Goal: Information Seeking & Learning: Learn about a topic

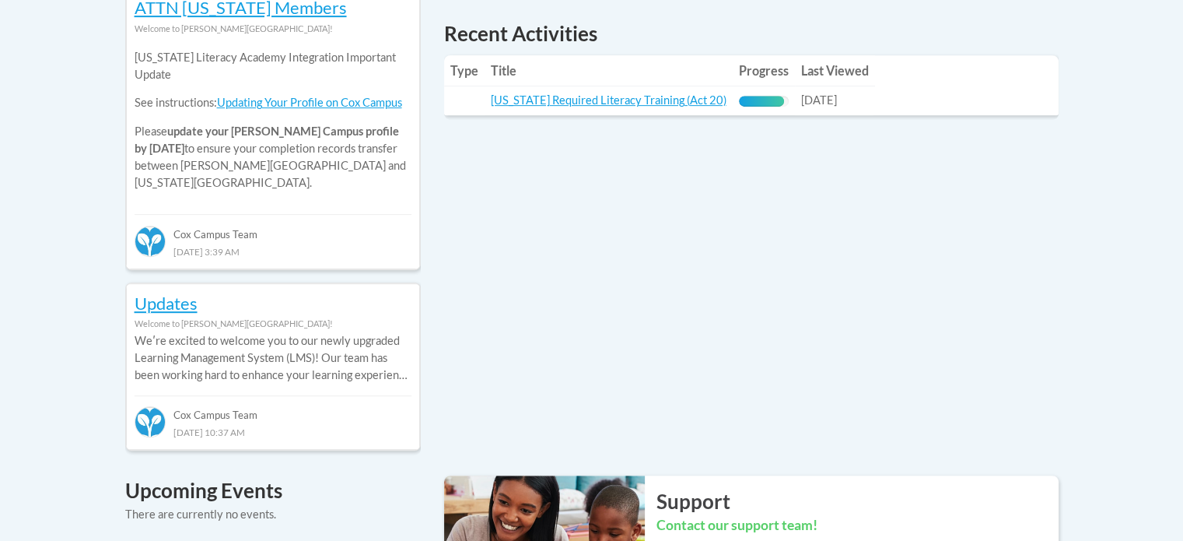
scroll to position [746, 0]
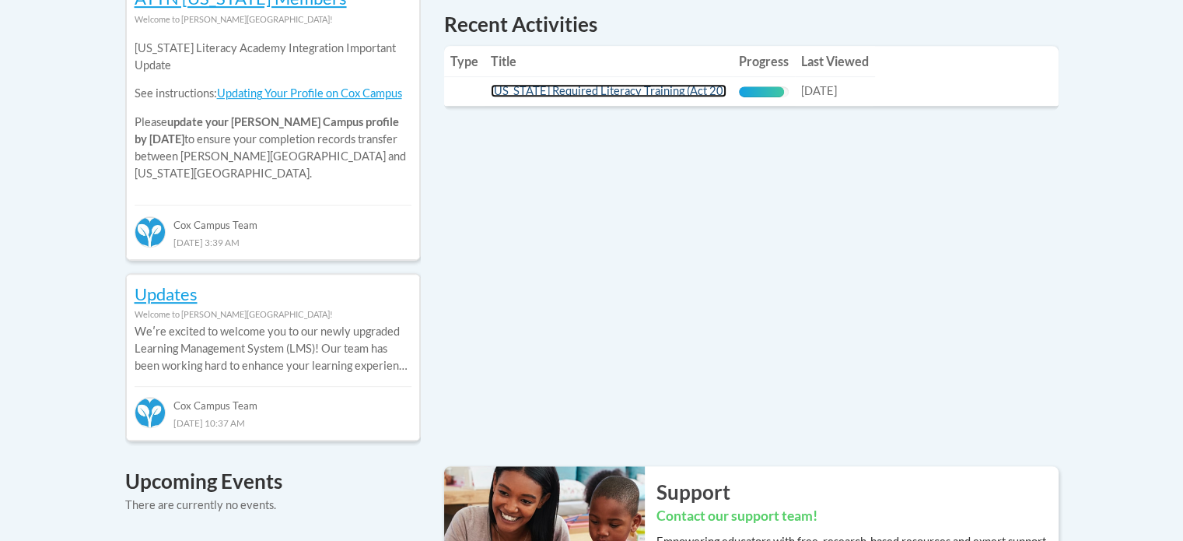
click at [685, 93] on link "Wisconsin Required Literacy Training (Act 20)" at bounding box center [609, 90] width 236 height 13
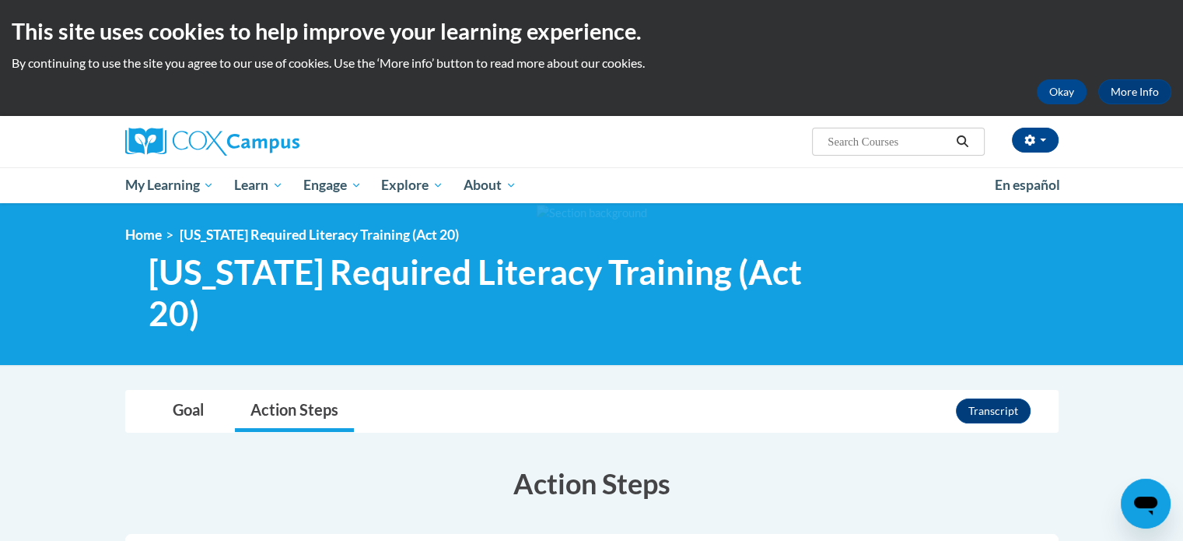
click at [779, 189] on ul "My Learning My Learning My Course Progress Certificates My Action Plans Group D…" at bounding box center [550, 185] width 870 height 36
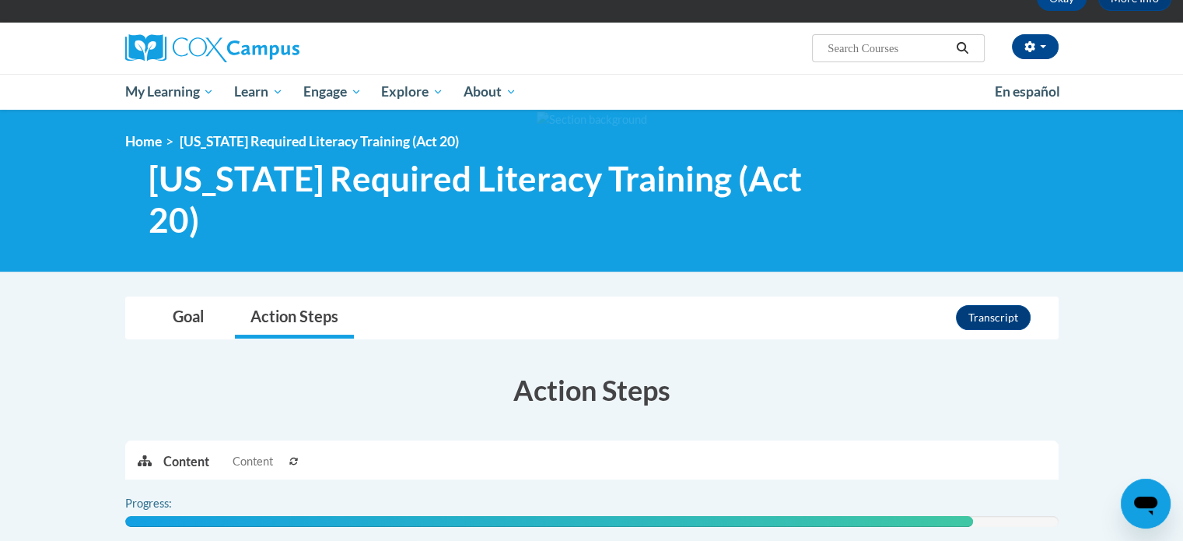
scroll to position [370, 0]
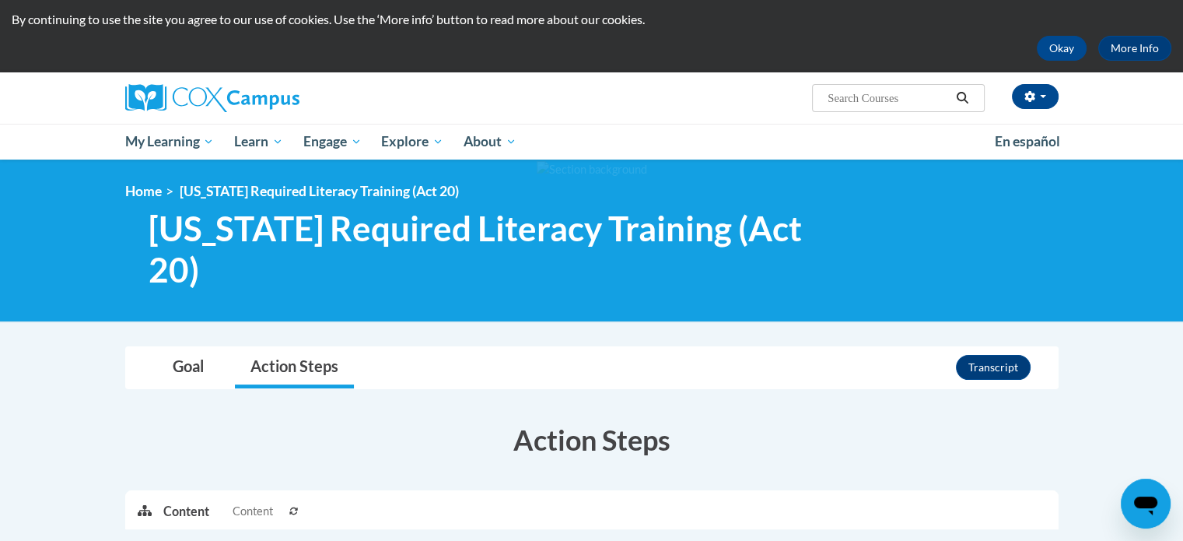
scroll to position [12, 0]
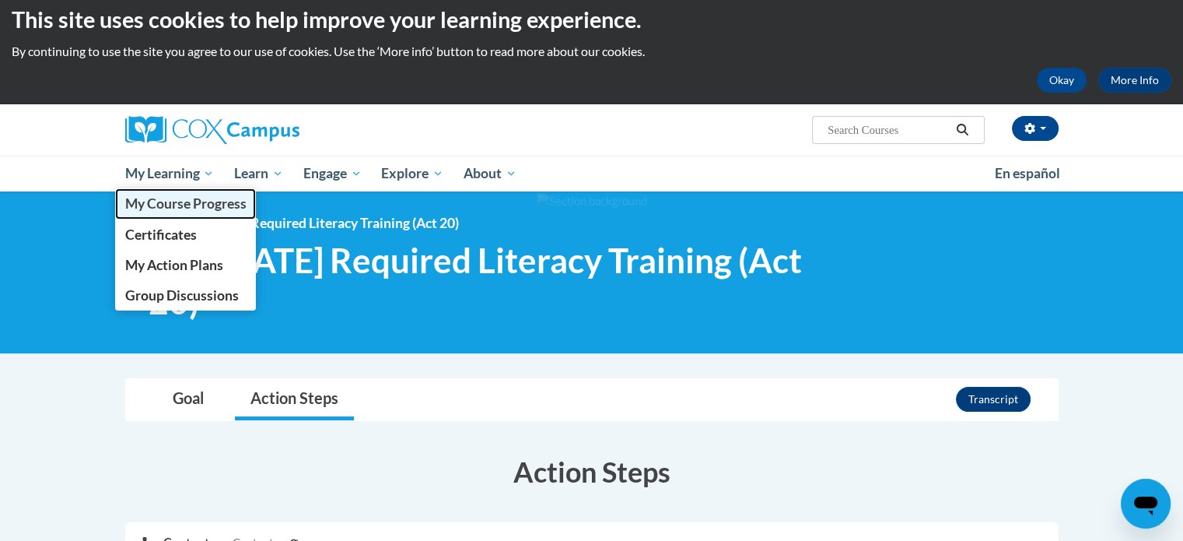
click at [166, 205] on span "My Course Progress" at bounding box center [184, 203] width 121 height 16
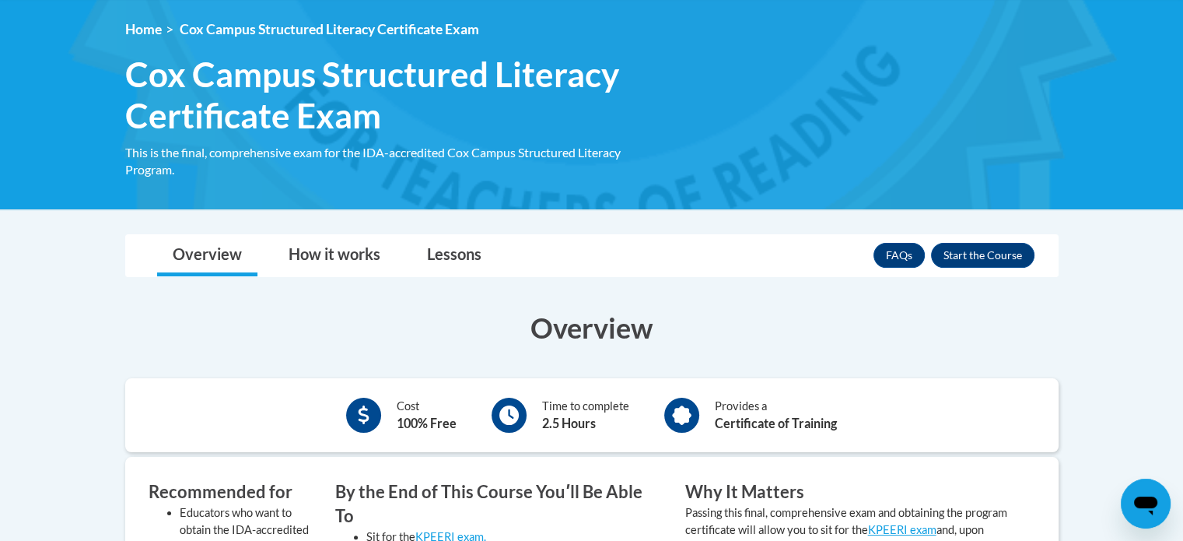
scroll to position [205, 0]
click at [977, 257] on button "Enroll" at bounding box center [982, 255] width 103 height 25
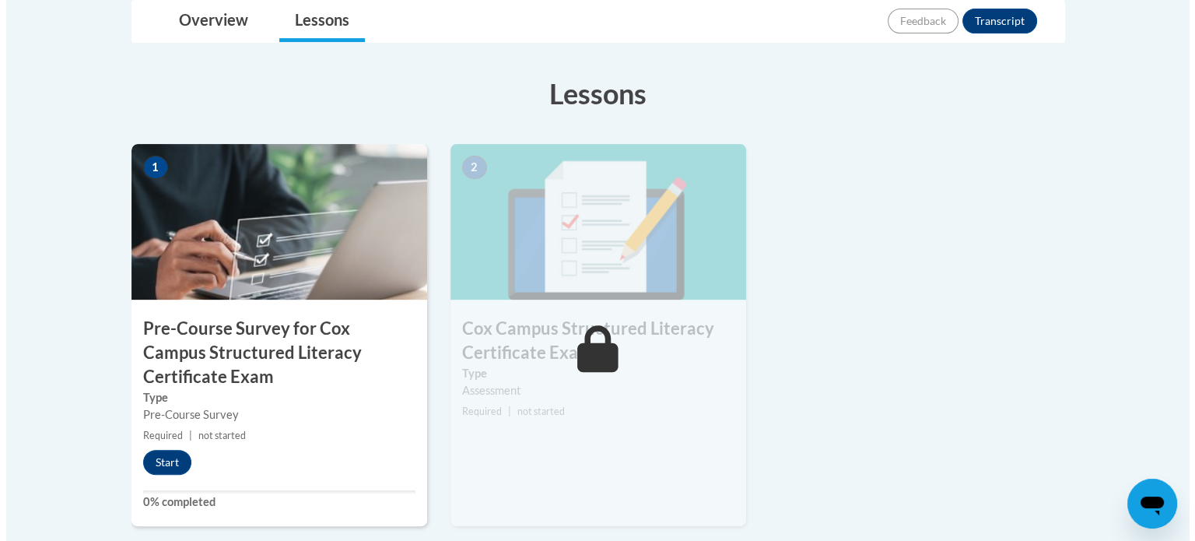
scroll to position [450, 0]
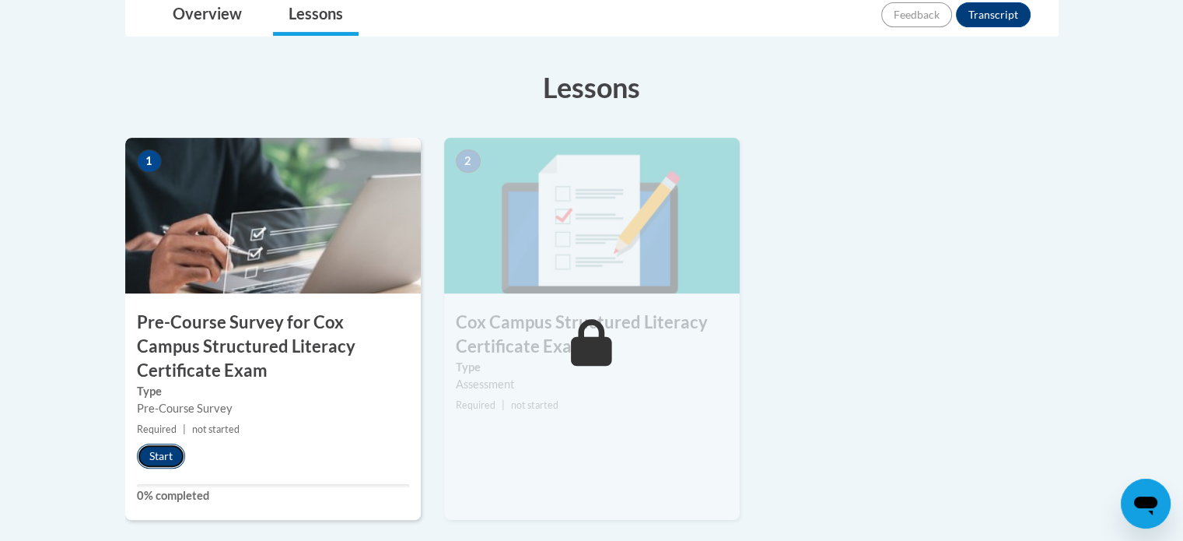
click at [171, 456] on button "Start" at bounding box center [161, 455] width 48 height 25
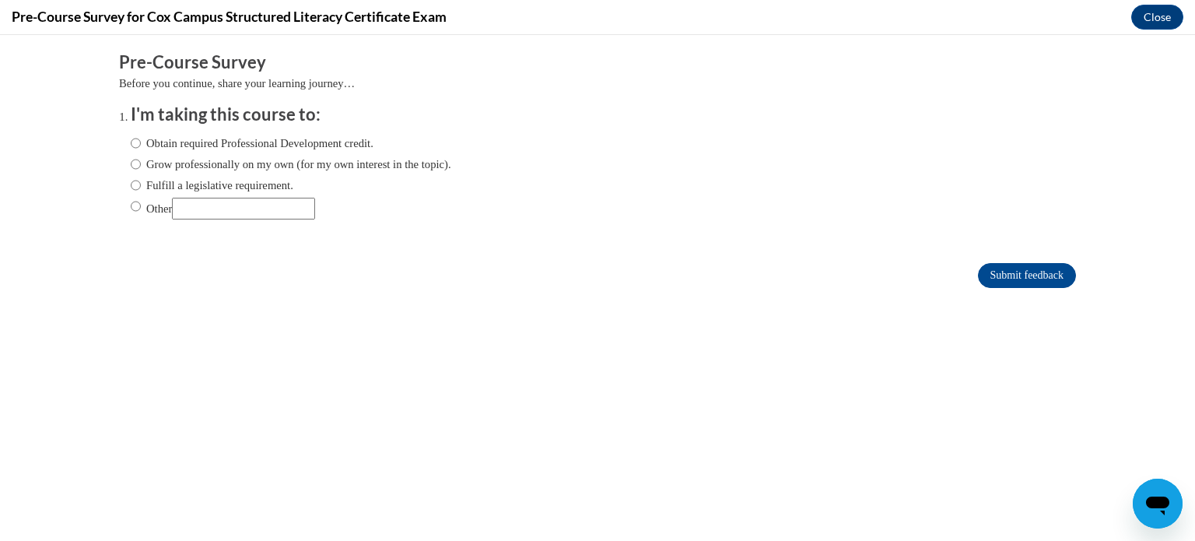
scroll to position [0, 0]
click at [252, 145] on label "Obtain required Professional Development credit." at bounding box center [252, 143] width 243 height 17
click at [141, 145] on input "Obtain required Professional Development credit." at bounding box center [136, 143] width 10 height 17
radio input "true"
click at [1014, 273] on input "Submit feedback" at bounding box center [1027, 275] width 98 height 25
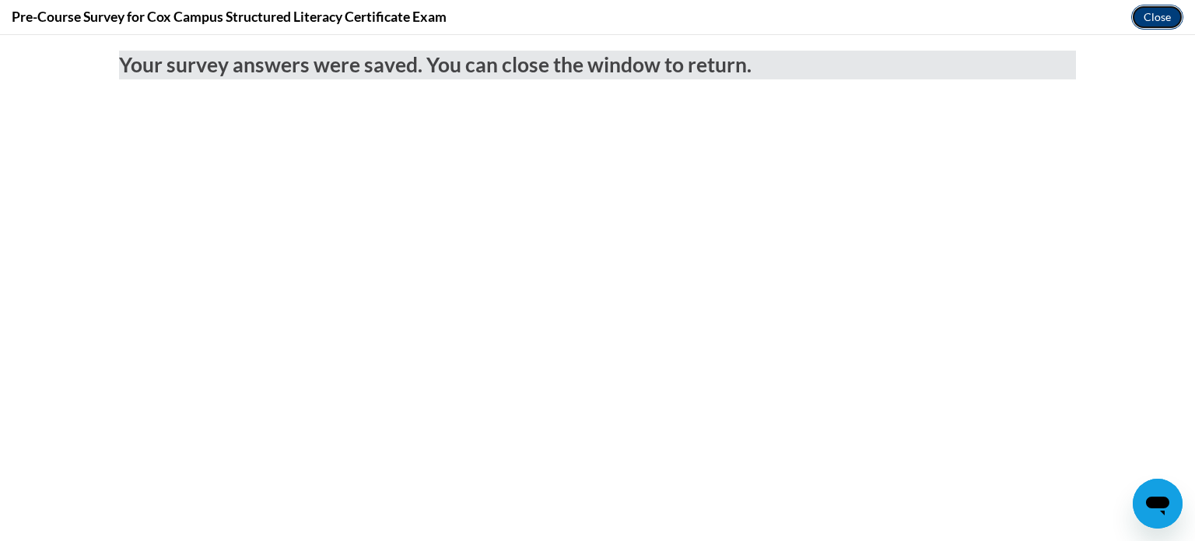
click at [1151, 23] on button "Close" at bounding box center [1157, 17] width 52 height 25
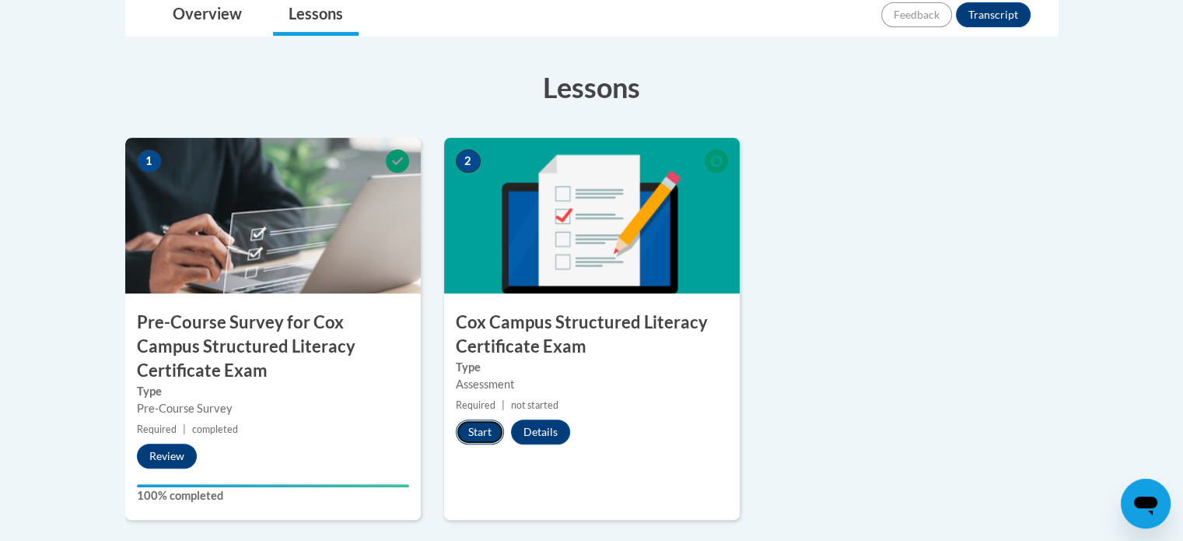
click at [468, 426] on button "Start" at bounding box center [480, 431] width 48 height 25
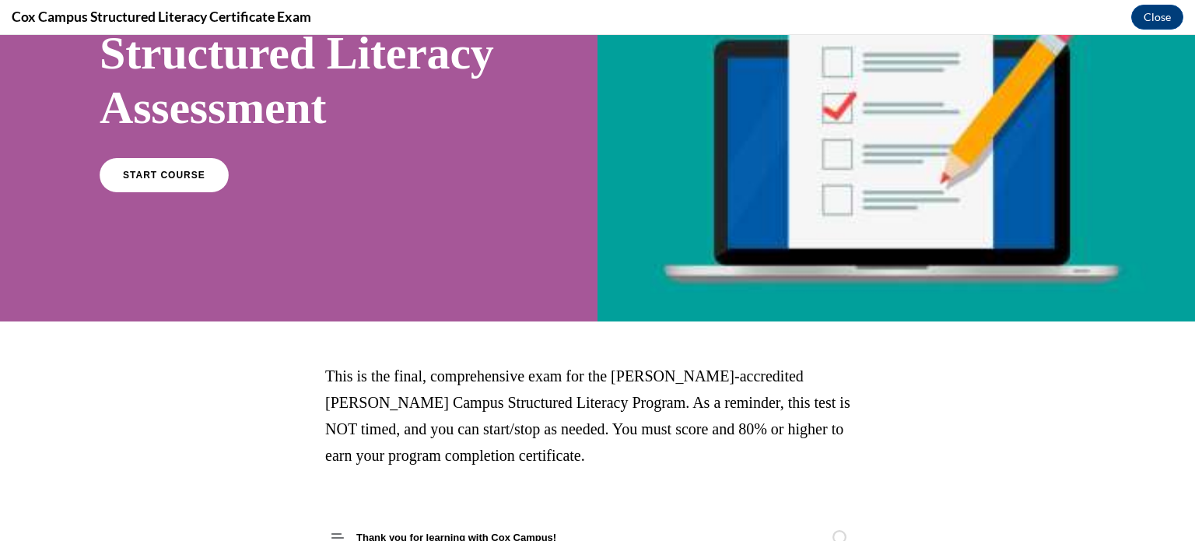
scroll to position [142, 0]
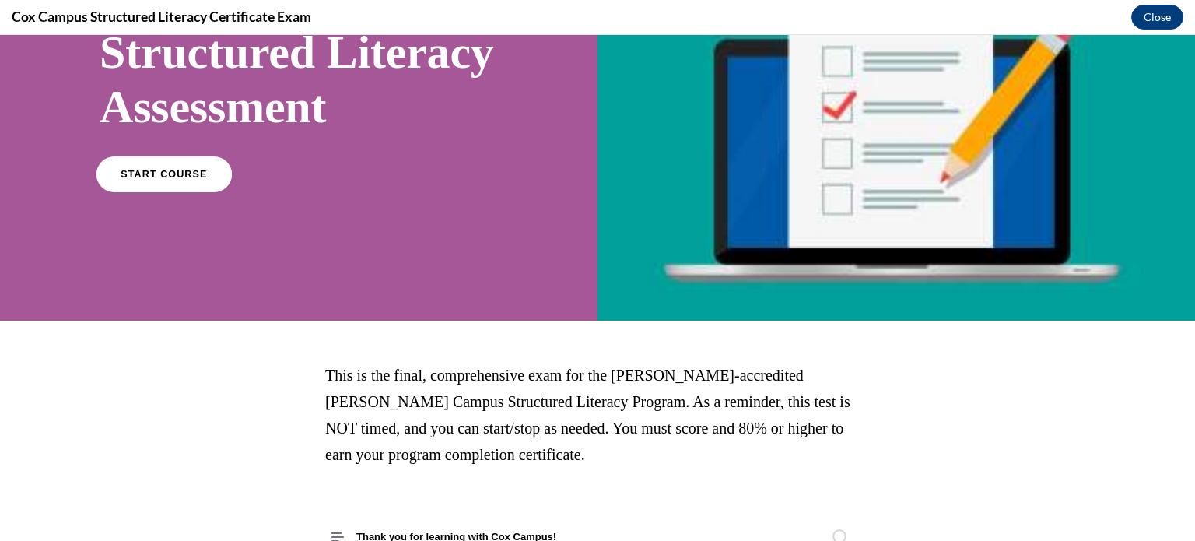
click at [166, 180] on span "START COURSE" at bounding box center [164, 174] width 86 height 12
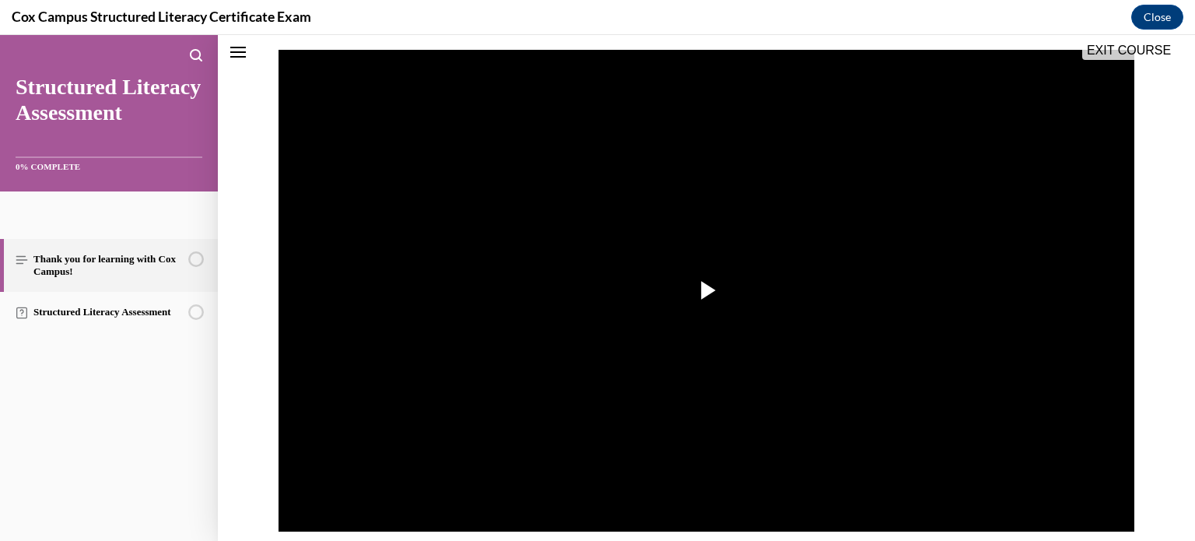
scroll to position [254, 0]
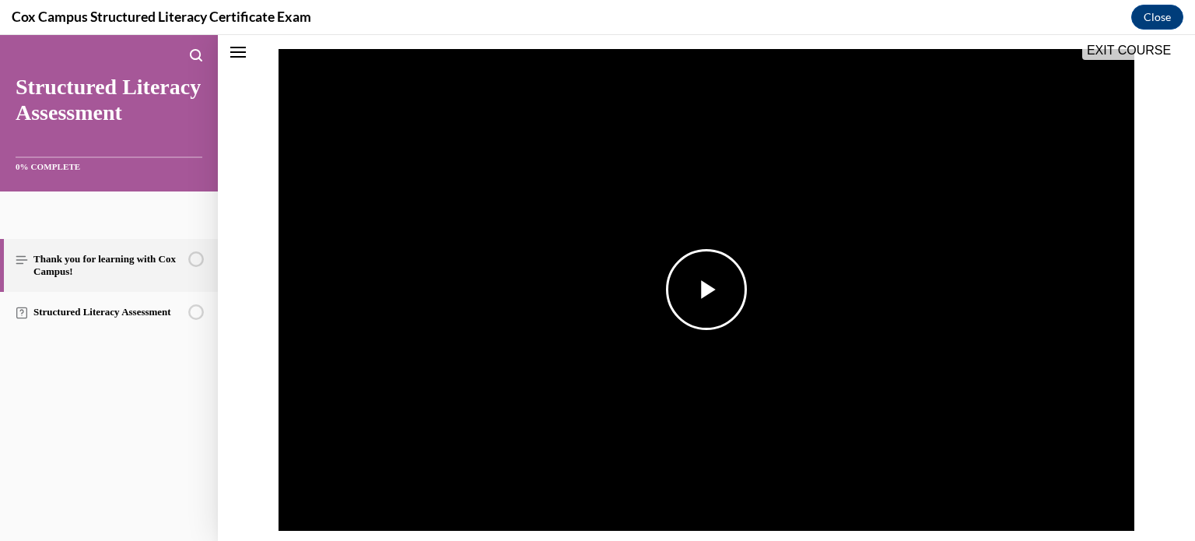
click at [706, 289] on span "Video player" at bounding box center [706, 289] width 0 height 0
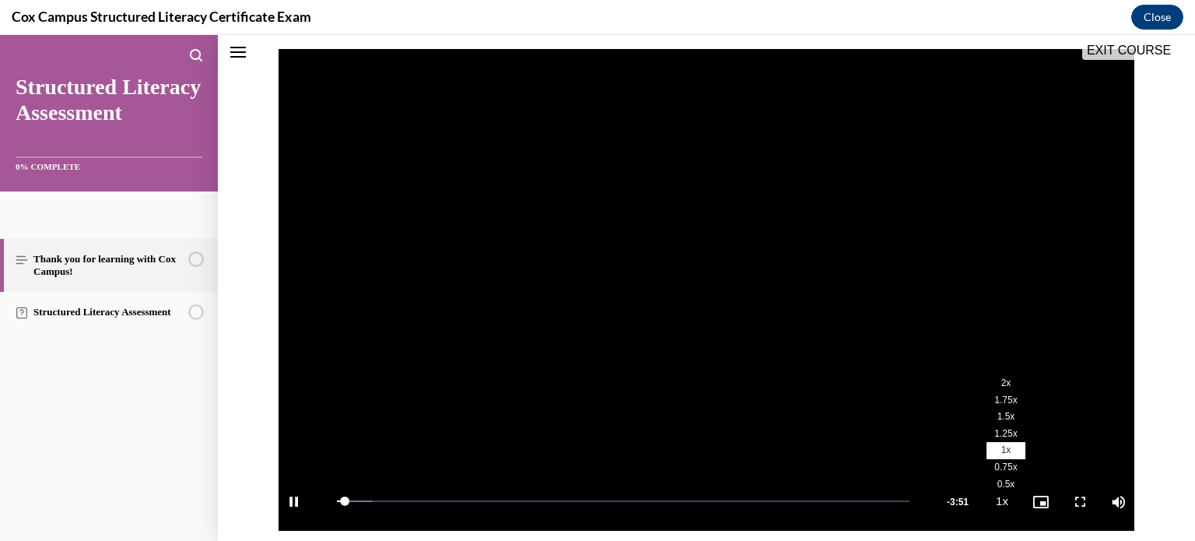
click at [996, 399] on span "1.75x" at bounding box center [1005, 399] width 23 height 11
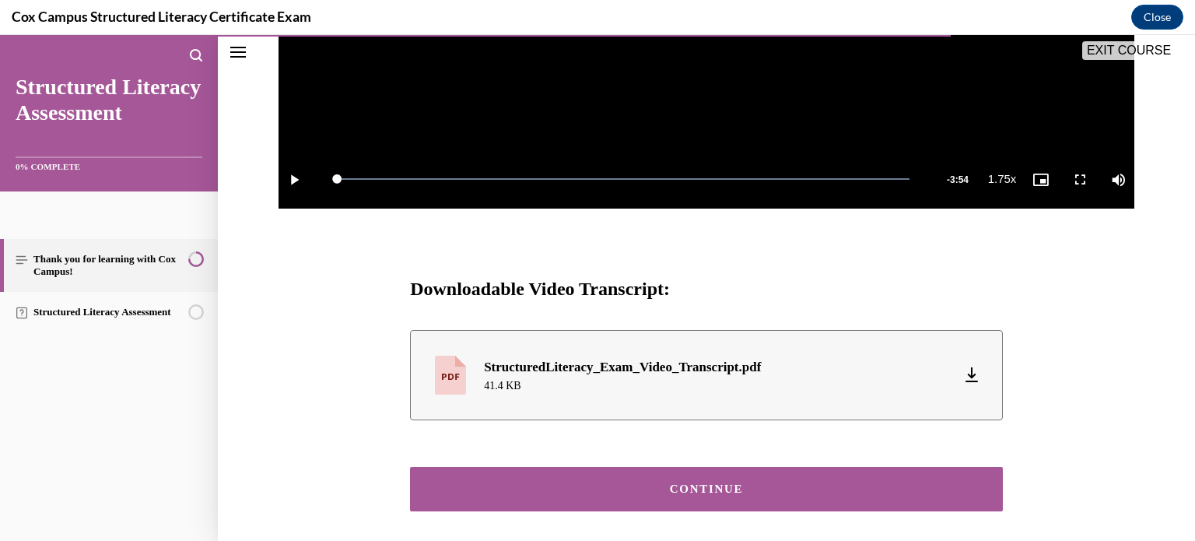
scroll to position [642, 0]
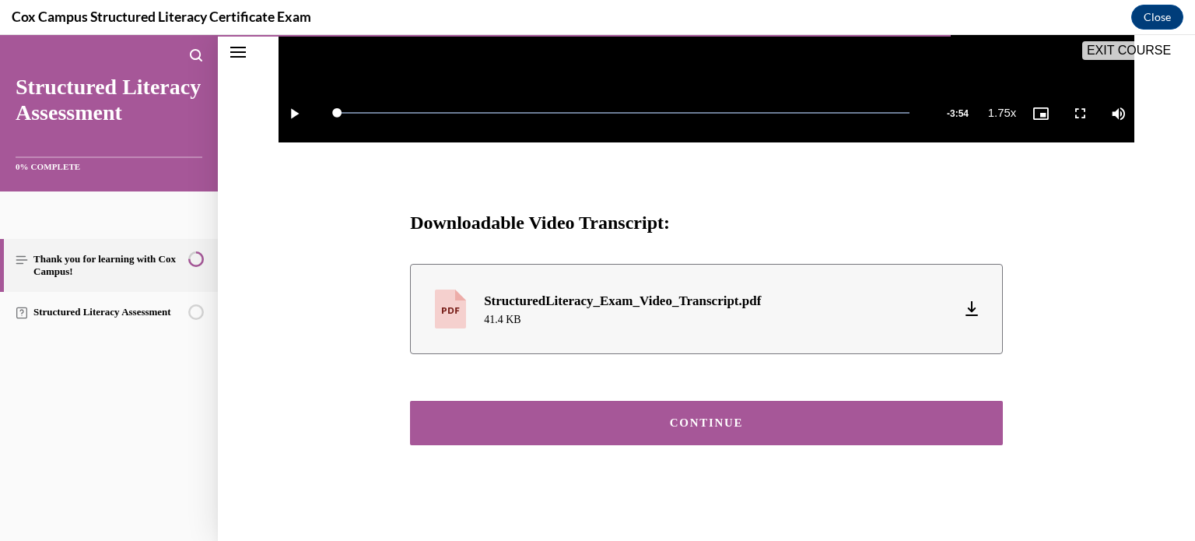
click at [664, 422] on div "CONTINUE" at bounding box center [706, 423] width 544 height 12
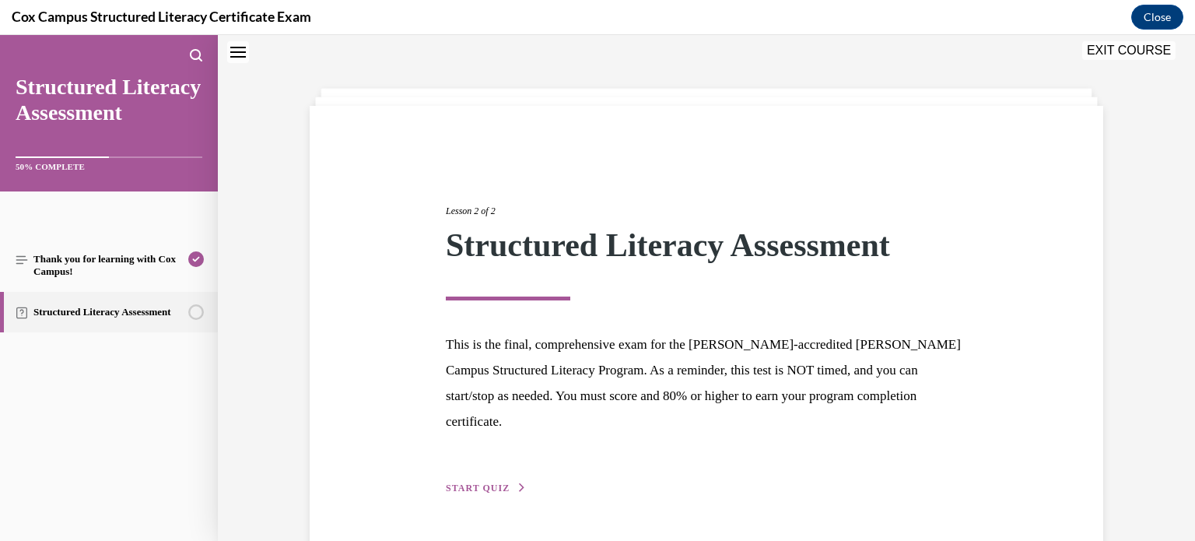
scroll to position [71, 0]
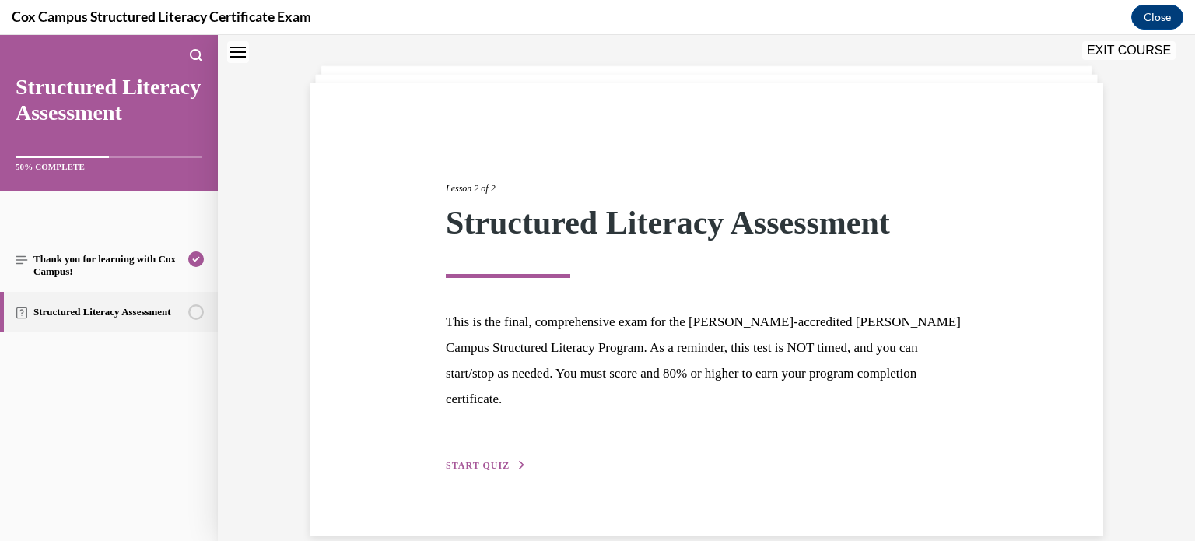
click at [488, 460] on span "START QUIZ" at bounding box center [478, 465] width 64 height 11
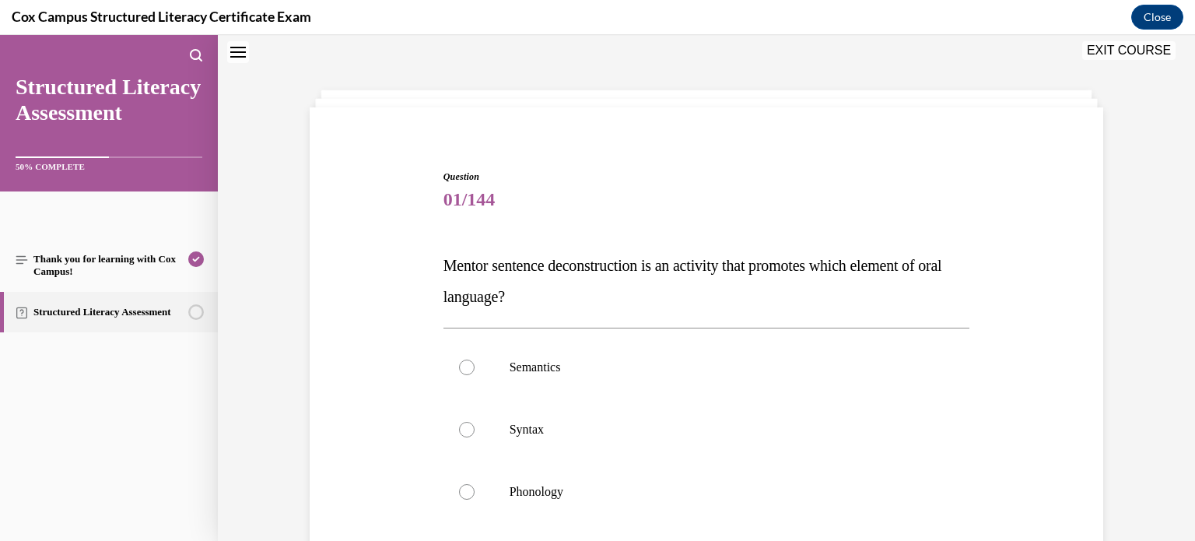
scroll to position [219, 0]
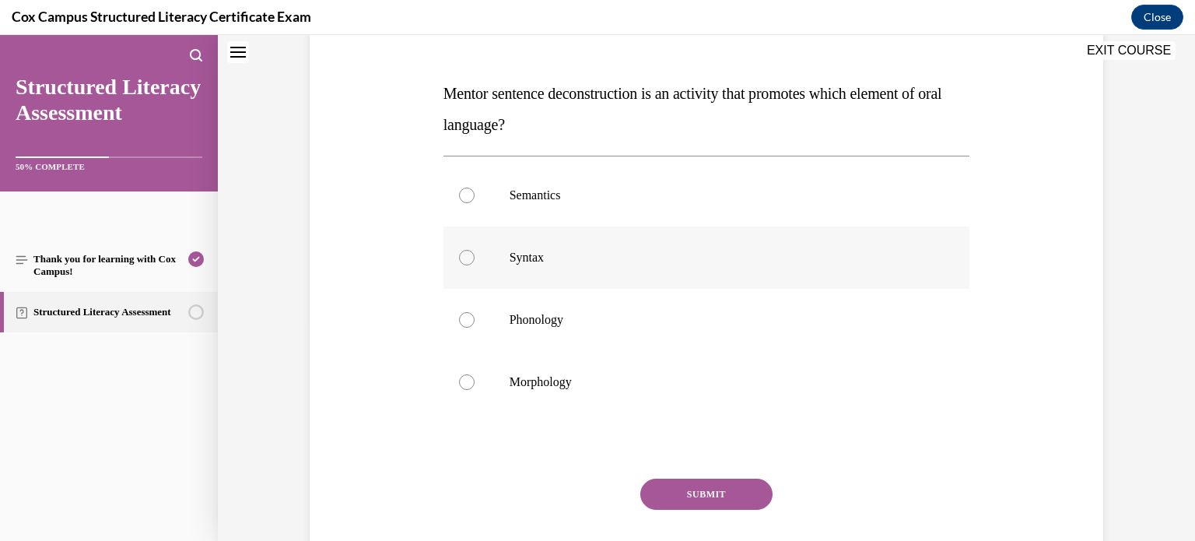
click at [530, 253] on p "Syntax" at bounding box center [720, 258] width 422 height 16
click at [474, 253] on input "Syntax" at bounding box center [467, 258] width 16 height 16
radio input "true"
click at [688, 491] on button "SUBMIT" at bounding box center [706, 493] width 132 height 31
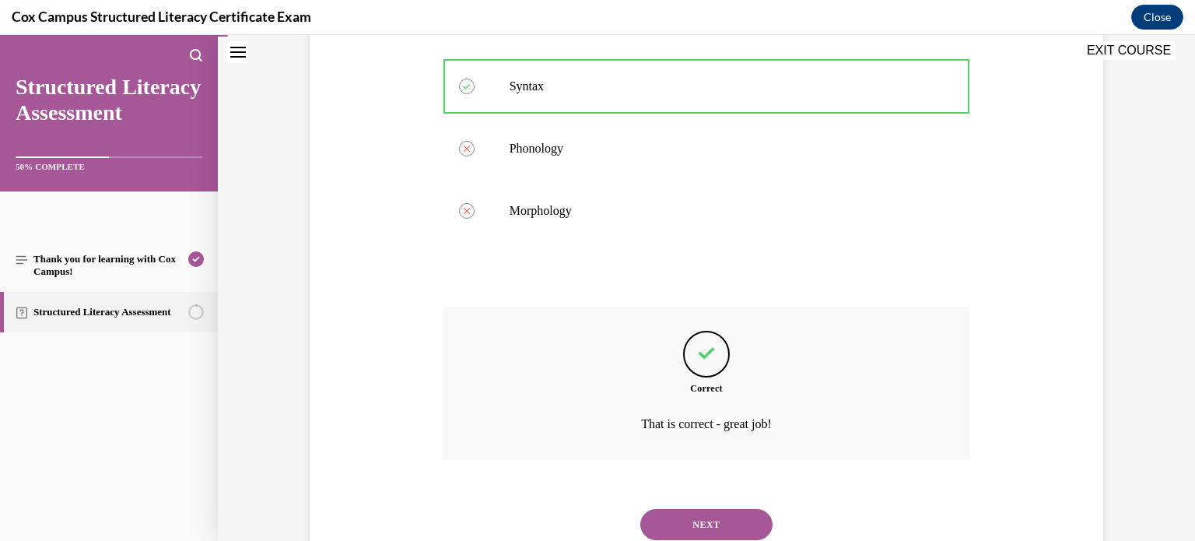
scroll to position [438, 0]
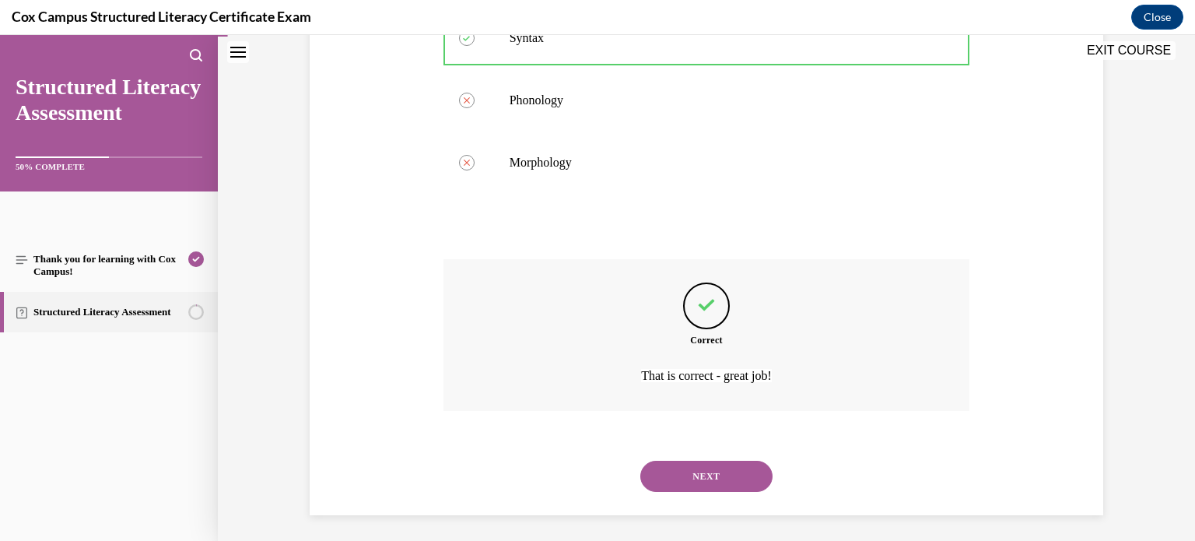
click at [678, 472] on button "NEXT" at bounding box center [706, 475] width 132 height 31
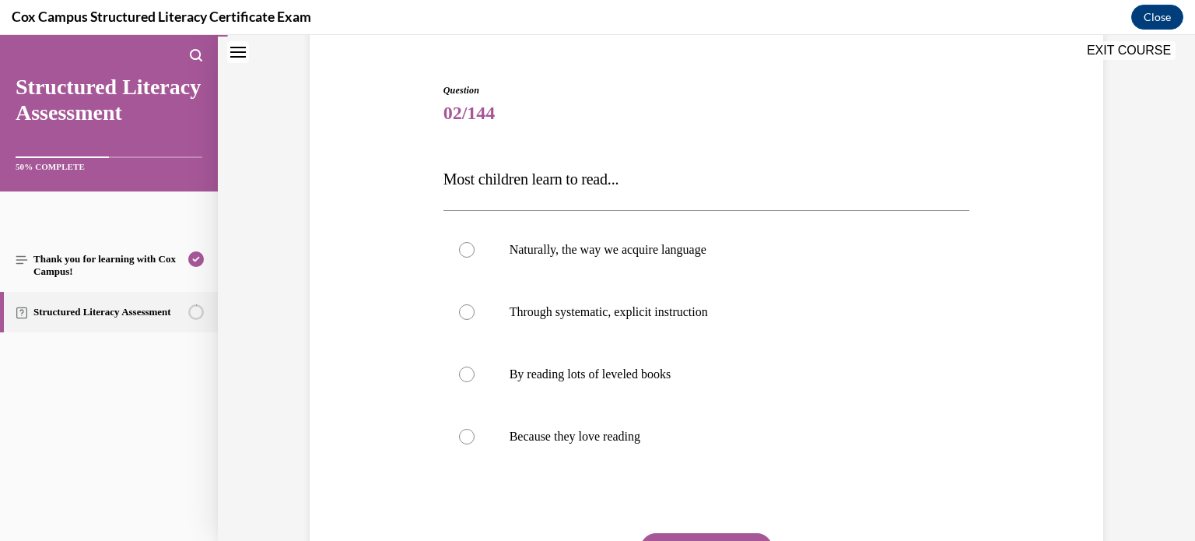
scroll to position [134, 0]
click at [581, 307] on span "Through systematic, explicit instruction" at bounding box center [608, 310] width 198 height 13
click at [474, 307] on input "Through systematic, explicit instruction" at bounding box center [467, 311] width 16 height 16
radio input "true"
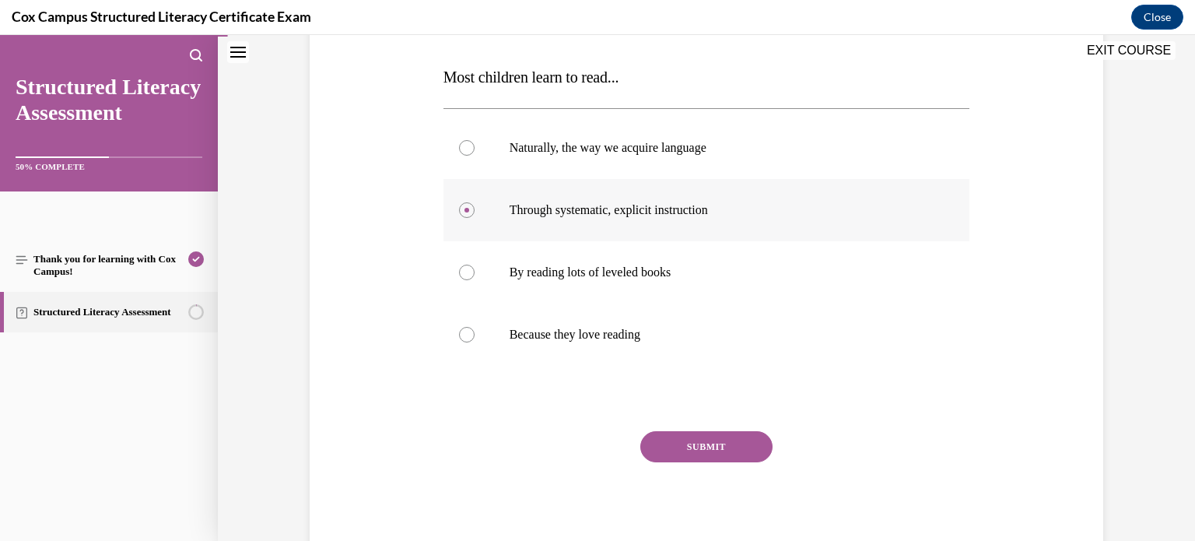
scroll to position [236, 0]
click at [691, 436] on button "SUBMIT" at bounding box center [706, 445] width 132 height 31
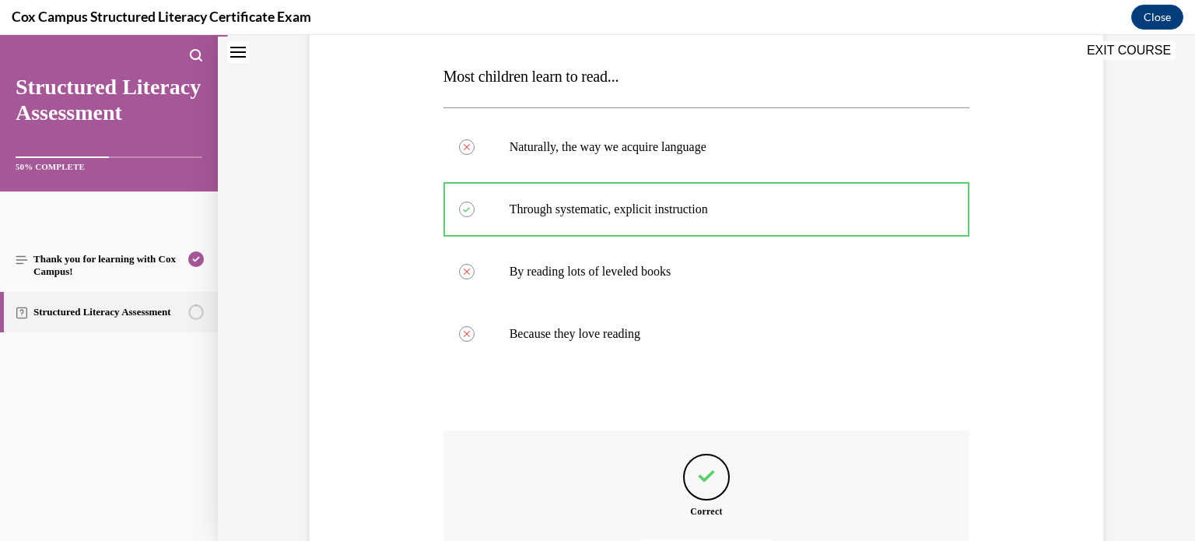
scroll to position [411, 0]
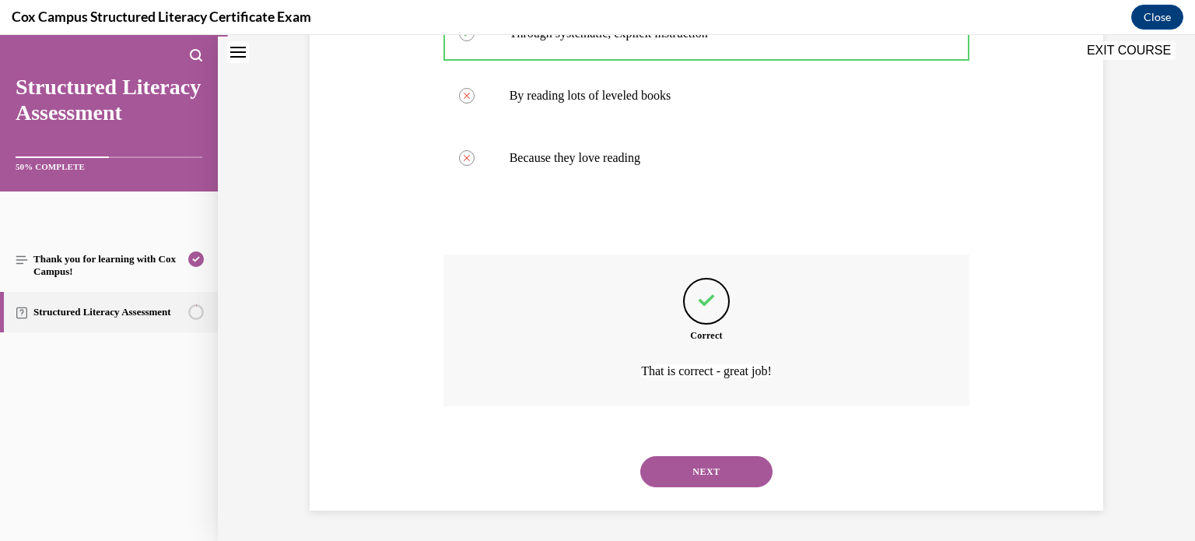
click at [659, 467] on button "NEXT" at bounding box center [706, 471] width 132 height 31
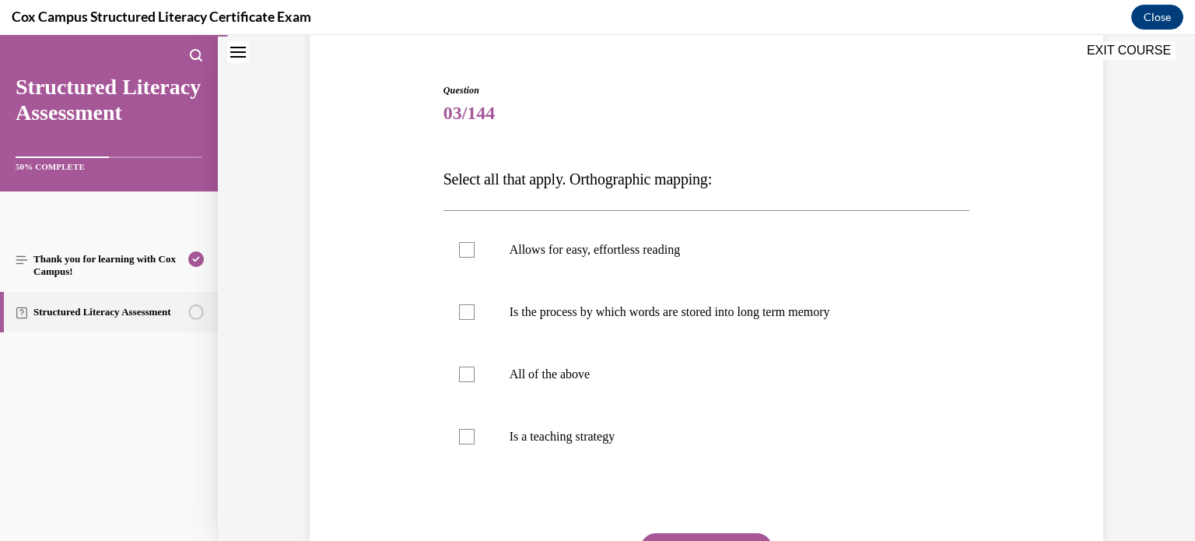
scroll to position [159, 0]
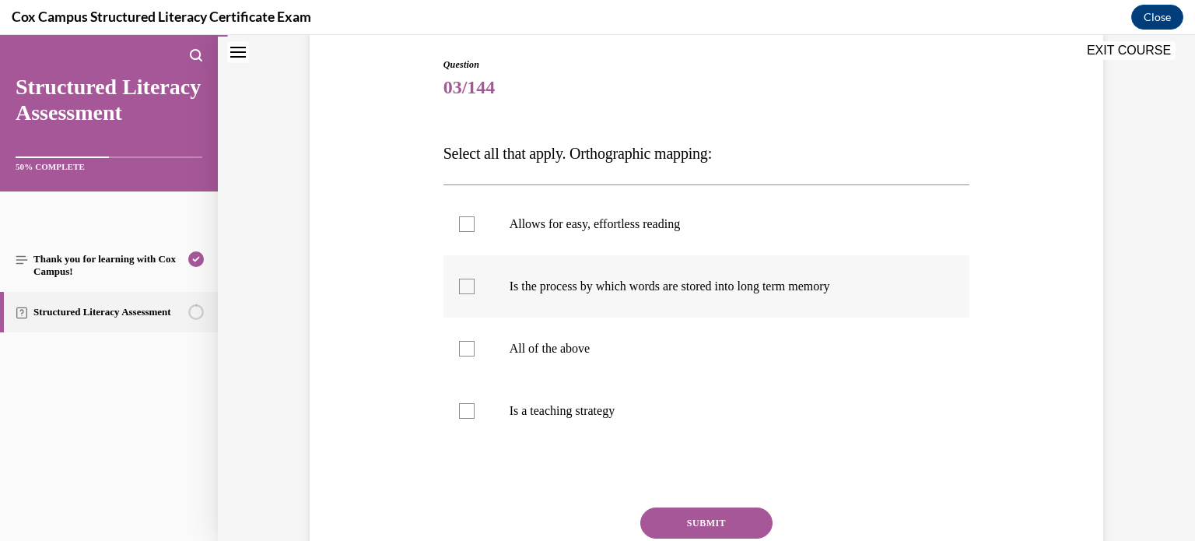
click at [600, 285] on span "Is the process by which words are stored into long term memory" at bounding box center [669, 285] width 320 height 13
click at [474, 285] on input "Is the process by which words are stored into long term memory" at bounding box center [467, 286] width 16 height 16
checkbox input "true"
click at [535, 404] on span "Is a teaching strategy" at bounding box center [562, 410] width 106 height 13
click at [474, 403] on input "Is a teaching strategy" at bounding box center [467, 411] width 16 height 16
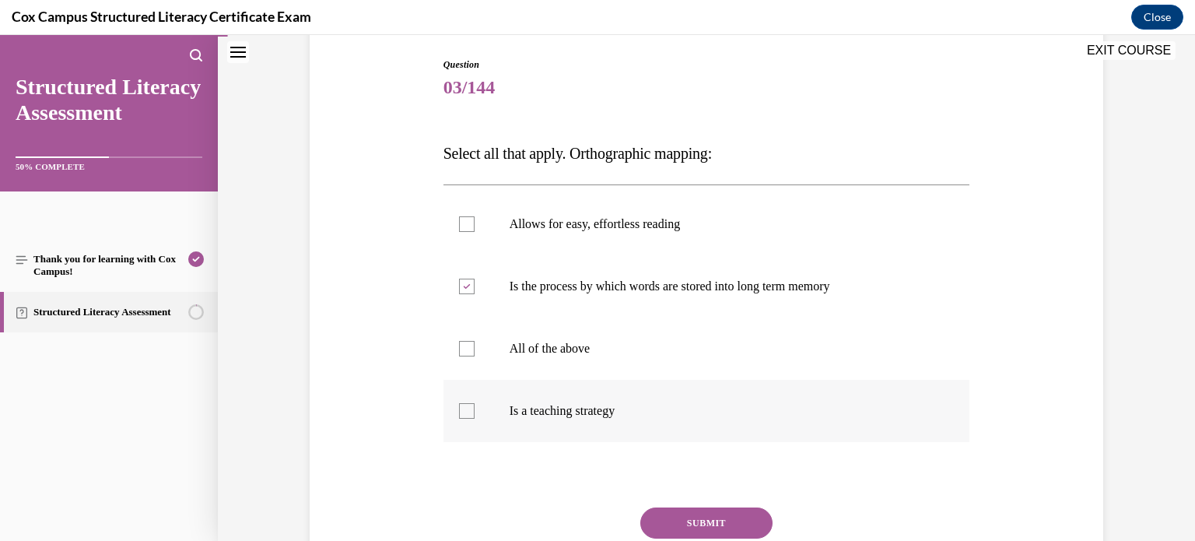
checkbox input "true"
click at [667, 527] on button "SUBMIT" at bounding box center [706, 522] width 132 height 31
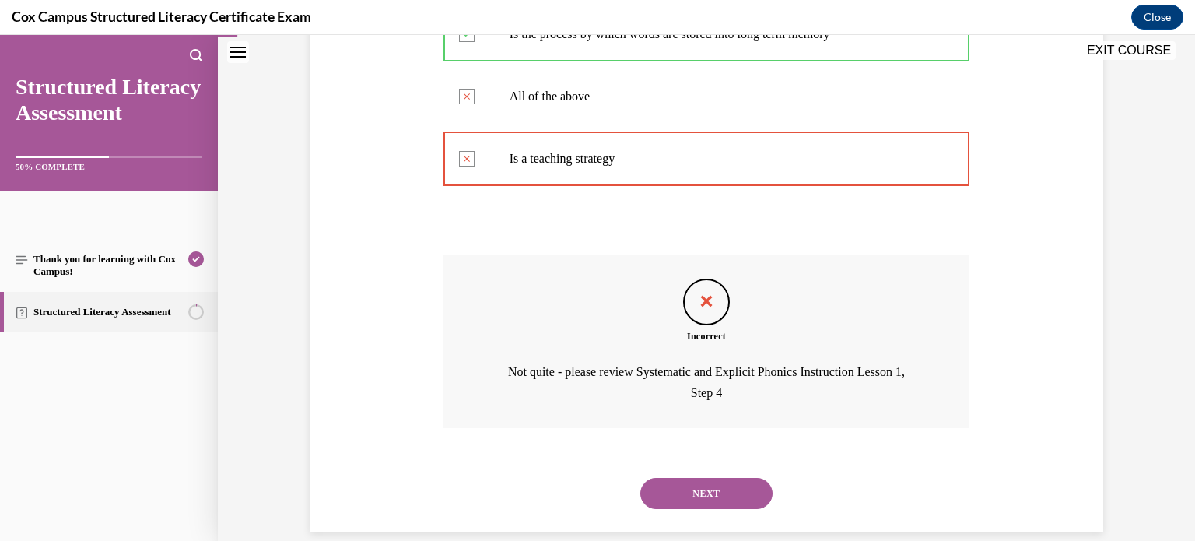
scroll to position [432, 0]
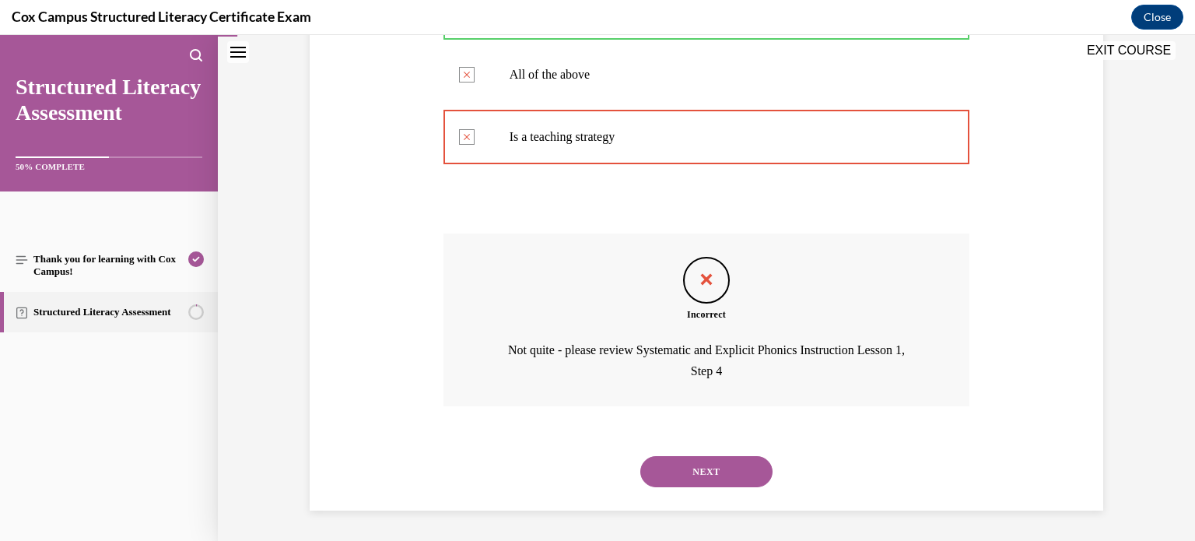
click at [681, 470] on button "NEXT" at bounding box center [706, 471] width 132 height 31
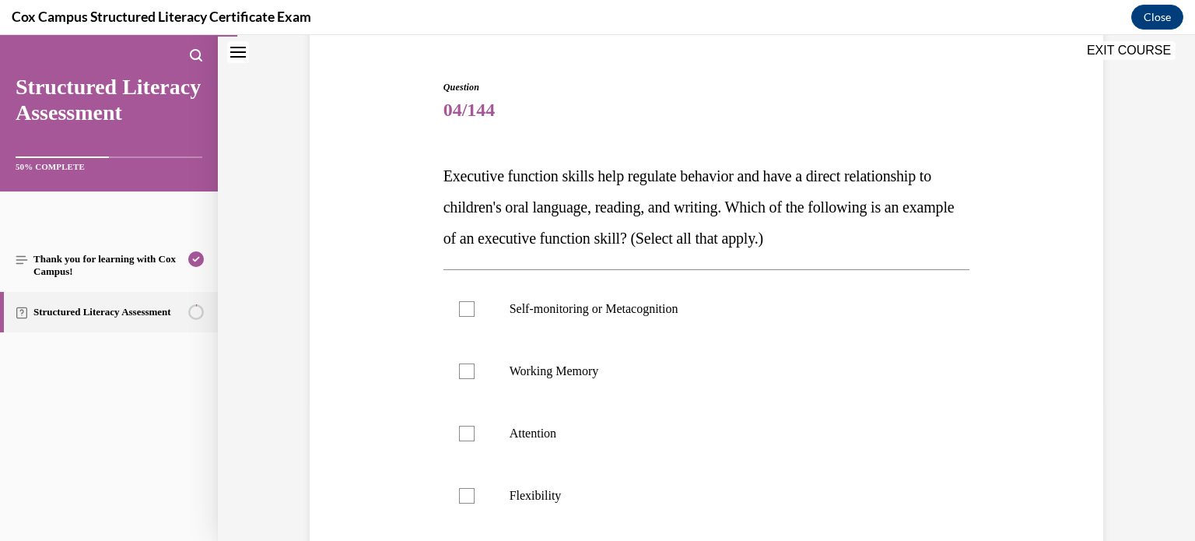
scroll to position [147, 0]
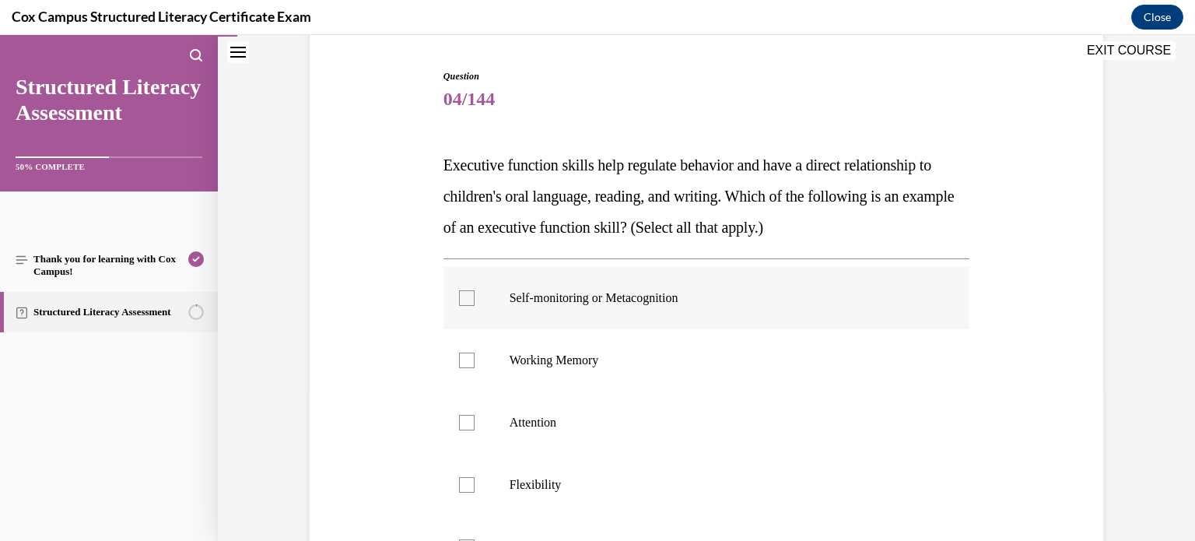
click at [466, 305] on label "Self-monitoring or Metacognition" at bounding box center [706, 298] width 527 height 62
click at [466, 305] on input "Self-monitoring or Metacognition" at bounding box center [467, 298] width 16 height 16
checkbox input "true"
click at [460, 365] on div at bounding box center [467, 360] width 16 height 16
click at [460, 365] on input "Working Memory" at bounding box center [467, 360] width 16 height 16
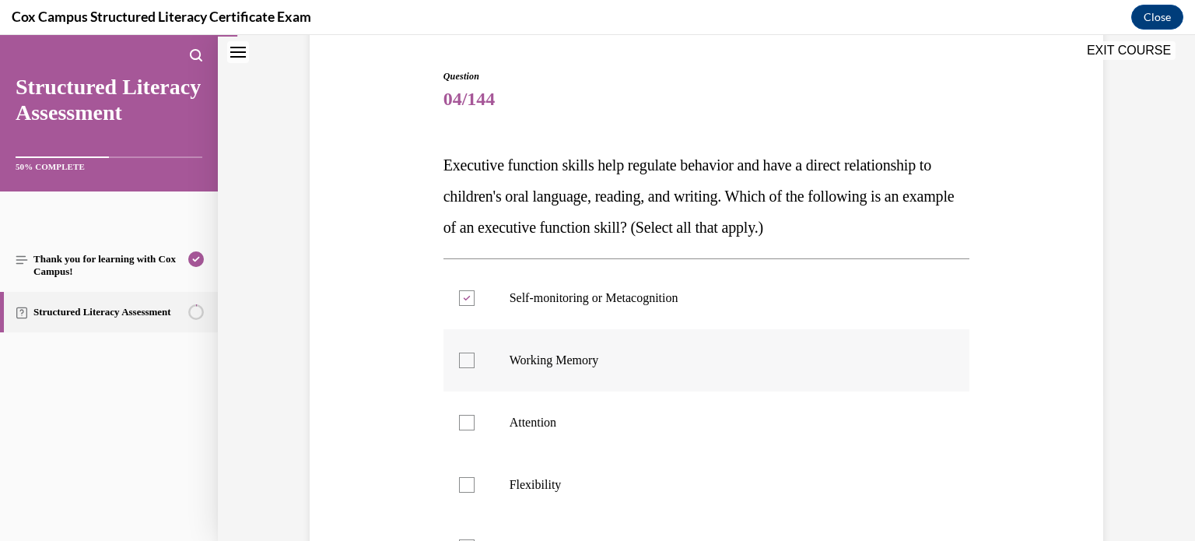
checkbox input "true"
click at [453, 410] on label "Attention" at bounding box center [706, 422] width 527 height 62
click at [459, 415] on input "Attention" at bounding box center [467, 423] width 16 height 16
checkbox input "true"
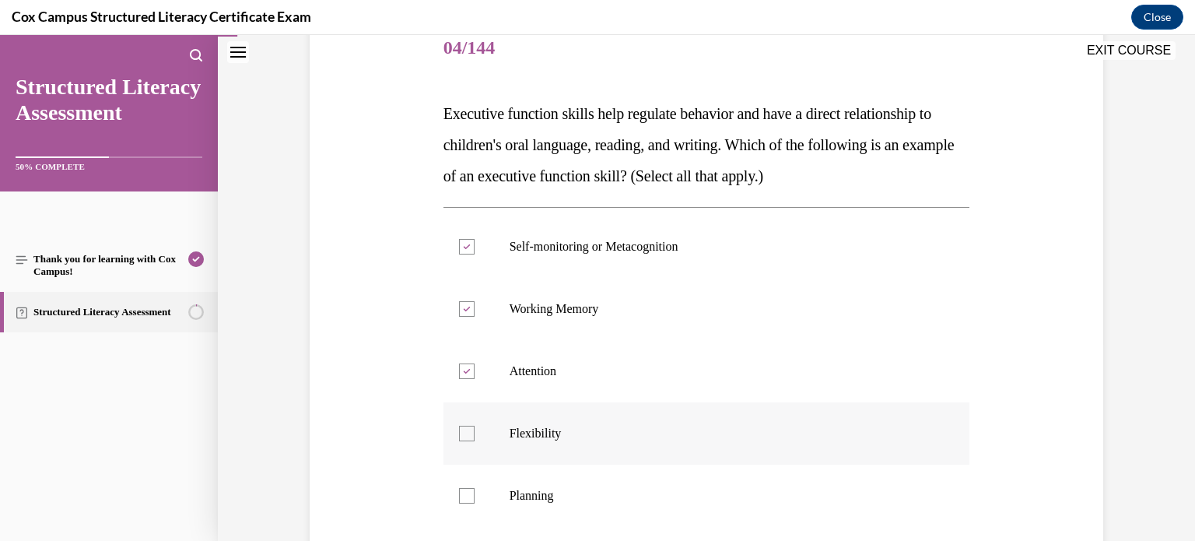
click at [457, 423] on label "Flexibility" at bounding box center [706, 433] width 527 height 62
click at [459, 425] on input "Flexibility" at bounding box center [467, 433] width 16 height 16
checkbox input "true"
click at [460, 497] on div at bounding box center [467, 496] width 16 height 16
click at [460, 497] on input "Planning" at bounding box center [467, 496] width 16 height 16
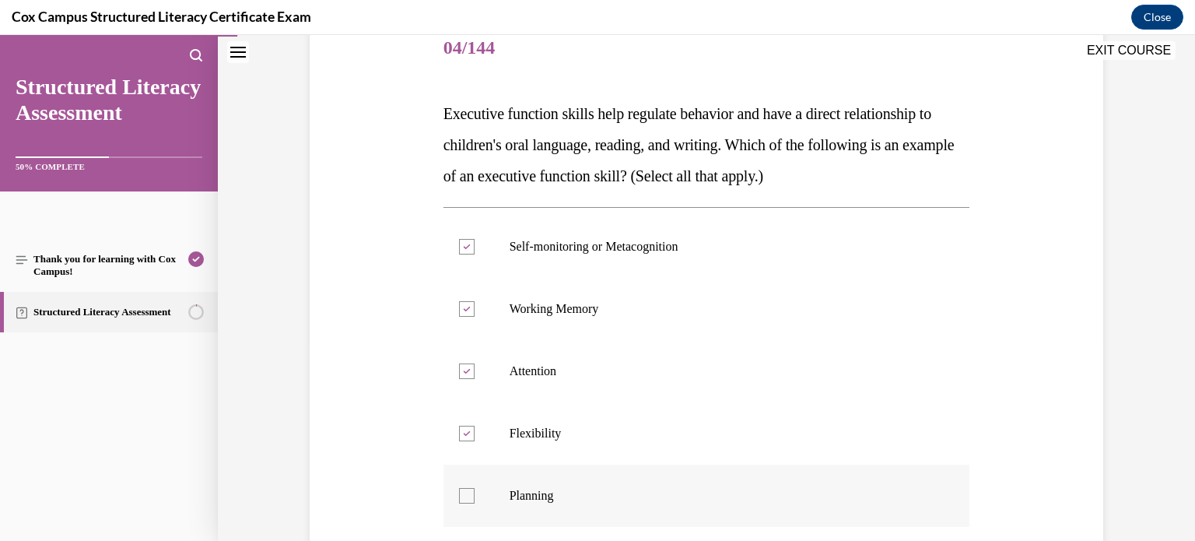
checkbox input "true"
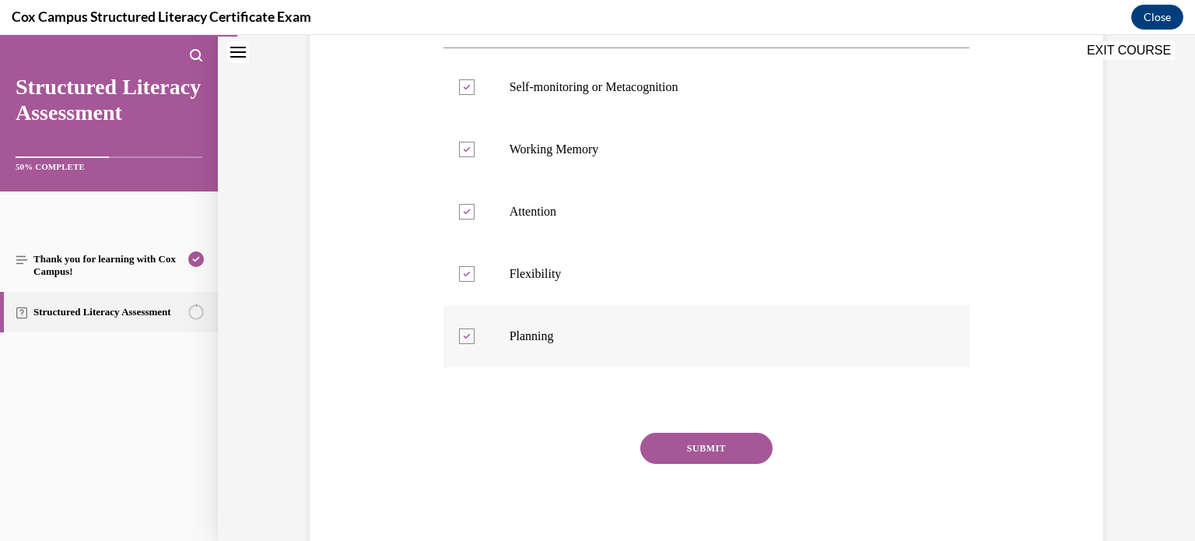
scroll to position [360, 0]
click at [741, 441] on button "SUBMIT" at bounding box center [706, 445] width 132 height 31
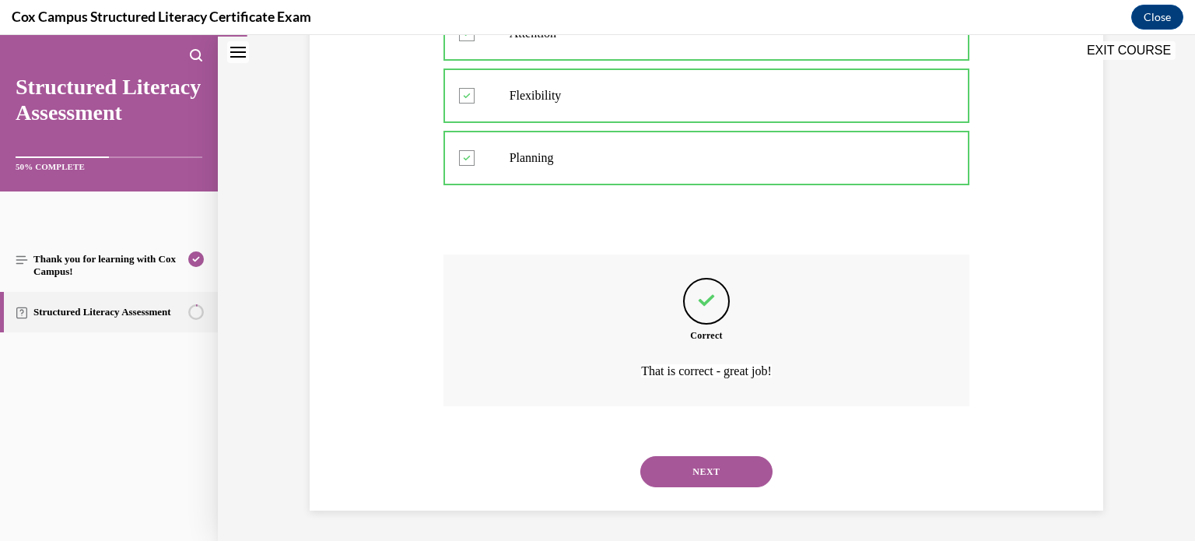
click at [662, 458] on button "NEXT" at bounding box center [706, 471] width 132 height 31
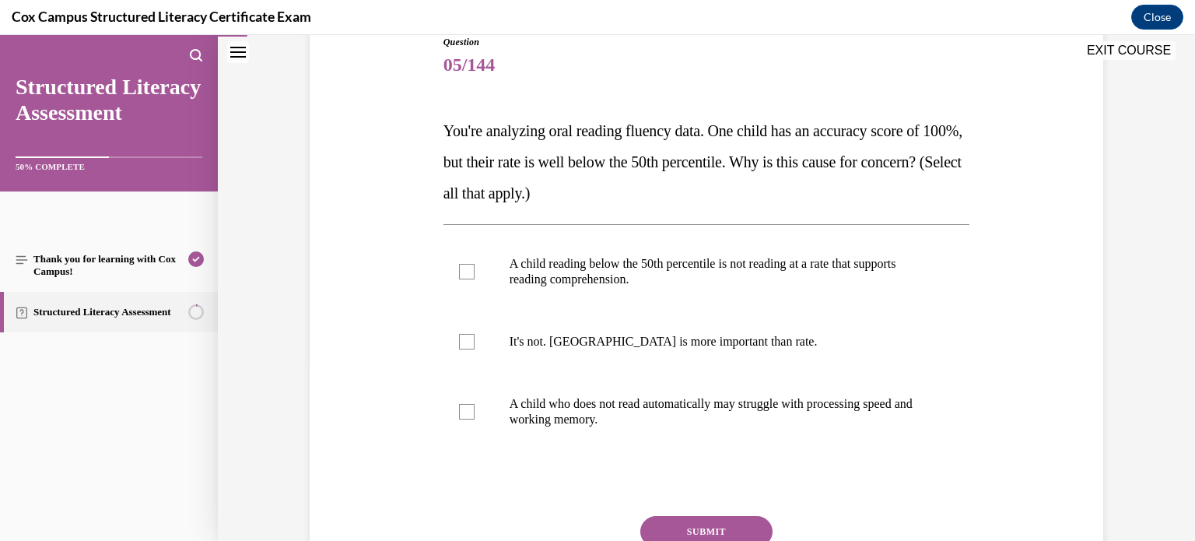
scroll to position [184, 0]
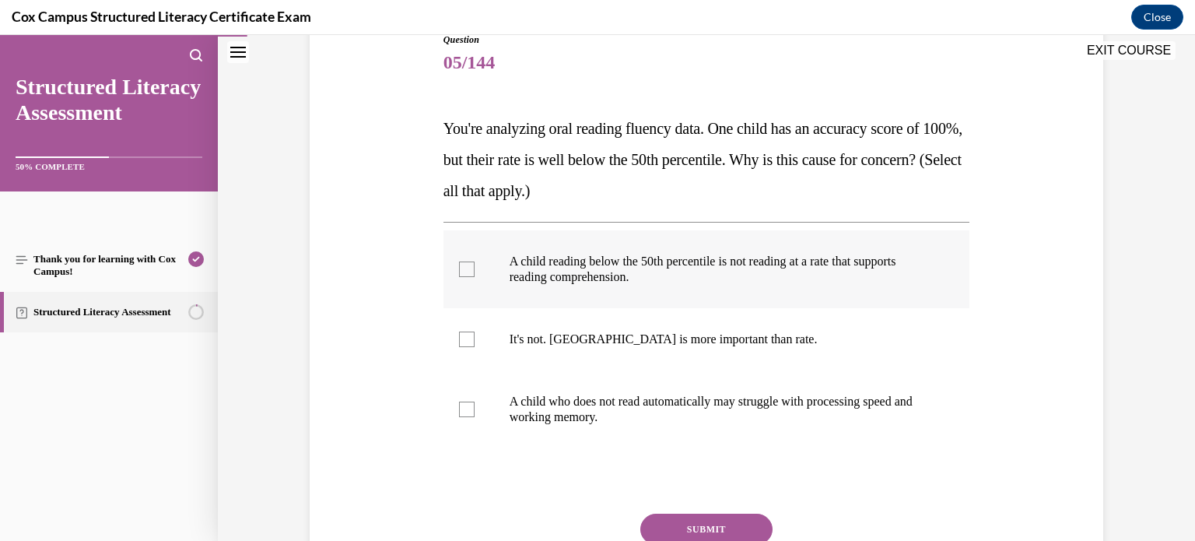
click at [557, 271] on span "A child reading below the 50th percentile is not reading at a rate that support…" at bounding box center [702, 268] width 387 height 29
click at [474, 271] on input "A child reading below the 50th percentile is not reading at a rate that support…" at bounding box center [467, 269] width 16 height 16
checkbox input "true"
click at [488, 417] on label "A child who does not read automatically may struggle with processing speed and …" at bounding box center [706, 409] width 527 height 78
click at [474, 417] on input "A child who does not read automatically may struggle with processing speed and …" at bounding box center [467, 409] width 16 height 16
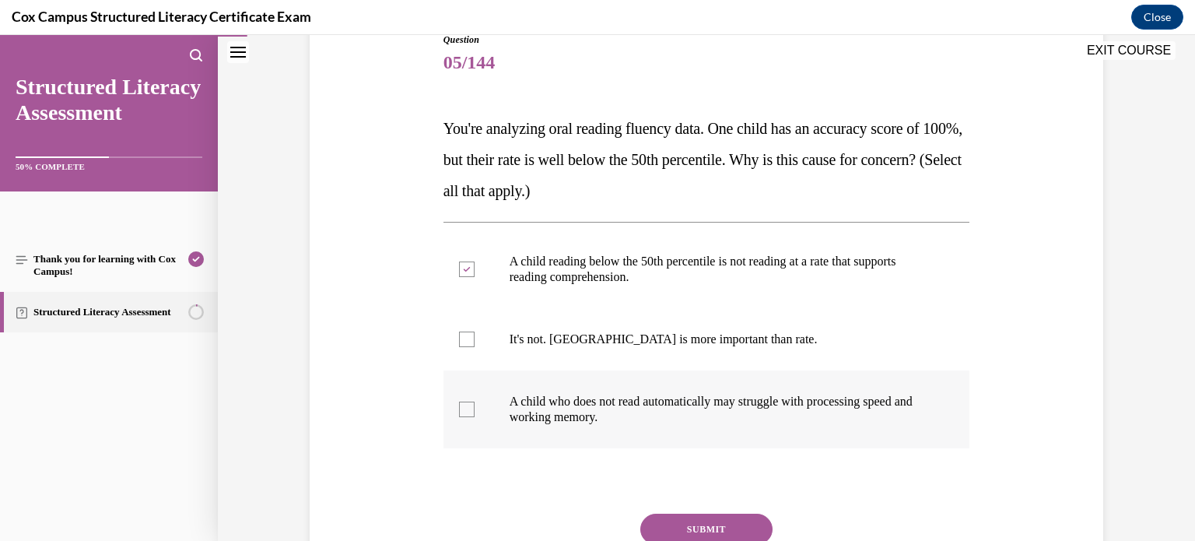
checkbox input "true"
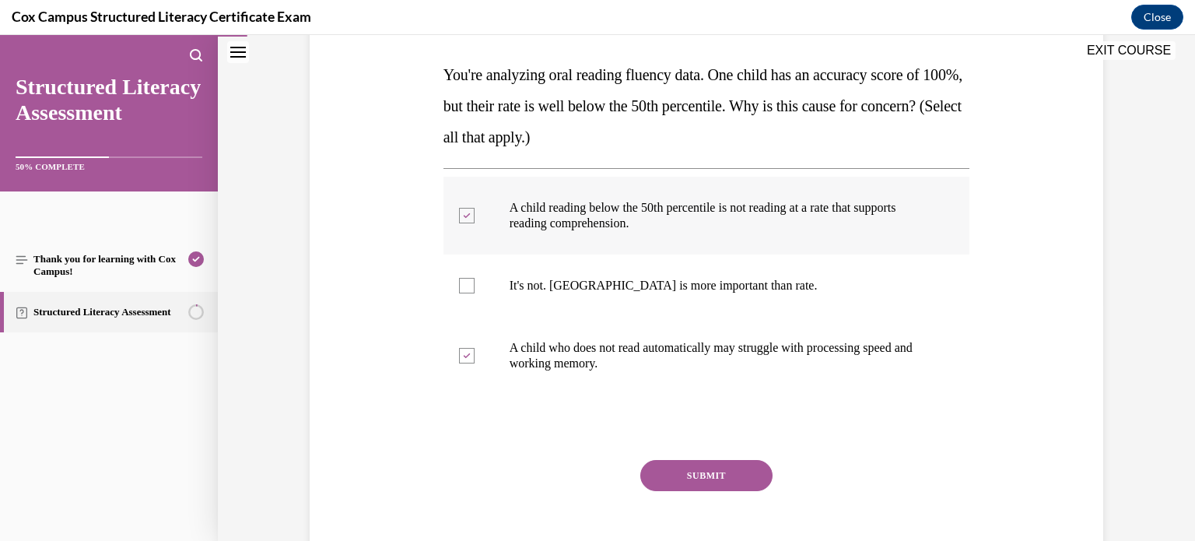
scroll to position [240, 0]
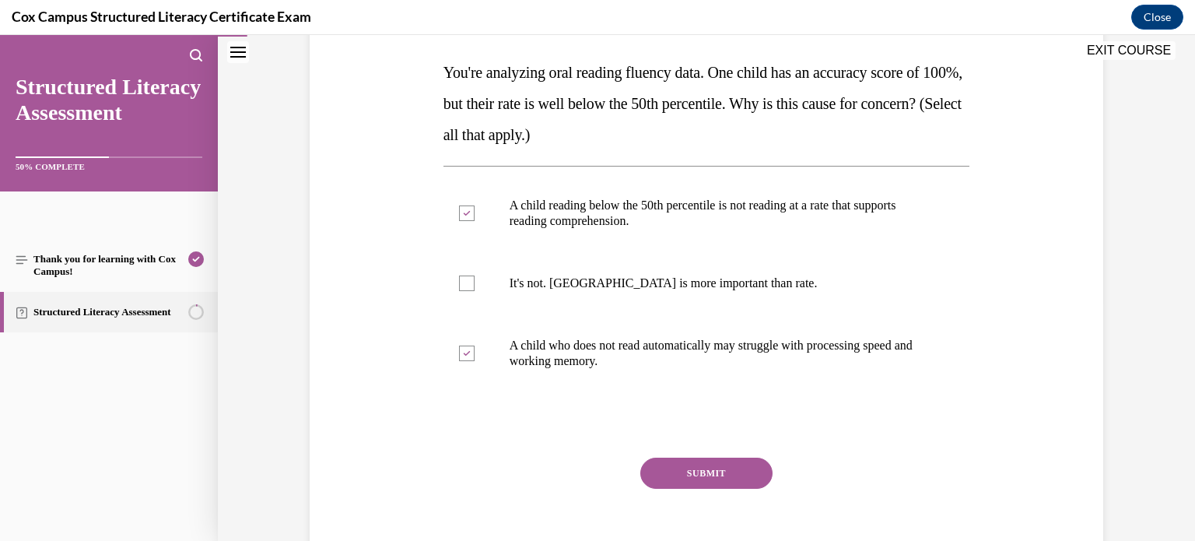
click at [687, 474] on button "SUBMIT" at bounding box center [706, 472] width 132 height 31
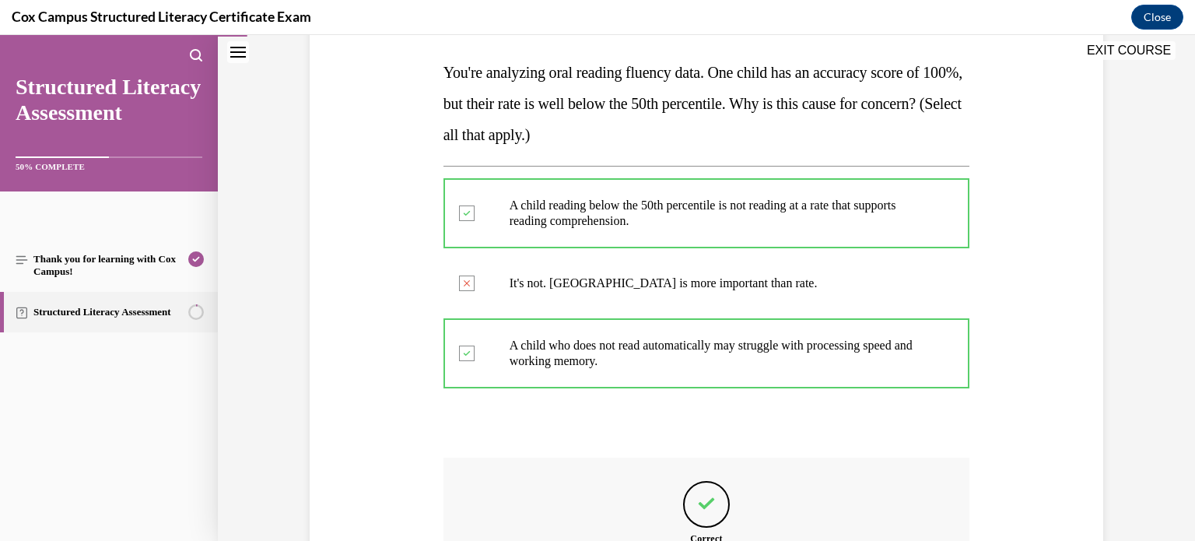
scroll to position [410, 0]
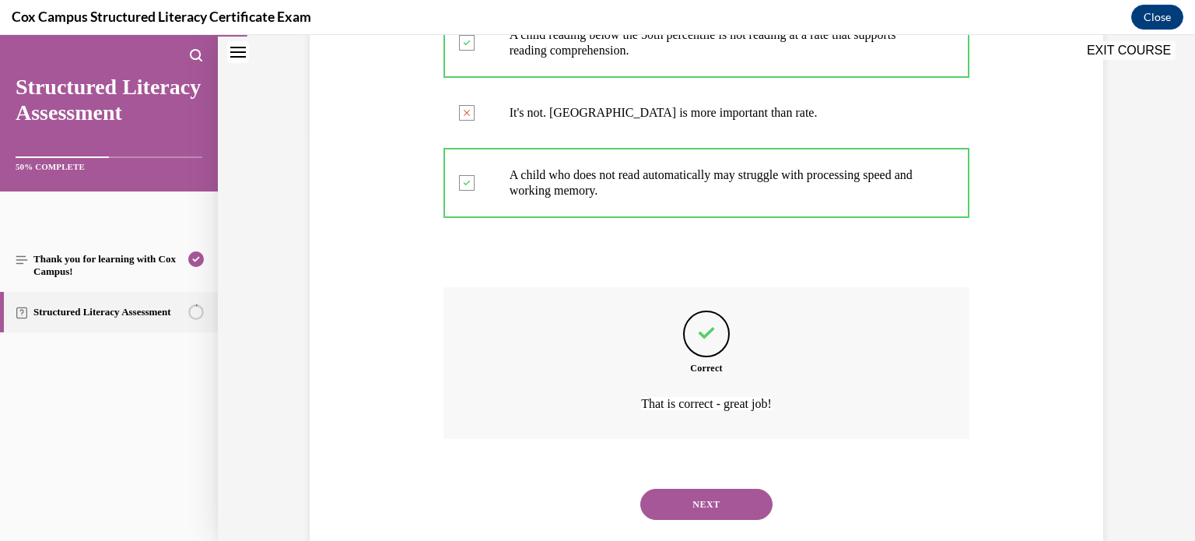
click at [690, 493] on button "NEXT" at bounding box center [706, 503] width 132 height 31
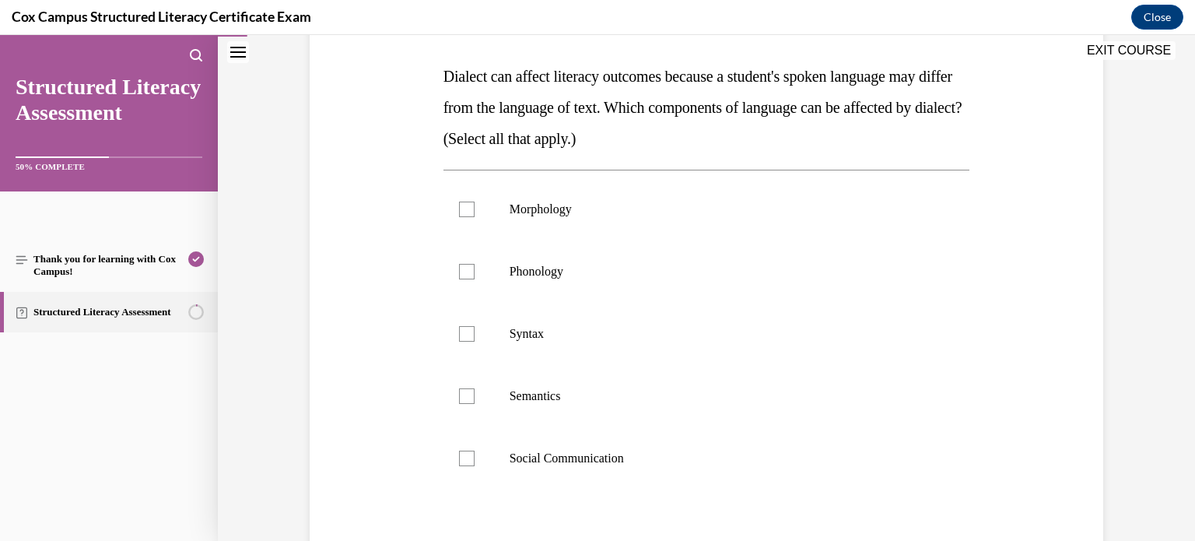
scroll to position [236, 0]
click at [470, 208] on label "Morphology" at bounding box center [706, 208] width 527 height 62
click at [470, 208] on input "Morphology" at bounding box center [467, 209] width 16 height 16
checkbox input "true"
click at [459, 264] on div at bounding box center [467, 271] width 16 height 16
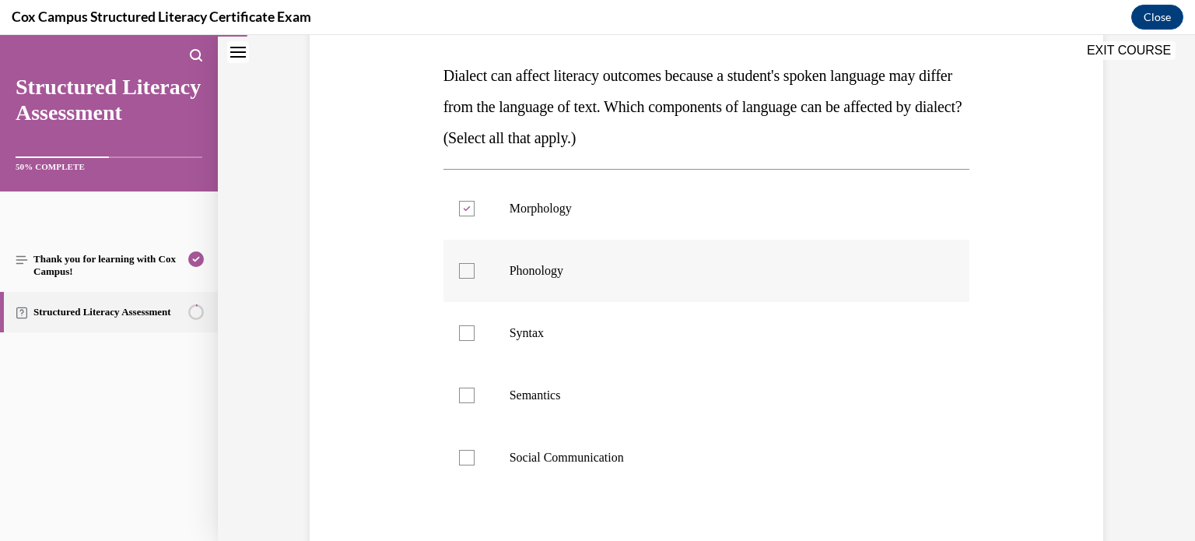
click at [459, 264] on input "Phonology" at bounding box center [467, 271] width 16 height 16
checkbox input "true"
click at [460, 332] on div at bounding box center [467, 333] width 16 height 16
click at [460, 332] on input "Syntax" at bounding box center [467, 333] width 16 height 16
checkbox input "true"
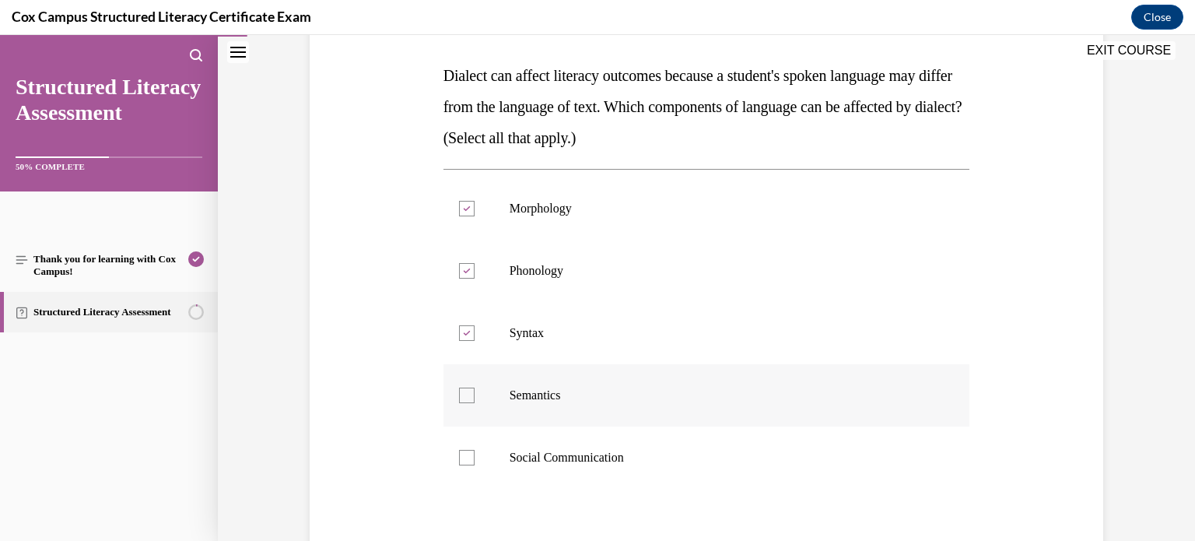
click at [460, 397] on div at bounding box center [467, 395] width 16 height 16
click at [460, 397] on input "Semantics" at bounding box center [467, 395] width 16 height 16
checkbox input "true"
click at [460, 453] on div at bounding box center [467, 458] width 16 height 16
click at [460, 453] on input "Social Communication" at bounding box center [467, 458] width 16 height 16
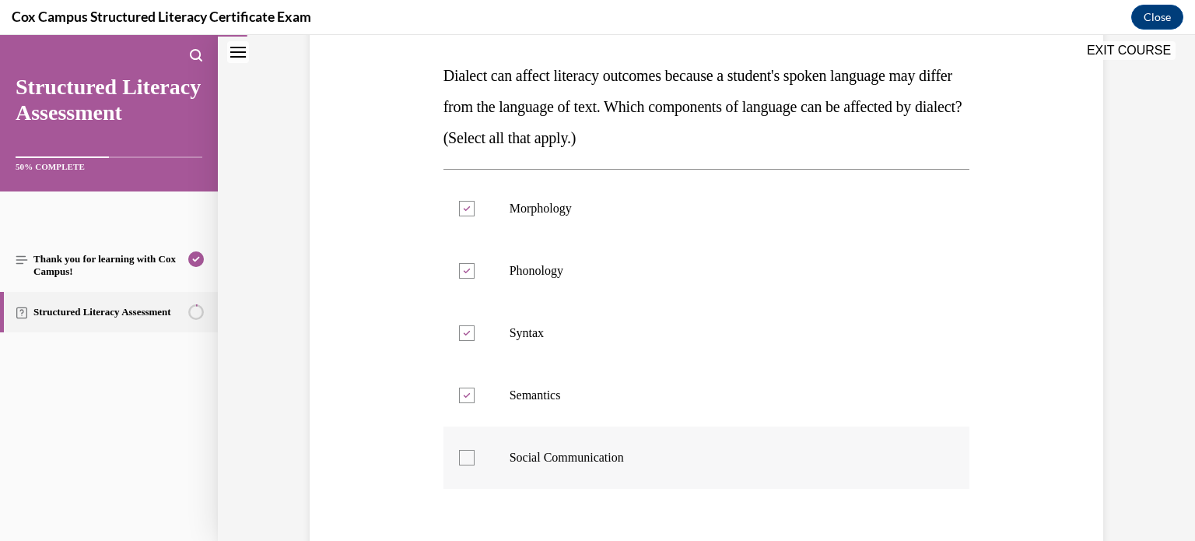
checkbox input "true"
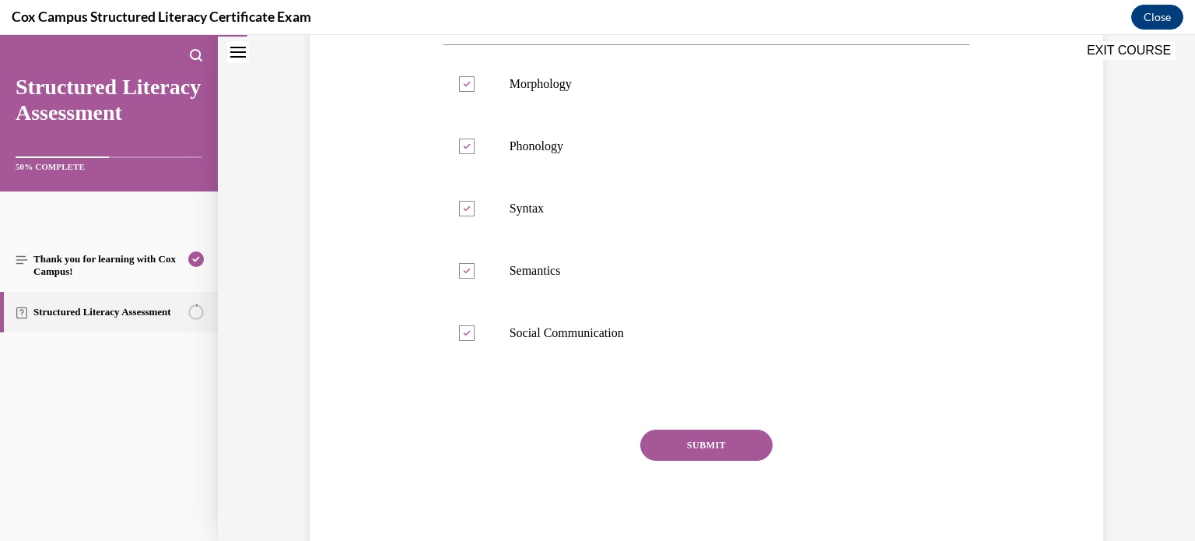
click at [672, 452] on button "SUBMIT" at bounding box center [706, 444] width 132 height 31
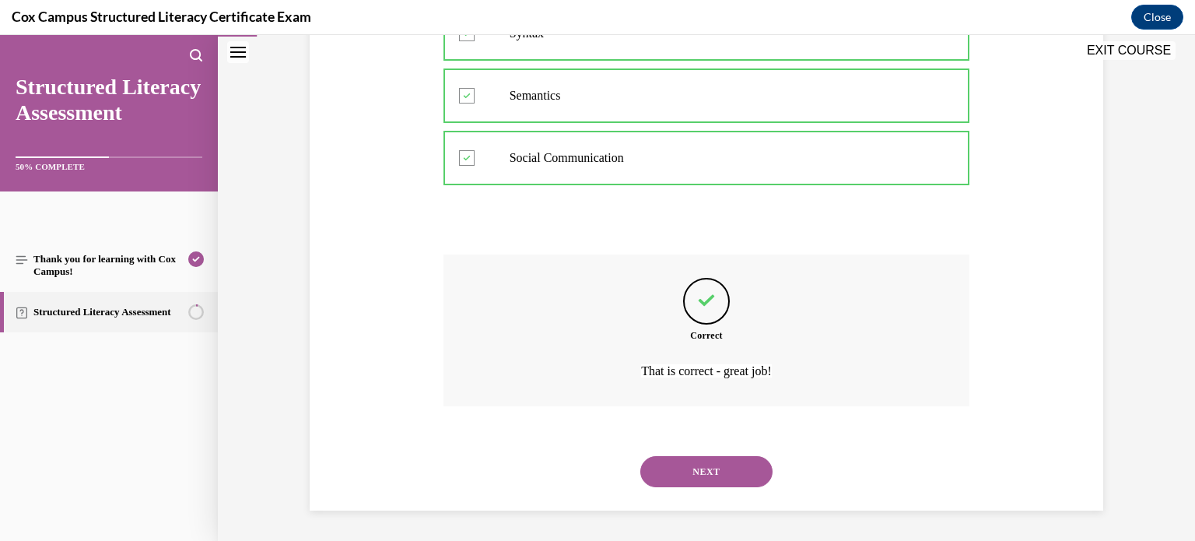
click at [682, 475] on button "NEXT" at bounding box center [706, 471] width 132 height 31
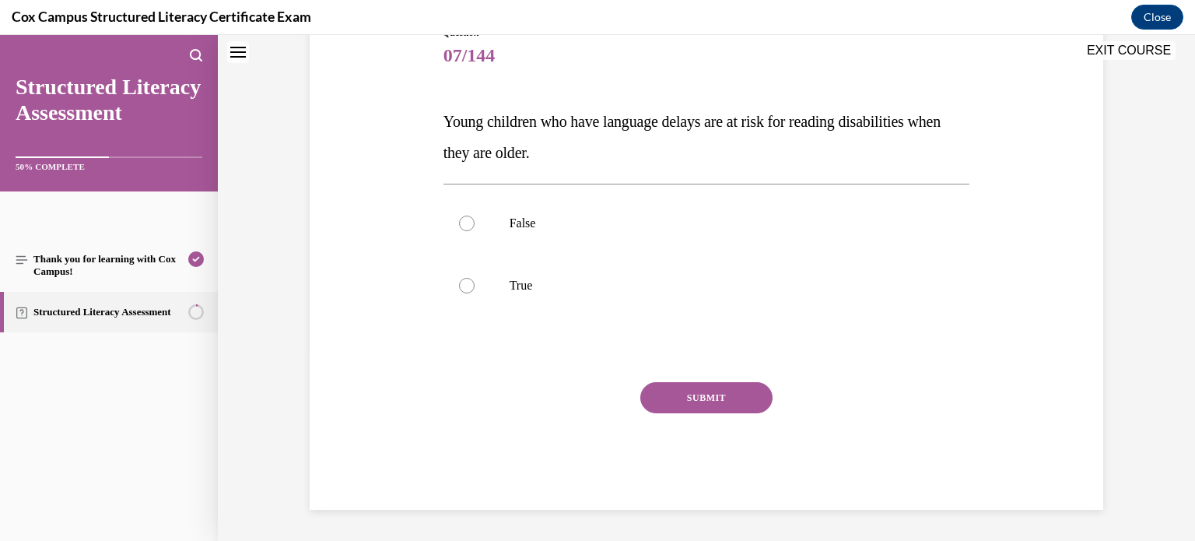
scroll to position [47, 0]
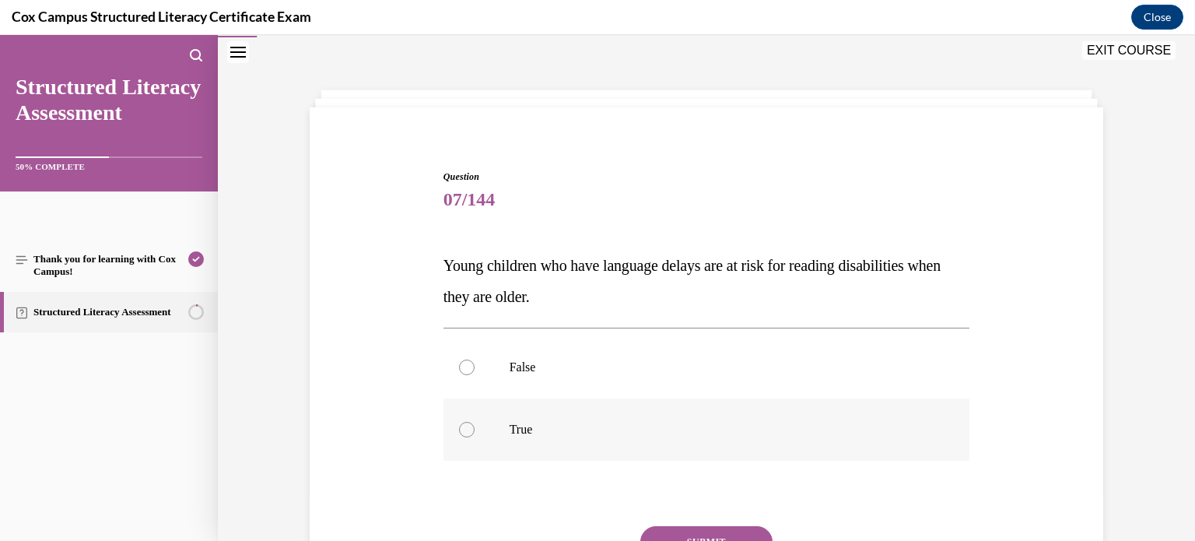
click at [491, 422] on label "True" at bounding box center [706, 429] width 527 height 62
click at [474, 422] on input "True" at bounding box center [467, 430] width 16 height 16
radio input "true"
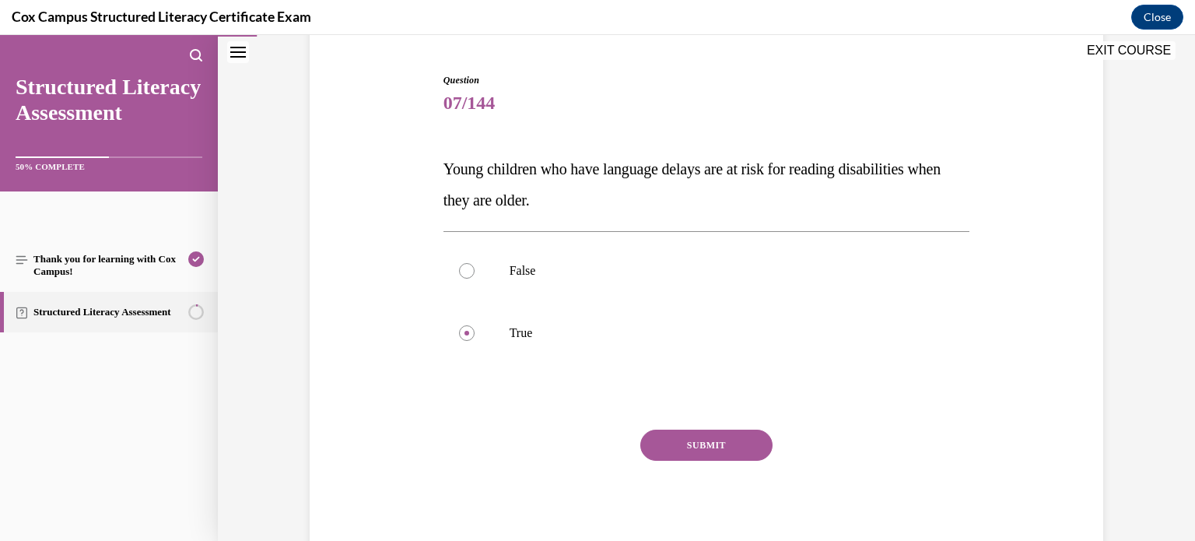
scroll to position [143, 0]
click at [721, 442] on button "SUBMIT" at bounding box center [706, 444] width 132 height 31
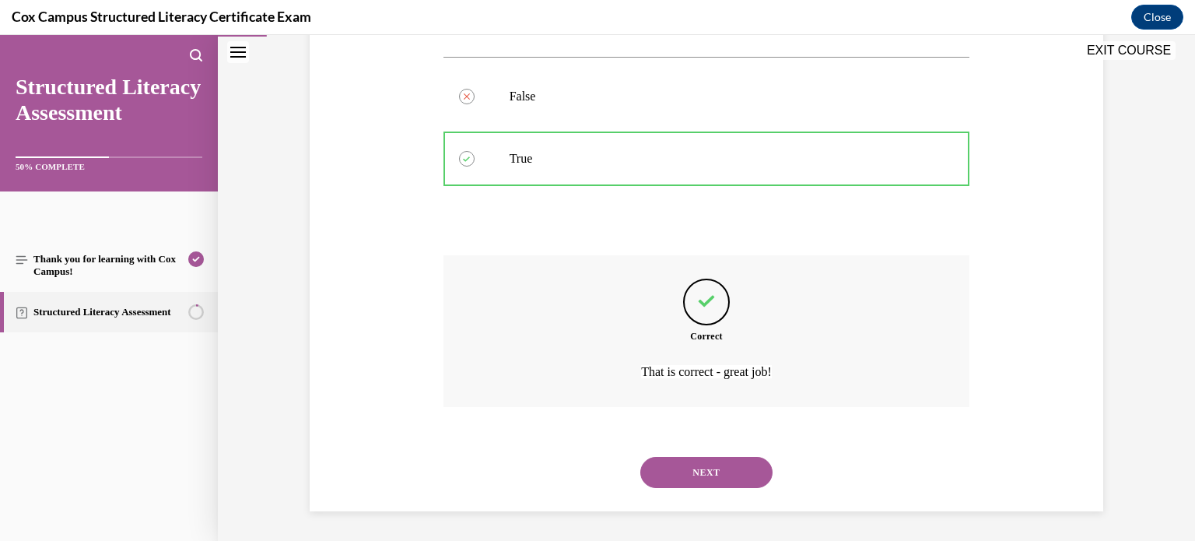
click at [720, 480] on button "NEXT" at bounding box center [706, 472] width 132 height 31
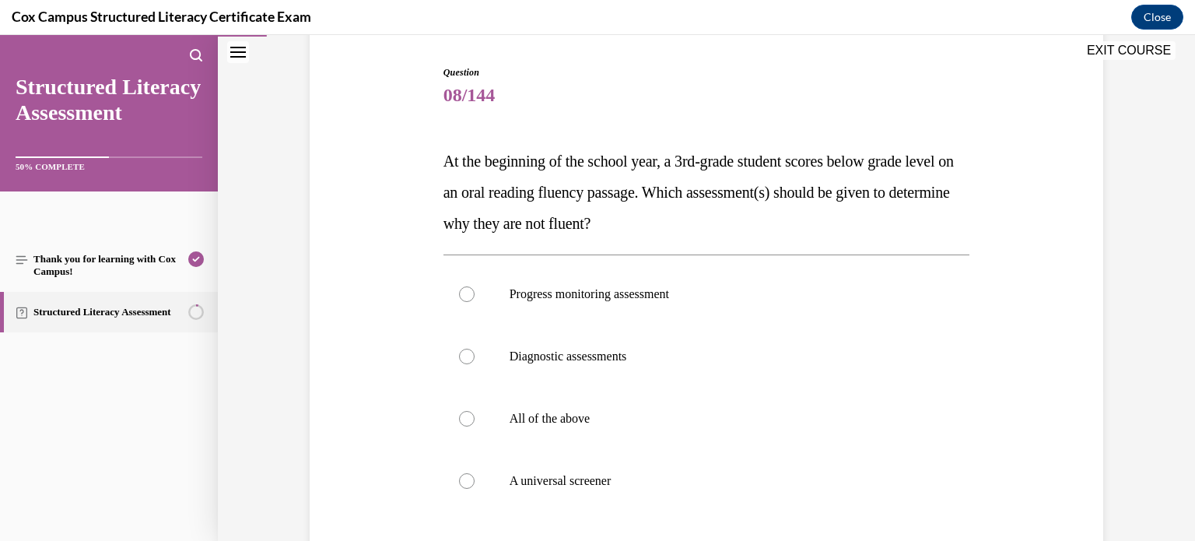
scroll to position [163, 0]
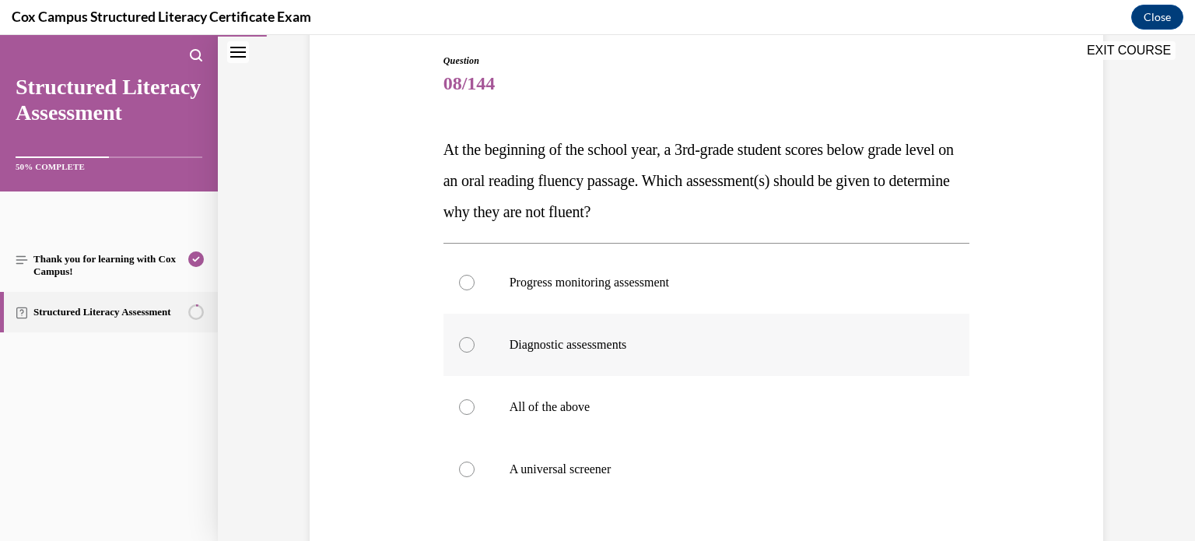
click at [562, 345] on span "Diagnostic assessments" at bounding box center [567, 344] width 117 height 13
click at [474, 345] on input "Diagnostic assessments" at bounding box center [467, 345] width 16 height 16
radio input "true"
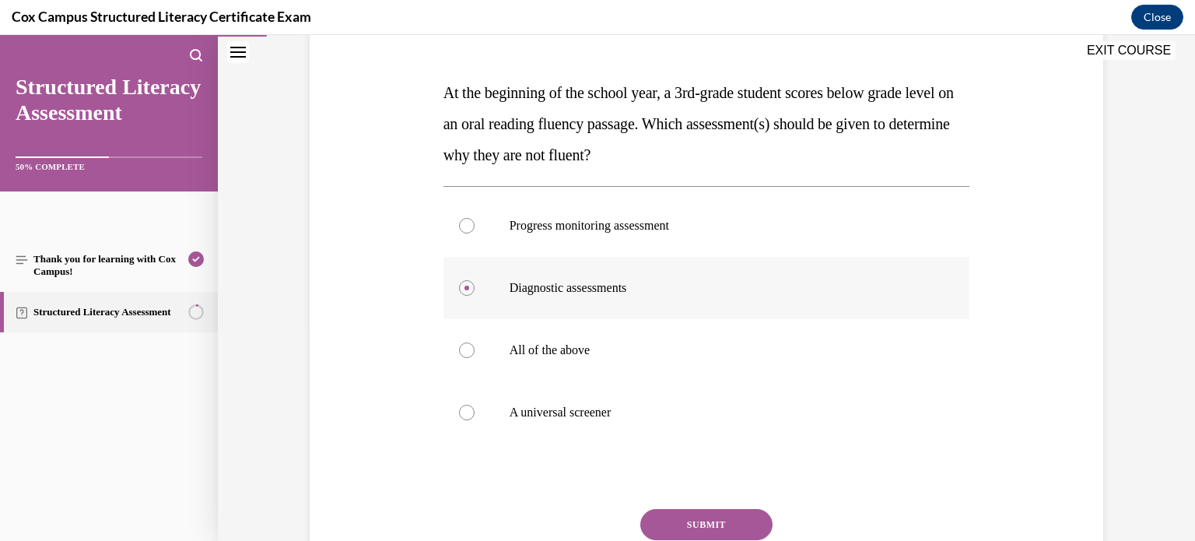
scroll to position [286, 0]
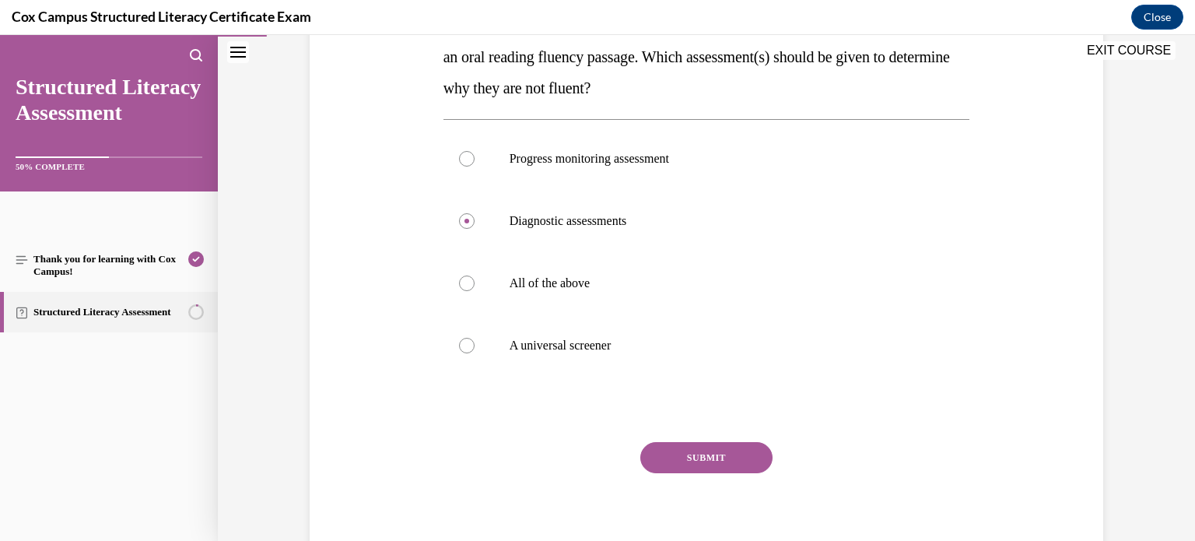
click at [678, 450] on button "SUBMIT" at bounding box center [706, 457] width 132 height 31
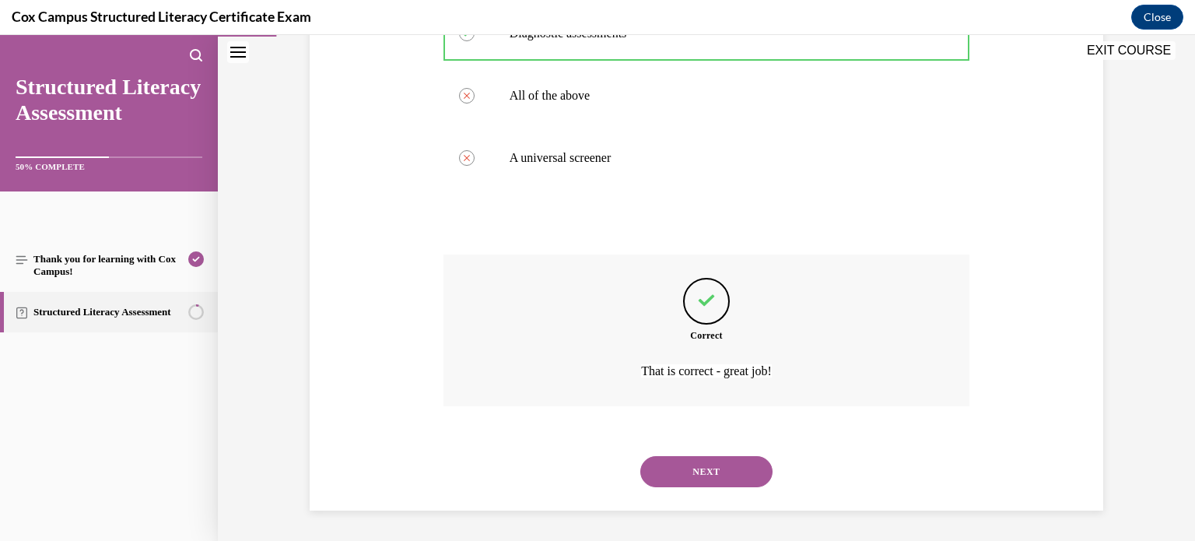
click at [677, 466] on button "NEXT" at bounding box center [706, 471] width 132 height 31
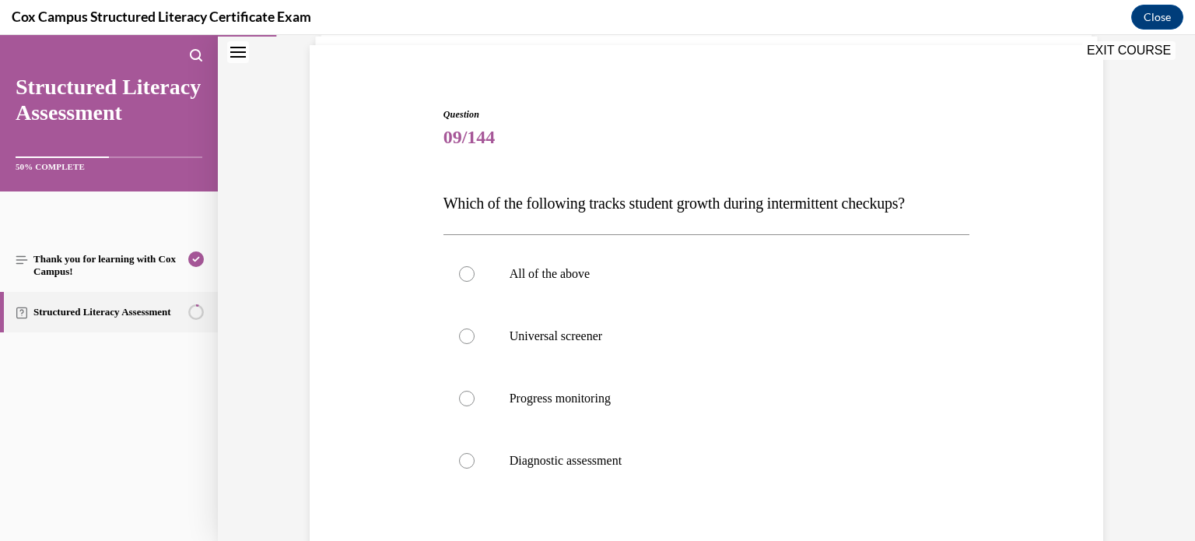
scroll to position [116, 0]
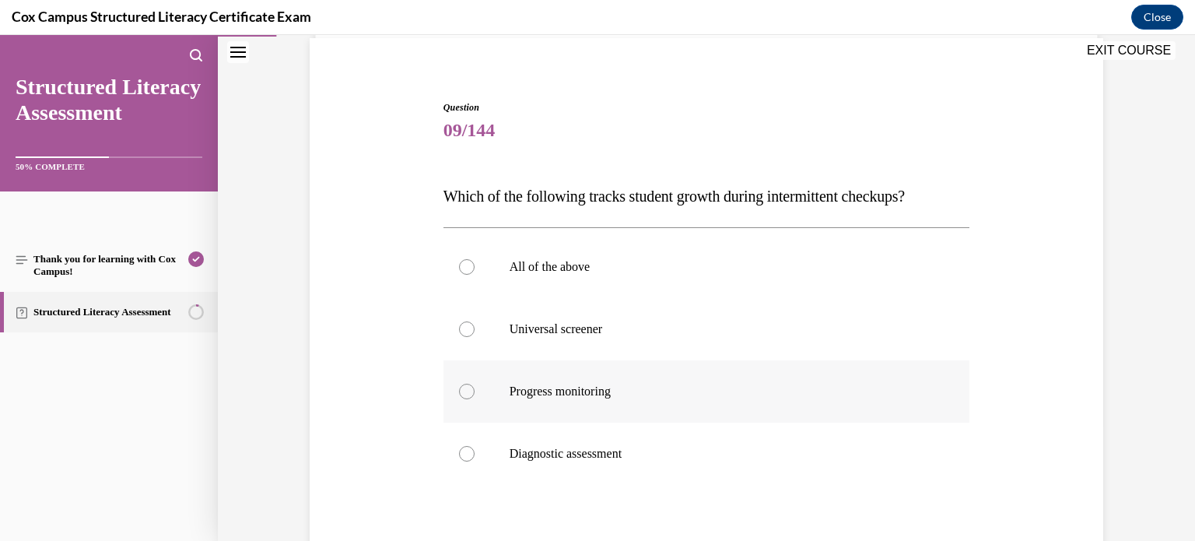
click at [548, 391] on span "Progress monitoring" at bounding box center [559, 390] width 101 height 13
click at [474, 391] on input "Progress monitoring" at bounding box center [467, 391] width 16 height 16
radio input "true"
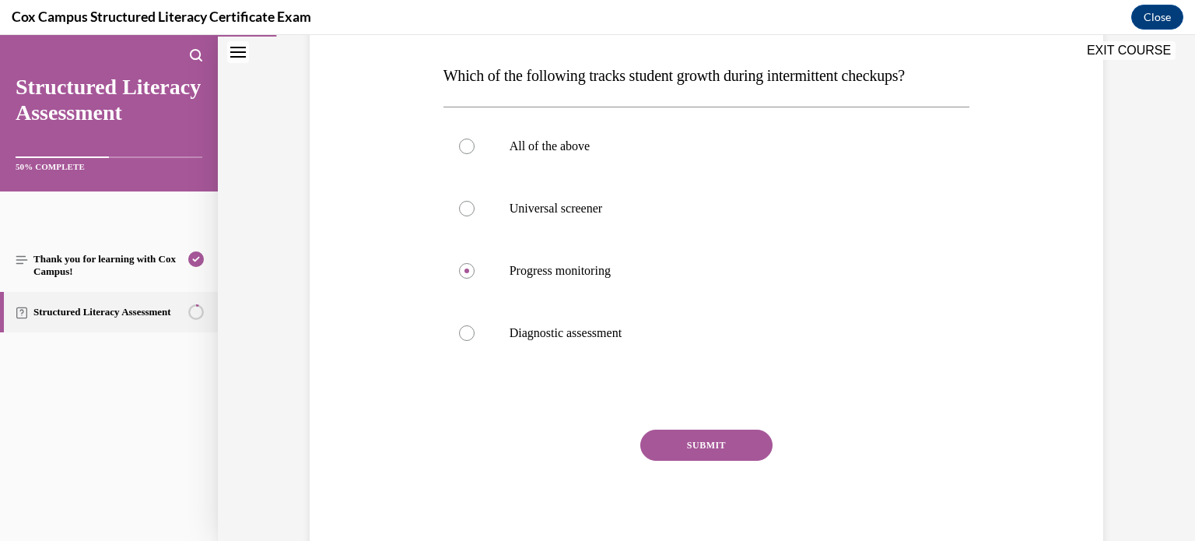
click at [670, 436] on button "SUBMIT" at bounding box center [706, 444] width 132 height 31
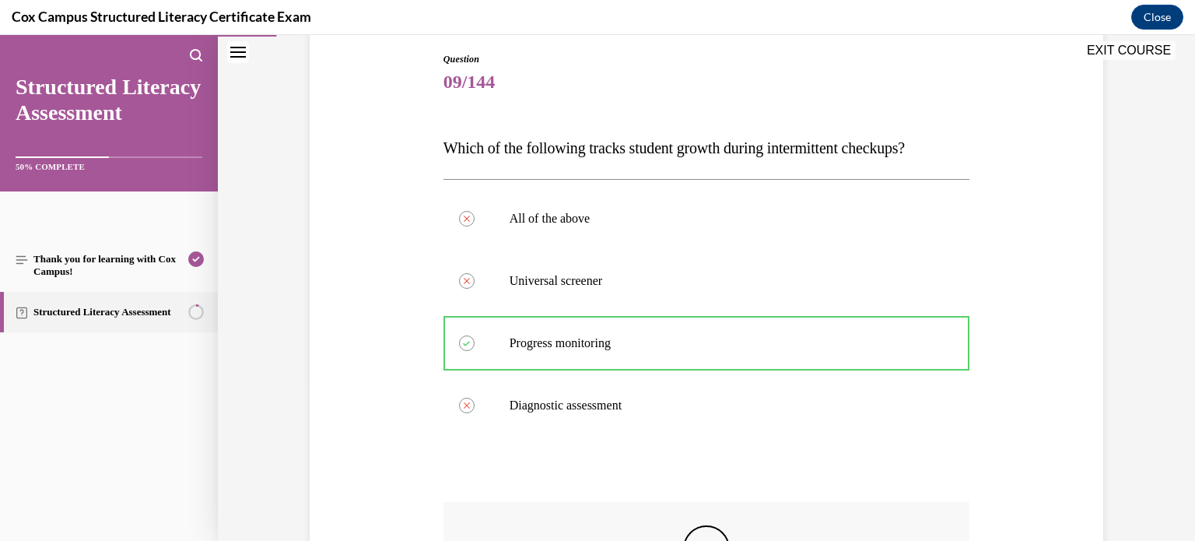
scroll to position [168, 0]
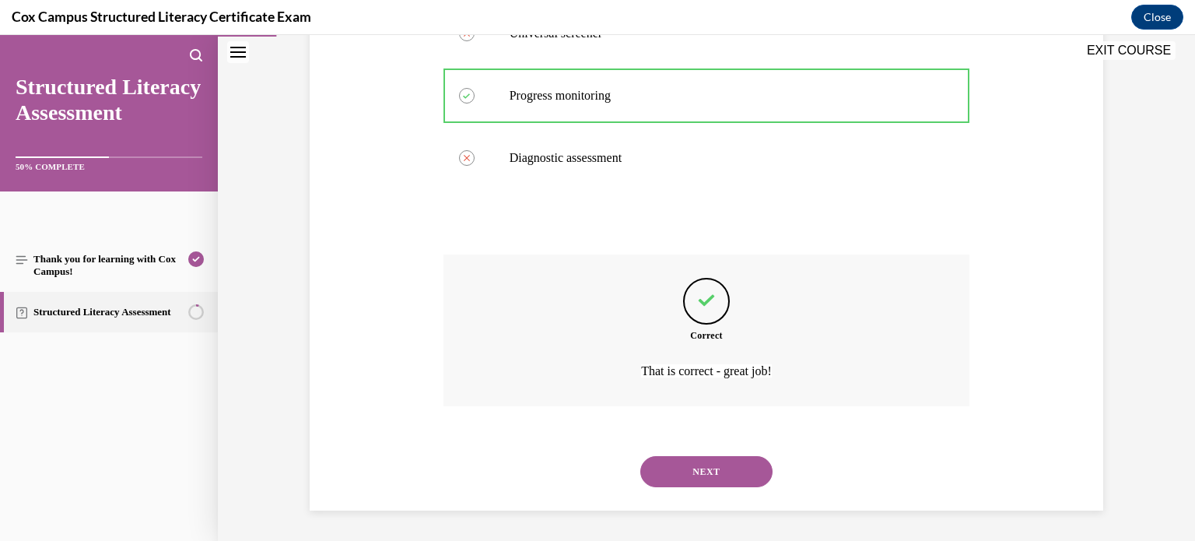
click at [680, 481] on button "NEXT" at bounding box center [706, 471] width 132 height 31
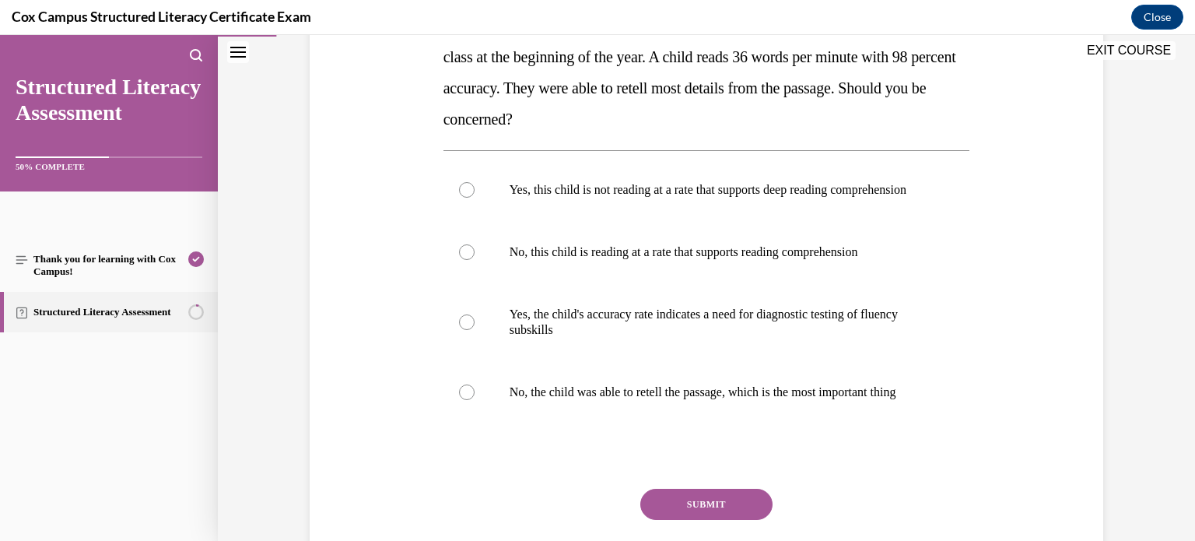
scroll to position [289, 0]
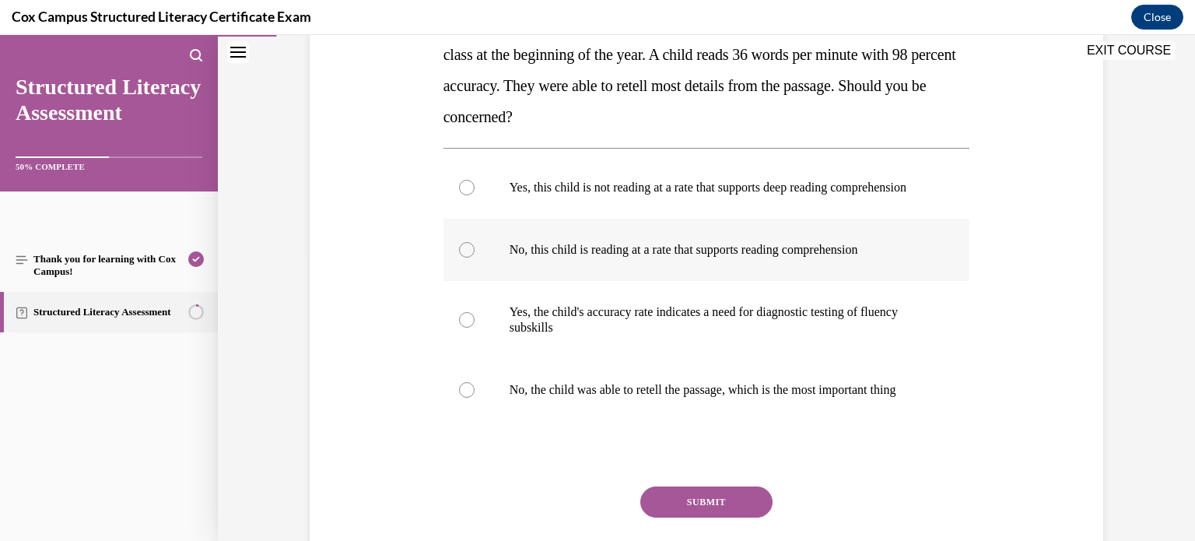
click at [622, 256] on span "No, this child is reading at a rate that supports reading comprehension" at bounding box center [683, 249] width 348 height 13
click at [474, 257] on input "No, this child is reading at a rate that supports reading comprehension" at bounding box center [467, 250] width 16 height 16
radio input "true"
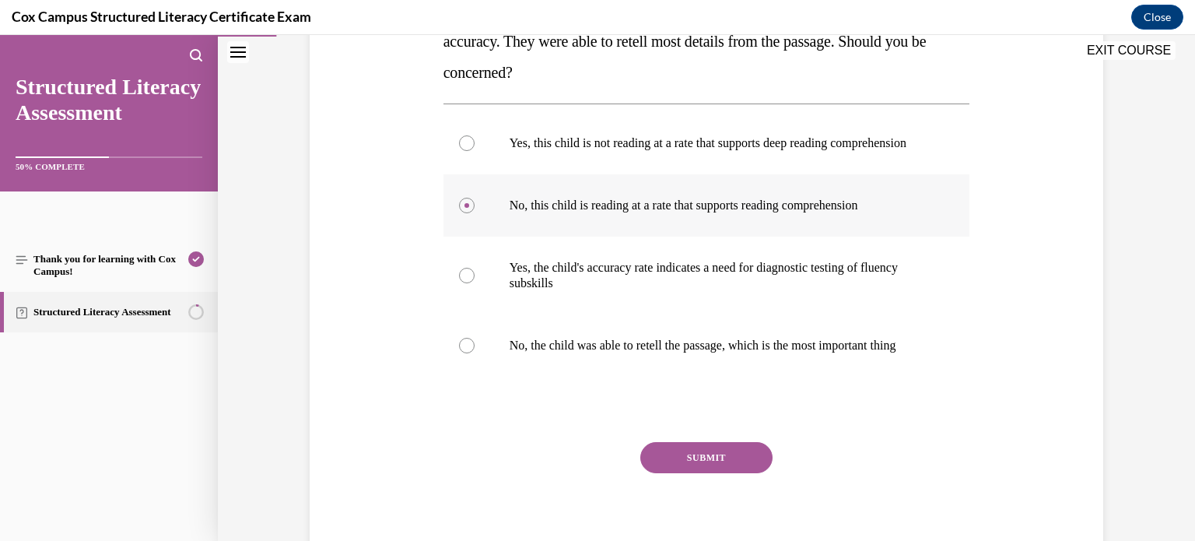
scroll to position [376, 0]
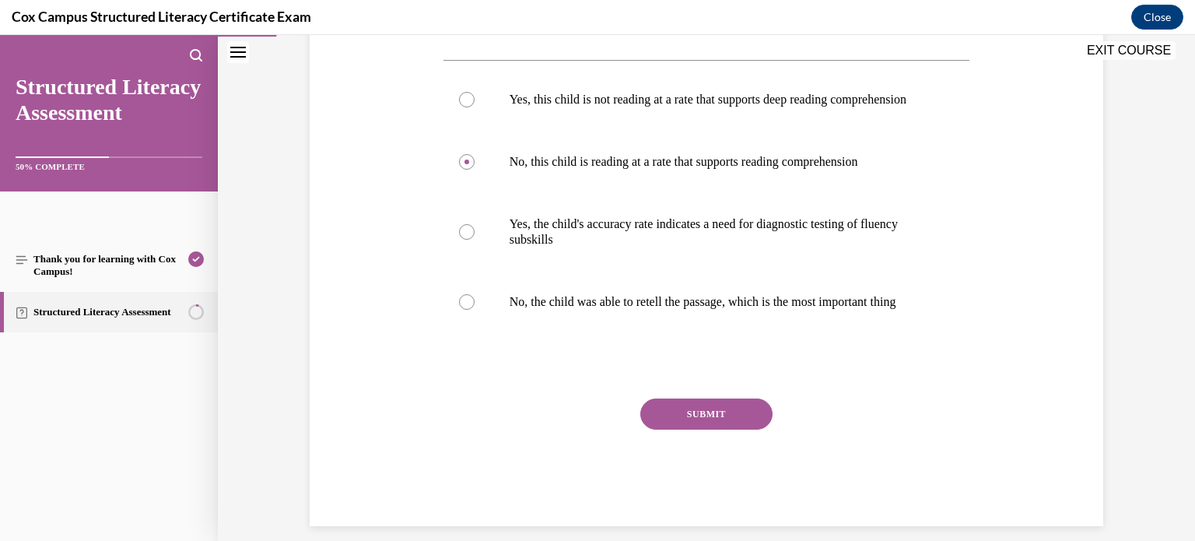
click at [666, 429] on button "SUBMIT" at bounding box center [706, 413] width 132 height 31
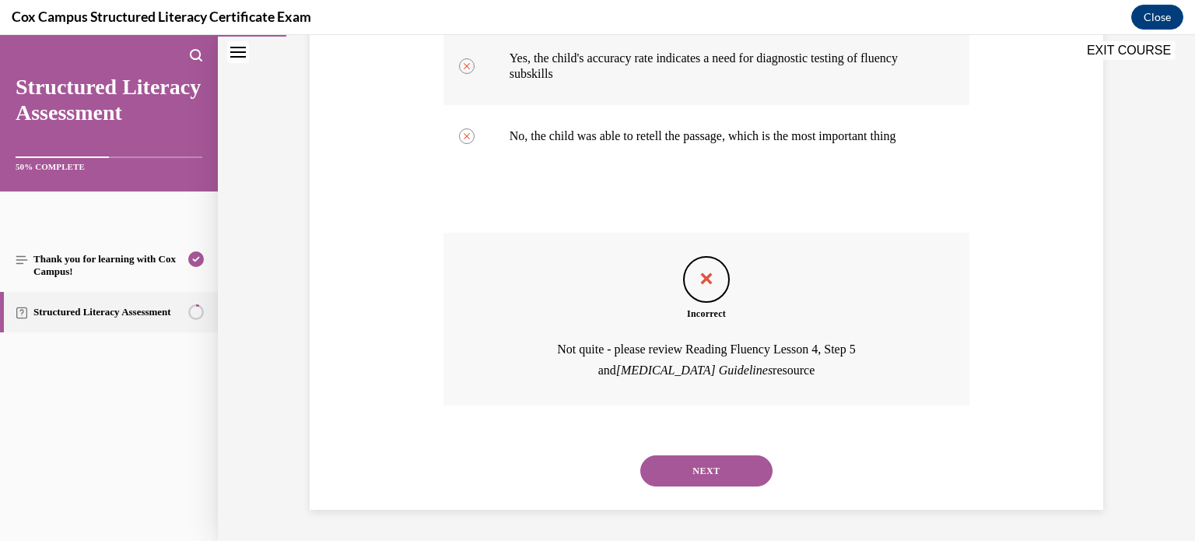
scroll to position [554, 0]
click at [667, 486] on button "NEXT" at bounding box center [706, 470] width 132 height 31
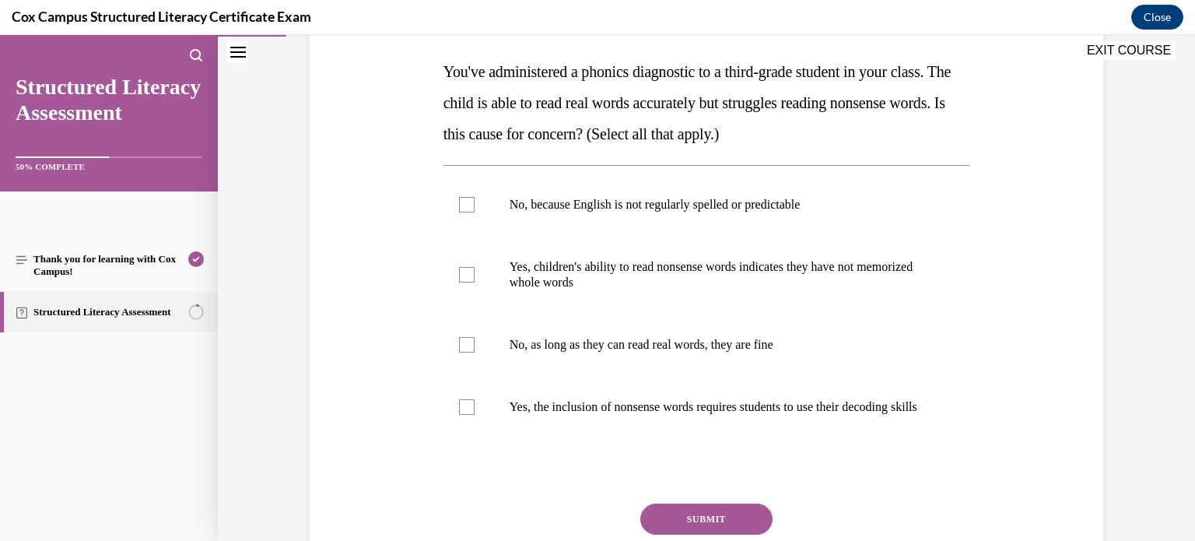
scroll to position [243, 0]
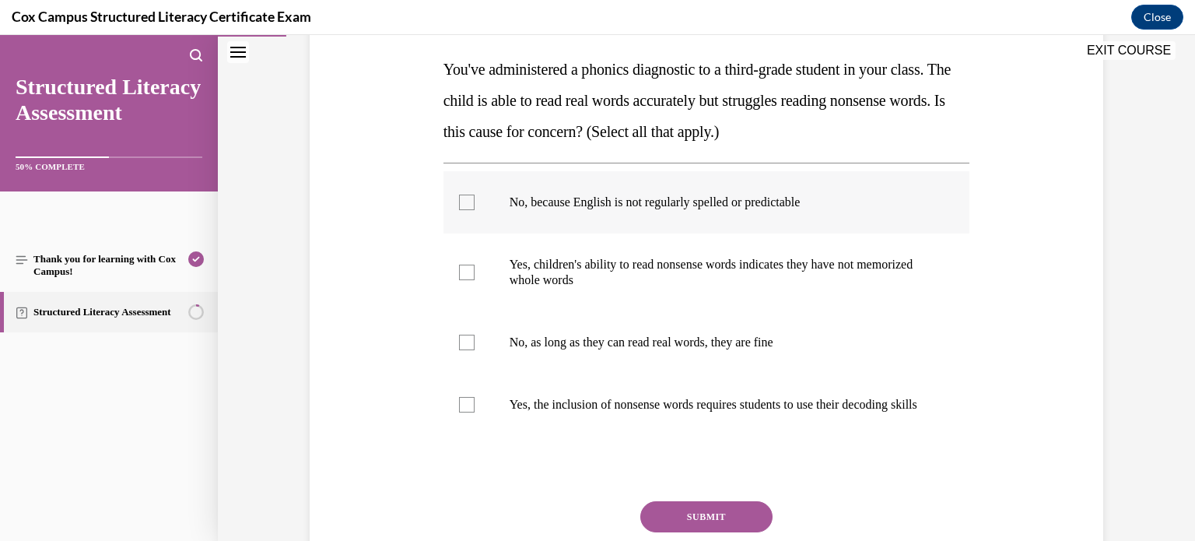
click at [663, 217] on label "No, because English is not regularly spelled or predictable" at bounding box center [706, 202] width 527 height 62
click at [474, 210] on input "No, because English is not regularly spelled or predictable" at bounding box center [467, 202] width 16 height 16
checkbox input "true"
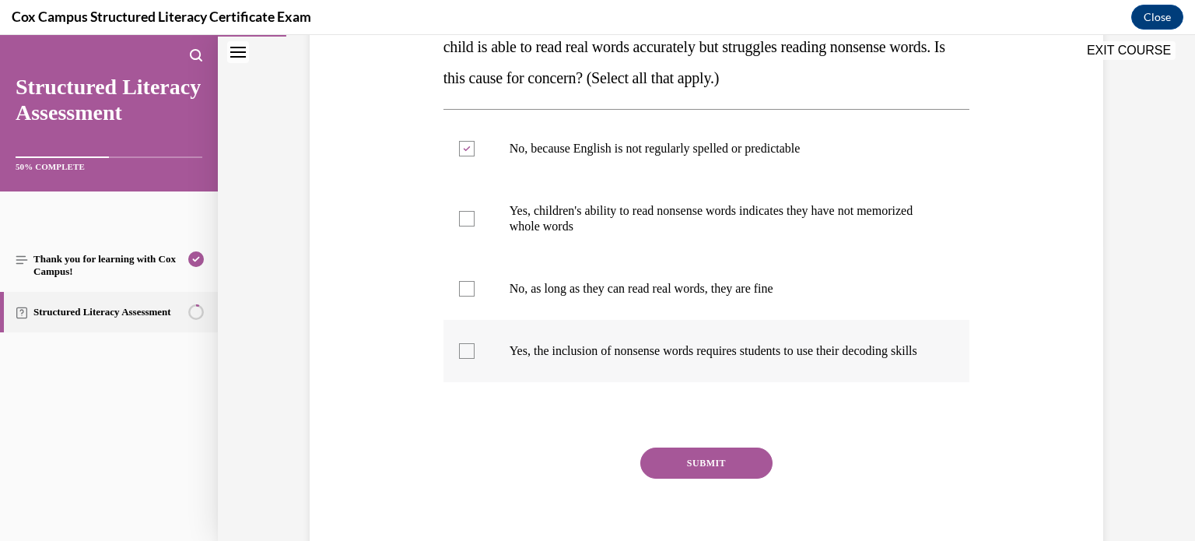
click at [601, 375] on label "Yes, the inclusion of nonsense words requires students to use their decoding sk…" at bounding box center [706, 351] width 527 height 62
click at [474, 359] on input "Yes, the inclusion of nonsense words requires students to use their decoding sk…" at bounding box center [467, 351] width 16 height 16
checkbox input "true"
click at [706, 478] on button "SUBMIT" at bounding box center [706, 462] width 132 height 31
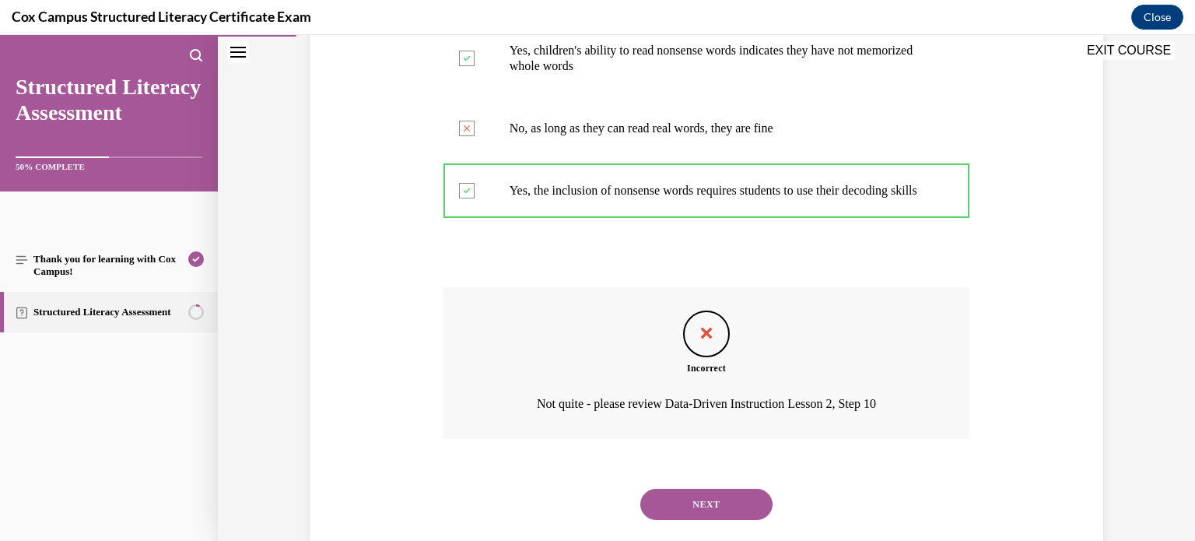
click at [691, 520] on button "NEXT" at bounding box center [706, 503] width 132 height 31
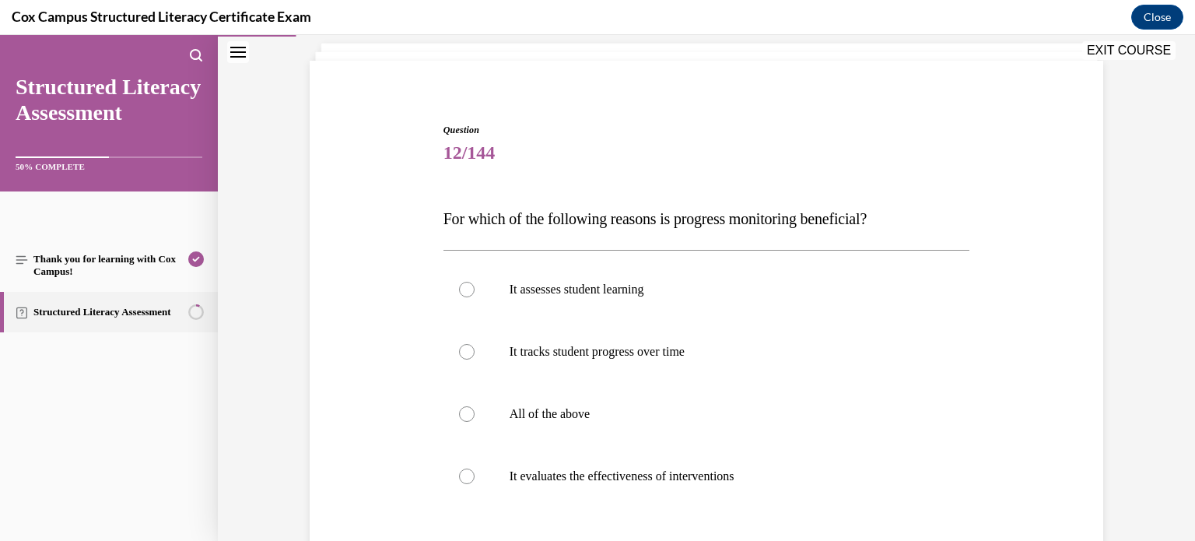
scroll to position [121, 0]
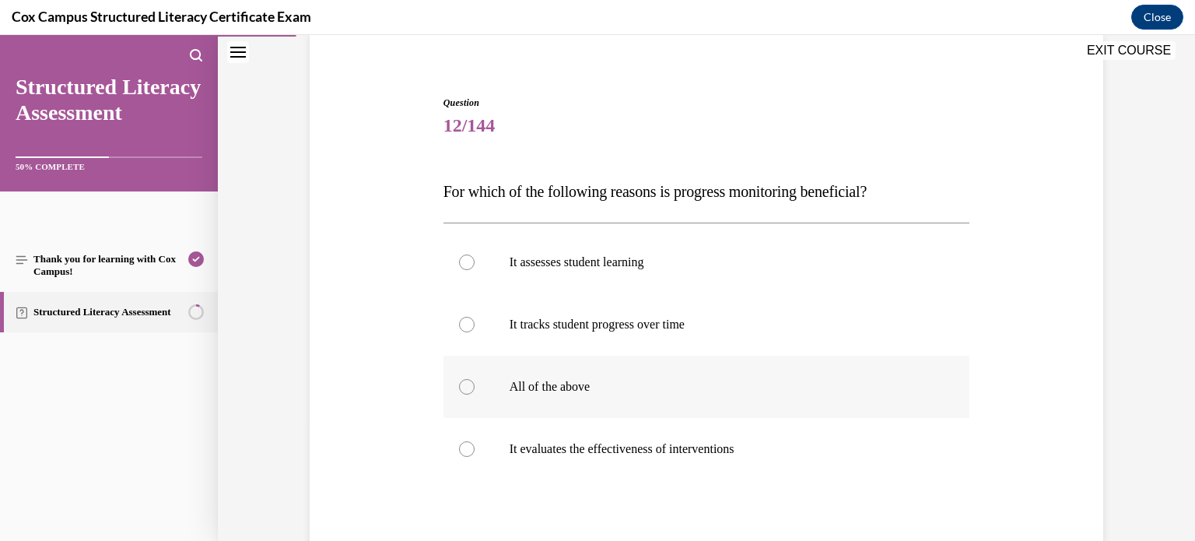
click at [548, 379] on p "All of the above" at bounding box center [720, 387] width 422 height 16
click at [474, 379] on input "All of the above" at bounding box center [467, 387] width 16 height 16
radio input "true"
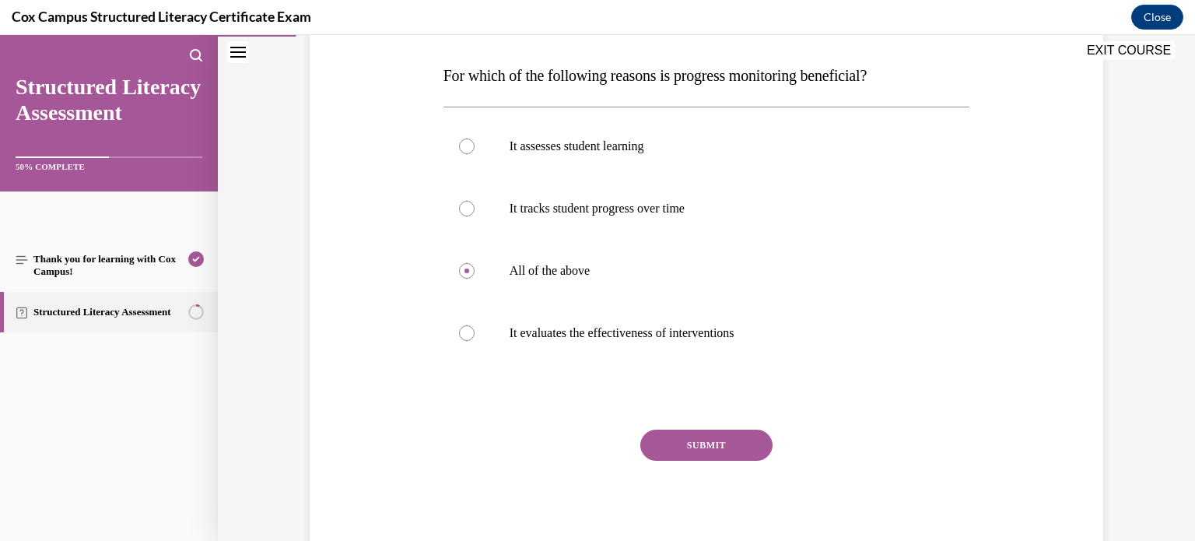
click at [685, 447] on button "SUBMIT" at bounding box center [706, 444] width 132 height 31
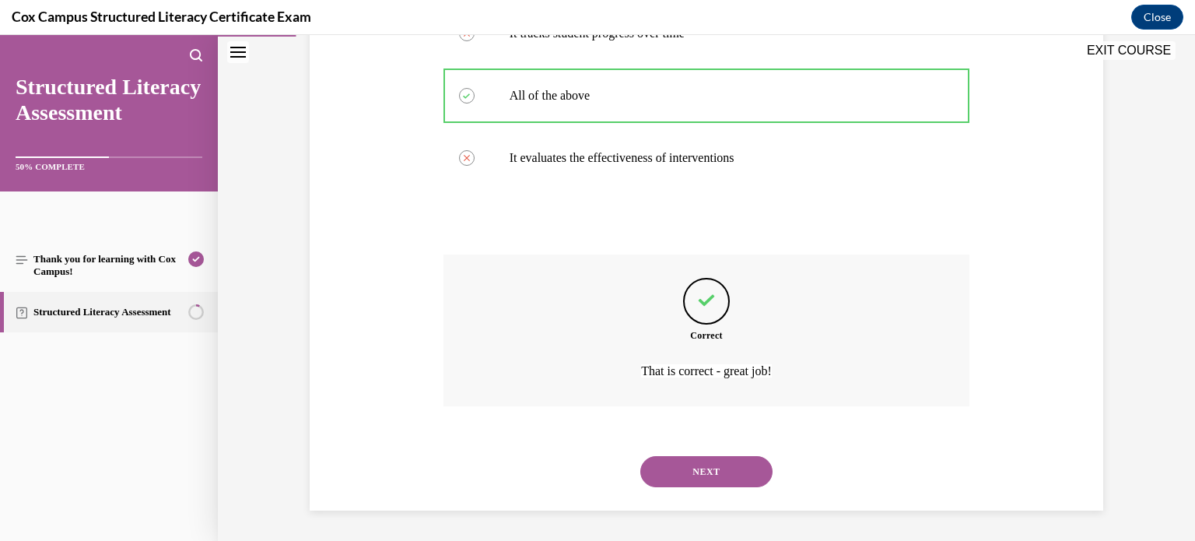
click at [675, 463] on button "NEXT" at bounding box center [706, 471] width 132 height 31
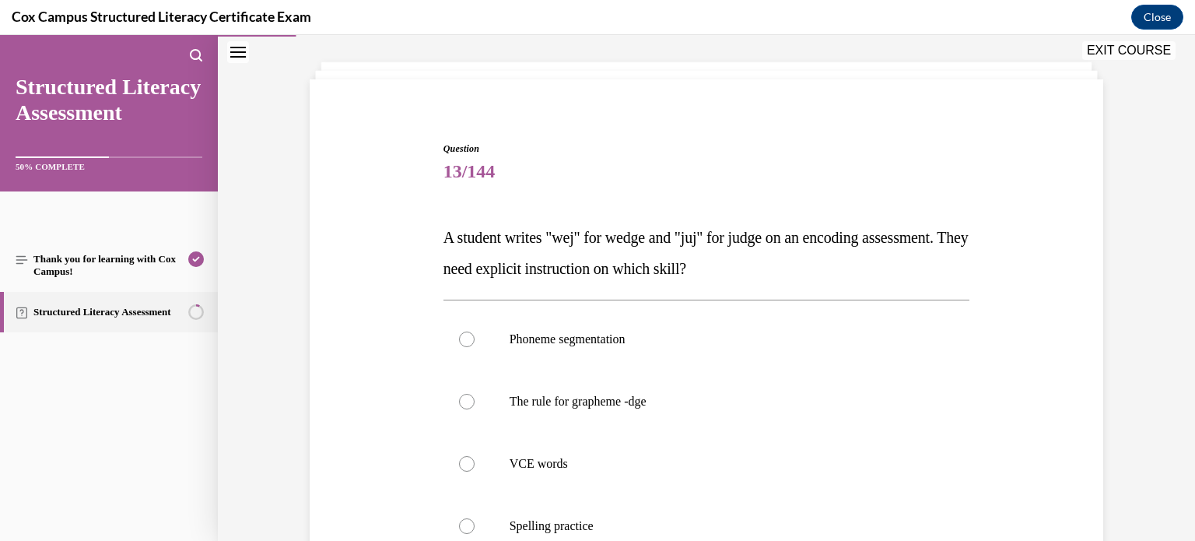
scroll to position [127, 0]
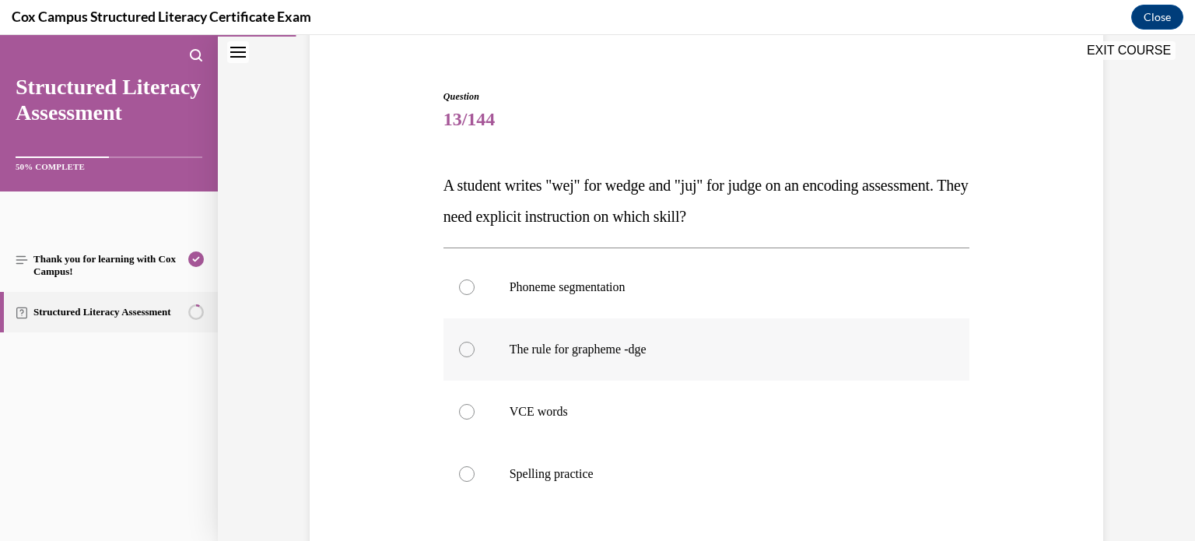
click at [610, 351] on span "The rule for grapheme -dge" at bounding box center [577, 348] width 137 height 13
click at [474, 351] on input "The rule for grapheme -dge" at bounding box center [467, 349] width 16 height 16
radio input "true"
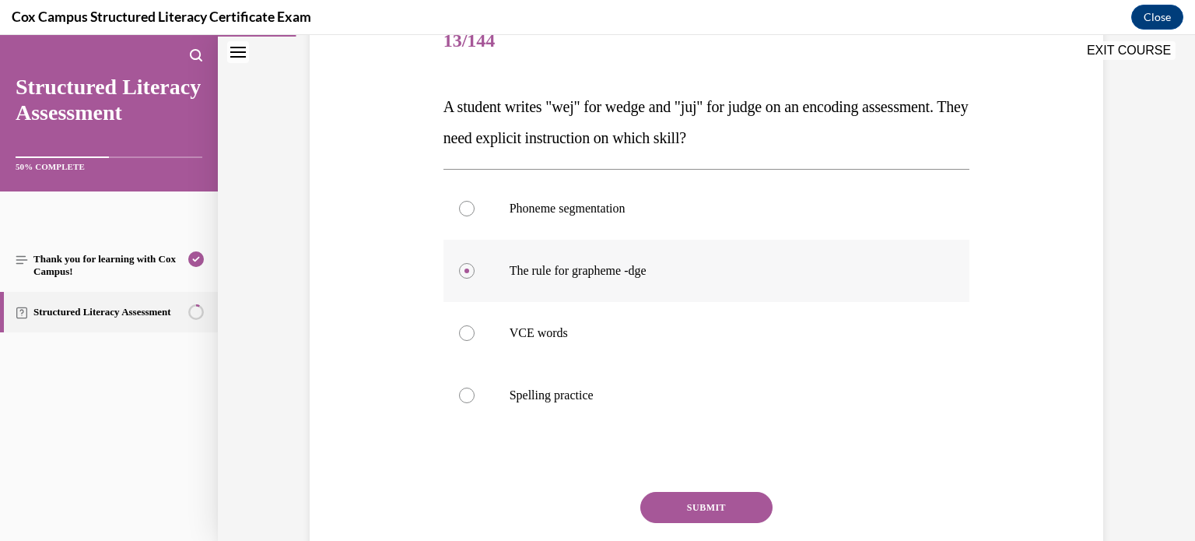
scroll to position [215, 0]
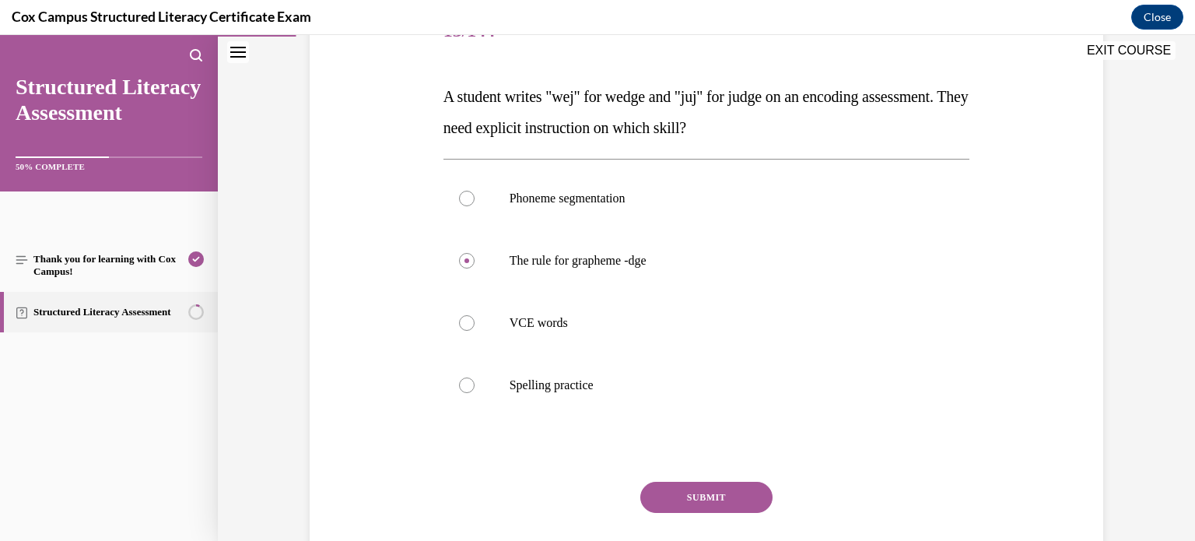
click at [658, 496] on button "SUBMIT" at bounding box center [706, 496] width 132 height 31
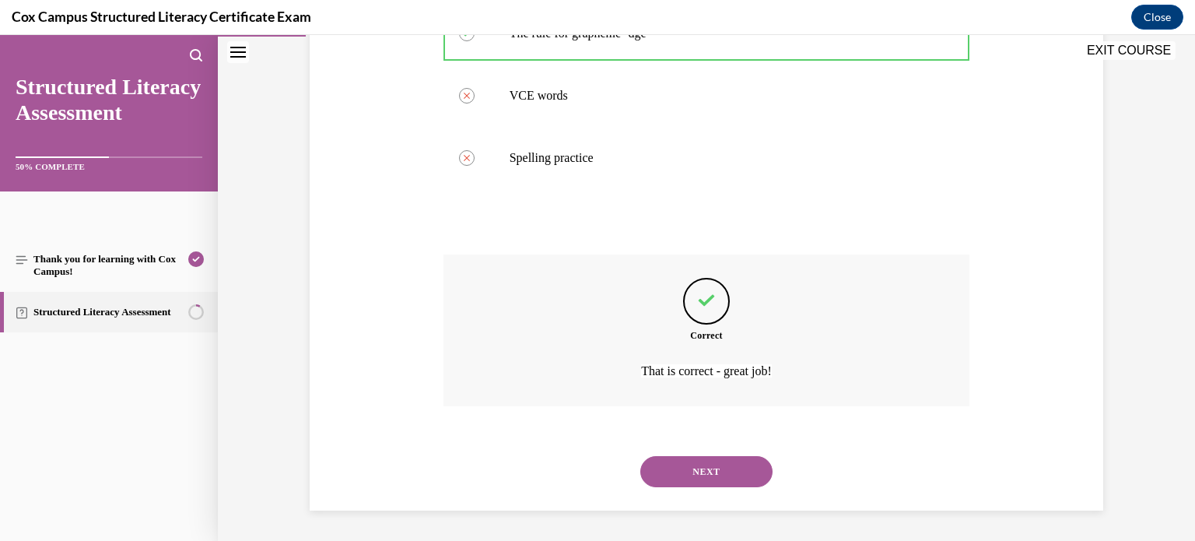
click at [678, 471] on button "NEXT" at bounding box center [706, 471] width 132 height 31
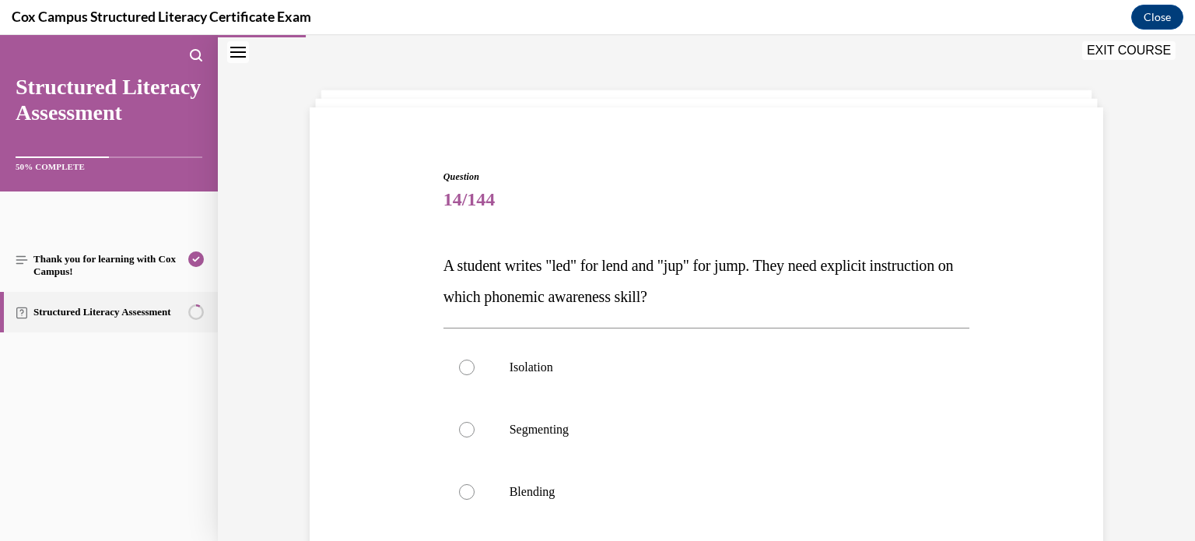
scroll to position [137, 0]
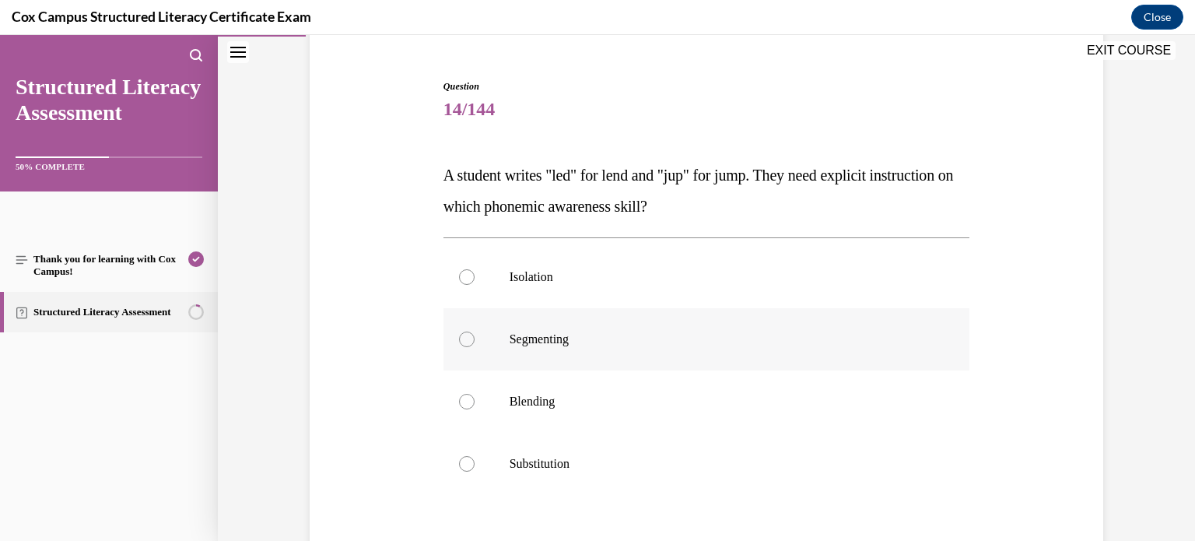
click at [559, 334] on span "Segmenting" at bounding box center [538, 338] width 59 height 13
click at [474, 334] on input "Segmenting" at bounding box center [467, 339] width 16 height 16
radio input "true"
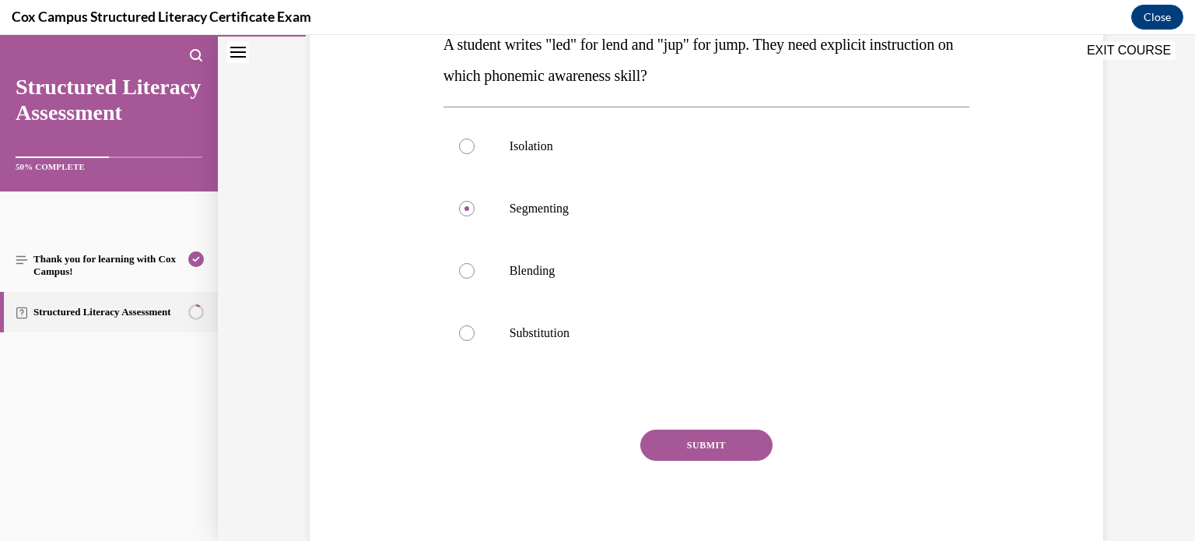
click at [710, 450] on button "SUBMIT" at bounding box center [706, 444] width 132 height 31
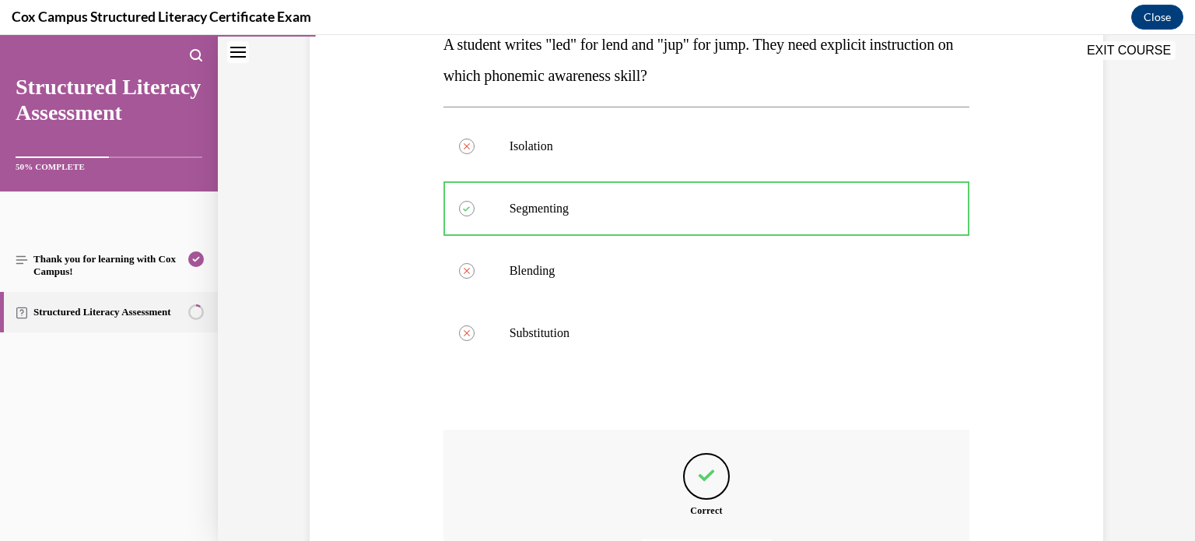
scroll to position [443, 0]
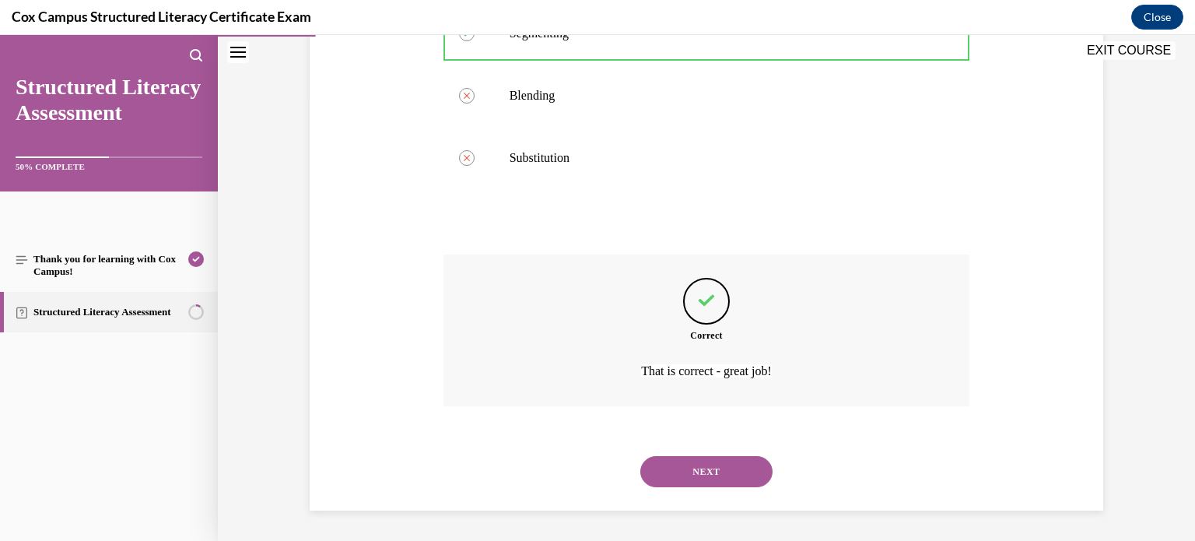
click at [682, 488] on div "NEXT" at bounding box center [706, 471] width 527 height 62
click at [688, 474] on button "NEXT" at bounding box center [706, 471] width 132 height 31
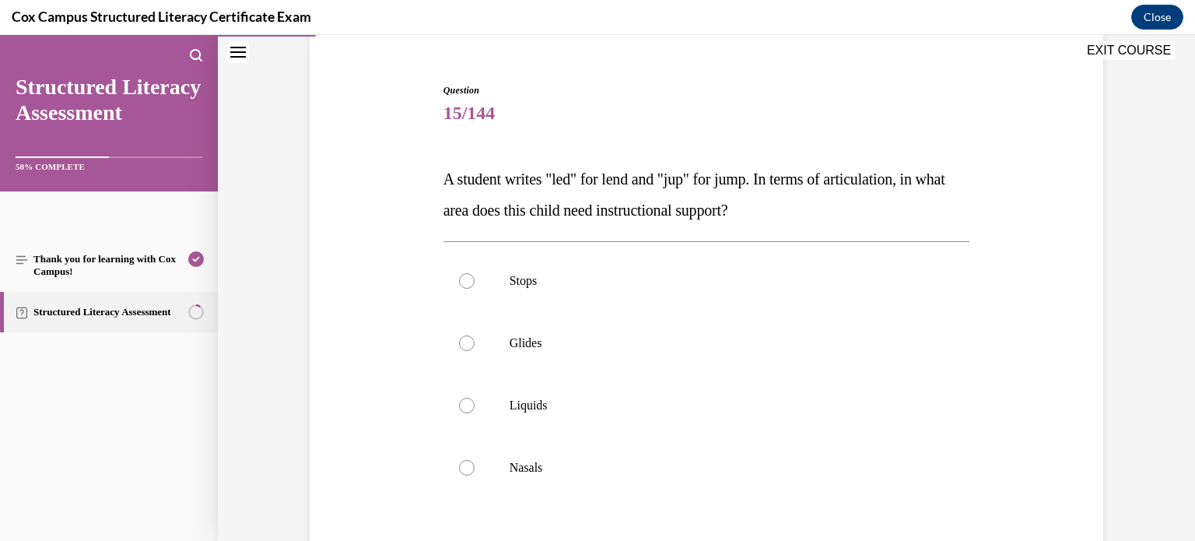
scroll to position [137, 0]
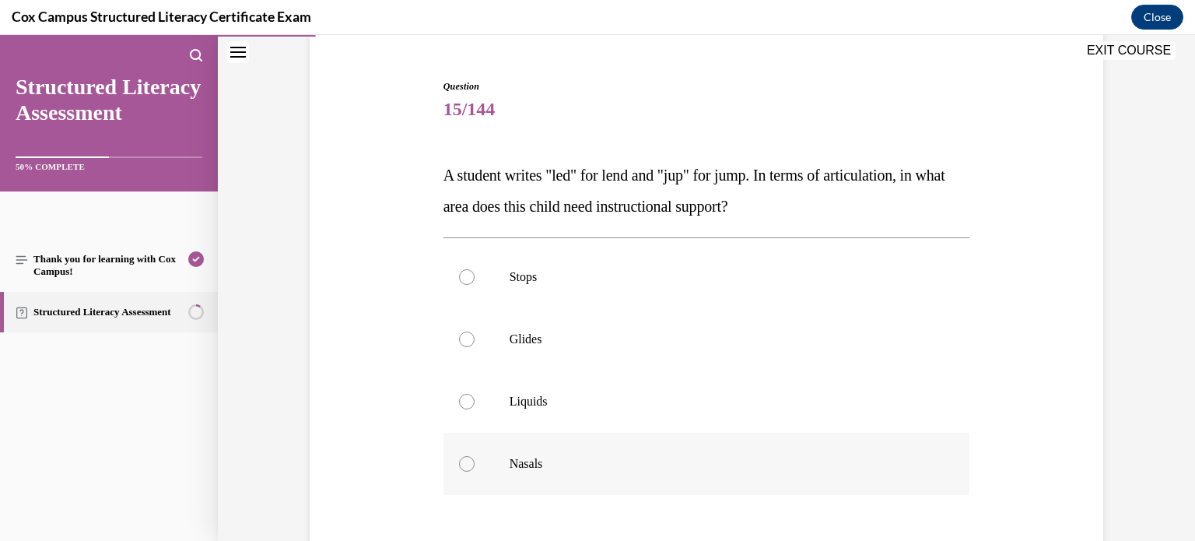
click at [509, 456] on p "Nasals" at bounding box center [720, 464] width 422 height 16
click at [474, 456] on input "Nasals" at bounding box center [467, 464] width 16 height 16
radio input "true"
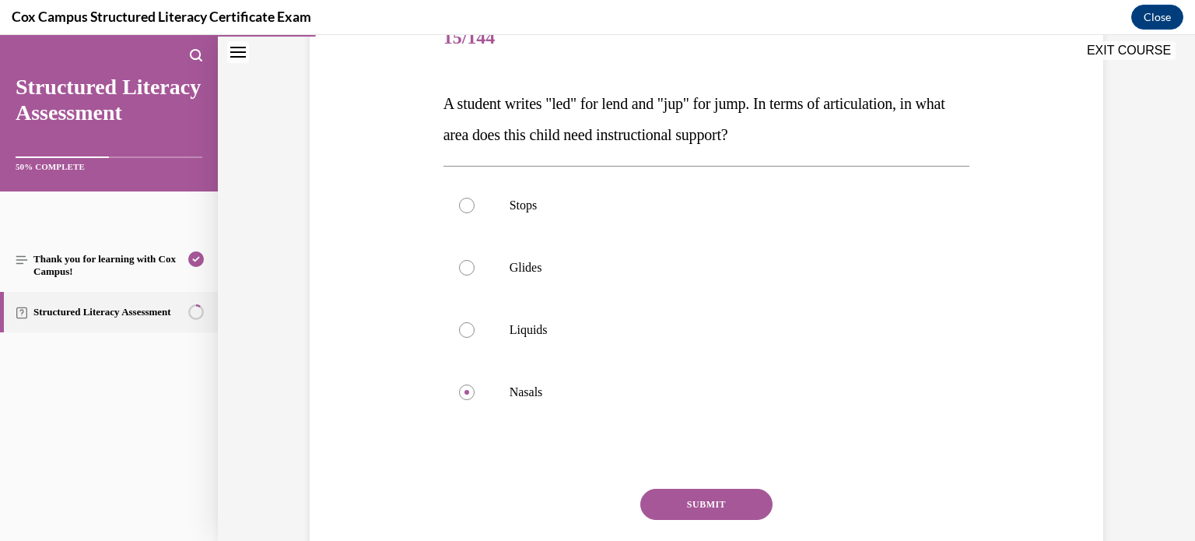
click at [663, 493] on button "SUBMIT" at bounding box center [706, 503] width 132 height 31
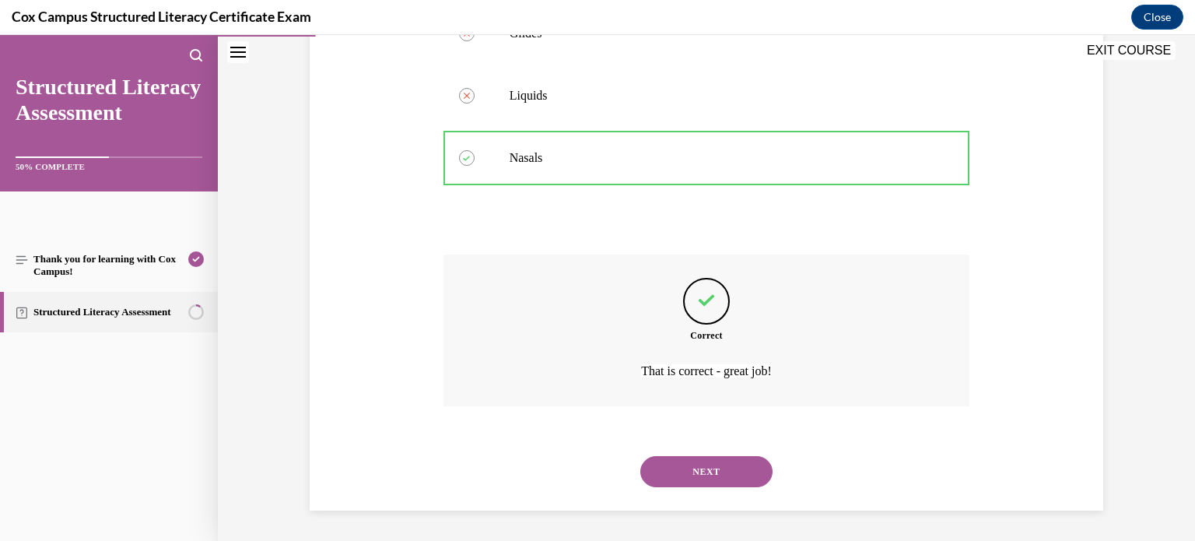
click at [701, 465] on button "NEXT" at bounding box center [706, 471] width 132 height 31
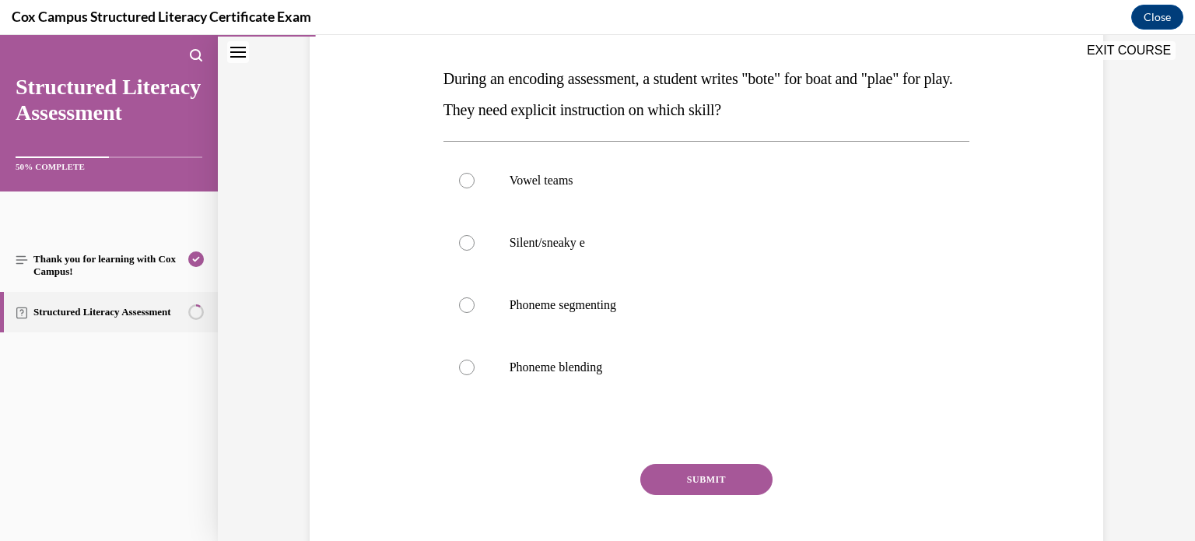
scroll to position [247, 0]
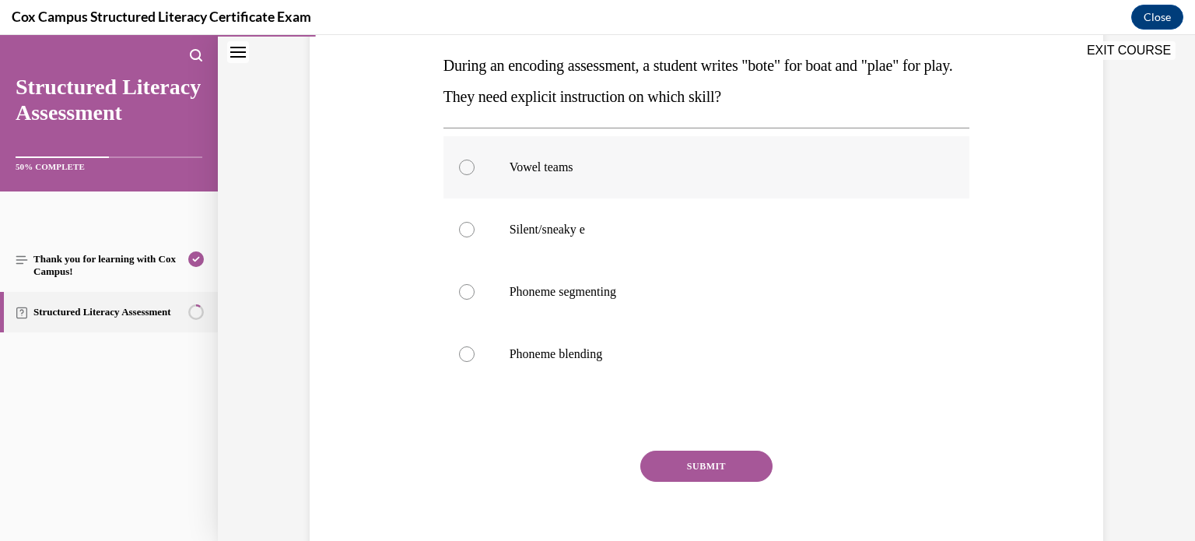
click at [509, 167] on p "Vowel teams" at bounding box center [720, 167] width 422 height 16
click at [474, 167] on input "Vowel teams" at bounding box center [467, 167] width 16 height 16
radio input "true"
click at [667, 457] on button "SUBMIT" at bounding box center [706, 465] width 132 height 31
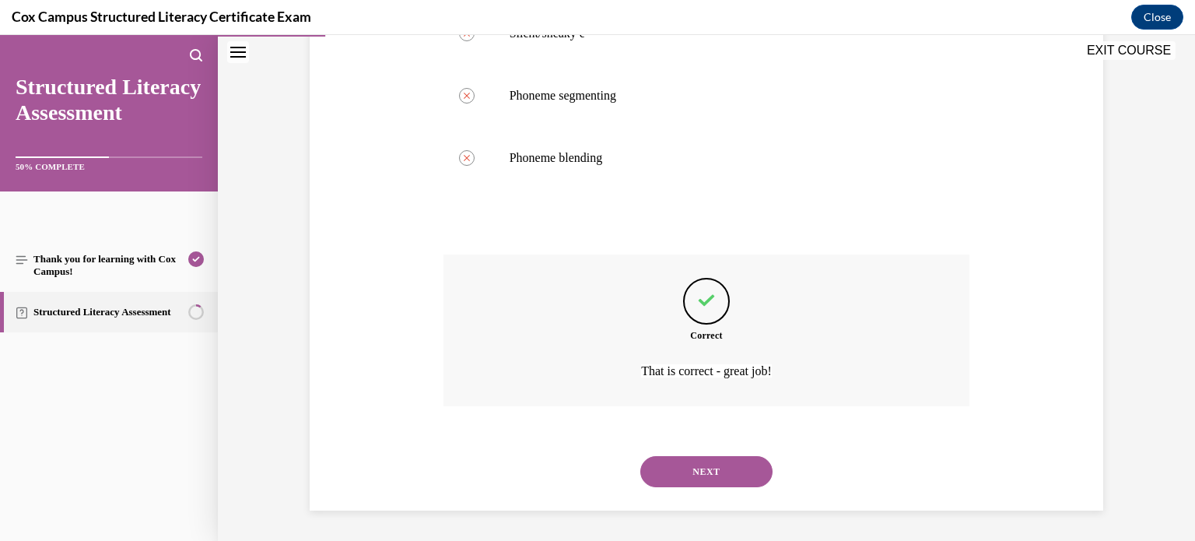
click at [706, 466] on button "NEXT" at bounding box center [706, 471] width 132 height 31
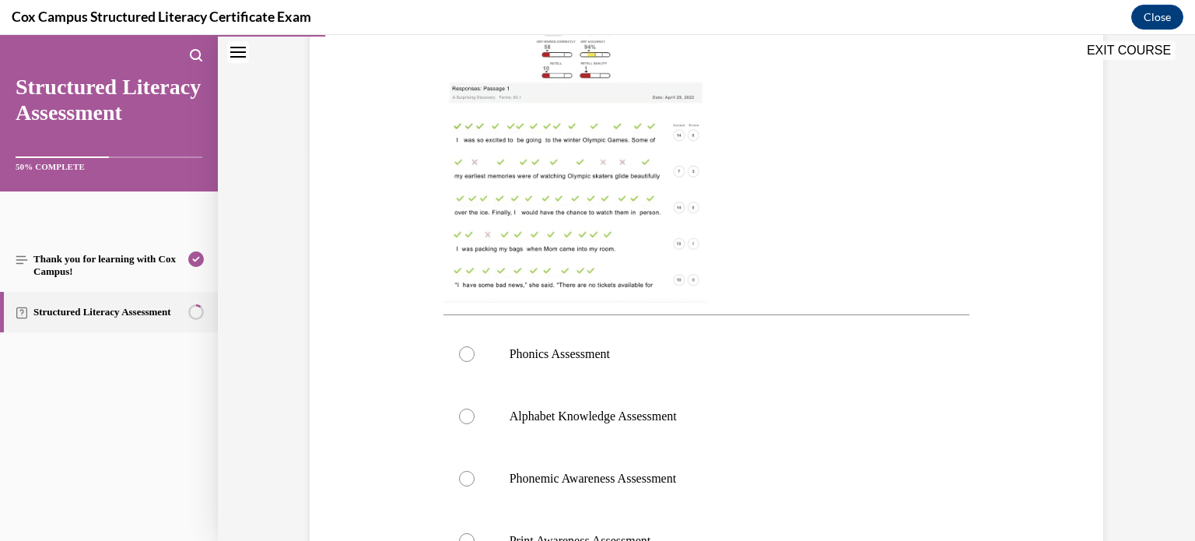
scroll to position [422, 0]
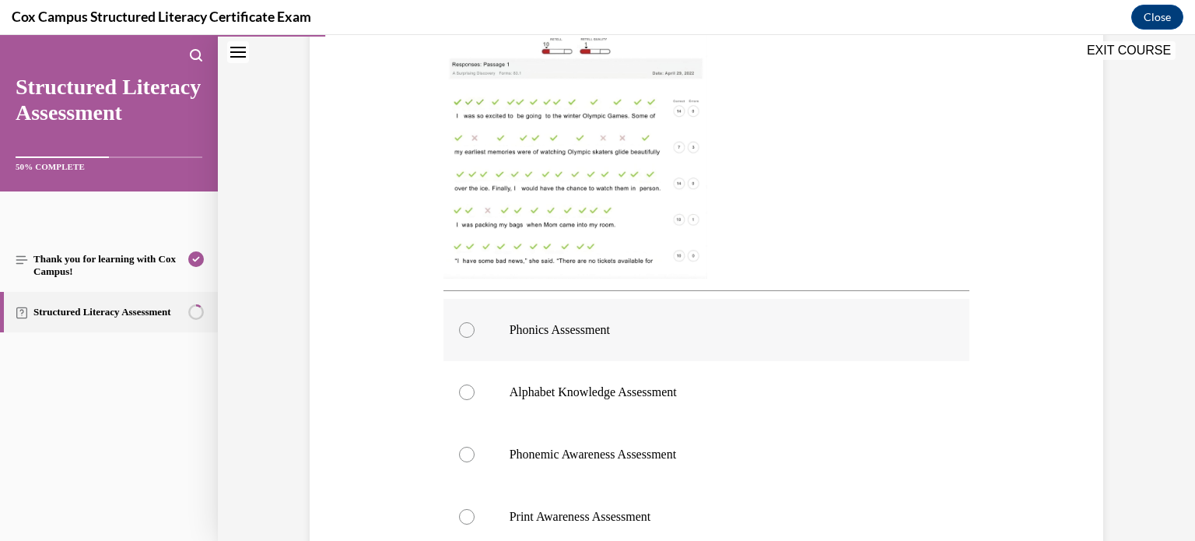
click at [558, 328] on span "Phonics Assessment" at bounding box center [559, 329] width 100 height 13
click at [474, 328] on input "Phonics Assessment" at bounding box center [467, 330] width 16 height 16
radio input "true"
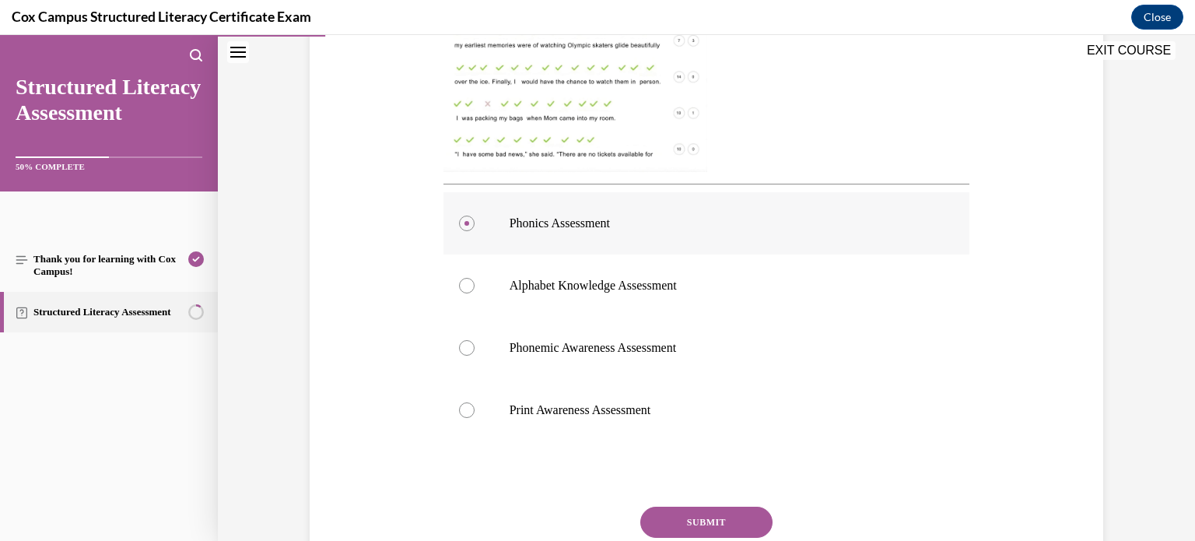
scroll to position [530, 0]
click at [667, 517] on button "SUBMIT" at bounding box center [706, 521] width 132 height 31
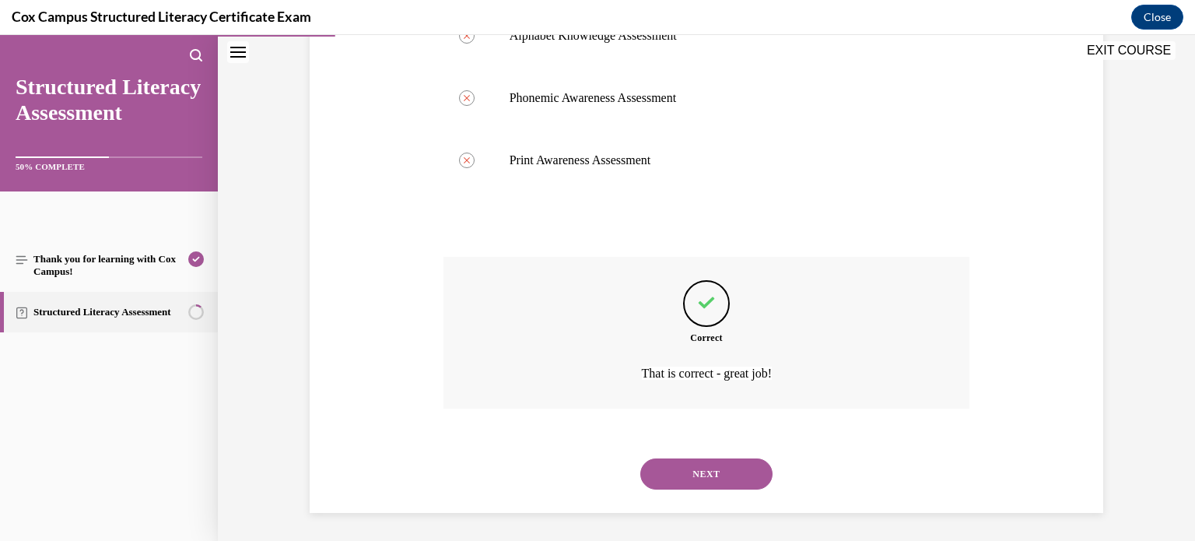
click at [681, 477] on button "NEXT" at bounding box center [706, 473] width 132 height 31
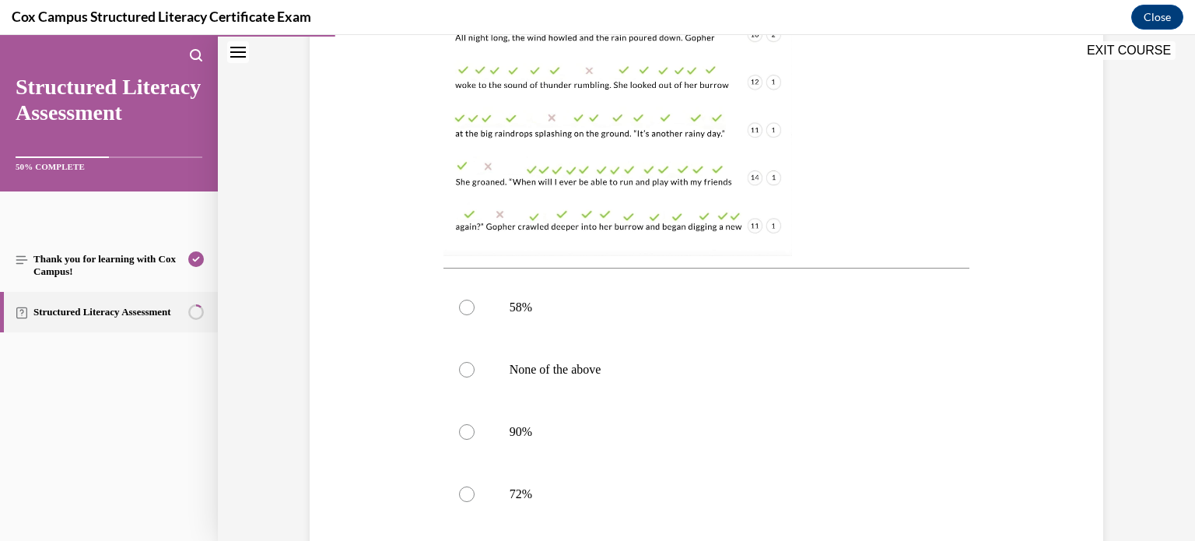
scroll to position [506, 0]
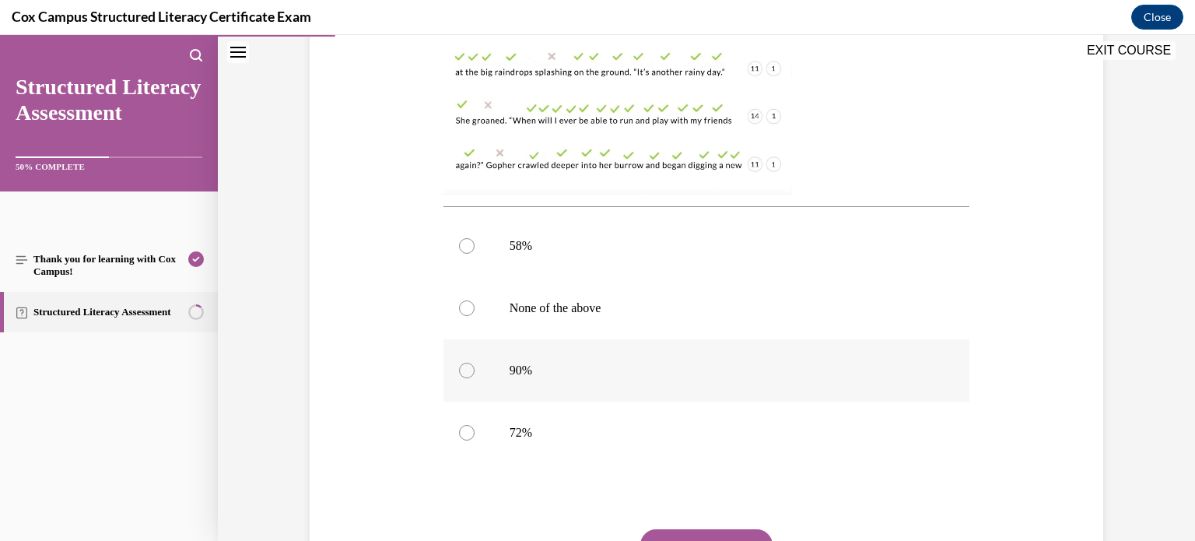
click at [524, 362] on p "90%" at bounding box center [720, 370] width 422 height 16
click at [474, 362] on input "90%" at bounding box center [467, 370] width 16 height 16
radio input "true"
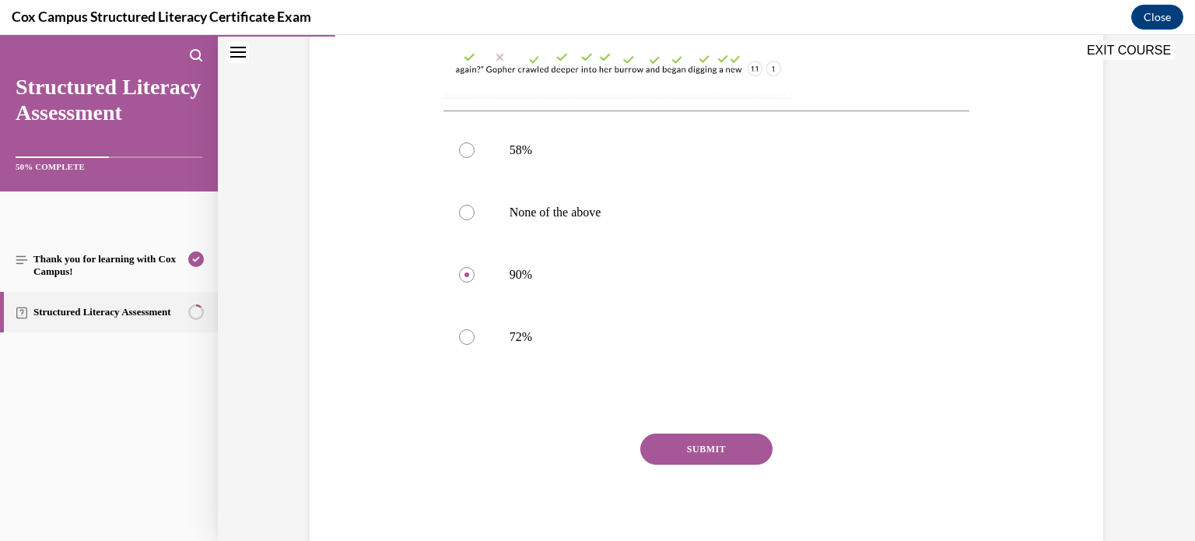
click at [699, 457] on button "SUBMIT" at bounding box center [706, 448] width 132 height 31
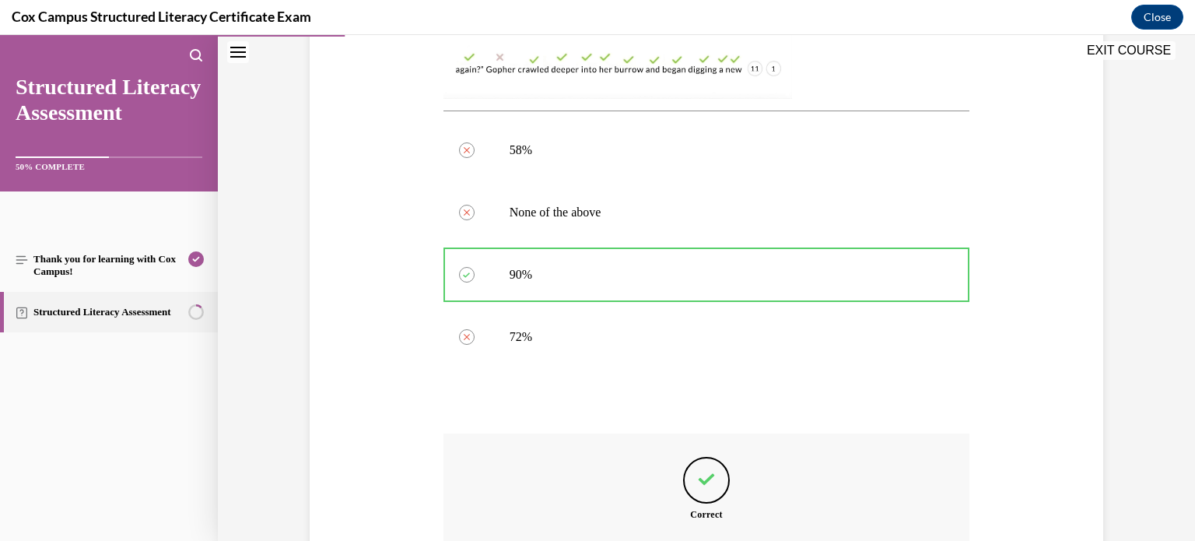
scroll to position [781, 0]
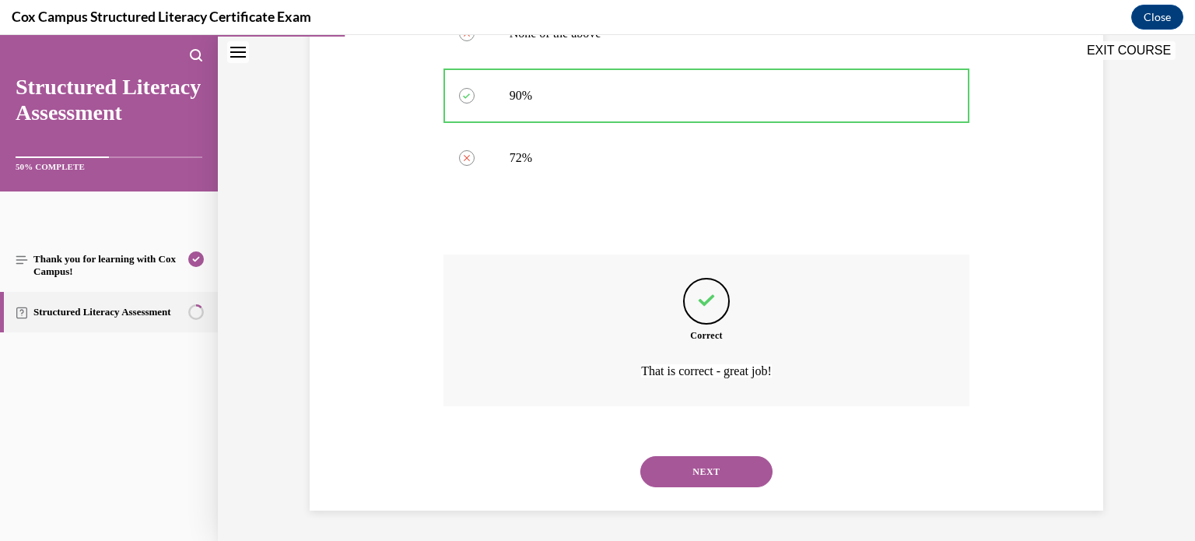
click at [709, 463] on button "NEXT" at bounding box center [706, 471] width 132 height 31
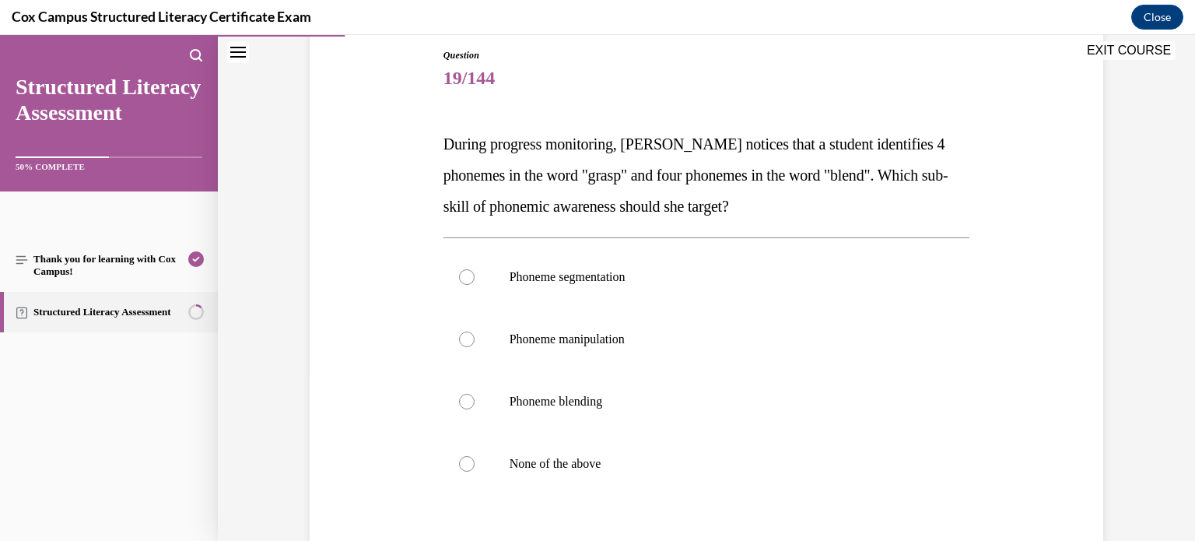
scroll to position [169, 0]
click at [617, 285] on label "Phoneme segmentation" at bounding box center [706, 276] width 527 height 62
click at [474, 284] on input "Phoneme segmentation" at bounding box center [467, 276] width 16 height 16
radio input "true"
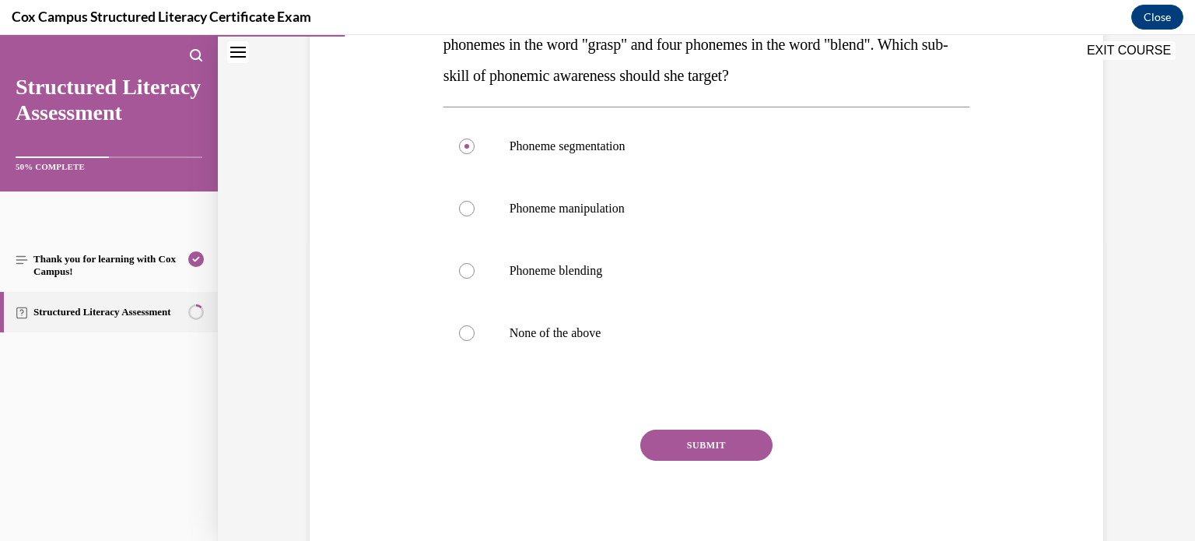
click at [700, 443] on button "SUBMIT" at bounding box center [706, 444] width 132 height 31
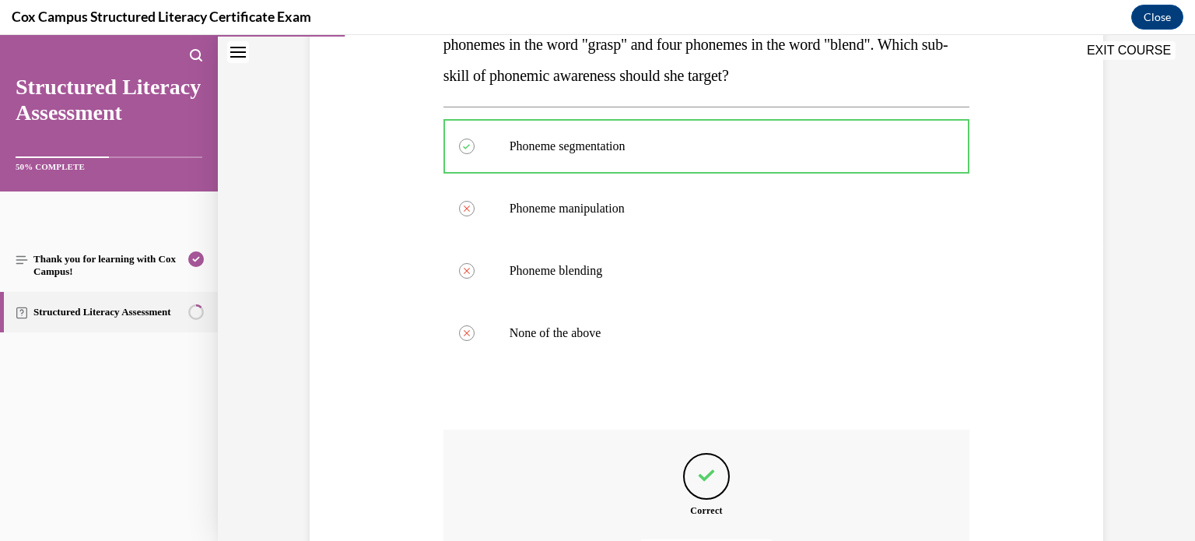
scroll to position [474, 0]
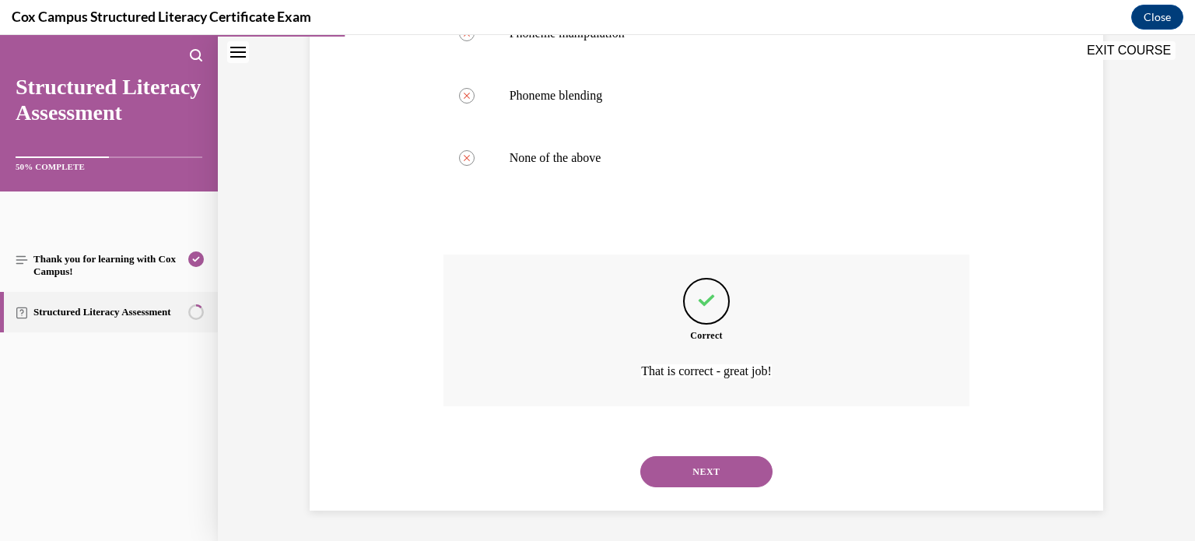
click at [694, 472] on button "NEXT" at bounding box center [706, 471] width 132 height 31
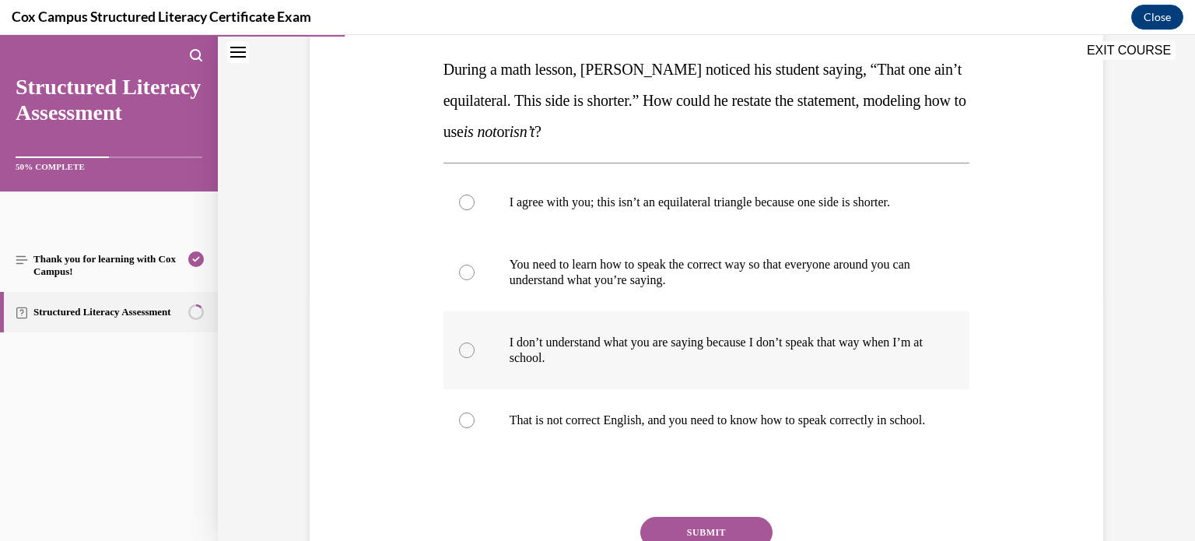
scroll to position [240, 0]
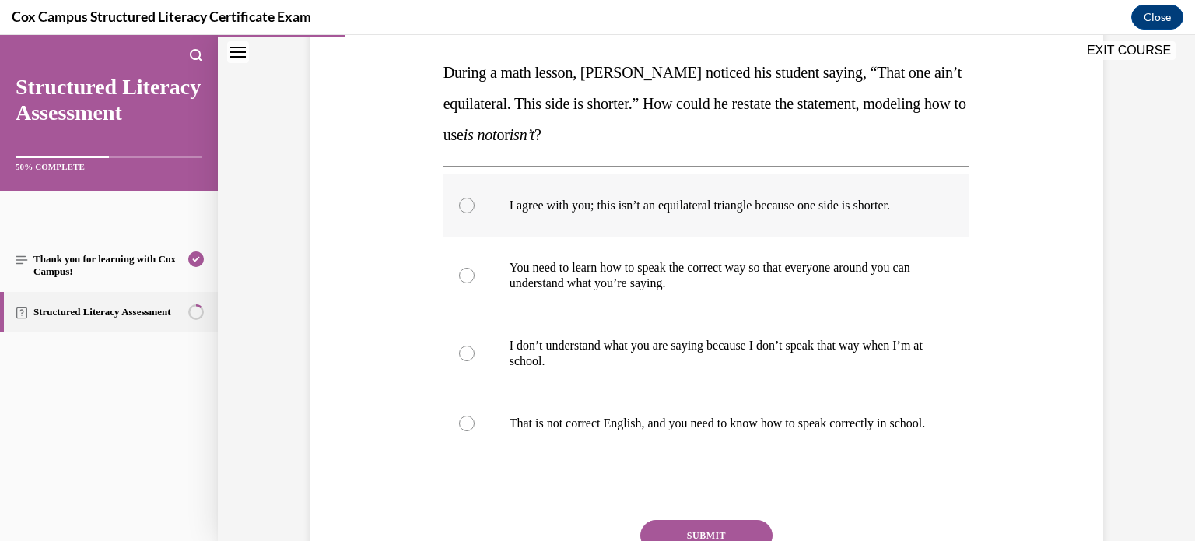
click at [610, 200] on p "I agree with you; this isn’t an equilateral triangle because one side is shorte…" at bounding box center [720, 206] width 422 height 16
click at [474, 200] on input "I agree with you; this isn’t an equilateral triangle because one side is shorte…" at bounding box center [467, 206] width 16 height 16
radio input "true"
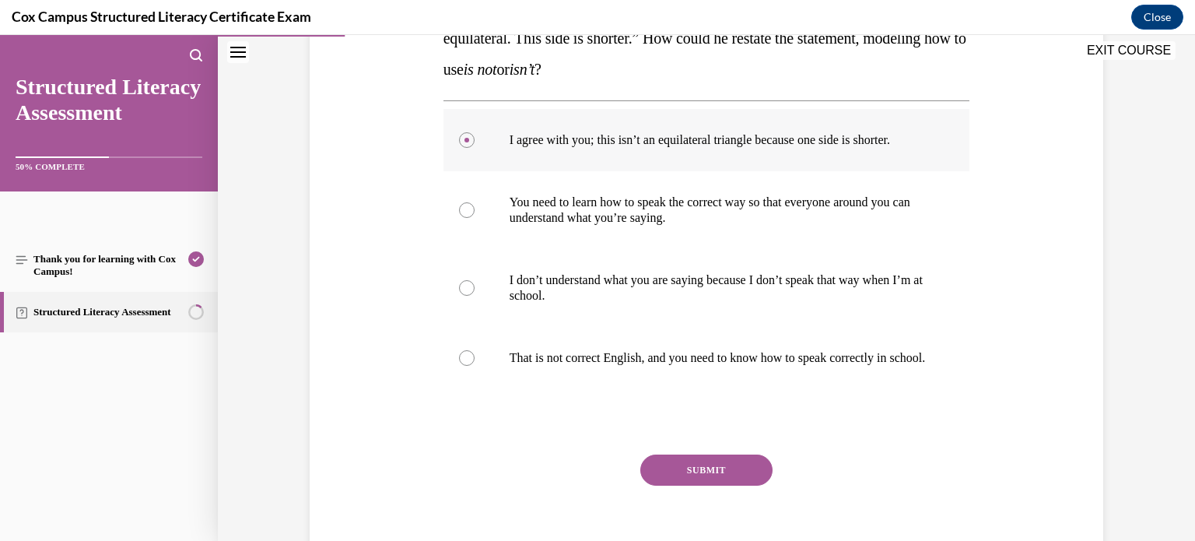
scroll to position [311, 0]
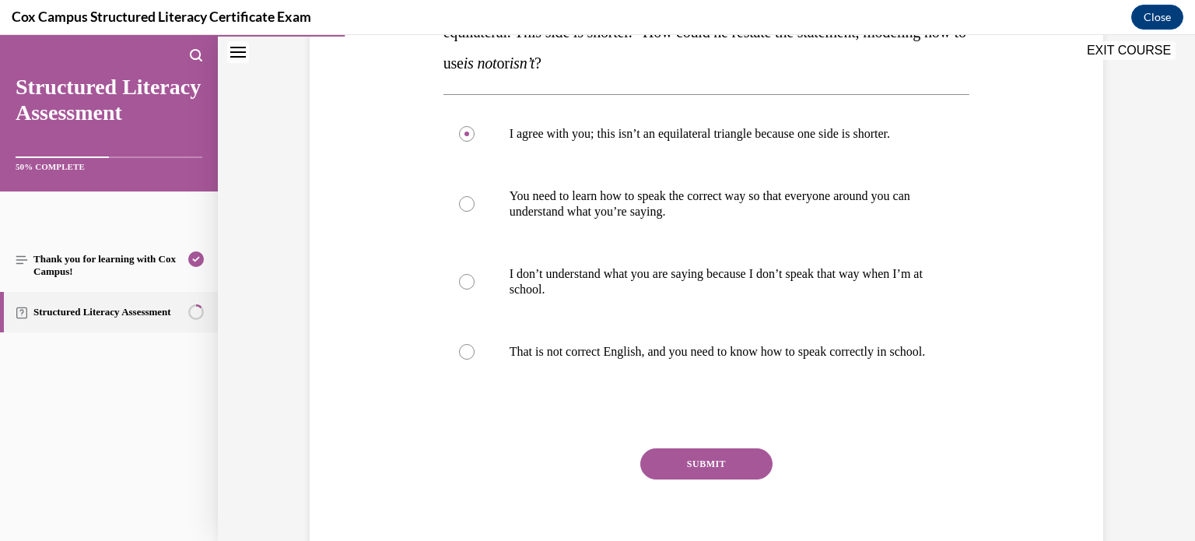
click at [653, 466] on button "SUBMIT" at bounding box center [706, 463] width 132 height 31
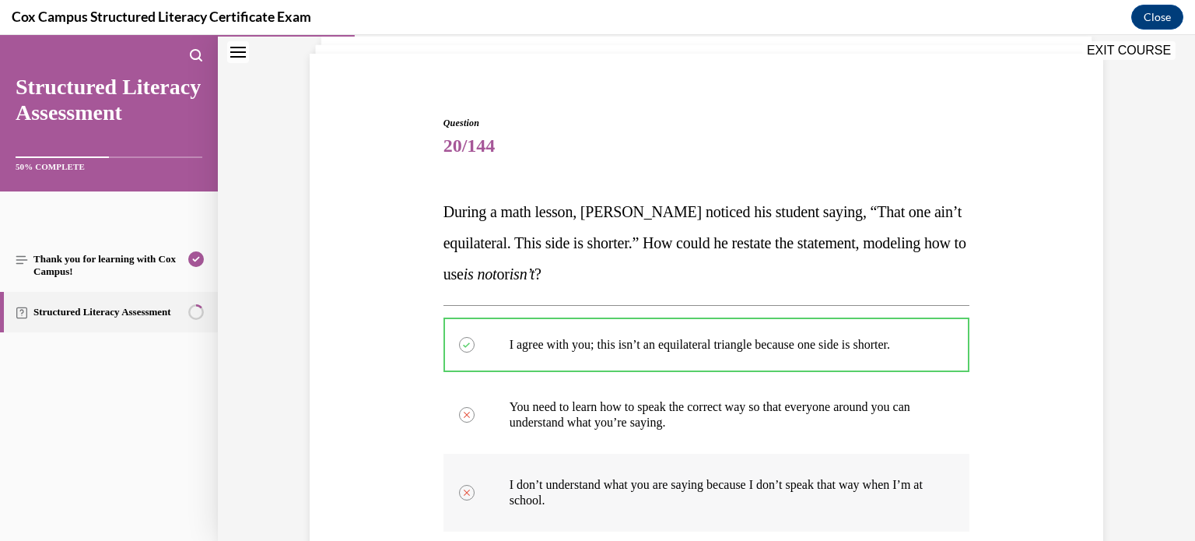
scroll to position [520, 0]
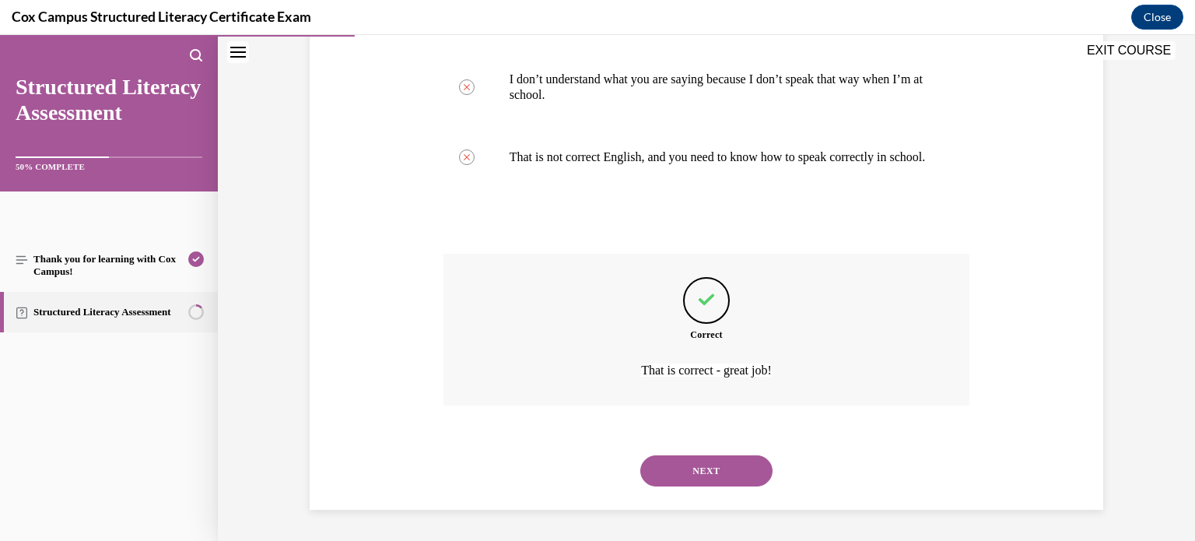
click at [675, 468] on button "NEXT" at bounding box center [706, 470] width 132 height 31
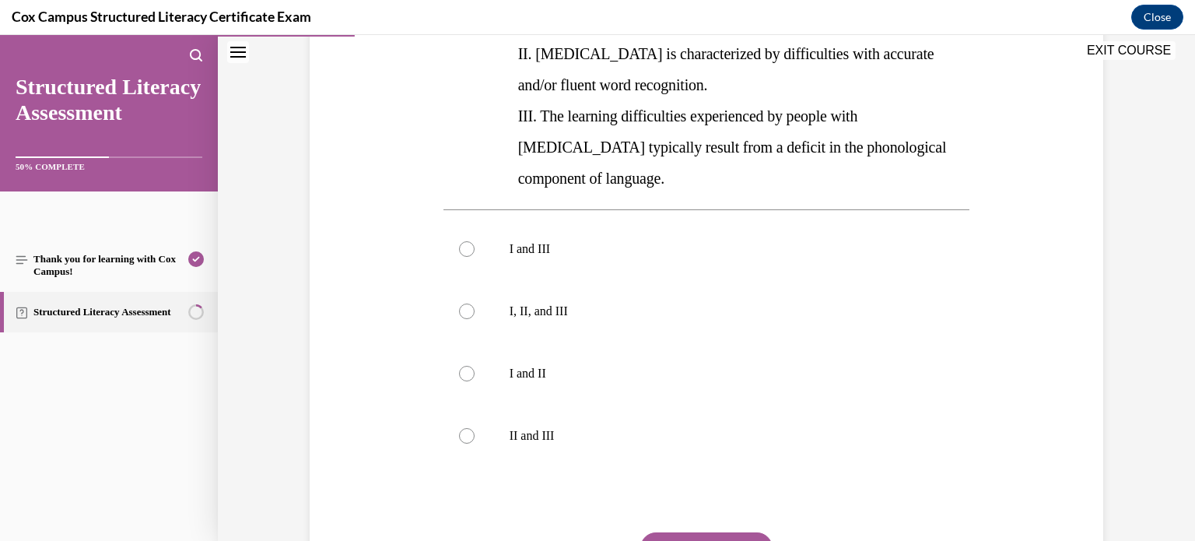
scroll to position [383, 0]
click at [466, 292] on label "I, II, and III" at bounding box center [706, 310] width 527 height 62
click at [466, 303] on input "I, II, and III" at bounding box center [467, 311] width 16 height 16
radio input "true"
click at [725, 531] on button "SUBMIT" at bounding box center [706, 546] width 132 height 31
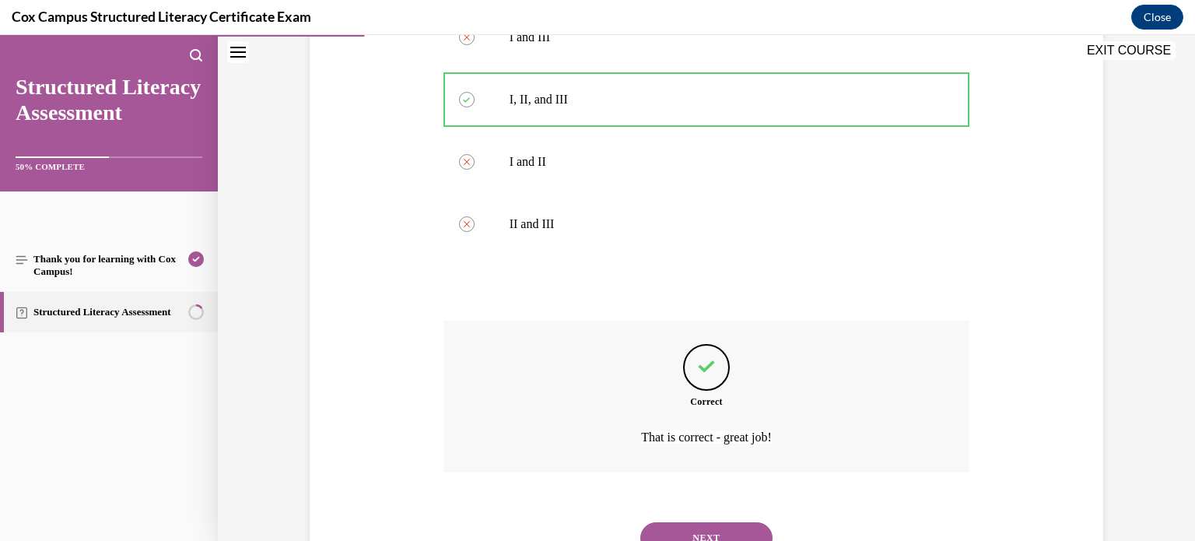
scroll to position [629, 0]
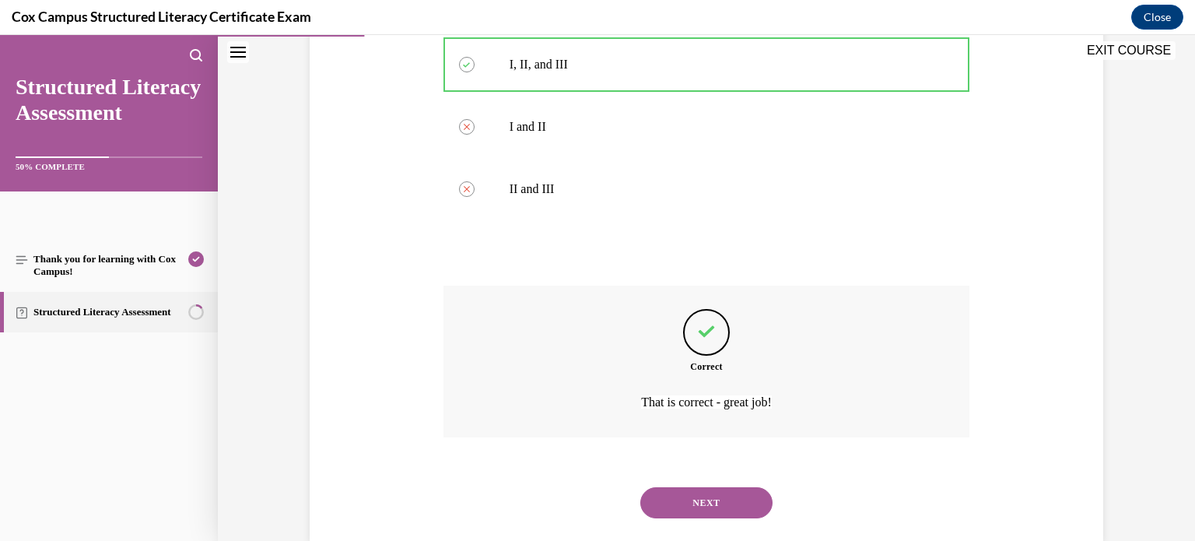
click at [730, 487] on button "NEXT" at bounding box center [706, 502] width 132 height 31
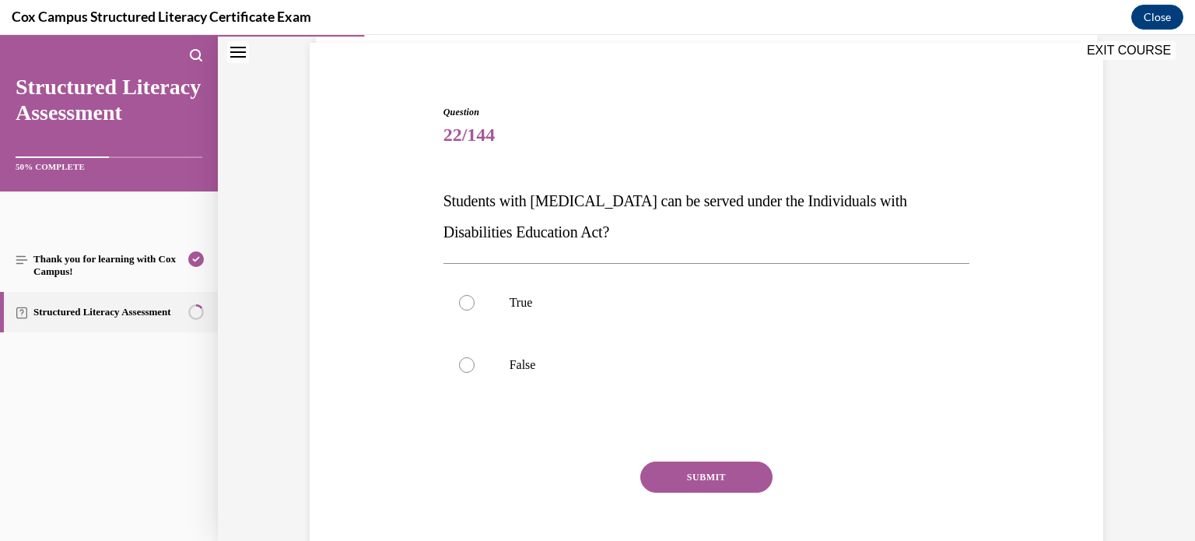
scroll to position [117, 0]
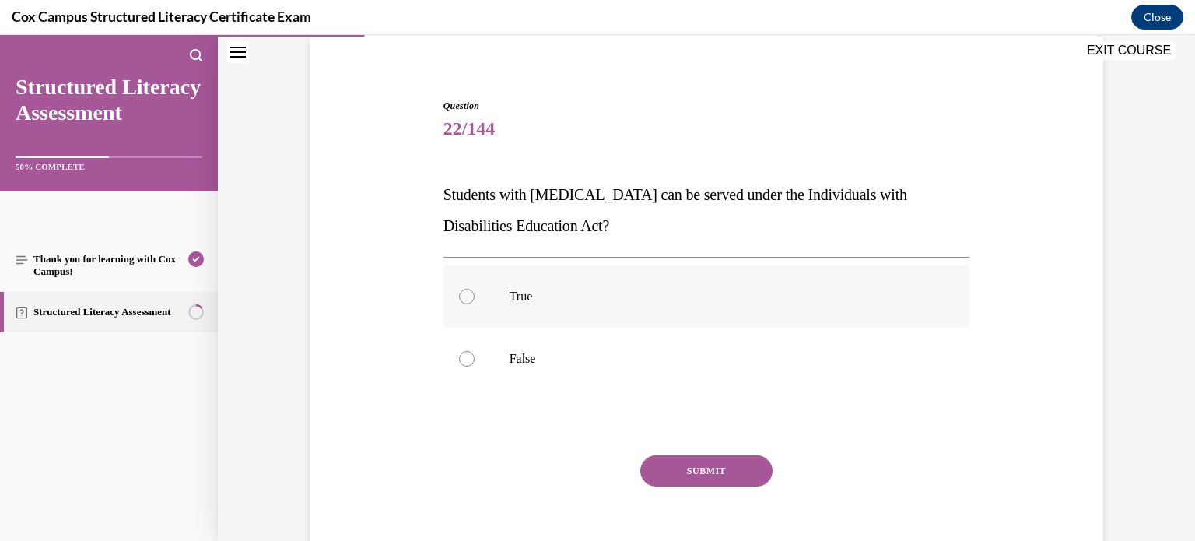
click at [580, 297] on p "True" at bounding box center [720, 297] width 422 height 16
click at [474, 297] on input "True" at bounding box center [467, 297] width 16 height 16
radio input "true"
click at [705, 474] on button "SUBMIT" at bounding box center [706, 470] width 132 height 31
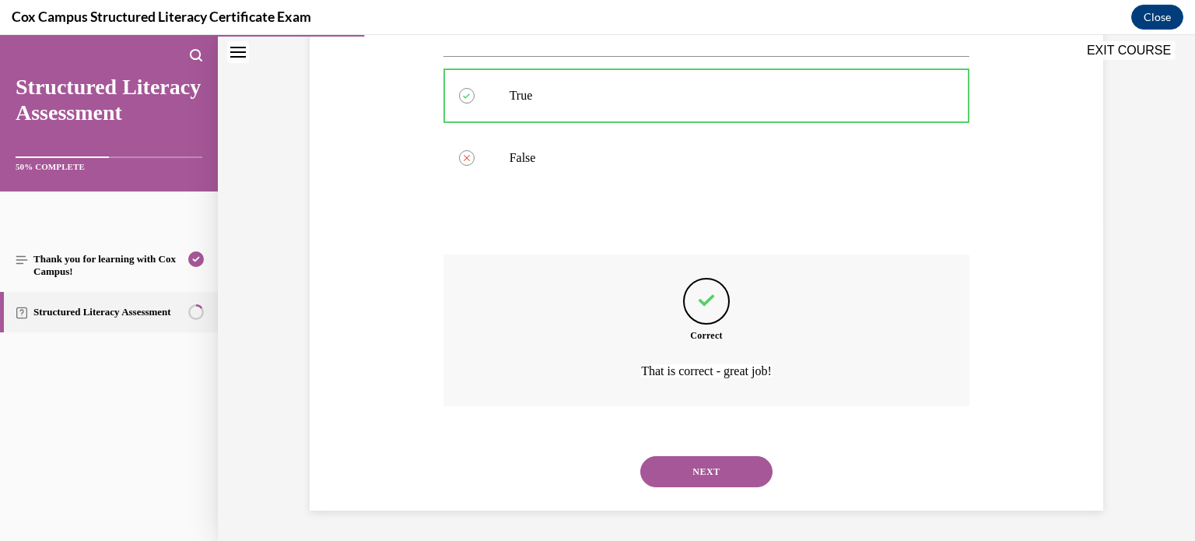
click at [703, 474] on button "NEXT" at bounding box center [706, 471] width 132 height 31
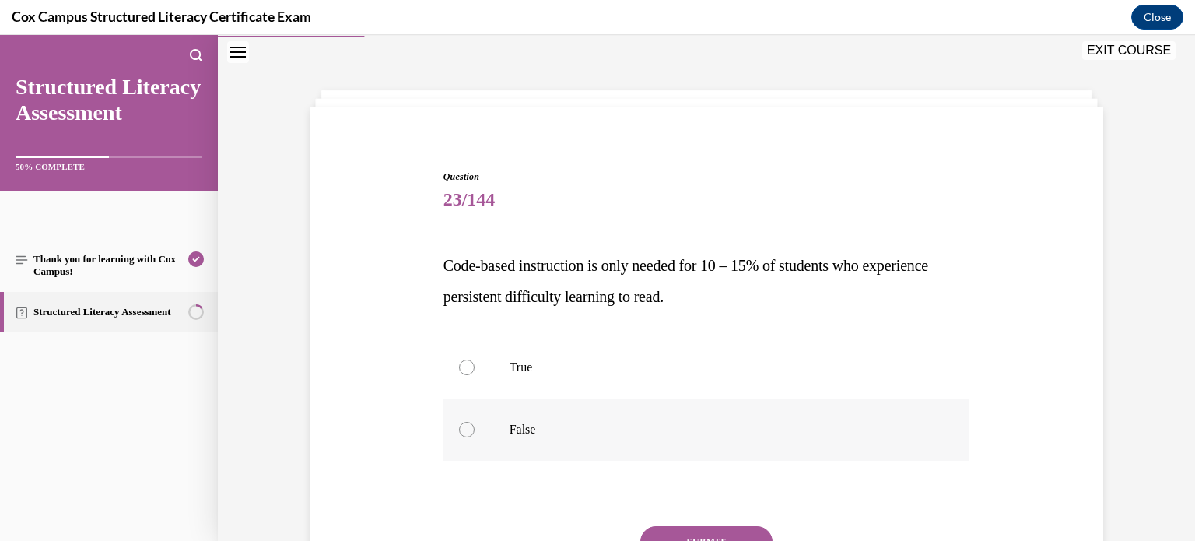
click at [506, 438] on label "False" at bounding box center [706, 429] width 527 height 62
click at [474, 437] on input "False" at bounding box center [467, 430] width 16 height 16
radio input "true"
click at [726, 526] on button "SUBMIT" at bounding box center [706, 541] width 132 height 31
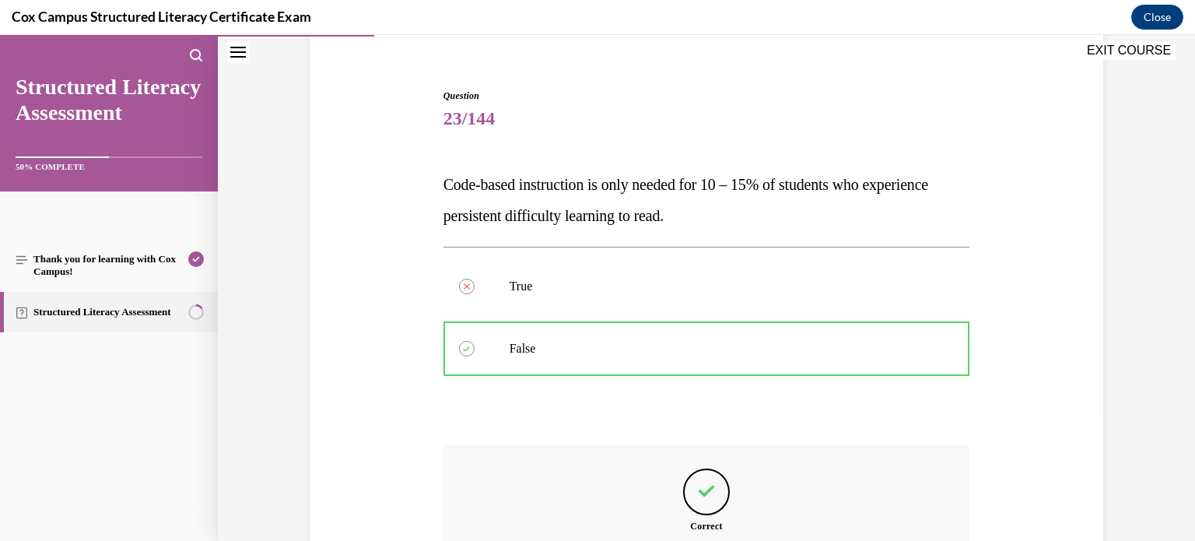
scroll to position [318, 0]
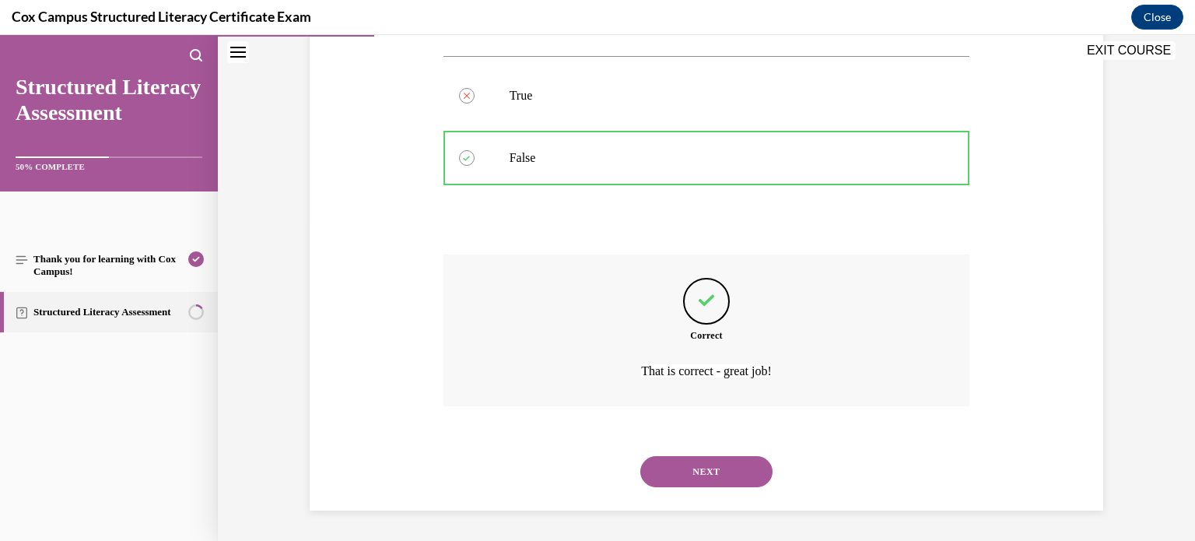
click at [709, 476] on button "NEXT" at bounding box center [706, 471] width 132 height 31
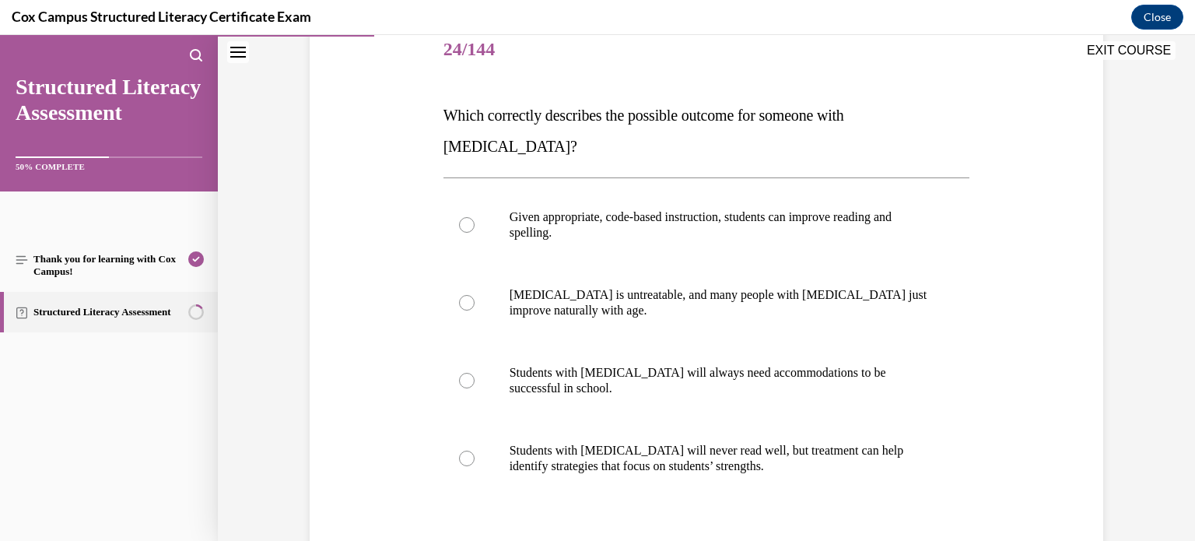
scroll to position [173, 0]
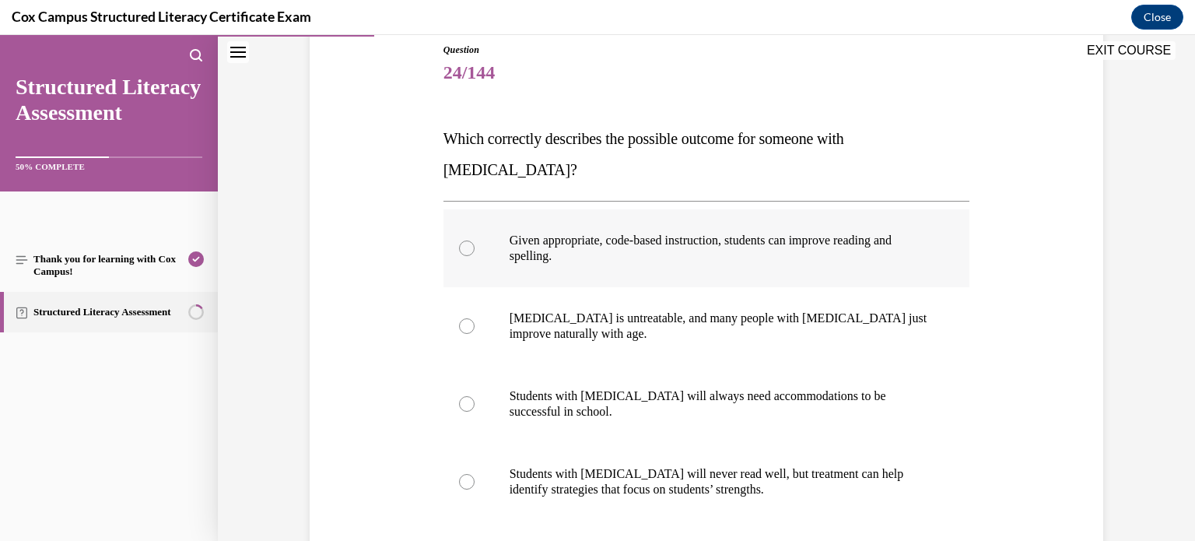
click at [713, 233] on span "Given appropriate, code-based instruction, students can improve reading and spe…" at bounding box center [700, 247] width 382 height 29
click at [474, 240] on input "Given appropriate, code-based instruction, students can improve reading and spe…" at bounding box center [467, 248] width 16 height 16
radio input "true"
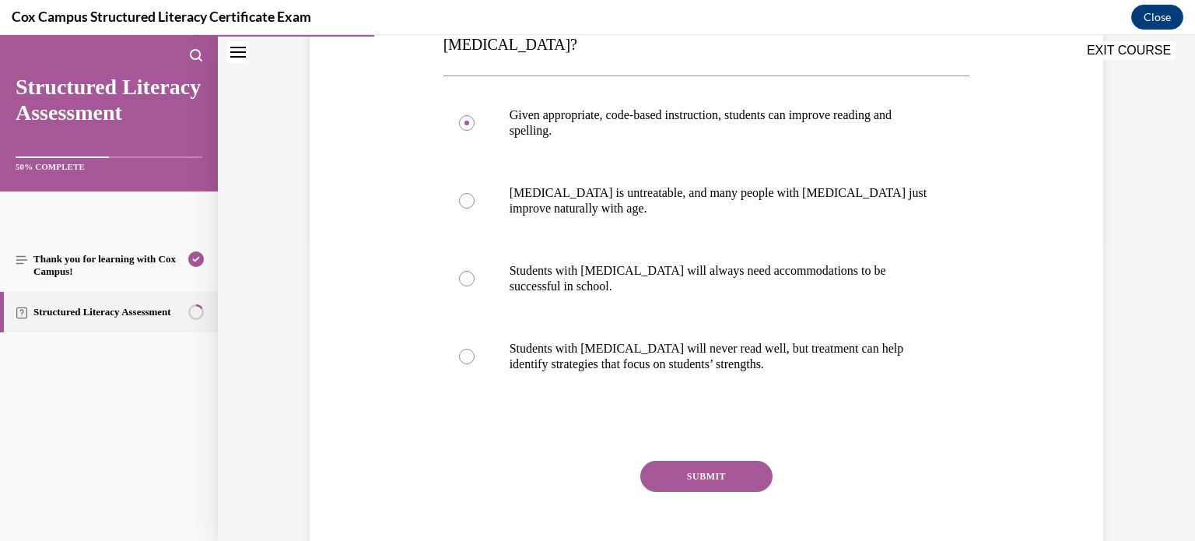
click at [710, 460] on button "SUBMIT" at bounding box center [706, 475] width 132 height 31
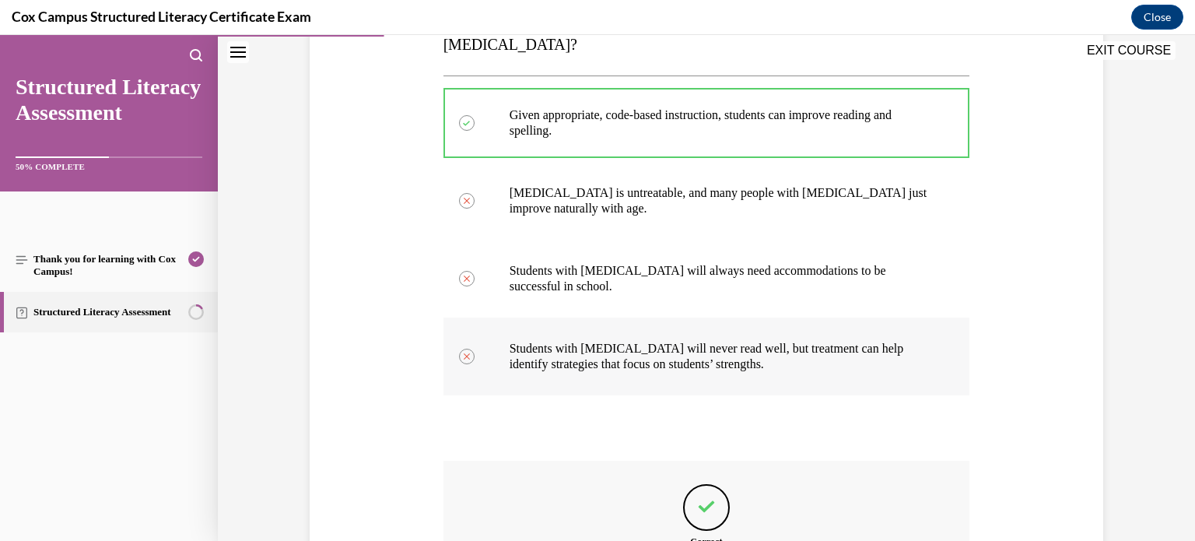
scroll to position [474, 0]
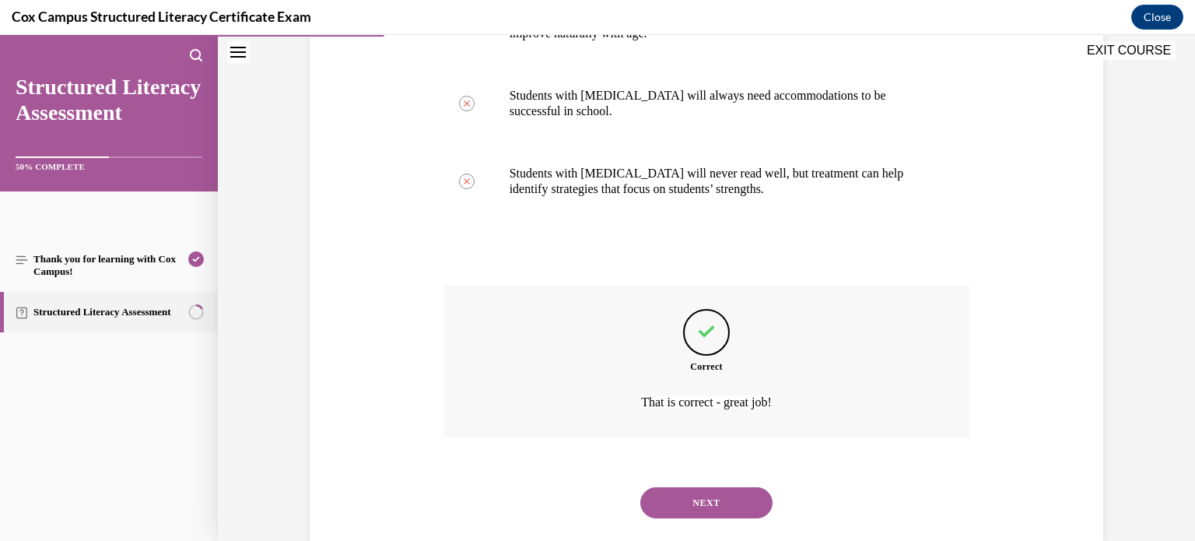
click at [683, 487] on button "NEXT" at bounding box center [706, 502] width 132 height 31
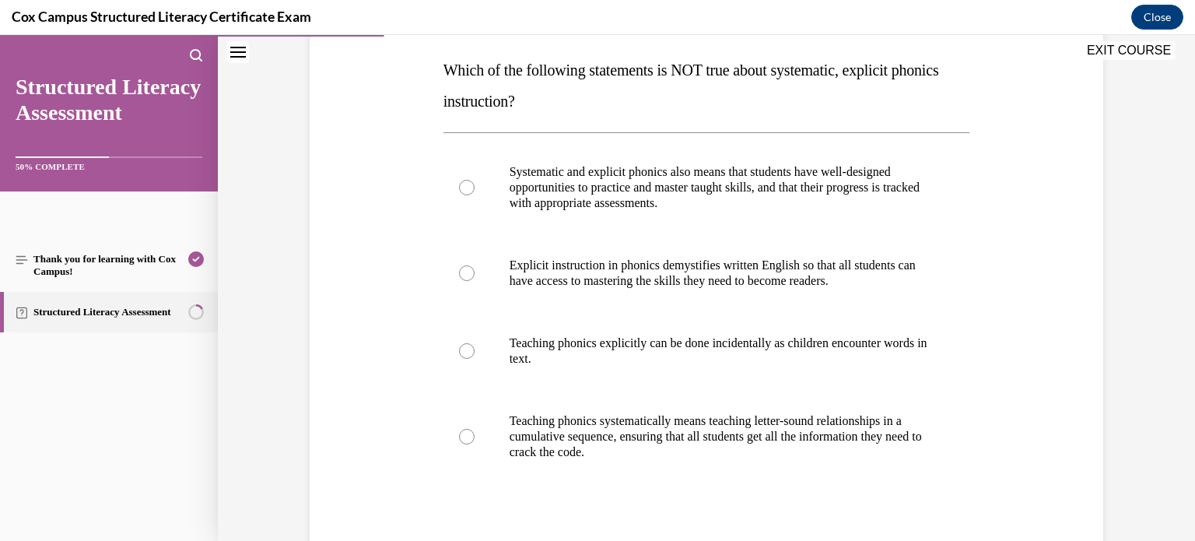
scroll to position [240, 0]
click at [736, 335] on label "Teaching phonics explicitly can be done incidentally as children encounter word…" at bounding box center [706, 352] width 527 height 78
click at [474, 345] on input "Teaching phonics explicitly can be done incidentally as children encounter word…" at bounding box center [467, 353] width 16 height 16
radio input "true"
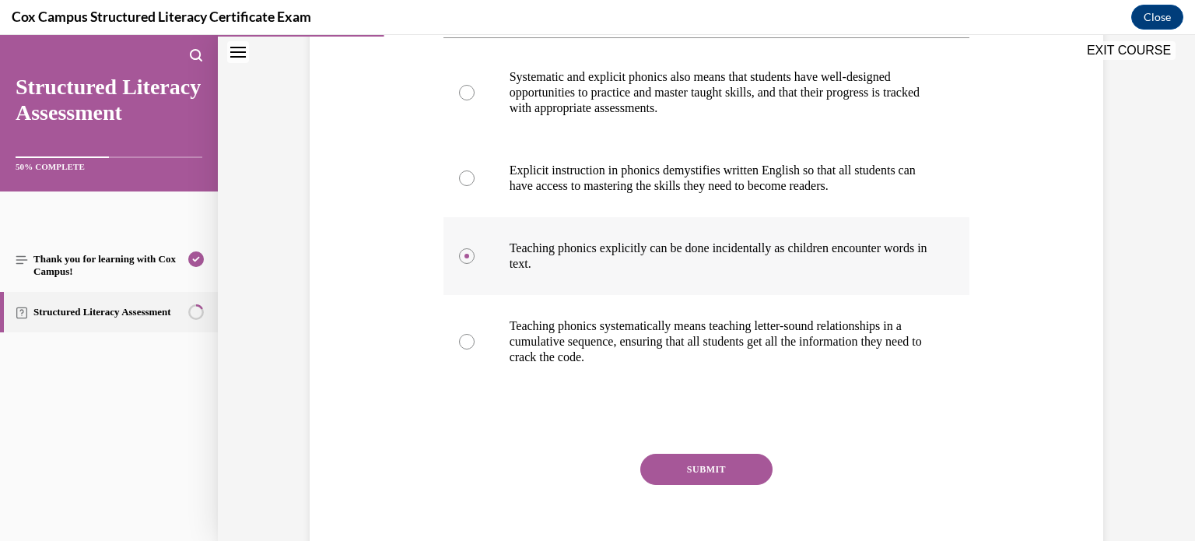
scroll to position [361, 0]
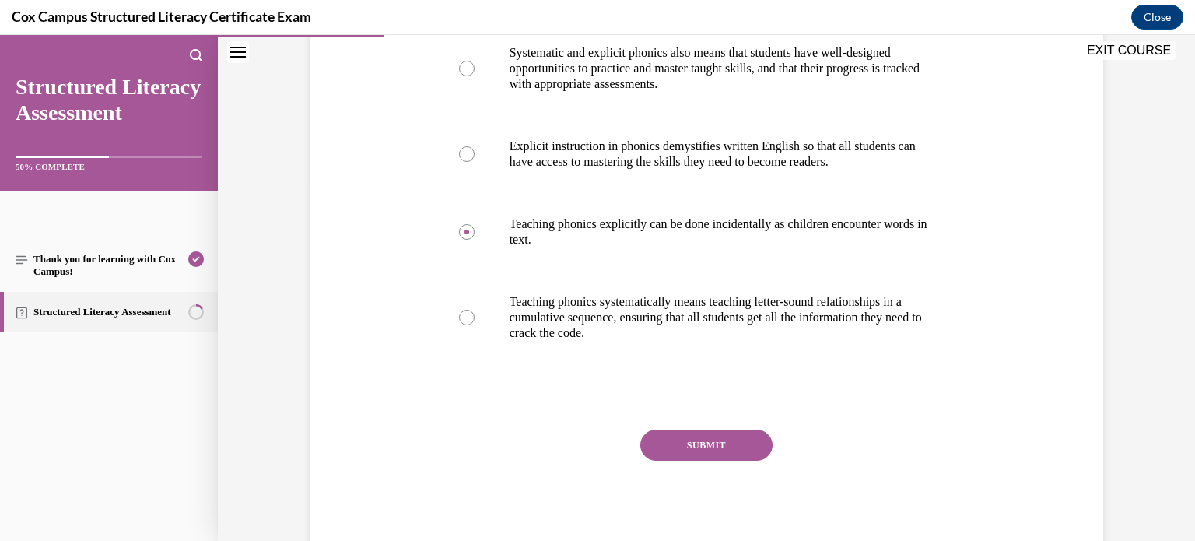
click at [668, 453] on button "SUBMIT" at bounding box center [706, 444] width 132 height 31
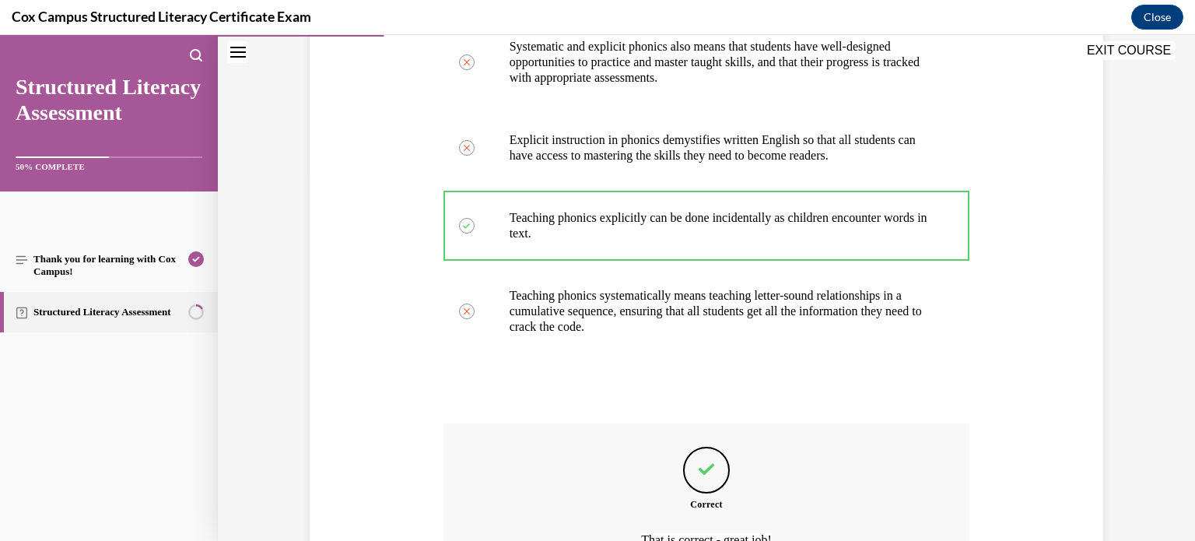
scroll to position [367, 0]
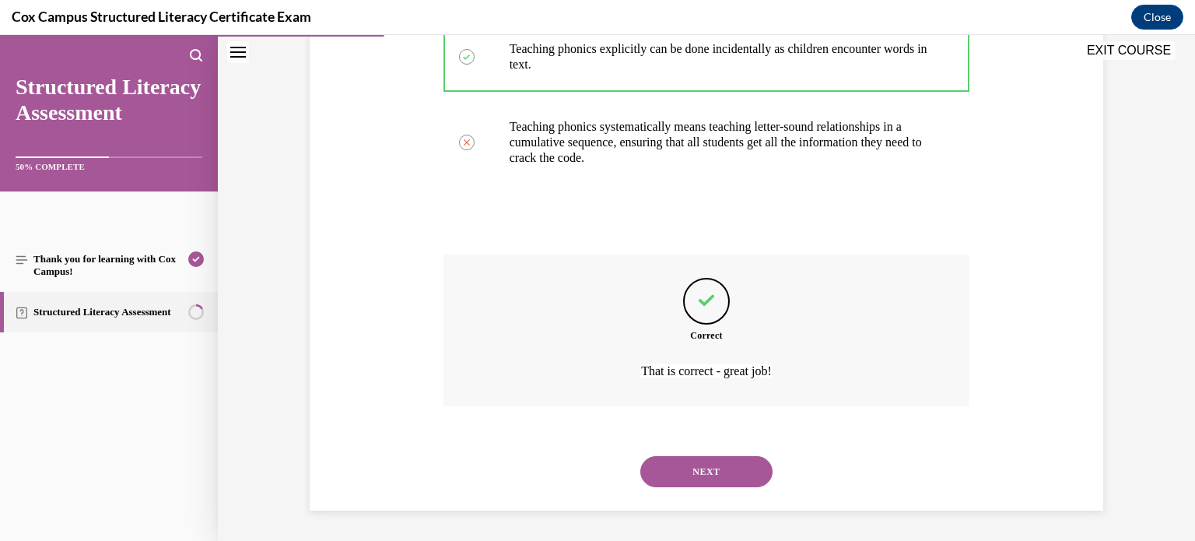
click at [675, 465] on button "NEXT" at bounding box center [706, 471] width 132 height 31
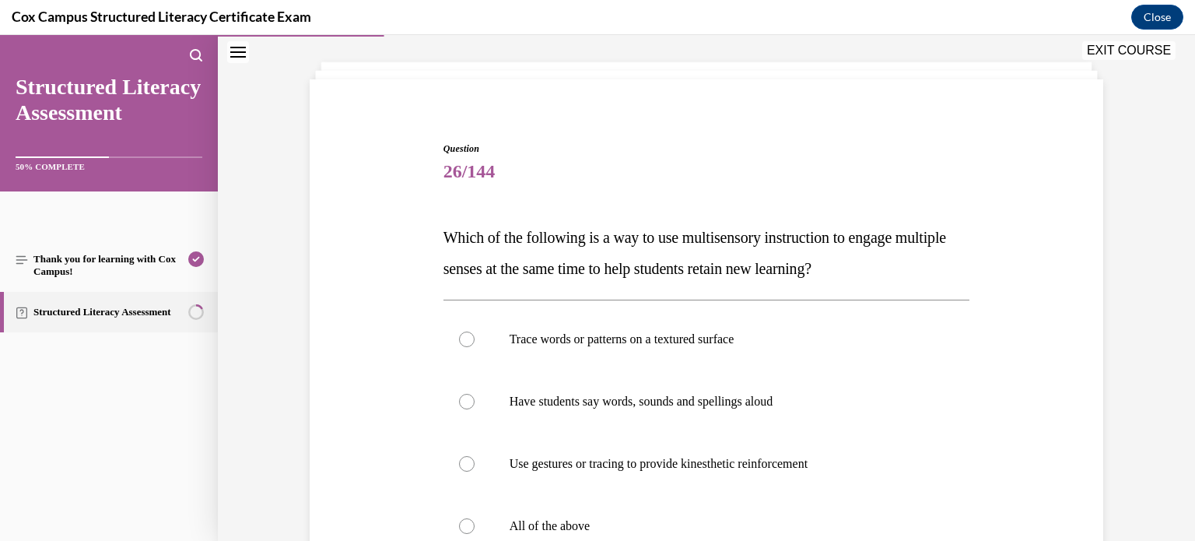
scroll to position [146, 0]
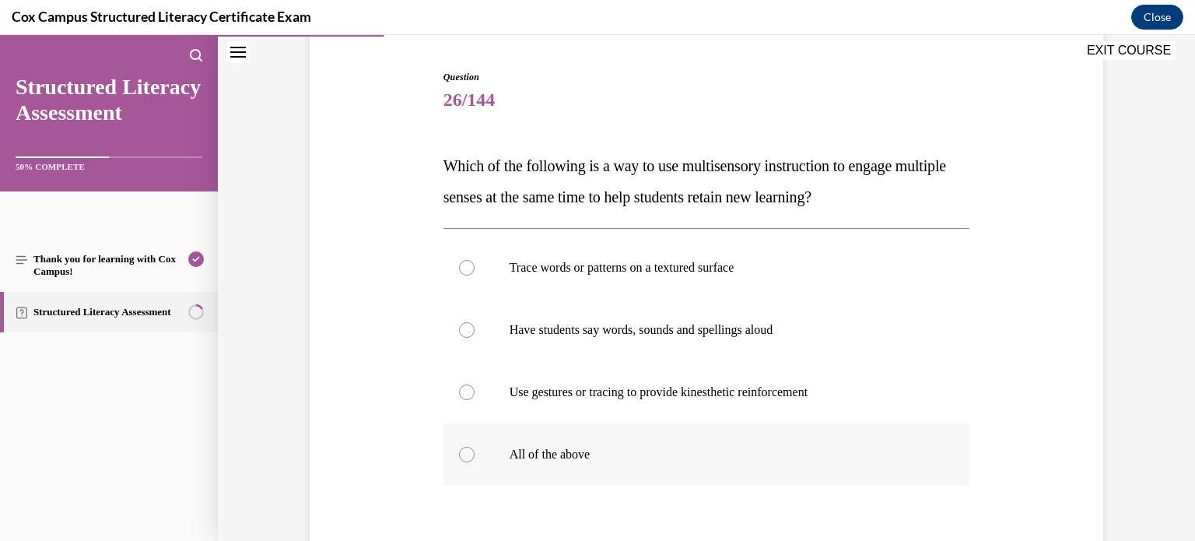
click at [600, 457] on p "All of the above" at bounding box center [720, 454] width 422 height 16
click at [474, 457] on input "All of the above" at bounding box center [467, 454] width 16 height 16
radio input "true"
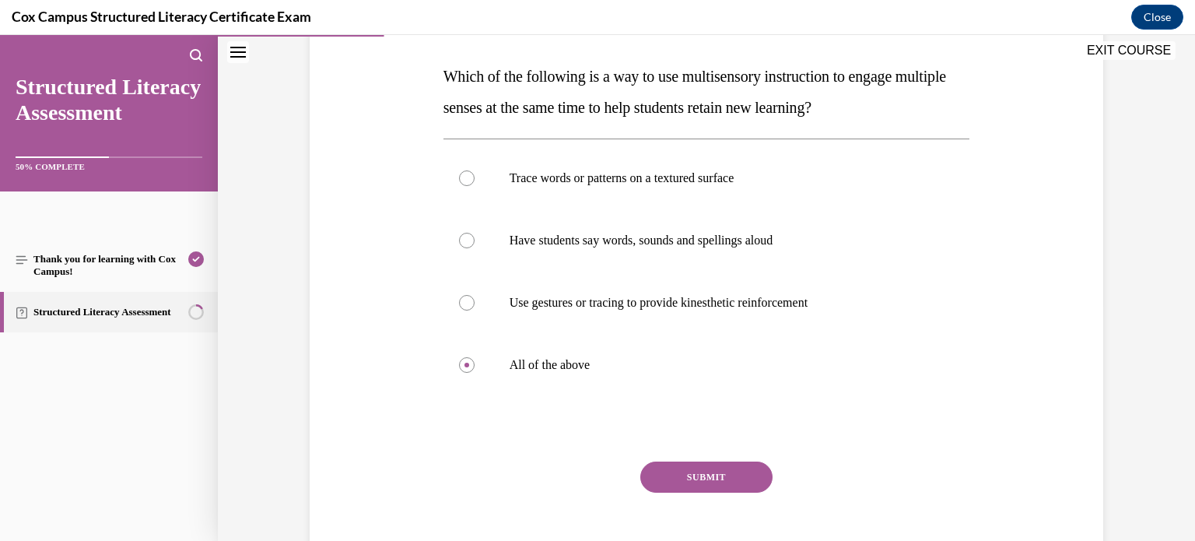
click at [672, 471] on button "SUBMIT" at bounding box center [706, 476] width 132 height 31
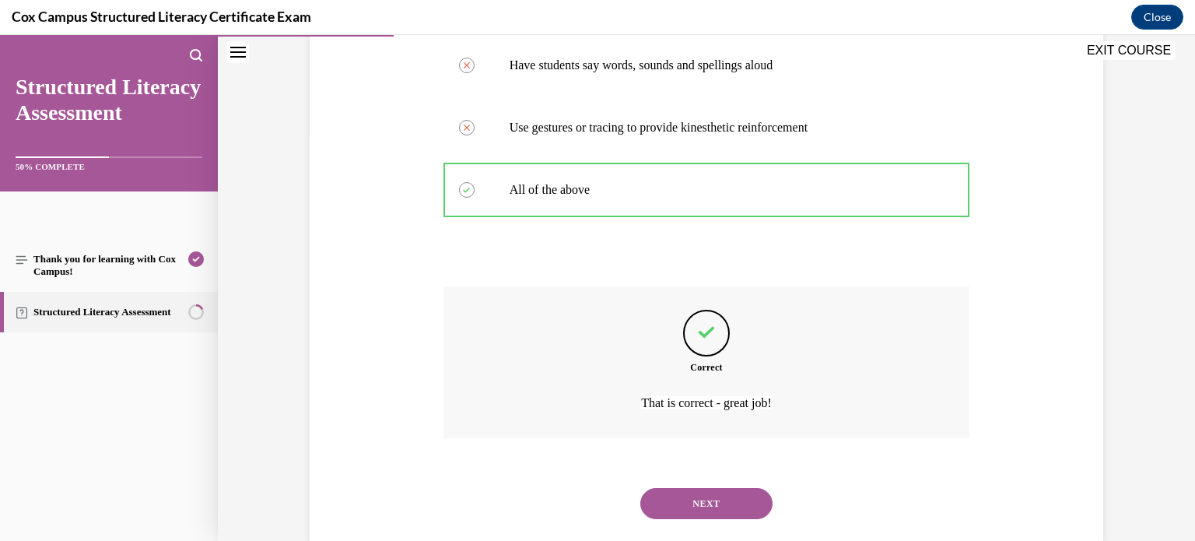
click at [673, 504] on button "NEXT" at bounding box center [706, 503] width 132 height 31
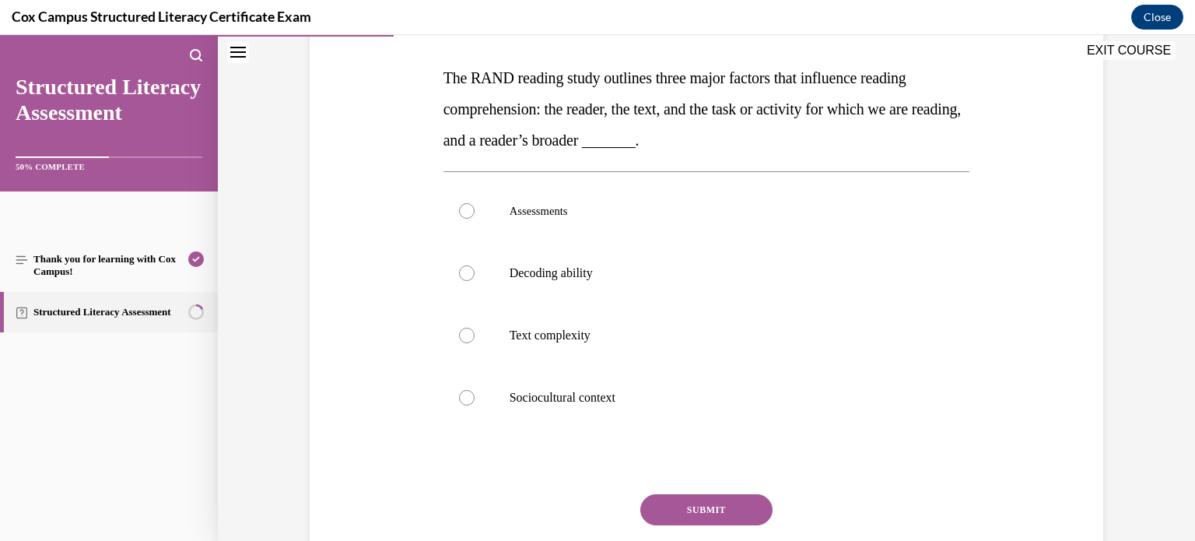
scroll to position [222, 0]
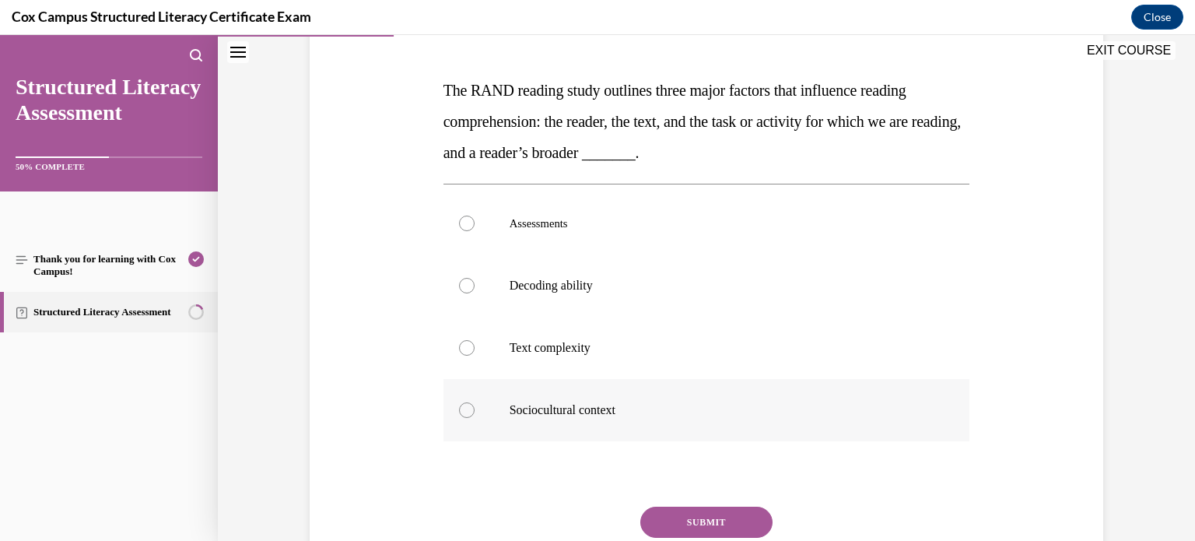
click at [534, 407] on p "Sociocultural context" at bounding box center [720, 410] width 422 height 16
click at [474, 407] on input "Sociocultural context" at bounding box center [467, 410] width 16 height 16
radio input "true"
click at [680, 522] on button "SUBMIT" at bounding box center [706, 521] width 132 height 31
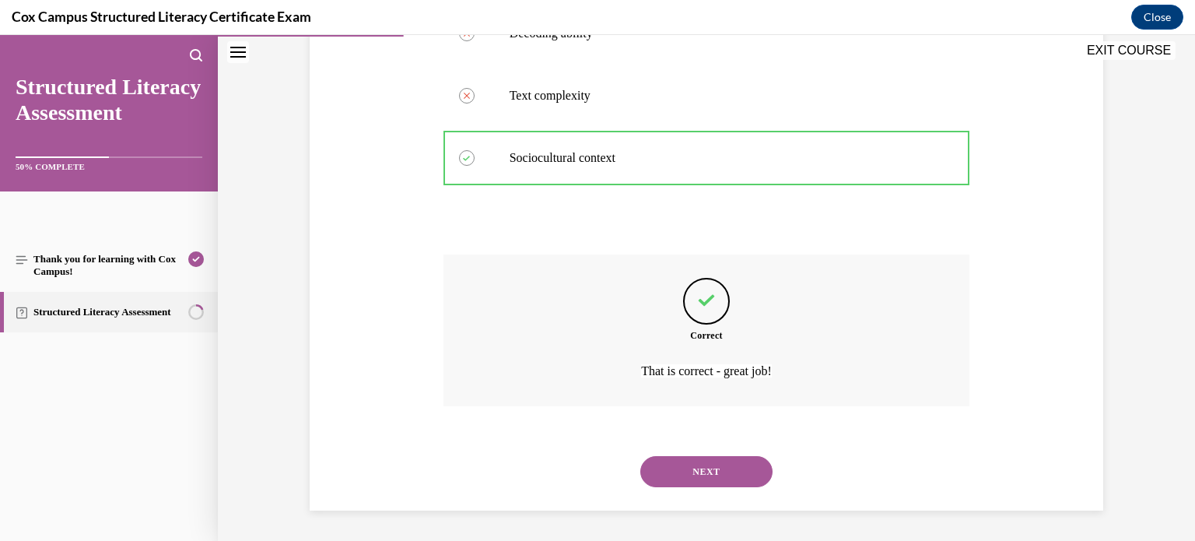
click at [705, 478] on button "NEXT" at bounding box center [706, 471] width 132 height 31
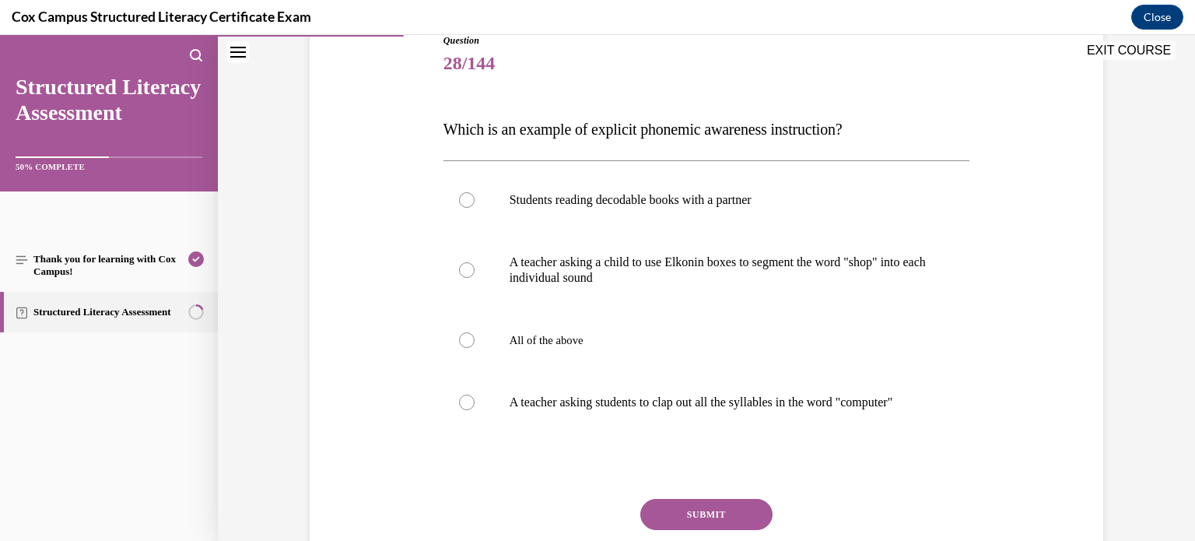
scroll to position [199, 0]
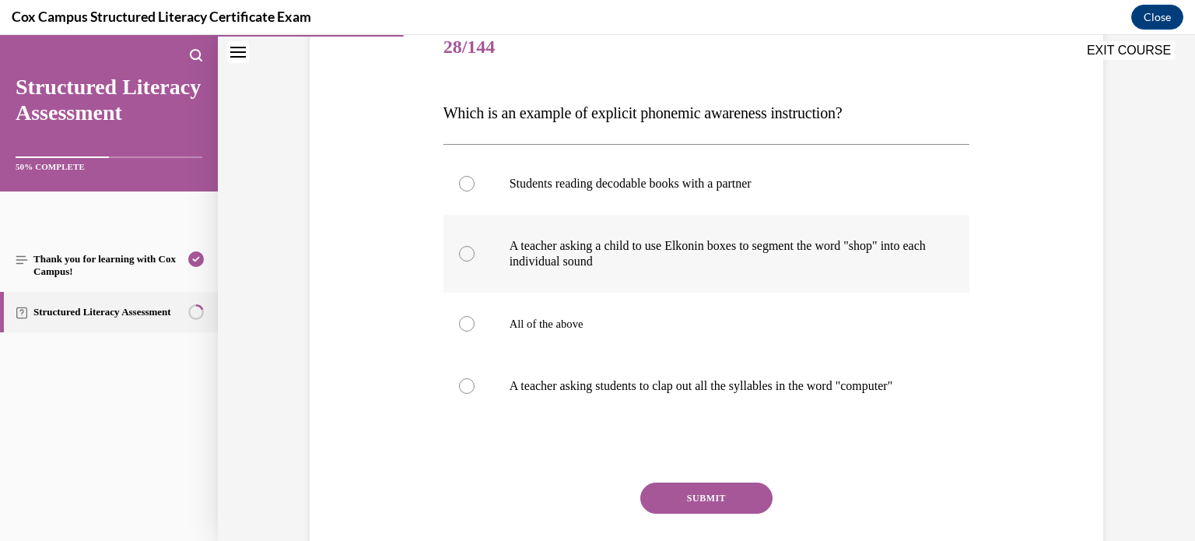
click at [678, 241] on p "A teacher asking a child to use Elkonin boxes to segment the word "shop" into e…" at bounding box center [720, 253] width 422 height 31
click at [474, 246] on input "A teacher asking a child to use Elkonin boxes to segment the word "shop" into e…" at bounding box center [467, 254] width 16 height 16
radio input "true"
click at [685, 513] on button "SUBMIT" at bounding box center [706, 497] width 132 height 31
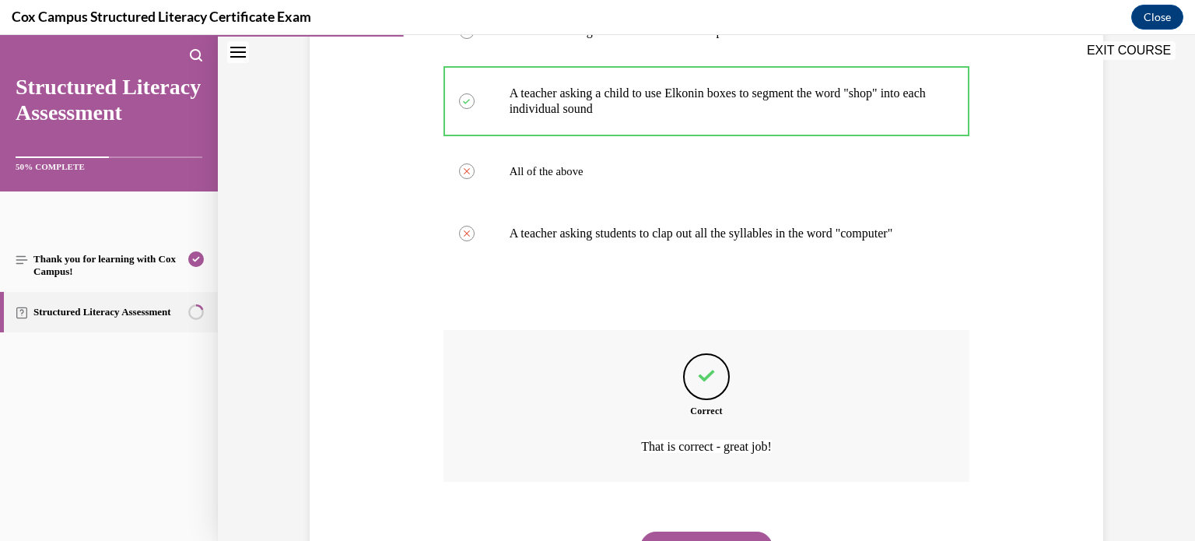
scroll to position [443, 0]
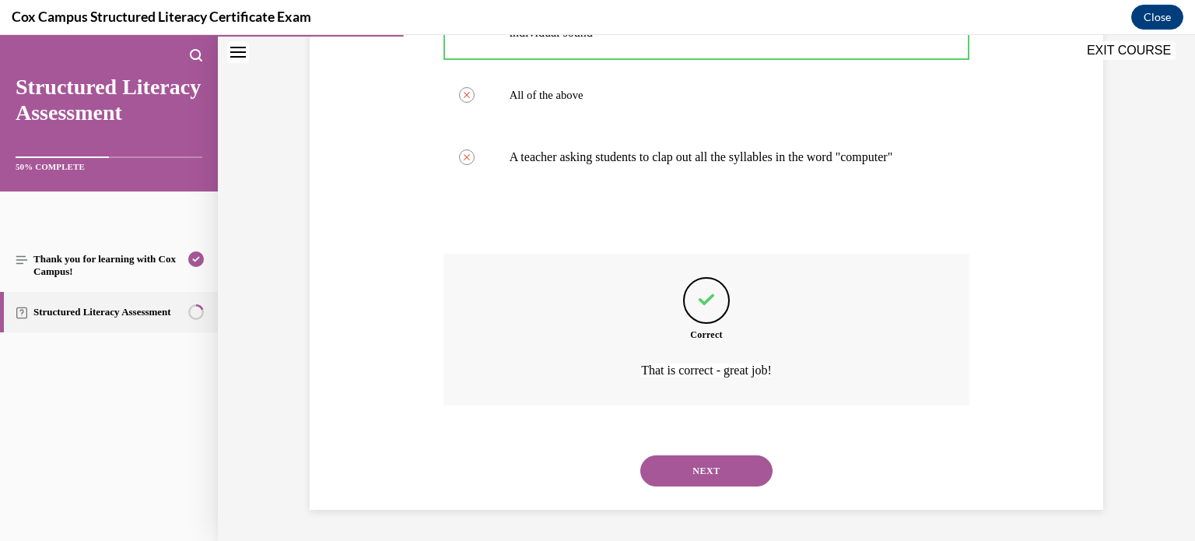
click at [691, 481] on button "NEXT" at bounding box center [706, 470] width 132 height 31
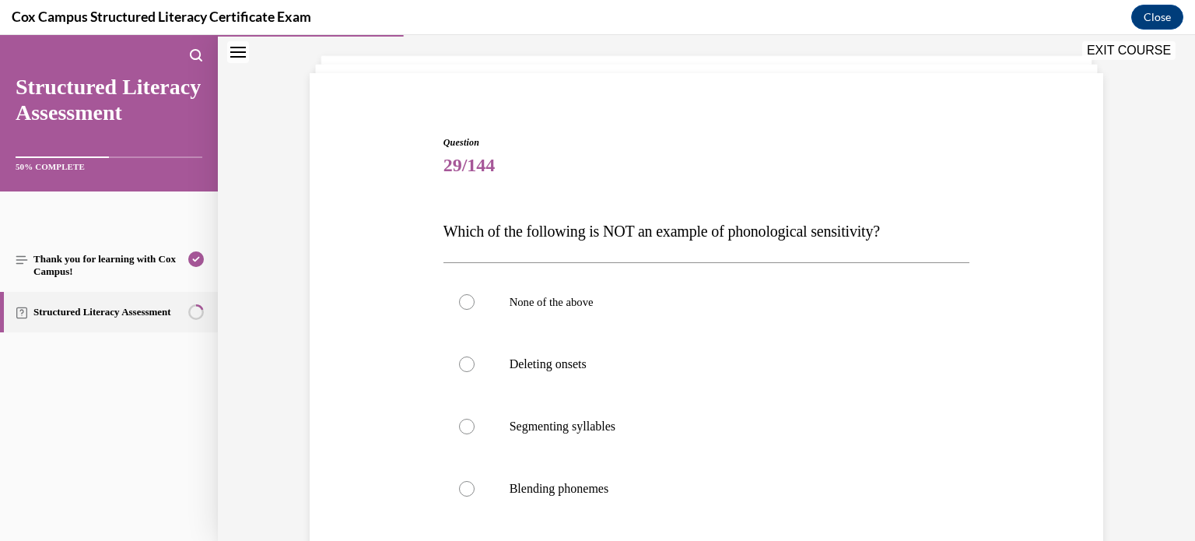
scroll to position [84, 0]
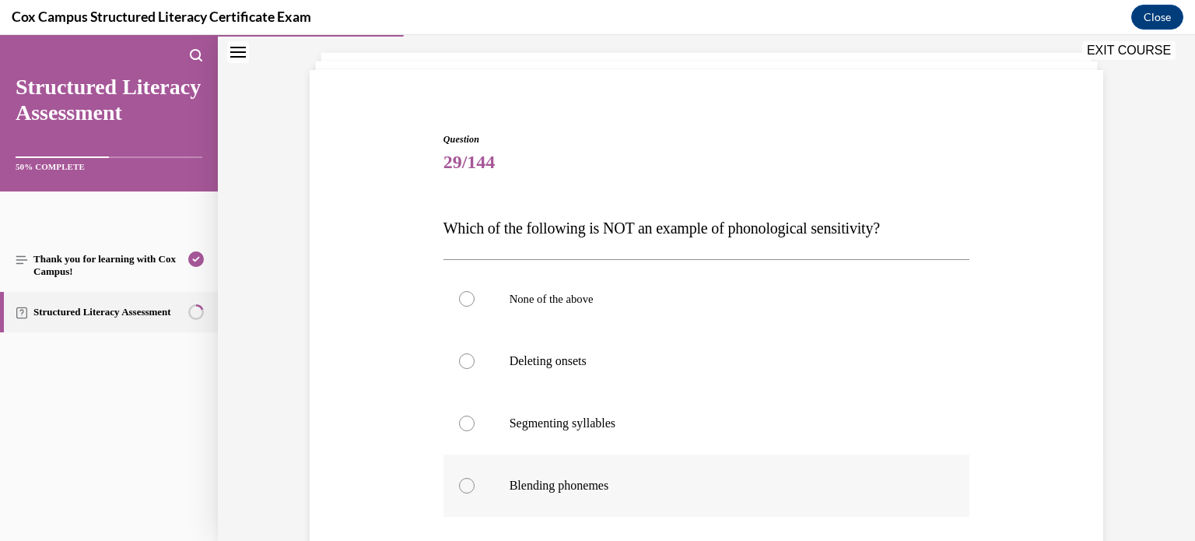
click at [586, 504] on label "Blending phonemes" at bounding box center [706, 485] width 527 height 62
click at [474, 493] on input "Blending phonemes" at bounding box center [467, 486] width 16 height 16
radio input "true"
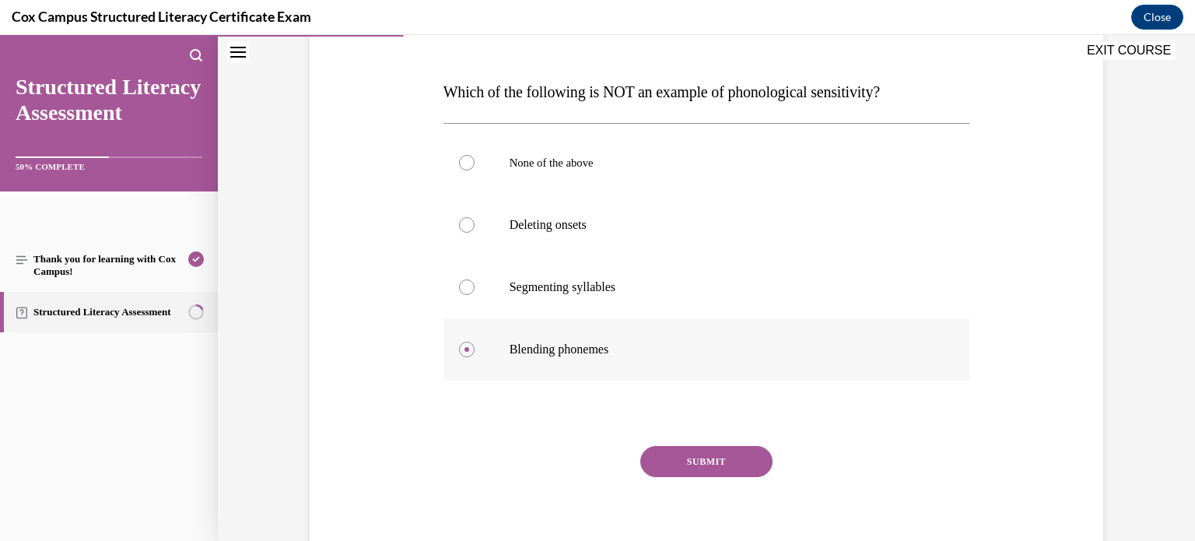
scroll to position [221, 0]
click at [687, 459] on button "SUBMIT" at bounding box center [706, 460] width 132 height 31
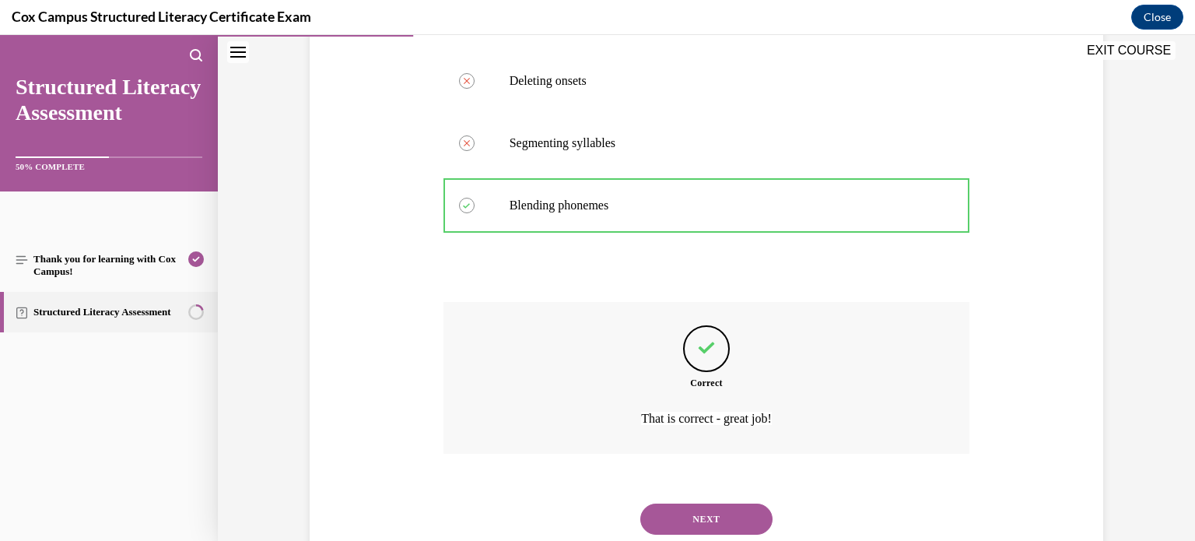
click at [665, 520] on button "NEXT" at bounding box center [706, 518] width 132 height 31
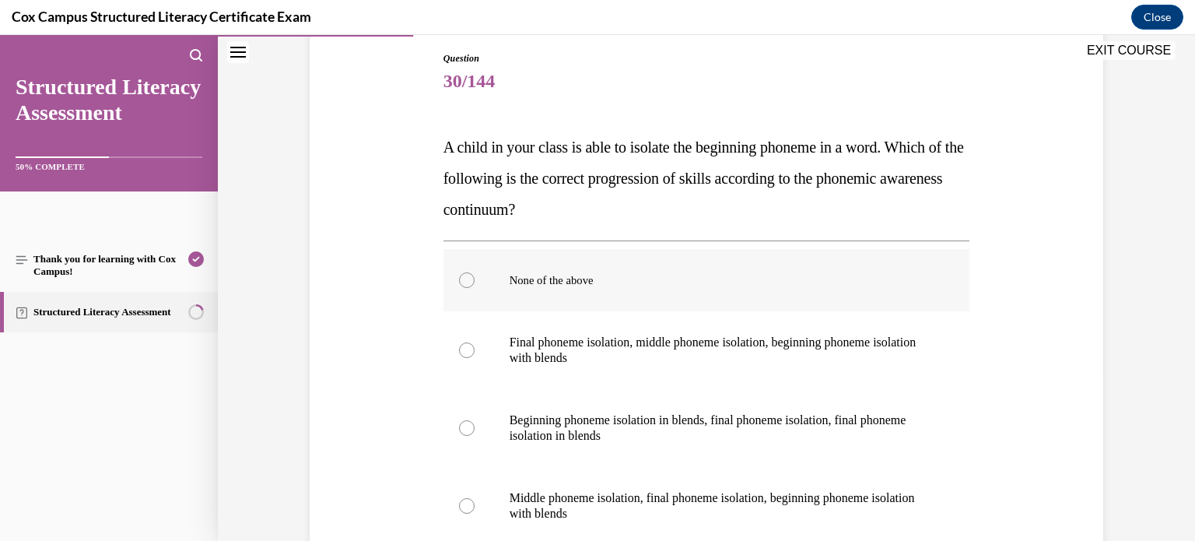
scroll to position [168, 0]
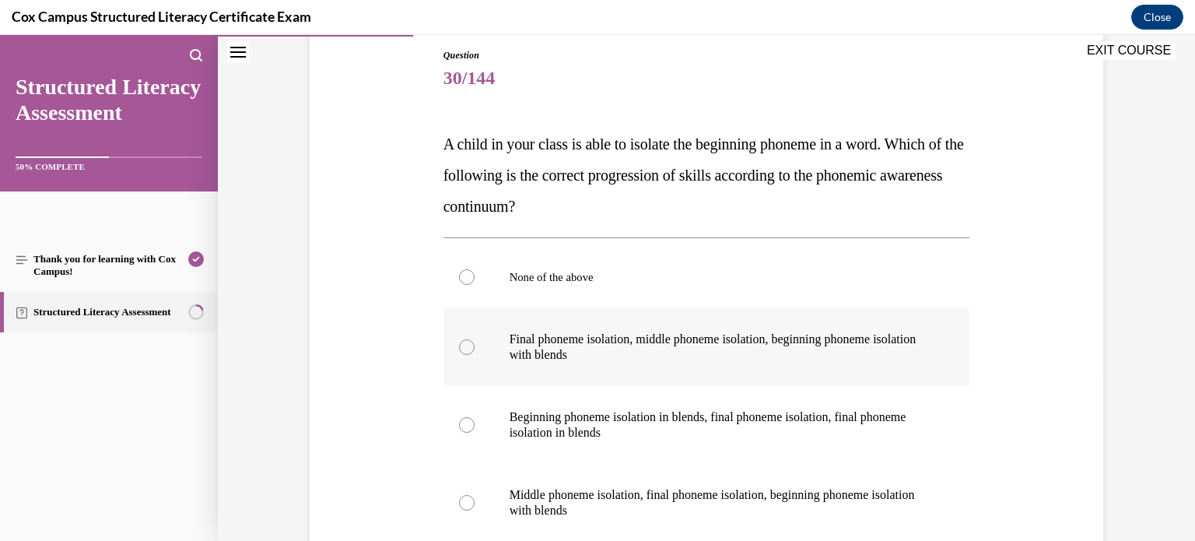
click at [588, 334] on p "Final phoneme isolation, middle phoneme isolation, beginning phoneme isolation …" at bounding box center [720, 346] width 422 height 31
click at [474, 339] on input "Final phoneme isolation, middle phoneme isolation, beginning phoneme isolation …" at bounding box center [467, 347] width 16 height 16
radio input "true"
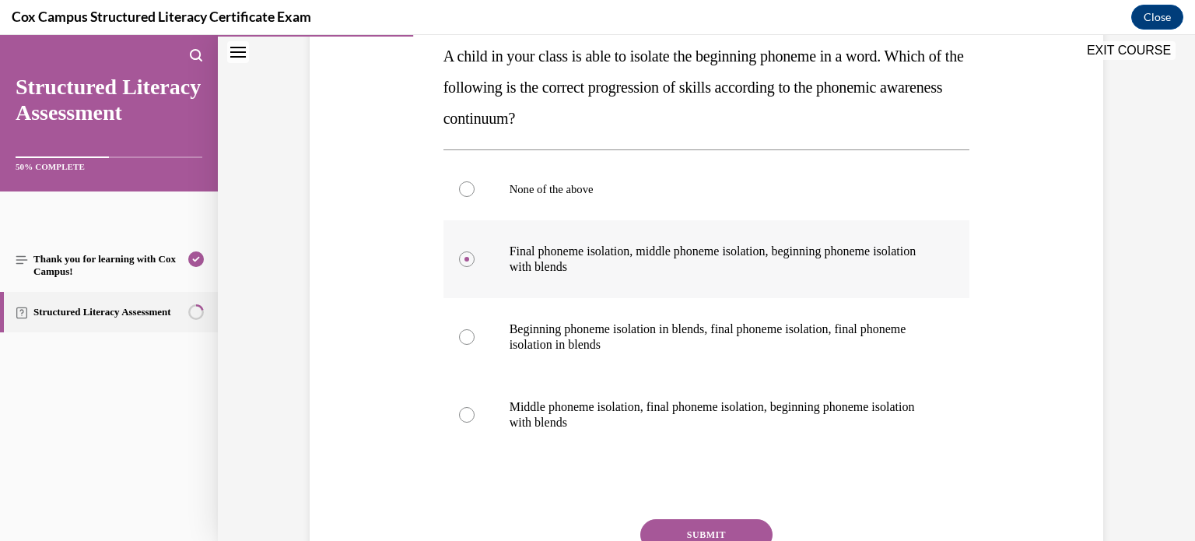
scroll to position [280, 0]
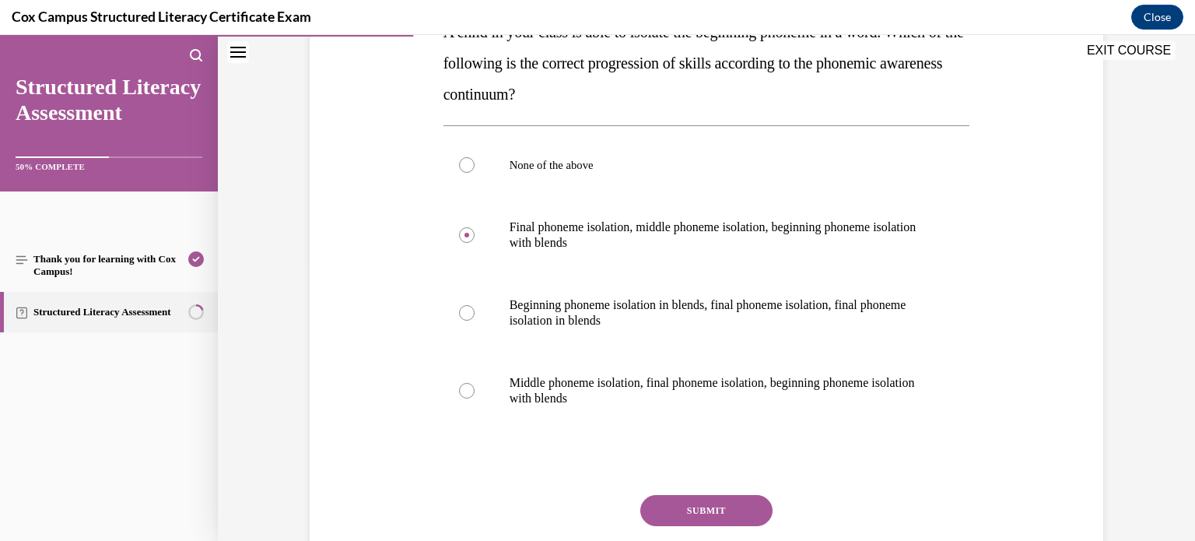
click at [676, 502] on button "SUBMIT" at bounding box center [706, 510] width 132 height 31
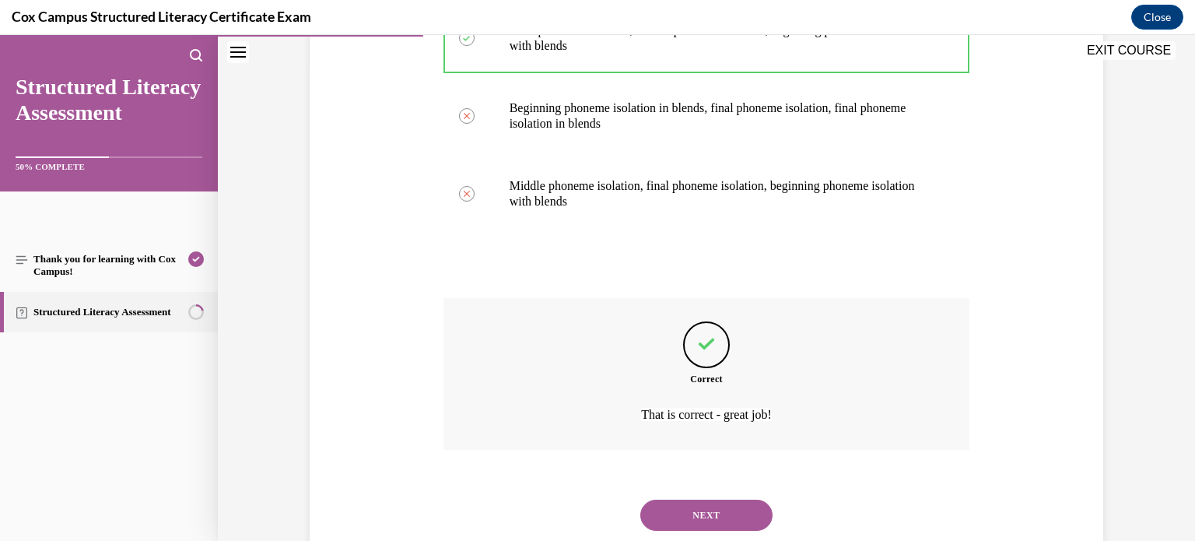
click at [673, 523] on button "NEXT" at bounding box center [706, 514] width 132 height 31
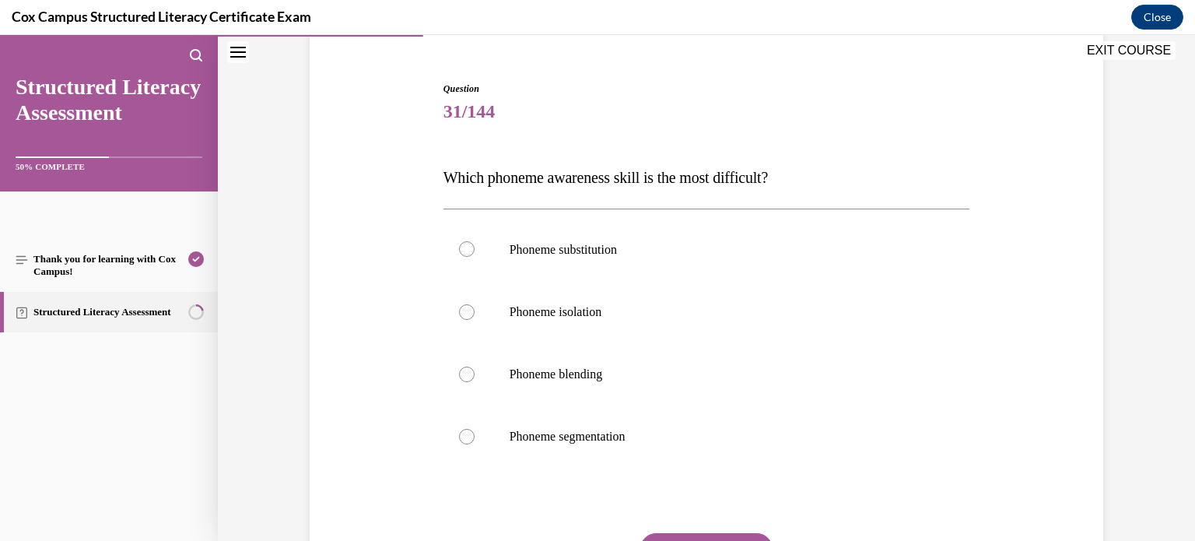
scroll to position [142, 0]
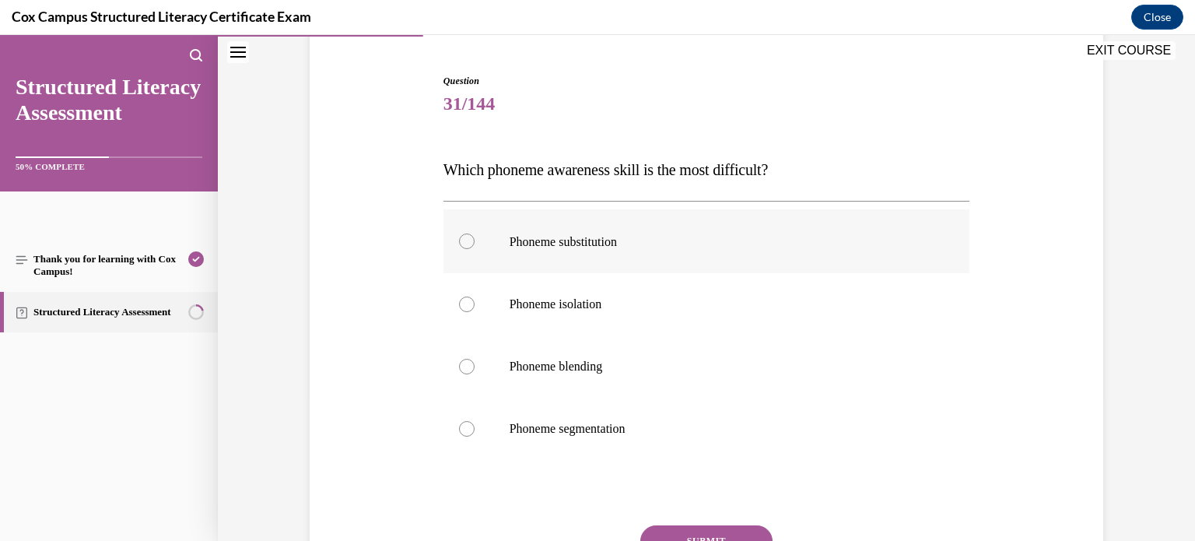
click at [535, 243] on span "Phoneme substitution" at bounding box center [562, 241] width 107 height 13
click at [474, 243] on input "Phoneme substitution" at bounding box center [467, 241] width 16 height 16
radio input "true"
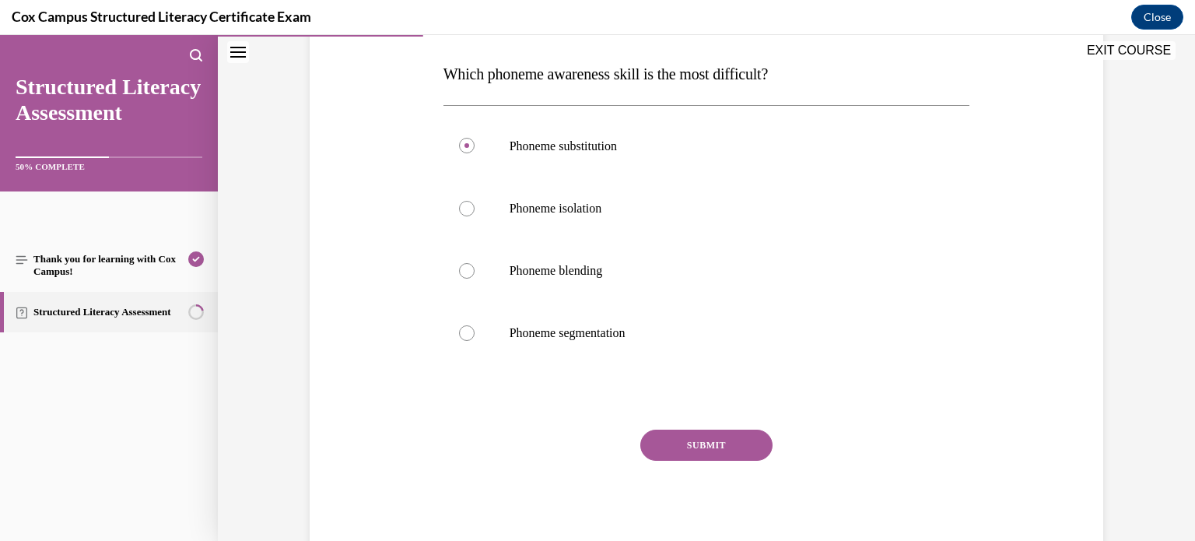
click at [663, 447] on button "SUBMIT" at bounding box center [706, 444] width 132 height 31
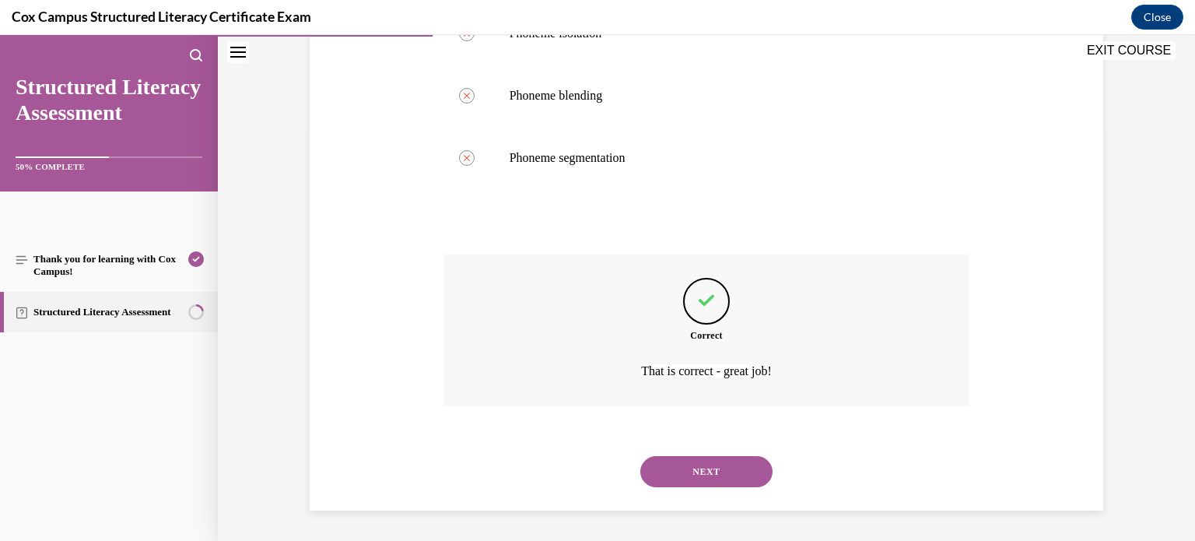
click at [681, 465] on button "NEXT" at bounding box center [706, 471] width 132 height 31
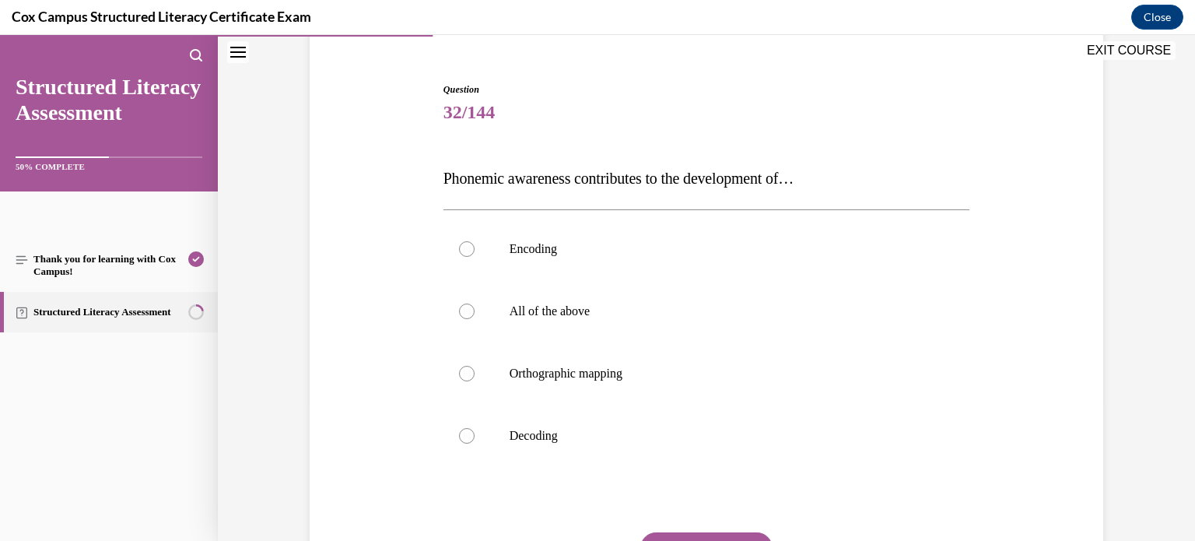
scroll to position [134, 0]
click at [575, 313] on span "All of the above" at bounding box center [549, 310] width 81 height 13
click at [474, 313] on input "All of the above" at bounding box center [467, 311] width 16 height 16
radio input "true"
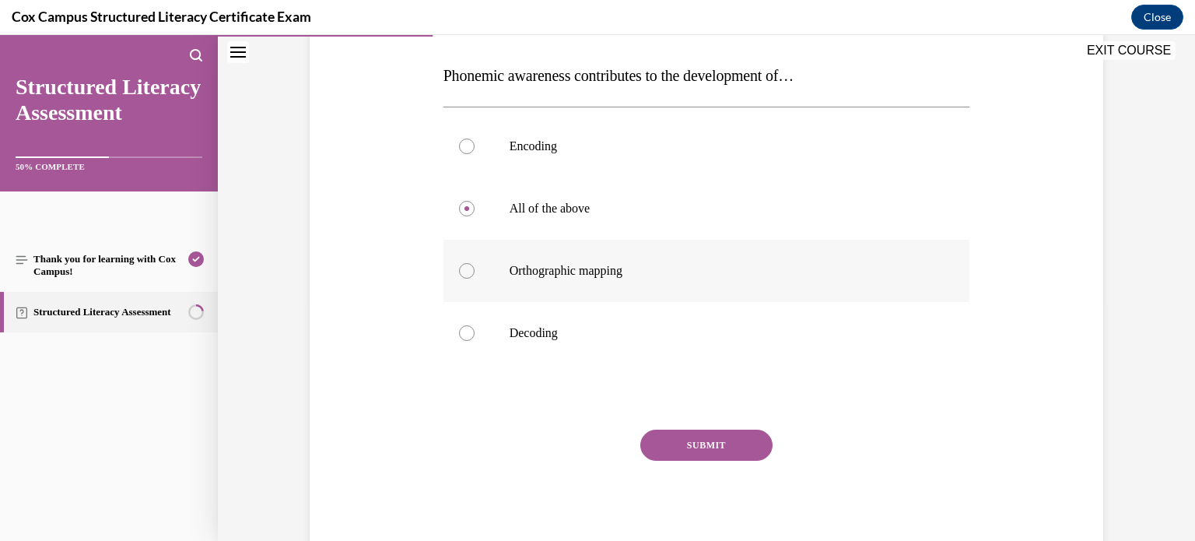
scroll to position [236, 0]
click at [692, 447] on button "SUBMIT" at bounding box center [706, 444] width 132 height 31
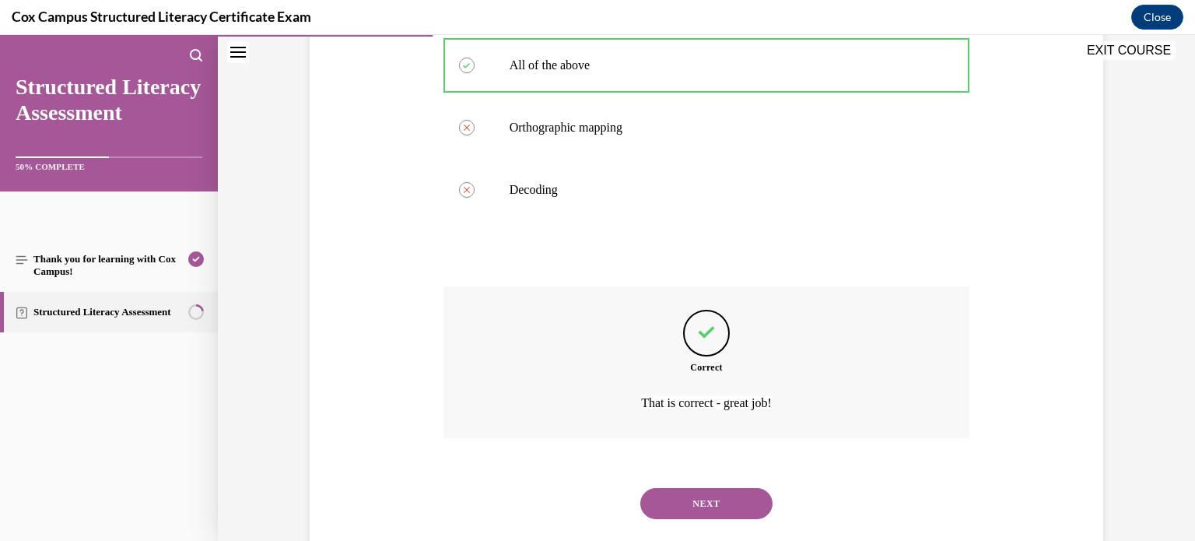
scroll to position [411, 0]
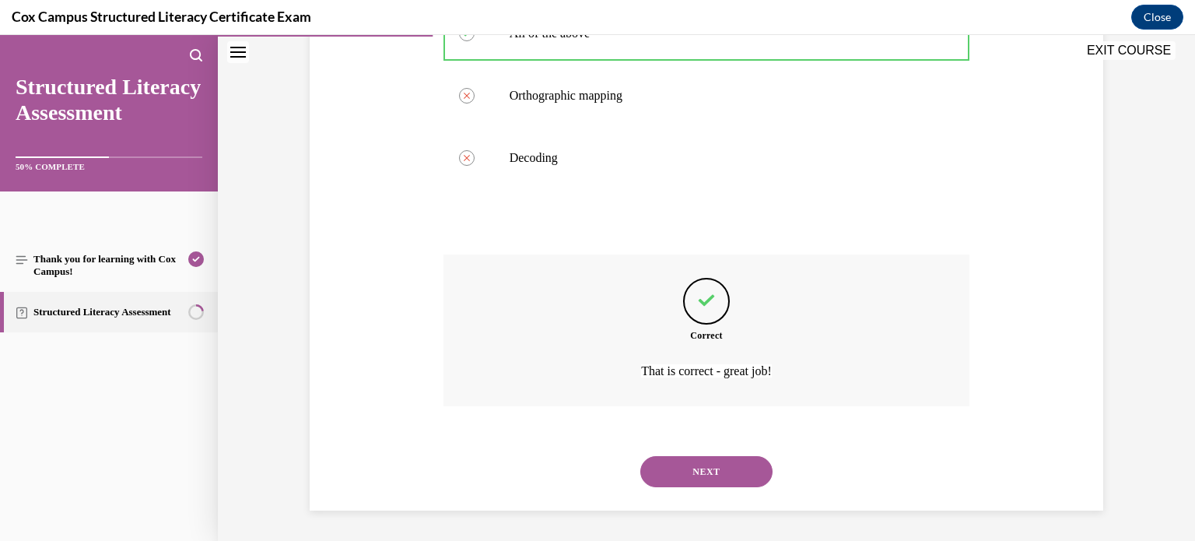
click at [685, 474] on button "NEXT" at bounding box center [706, 471] width 132 height 31
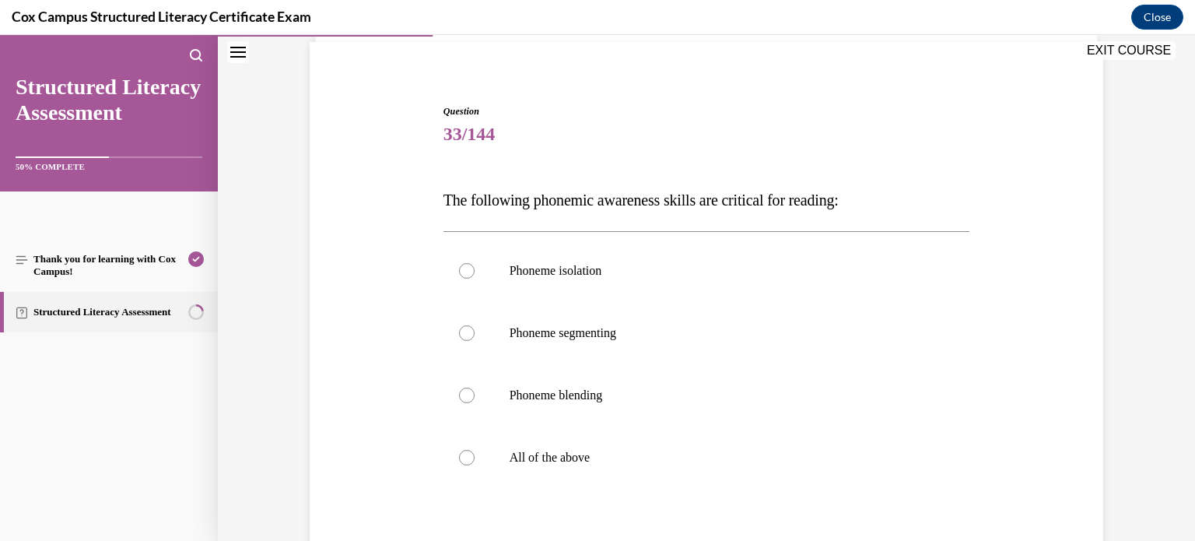
scroll to position [128, 0]
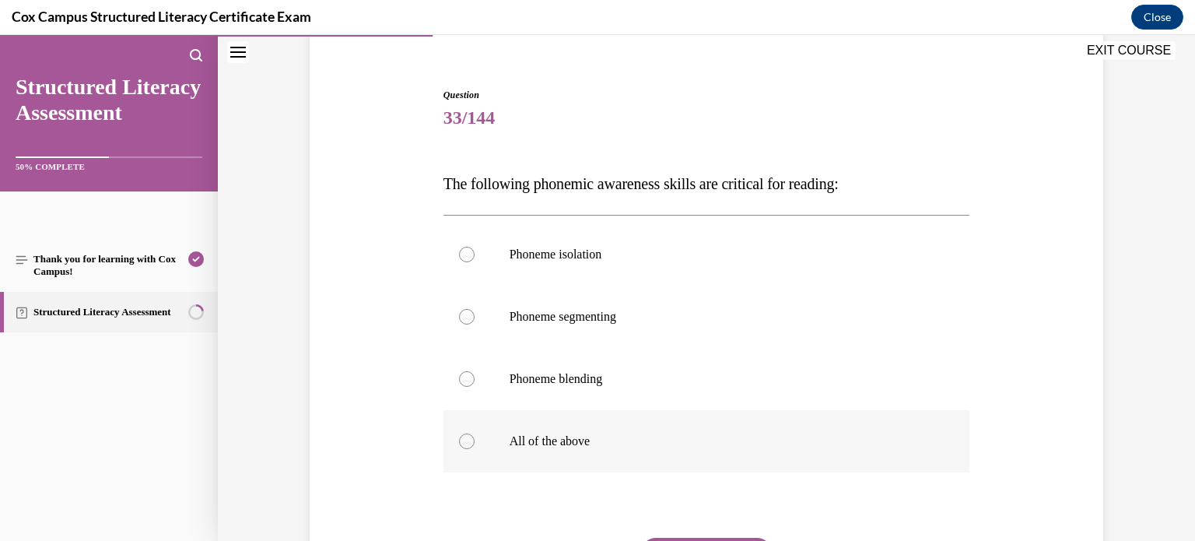
click at [572, 446] on span "All of the above" at bounding box center [549, 440] width 81 height 13
click at [474, 446] on input "All of the above" at bounding box center [467, 441] width 16 height 16
radio input "true"
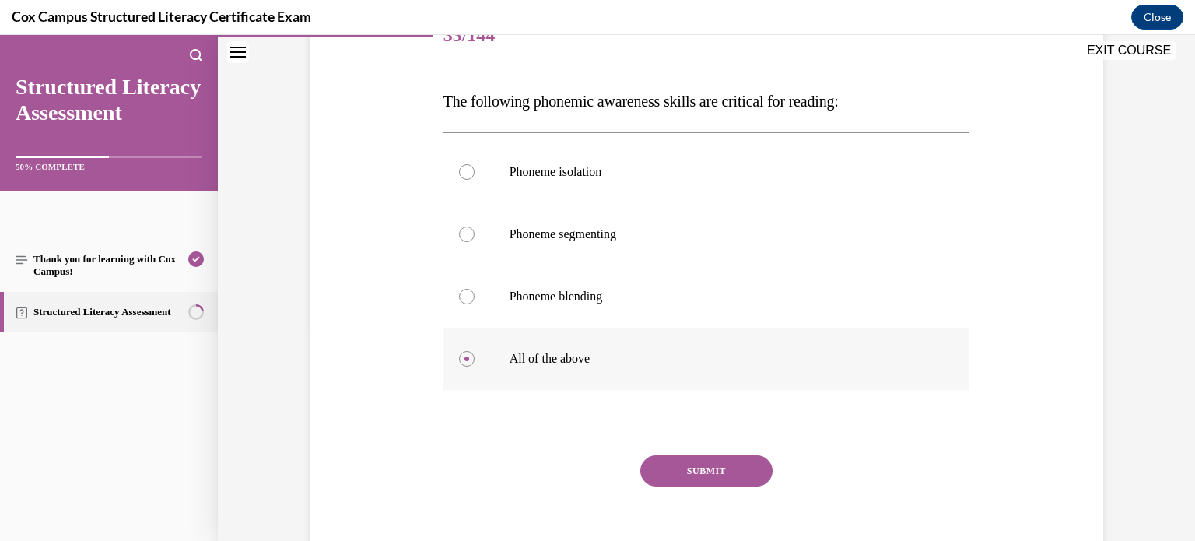
scroll to position [209, 0]
click at [675, 471] on button "SUBMIT" at bounding box center [706, 472] width 132 height 31
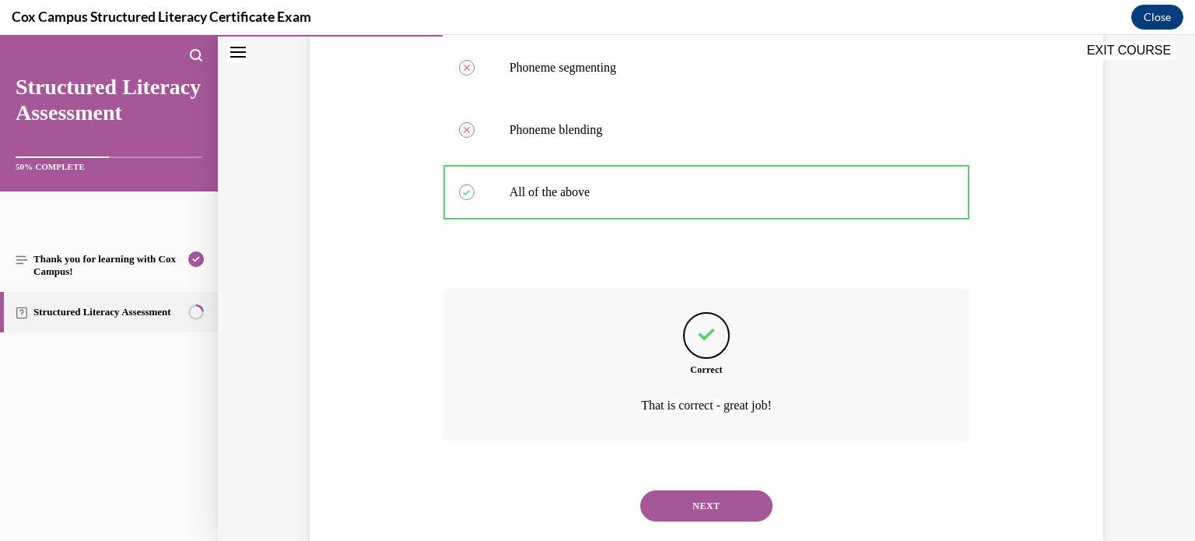
scroll to position [411, 0]
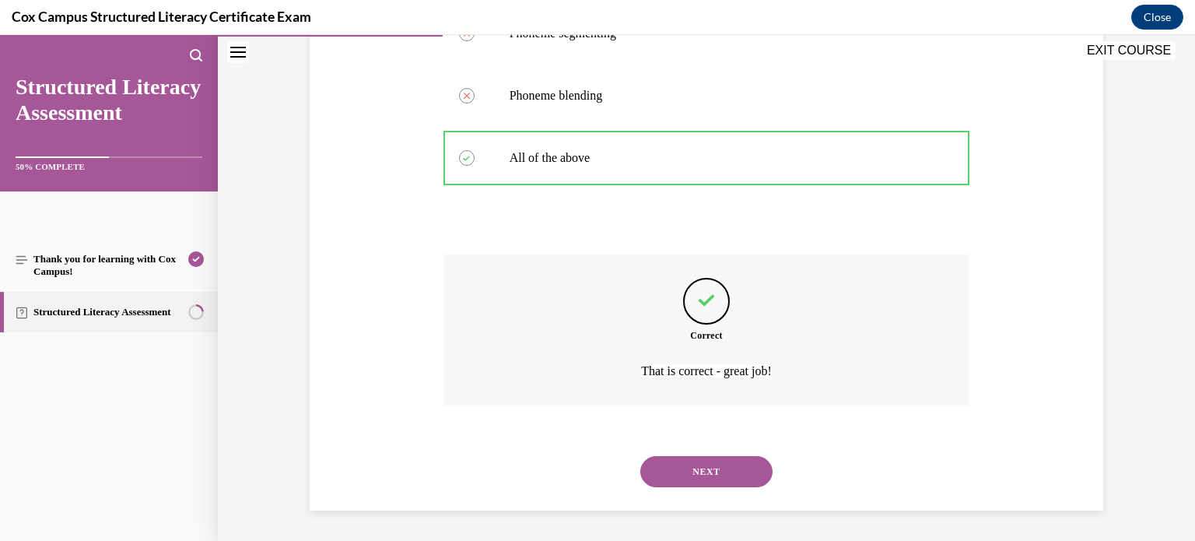
click at [675, 471] on button "NEXT" at bounding box center [706, 471] width 132 height 31
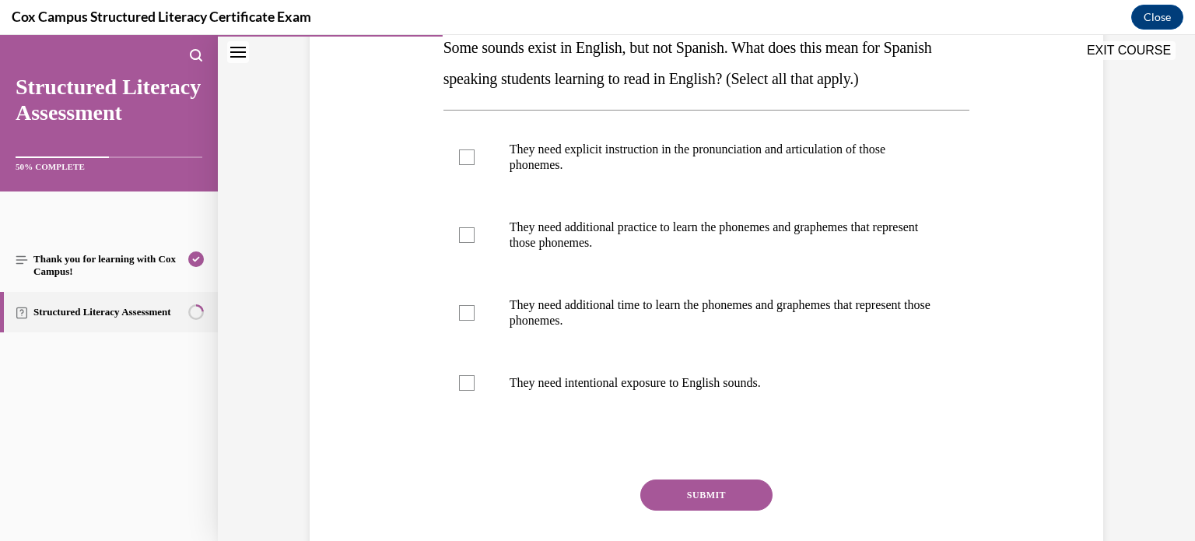
scroll to position [264, 0]
click at [464, 157] on div at bounding box center [467, 157] width 16 height 16
click at [464, 157] on input "They need explicit instruction in the pronunciation and articulation of those p…" at bounding box center [467, 157] width 16 height 16
checkbox input "true"
click at [459, 234] on div at bounding box center [467, 235] width 16 height 16
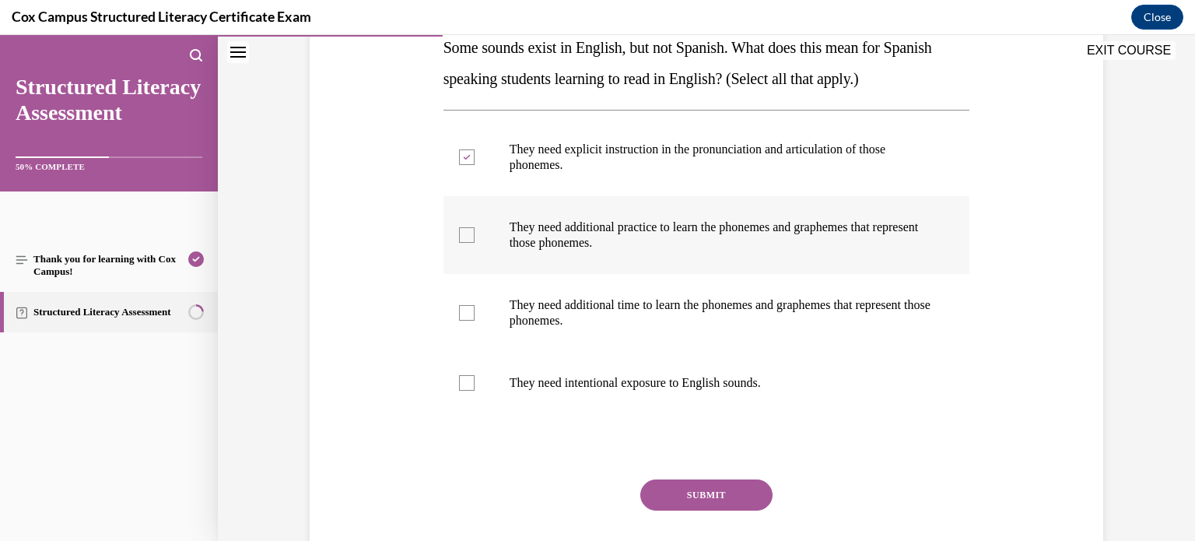
click at [459, 234] on input "They need additional practice to learn the phonemes and graphemes that represen…" at bounding box center [467, 235] width 16 height 16
checkbox input "true"
click at [459, 307] on div at bounding box center [467, 313] width 16 height 16
click at [459, 307] on input "They need additional time to learn the phonemes and graphemes that represent th…" at bounding box center [467, 313] width 16 height 16
checkbox input "true"
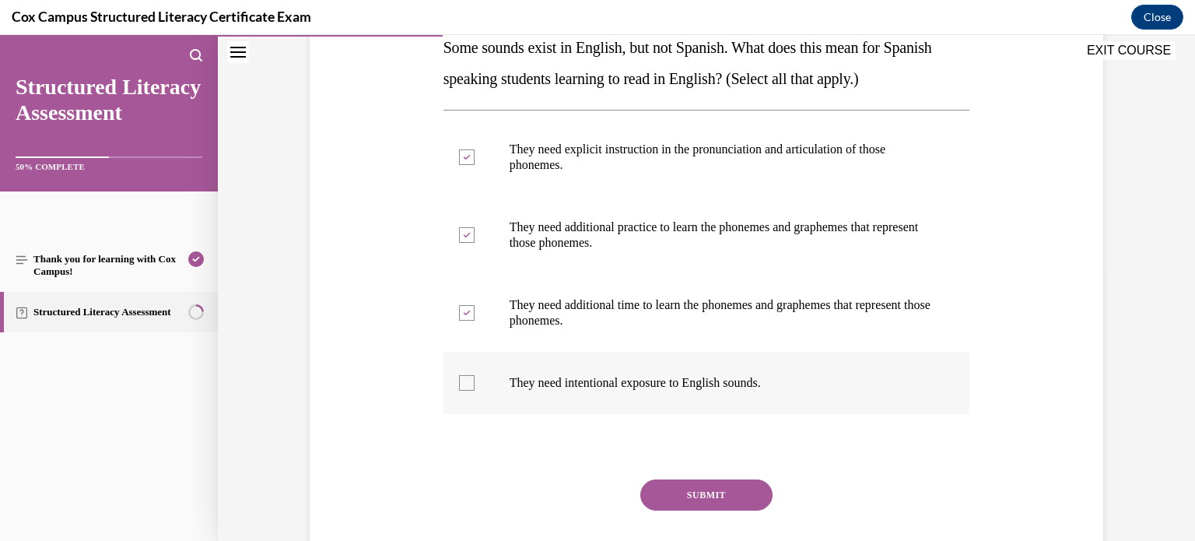
click at [463, 375] on div at bounding box center [467, 383] width 16 height 16
click at [463, 375] on input "They need intentional exposure to English sounds." at bounding box center [467, 383] width 16 height 16
checkbox input "true"
click at [695, 488] on button "SUBMIT" at bounding box center [706, 494] width 132 height 31
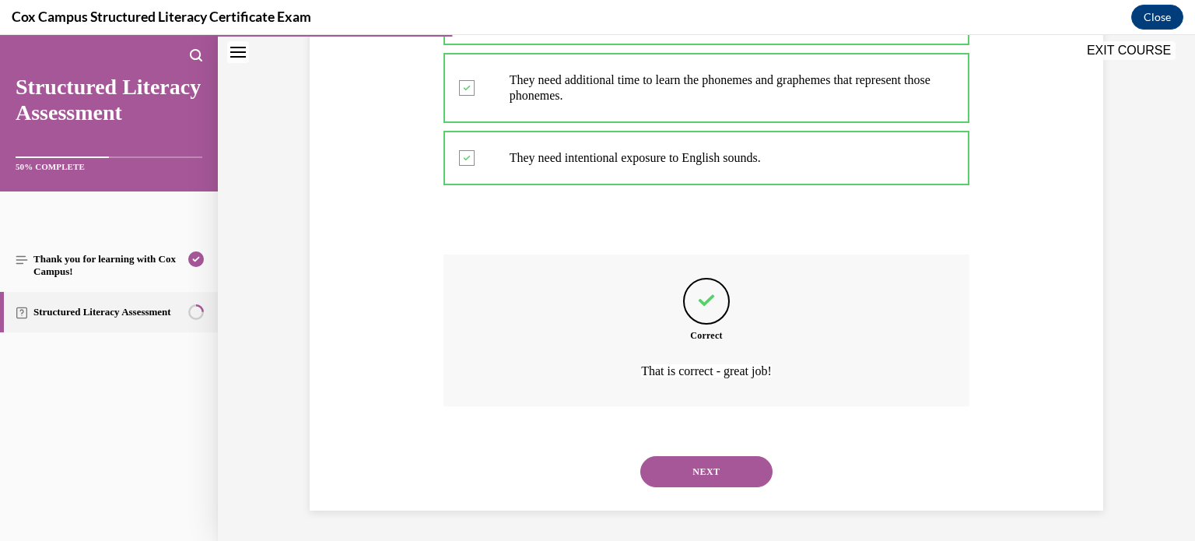
scroll to position [488, 0]
click at [678, 460] on button "NEXT" at bounding box center [706, 472] width 132 height 31
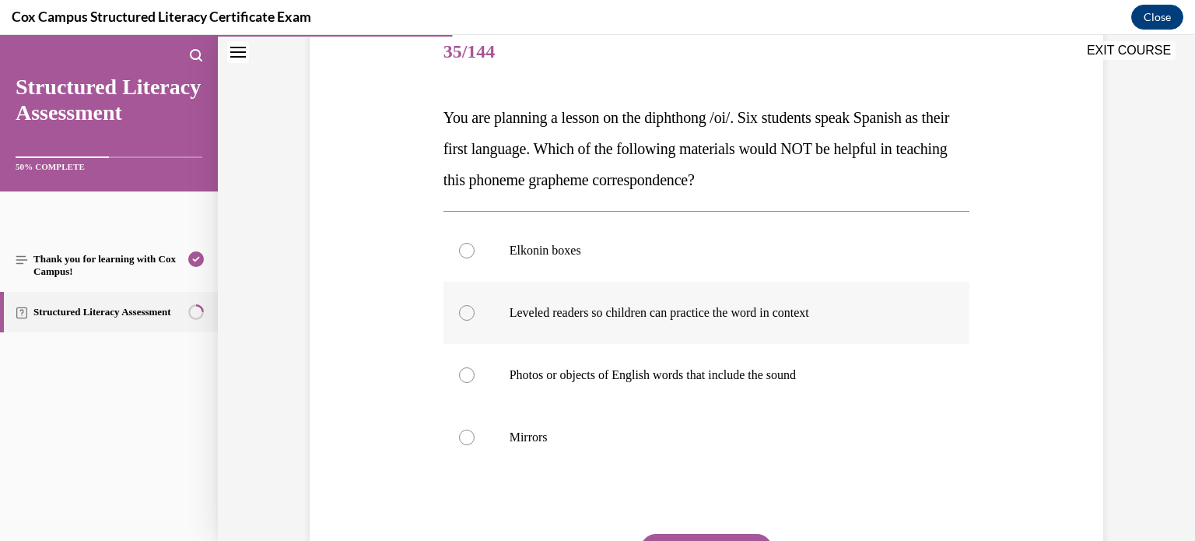
scroll to position [198, 0]
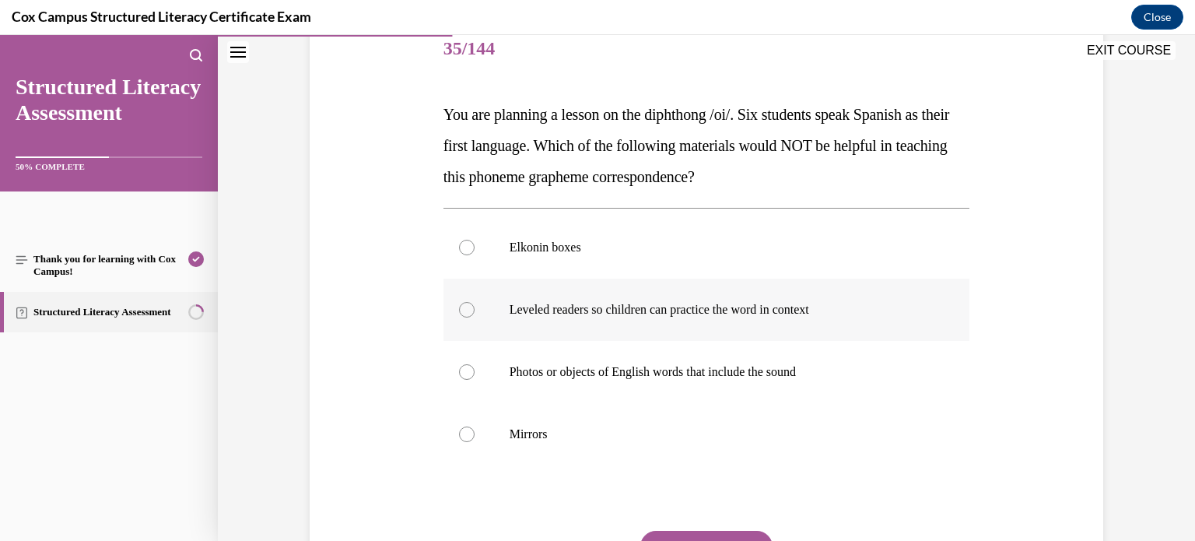
click at [579, 309] on p "Leveled readers so children can practice the word in context" at bounding box center [720, 310] width 422 height 16
click at [474, 309] on input "Leveled readers so children can practice the word in context" at bounding box center [467, 310] width 16 height 16
radio input "true"
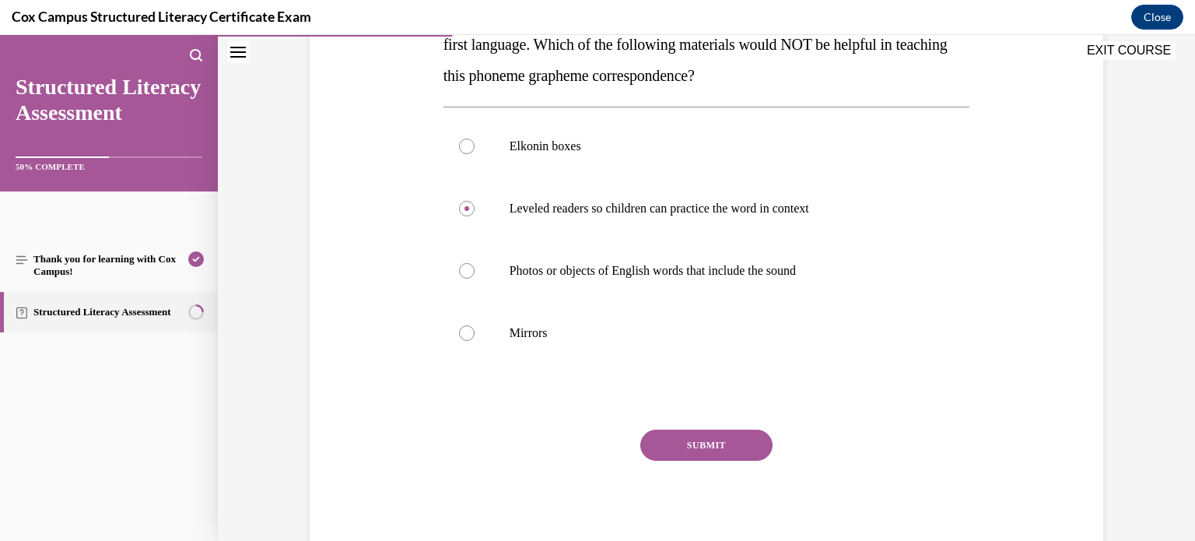
click at [679, 450] on button "SUBMIT" at bounding box center [706, 444] width 132 height 31
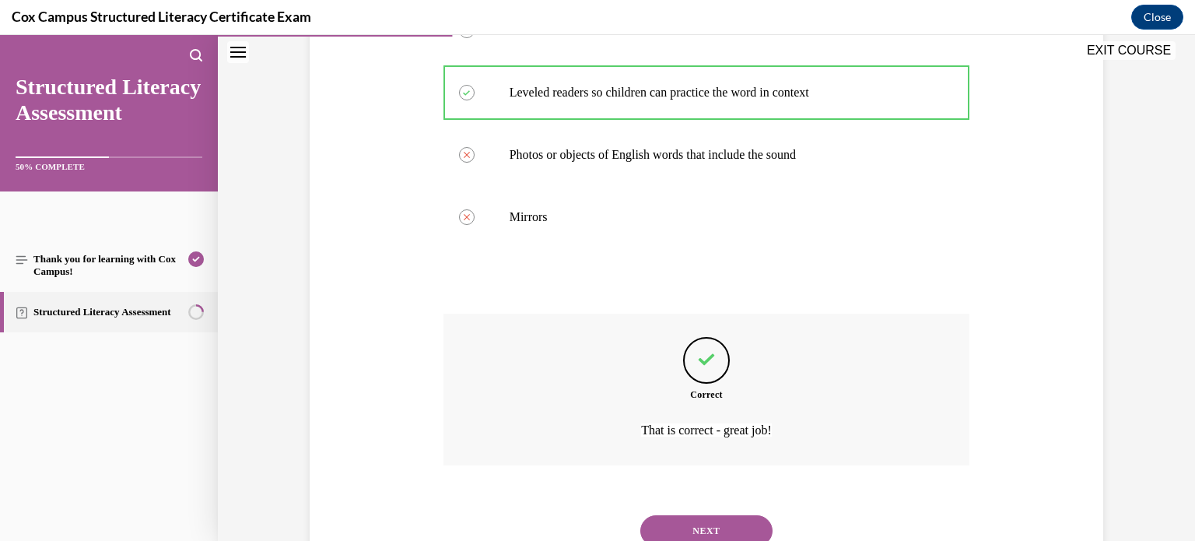
scroll to position [474, 0]
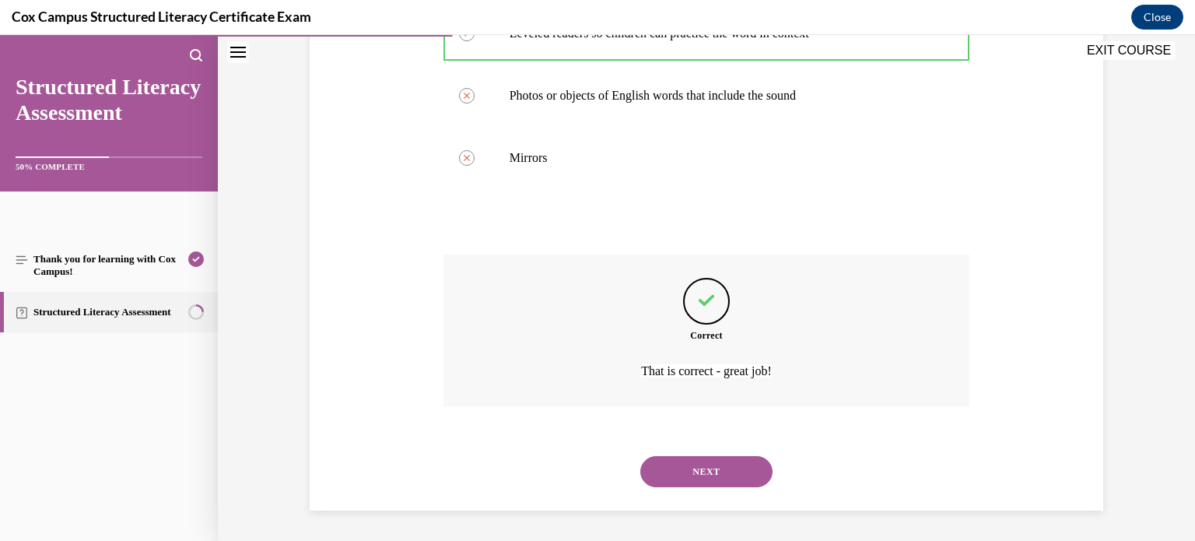
click at [680, 472] on button "NEXT" at bounding box center [706, 471] width 132 height 31
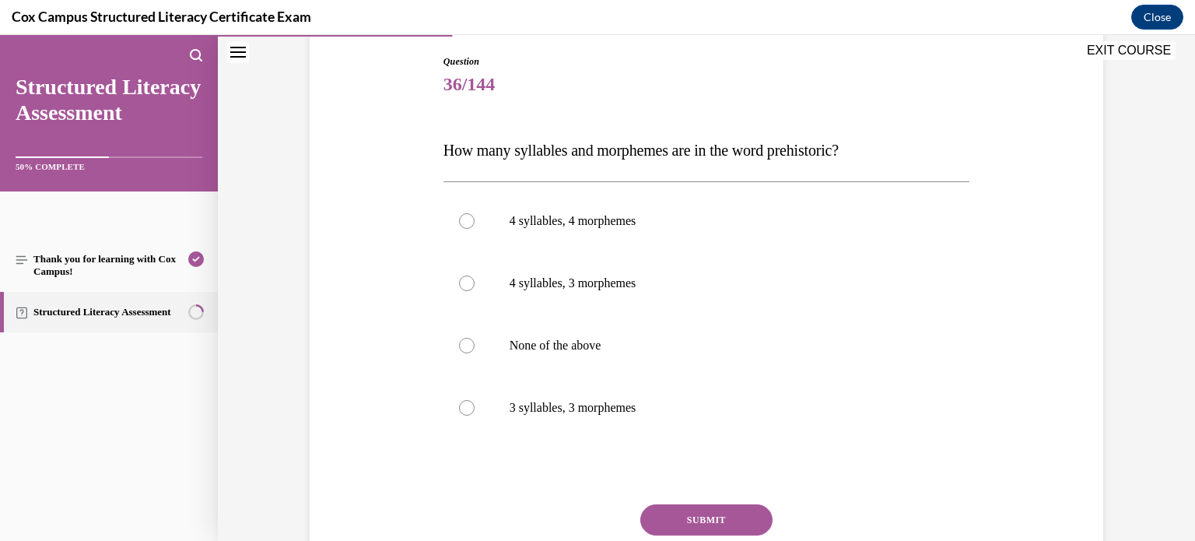
scroll to position [162, 0]
click at [558, 334] on label "None of the above" at bounding box center [706, 345] width 527 height 62
click at [474, 338] on input "None of the above" at bounding box center [467, 346] width 16 height 16
radio input "true"
click at [665, 514] on button "SUBMIT" at bounding box center [706, 519] width 132 height 31
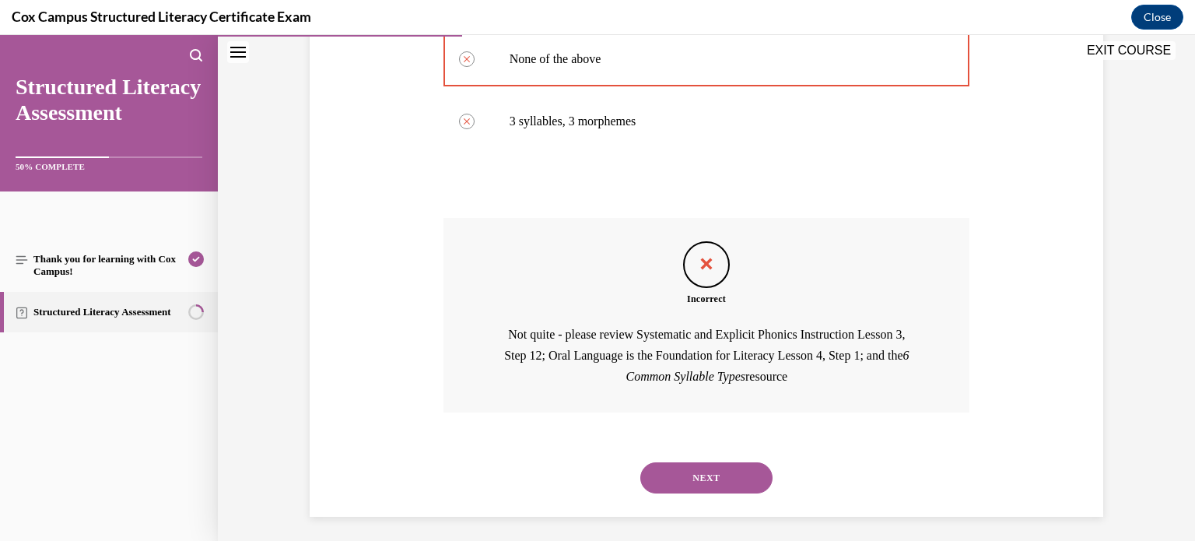
scroll to position [454, 0]
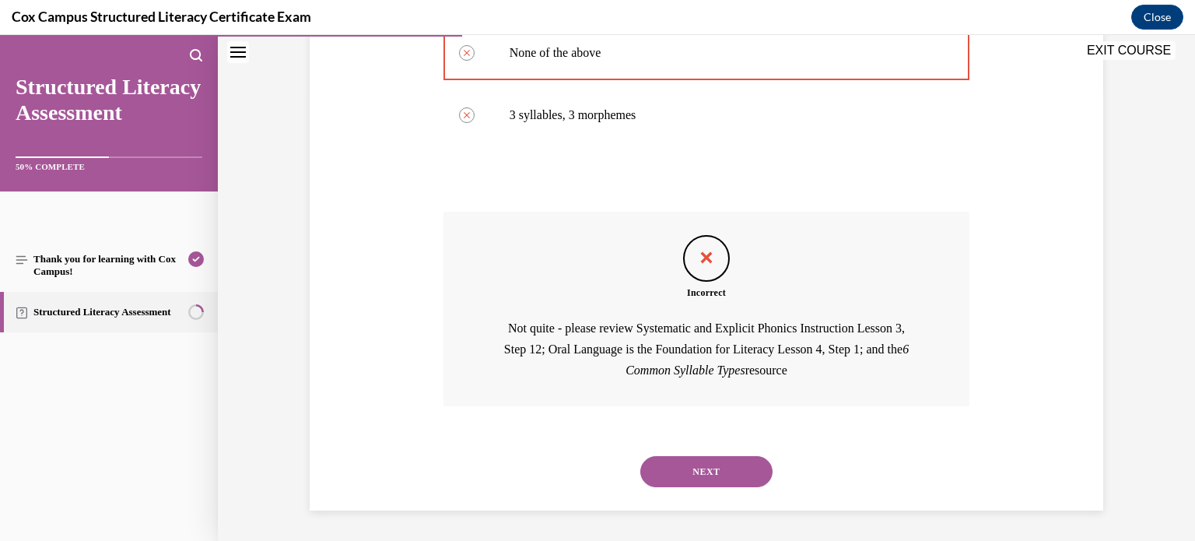
click at [687, 474] on button "NEXT" at bounding box center [706, 471] width 132 height 31
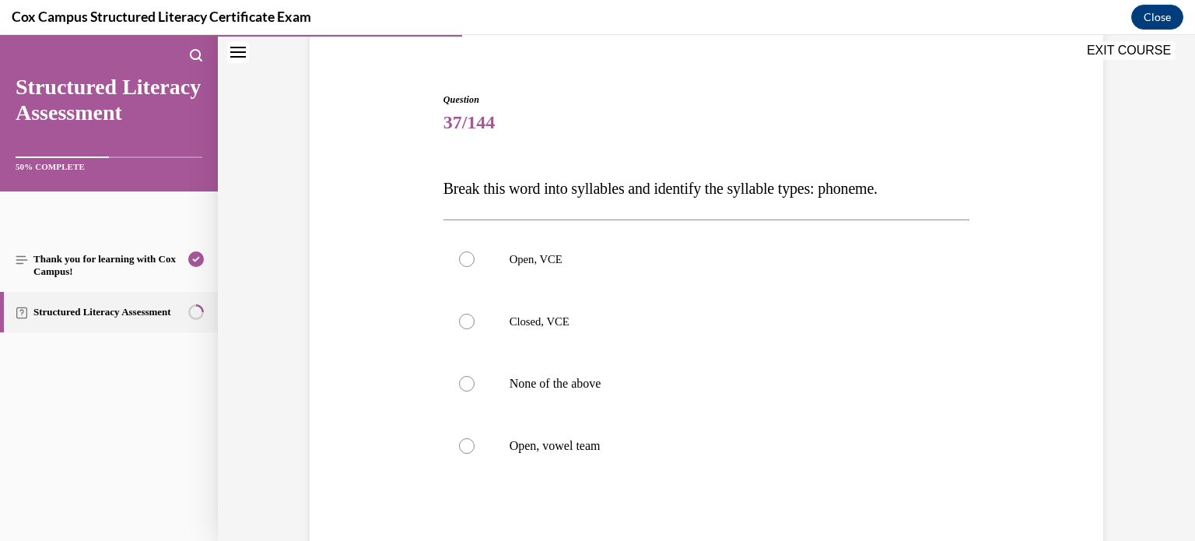
scroll to position [124, 0]
click at [536, 256] on span "Open, VCE" at bounding box center [535, 258] width 53 height 12
click at [474, 256] on input "Open, VCE" at bounding box center [467, 258] width 16 height 16
radio input "true"
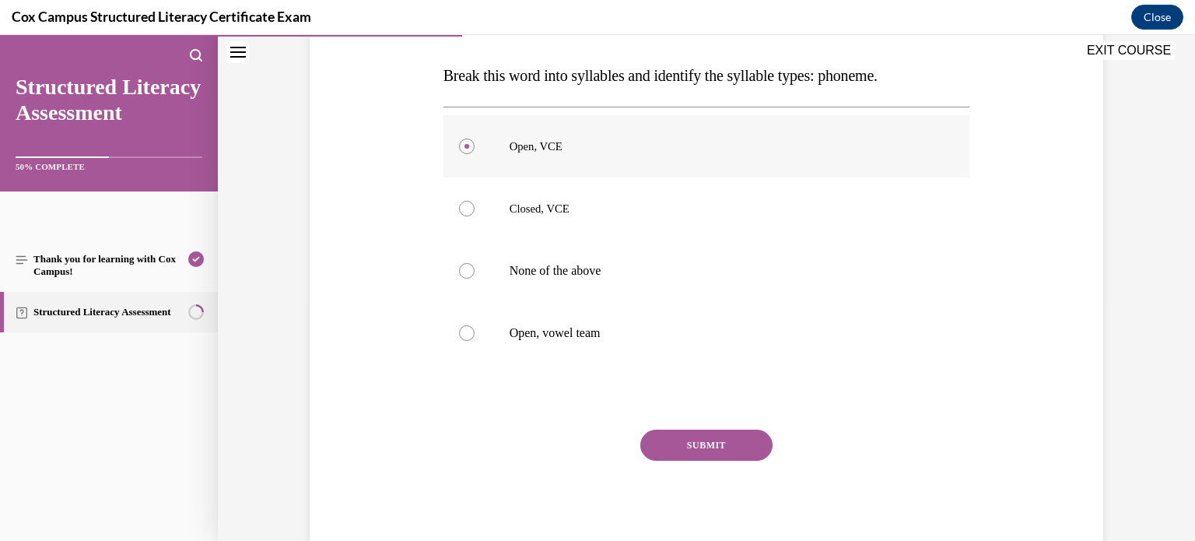
scroll to position [236, 0]
click at [688, 446] on button "SUBMIT" at bounding box center [706, 444] width 132 height 31
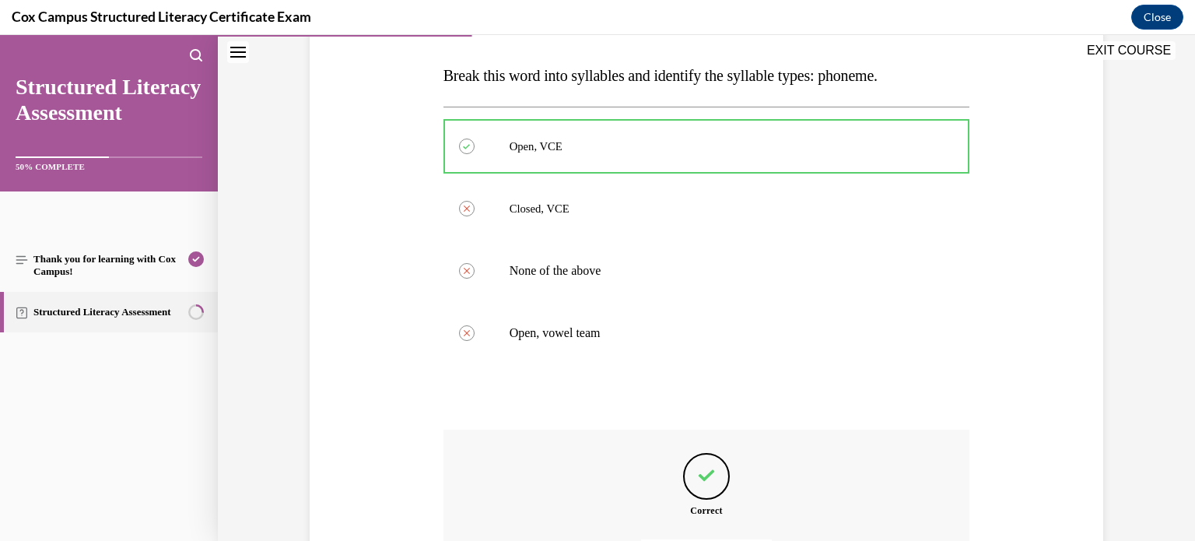
scroll to position [411, 0]
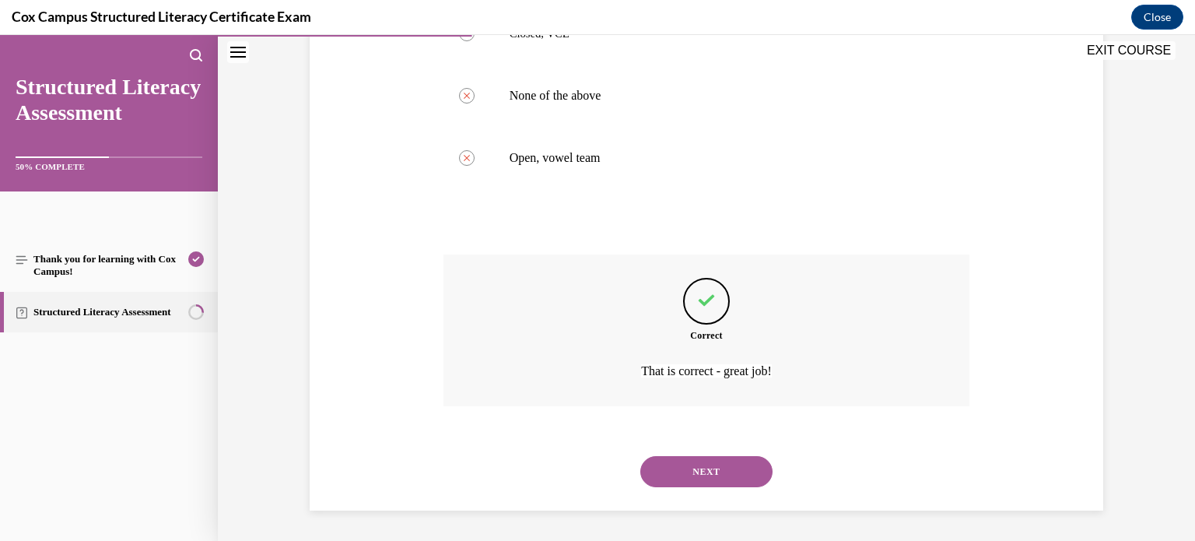
click at [686, 475] on button "NEXT" at bounding box center [706, 471] width 132 height 31
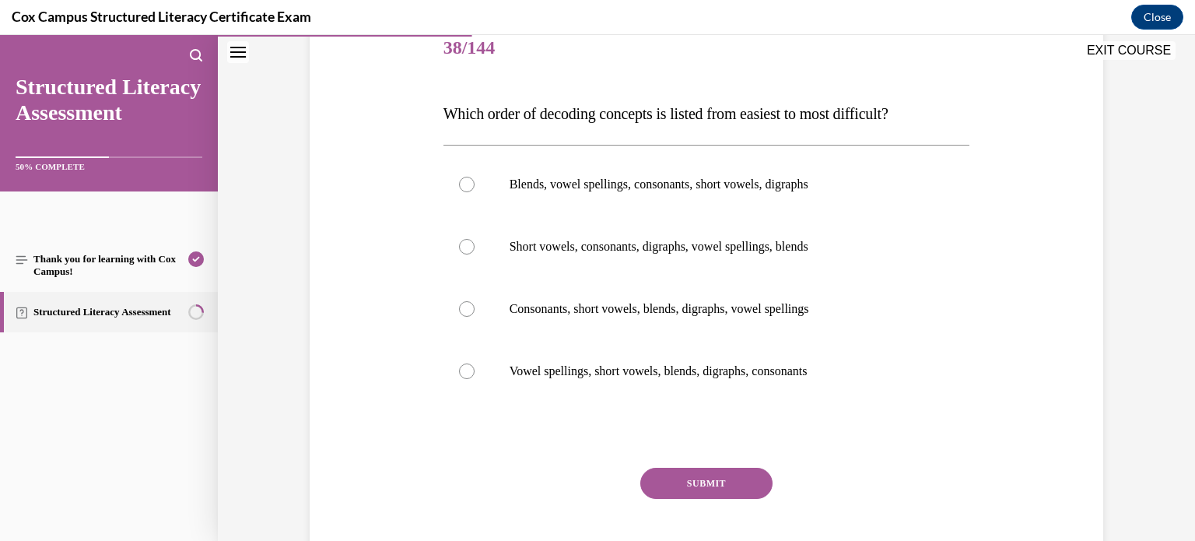
scroll to position [199, 0]
click at [566, 307] on p "Consonants, short vowels, blends, digraphs, vowel spellings" at bounding box center [720, 308] width 422 height 16
click at [474, 307] on input "Consonants, short vowels, blends, digraphs, vowel spellings" at bounding box center [467, 308] width 16 height 16
radio input "true"
click at [700, 479] on button "SUBMIT" at bounding box center [706, 482] width 132 height 31
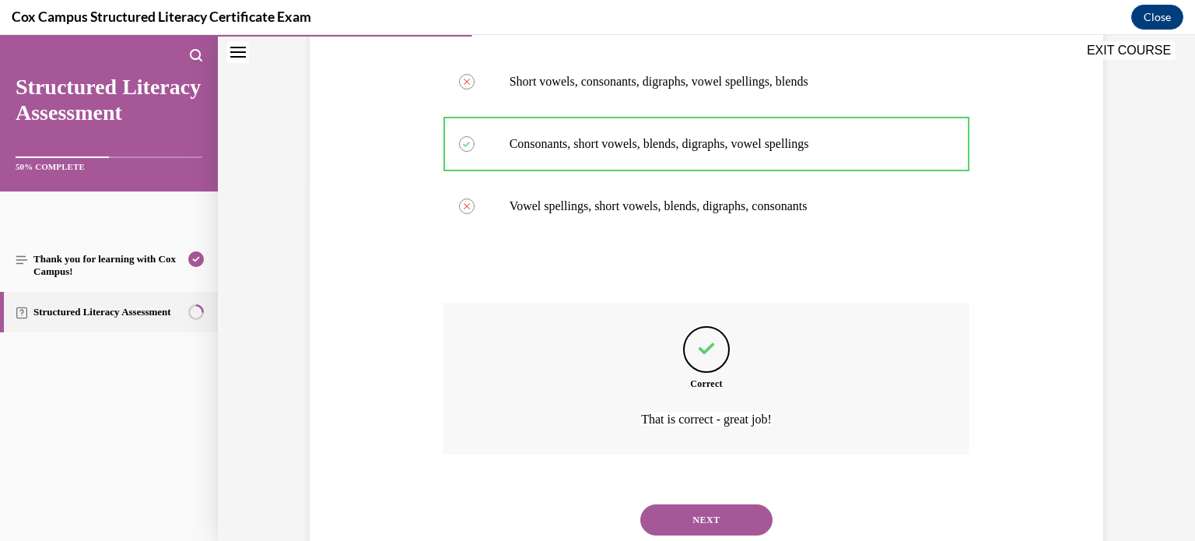
click at [663, 520] on button "NEXT" at bounding box center [706, 519] width 132 height 31
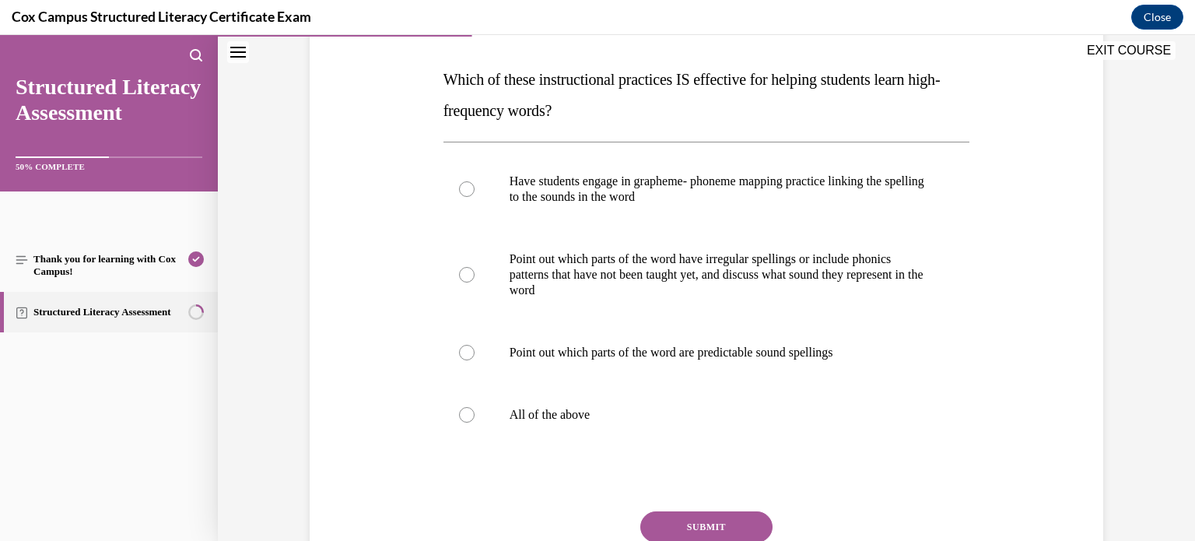
scroll to position [236, 0]
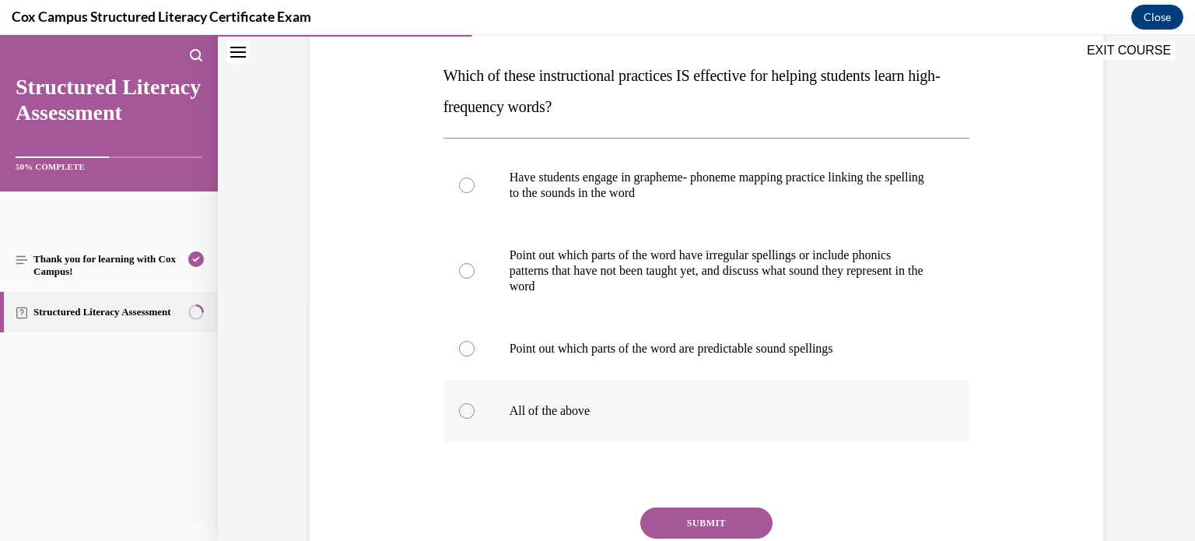
click at [529, 409] on p "All of the above" at bounding box center [720, 411] width 422 height 16
click at [474, 409] on input "All of the above" at bounding box center [467, 411] width 16 height 16
radio input "true"
click at [678, 537] on button "SUBMIT" at bounding box center [706, 522] width 132 height 31
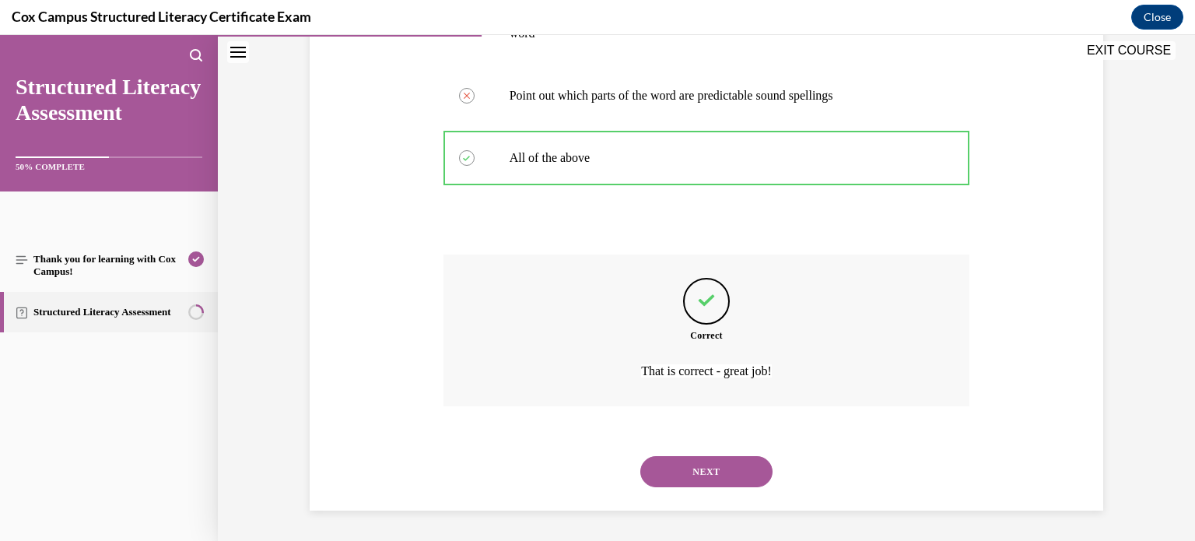
click at [684, 481] on button "NEXT" at bounding box center [706, 471] width 132 height 31
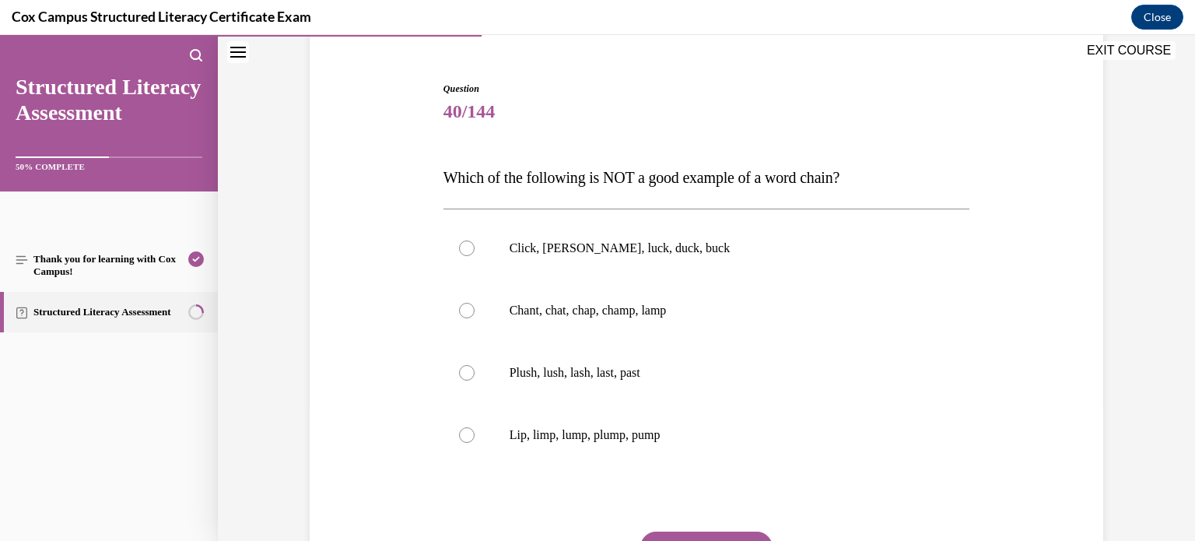
scroll to position [191, 0]
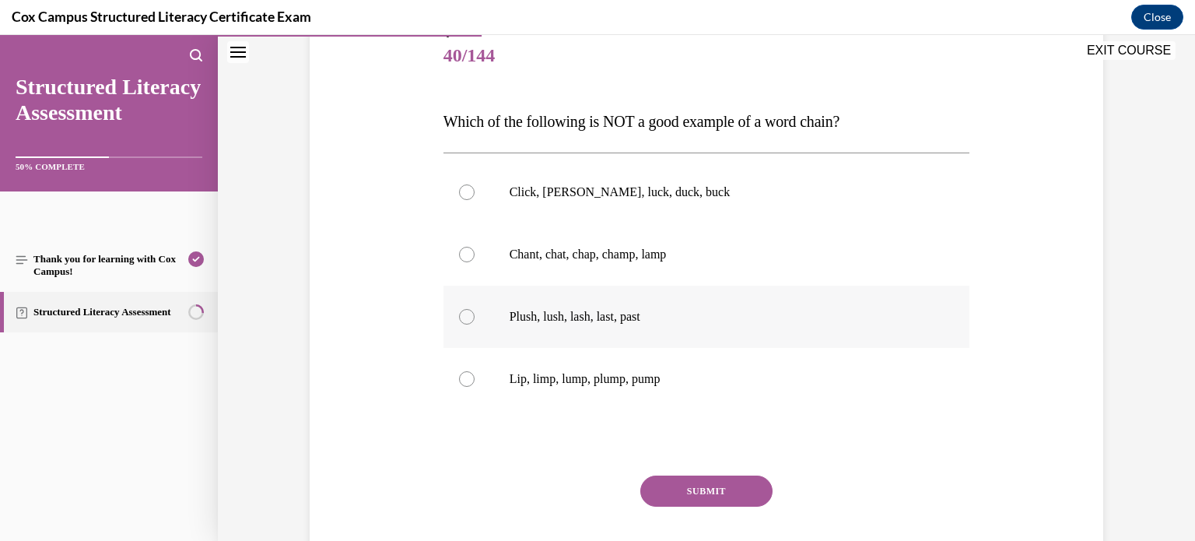
click at [597, 320] on p "Plush, lush, lash, last, past" at bounding box center [720, 317] width 422 height 16
click at [474, 320] on input "Plush, lush, lash, last, past" at bounding box center [467, 317] width 16 height 16
radio input "true"
click at [686, 483] on button "SUBMIT" at bounding box center [706, 490] width 132 height 31
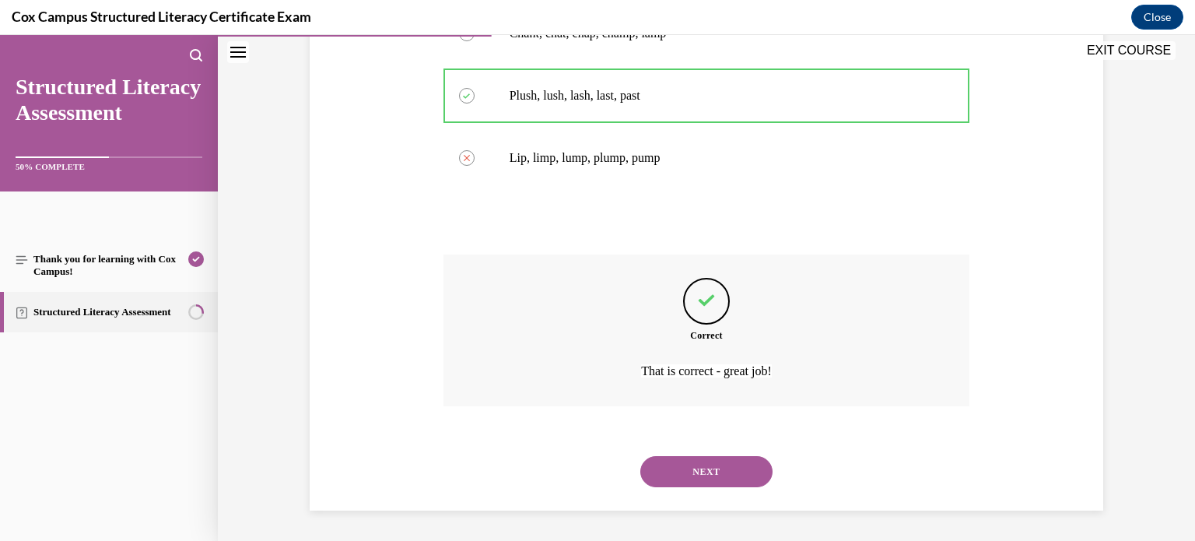
click at [698, 461] on button "NEXT" at bounding box center [706, 471] width 132 height 31
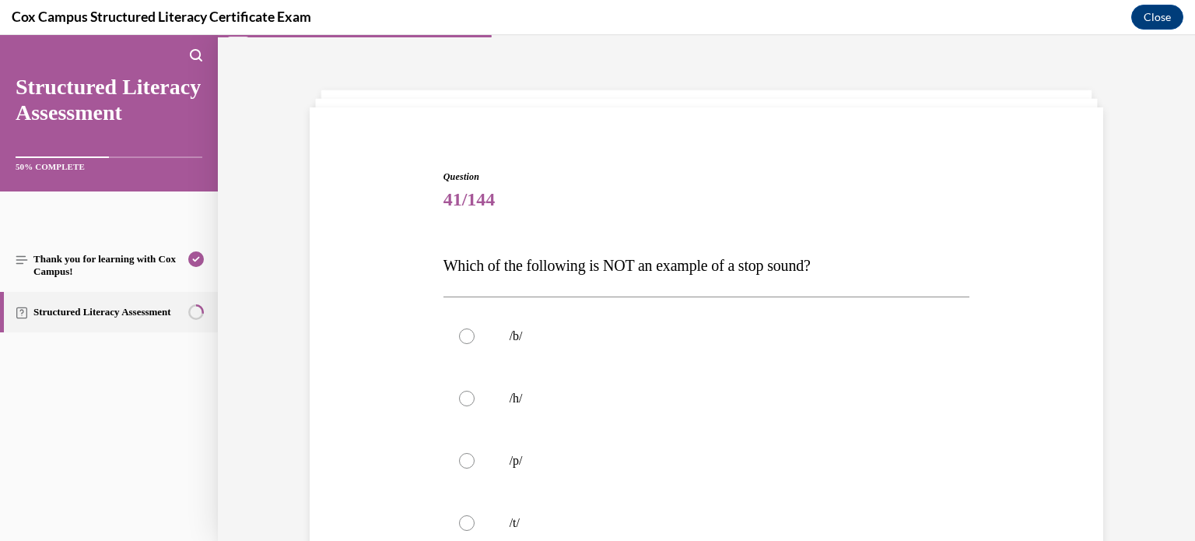
scroll to position [93, 0]
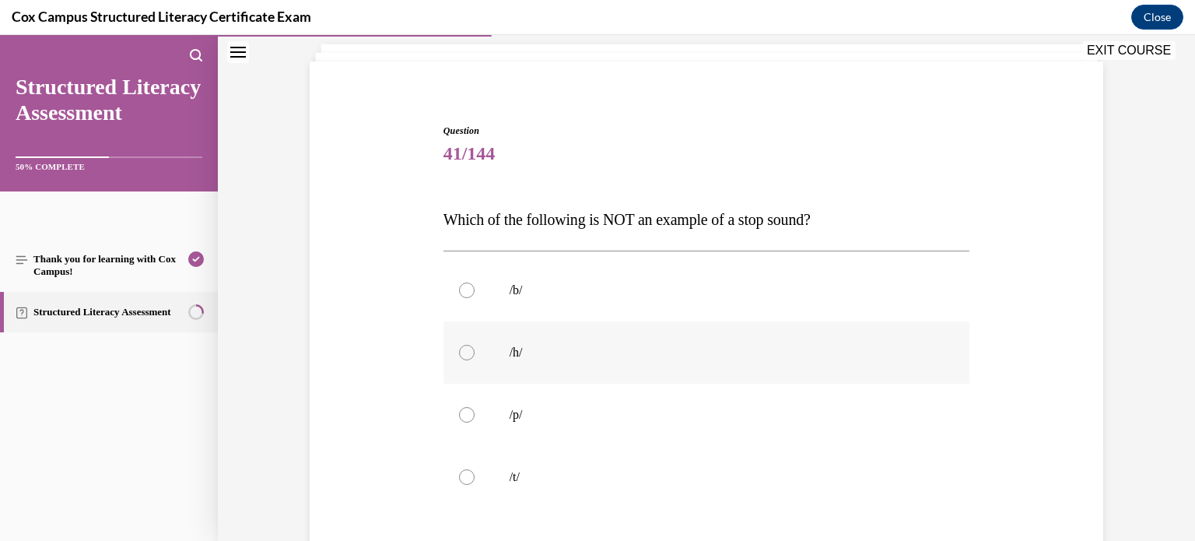
click at [548, 367] on label "/h/" at bounding box center [706, 352] width 527 height 62
click at [474, 360] on input "/h/" at bounding box center [467, 353] width 16 height 16
radio input "true"
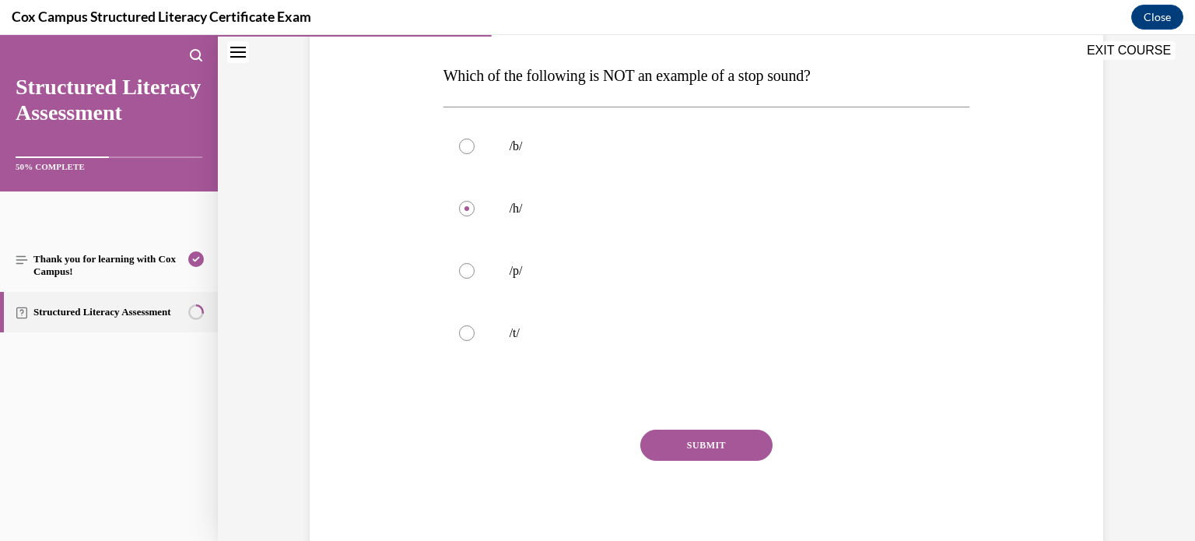
click at [693, 427] on div "Question 41/144 Which of the following is NOT an example of a stop sound? /b/  …" at bounding box center [706, 268] width 527 height 577
click at [683, 446] on button "SUBMIT" at bounding box center [706, 444] width 132 height 31
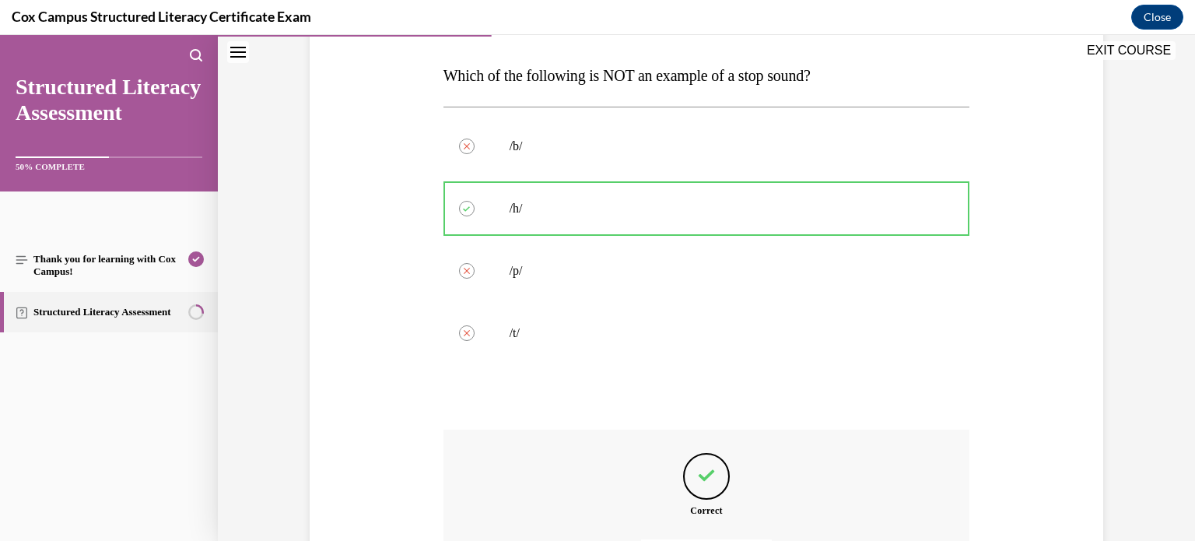
scroll to position [411, 0]
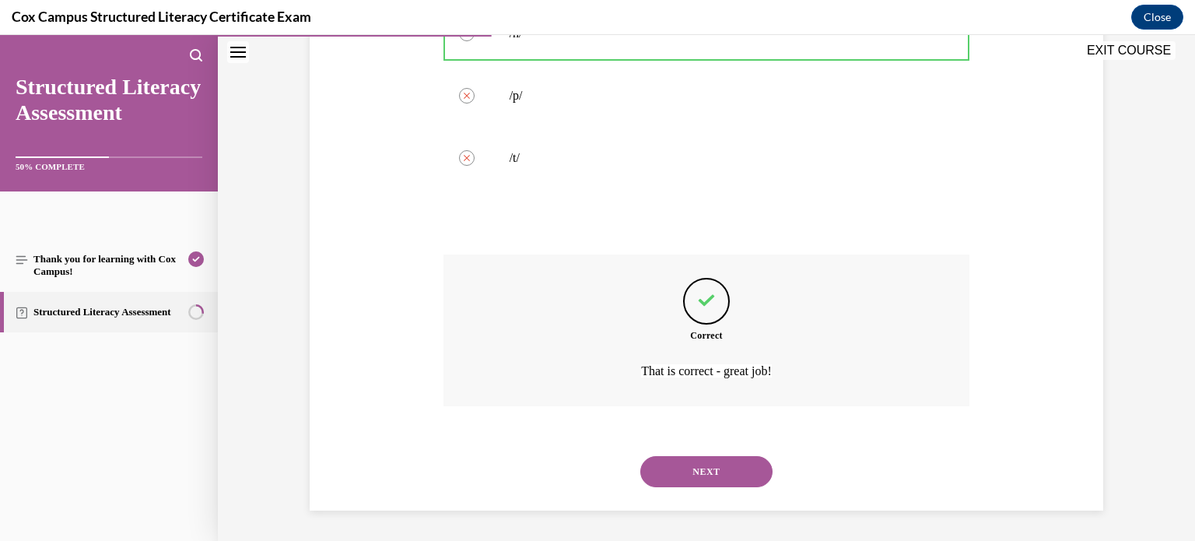
click at [692, 478] on button "NEXT" at bounding box center [706, 471] width 132 height 31
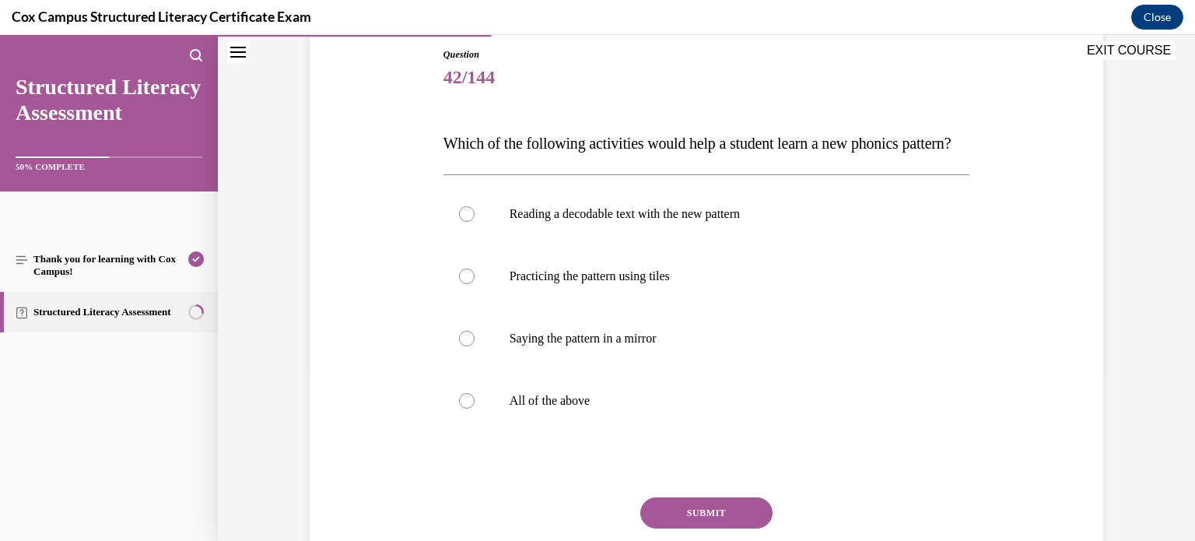
scroll to position [168, 0]
click at [568, 409] on p "All of the above" at bounding box center [720, 402] width 422 height 16
click at [474, 409] on input "All of the above" at bounding box center [467, 402] width 16 height 16
radio input "true"
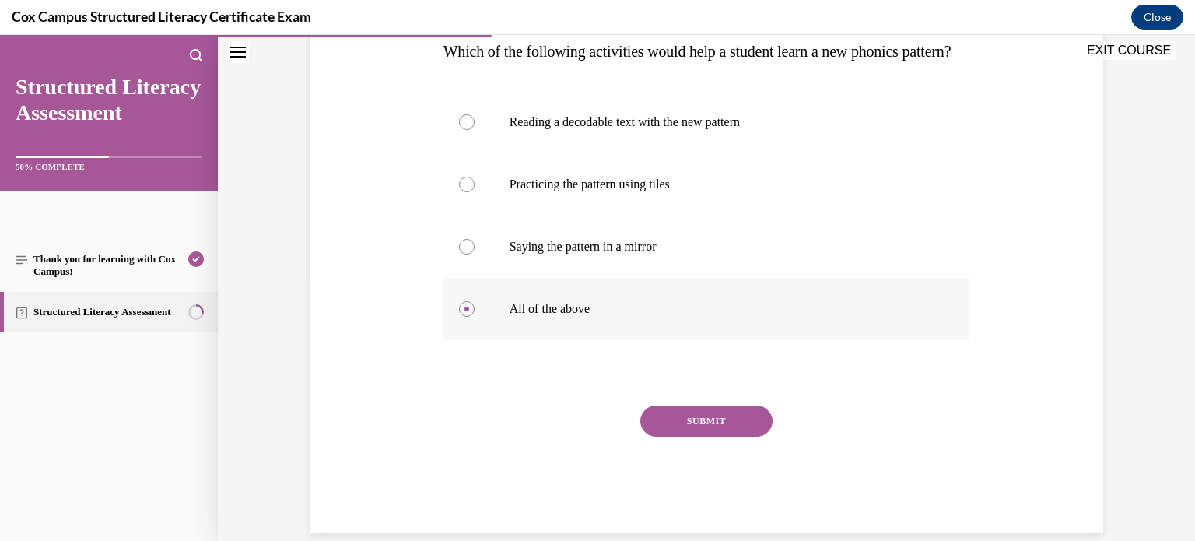
scroll to position [267, 0]
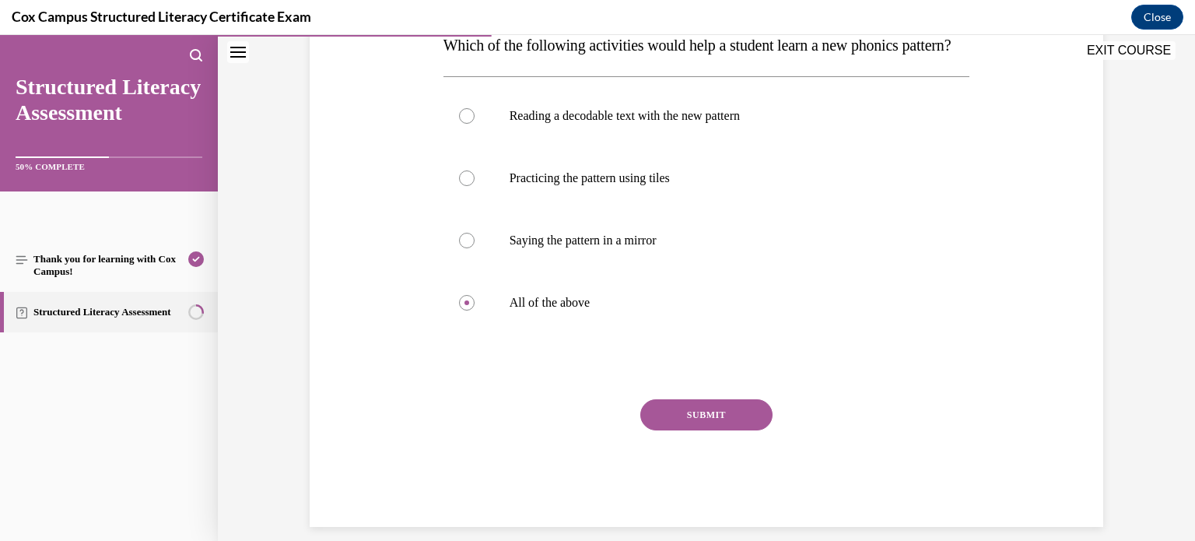
click at [660, 430] on button "SUBMIT" at bounding box center [706, 414] width 132 height 31
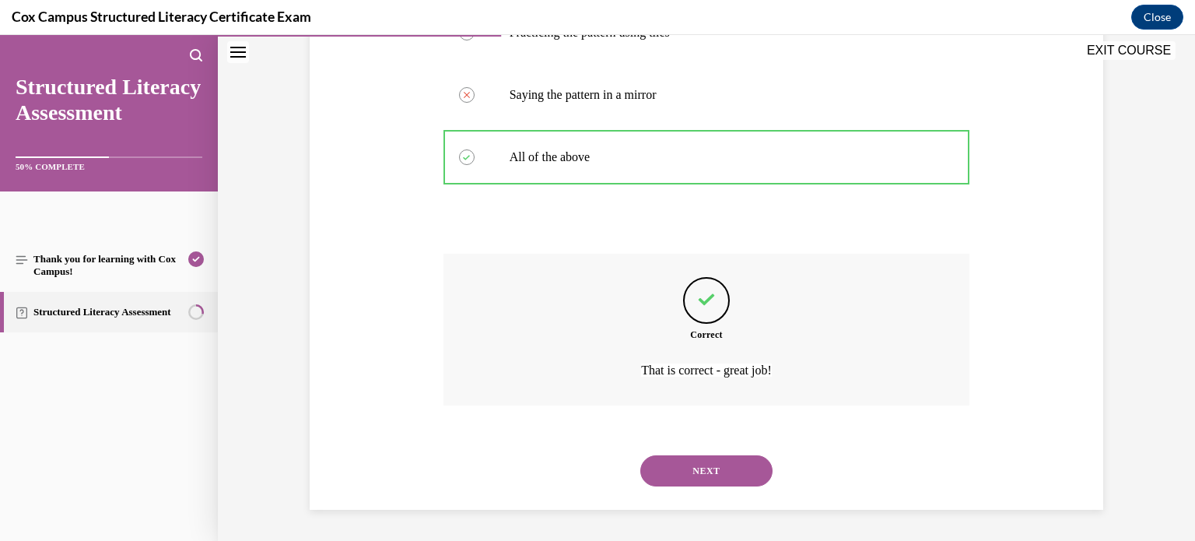
click at [674, 460] on button "NEXT" at bounding box center [706, 470] width 132 height 31
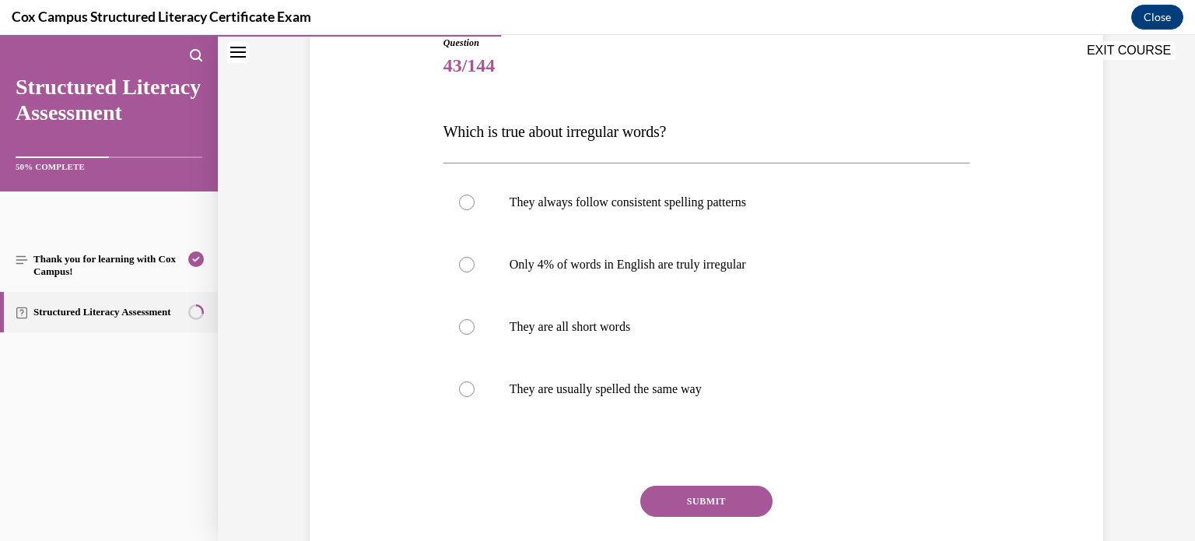
scroll to position [227, 0]
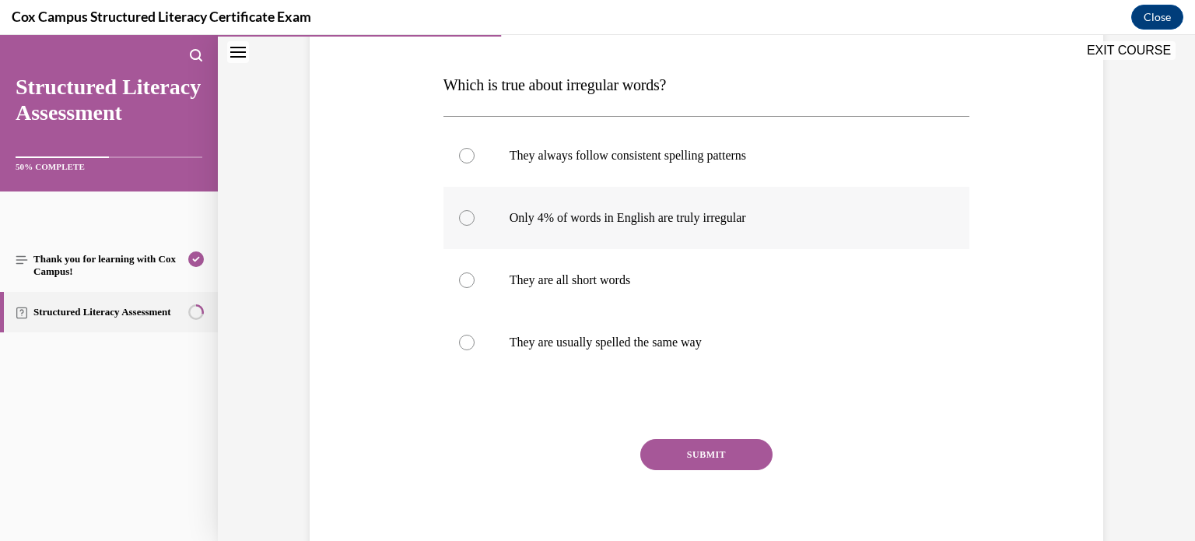
click at [640, 226] on label "Only 4% of words in English are truly irregular" at bounding box center [706, 218] width 527 height 62
click at [474, 226] on input "Only 4% of words in English are truly irregular" at bounding box center [467, 218] width 16 height 16
radio input "true"
click at [695, 450] on button "SUBMIT" at bounding box center [706, 454] width 132 height 31
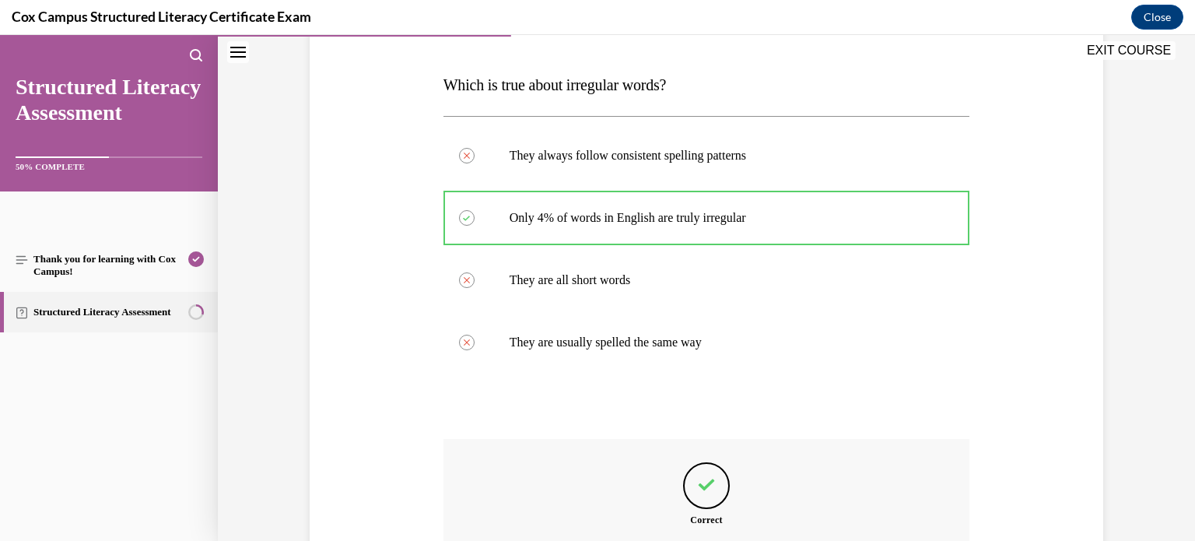
scroll to position [411, 0]
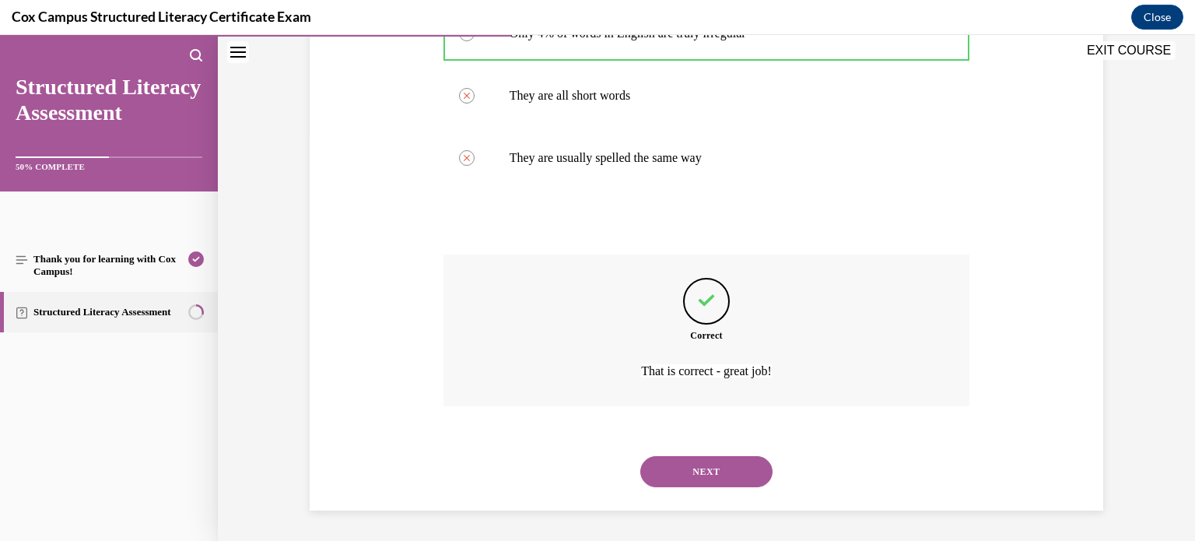
click at [694, 477] on button "NEXT" at bounding box center [706, 471] width 132 height 31
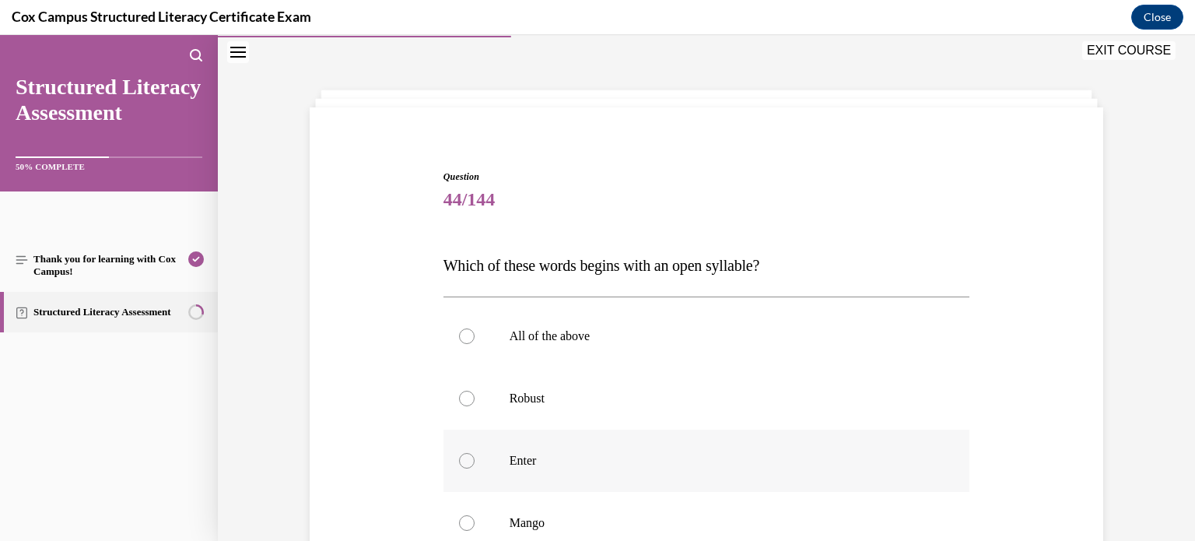
scroll to position [150, 0]
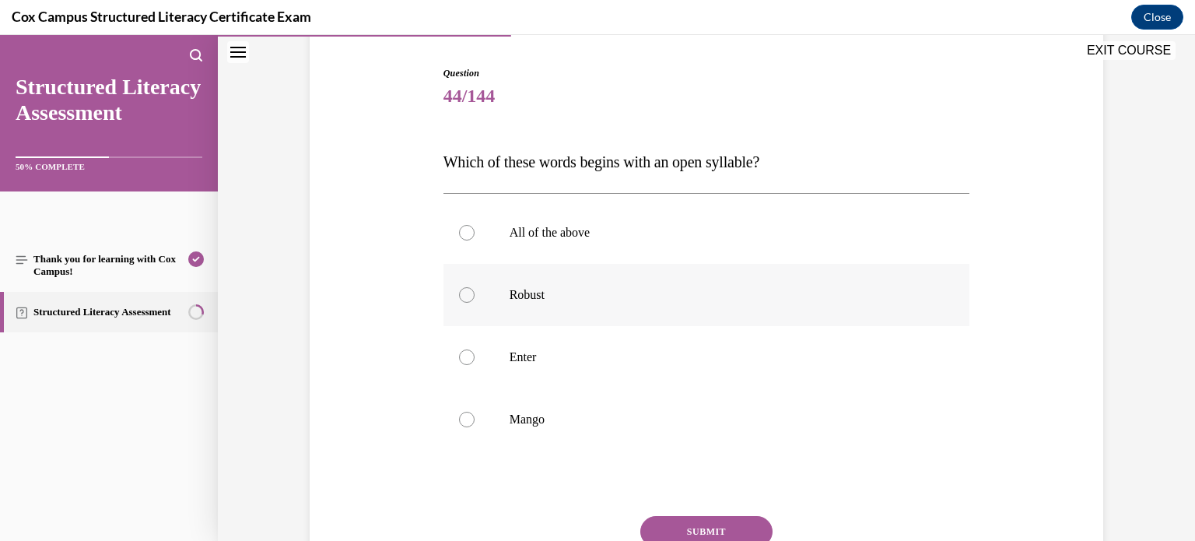
click at [532, 306] on label "Robust" at bounding box center [706, 295] width 527 height 62
click at [474, 303] on input "Robust" at bounding box center [467, 295] width 16 height 16
radio input "true"
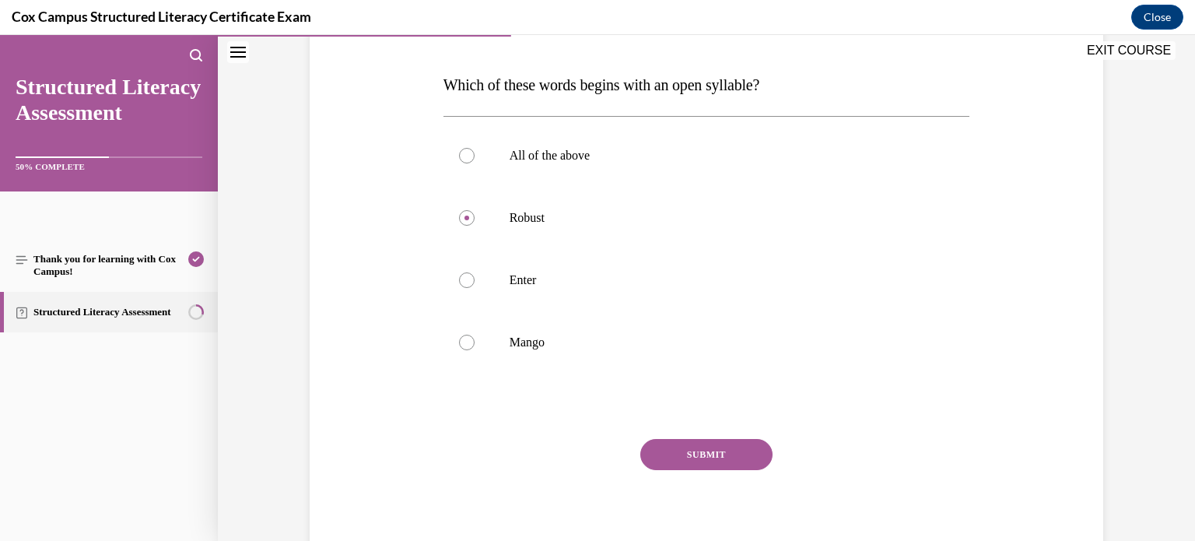
click at [680, 452] on button "SUBMIT" at bounding box center [706, 454] width 132 height 31
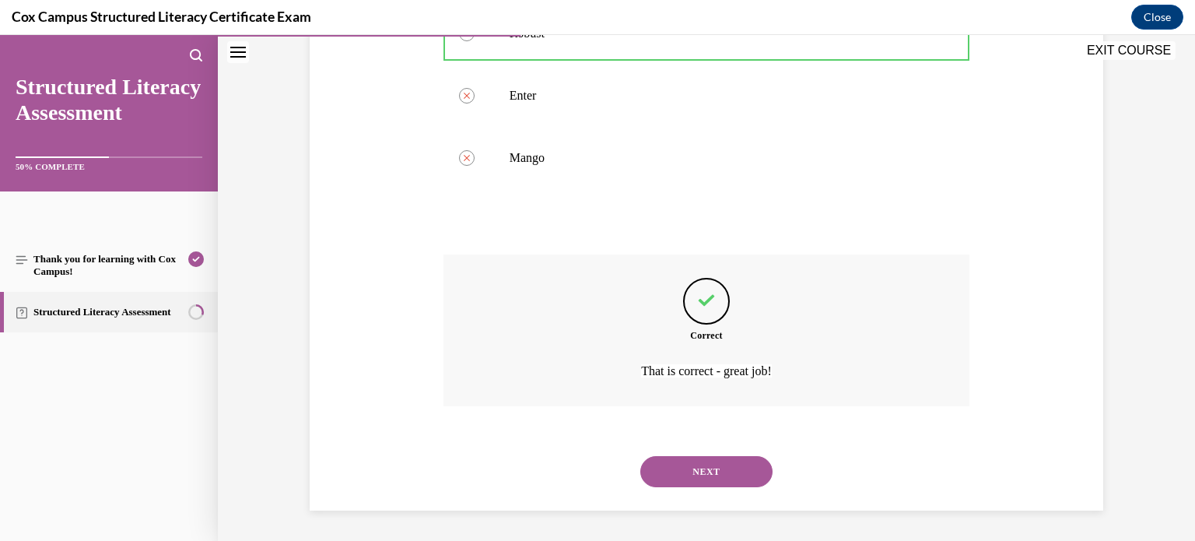
click at [681, 471] on button "NEXT" at bounding box center [706, 471] width 132 height 31
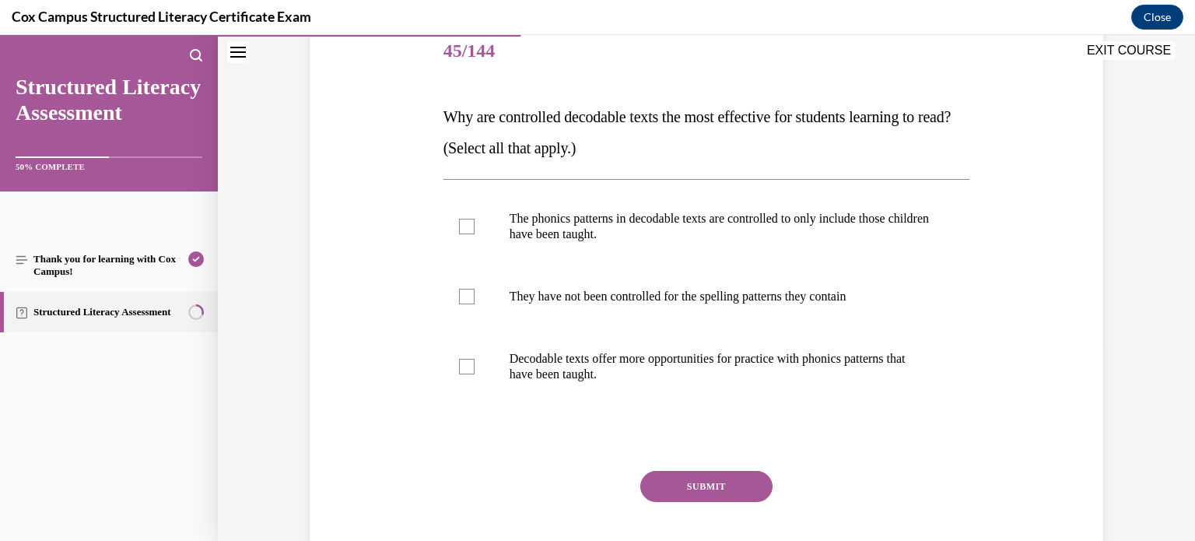
scroll to position [196, 0]
click at [514, 217] on p "The phonics patterns in decodable texts are controlled to only include those ch…" at bounding box center [720, 225] width 422 height 31
click at [474, 218] on input "The phonics patterns in decodable texts are controlled to only include those ch…" at bounding box center [467, 226] width 16 height 16
checkbox input "true"
click at [514, 363] on p "Decodable texts offer more opportunities for practice with phonics patterns tha…" at bounding box center [720, 365] width 422 height 31
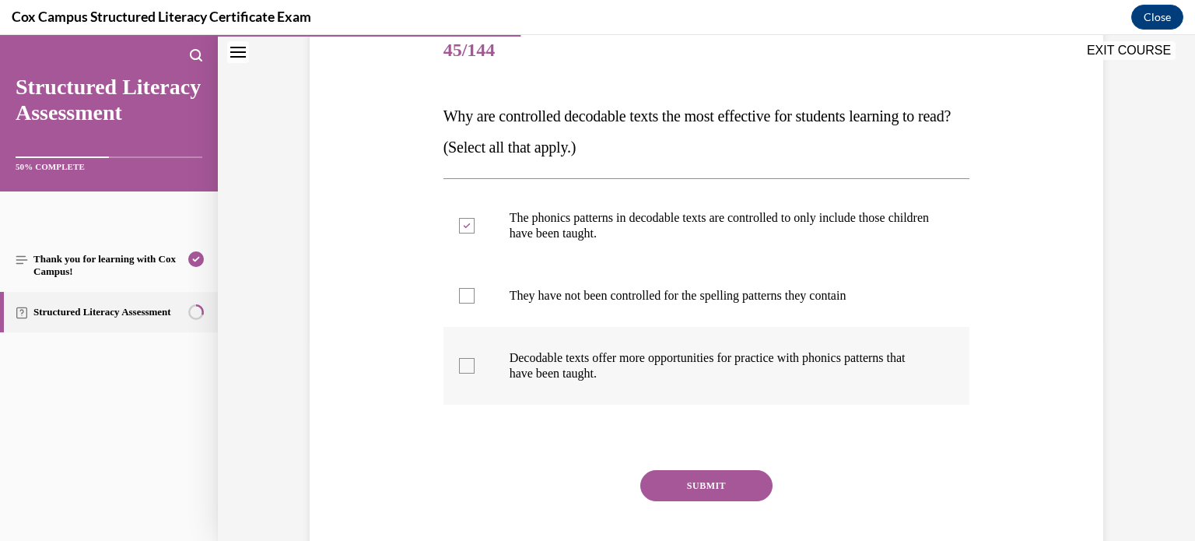
click at [474, 363] on input "Decodable texts offer more opportunities for practice with phonics patterns tha…" at bounding box center [467, 366] width 16 height 16
checkbox input "true"
click at [687, 491] on button "SUBMIT" at bounding box center [706, 485] width 132 height 31
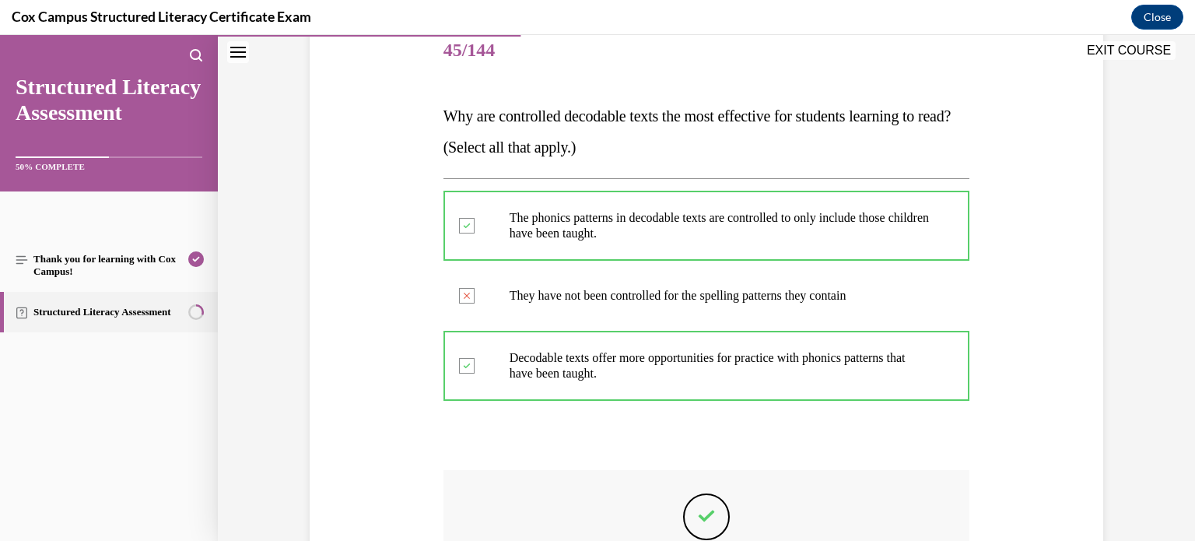
scroll to position [411, 0]
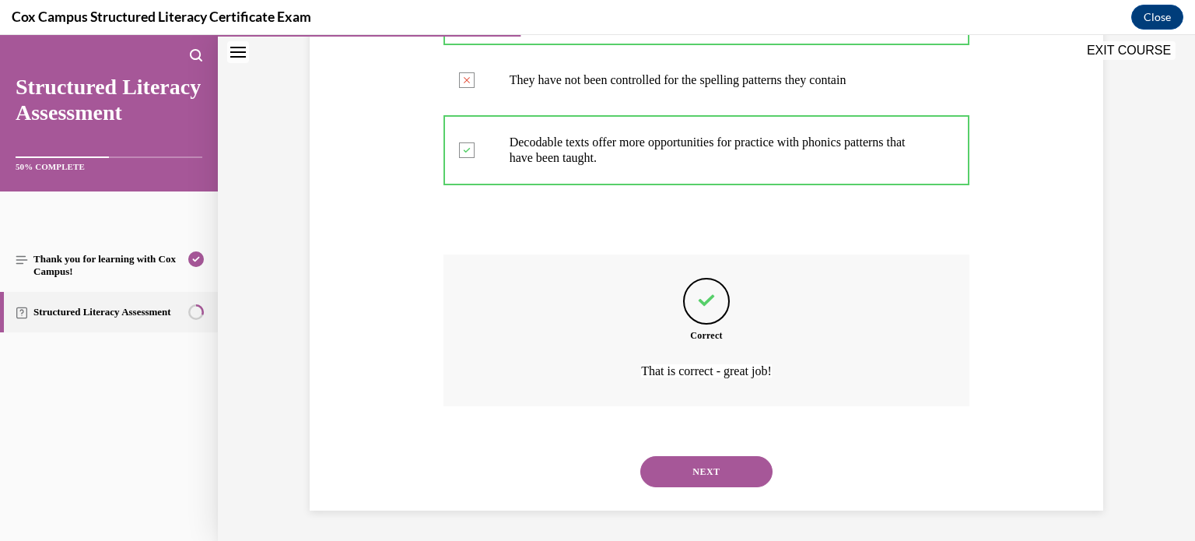
click at [691, 470] on button "NEXT" at bounding box center [706, 471] width 132 height 31
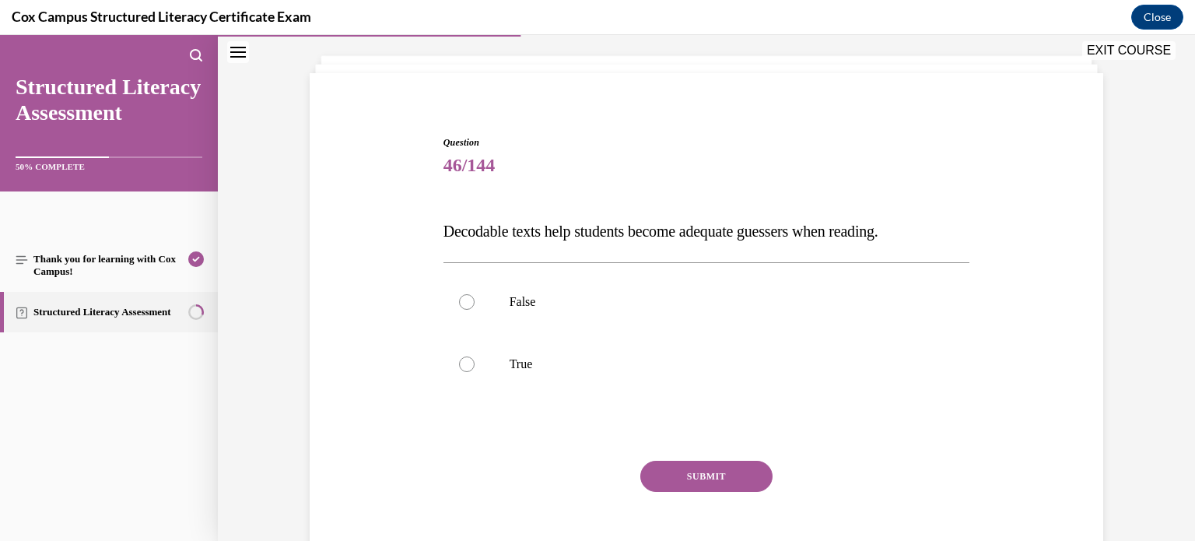
scroll to position [81, 0]
click at [516, 295] on p "False" at bounding box center [720, 302] width 422 height 16
click at [474, 295] on input "False" at bounding box center [467, 302] width 16 height 16
radio input "true"
click at [675, 477] on button "SUBMIT" at bounding box center [706, 475] width 132 height 31
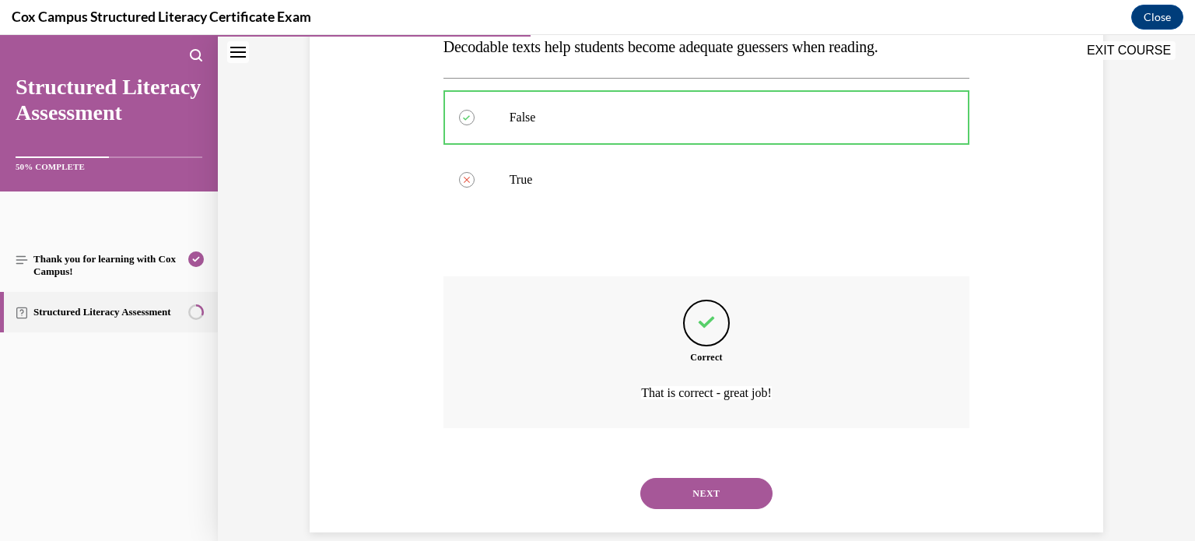
click at [689, 487] on button "NEXT" at bounding box center [706, 493] width 132 height 31
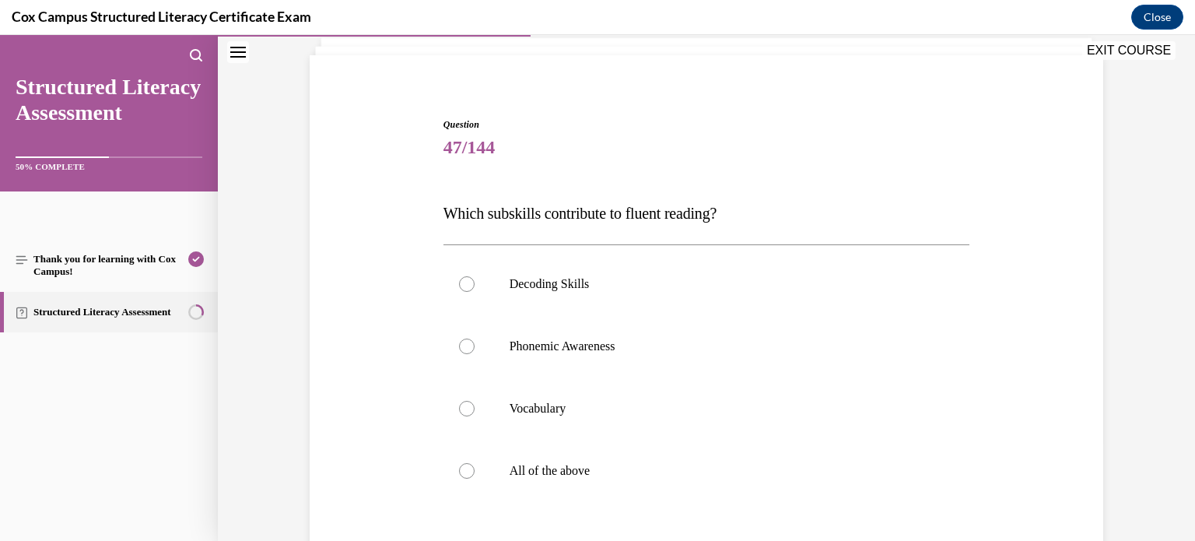
scroll to position [111, 0]
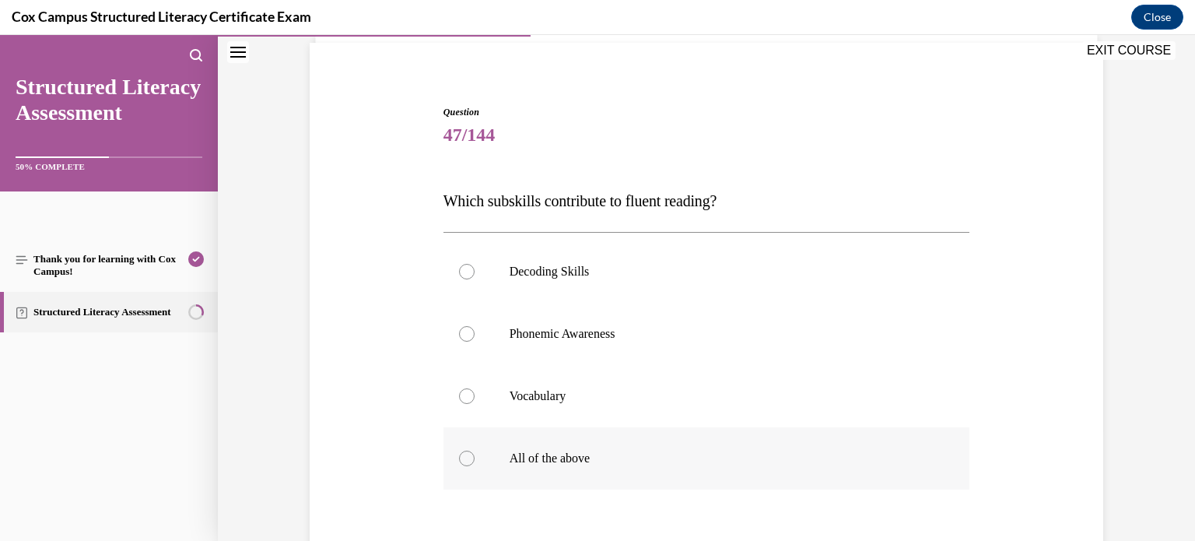
click at [553, 451] on p "All of the above" at bounding box center [720, 458] width 422 height 16
click at [474, 451] on input "All of the above" at bounding box center [467, 458] width 16 height 16
radio input "true"
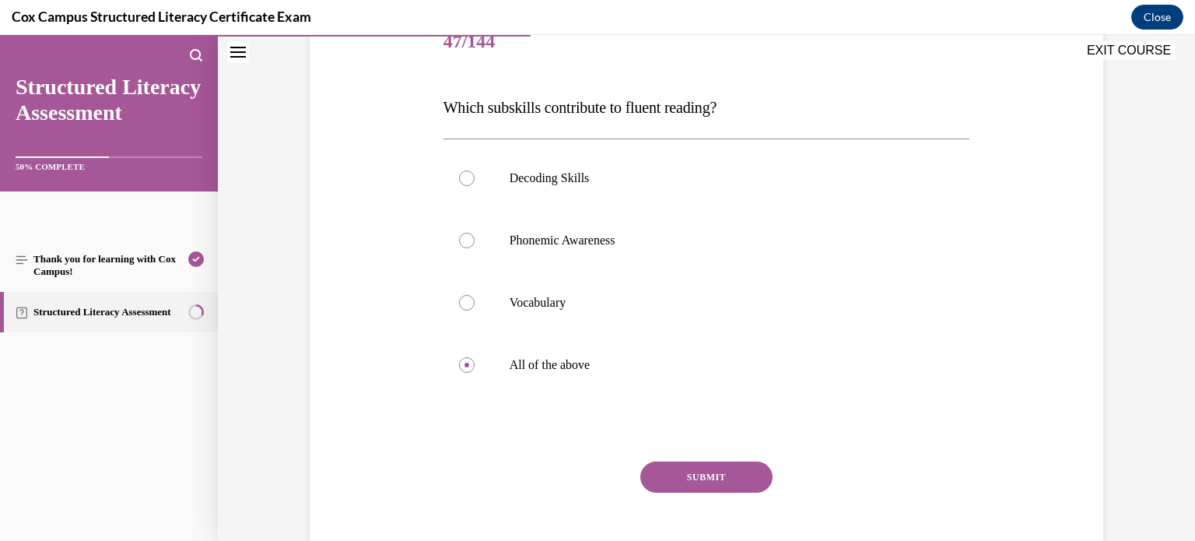
click at [687, 474] on button "SUBMIT" at bounding box center [706, 476] width 132 height 31
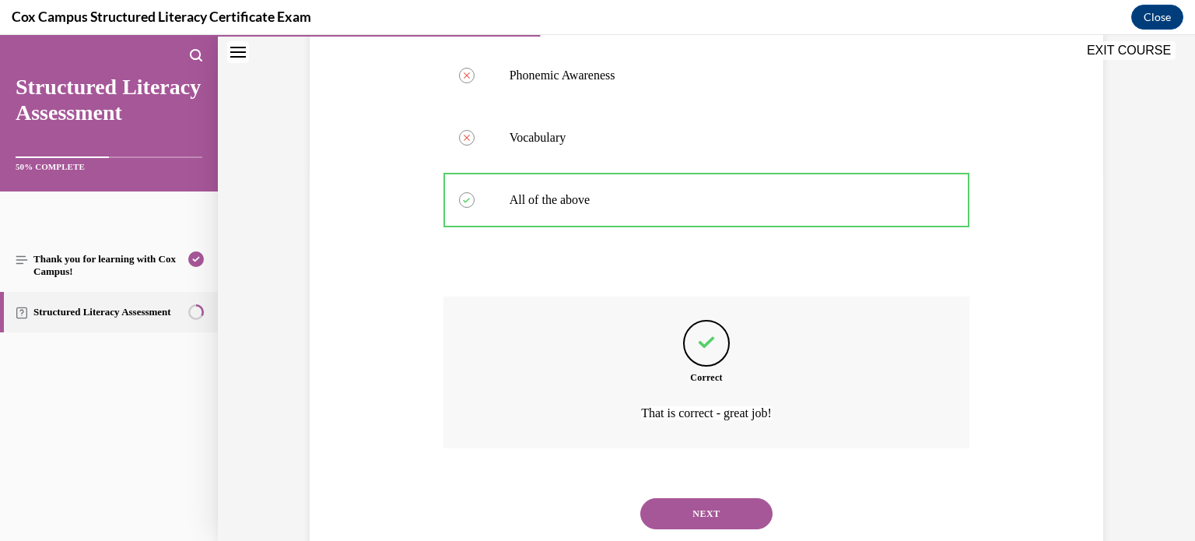
click at [678, 499] on button "NEXT" at bounding box center [706, 513] width 132 height 31
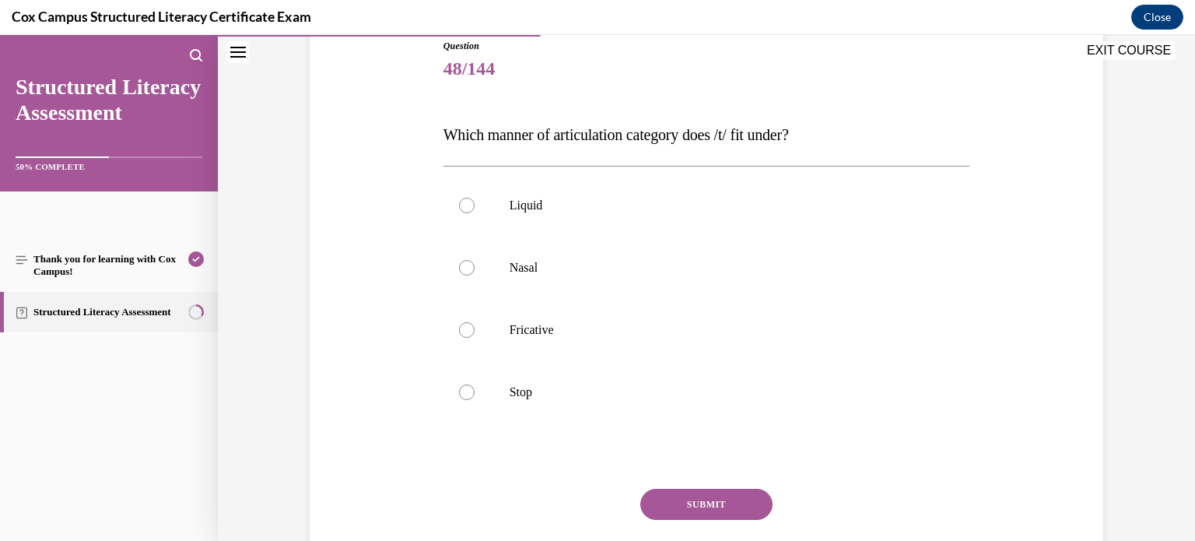
scroll to position [177, 0]
click at [512, 393] on p "Stop" at bounding box center [720, 392] width 422 height 16
click at [474, 393] on input "Stop" at bounding box center [467, 392] width 16 height 16
radio input "true"
click at [696, 510] on button "SUBMIT" at bounding box center [706, 503] width 132 height 31
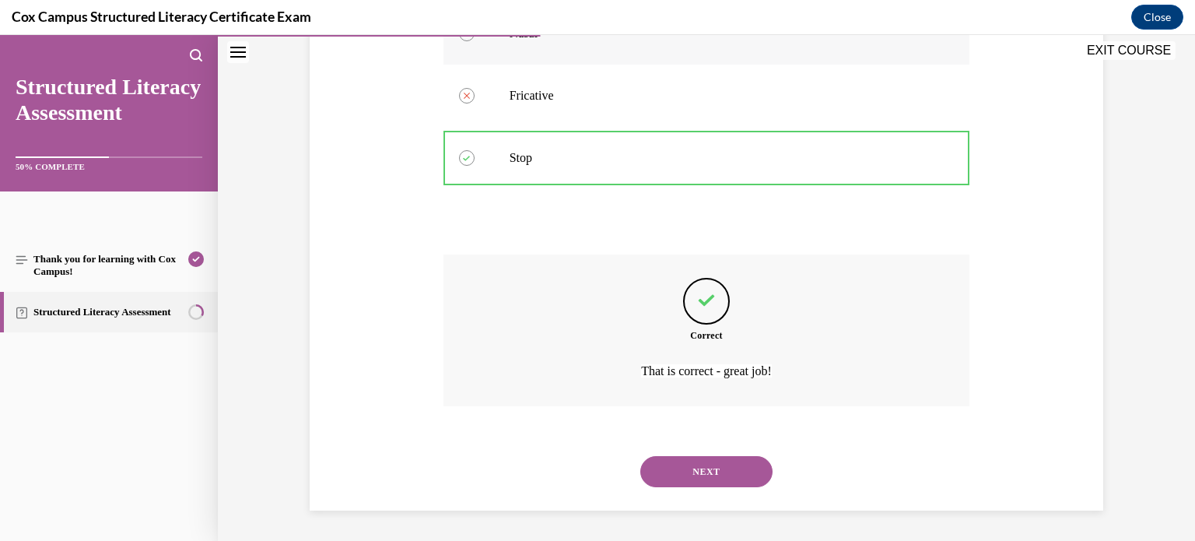
scroll to position [411, 0]
click at [678, 471] on button "NEXT" at bounding box center [706, 472] width 132 height 31
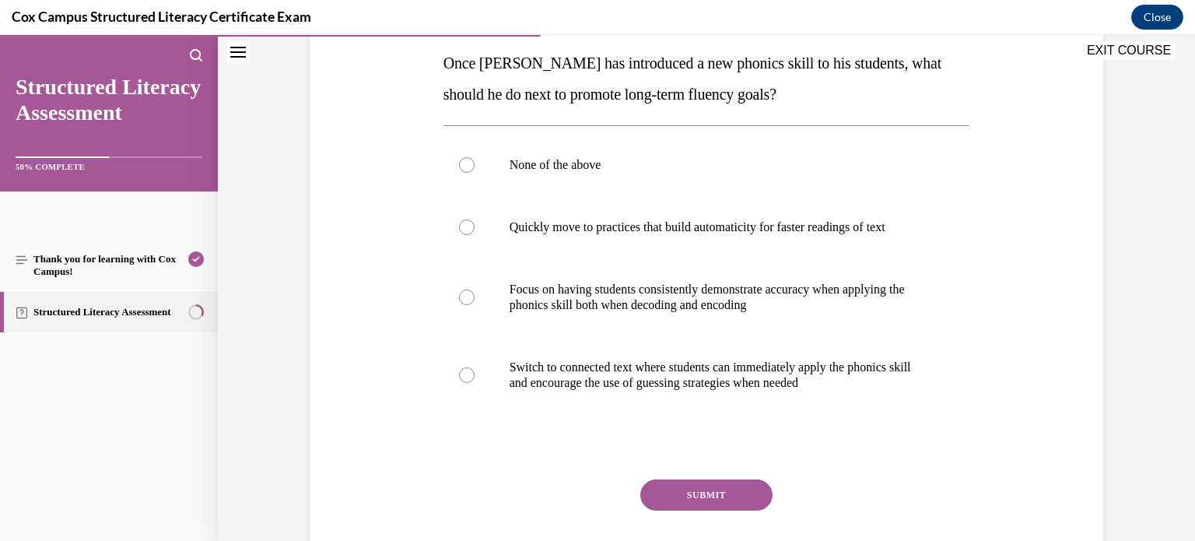
scroll to position [250, 0]
click at [549, 296] on p "Focus on having students consistently demonstrate accuracy when applying the ph…" at bounding box center [720, 296] width 422 height 31
click at [474, 296] on input "Focus on having students consistently demonstrate accuracy when applying the ph…" at bounding box center [467, 297] width 16 height 16
radio input "true"
click at [657, 478] on button "SUBMIT" at bounding box center [706, 493] width 132 height 31
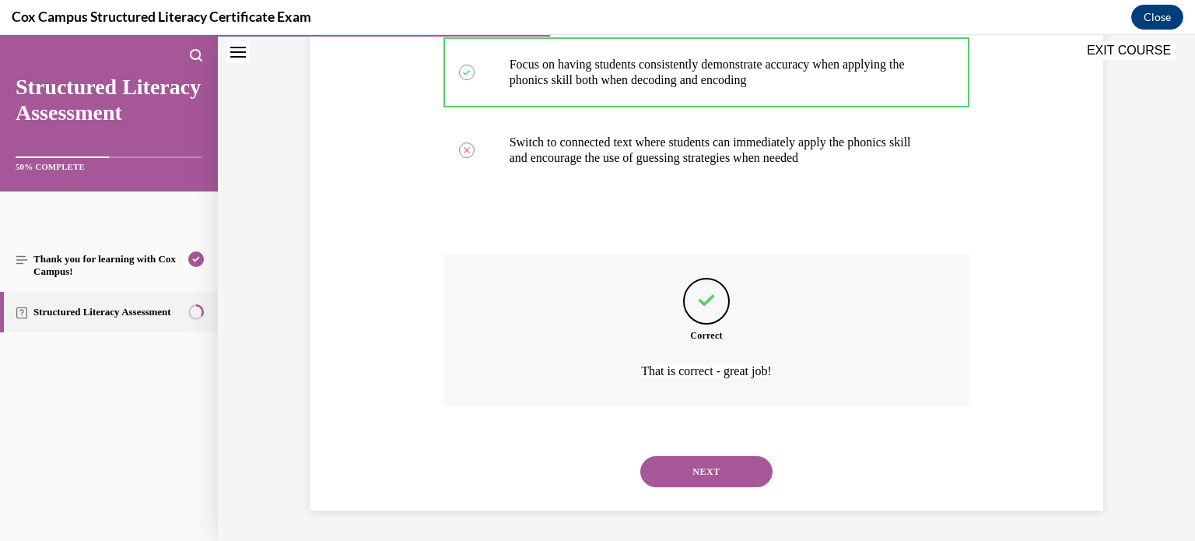
click at [666, 480] on button "NEXT" at bounding box center [706, 471] width 132 height 31
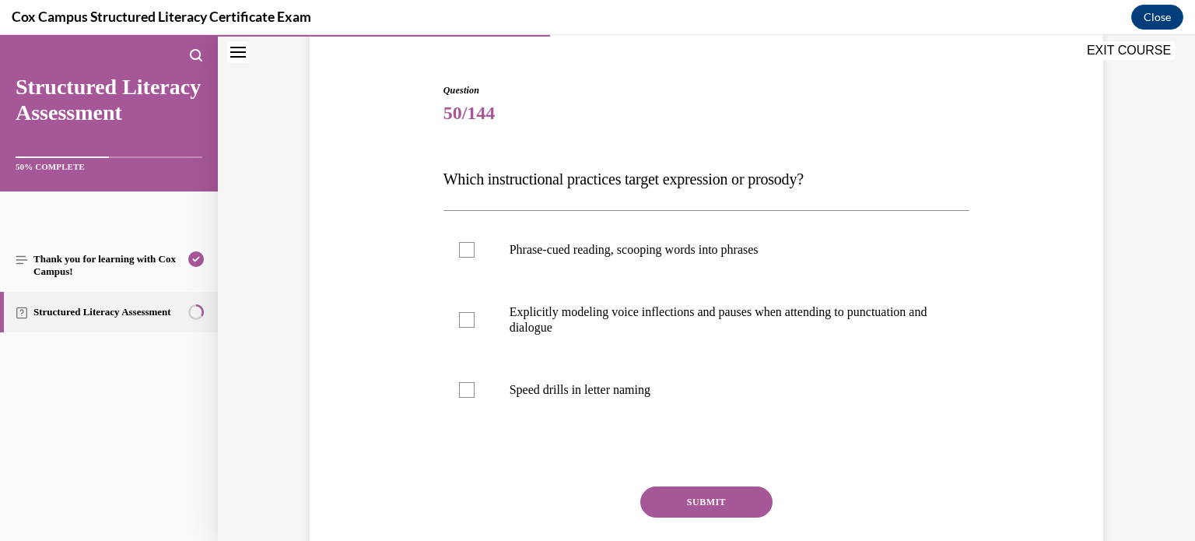
scroll to position [136, 0]
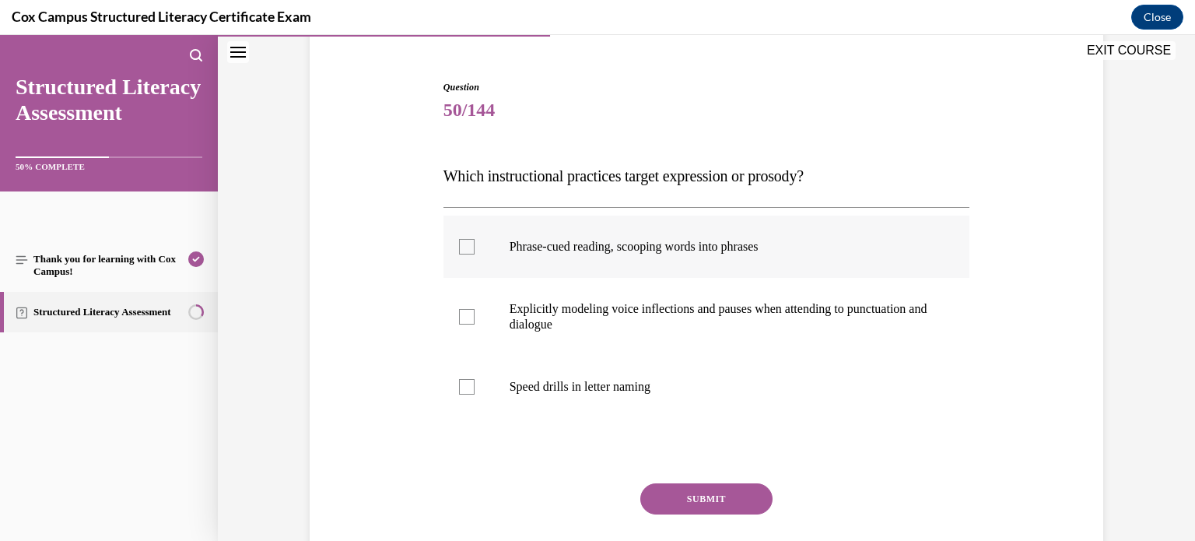
click at [471, 239] on label "Phrase-cued reading, scooping words into phrases" at bounding box center [706, 246] width 527 height 62
click at [471, 239] on input "Phrase-cued reading, scooping words into phrases" at bounding box center [467, 247] width 16 height 16
checkbox input "true"
click at [459, 319] on div at bounding box center [467, 317] width 16 height 16
click at [459, 319] on input "Explicitly modeling voice inflections and pauses when attending to punctuation …" at bounding box center [467, 317] width 16 height 16
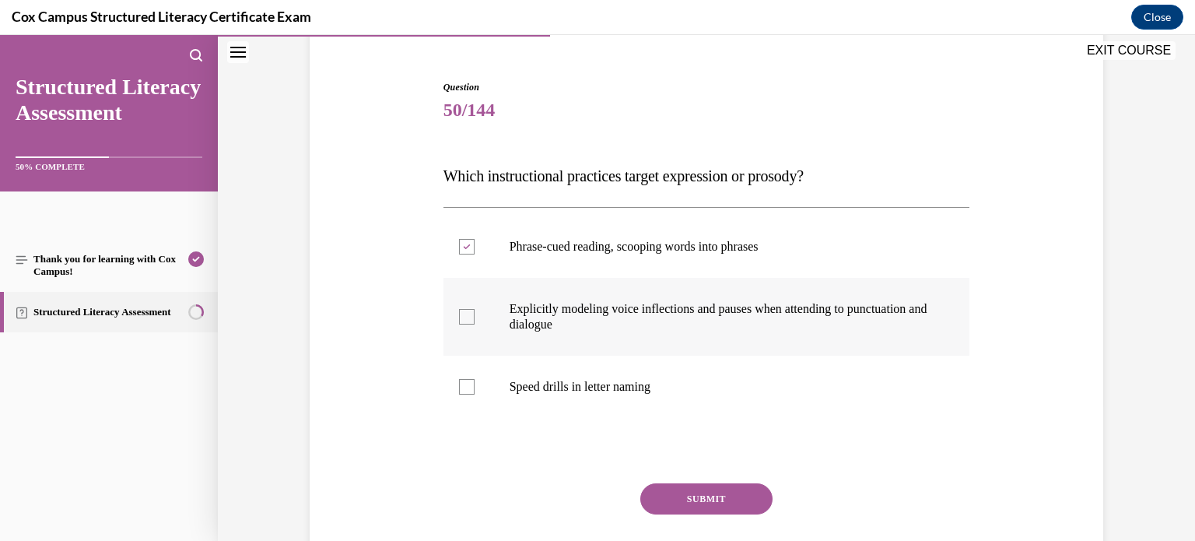
checkbox input "true"
click at [678, 497] on button "SUBMIT" at bounding box center [706, 498] width 132 height 31
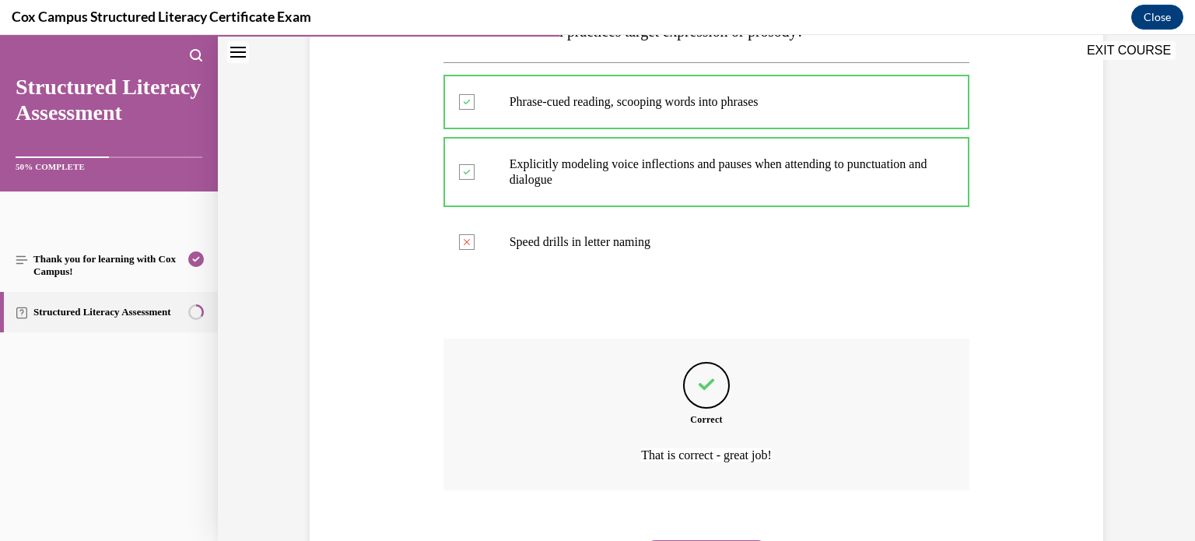
scroll to position [365, 0]
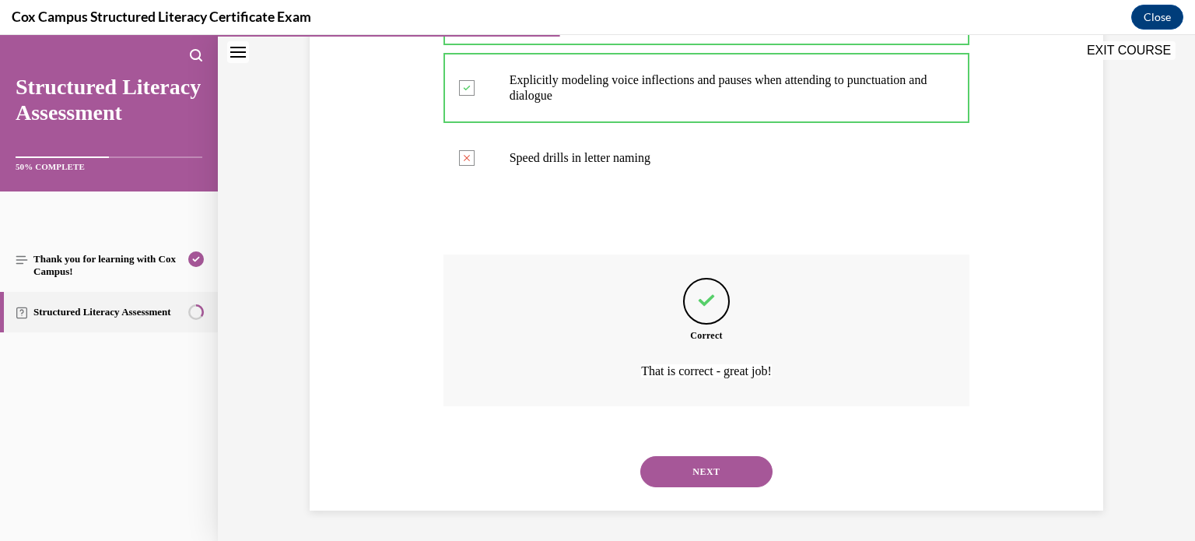
click at [689, 478] on button "NEXT" at bounding box center [706, 471] width 132 height 31
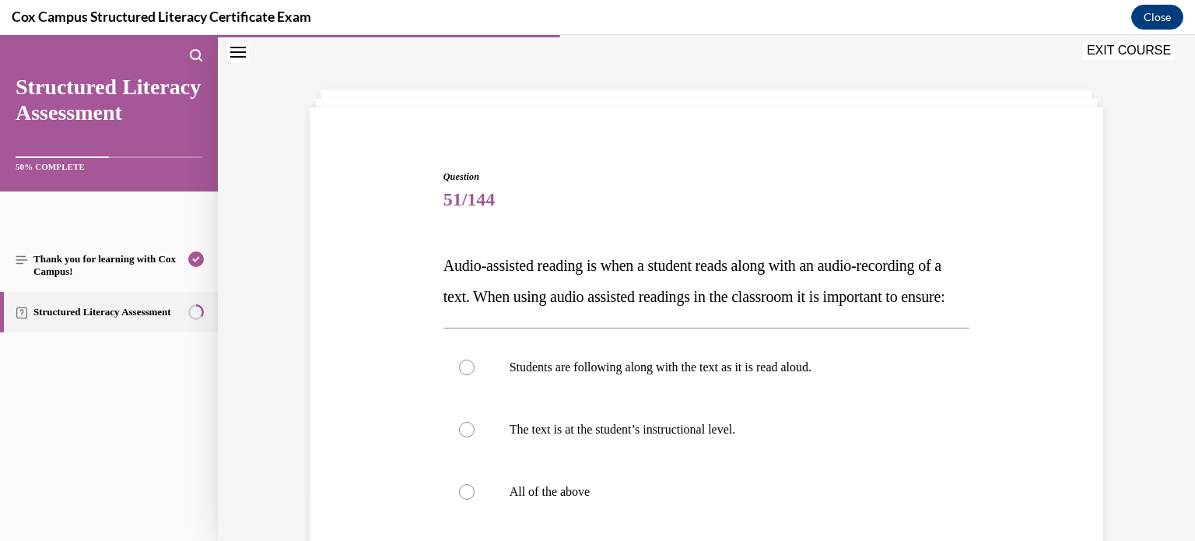
scroll to position [145, 0]
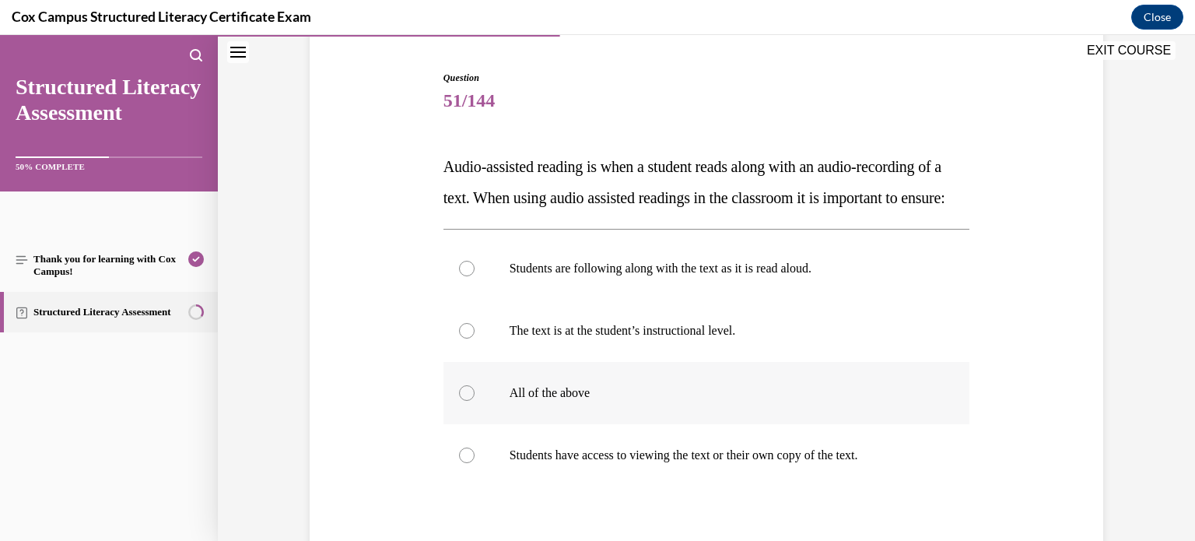
click at [537, 401] on p "All of the above" at bounding box center [720, 393] width 422 height 16
click at [474, 401] on input "All of the above" at bounding box center [467, 393] width 16 height 16
radio input "true"
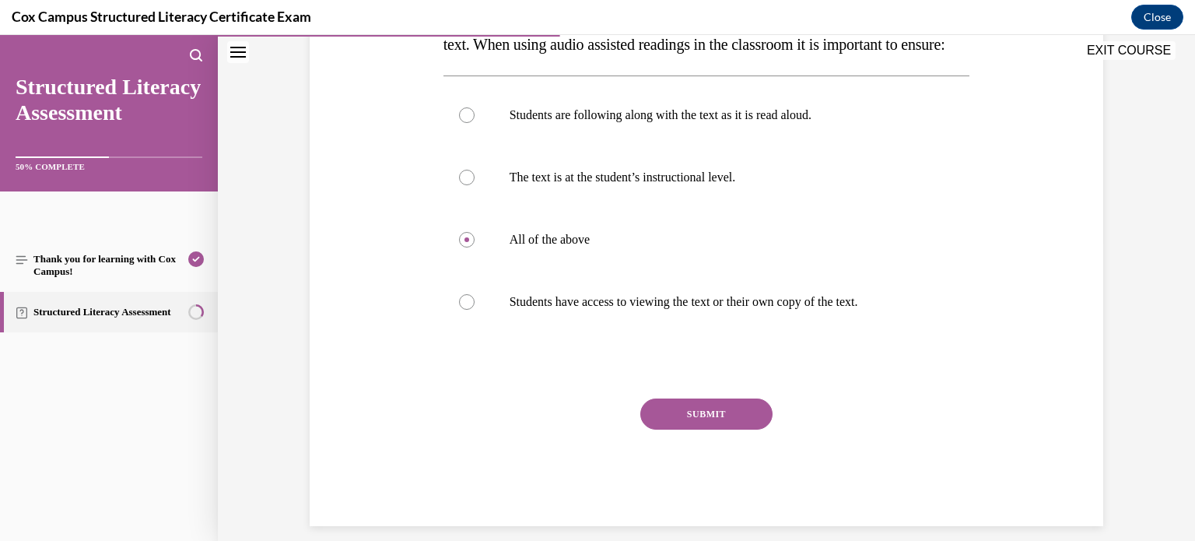
click at [675, 429] on button "SUBMIT" at bounding box center [706, 413] width 132 height 31
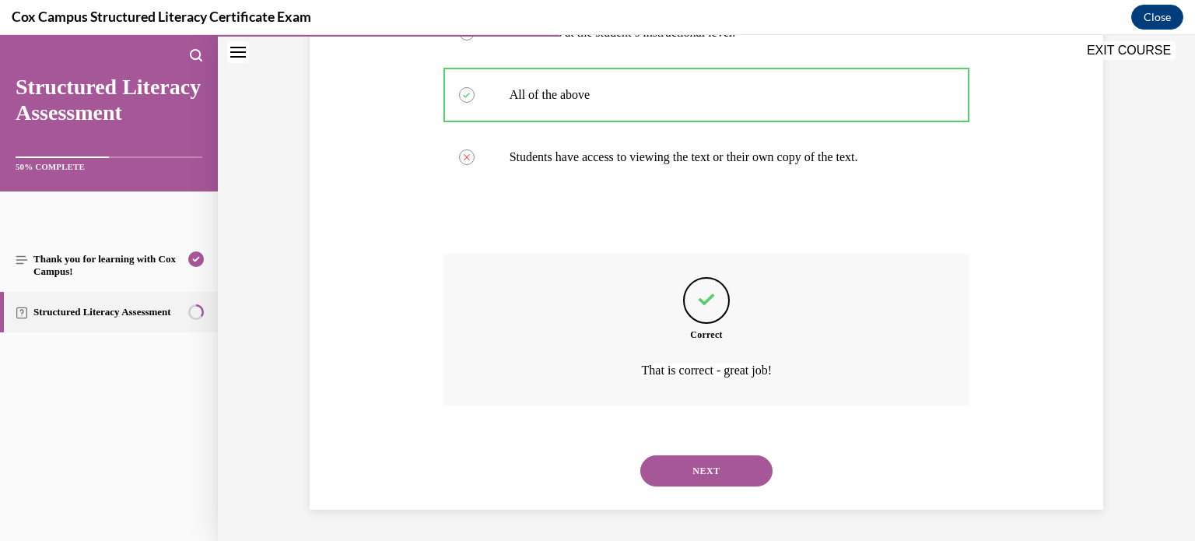
click at [664, 467] on button "NEXT" at bounding box center [706, 470] width 132 height 31
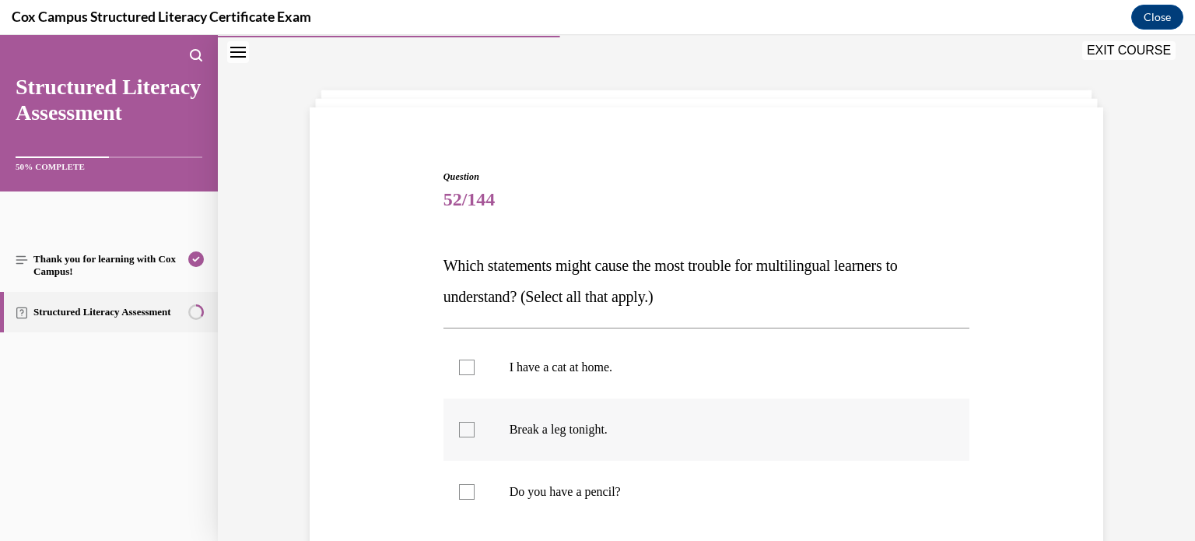
click at [556, 428] on p "Break a leg tonight." at bounding box center [720, 430] width 422 height 16
click at [474, 428] on input "Break a leg tonight." at bounding box center [467, 430] width 16 height 16
checkbox input "true"
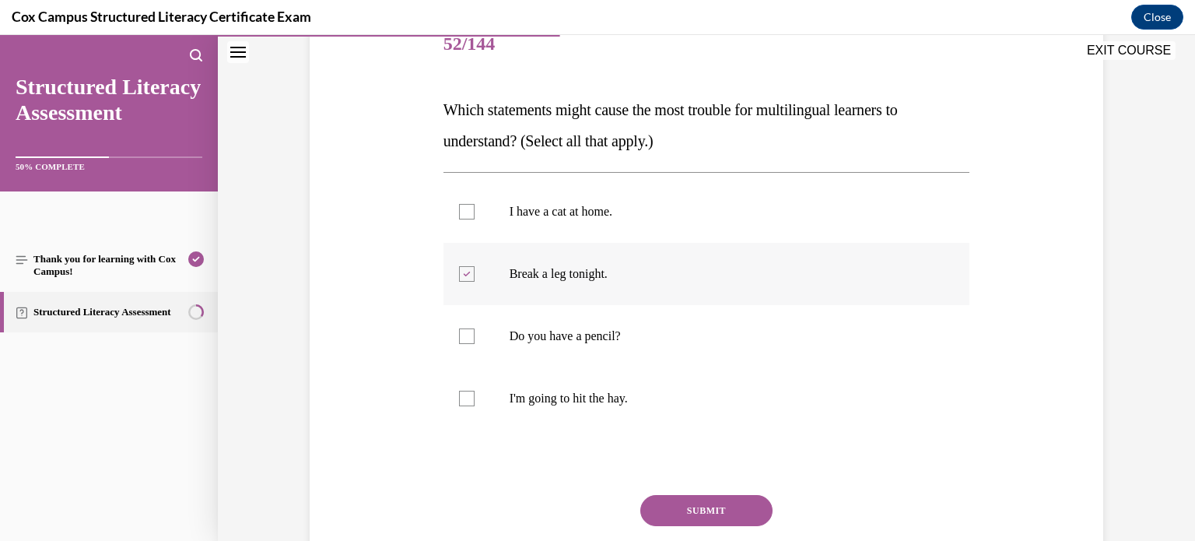
scroll to position [203, 0]
click at [529, 397] on p "I'm going to hit the hay." at bounding box center [720, 398] width 422 height 16
click at [474, 397] on input "I'm going to hit the hay." at bounding box center [467, 398] width 16 height 16
checkbox input "true"
click at [706, 510] on button "SUBMIT" at bounding box center [706, 509] width 132 height 31
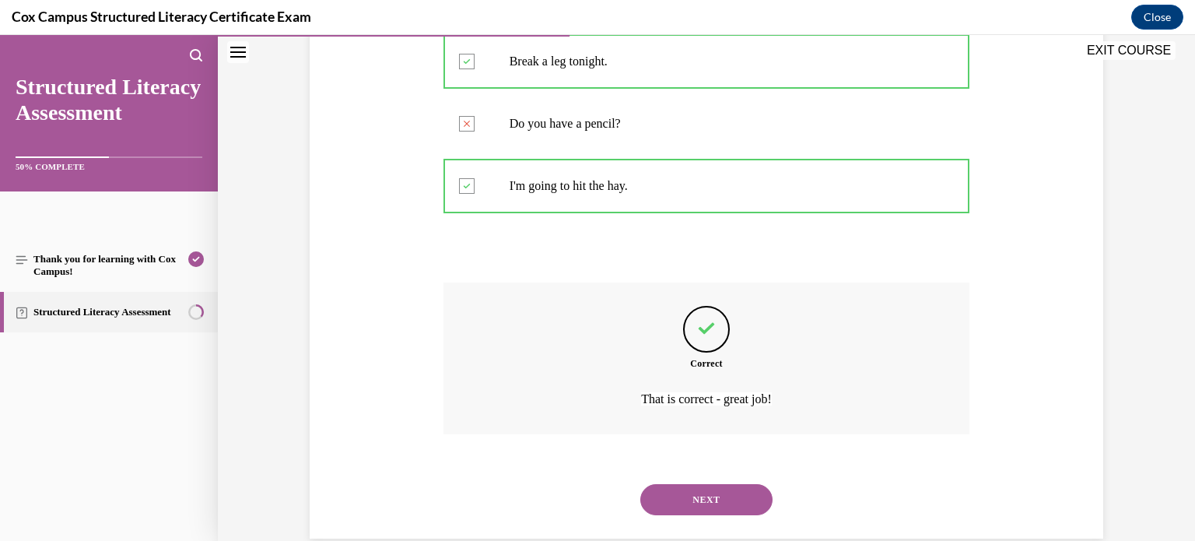
click at [704, 496] on button "NEXT" at bounding box center [706, 499] width 132 height 31
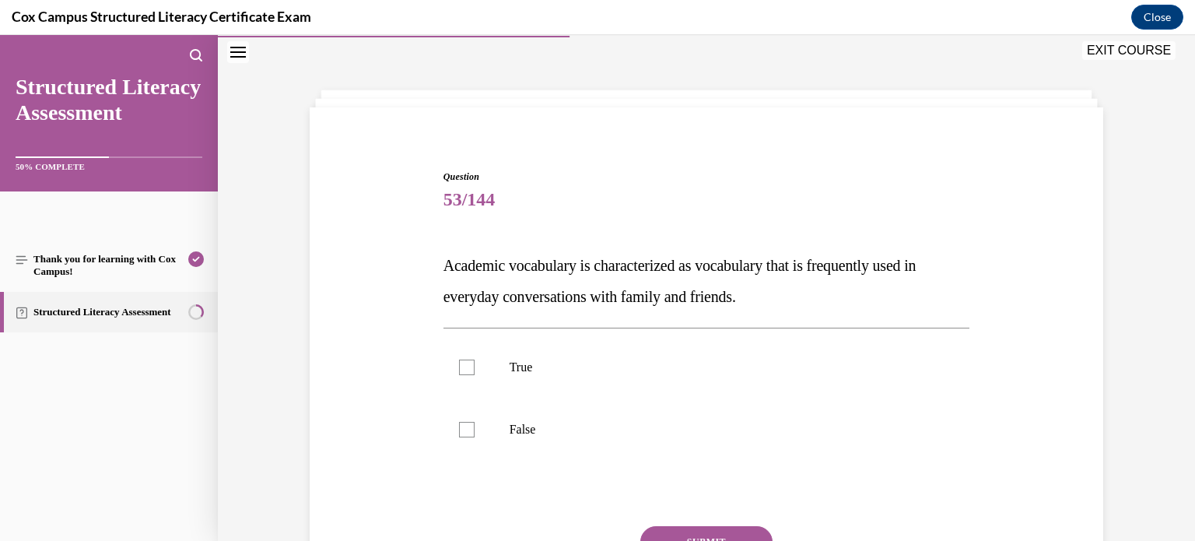
scroll to position [143, 0]
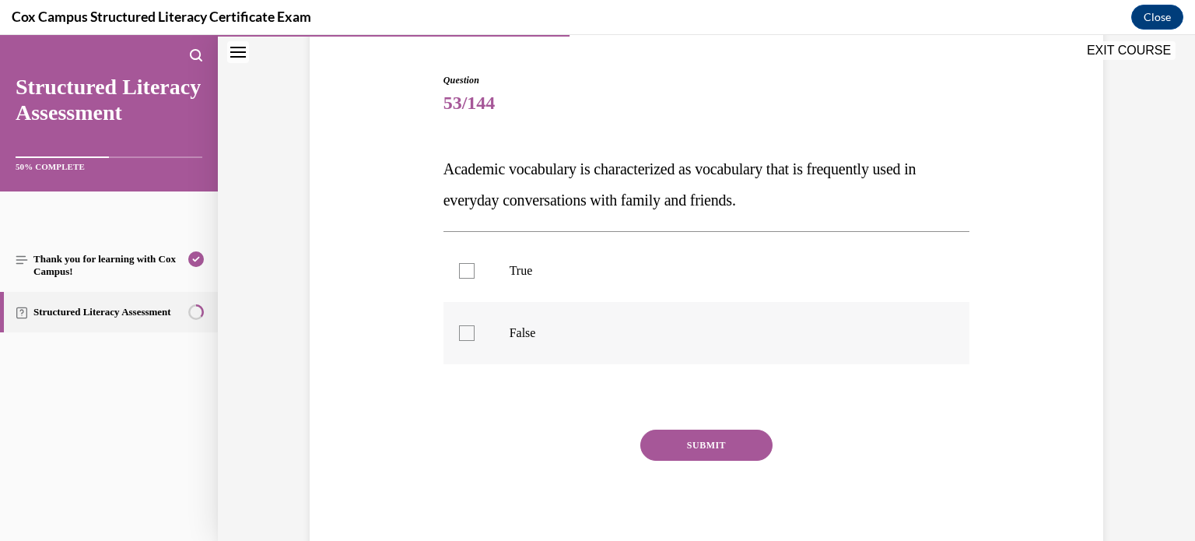
click at [505, 341] on label "False" at bounding box center [706, 333] width 527 height 62
click at [474, 341] on input "False" at bounding box center [467, 333] width 16 height 16
checkbox input "true"
click at [667, 447] on button "SUBMIT" at bounding box center [706, 444] width 132 height 31
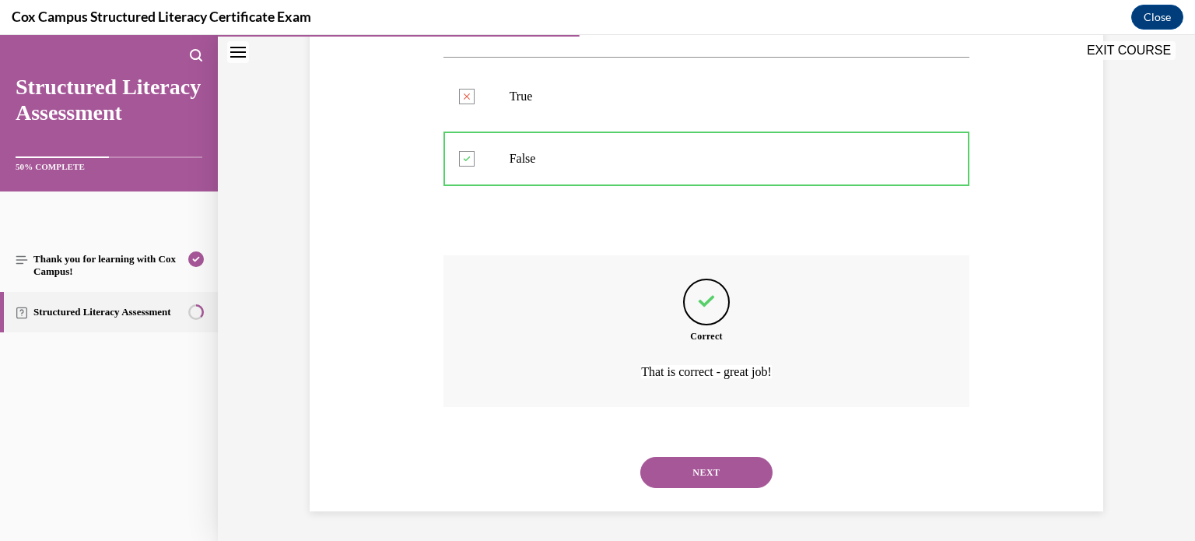
click at [667, 465] on button "NEXT" at bounding box center [706, 472] width 132 height 31
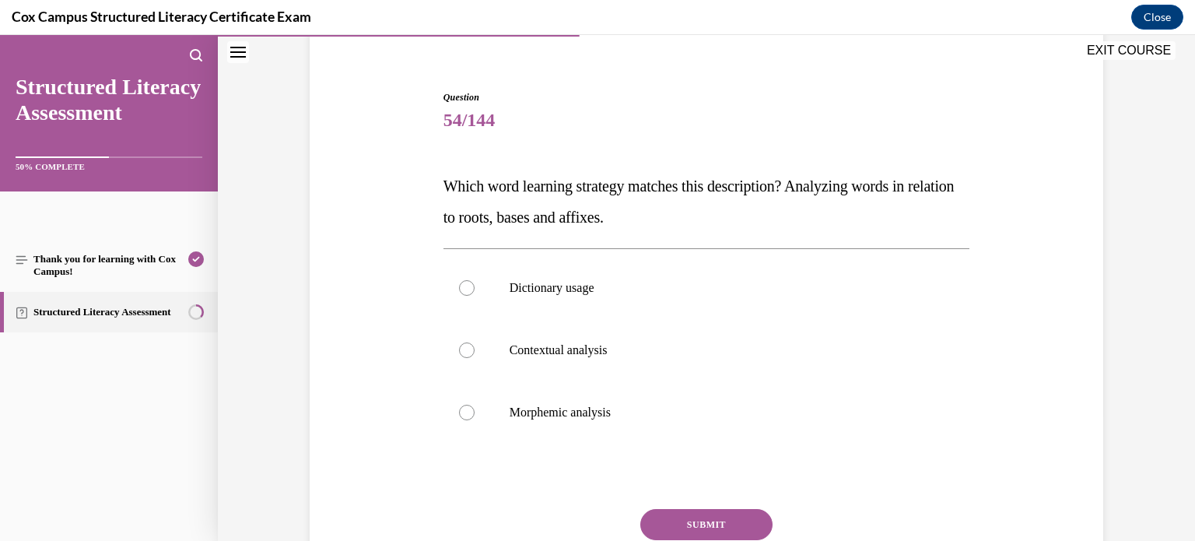
scroll to position [128, 0]
click at [557, 406] on p "Morphemic analysis" at bounding box center [720, 410] width 422 height 16
click at [474, 406] on input "Morphemic analysis" at bounding box center [467, 410] width 16 height 16
radio input "true"
click at [692, 519] on button "SUBMIT" at bounding box center [706, 521] width 132 height 31
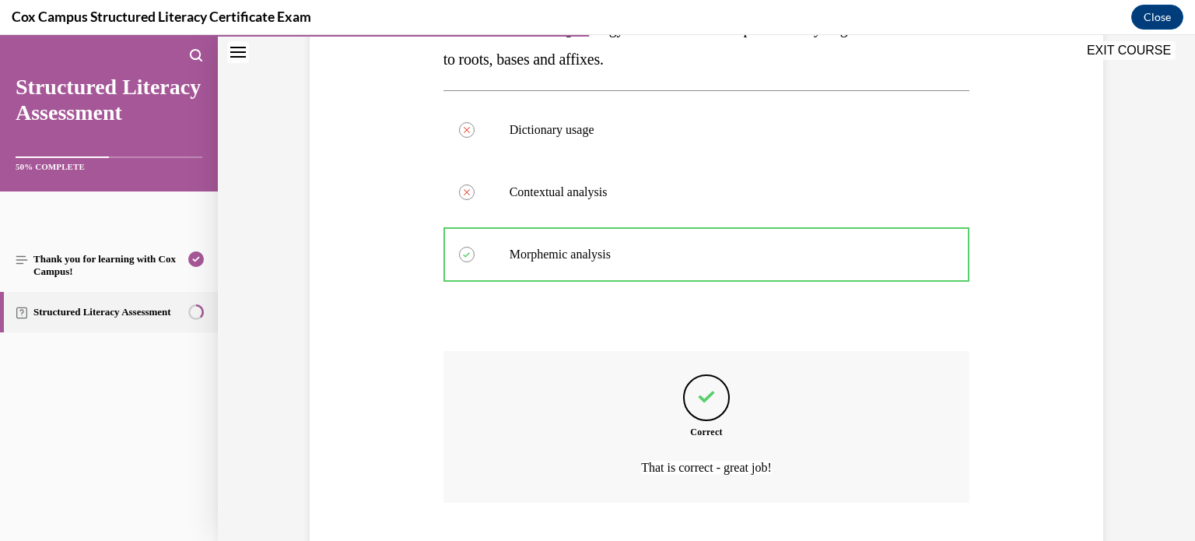
scroll to position [380, 0]
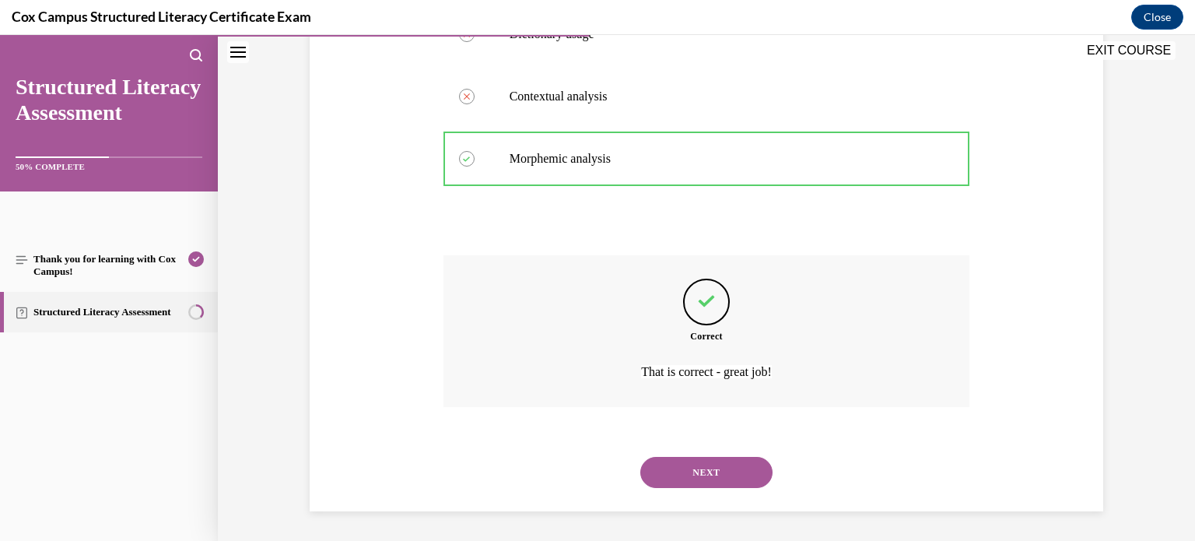
click at [707, 475] on button "NEXT" at bounding box center [706, 472] width 132 height 31
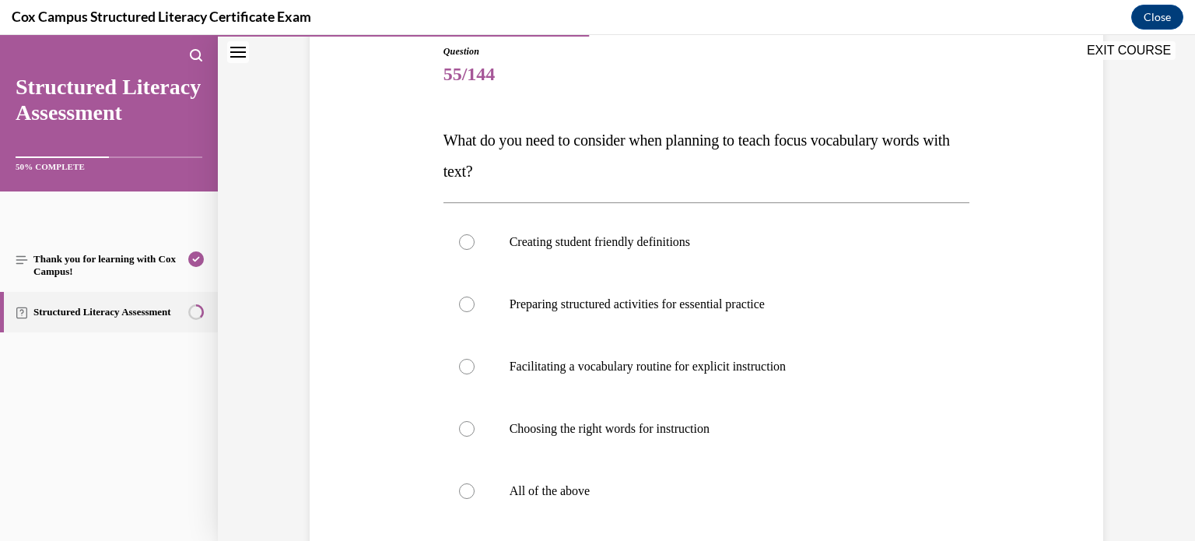
scroll to position [173, 0]
click at [555, 494] on p "All of the above" at bounding box center [720, 490] width 422 height 16
click at [474, 494] on input "All of the above" at bounding box center [467, 490] width 16 height 16
radio input "true"
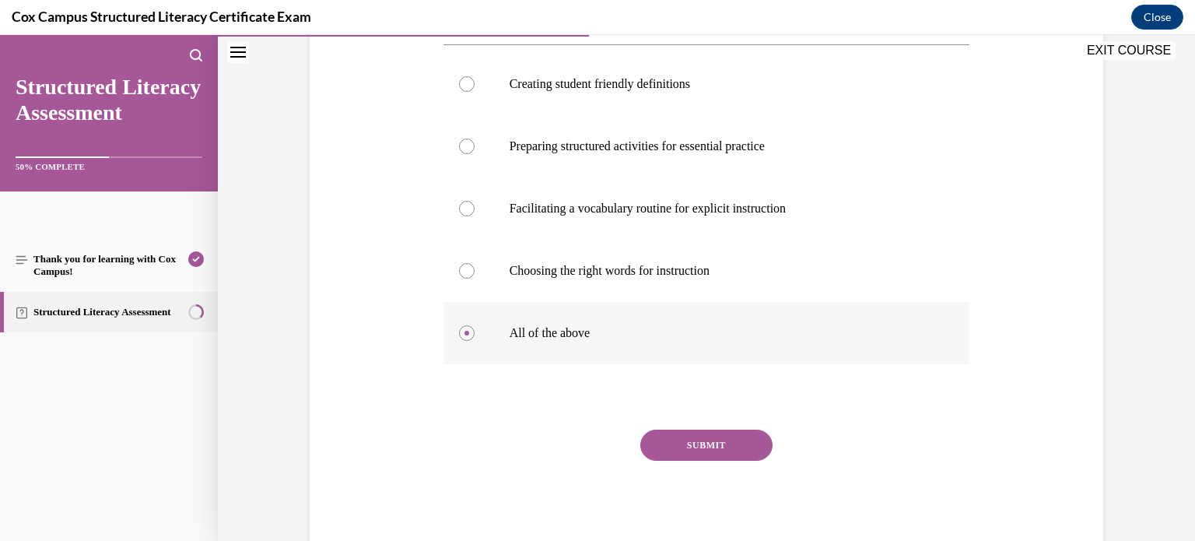
scroll to position [330, 0]
click at [705, 435] on button "SUBMIT" at bounding box center [706, 444] width 132 height 31
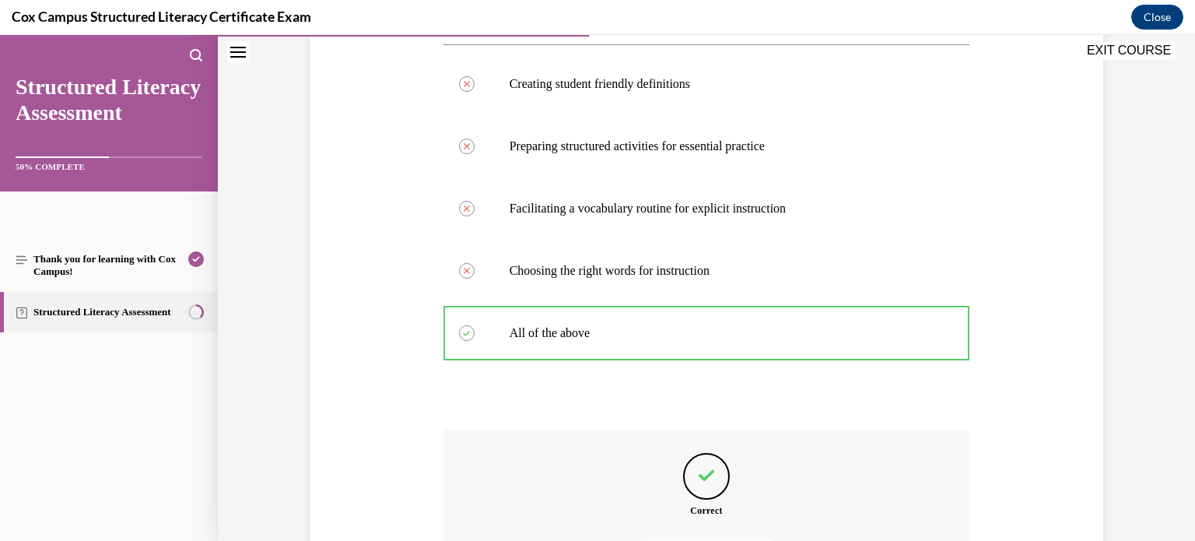
scroll to position [505, 0]
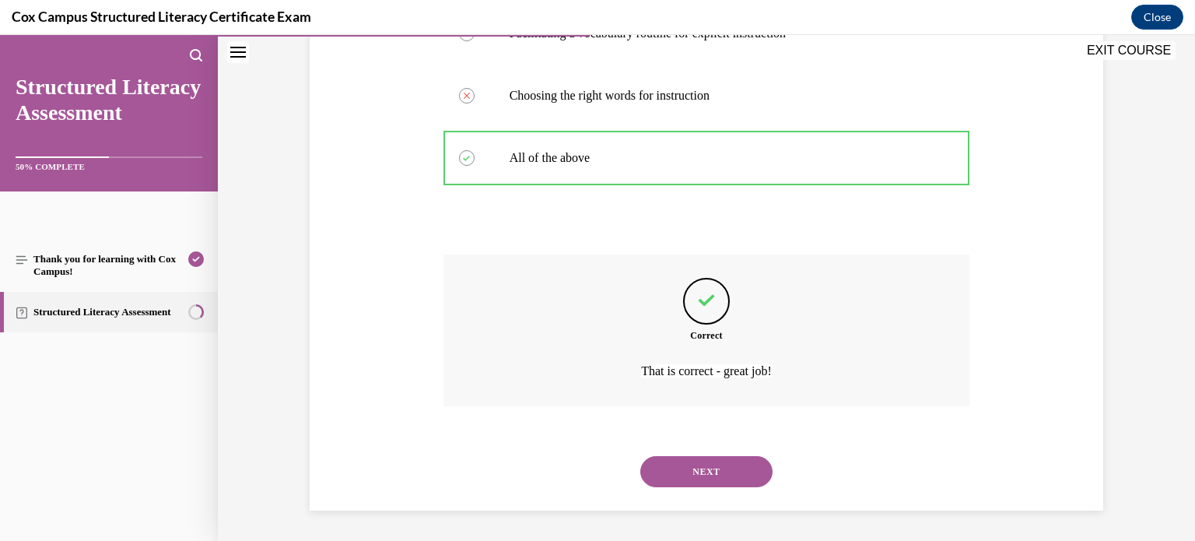
click at [678, 478] on button "NEXT" at bounding box center [706, 471] width 132 height 31
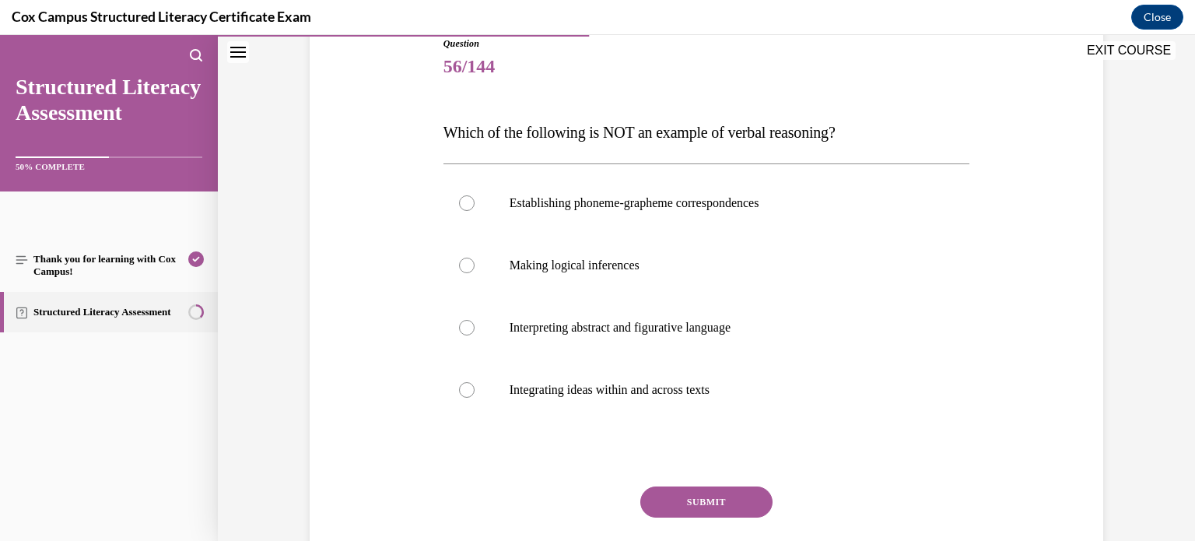
scroll to position [180, 0]
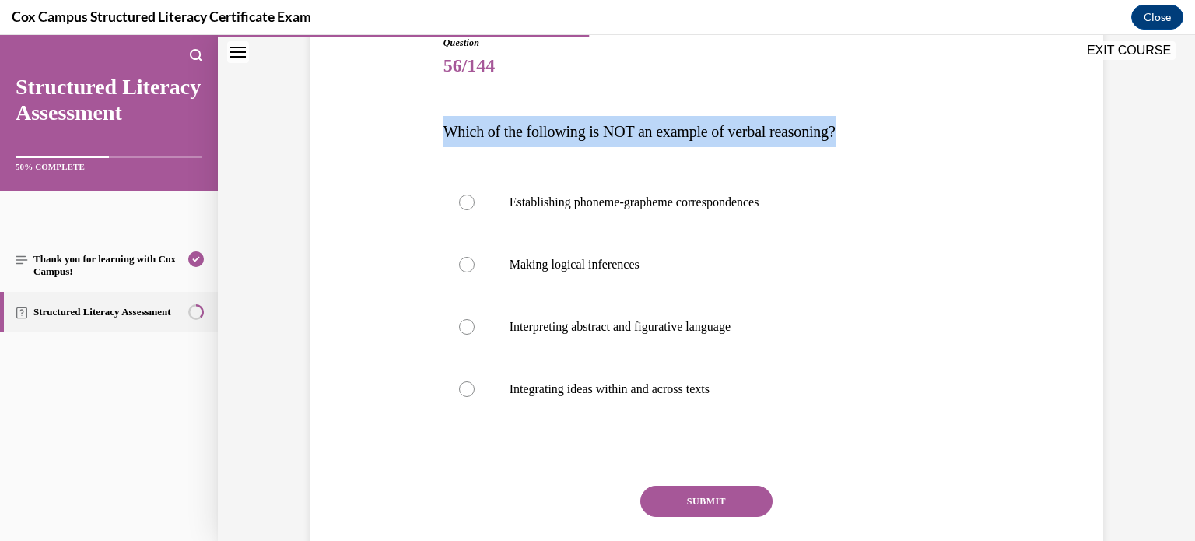
drag, startPoint x: 437, startPoint y: 125, endPoint x: 853, endPoint y: 96, distance: 417.2
click at [853, 96] on div "Question 56/144 Which of the following is NOT an example of verbal reasoning?  …" at bounding box center [706, 324] width 527 height 577
click at [625, 199] on p "Establishing phoneme-grapheme correspondences" at bounding box center [720, 202] width 422 height 16
click at [474, 199] on input "Establishing phoneme-grapheme correspondences" at bounding box center [467, 202] width 16 height 16
radio input "true"
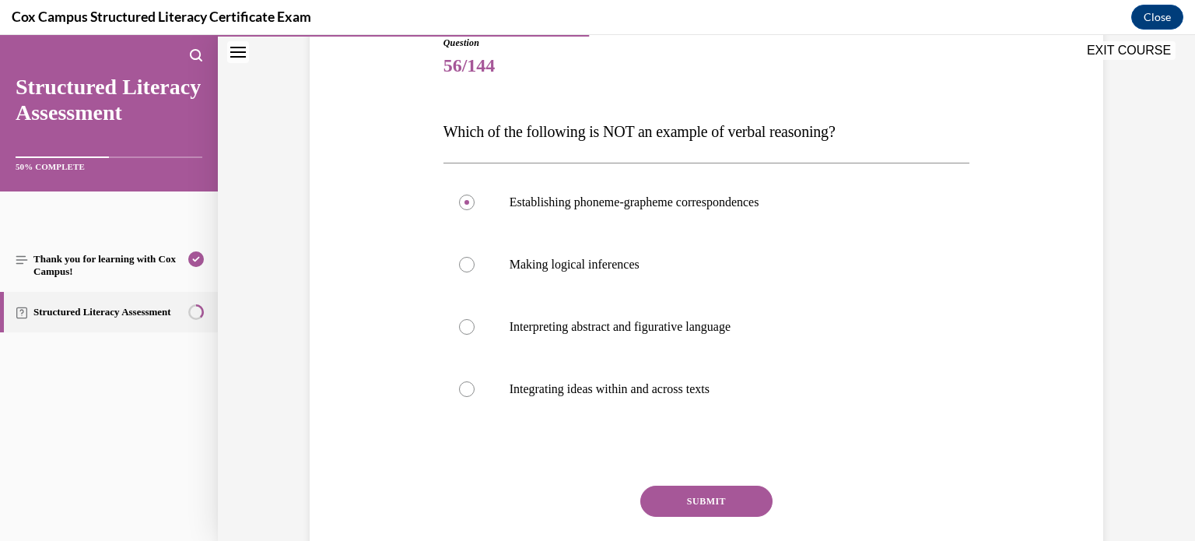
click at [684, 499] on button "SUBMIT" at bounding box center [706, 500] width 132 height 31
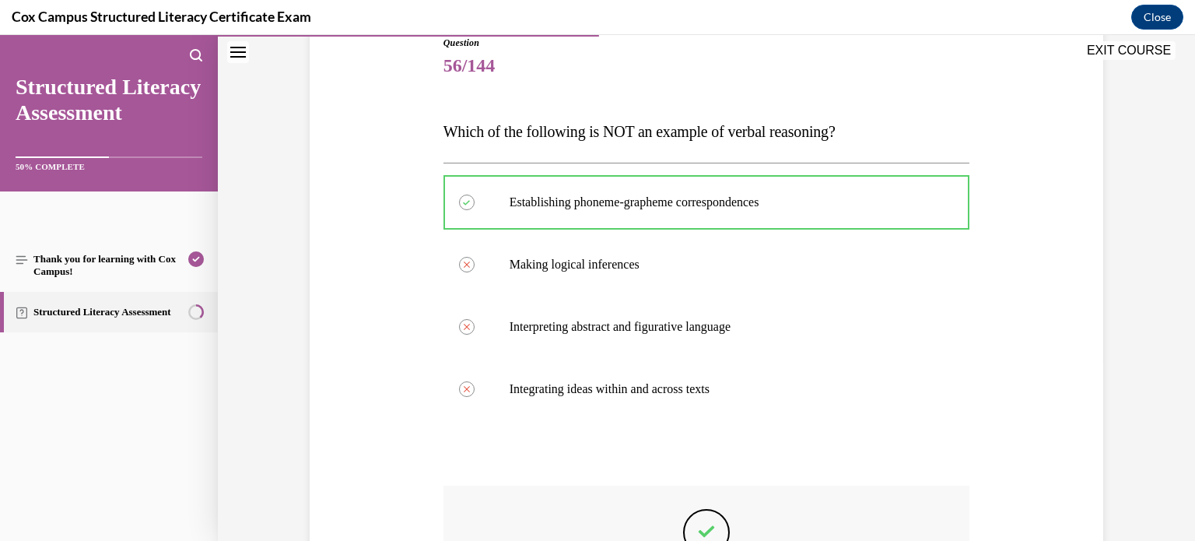
scroll to position [411, 0]
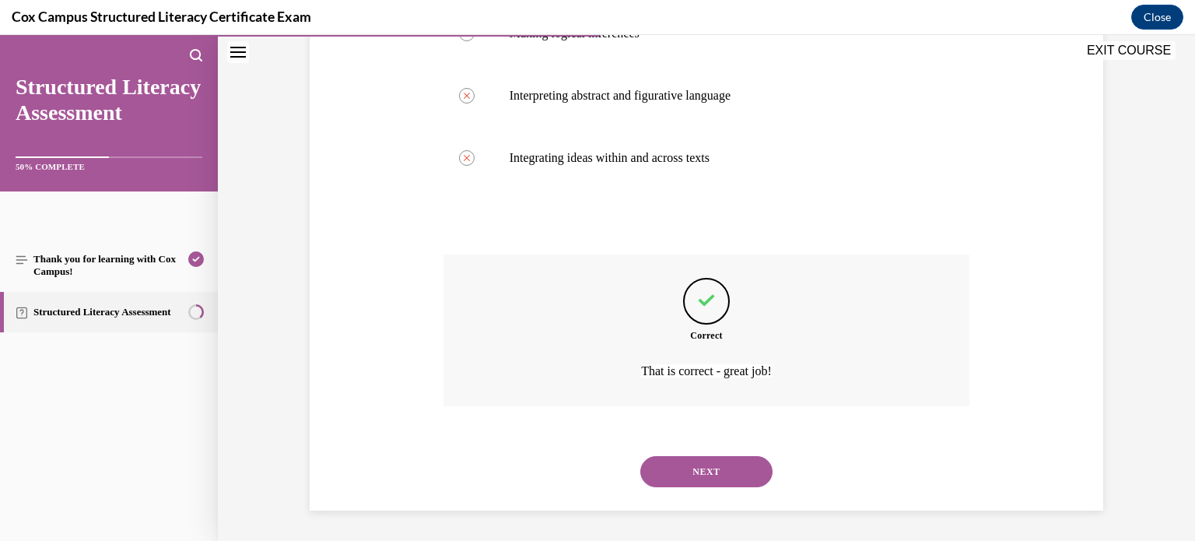
click at [728, 478] on button "NEXT" at bounding box center [706, 471] width 132 height 31
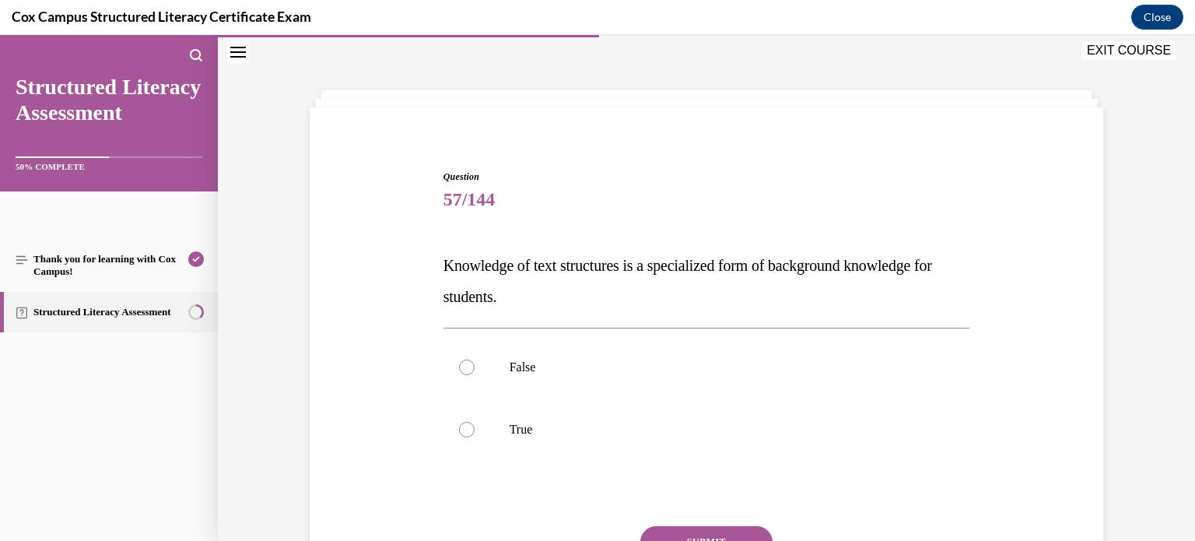
scroll to position [119, 0]
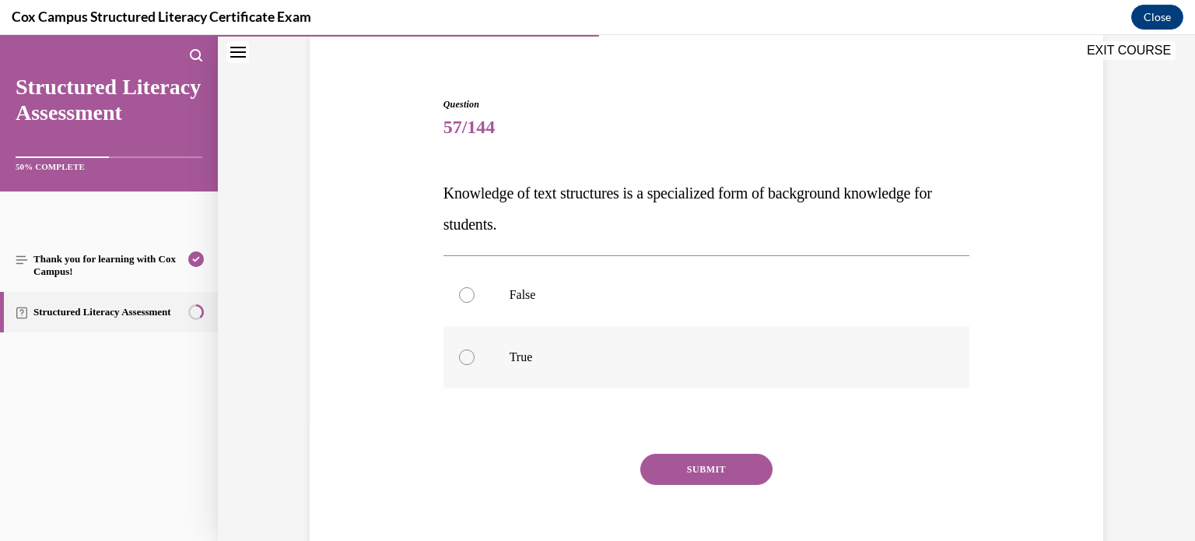
click at [518, 368] on label "True" at bounding box center [706, 357] width 527 height 62
click at [474, 365] on input "True" at bounding box center [467, 357] width 16 height 16
radio input "true"
click at [719, 478] on button "SUBMIT" at bounding box center [706, 468] width 132 height 31
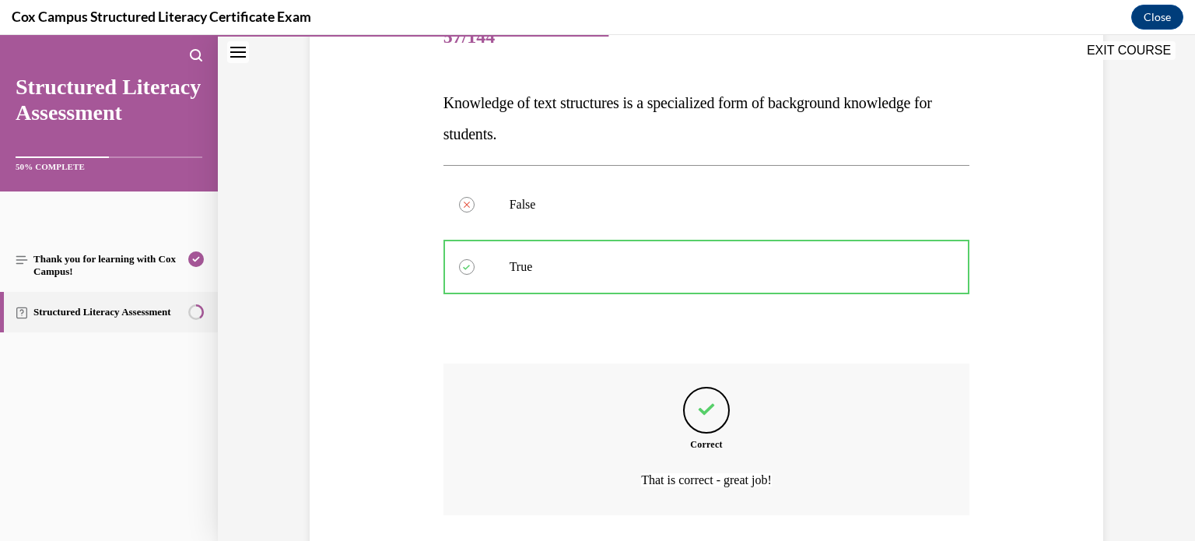
scroll to position [240, 0]
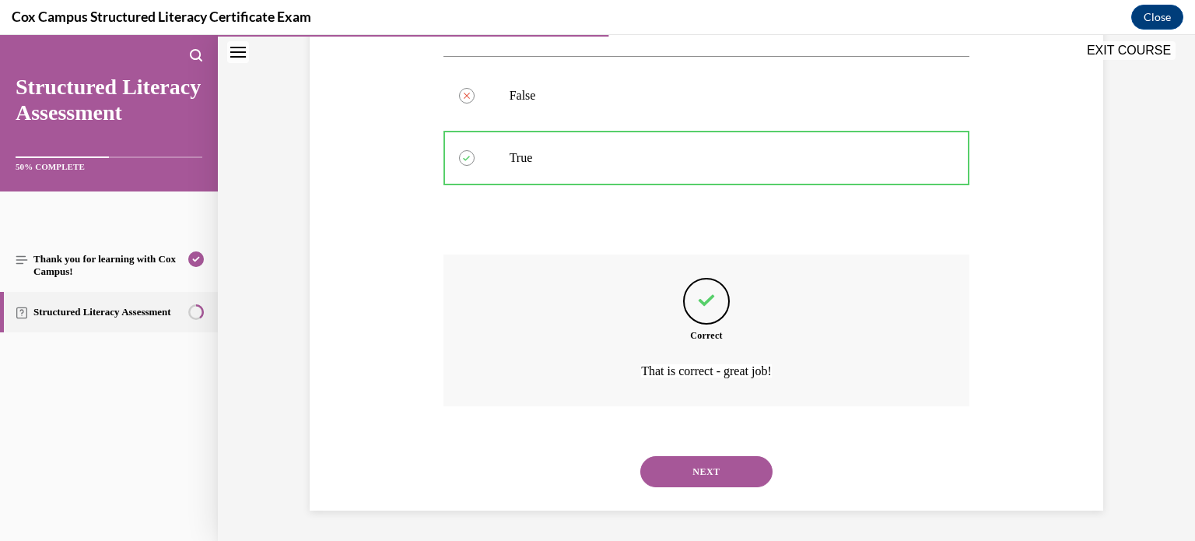
click at [692, 477] on button "NEXT" at bounding box center [706, 471] width 132 height 31
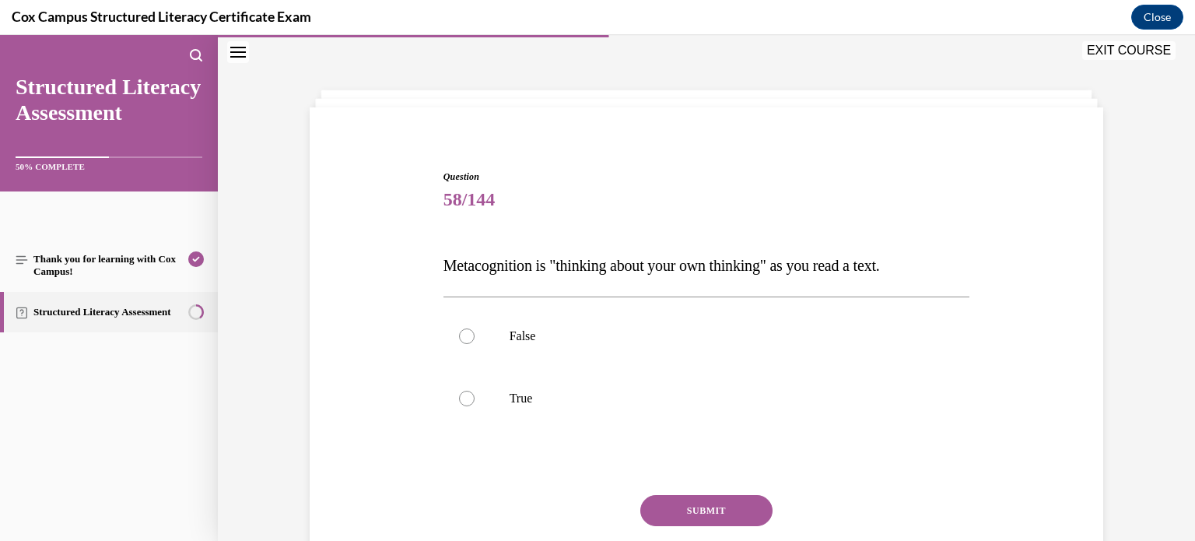
scroll to position [112, 0]
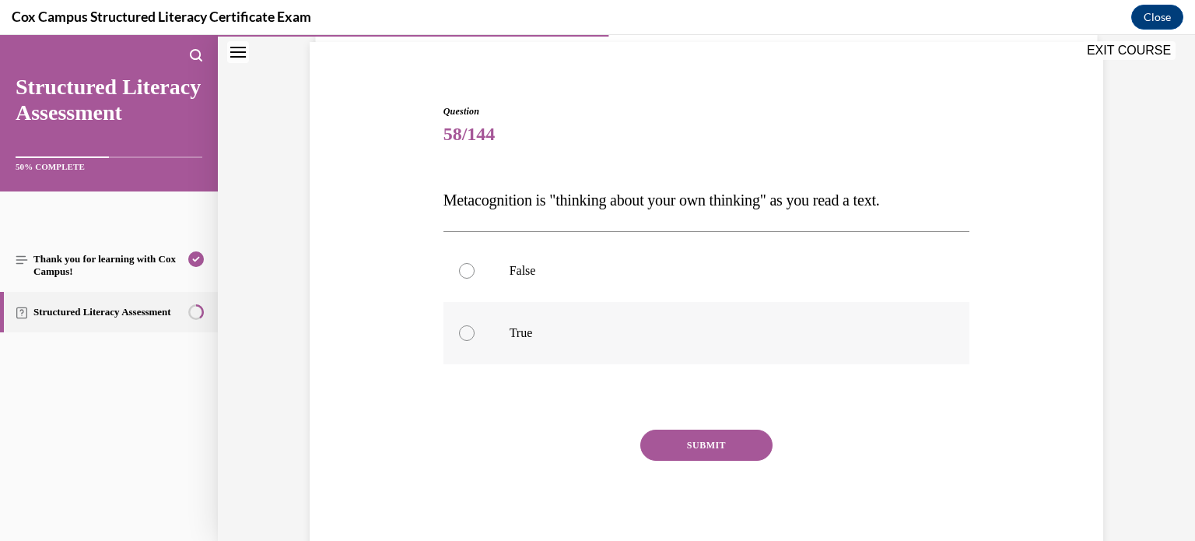
click at [528, 341] on label "True" at bounding box center [706, 333] width 527 height 62
click at [474, 341] on input "True" at bounding box center [467, 333] width 16 height 16
radio input "true"
click at [730, 436] on button "SUBMIT" at bounding box center [706, 444] width 132 height 31
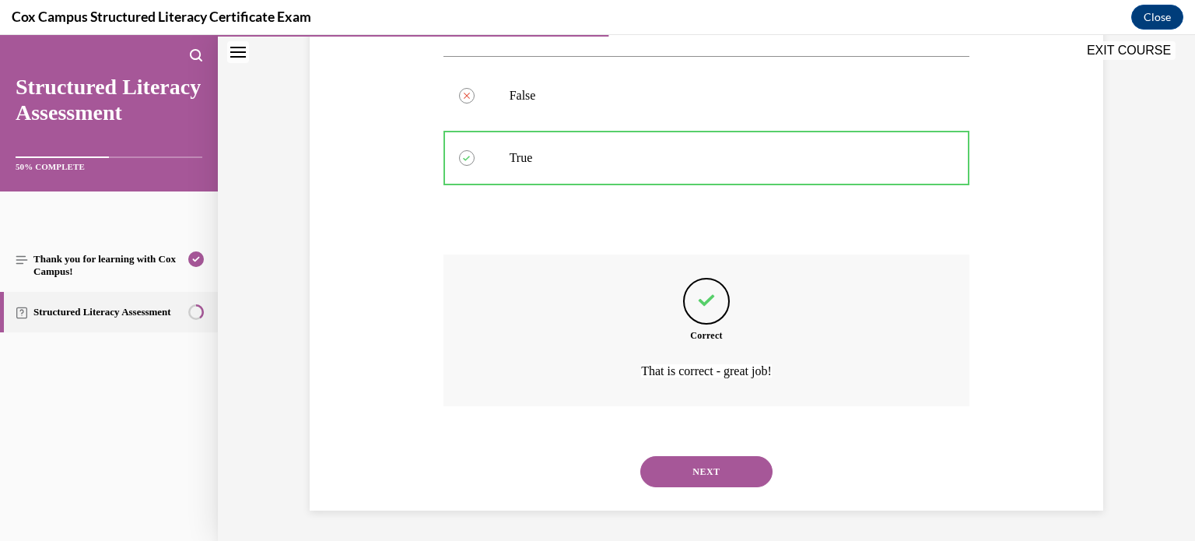
click at [658, 478] on button "NEXT" at bounding box center [706, 471] width 132 height 31
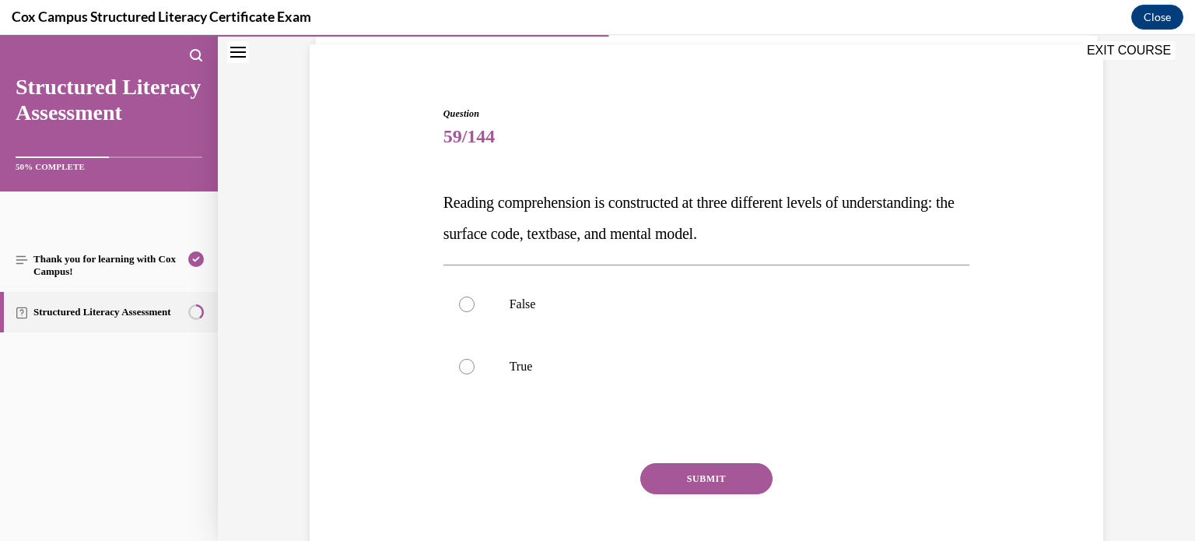
scroll to position [111, 0]
click at [509, 366] on p "True" at bounding box center [720, 365] width 422 height 16
click at [474, 366] on input "True" at bounding box center [467, 365] width 16 height 16
radio input "true"
click at [665, 474] on button "SUBMIT" at bounding box center [706, 476] width 132 height 31
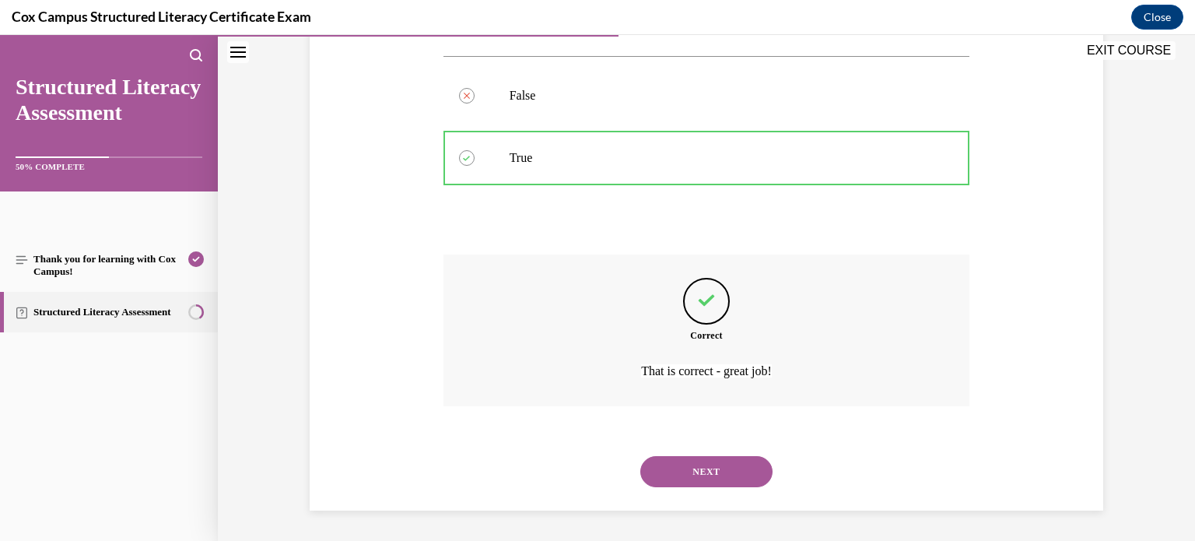
click at [680, 469] on button "NEXT" at bounding box center [706, 471] width 132 height 31
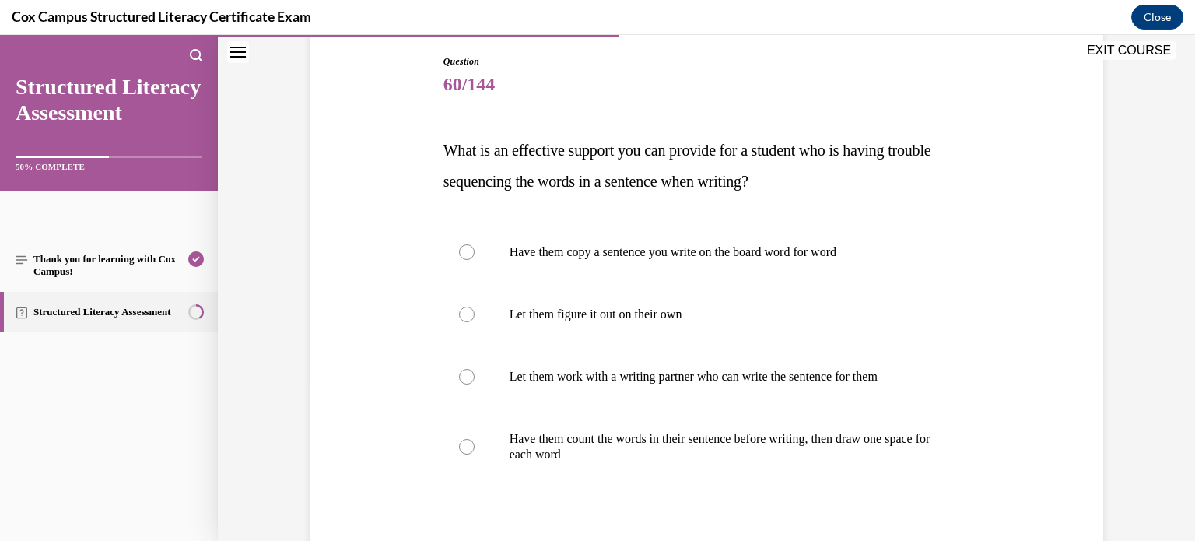
scroll to position [162, 0]
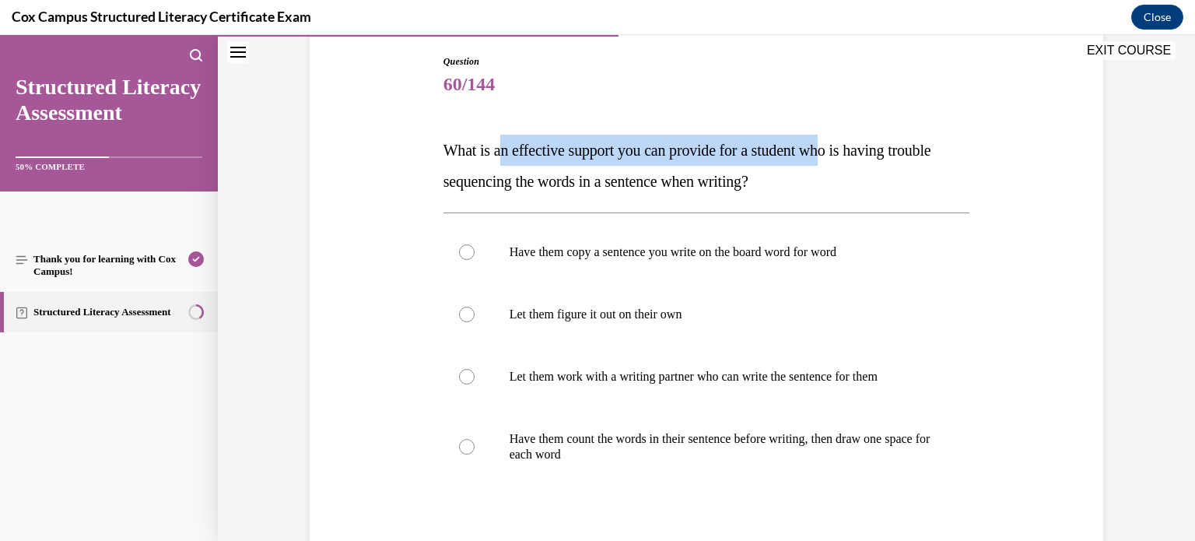
drag, startPoint x: 503, startPoint y: 155, endPoint x: 852, endPoint y: 149, distance: 348.5
click at [852, 149] on span "What is an effective support you can provide for a student who is having troubl…" at bounding box center [687, 166] width 488 height 48
click at [573, 440] on p "Have them count the words in their sentence before writing, then draw one space…" at bounding box center [720, 446] width 422 height 31
click at [474, 440] on input "Have them count the words in their sentence before writing, then draw one space…" at bounding box center [467, 447] width 16 height 16
radio input "true"
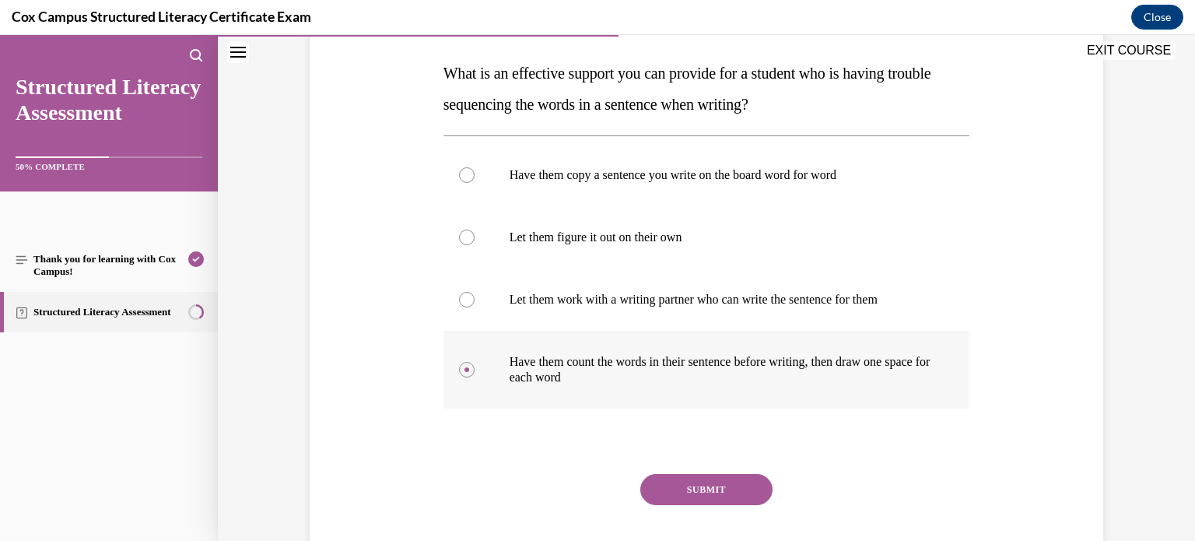
scroll to position [240, 0]
click at [670, 485] on button "SUBMIT" at bounding box center [706, 488] width 132 height 31
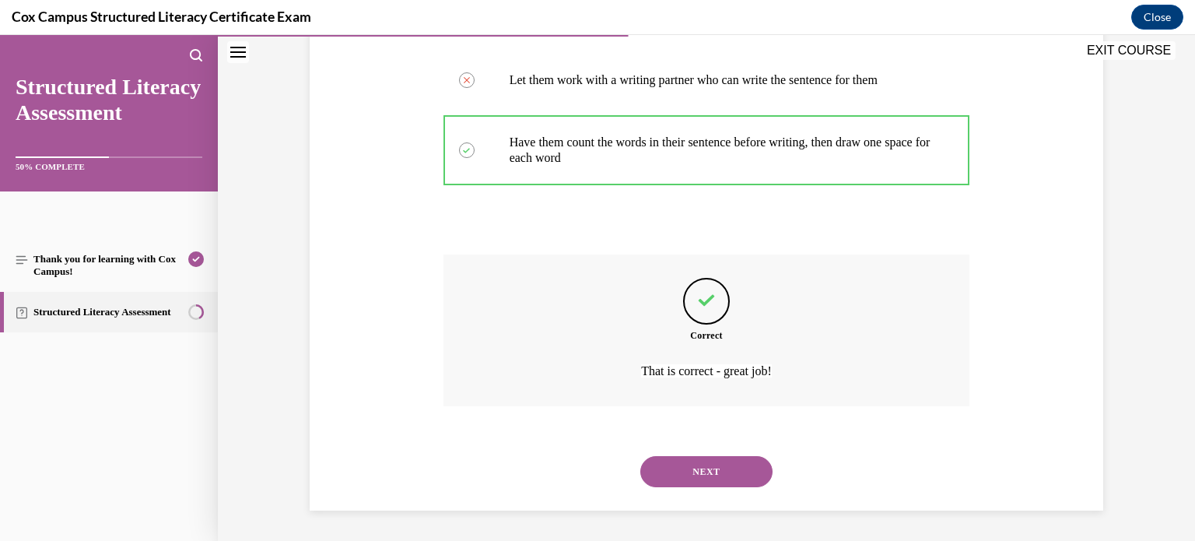
click at [671, 485] on button "NEXT" at bounding box center [706, 471] width 132 height 31
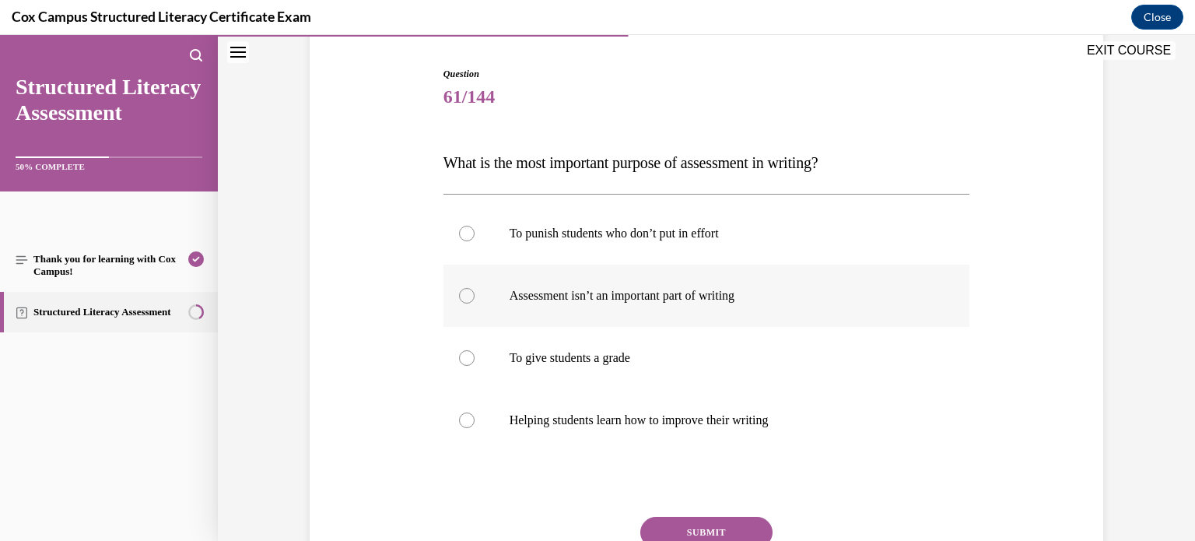
scroll to position [159, 0]
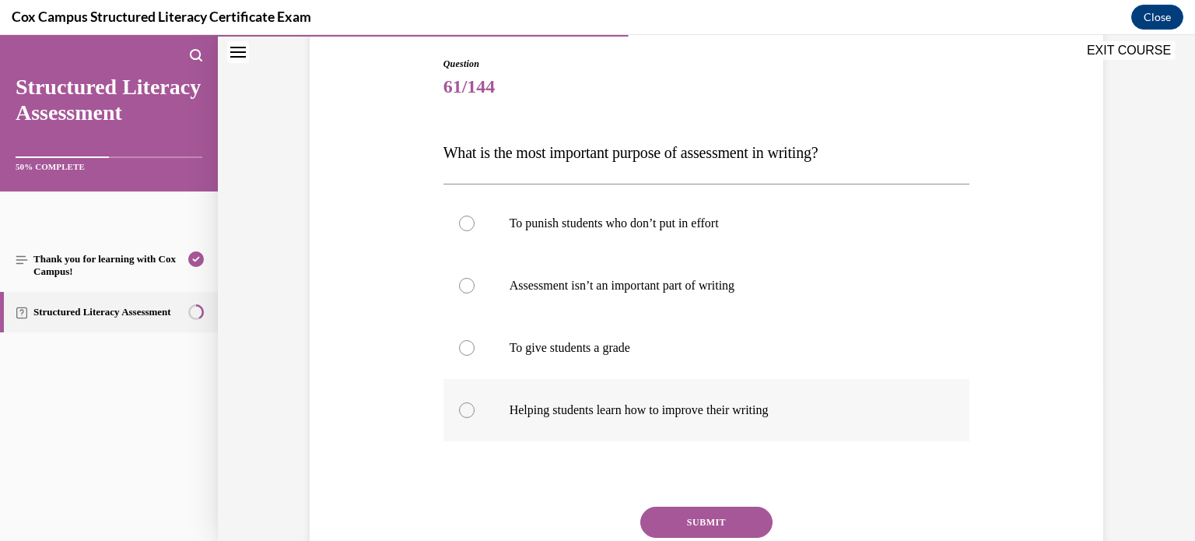
click at [541, 404] on p "Helping students learn how to improve their writing" at bounding box center [720, 410] width 422 height 16
click at [474, 404] on input "Helping students learn how to improve their writing" at bounding box center [467, 410] width 16 height 16
radio input "true"
click at [657, 523] on button "SUBMIT" at bounding box center [706, 521] width 132 height 31
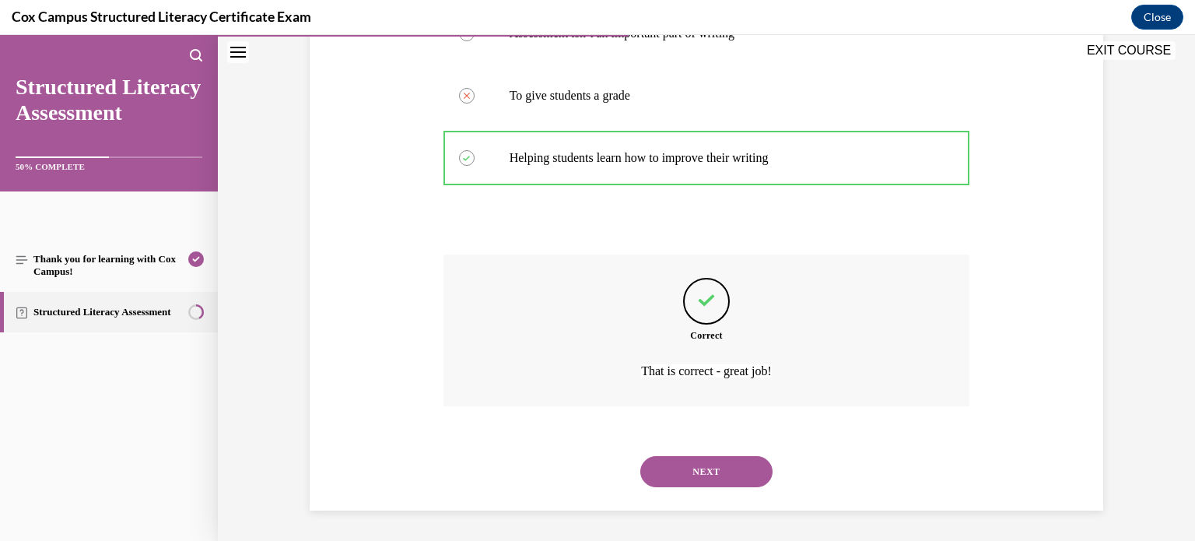
click at [700, 466] on button "NEXT" at bounding box center [706, 471] width 132 height 31
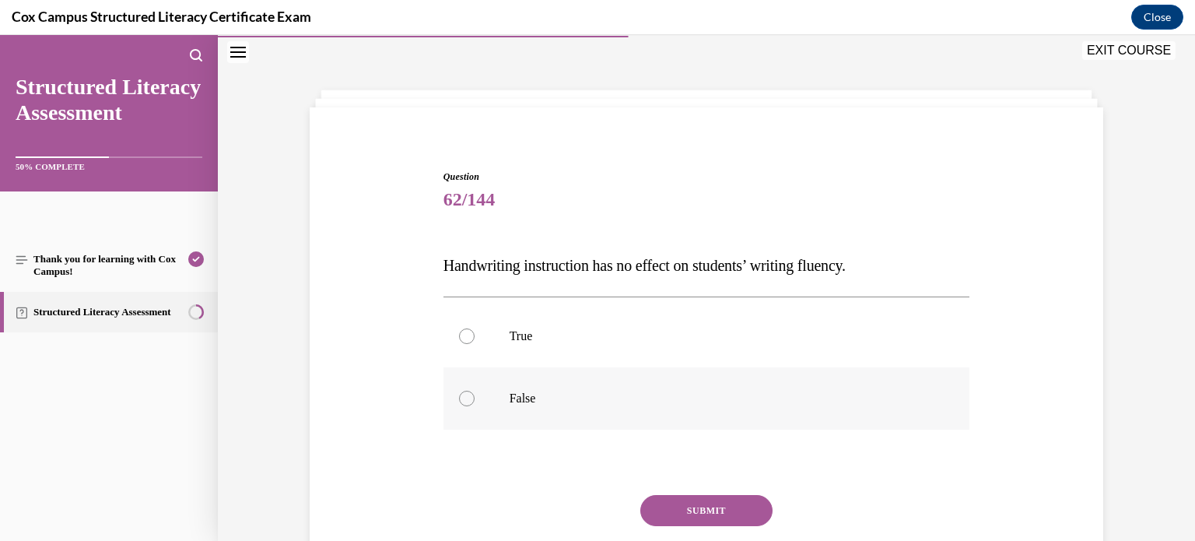
scroll to position [50, 0]
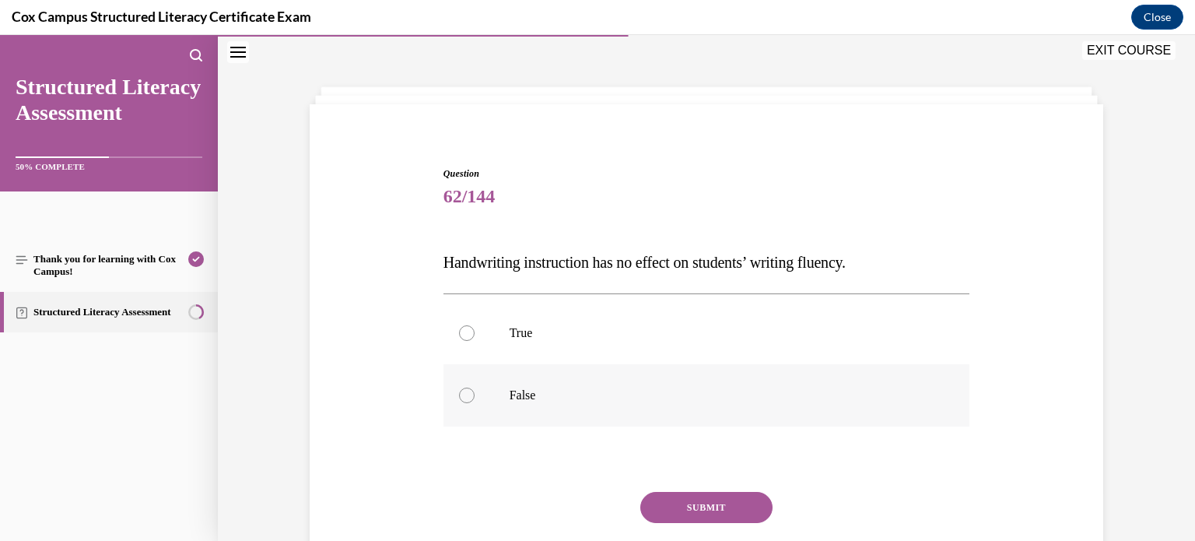
click at [540, 403] on label "False" at bounding box center [706, 395] width 527 height 62
click at [474, 403] on input "False" at bounding box center [467, 395] width 16 height 16
radio input "true"
click at [695, 515] on button "SUBMIT" at bounding box center [706, 507] width 132 height 31
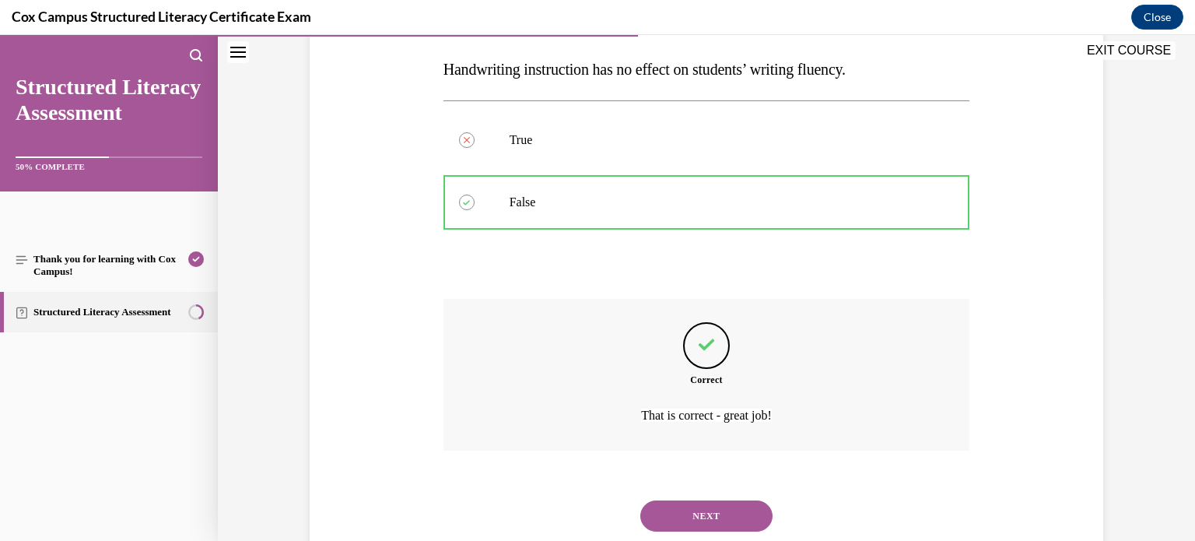
click at [674, 519] on button "NEXT" at bounding box center [706, 515] width 132 height 31
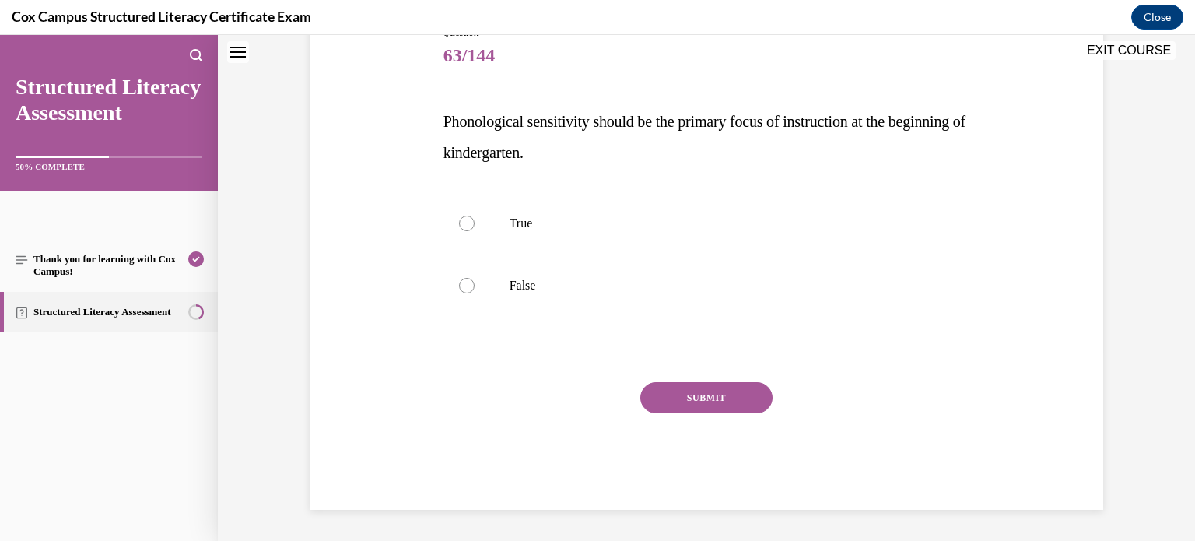
scroll to position [47, 0]
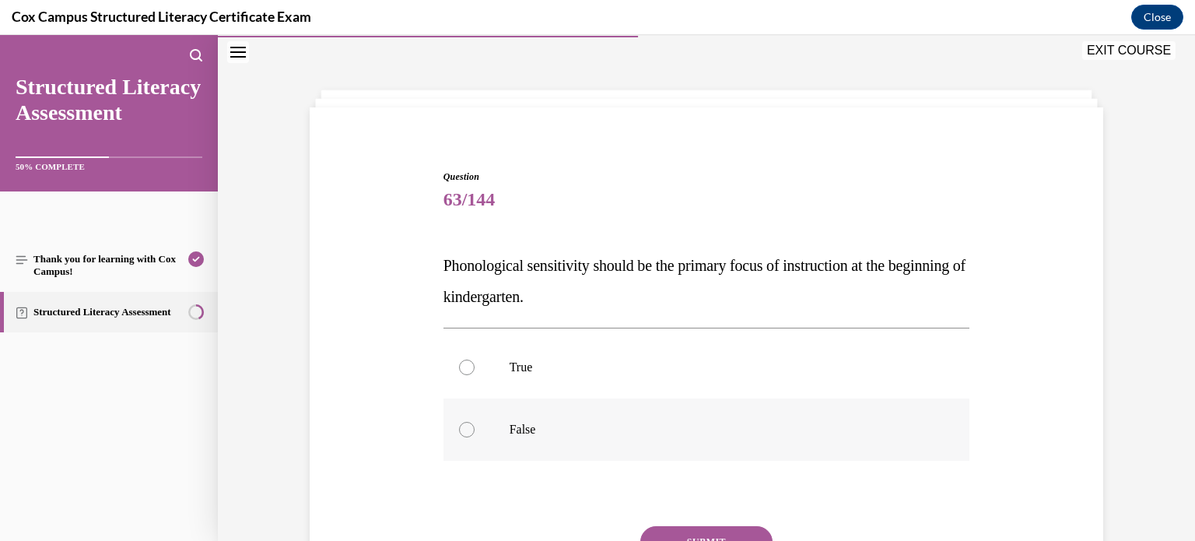
click at [509, 425] on p "False" at bounding box center [720, 430] width 422 height 16
click at [474, 425] on input "False" at bounding box center [467, 430] width 16 height 16
radio input "true"
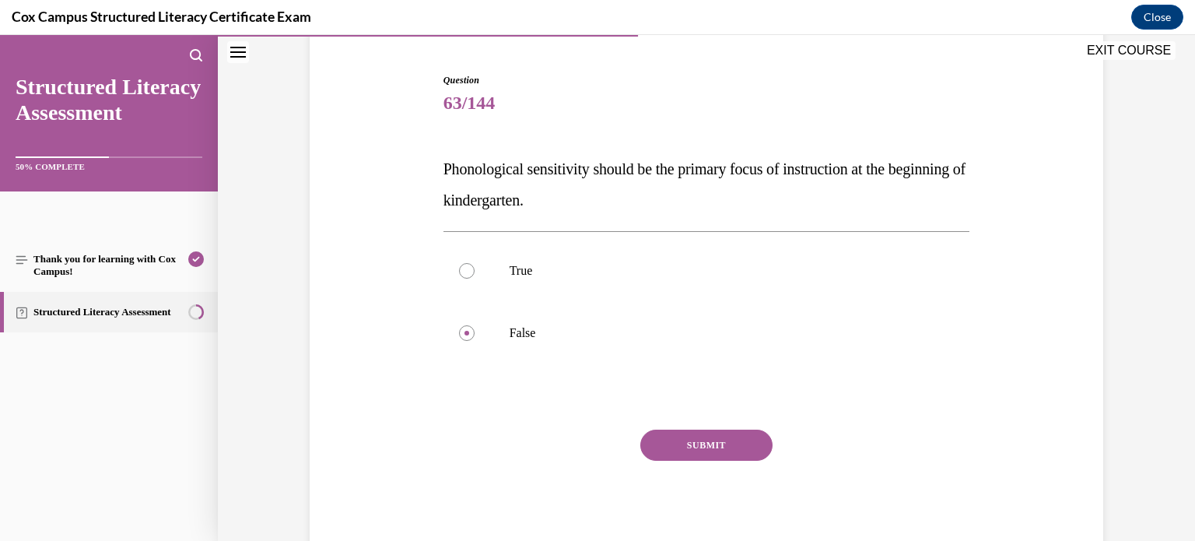
click at [697, 445] on button "SUBMIT" at bounding box center [706, 444] width 132 height 31
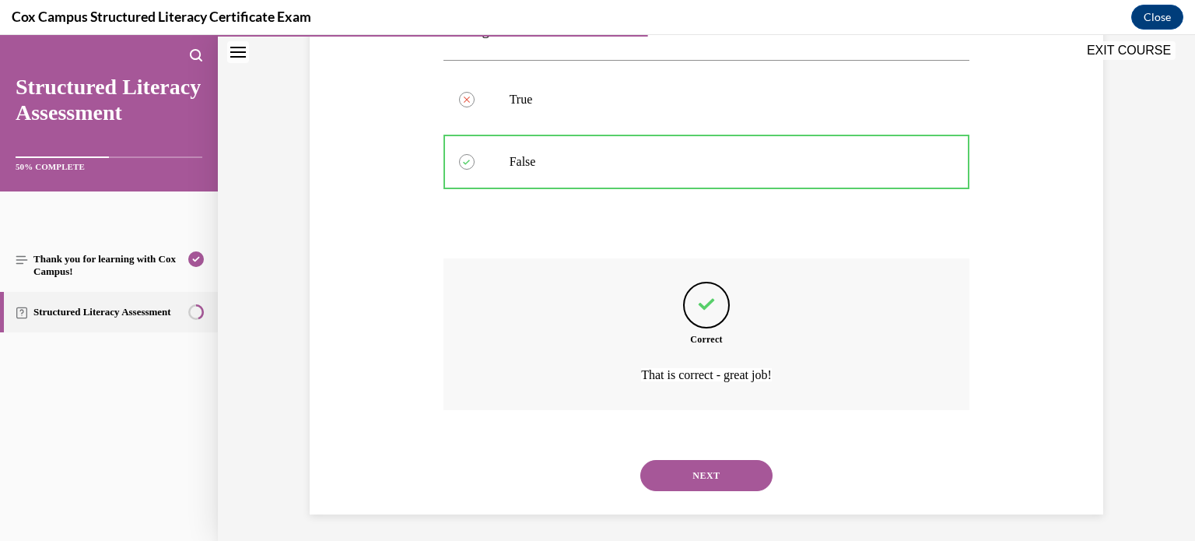
click at [675, 466] on button "NEXT" at bounding box center [706, 475] width 132 height 31
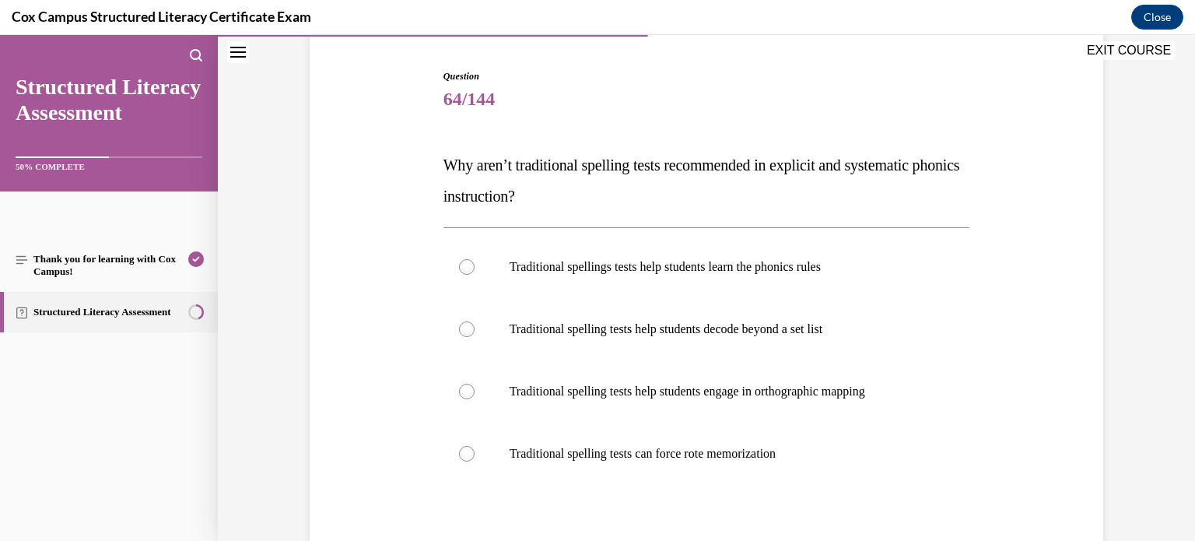
scroll to position [148, 0]
click at [669, 453] on p "Traditional spelling tests can force rote memorization" at bounding box center [720, 453] width 422 height 16
click at [474, 453] on input "Traditional spelling tests can force rote memorization" at bounding box center [467, 453] width 16 height 16
radio input "true"
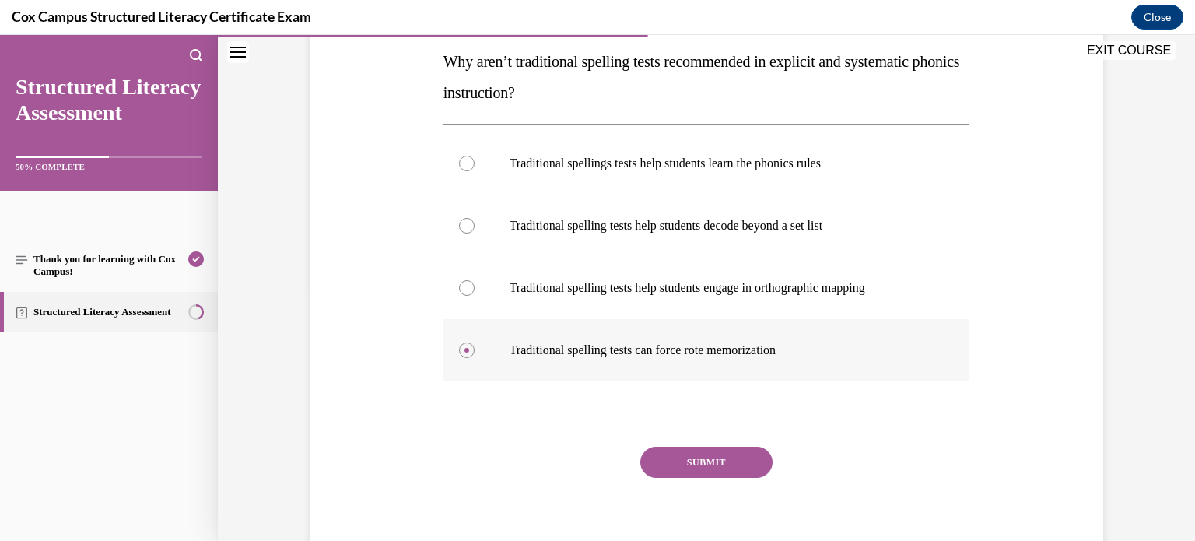
scroll to position [268, 0]
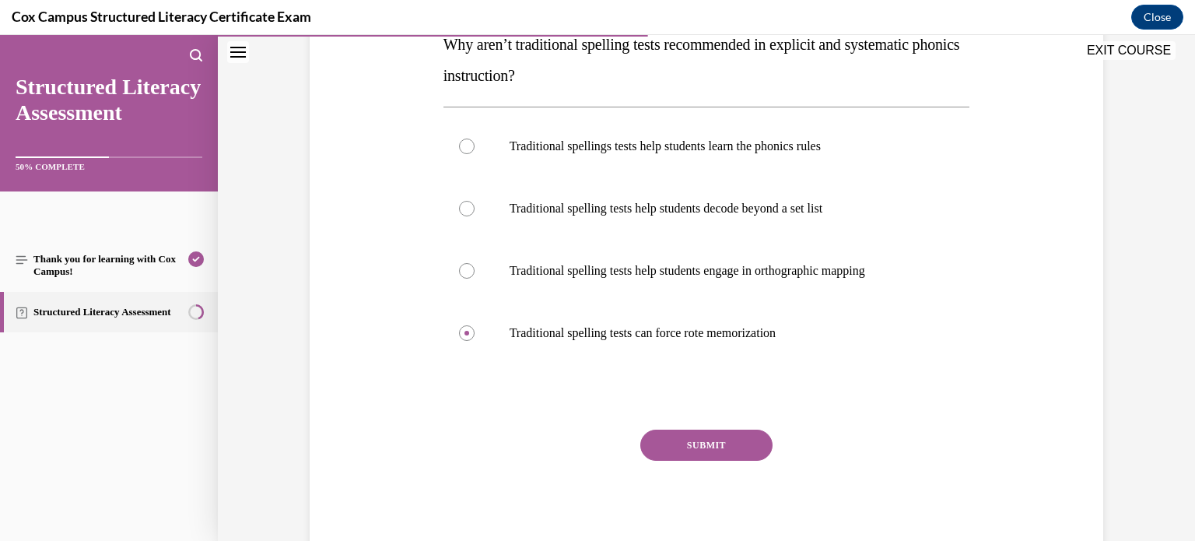
click at [685, 439] on button "SUBMIT" at bounding box center [706, 444] width 132 height 31
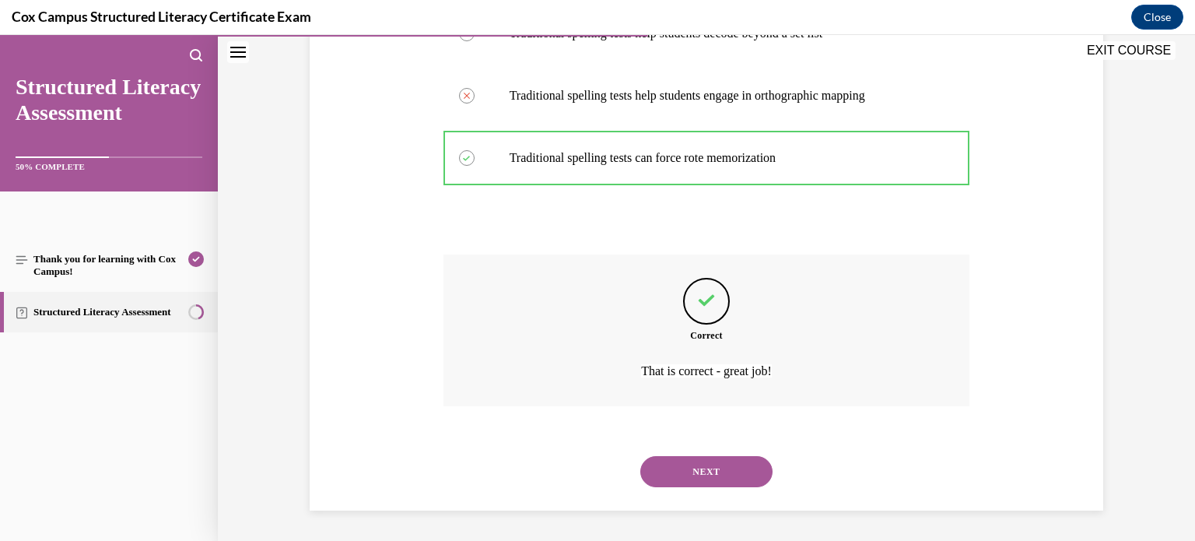
click at [665, 469] on button "NEXT" at bounding box center [706, 471] width 132 height 31
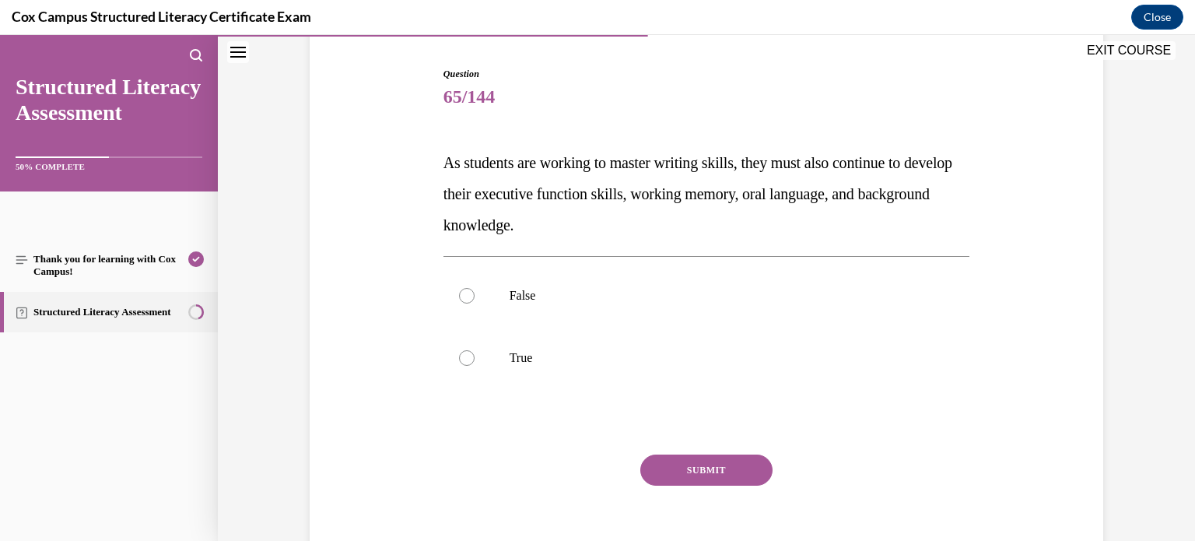
scroll to position [162, 0]
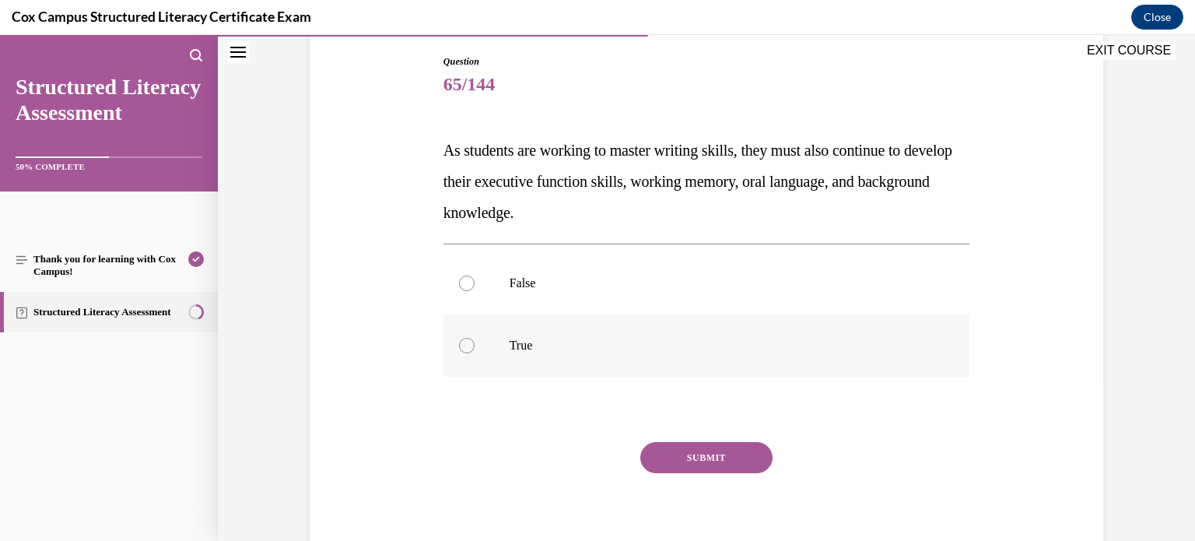
click at [482, 348] on label "True" at bounding box center [706, 345] width 527 height 62
click at [474, 348] on input "True" at bounding box center [467, 346] width 16 height 16
radio input "true"
click at [692, 468] on button "SUBMIT" at bounding box center [706, 457] width 132 height 31
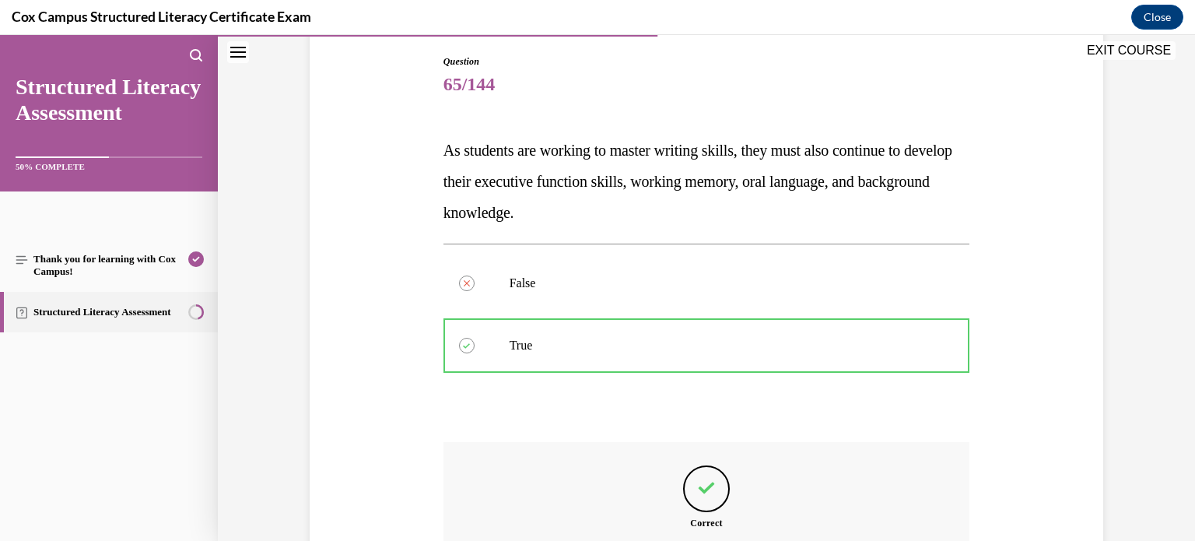
scroll to position [349, 0]
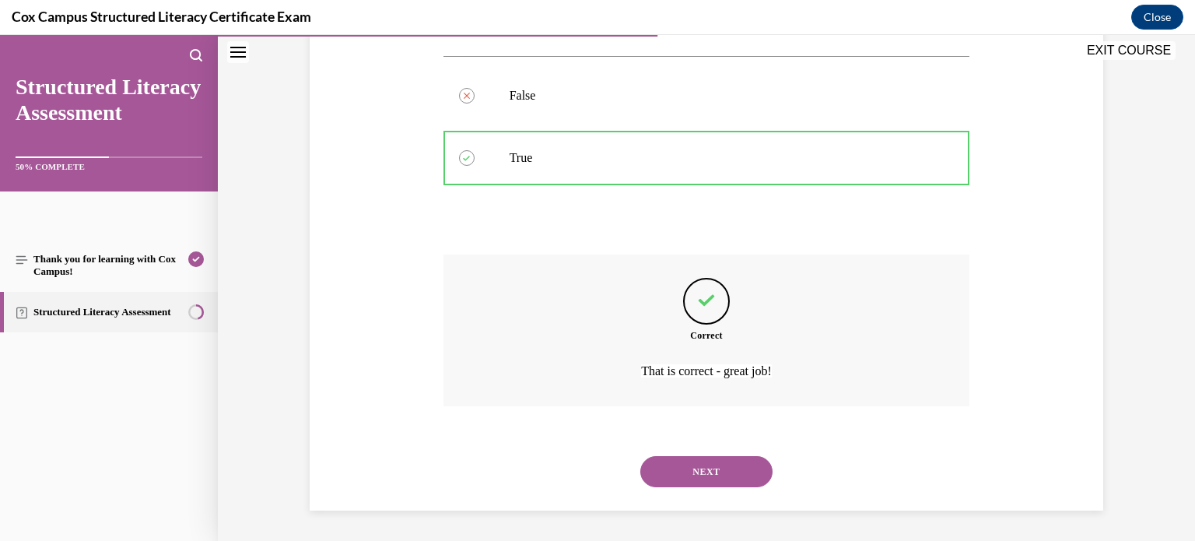
click at [688, 473] on button "NEXT" at bounding box center [706, 471] width 132 height 31
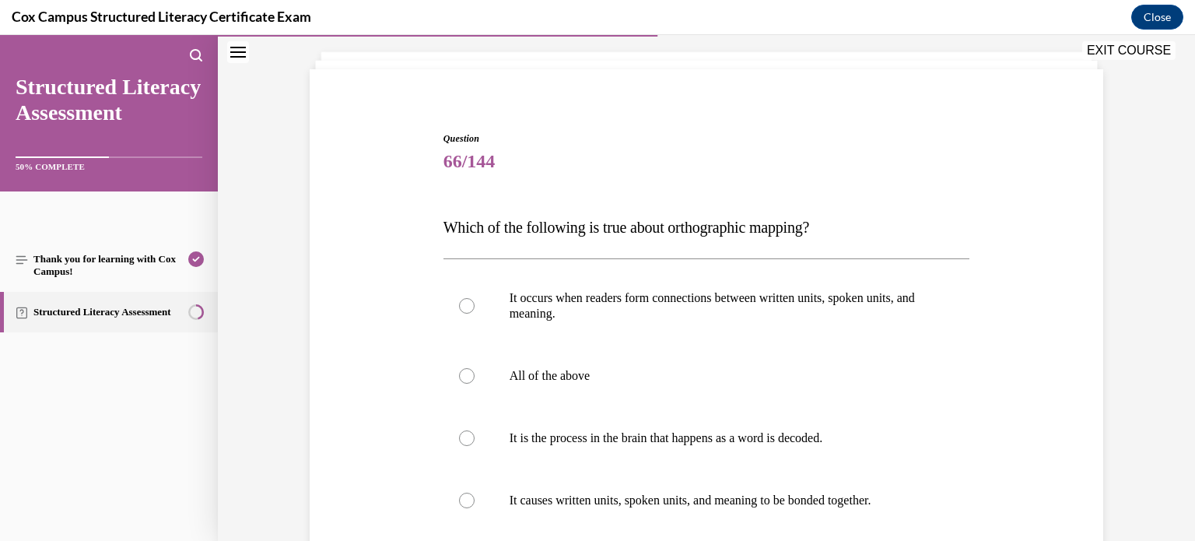
scroll to position [90, 0]
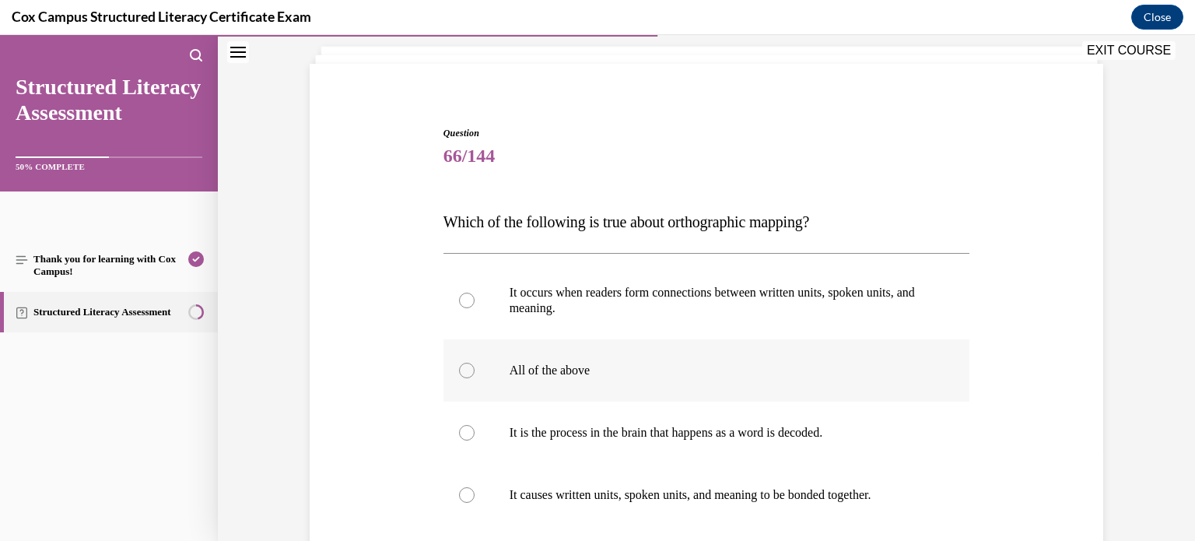
click at [535, 359] on label "All of the above" at bounding box center [706, 370] width 527 height 62
click at [474, 362] on input "All of the above" at bounding box center [467, 370] width 16 height 16
radio input "true"
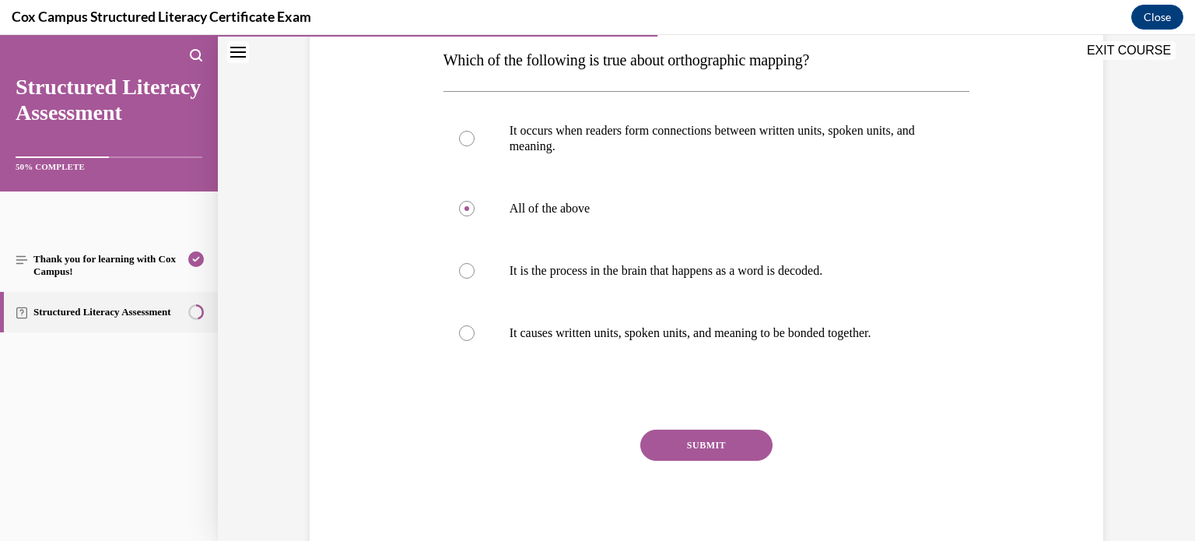
click at [693, 432] on button "SUBMIT" at bounding box center [706, 444] width 132 height 31
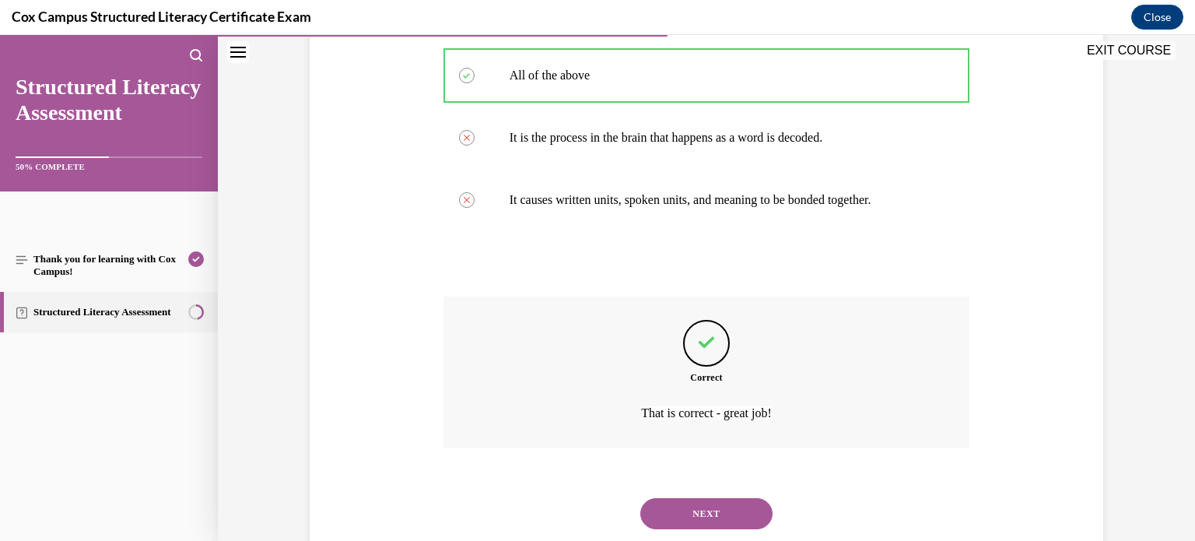
scroll to position [396, 0]
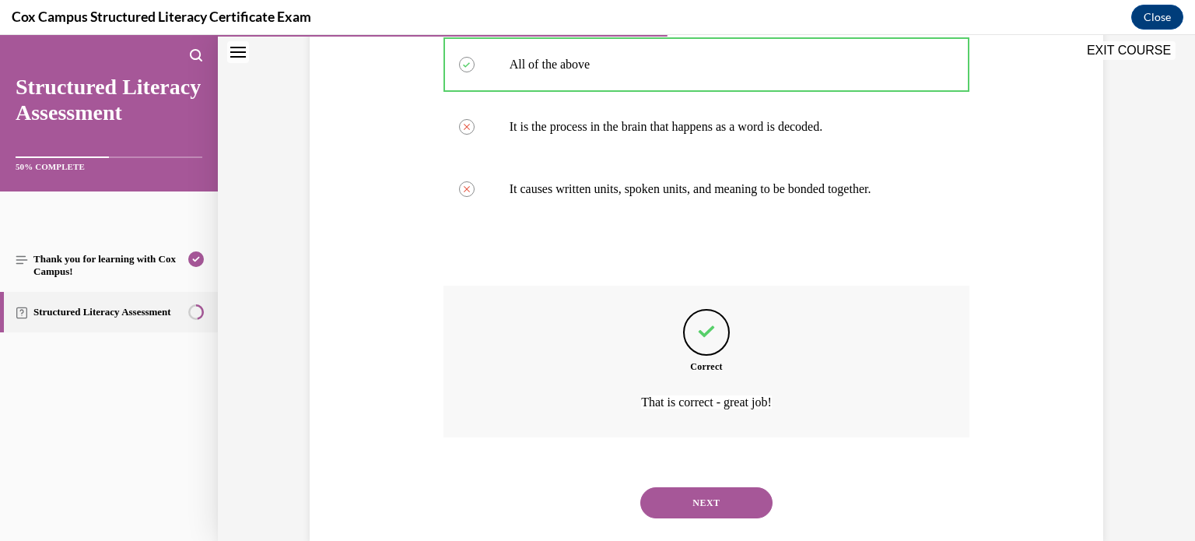
click at [686, 494] on button "NEXT" at bounding box center [706, 502] width 132 height 31
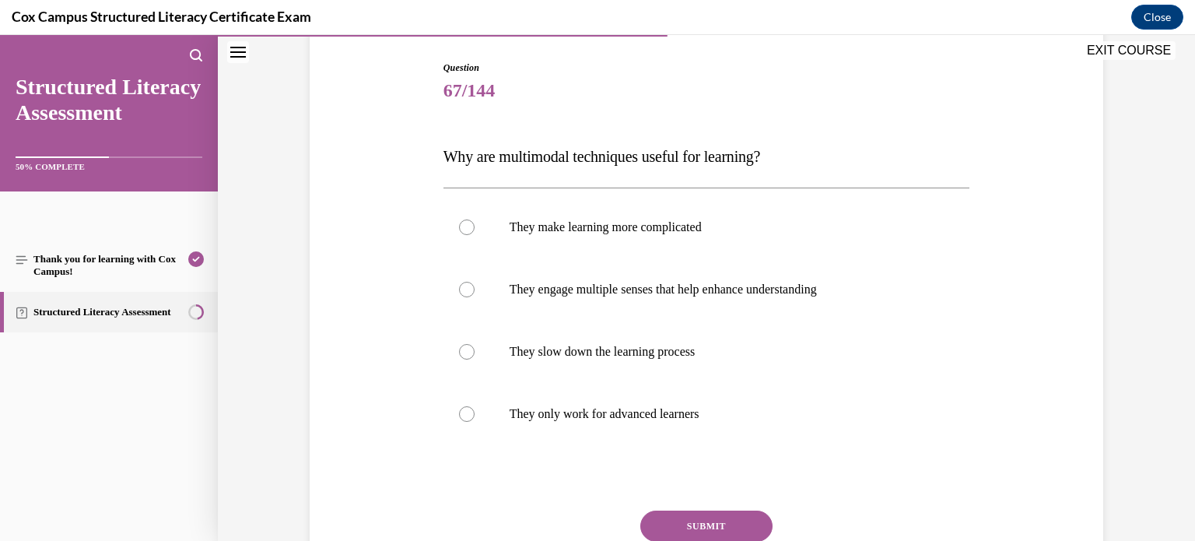
scroll to position [158, 0]
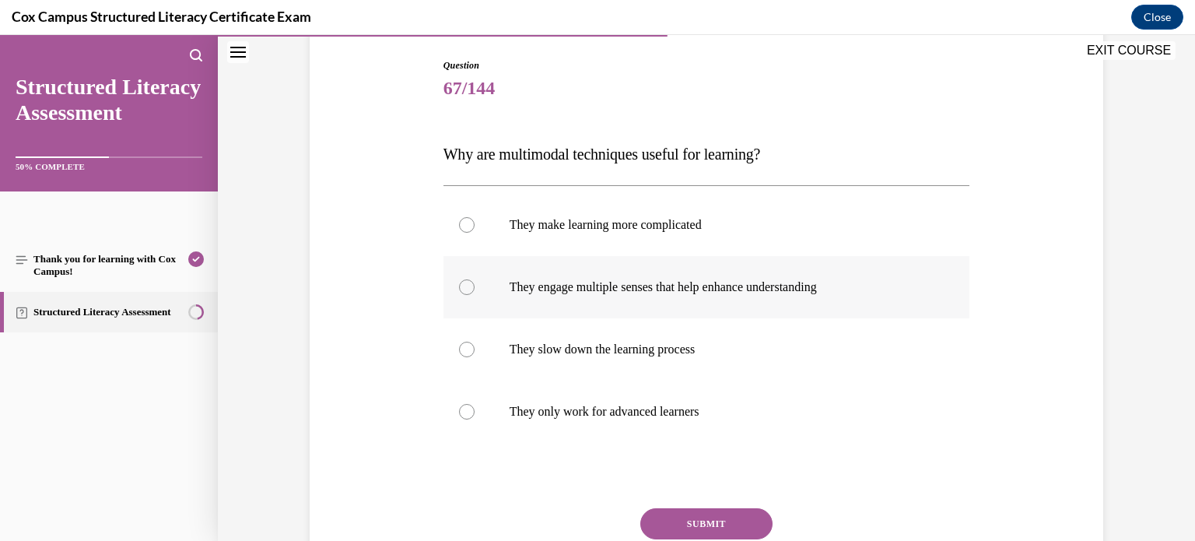
click at [549, 278] on label "They engage multiple senses that help enhance understanding" at bounding box center [706, 287] width 527 height 62
click at [474, 279] on input "They engage multiple senses that help enhance understanding" at bounding box center [467, 287] width 16 height 16
radio input "true"
click at [726, 516] on button "SUBMIT" at bounding box center [706, 523] width 132 height 31
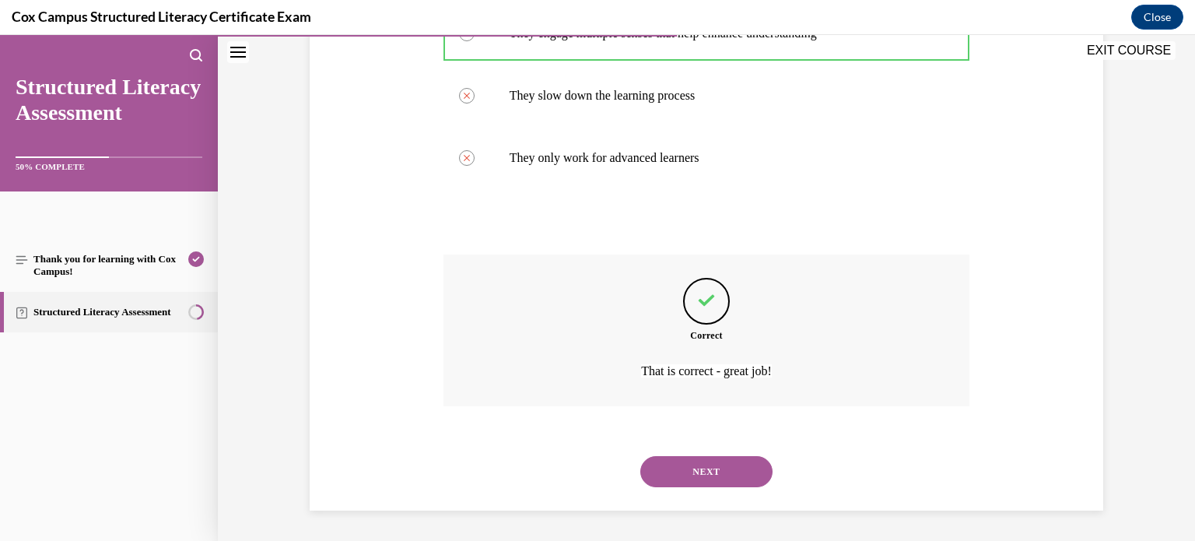
click at [681, 478] on button "NEXT" at bounding box center [706, 471] width 132 height 31
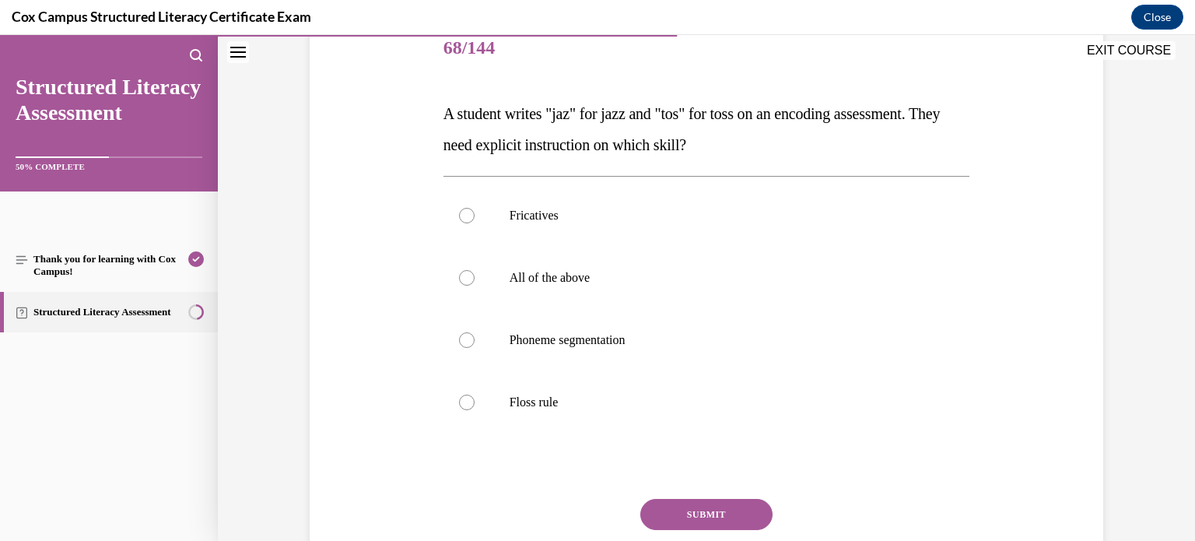
scroll to position [199, 0]
click at [524, 382] on label "Floss rule" at bounding box center [706, 401] width 527 height 62
click at [474, 394] on input "Floss rule" at bounding box center [467, 402] width 16 height 16
radio input "true"
click at [700, 520] on button "SUBMIT" at bounding box center [706, 513] width 132 height 31
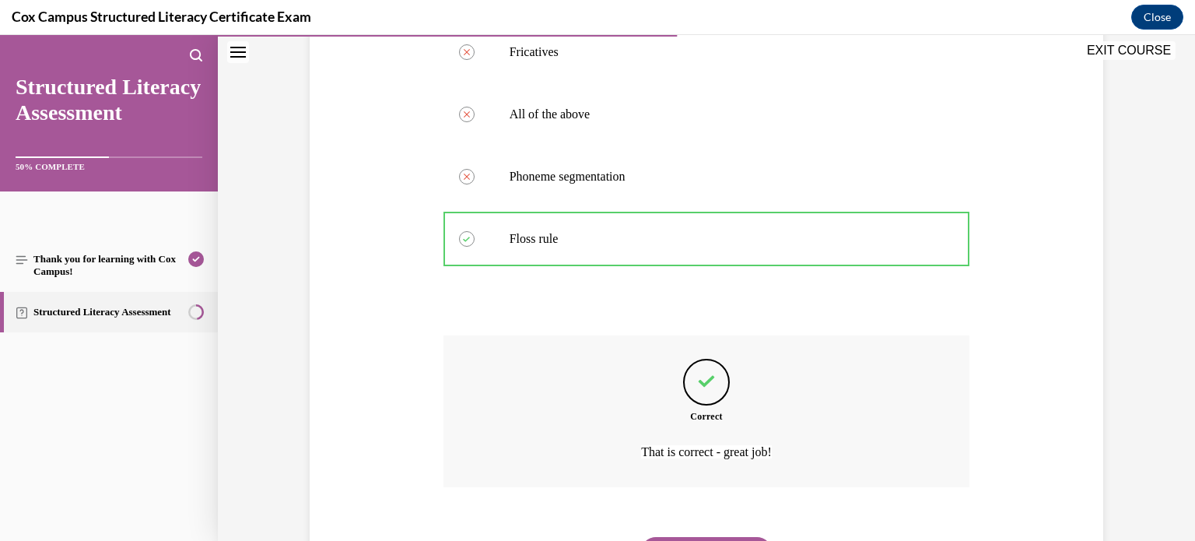
scroll to position [443, 0]
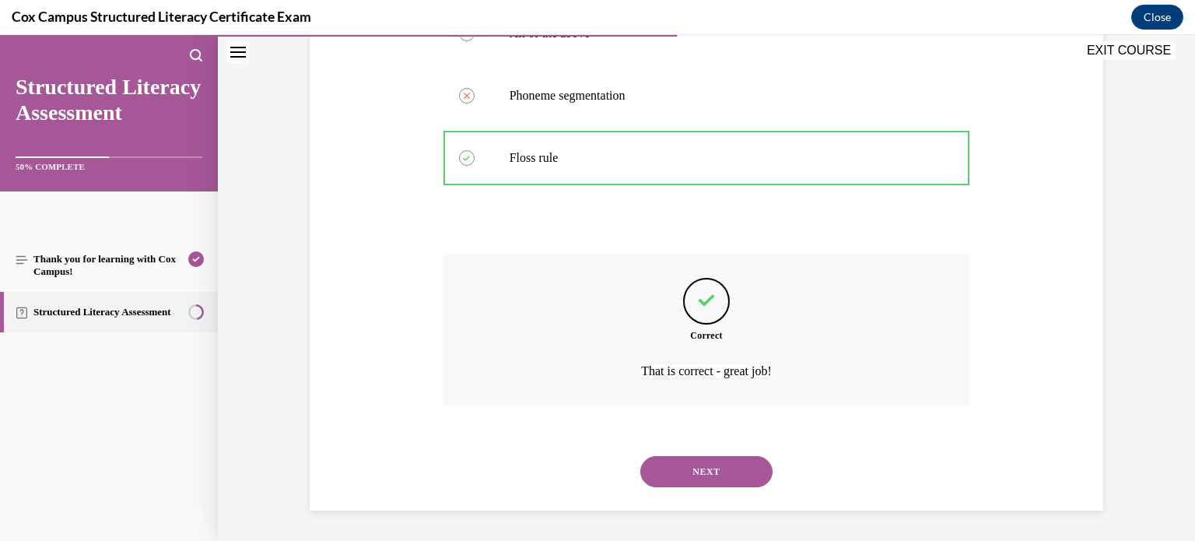
click at [692, 473] on button "NEXT" at bounding box center [706, 471] width 132 height 31
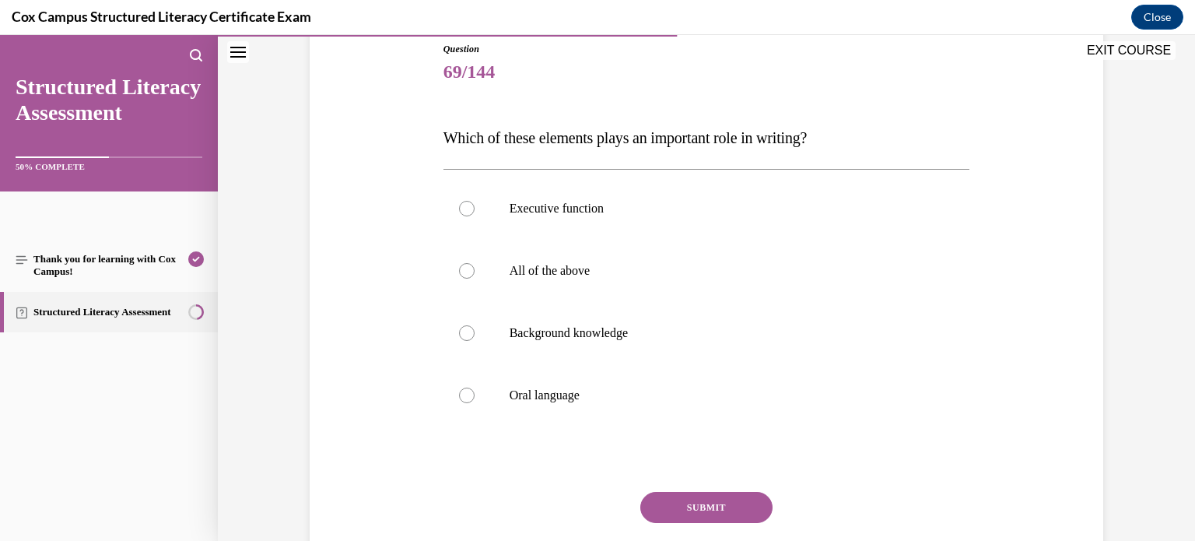
scroll to position [177, 0]
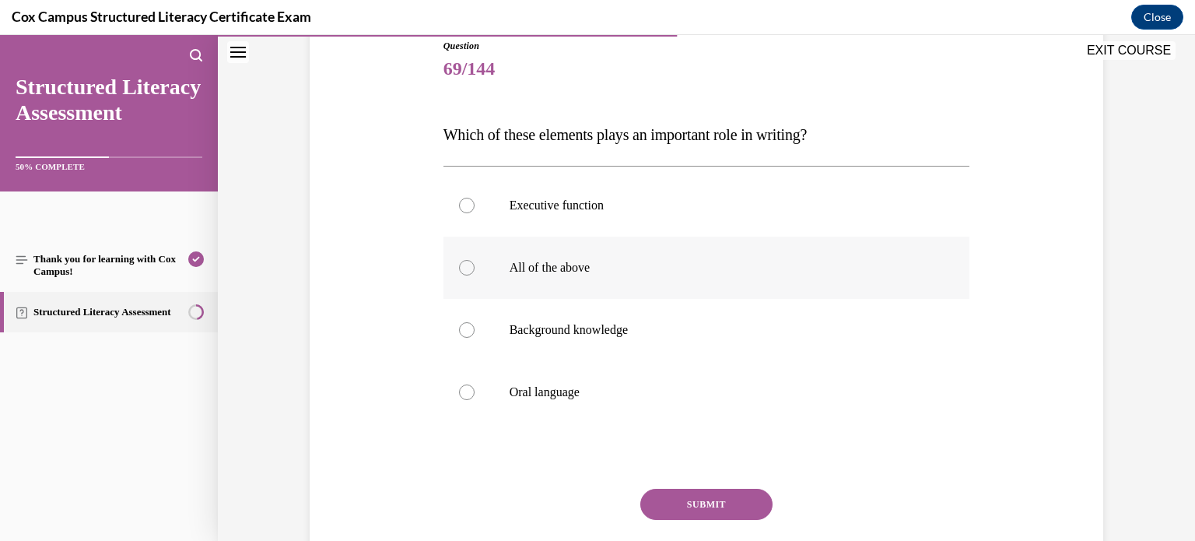
click at [527, 260] on p "All of the above" at bounding box center [720, 268] width 422 height 16
click at [474, 260] on input "All of the above" at bounding box center [467, 268] width 16 height 16
radio input "true"
click at [697, 501] on button "SUBMIT" at bounding box center [706, 503] width 132 height 31
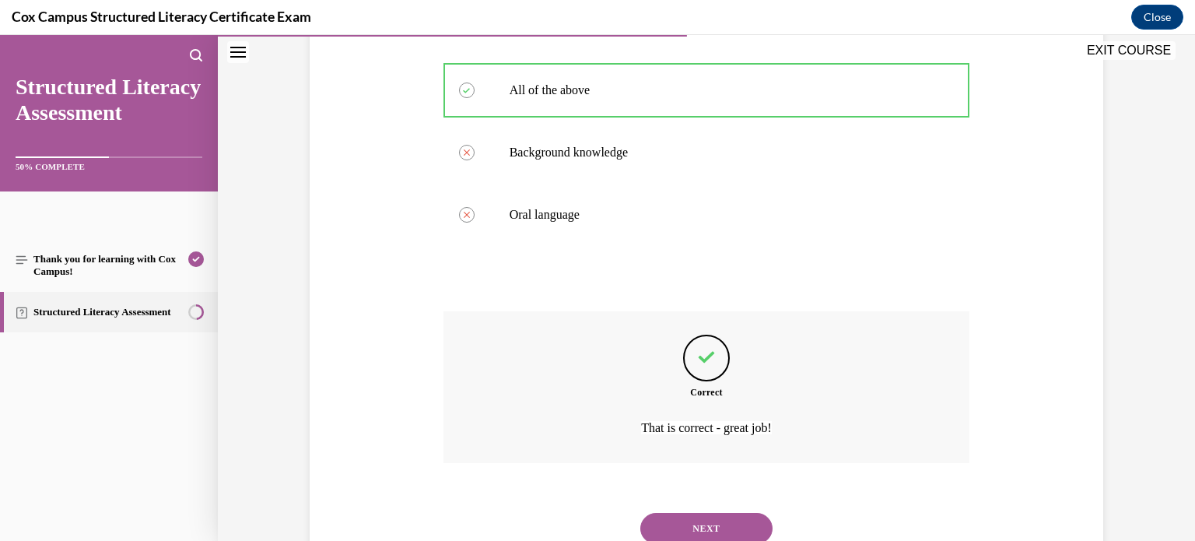
scroll to position [411, 0]
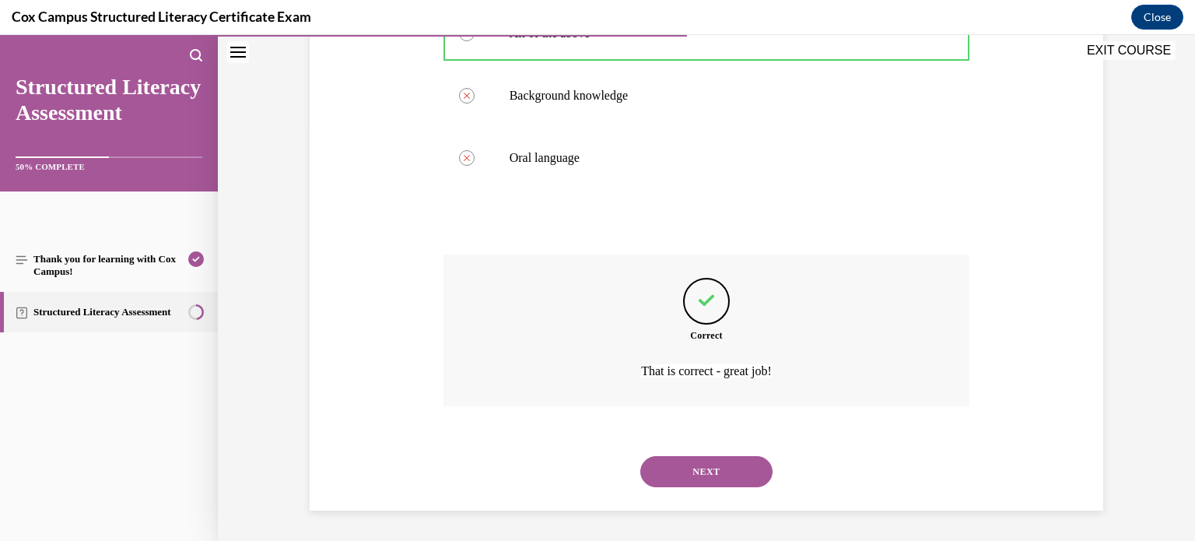
click at [646, 465] on button "NEXT" at bounding box center [706, 471] width 132 height 31
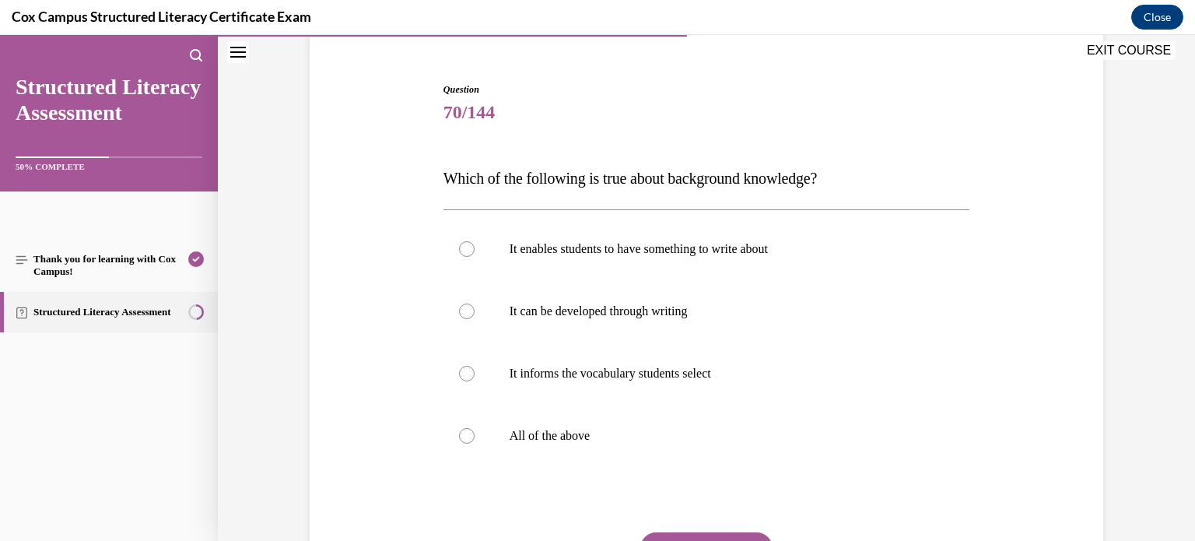
scroll to position [134, 0]
click at [583, 453] on label "All of the above" at bounding box center [706, 435] width 527 height 62
click at [474, 443] on input "All of the above" at bounding box center [467, 436] width 16 height 16
radio input "true"
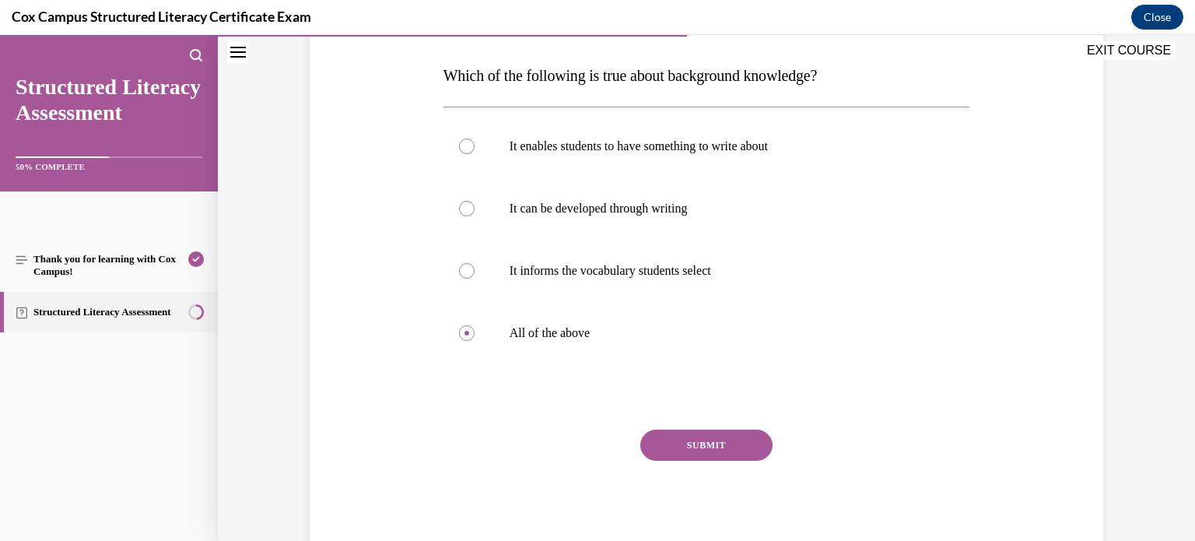
click at [678, 449] on button "SUBMIT" at bounding box center [706, 444] width 132 height 31
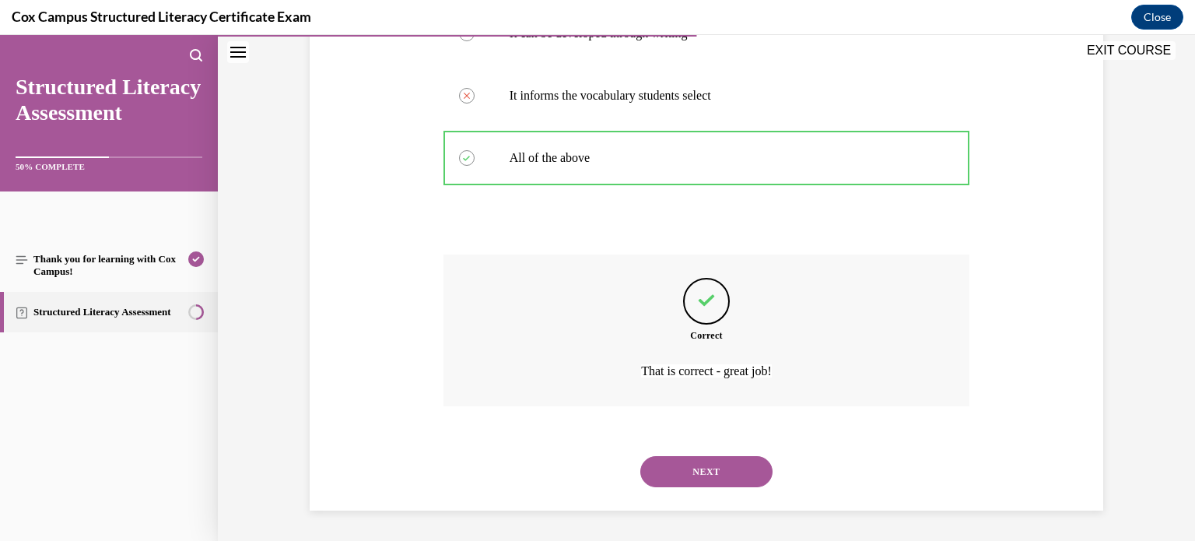
click at [686, 461] on button "NEXT" at bounding box center [706, 471] width 132 height 31
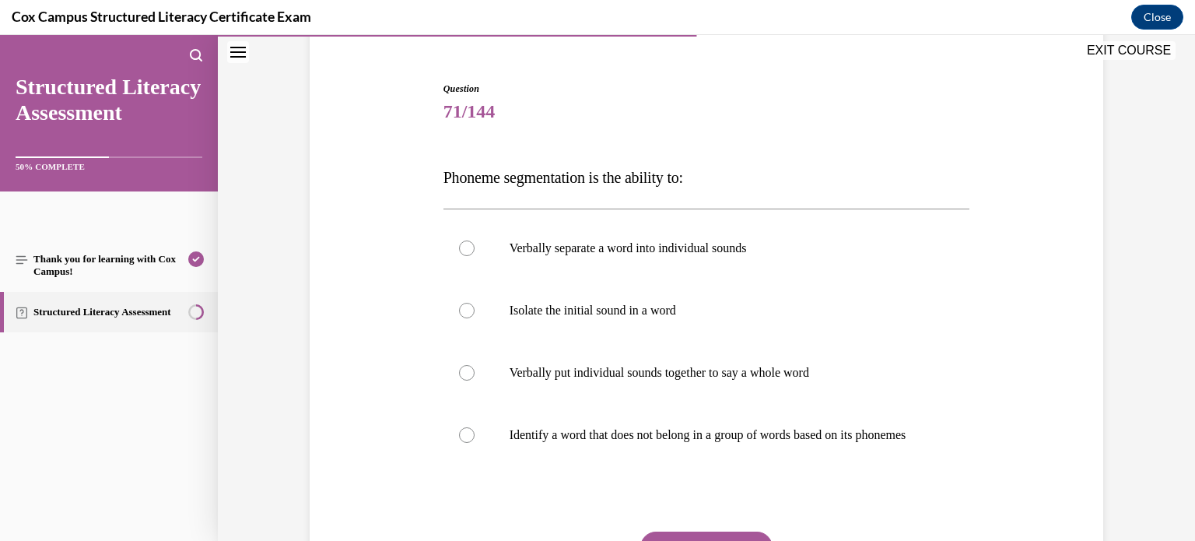
scroll to position [136, 0]
click at [578, 251] on p "Verbally separate a word into individual sounds" at bounding box center [720, 247] width 422 height 16
click at [474, 251] on input "Verbally separate a word into individual sounds" at bounding box center [467, 247] width 16 height 16
radio input "true"
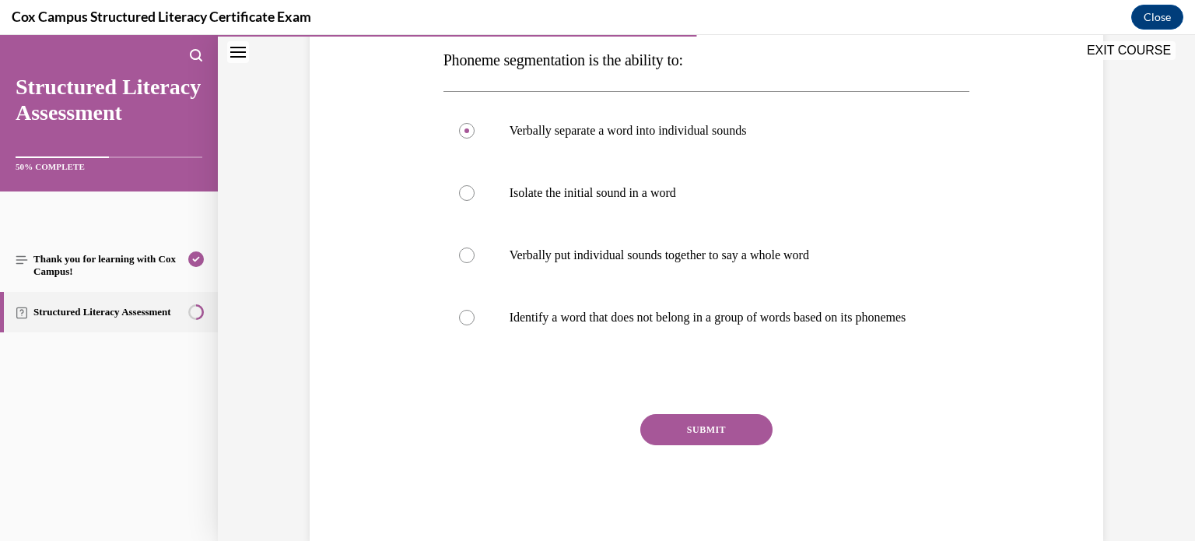
click at [685, 445] on button "SUBMIT" at bounding box center [706, 429] width 132 height 31
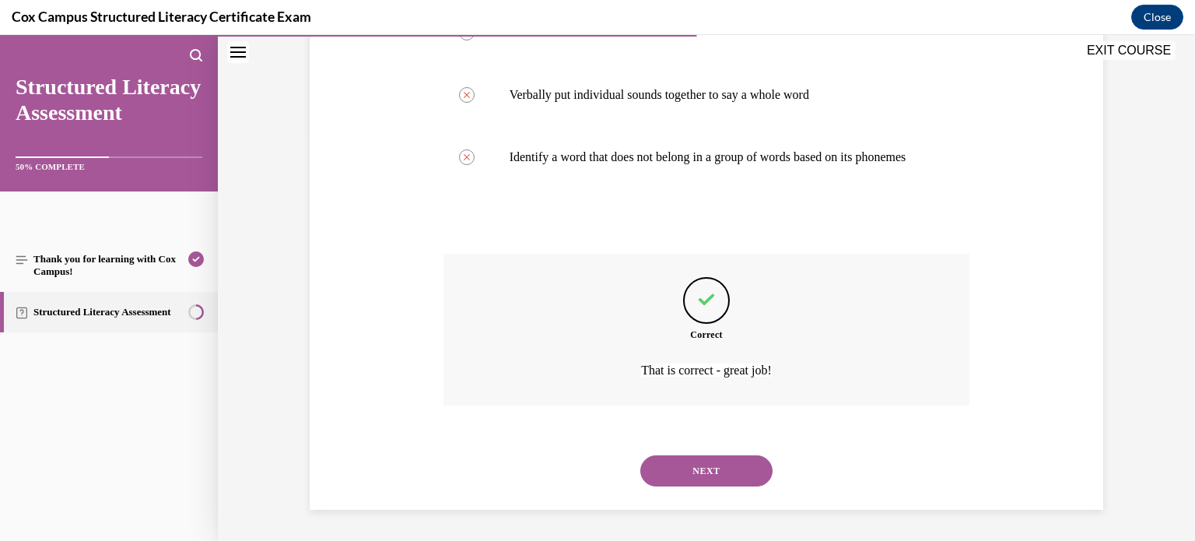
click at [681, 474] on button "NEXT" at bounding box center [706, 470] width 132 height 31
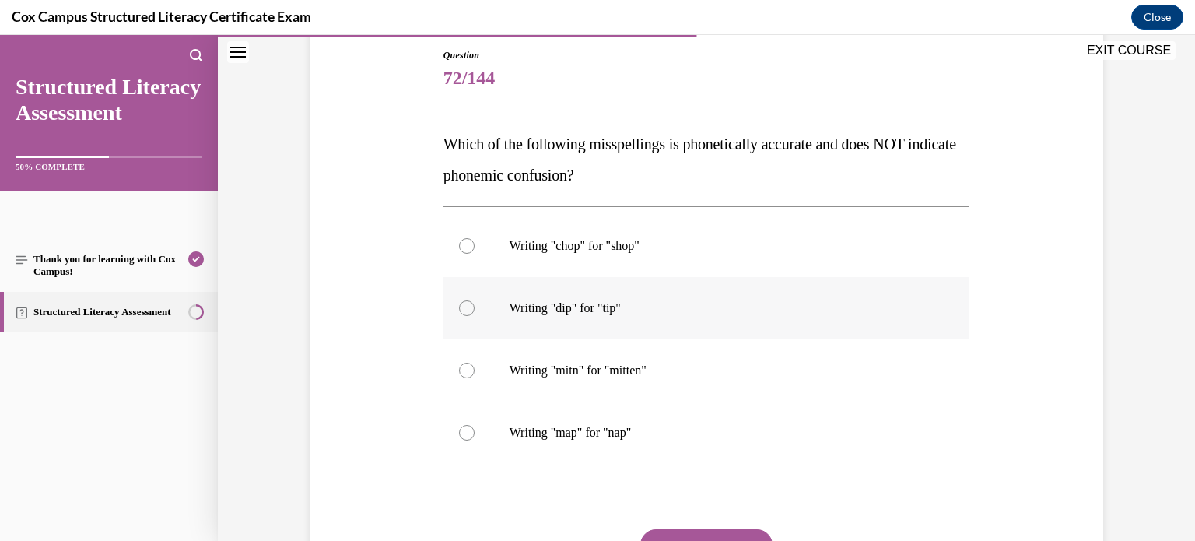
scroll to position [168, 0]
click at [576, 371] on p "Writing "mitn" for "mitten"" at bounding box center [720, 370] width 422 height 16
click at [474, 371] on input "Writing "mitn" for "mitten"" at bounding box center [467, 370] width 16 height 16
radio input "true"
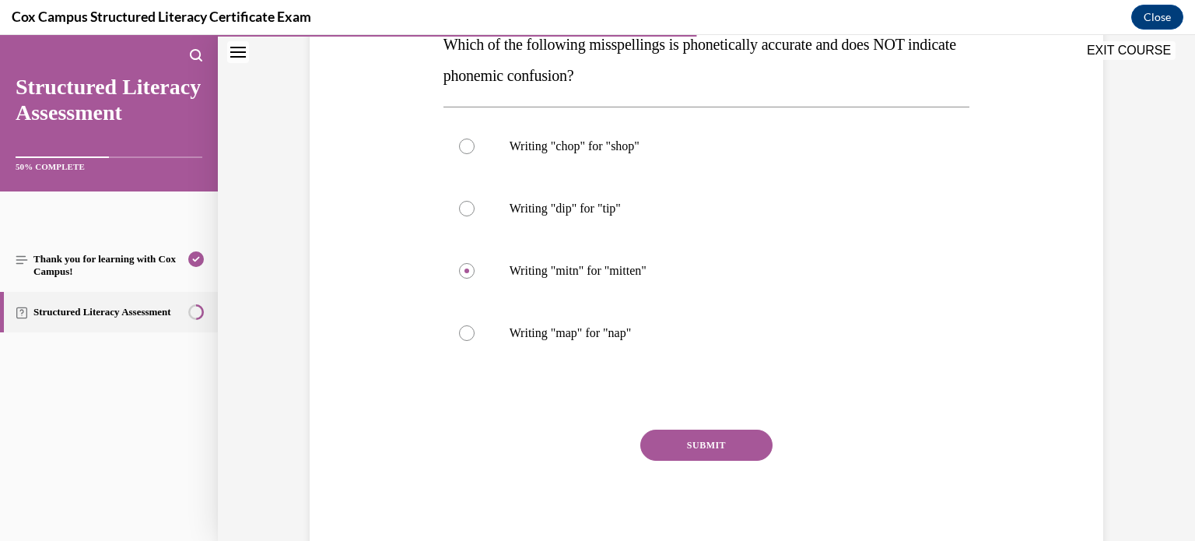
click at [674, 432] on button "SUBMIT" at bounding box center [706, 444] width 132 height 31
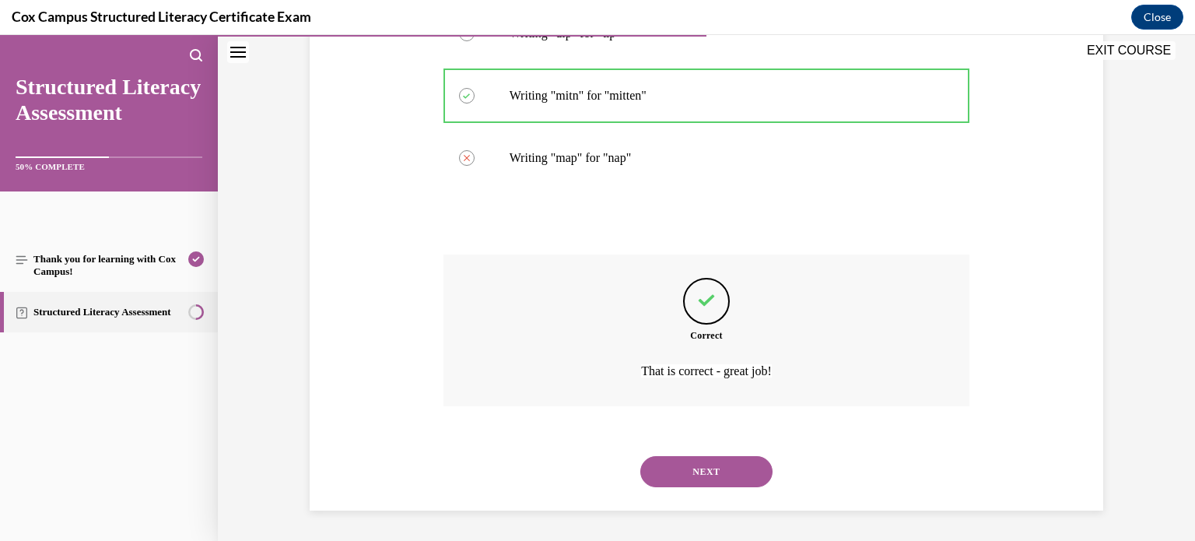
click at [651, 475] on button "NEXT" at bounding box center [706, 471] width 132 height 31
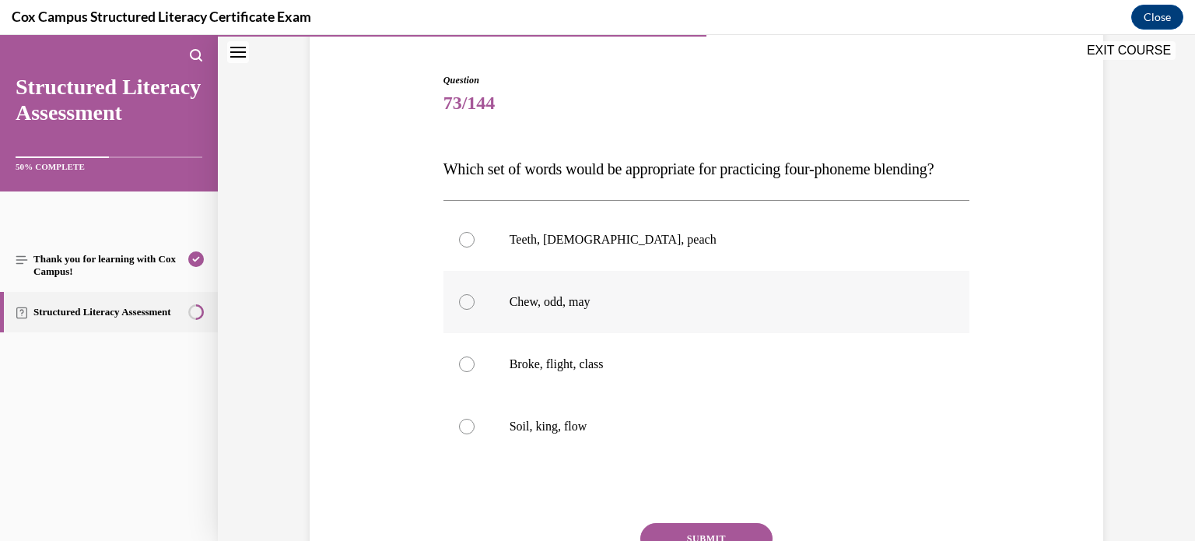
scroll to position [143, 0]
click at [546, 372] on p "Broke, flight, class" at bounding box center [720, 364] width 422 height 16
click at [474, 372] on input "Broke, flight, class" at bounding box center [467, 364] width 16 height 16
radio input "true"
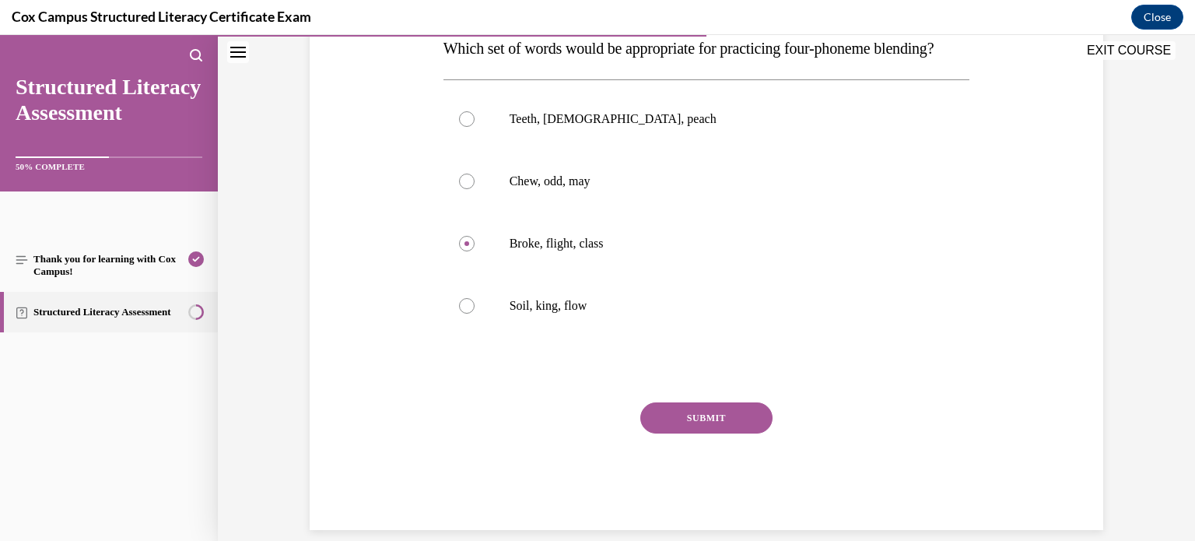
click at [645, 433] on button "SUBMIT" at bounding box center [706, 417] width 132 height 31
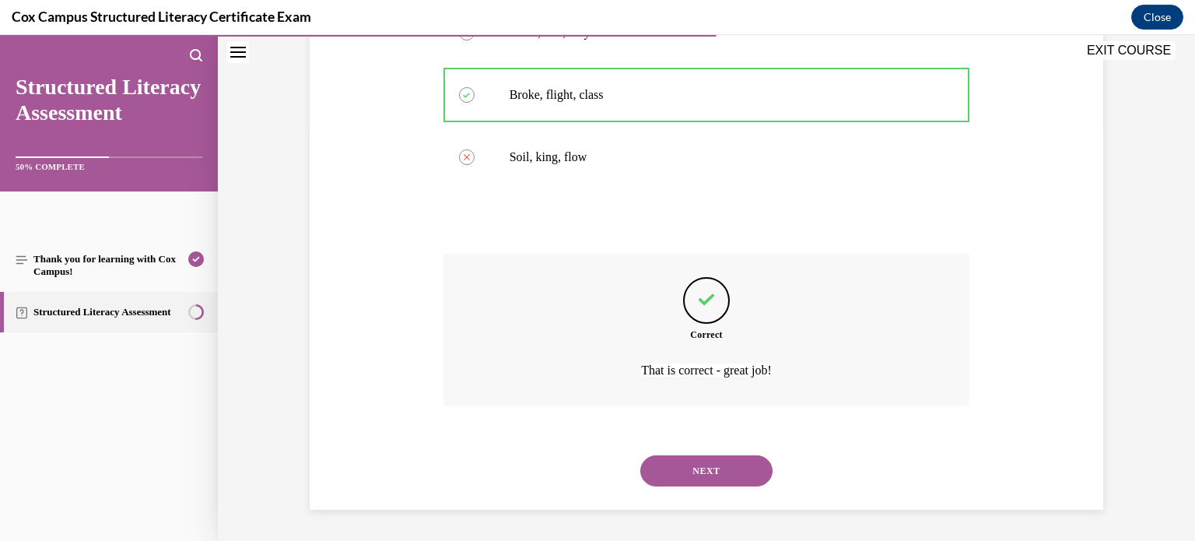
click at [671, 474] on button "NEXT" at bounding box center [706, 470] width 132 height 31
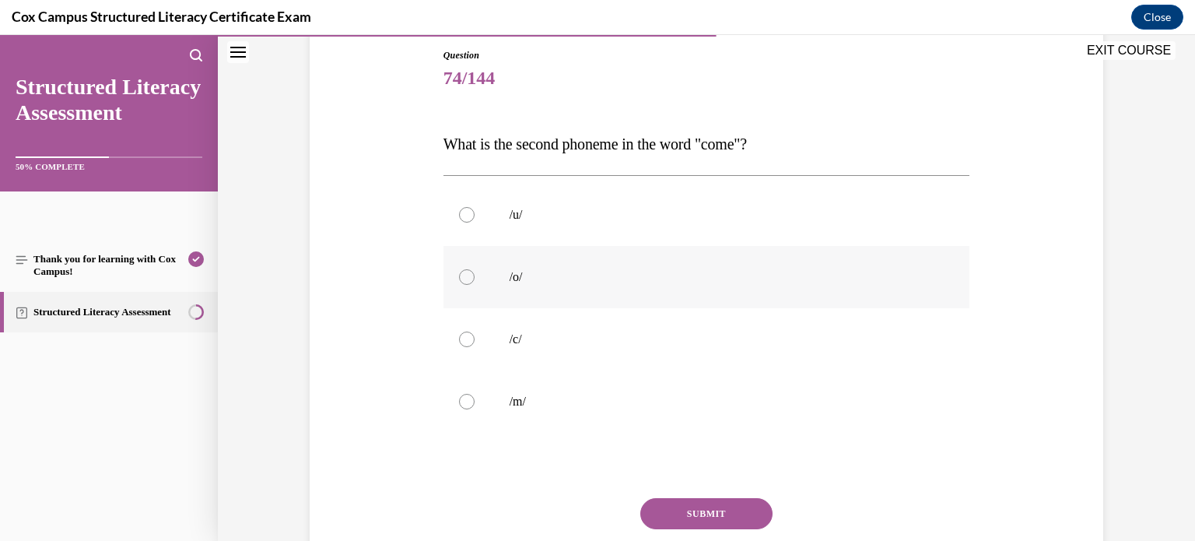
scroll to position [177, 0]
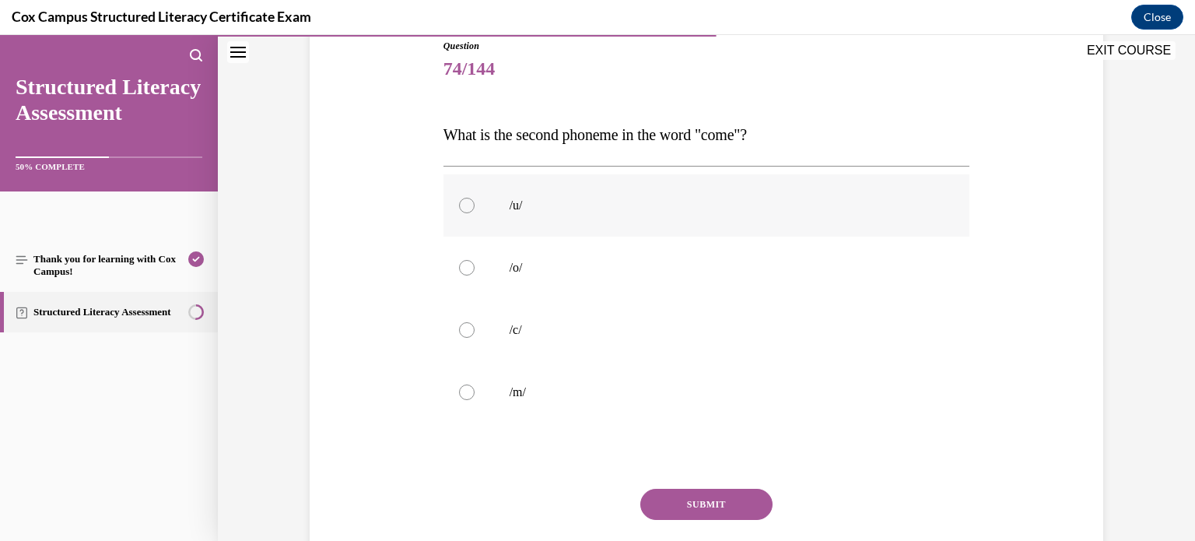
click at [509, 205] on p "/u/" at bounding box center [720, 206] width 422 height 16
click at [474, 205] on input "/u/" at bounding box center [467, 206] width 16 height 16
radio input "true"
click at [688, 500] on button "SUBMIT" at bounding box center [706, 503] width 132 height 31
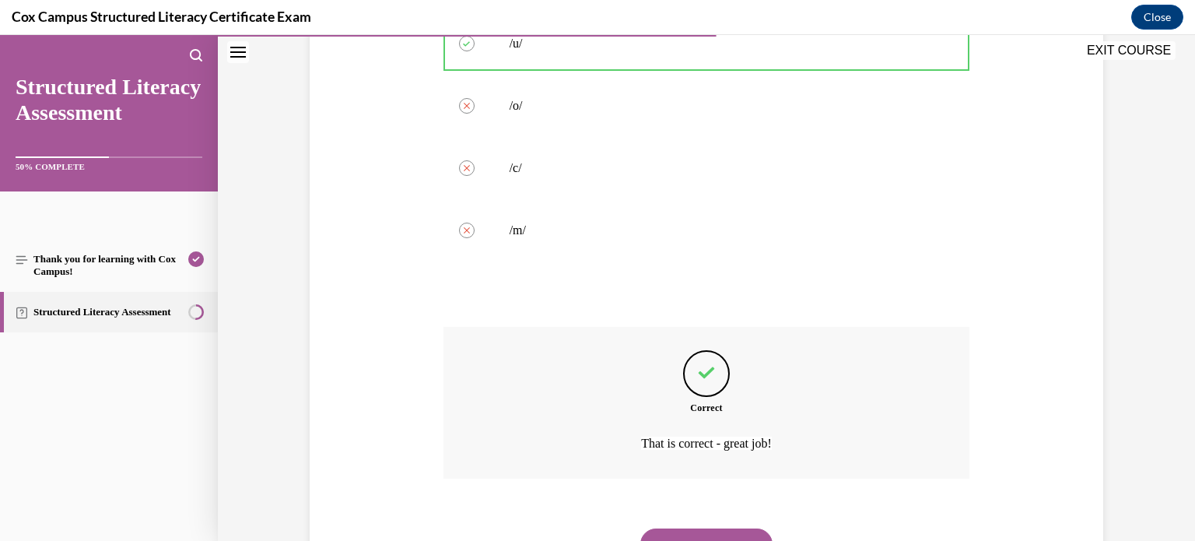
scroll to position [339, 0]
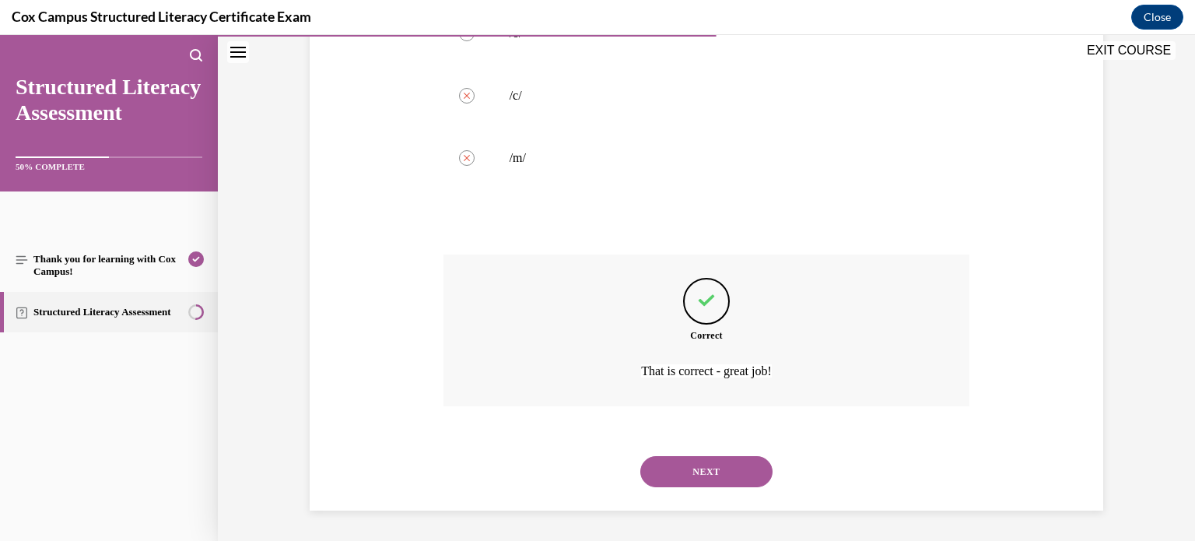
click at [713, 467] on button "NEXT" at bounding box center [706, 471] width 132 height 31
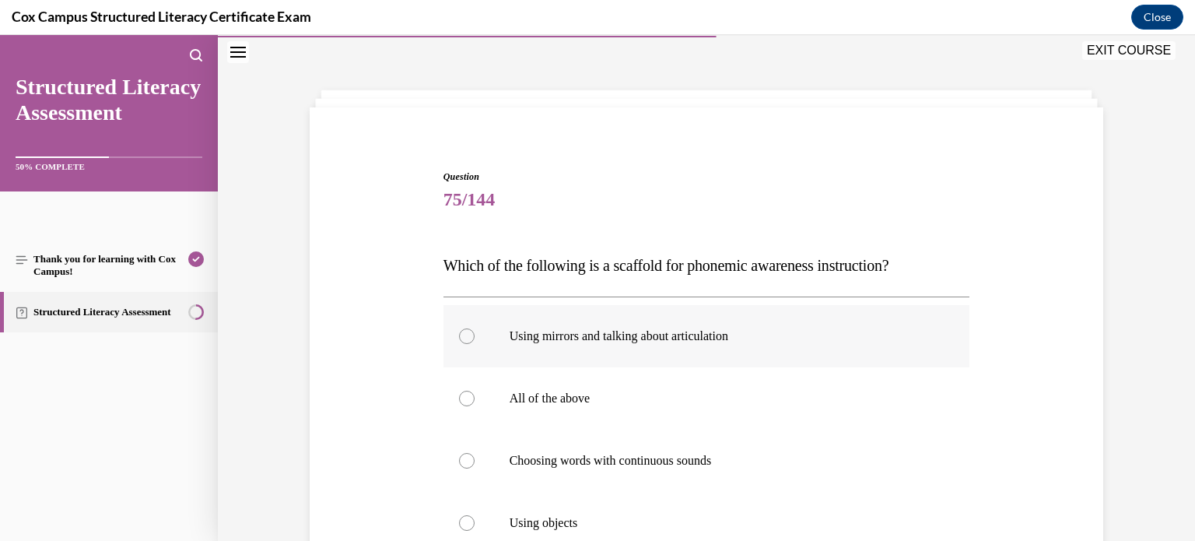
scroll to position [114, 0]
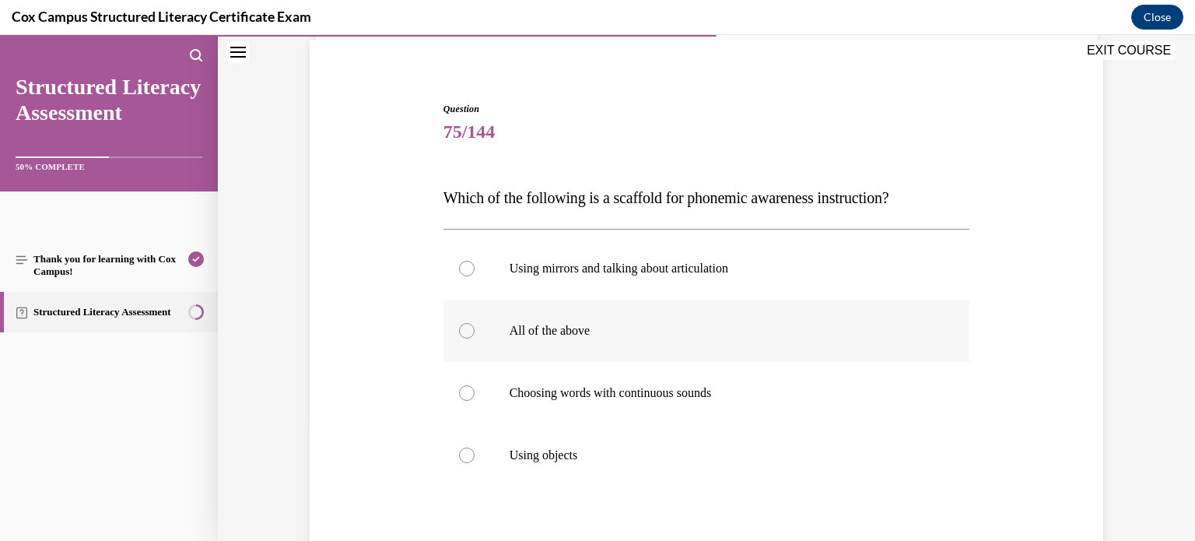
click at [509, 338] on label "All of the above" at bounding box center [706, 330] width 527 height 62
click at [474, 338] on input "All of the above" at bounding box center [467, 331] width 16 height 16
radio input "true"
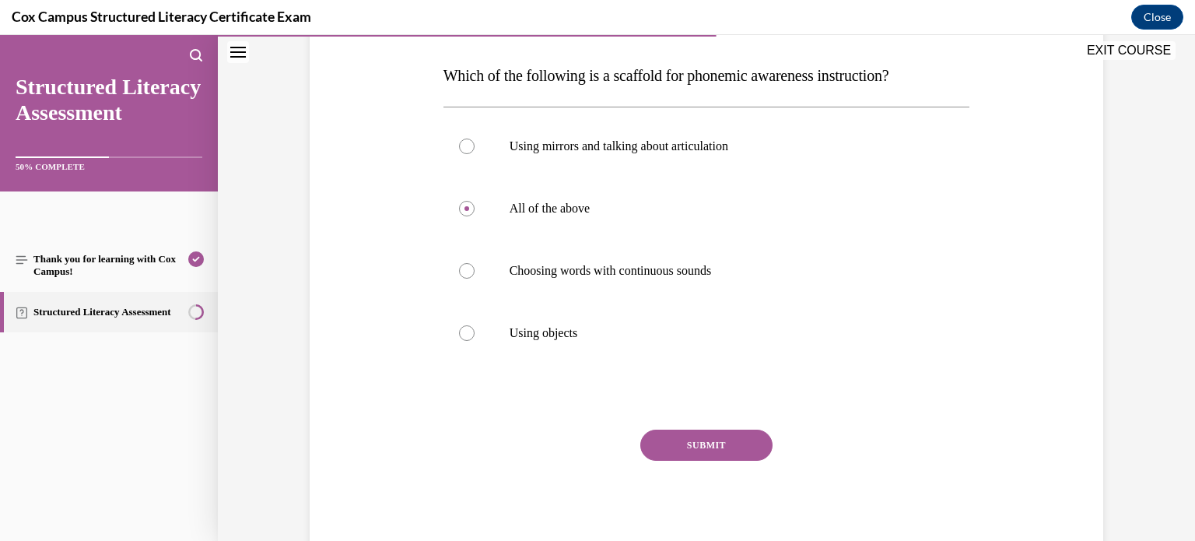
click at [703, 455] on button "SUBMIT" at bounding box center [706, 444] width 132 height 31
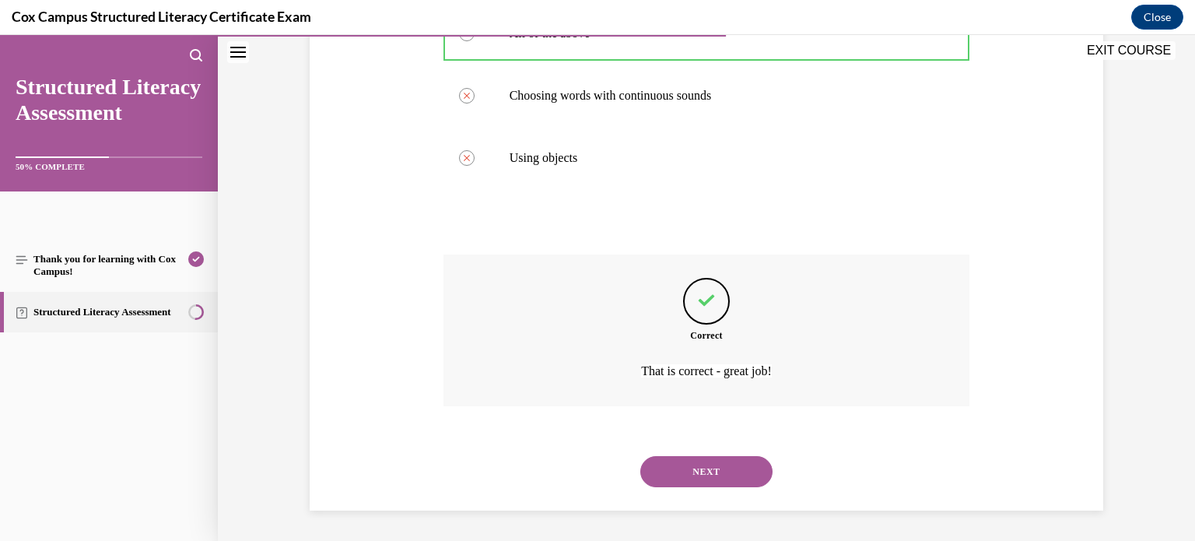
click at [674, 481] on button "NEXT" at bounding box center [706, 471] width 132 height 31
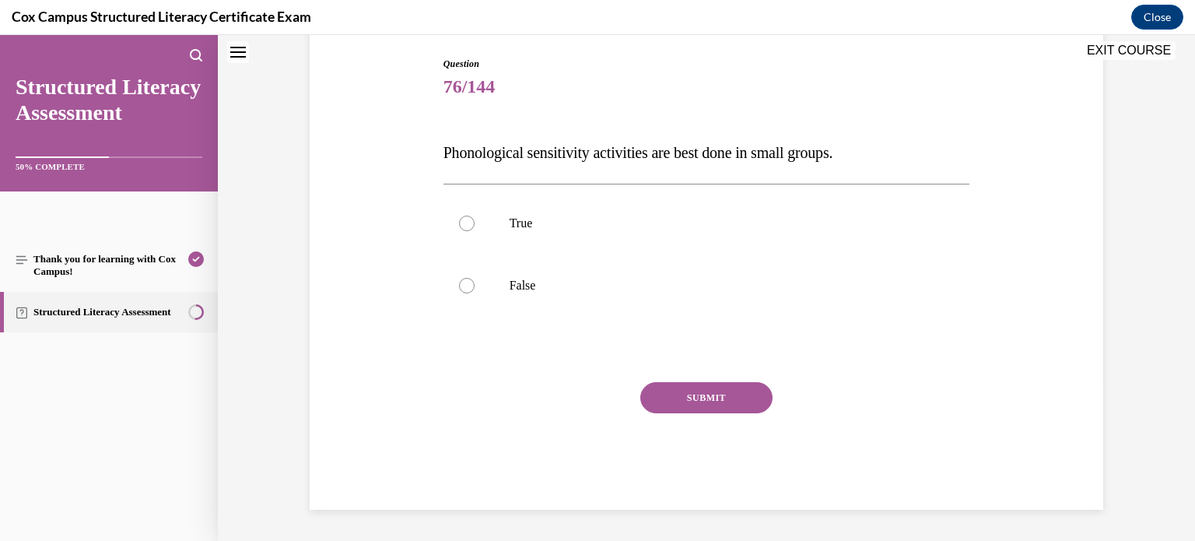
scroll to position [47, 0]
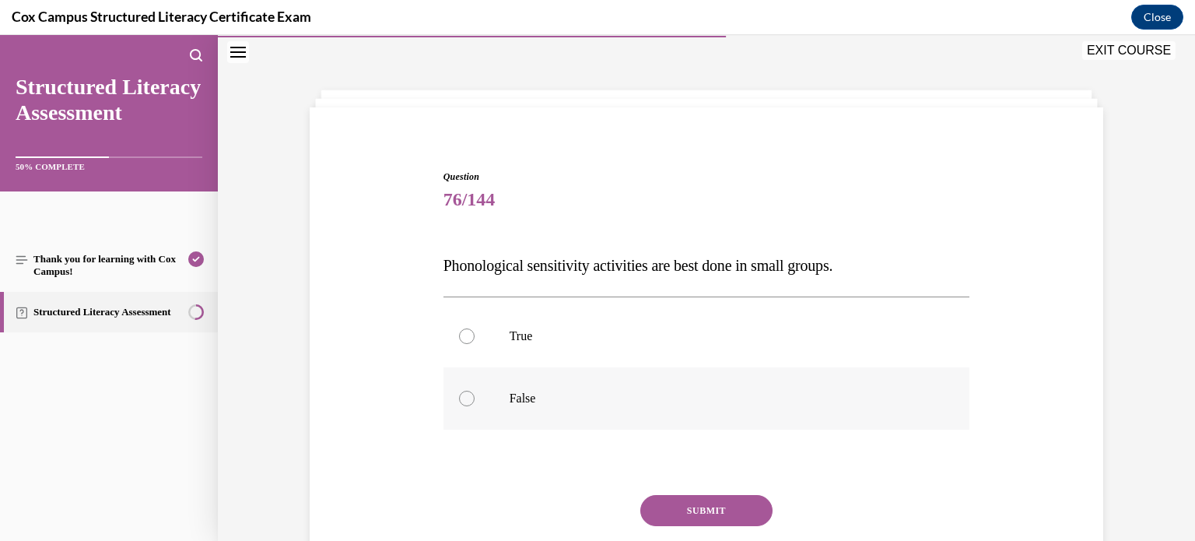
click at [479, 398] on label "False" at bounding box center [706, 398] width 527 height 62
click at [474, 398] on input "False" at bounding box center [467, 398] width 16 height 16
radio input "true"
click at [646, 505] on button "SUBMIT" at bounding box center [706, 510] width 132 height 31
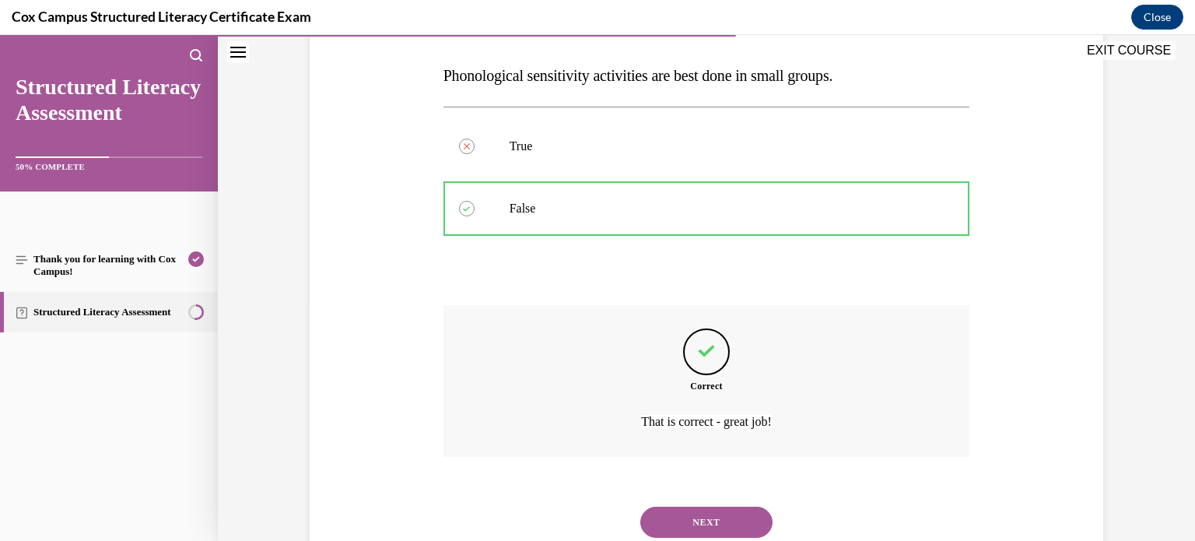
click at [662, 516] on button "NEXT" at bounding box center [706, 521] width 132 height 31
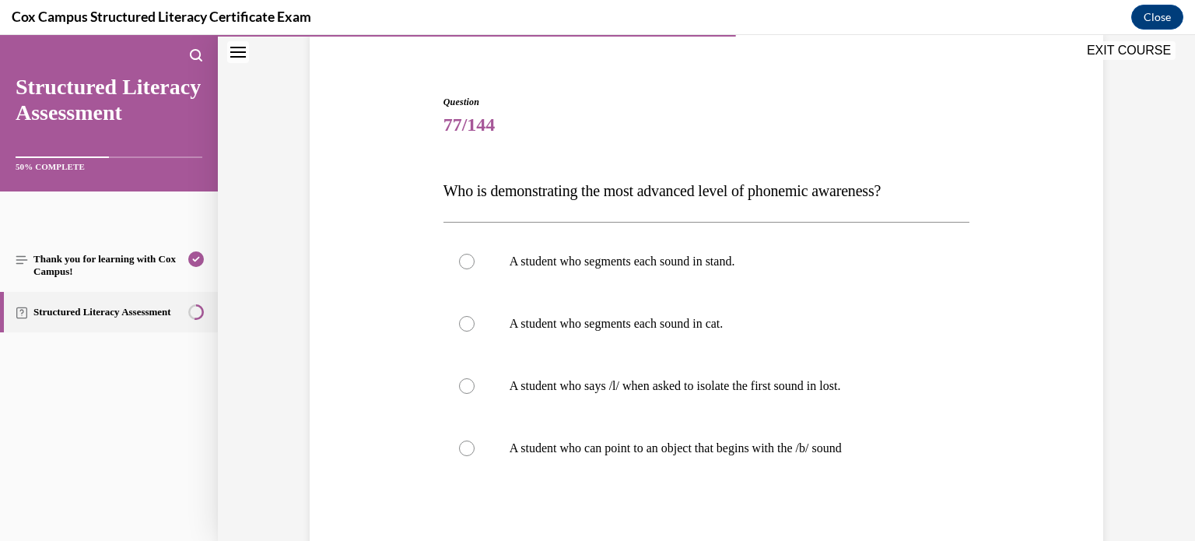
scroll to position [124, 0]
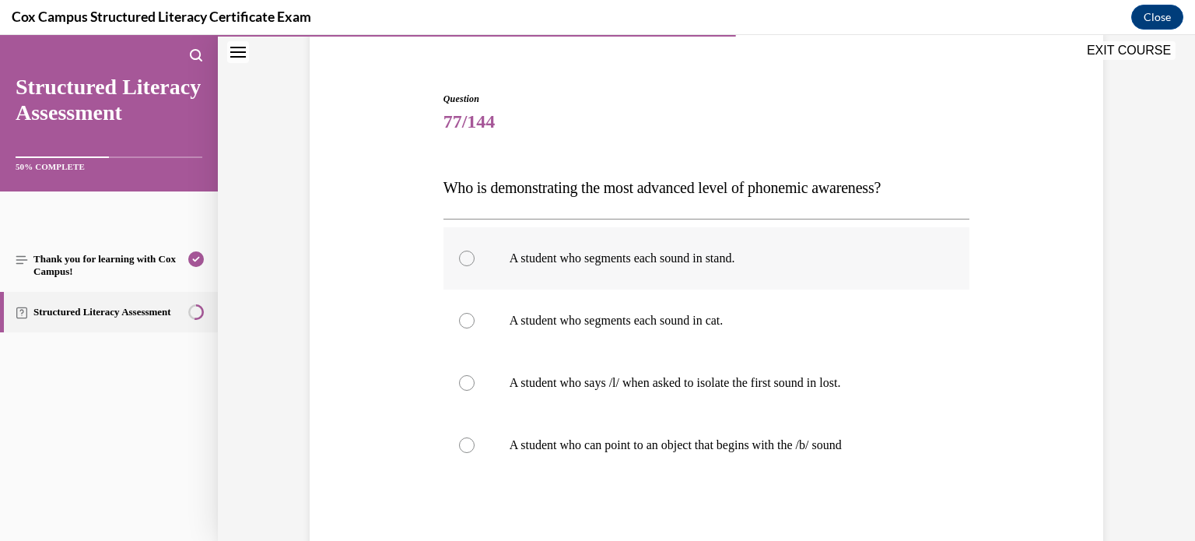
click at [730, 256] on p "A student who segments each sound in stand." at bounding box center [720, 258] width 422 height 16
click at [474, 256] on input "A student who segments each sound in stand." at bounding box center [467, 258] width 16 height 16
radio input "true"
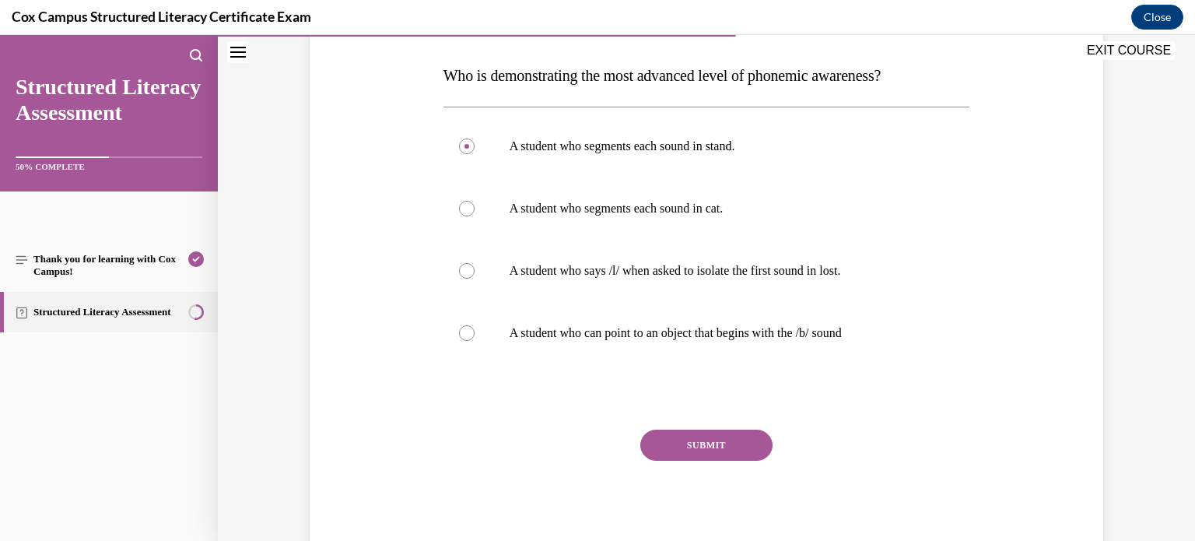
click at [696, 445] on button "SUBMIT" at bounding box center [706, 444] width 132 height 31
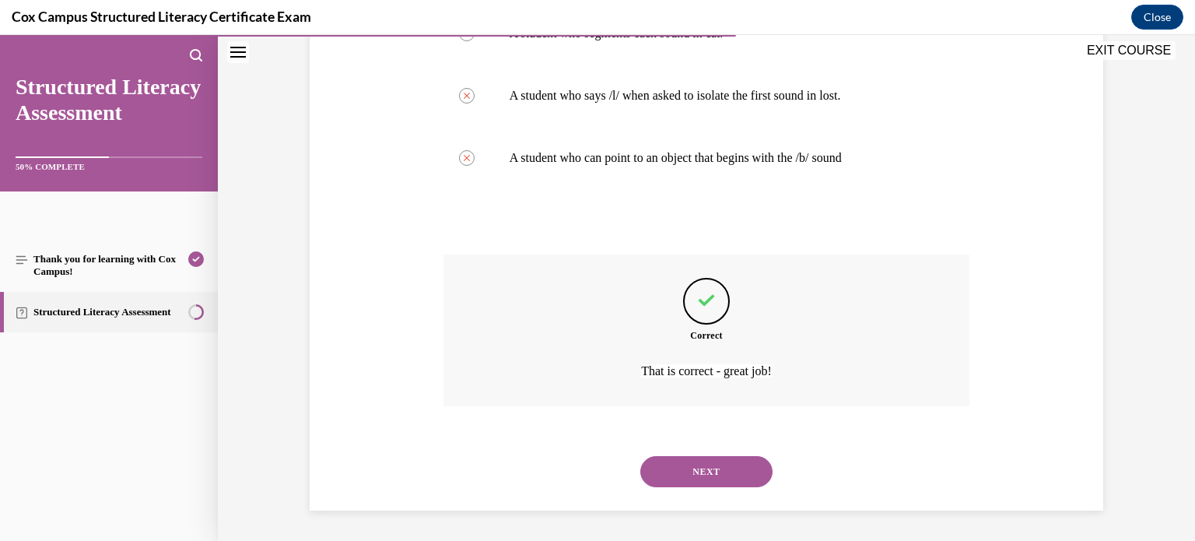
click at [676, 485] on button "NEXT" at bounding box center [706, 471] width 132 height 31
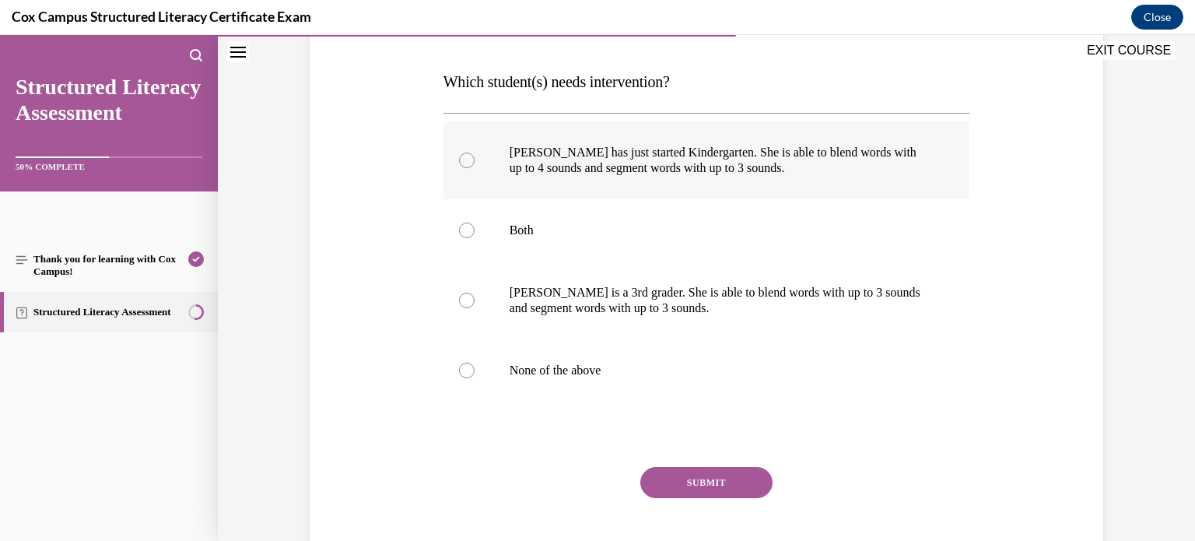
scroll to position [231, 0]
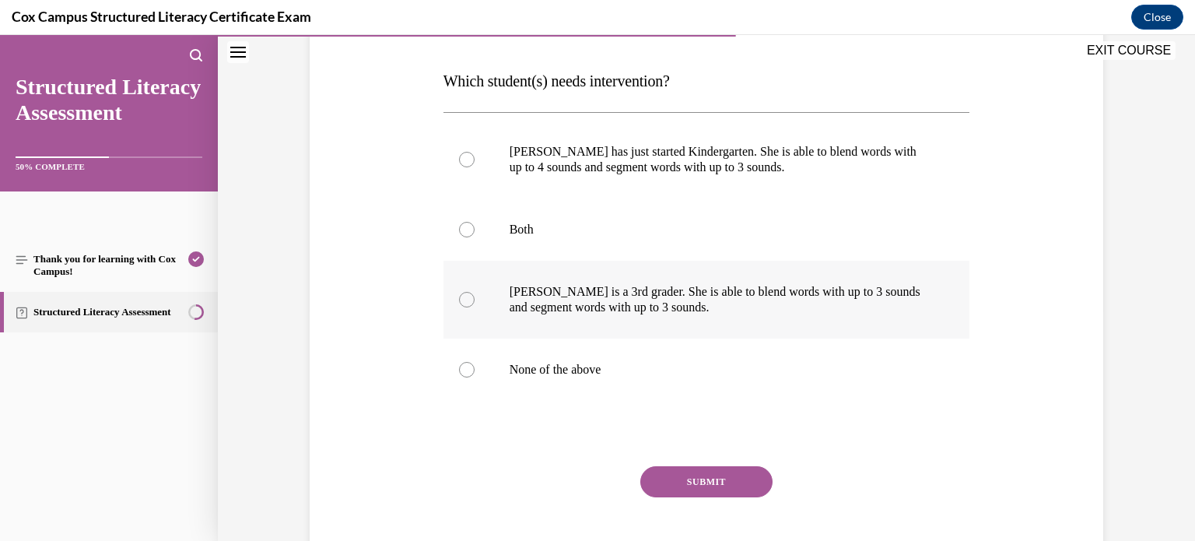
click at [645, 298] on p "Ella is a 3rd grader. She is able to blend words with up to 3 sounds and segmen…" at bounding box center [720, 299] width 422 height 31
click at [474, 298] on input "Ella is a 3rd grader. She is able to blend words with up to 3 sounds and segmen…" at bounding box center [467, 300] width 16 height 16
radio input "true"
click at [704, 474] on button "SUBMIT" at bounding box center [706, 481] width 132 height 31
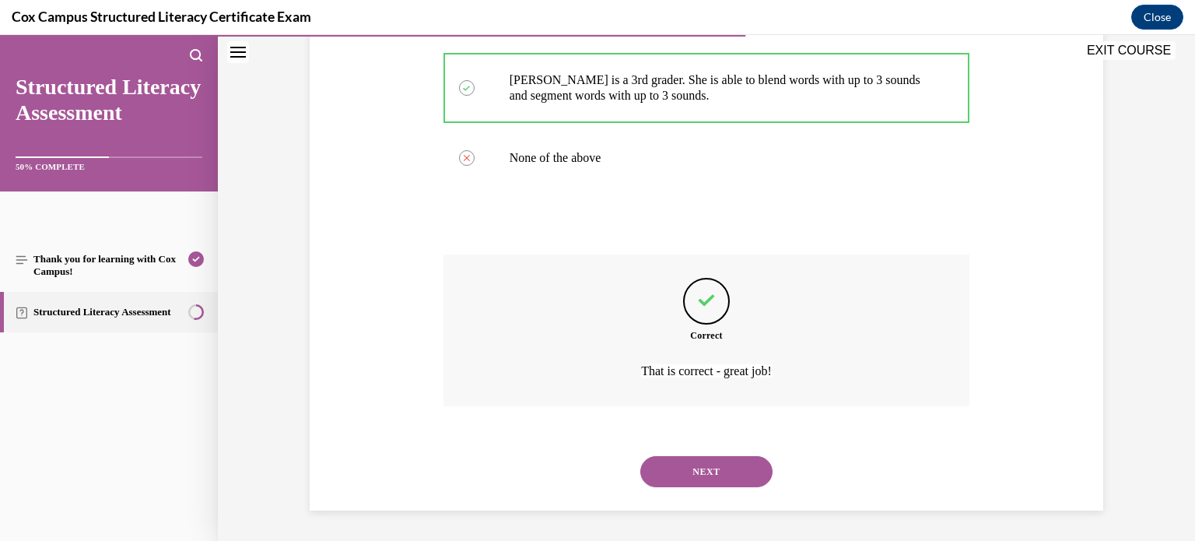
click at [704, 474] on button "NEXT" at bounding box center [706, 471] width 132 height 31
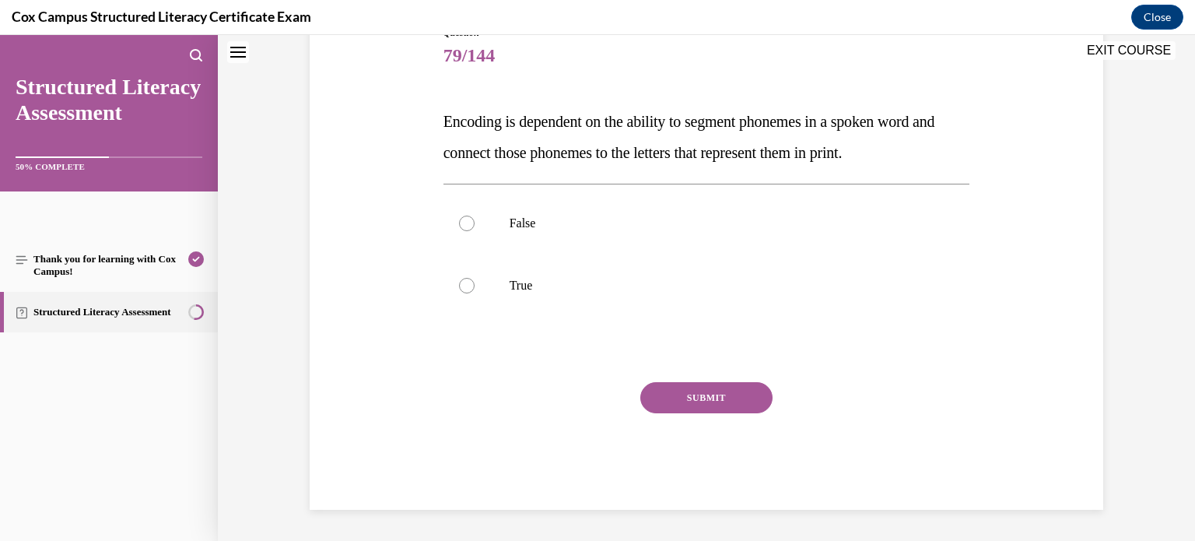
scroll to position [47, 0]
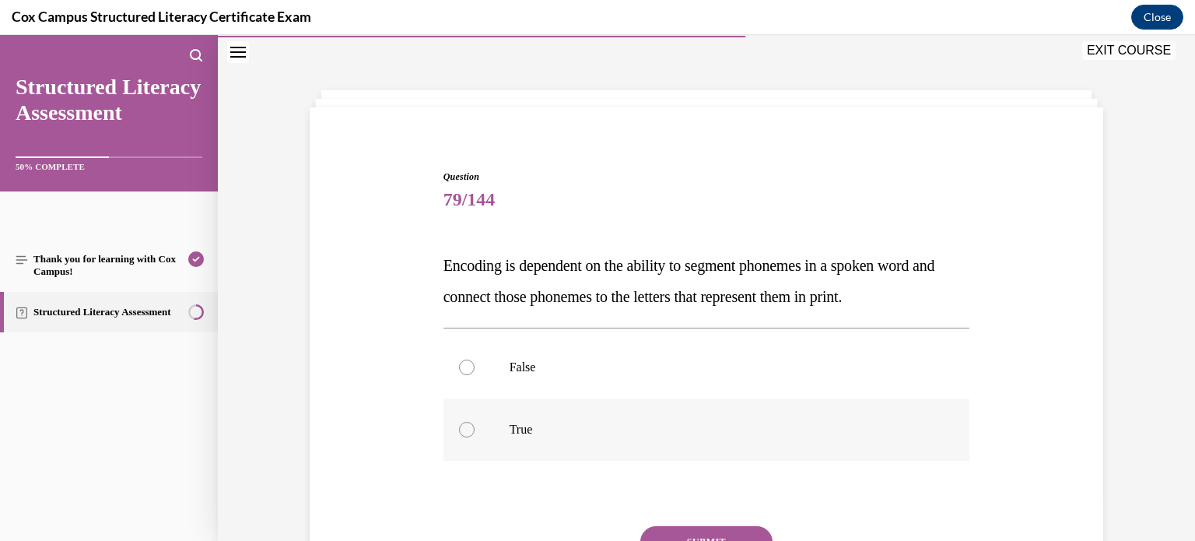
click at [516, 436] on label "True" at bounding box center [706, 429] width 527 height 62
click at [474, 436] on input "True" at bounding box center [467, 430] width 16 height 16
radio input "true"
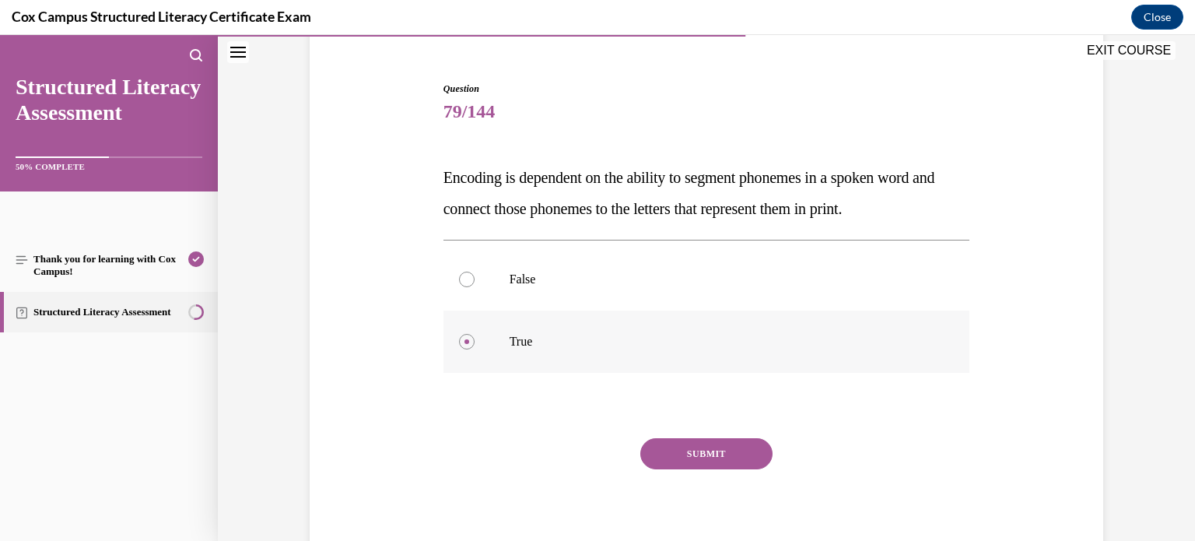
scroll to position [143, 0]
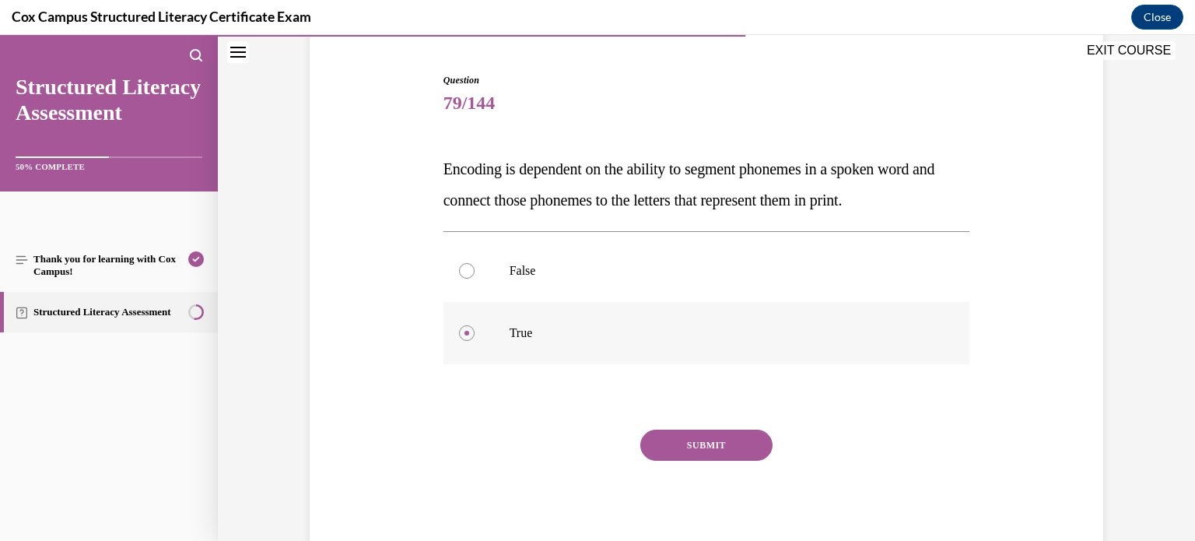
click at [700, 431] on button "SUBMIT" at bounding box center [706, 444] width 132 height 31
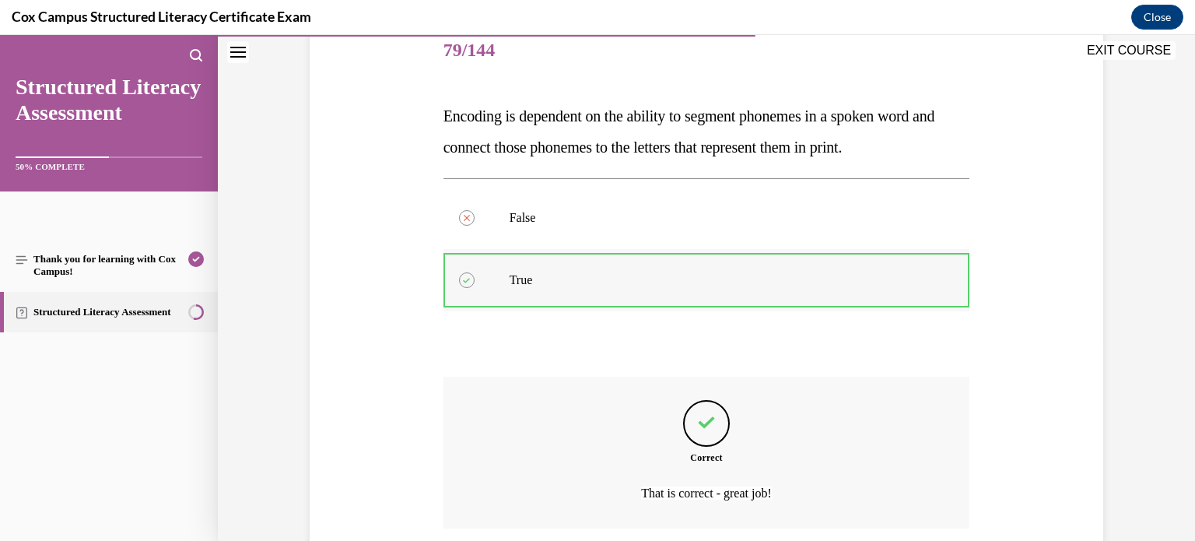
scroll to position [200, 0]
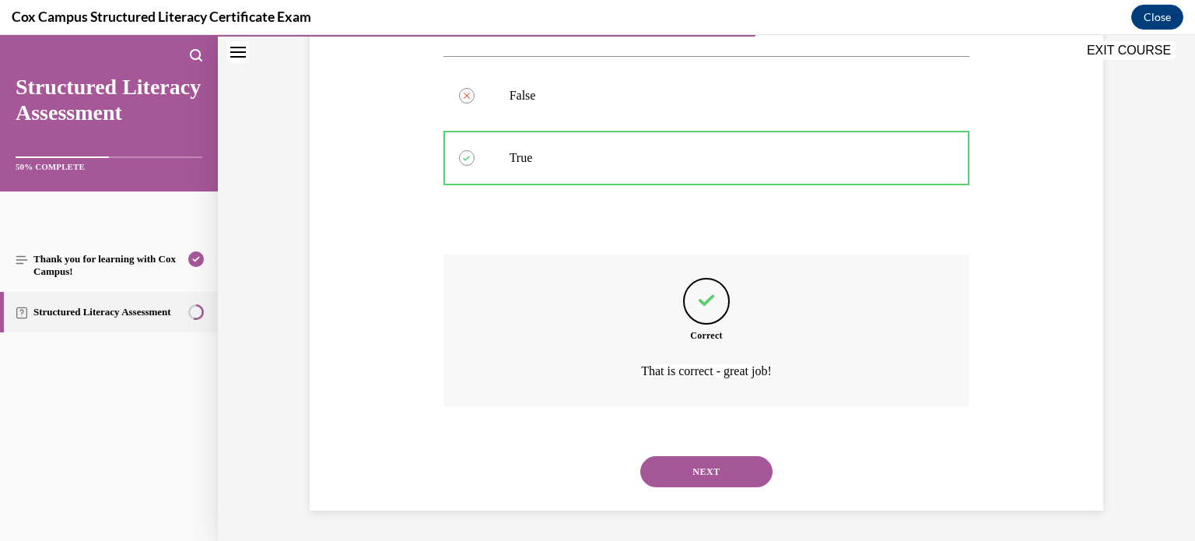
click at [685, 457] on button "NEXT" at bounding box center [706, 471] width 132 height 31
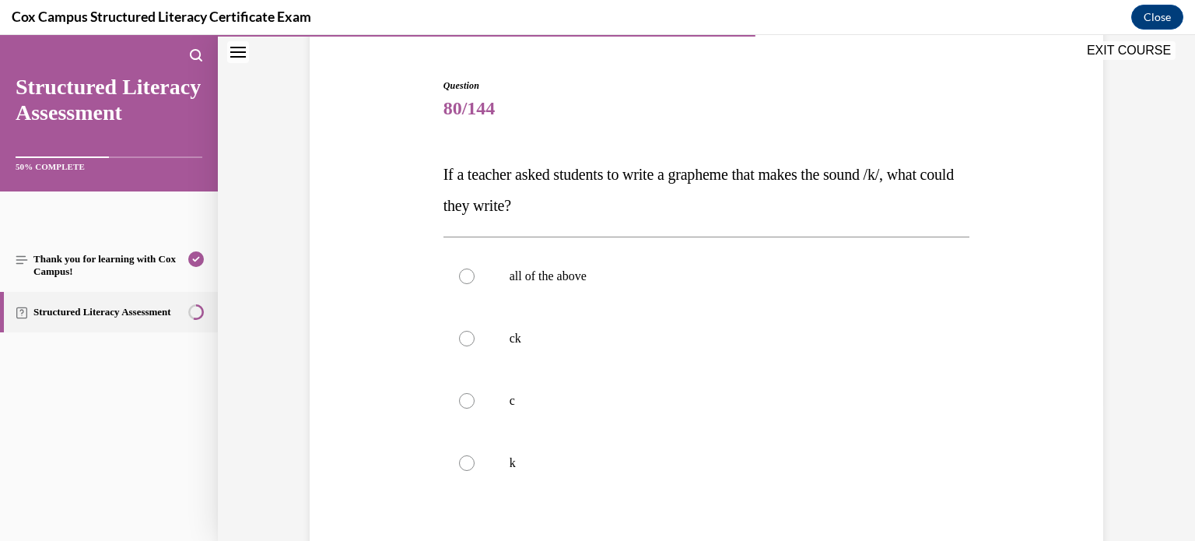
scroll to position [143, 0]
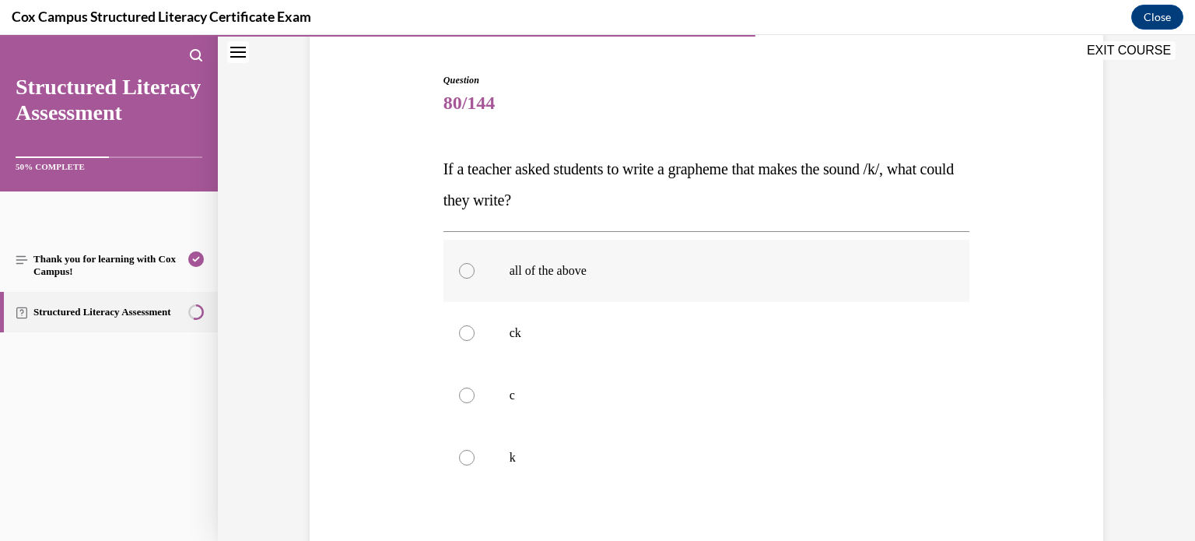
click at [585, 272] on p "all of the above" at bounding box center [720, 271] width 422 height 16
click at [474, 272] on input "all of the above" at bounding box center [467, 271] width 16 height 16
radio input "true"
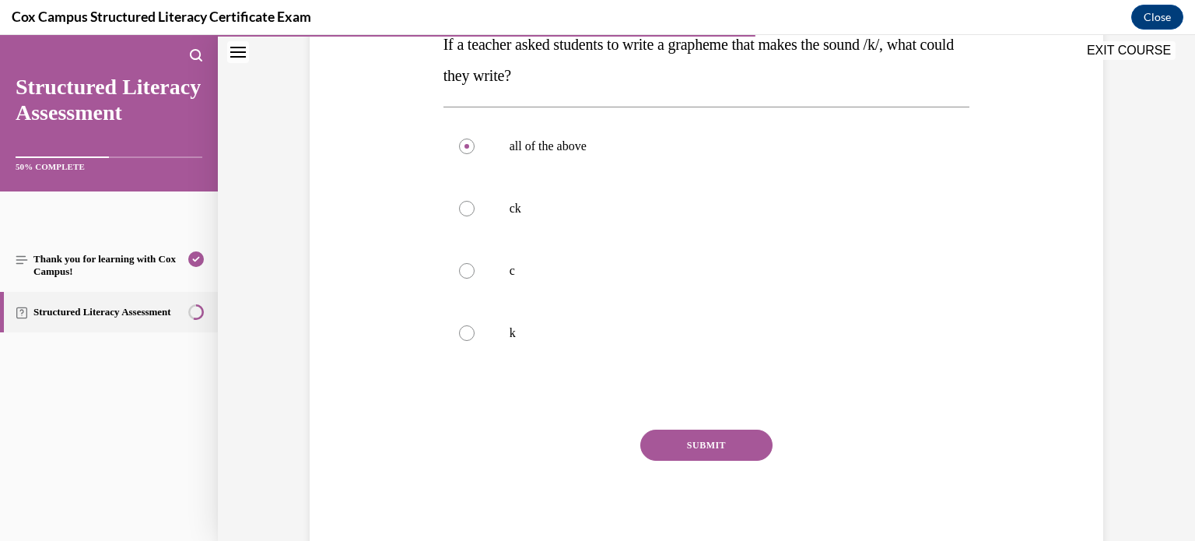
click at [727, 432] on button "SUBMIT" at bounding box center [706, 444] width 132 height 31
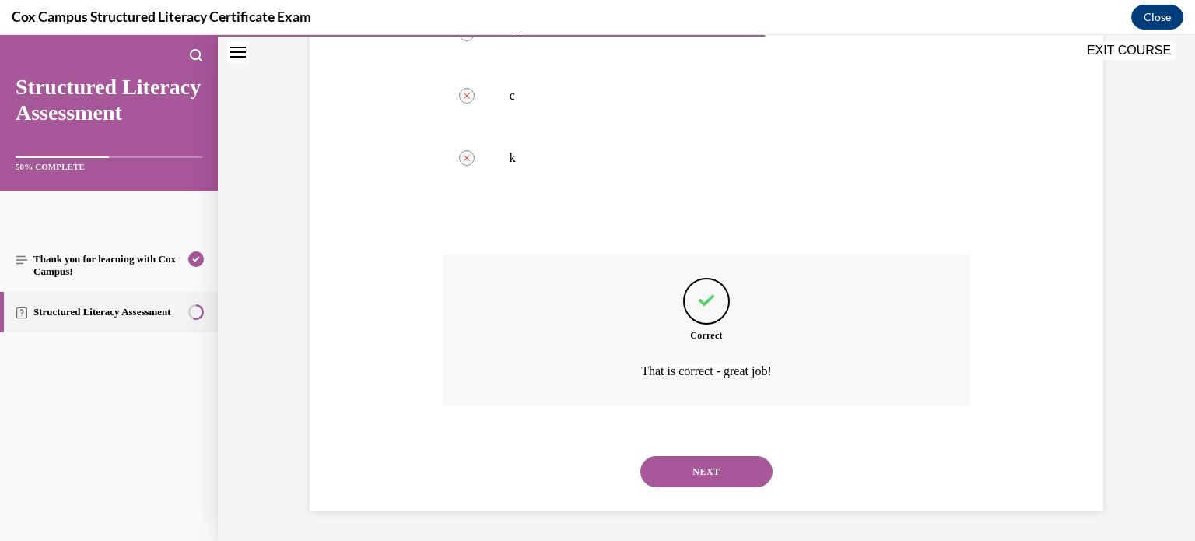
click at [678, 478] on button "NEXT" at bounding box center [706, 471] width 132 height 31
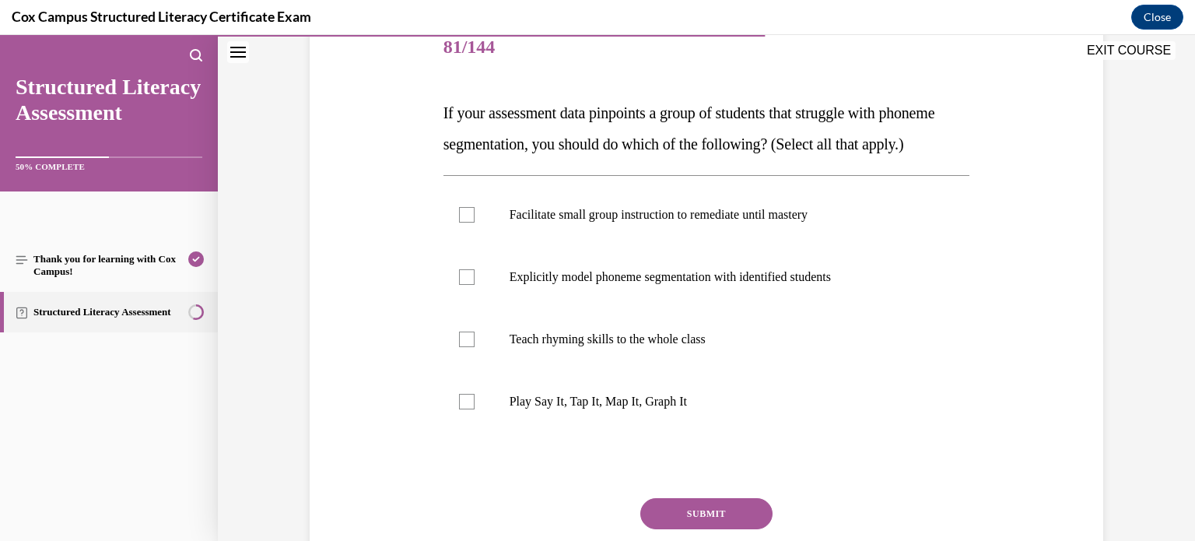
scroll to position [199, 0]
click at [611, 246] on label "Facilitate small group instruction to remediate until mastery" at bounding box center [706, 215] width 527 height 62
click at [474, 222] on input "Facilitate small group instruction to remediate until mastery" at bounding box center [467, 215] width 16 height 16
checkbox input "true"
click at [626, 285] on p "Explicitly model phoneme segmentation with identified students" at bounding box center [720, 277] width 422 height 16
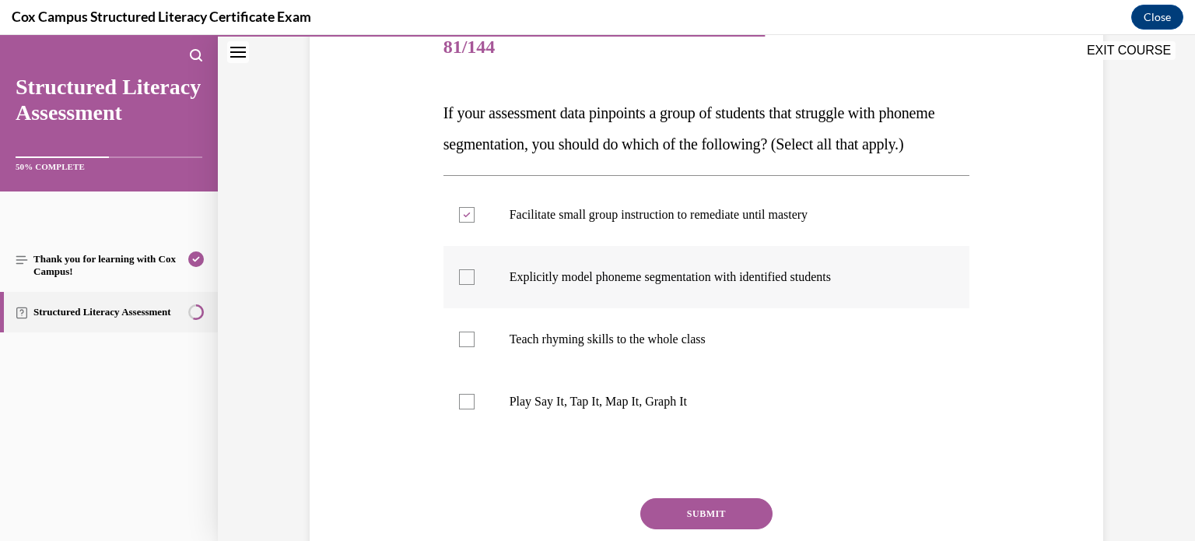
click at [474, 285] on input "Explicitly model phoneme segmentation with identified students" at bounding box center [467, 277] width 16 height 16
checkbox input "true"
click at [509, 409] on p "Play Say It, Tap It, Map It, Graph It" at bounding box center [720, 402] width 422 height 16
click at [474, 409] on input "Play Say It, Tap It, Map It, Graph It" at bounding box center [467, 402] width 16 height 16
checkbox input "true"
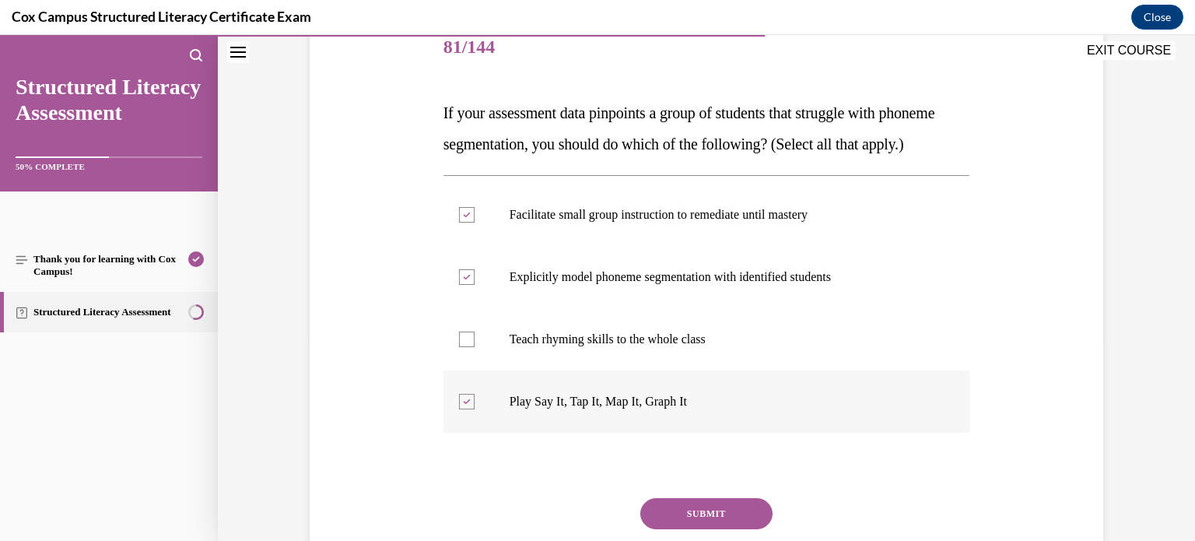
scroll to position [296, 0]
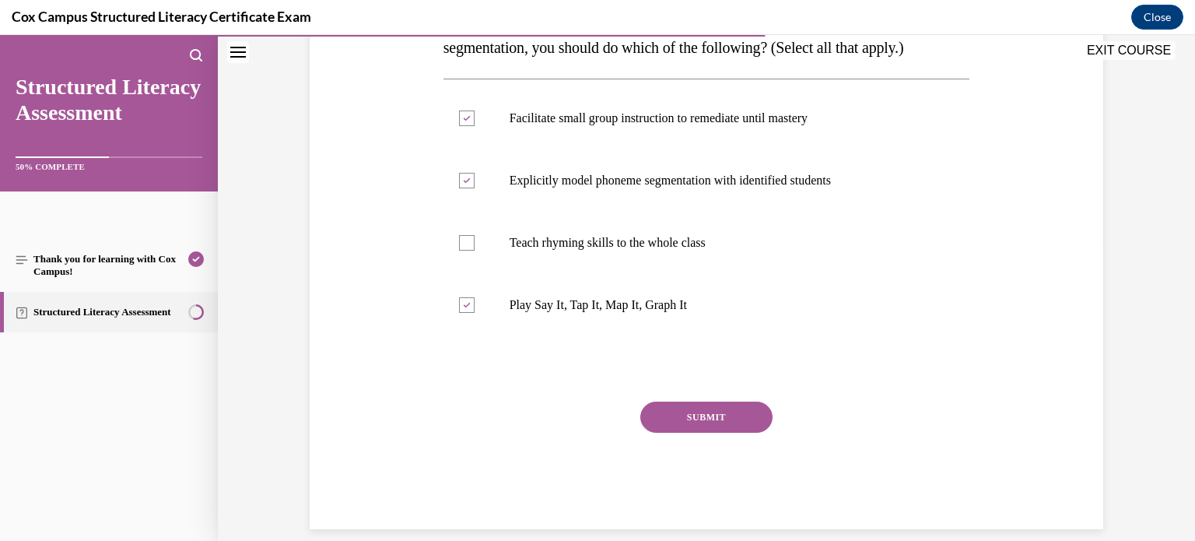
click at [665, 432] on button "SUBMIT" at bounding box center [706, 416] width 132 height 31
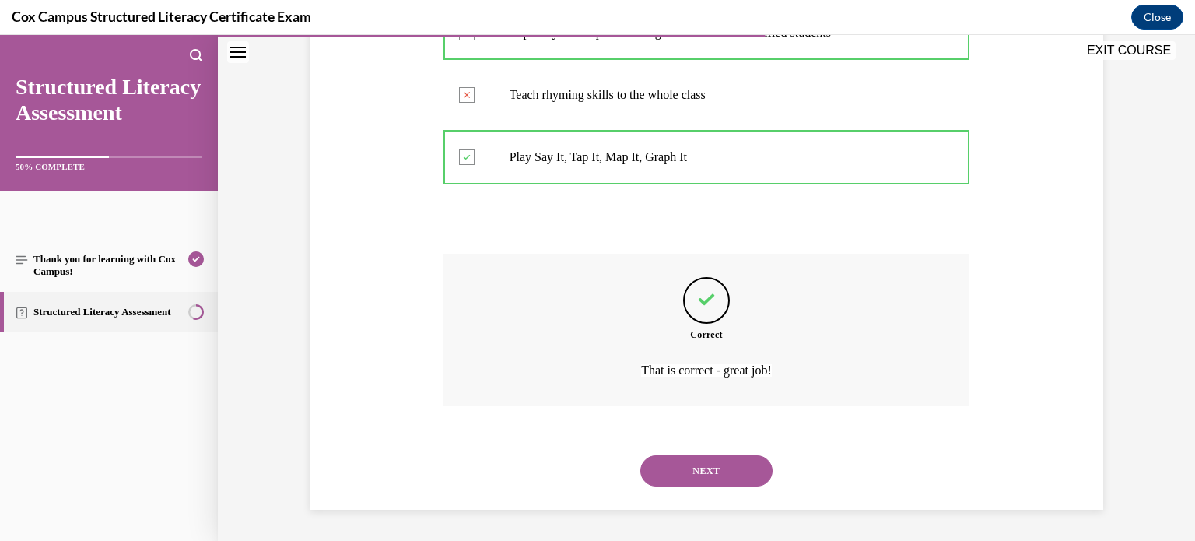
click at [663, 481] on button "NEXT" at bounding box center [706, 470] width 132 height 31
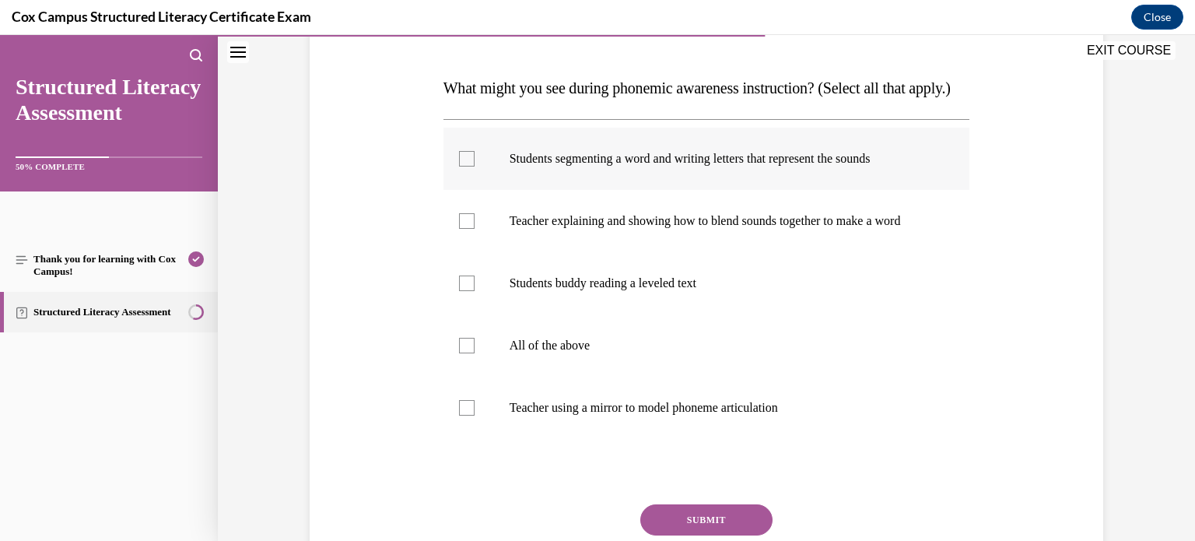
scroll to position [224, 0]
click at [708, 190] on label "Students segmenting a word and writing letters that represent the sounds" at bounding box center [706, 159] width 527 height 62
click at [474, 166] on input "Students segmenting a word and writing letters that represent the sounds" at bounding box center [467, 159] width 16 height 16
checkbox input "true"
click at [681, 229] on p "Teacher explaining and showing how to blend sounds together to make a word" at bounding box center [720, 221] width 422 height 16
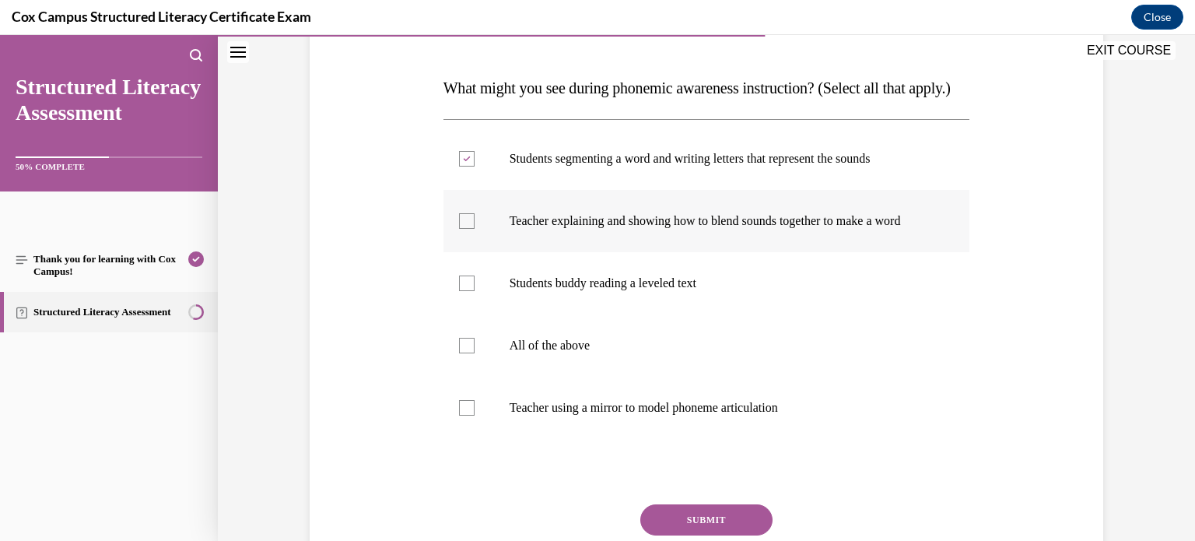
click at [474, 229] on input "Teacher explaining and showing how to blend sounds together to make a word" at bounding box center [467, 221] width 16 height 16
checkbox input "true"
click at [684, 415] on p "Teacher using a mirror to model phoneme articulation" at bounding box center [720, 408] width 422 height 16
click at [474, 415] on input "Teacher using a mirror to model phoneme articulation" at bounding box center [467, 408] width 16 height 16
checkbox input "true"
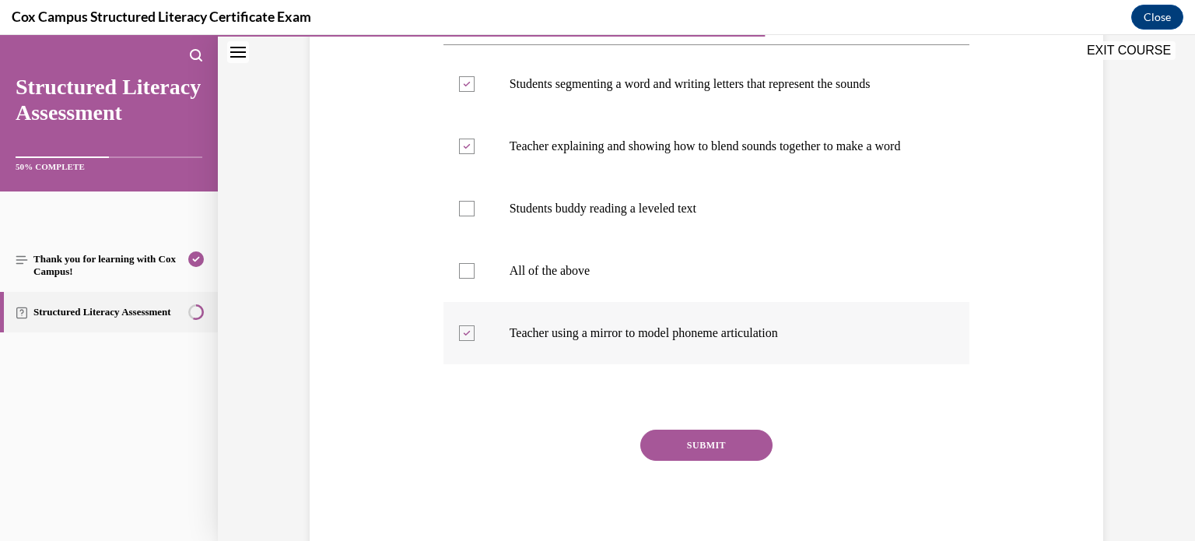
scroll to position [299, 0]
click at [681, 460] on button "SUBMIT" at bounding box center [706, 444] width 132 height 31
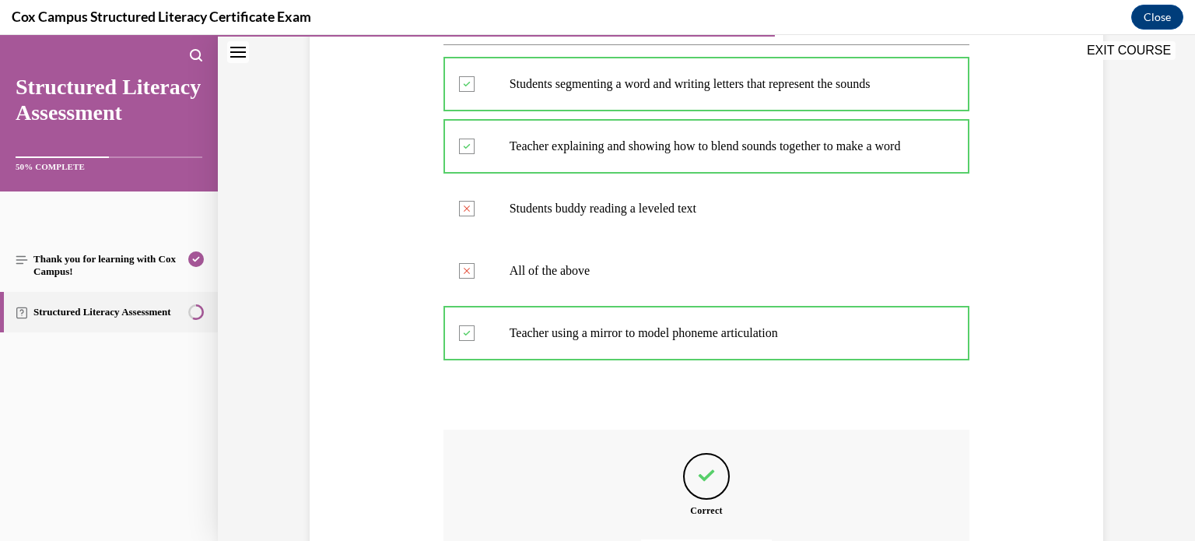
scroll to position [457, 0]
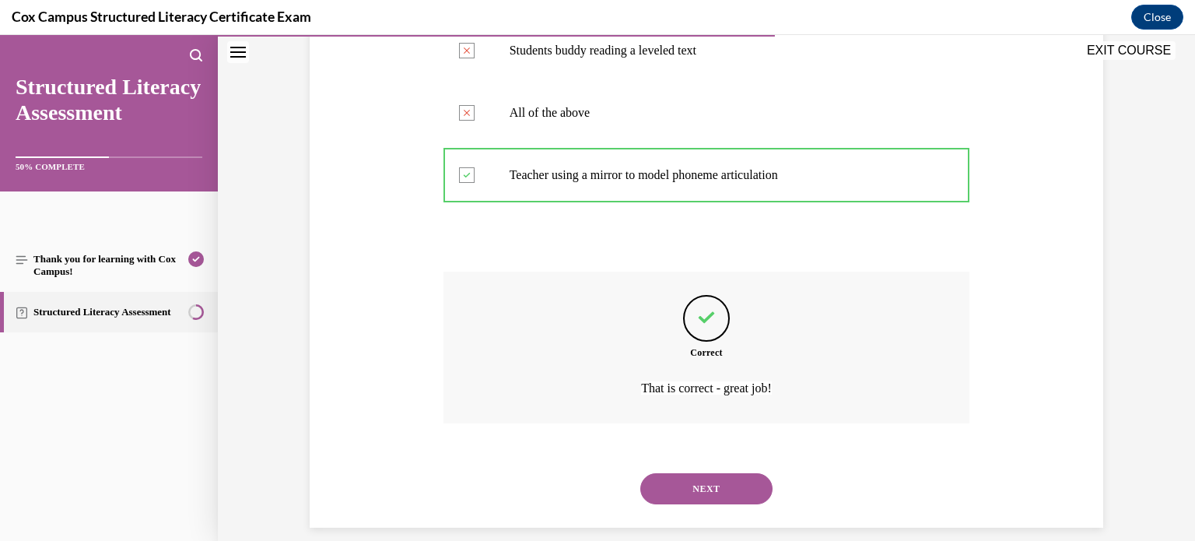
click at [660, 504] on button "NEXT" at bounding box center [706, 488] width 132 height 31
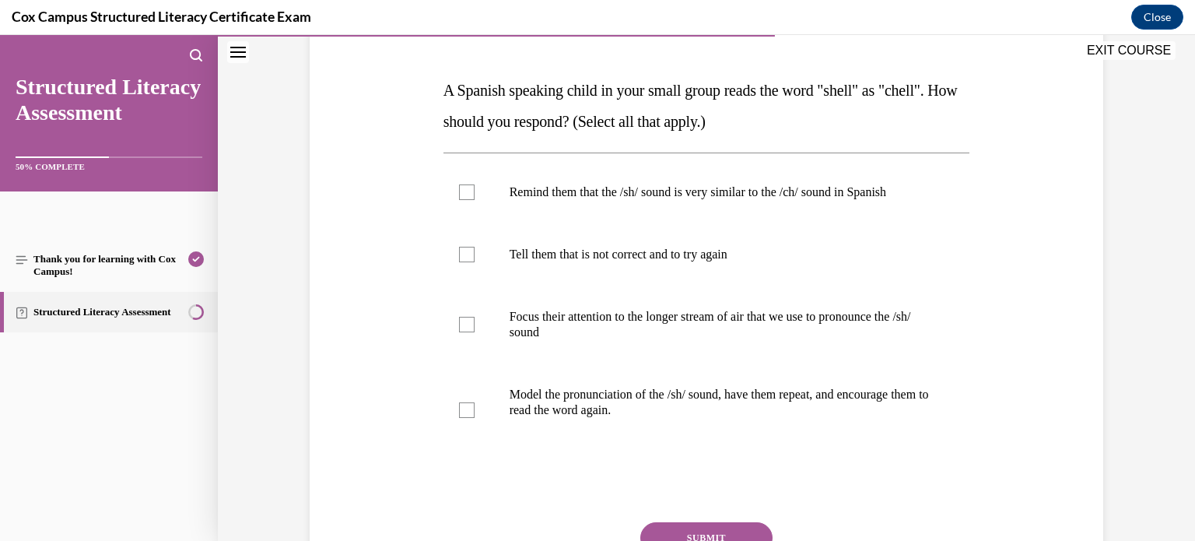
scroll to position [222, 0]
click at [767, 320] on p "Focus their attention to the longer stream of air that we use to pronounce the …" at bounding box center [720, 323] width 422 height 31
click at [474, 320] on input "Focus their attention to the longer stream of air that we use to pronounce the …" at bounding box center [467, 324] width 16 height 16
checkbox input "true"
click at [592, 401] on p "Model the pronunciation of the /sh/ sound, have them repeat, and encourage them…" at bounding box center [720, 401] width 422 height 31
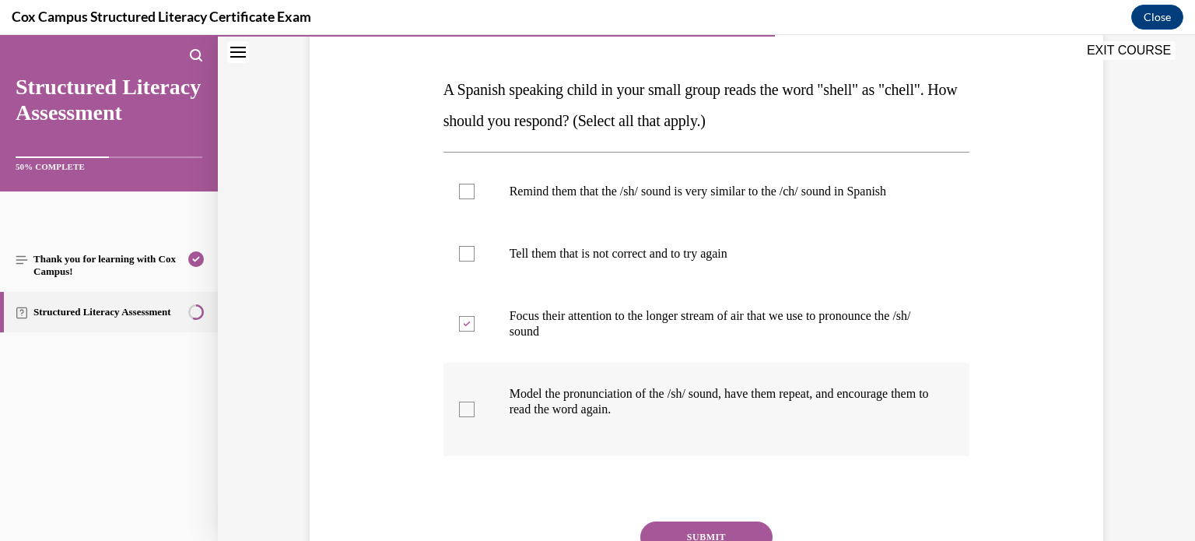
click at [474, 401] on input "Model the pronunciation of the /sh/ sound, have them repeat, and encourage them…" at bounding box center [467, 409] width 16 height 16
checkbox input "true"
click at [695, 189] on p "Remind them that the /sh/ sound is very similar to the /ch/ sound in Spanish" at bounding box center [720, 192] width 422 height 16
click at [474, 189] on input "Remind them that the /sh/ sound is very similar to the /ch/ sound in Spanish" at bounding box center [467, 192] width 16 height 16
checkbox input "true"
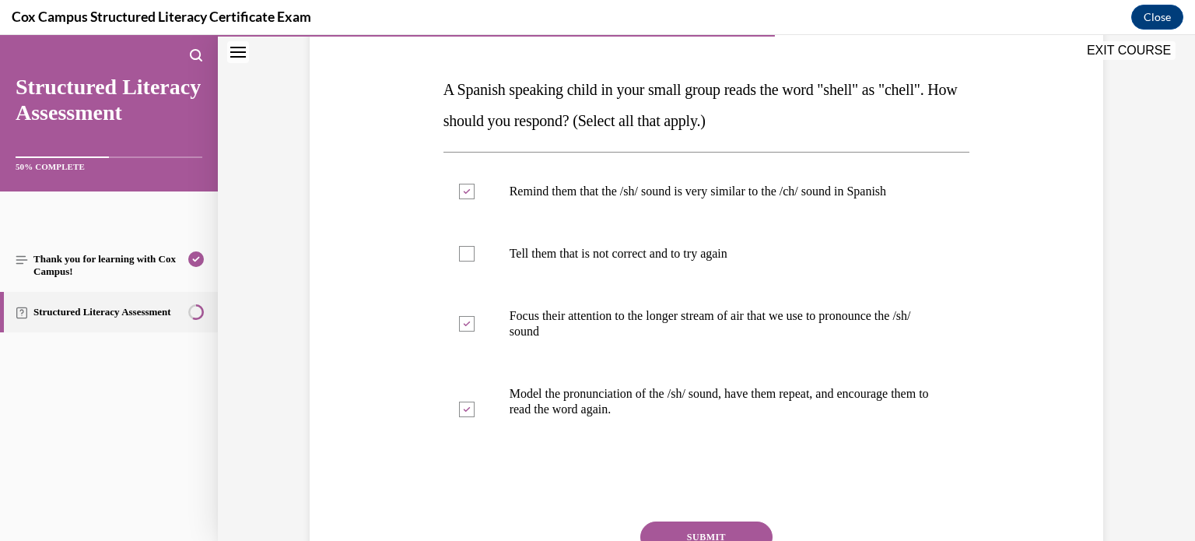
scroll to position [258, 0]
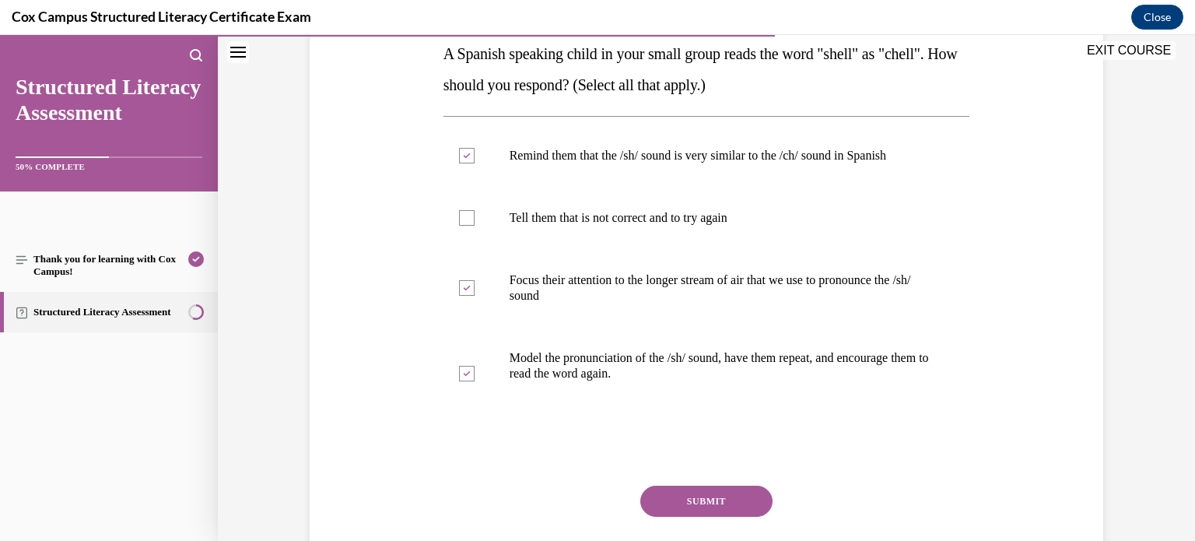
click at [675, 495] on button "SUBMIT" at bounding box center [706, 500] width 132 height 31
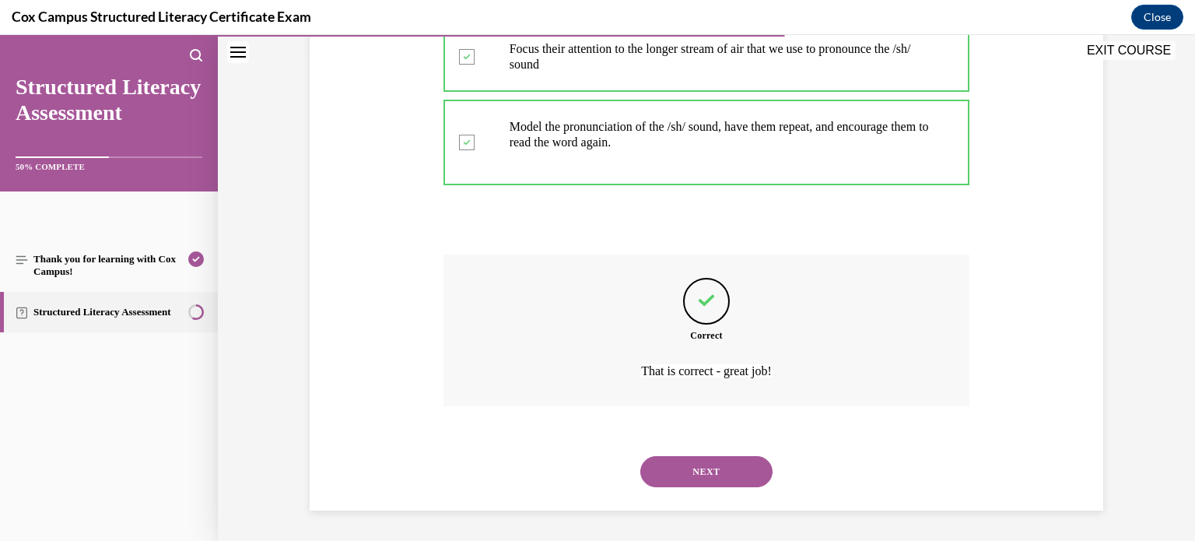
click at [664, 469] on button "NEXT" at bounding box center [706, 471] width 132 height 31
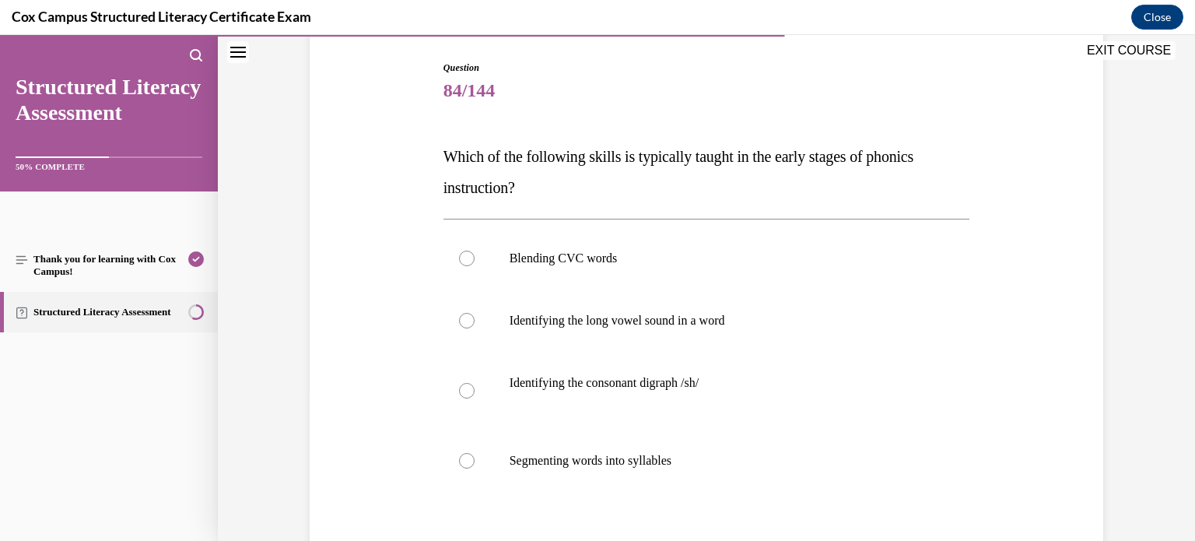
scroll to position [171, 0]
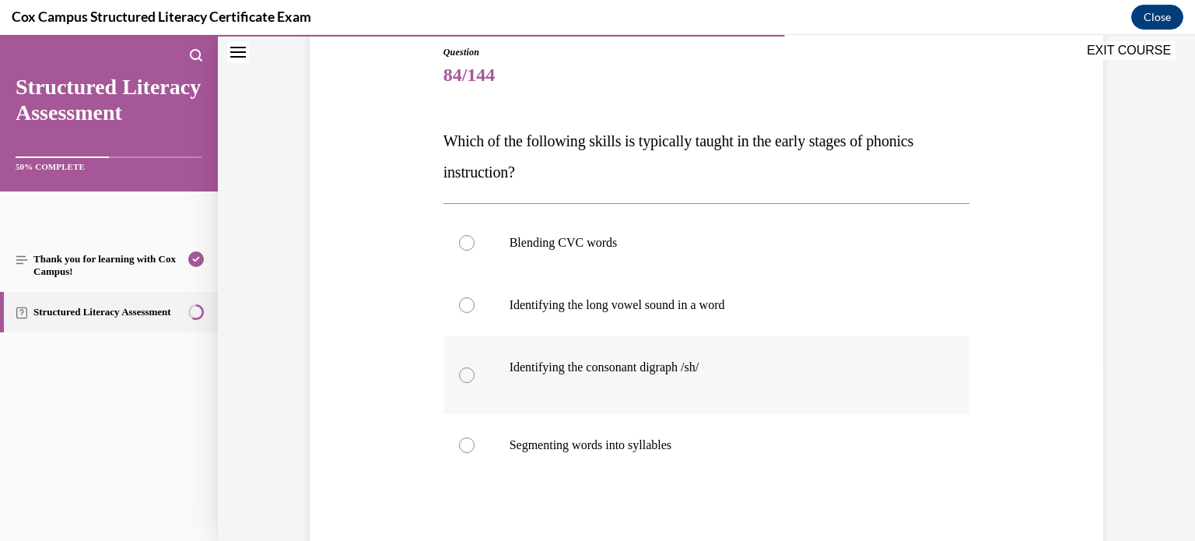
click at [611, 380] on p at bounding box center [757, 383] width 347 height 16
click at [474, 380] on input "Identifying the consonant digraph /sh/" at bounding box center [467, 375] width 16 height 16
radio input "true"
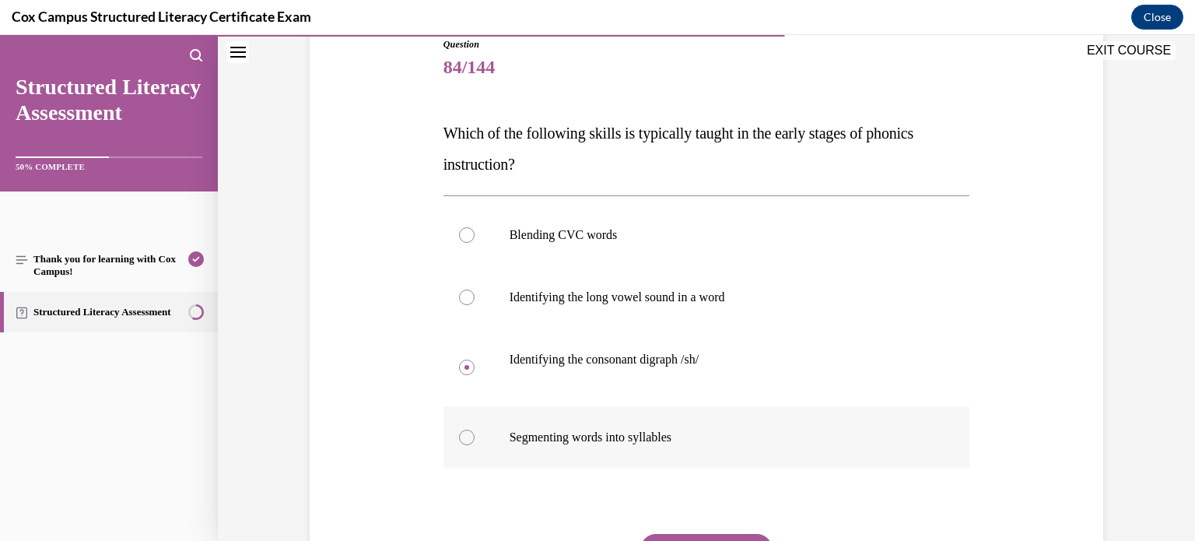
scroll to position [186, 0]
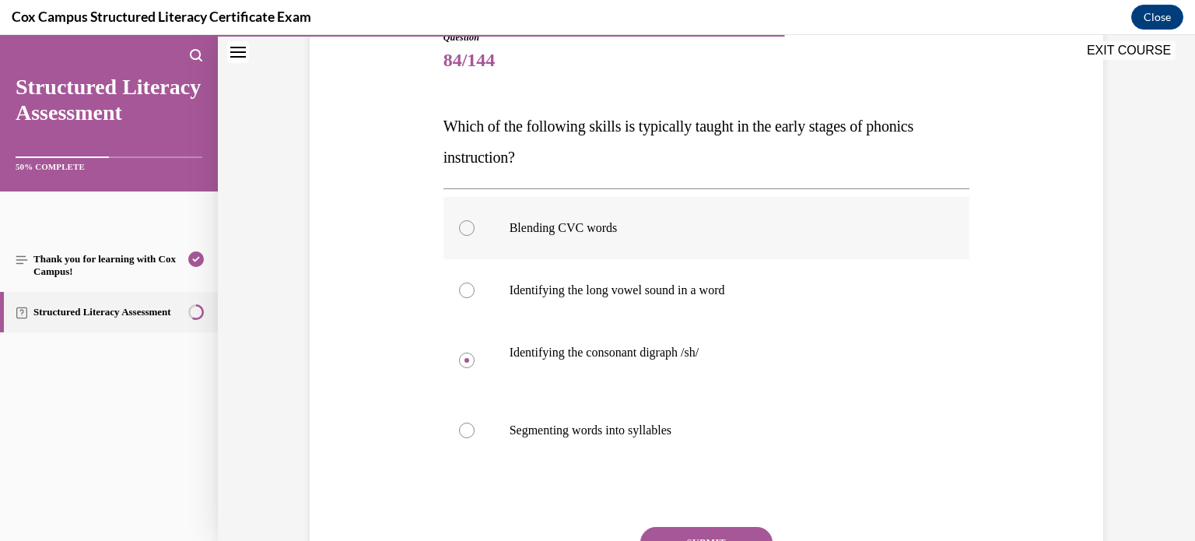
click at [544, 223] on p "Blending CVC words" at bounding box center [720, 228] width 422 height 16
click at [474, 223] on input "Blending CVC words" at bounding box center [467, 228] width 16 height 16
radio input "true"
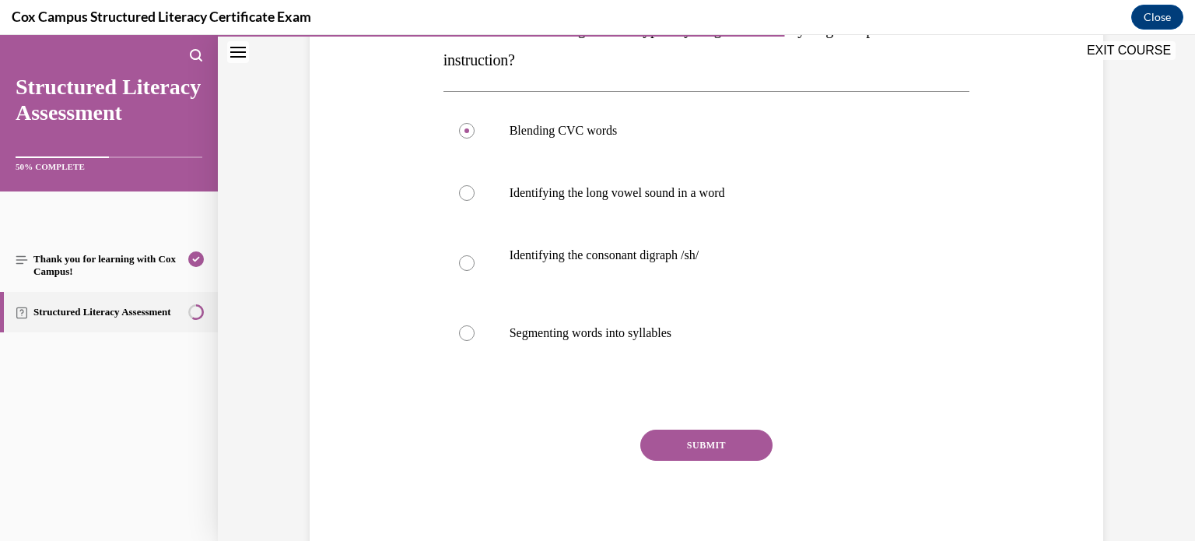
click at [671, 450] on button "SUBMIT" at bounding box center [706, 444] width 132 height 31
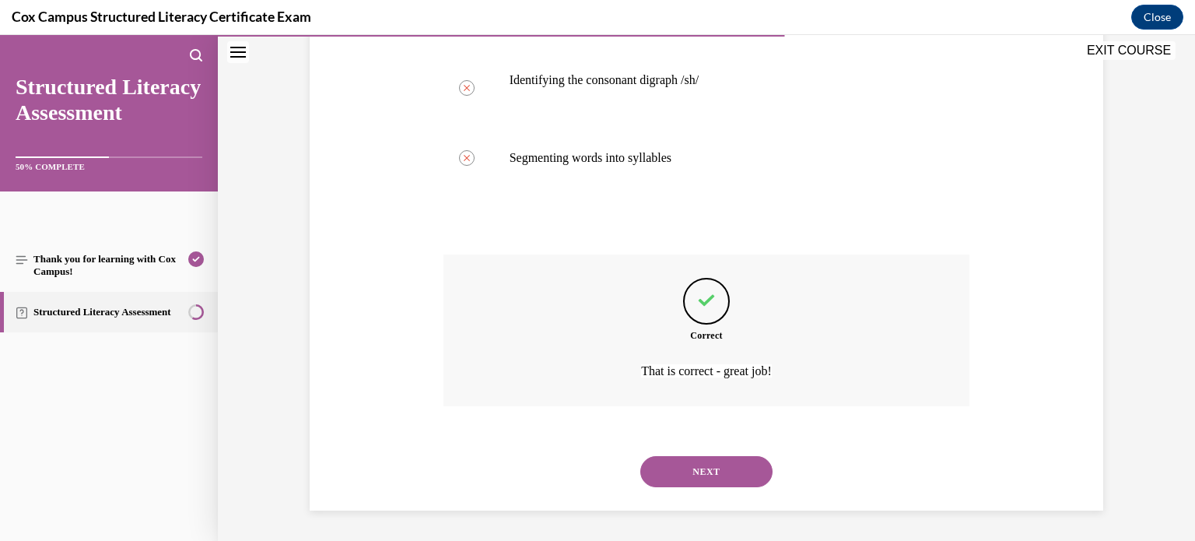
click at [684, 478] on button "NEXT" at bounding box center [706, 471] width 132 height 31
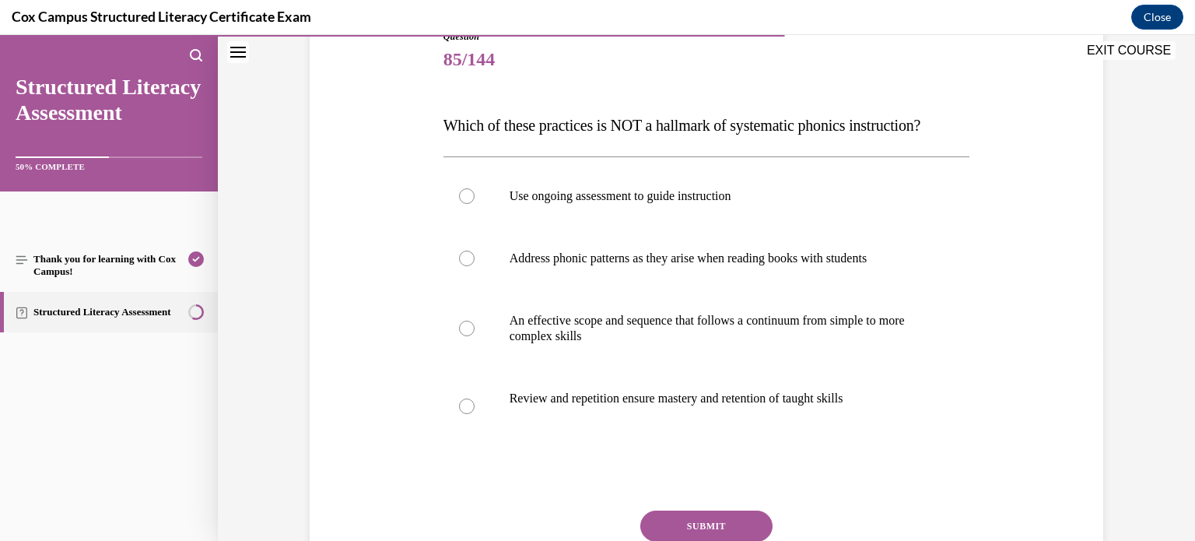
scroll to position [189, 0]
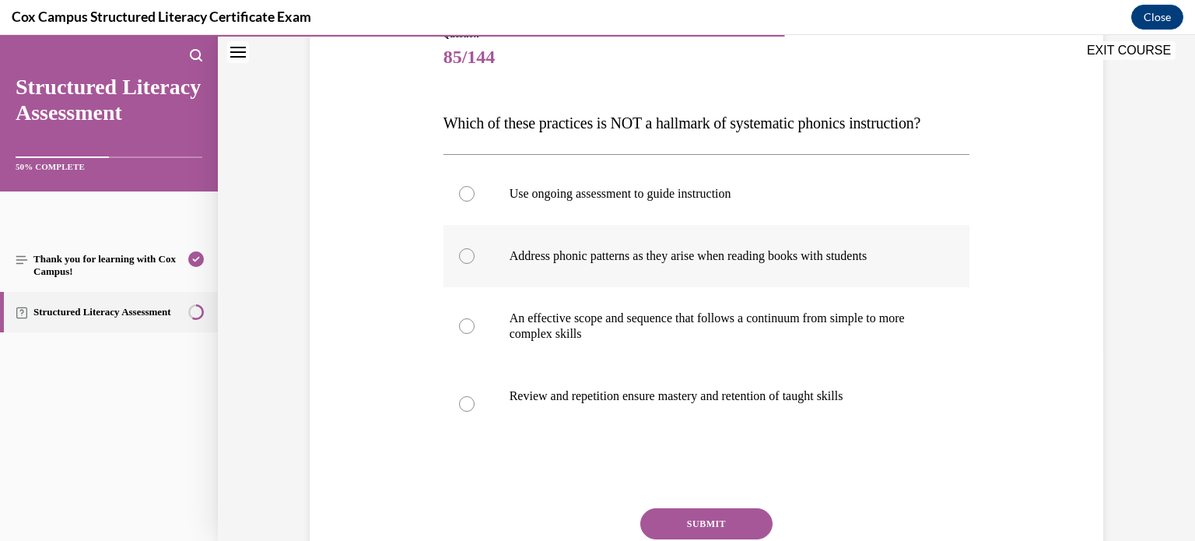
click at [746, 264] on p "Address phonic patterns as they arise when reading books with students" at bounding box center [720, 256] width 422 height 16
click at [474, 264] on input "Address phonic patterns as they arise when reading books with students" at bounding box center [467, 256] width 16 height 16
radio input "true"
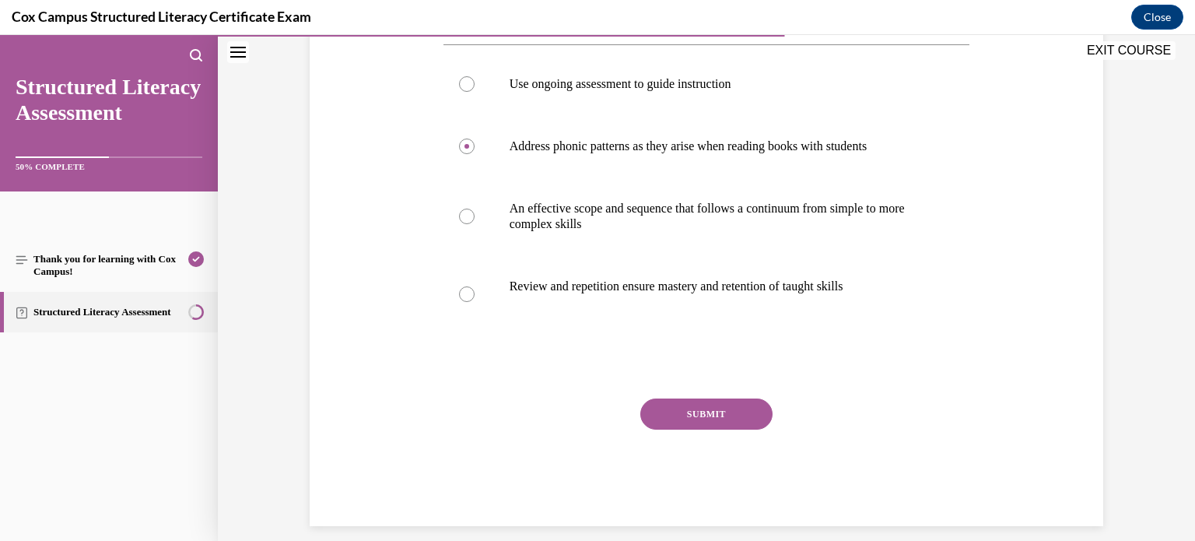
click at [673, 429] on button "SUBMIT" at bounding box center [706, 413] width 132 height 31
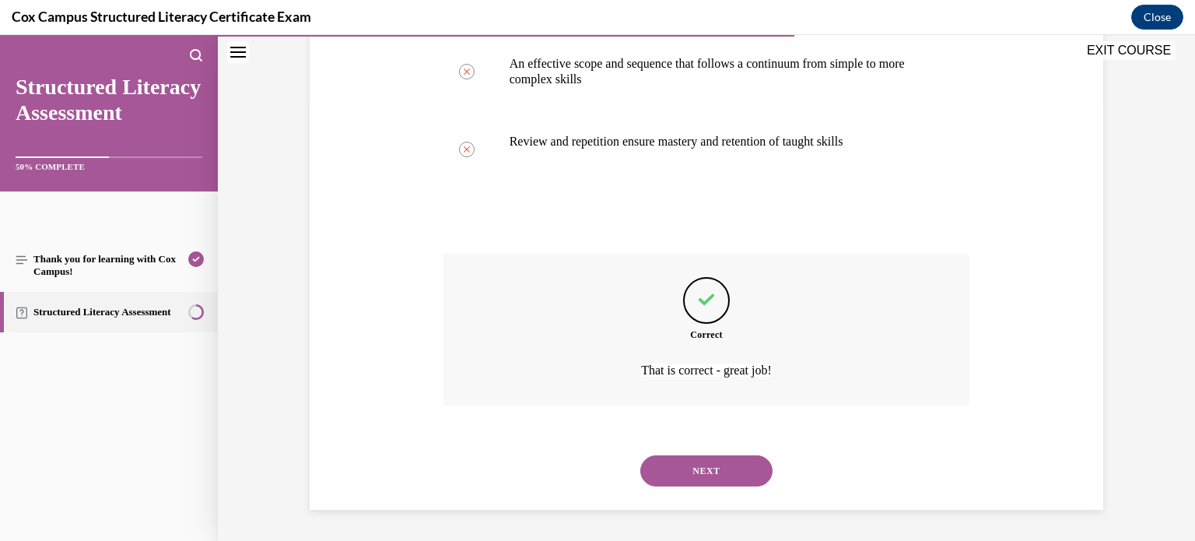
click at [685, 478] on button "NEXT" at bounding box center [706, 470] width 132 height 31
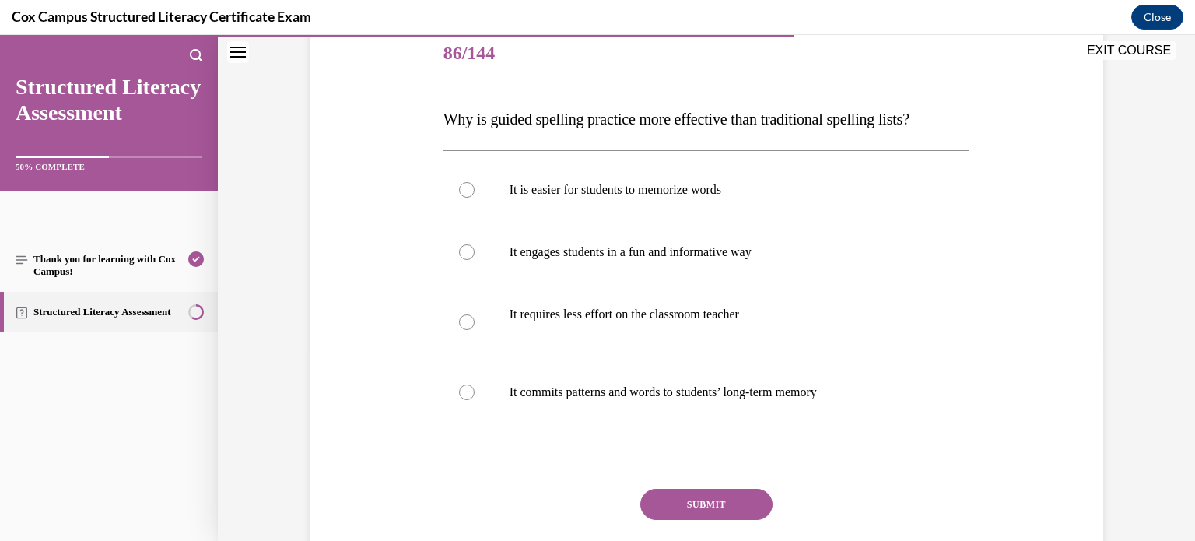
scroll to position [199, 0]
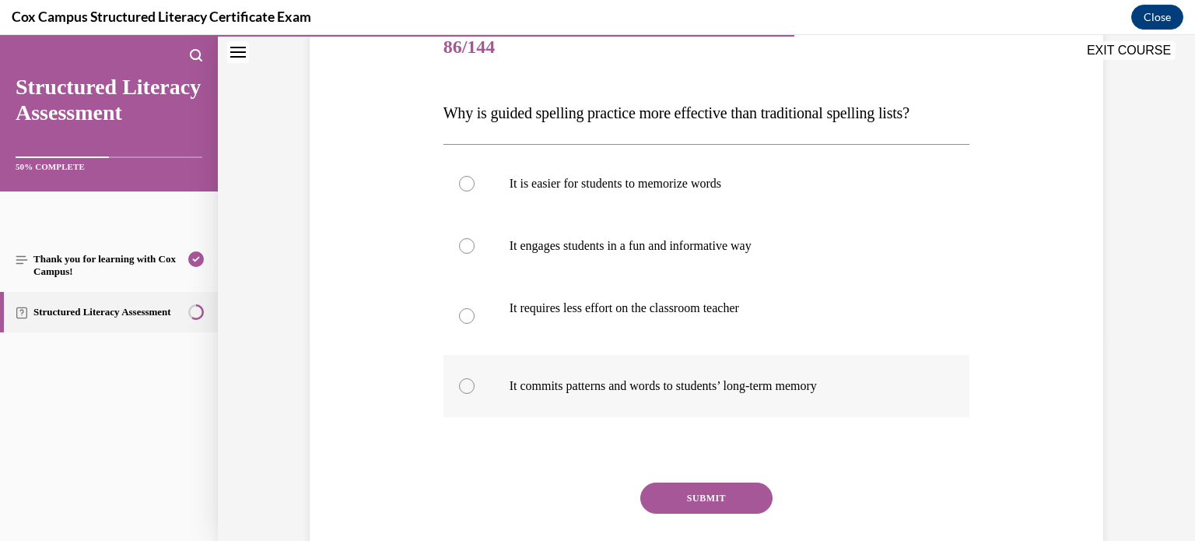
drag, startPoint x: 672, startPoint y: 386, endPoint x: 566, endPoint y: 376, distance: 106.3
click at [566, 376] on label "It commits patterns and words to students’ long-term memory" at bounding box center [706, 386] width 527 height 62
click at [474, 378] on input "It commits patterns and words to students’ long-term memory" at bounding box center [467, 386] width 16 height 16
radio input "true"
click at [706, 505] on button "SUBMIT" at bounding box center [706, 497] width 132 height 31
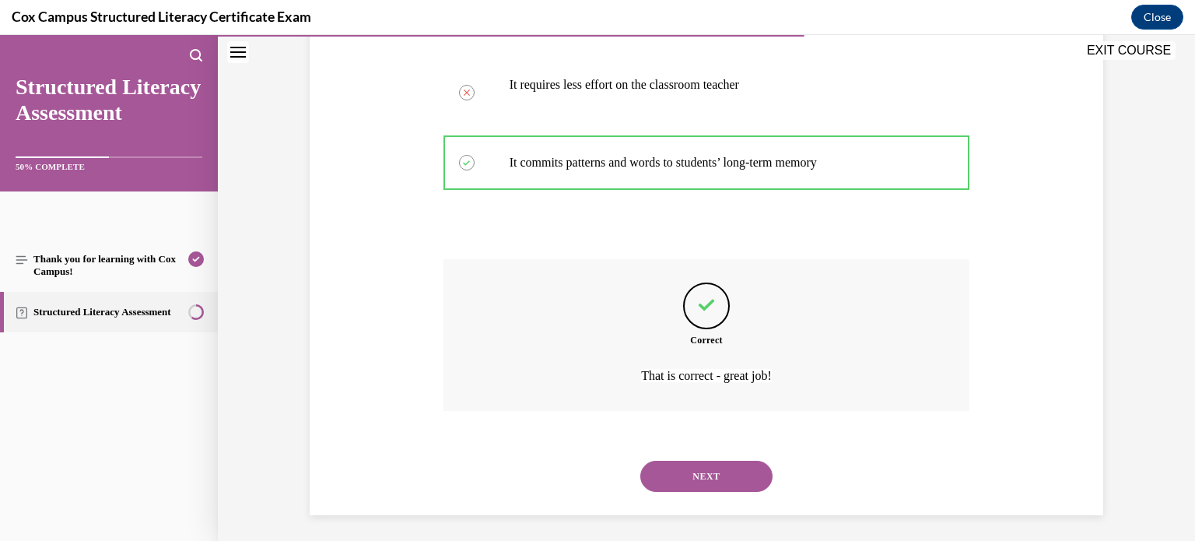
click at [703, 472] on button "NEXT" at bounding box center [706, 475] width 132 height 31
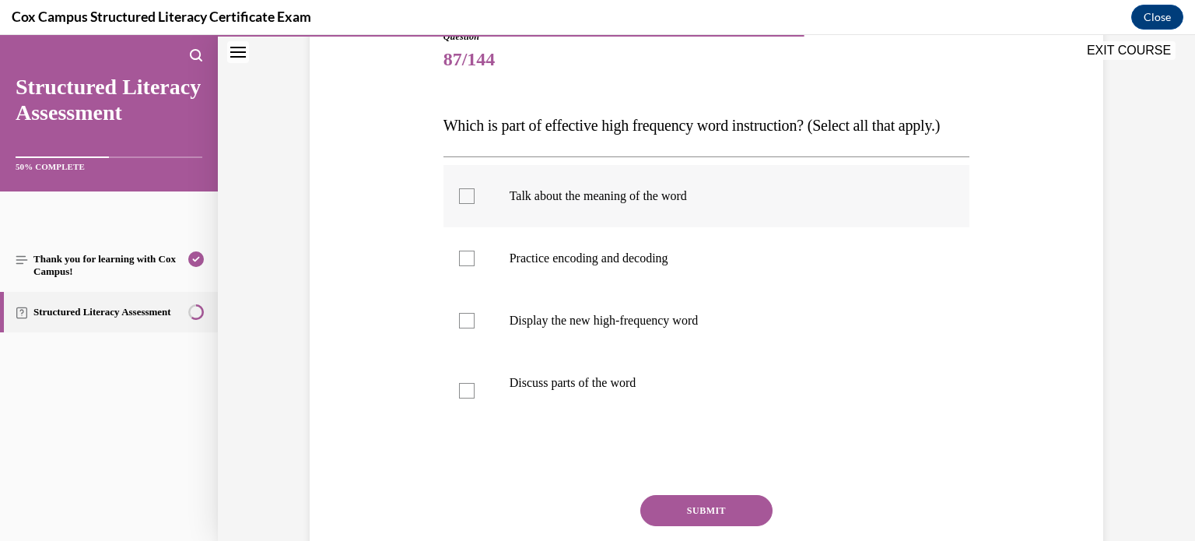
scroll to position [187, 0]
click at [473, 215] on label "Talk about the meaning of the word" at bounding box center [706, 195] width 527 height 62
click at [473, 203] on input "Talk about the meaning of the word" at bounding box center [467, 195] width 16 height 16
checkbox input "true"
click at [512, 265] on p "Practice encoding and decoding" at bounding box center [720, 258] width 422 height 16
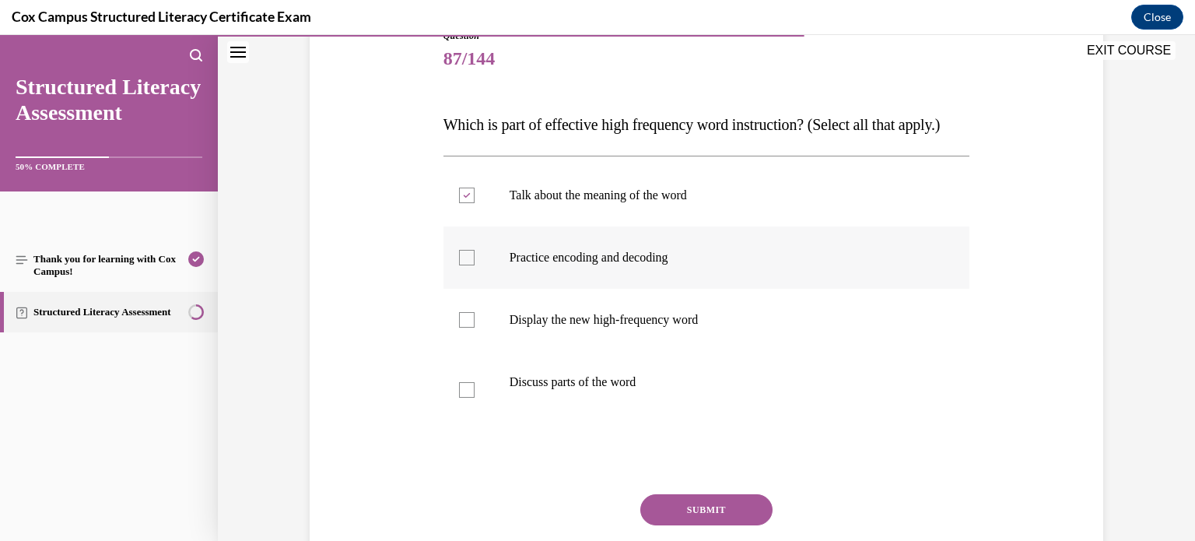
click at [474, 265] on input "Practice encoding and decoding" at bounding box center [467, 258] width 16 height 16
checkbox input "true"
click at [529, 327] on p "Display the new high-frequency word" at bounding box center [720, 320] width 422 height 16
click at [474, 327] on input "Display the new high-frequency word" at bounding box center [467, 320] width 16 height 16
checkbox input "true"
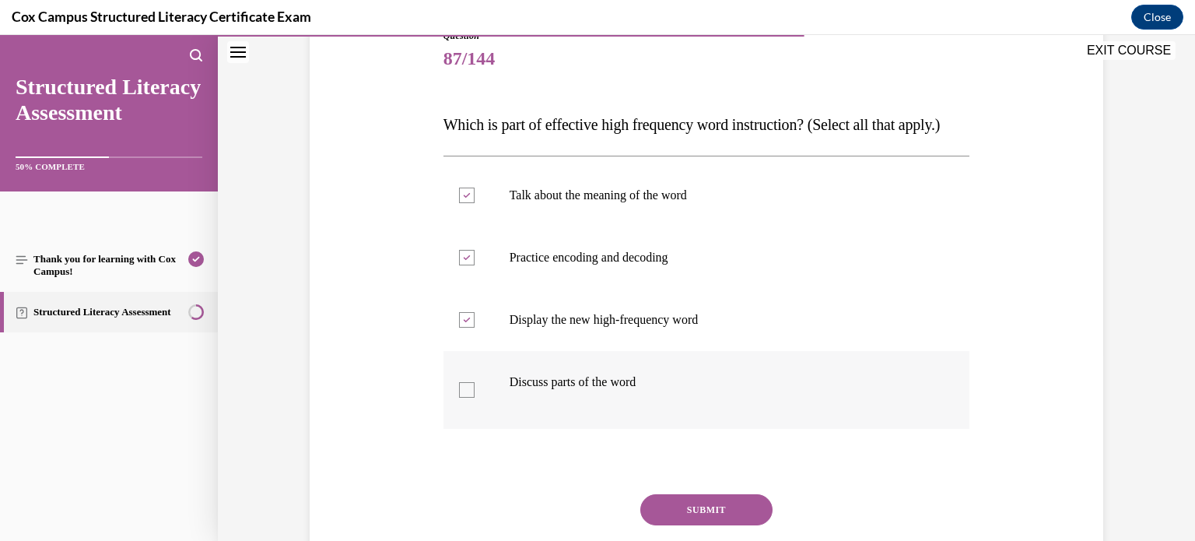
click at [529, 390] on p "Discuss parts of the word" at bounding box center [720, 382] width 422 height 16
click at [474, 397] on input "Discuss parts of the word" at bounding box center [467, 390] width 16 height 16
checkbox input "true"
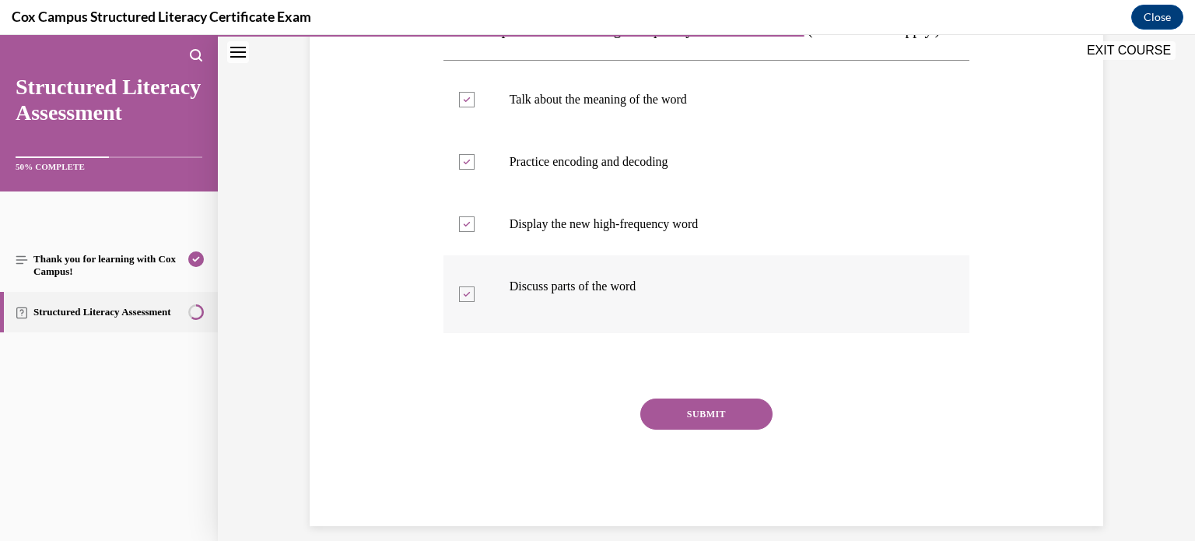
scroll to position [283, 0]
click at [672, 429] on button "SUBMIT" at bounding box center [706, 413] width 132 height 31
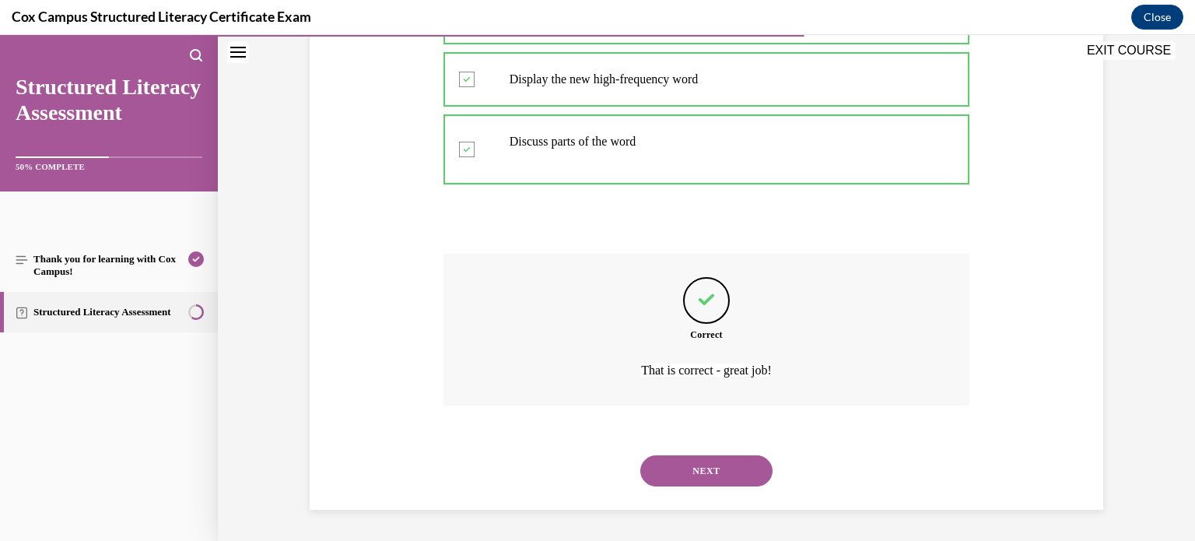
click at [663, 477] on button "NEXT" at bounding box center [706, 470] width 132 height 31
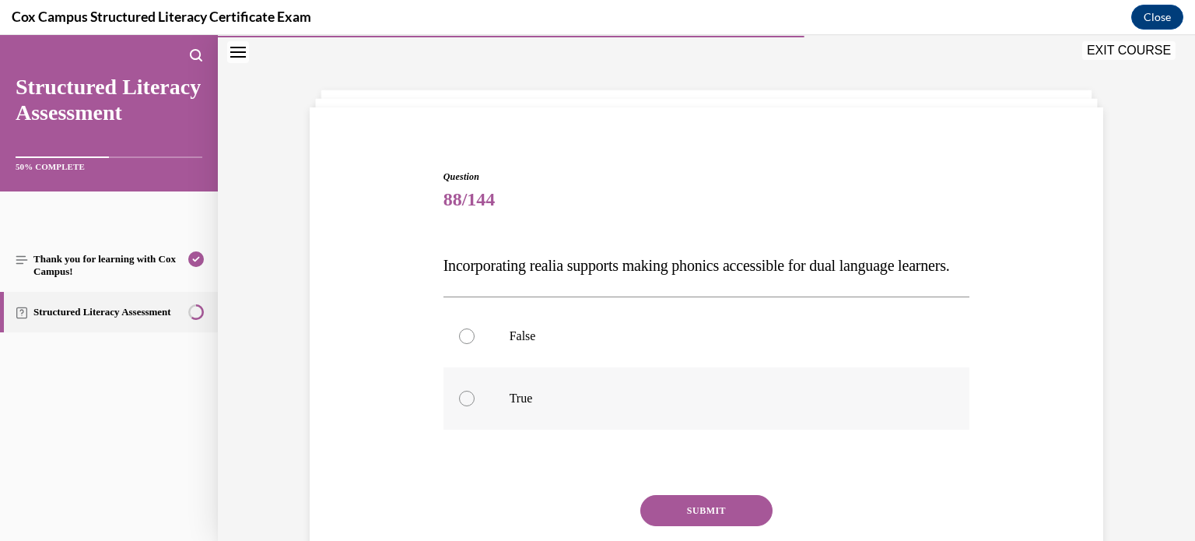
click at [560, 406] on p "True" at bounding box center [720, 398] width 422 height 16
click at [474, 406] on input "True" at bounding box center [467, 398] width 16 height 16
radio input "true"
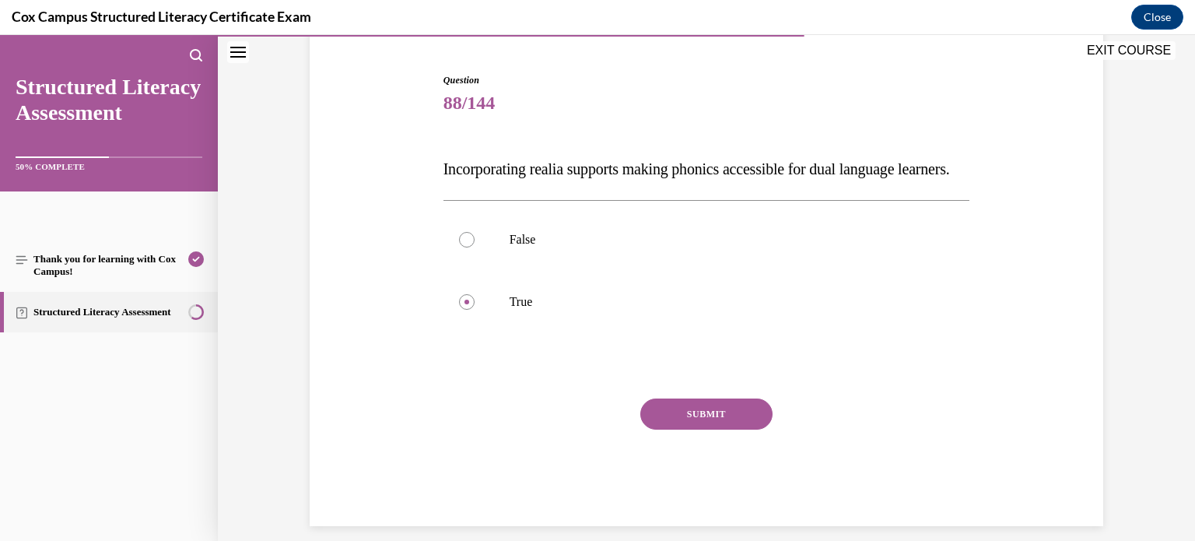
click at [669, 429] on button "SUBMIT" at bounding box center [706, 413] width 132 height 31
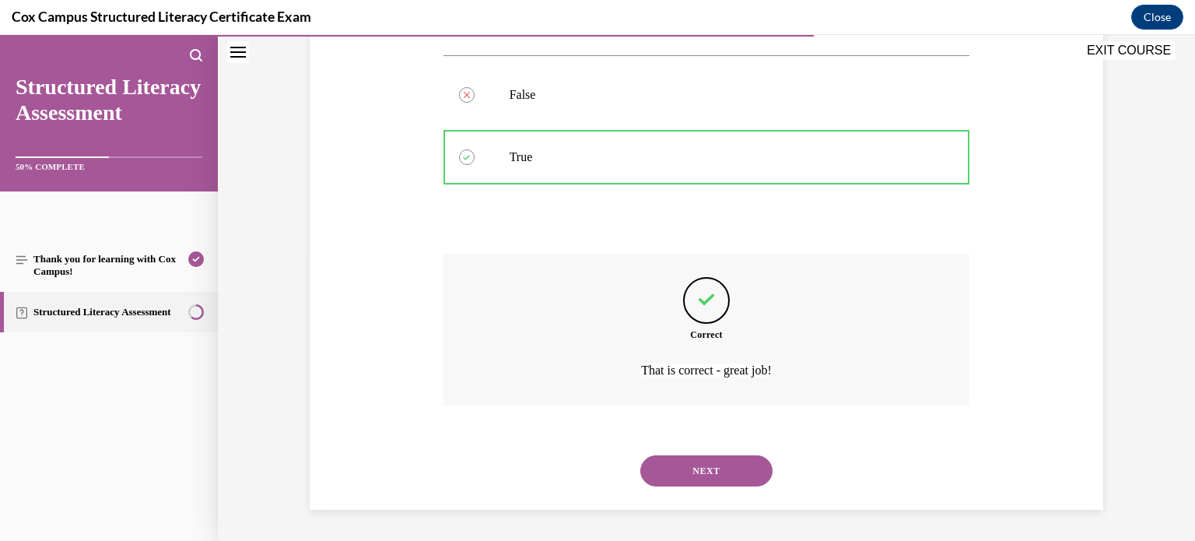
click at [671, 459] on button "NEXT" at bounding box center [706, 470] width 132 height 31
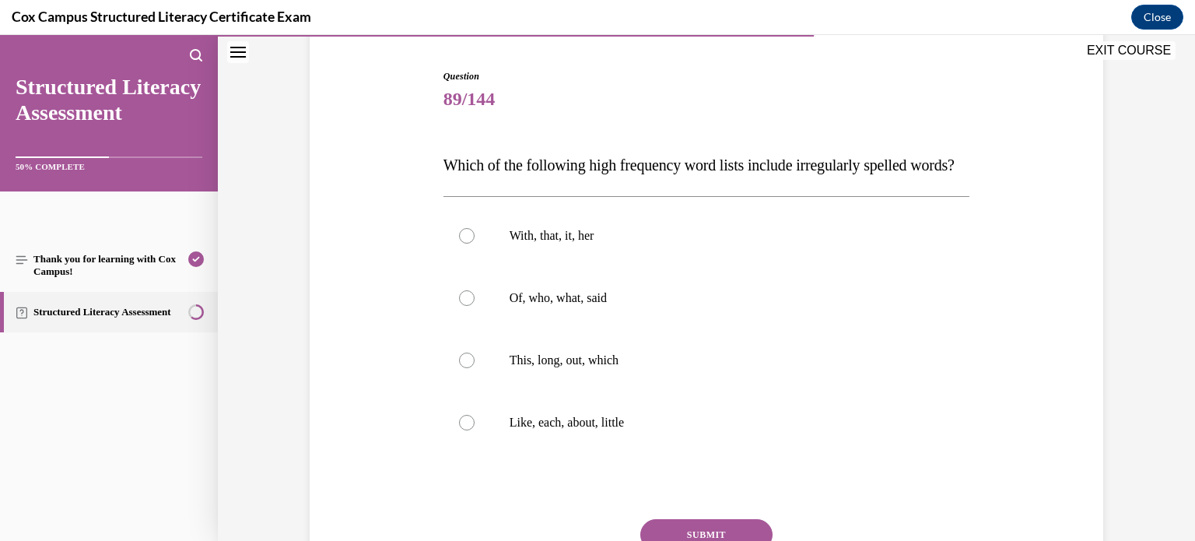
scroll to position [149, 0]
click at [601, 304] on p "Of, who, what, said" at bounding box center [720, 297] width 422 height 16
click at [474, 304] on input "Of, who, what, said" at bounding box center [467, 297] width 16 height 16
radio input "true"
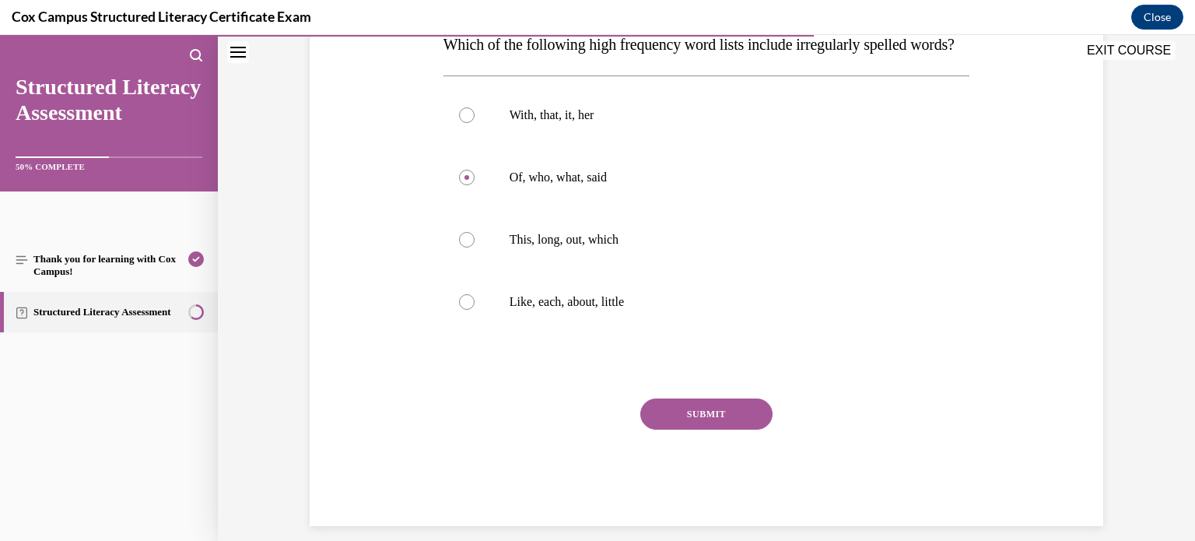
click at [697, 429] on button "SUBMIT" at bounding box center [706, 413] width 132 height 31
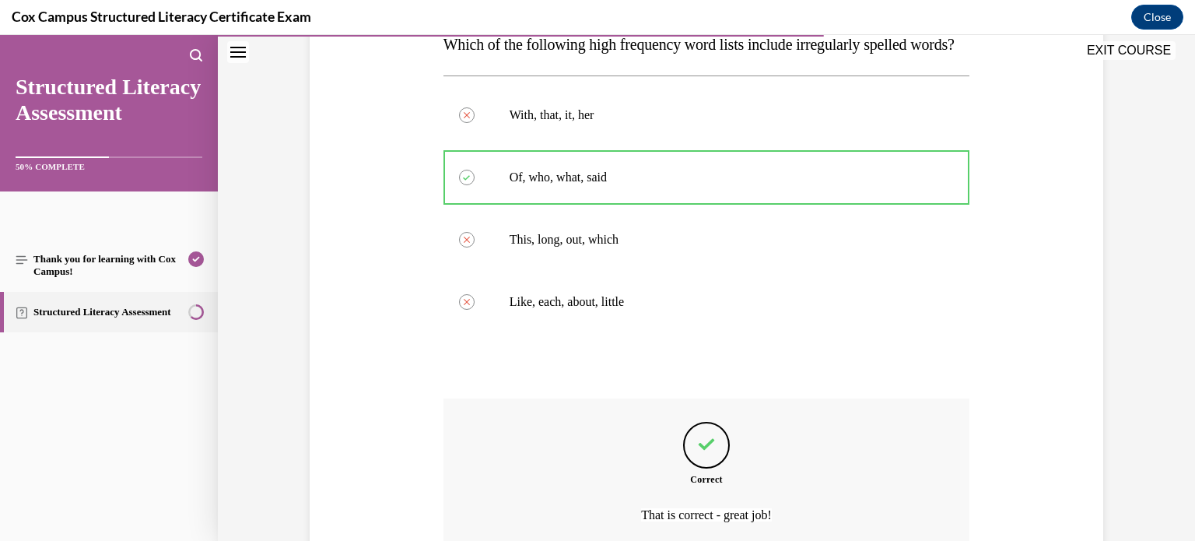
scroll to position [443, 0]
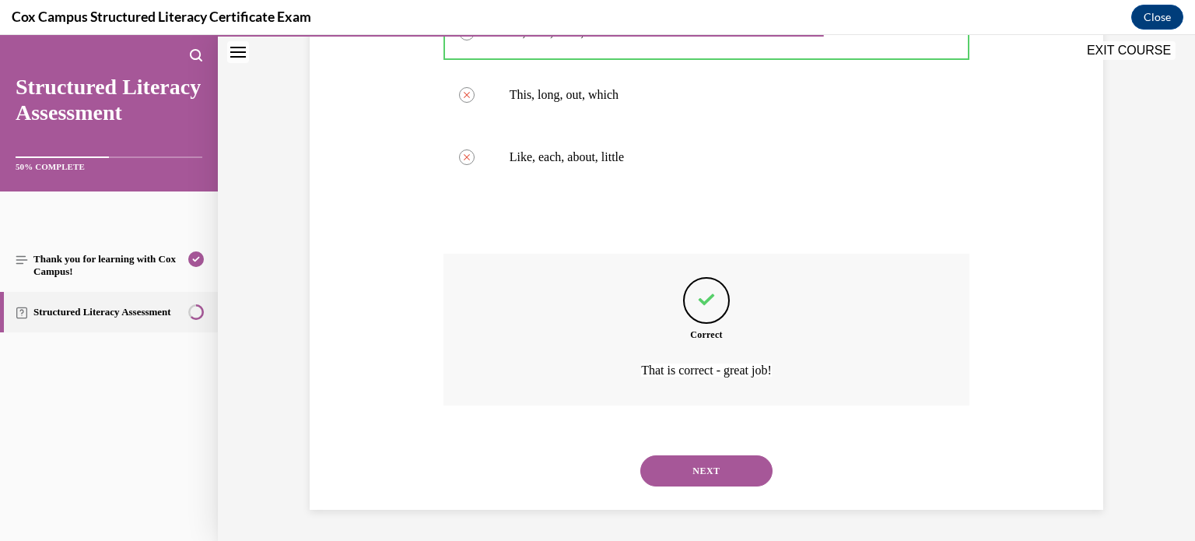
click at [682, 492] on div "NEXT" at bounding box center [706, 470] width 527 height 62
click at [682, 483] on button "NEXT" at bounding box center [706, 470] width 132 height 31
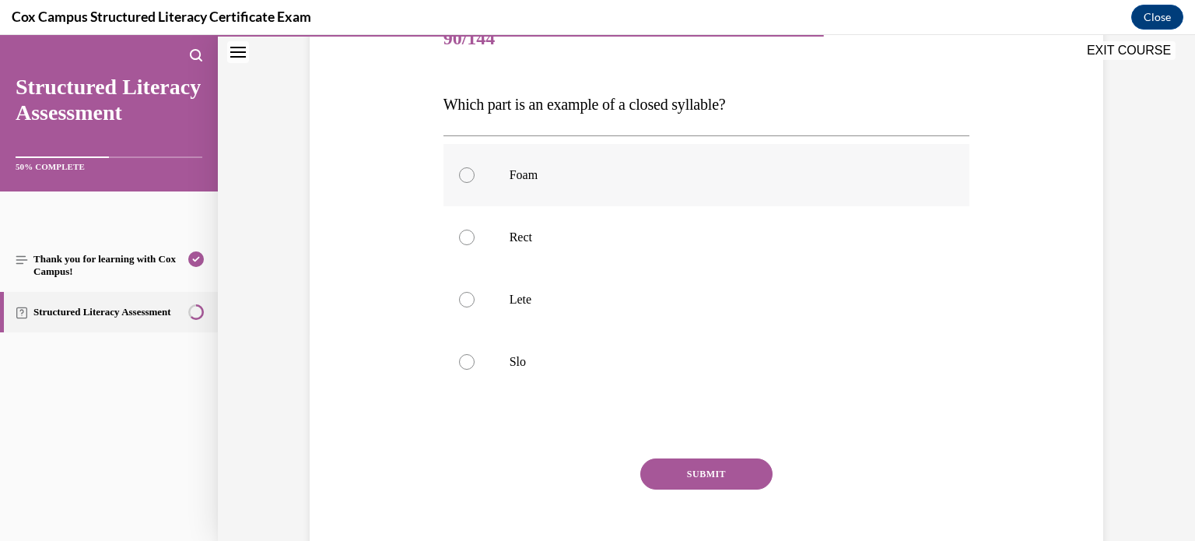
scroll to position [236, 0]
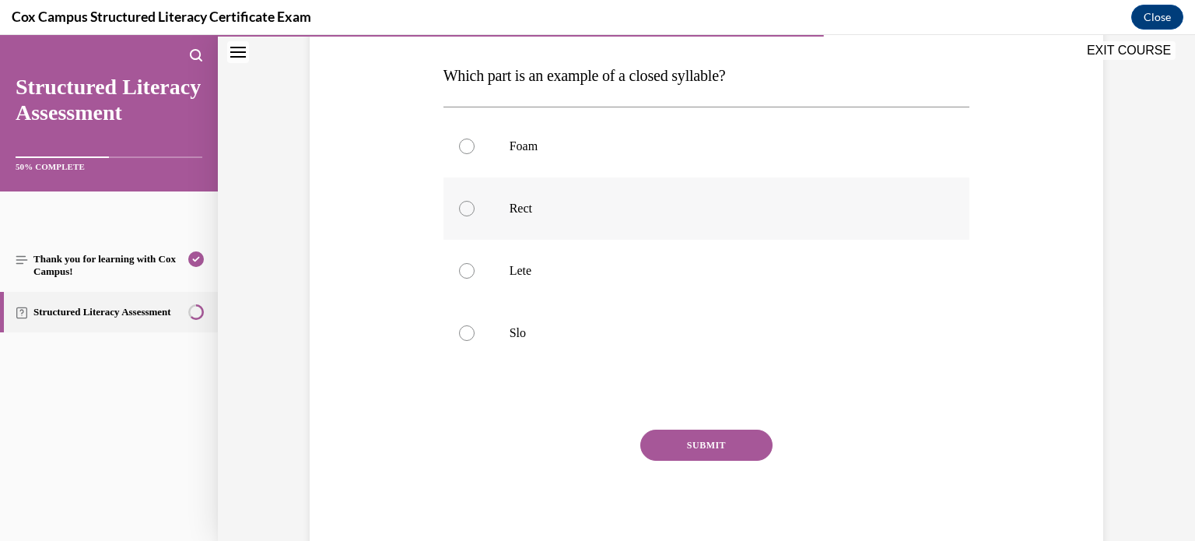
click at [509, 212] on p "Rect" at bounding box center [720, 209] width 422 height 16
click at [474, 212] on input "Rect" at bounding box center [467, 209] width 16 height 16
radio input "true"
click at [676, 450] on button "SUBMIT" at bounding box center [706, 444] width 132 height 31
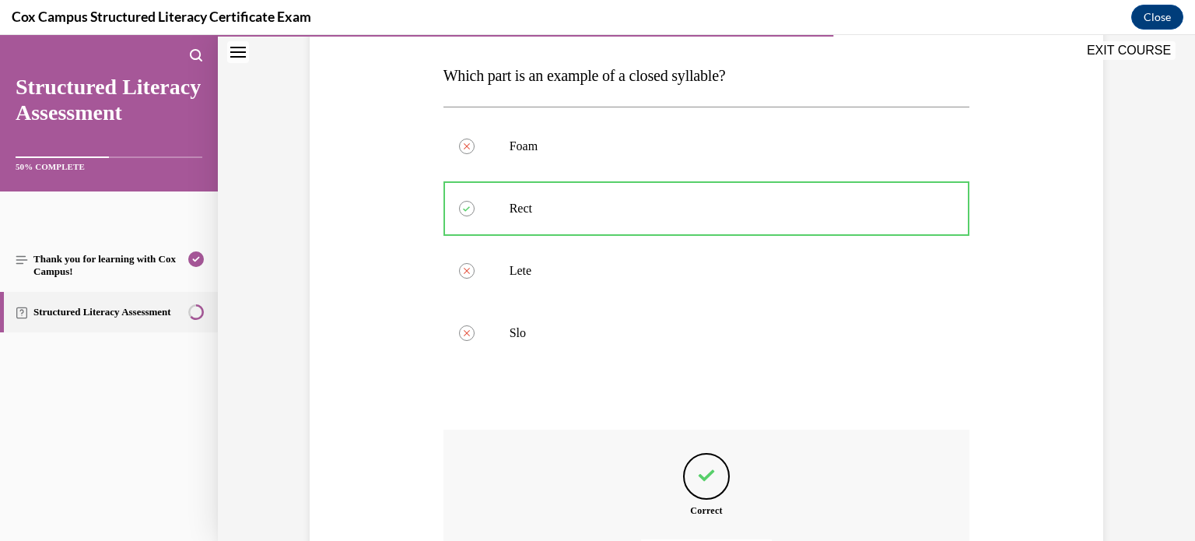
scroll to position [411, 0]
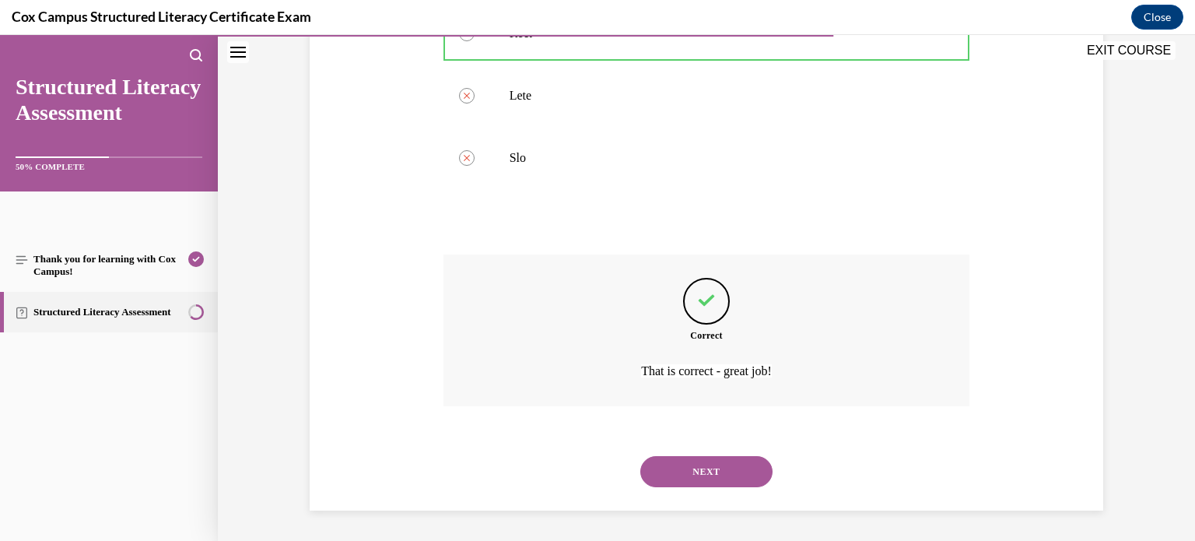
click at [685, 480] on button "NEXT" at bounding box center [706, 471] width 132 height 31
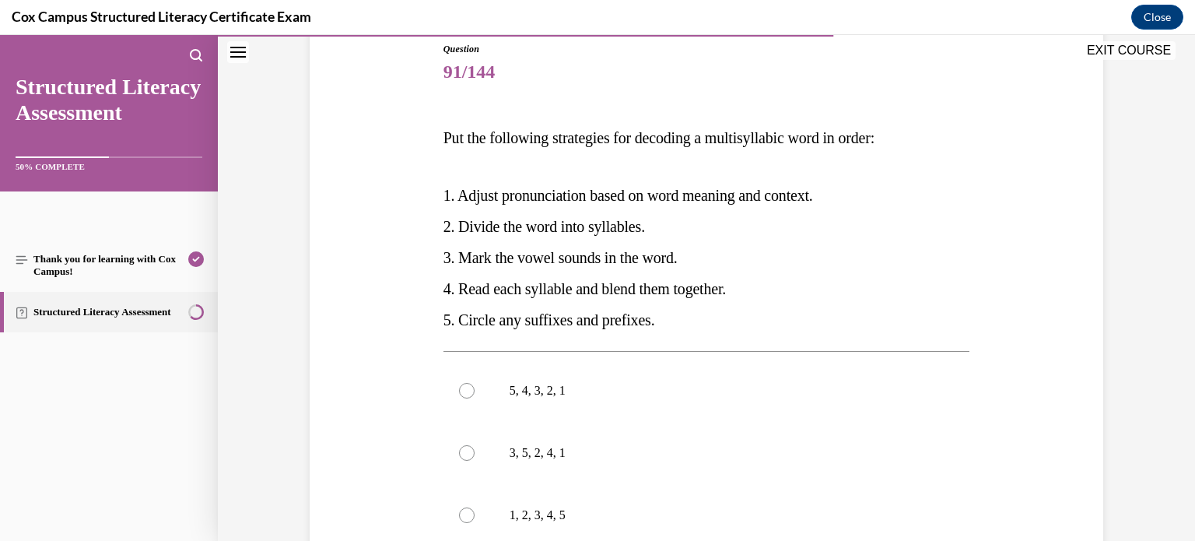
scroll to position [174, 0]
drag, startPoint x: 587, startPoint y: 222, endPoint x: 563, endPoint y: 222, distance: 24.1
click at [563, 222] on span "2. Divide the word into syllables." at bounding box center [543, 226] width 201 height 17
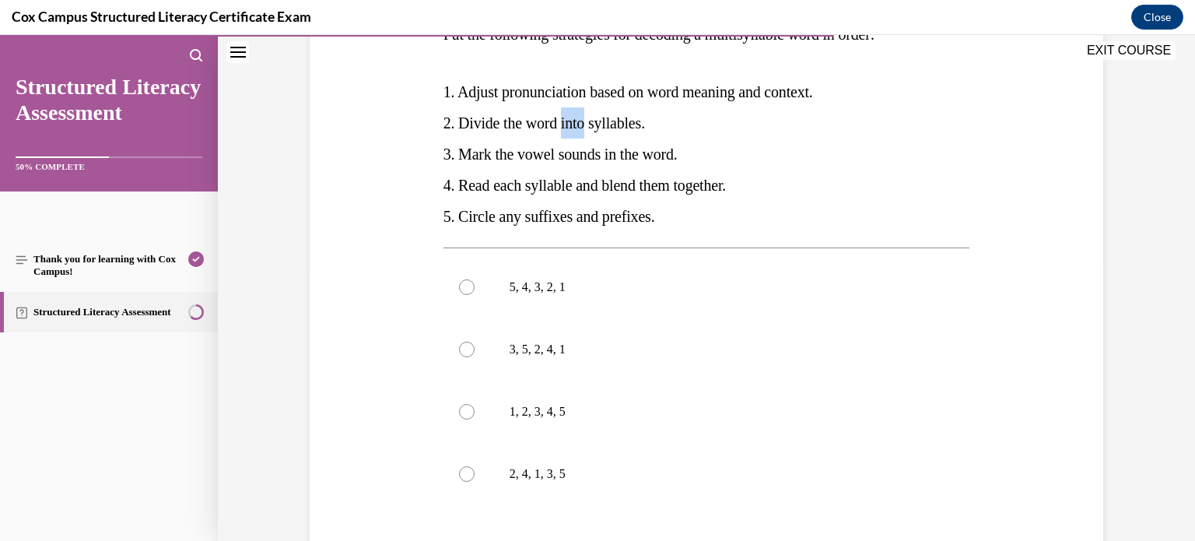
scroll to position [279, 0]
drag, startPoint x: 502, startPoint y: 214, endPoint x: 563, endPoint y: 213, distance: 60.7
click at [563, 213] on span "5. Circle any suffixes and prefixes." at bounding box center [549, 214] width 212 height 17
click at [537, 173] on p "4. Read each syllable and blend them together." at bounding box center [706, 183] width 527 height 31
drag, startPoint x: 529, startPoint y: 180, endPoint x: 623, endPoint y: 189, distance: 94.5
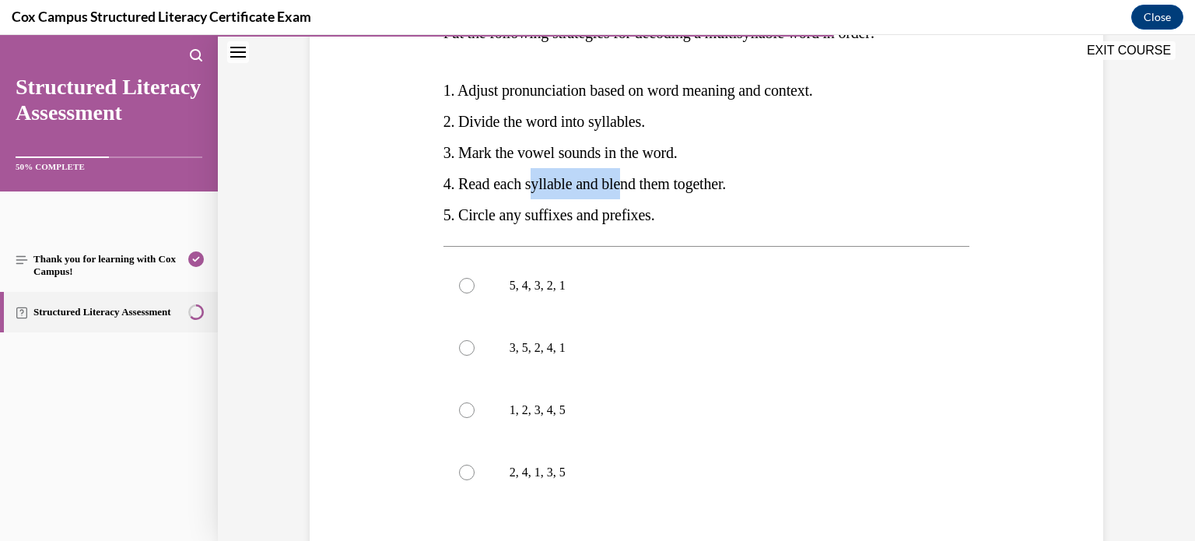
click at [623, 189] on span "4. Read each syllable and blend them together." at bounding box center [584, 183] width 282 height 17
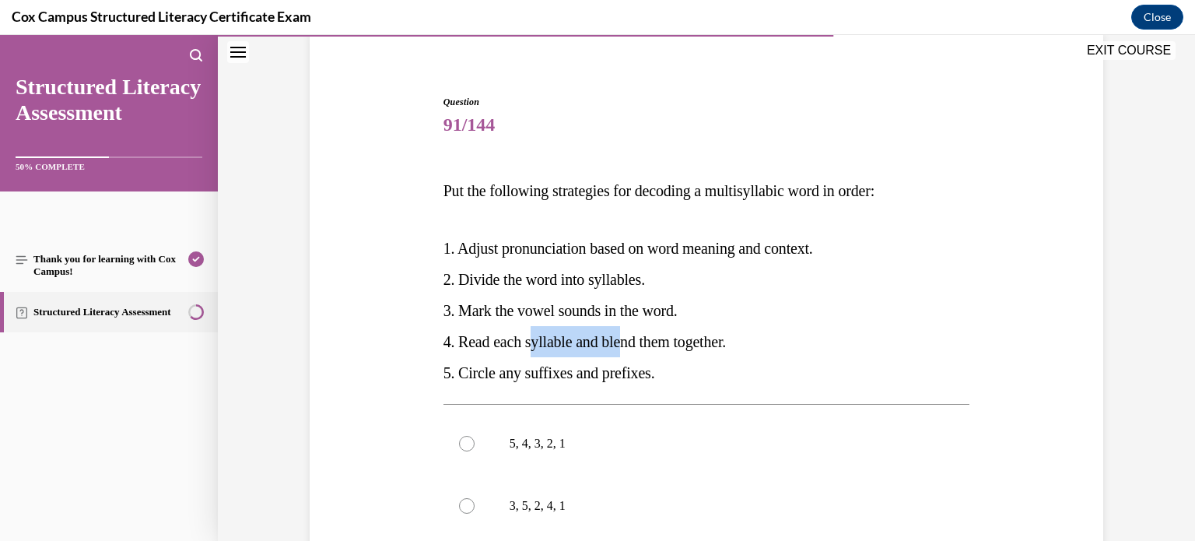
scroll to position [124, 0]
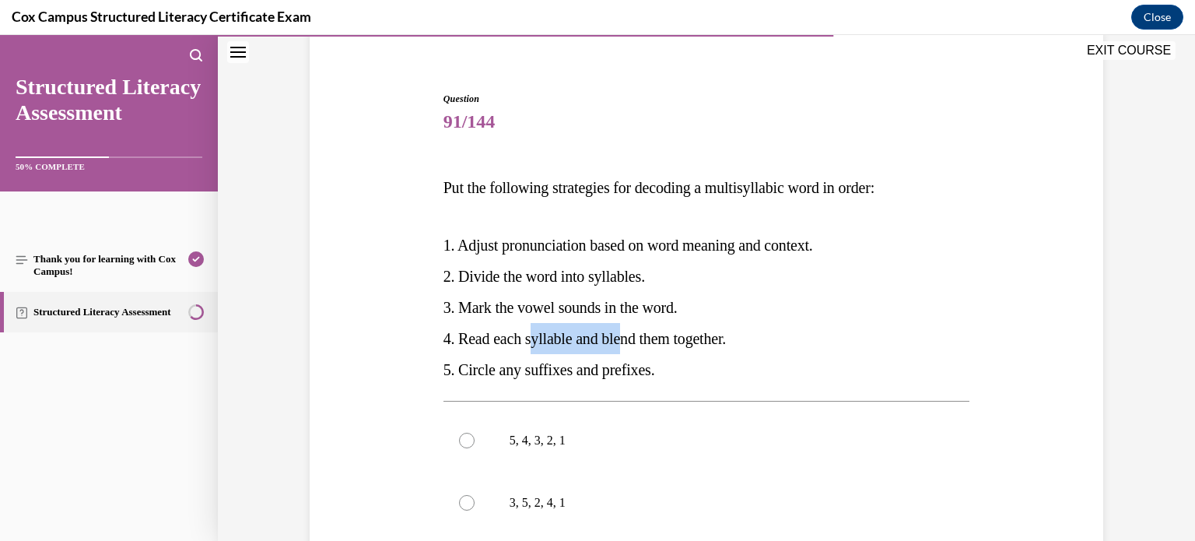
drag, startPoint x: 439, startPoint y: 244, endPoint x: 695, endPoint y: 366, distance: 284.3
click at [695, 366] on div "Put the following strategies for decoding a multisyllabic word in order:   1. A…" at bounding box center [706, 278] width 527 height 213
copy div "1. Adjust pronunciation based on word meaning and context.   2. Divide the word…"
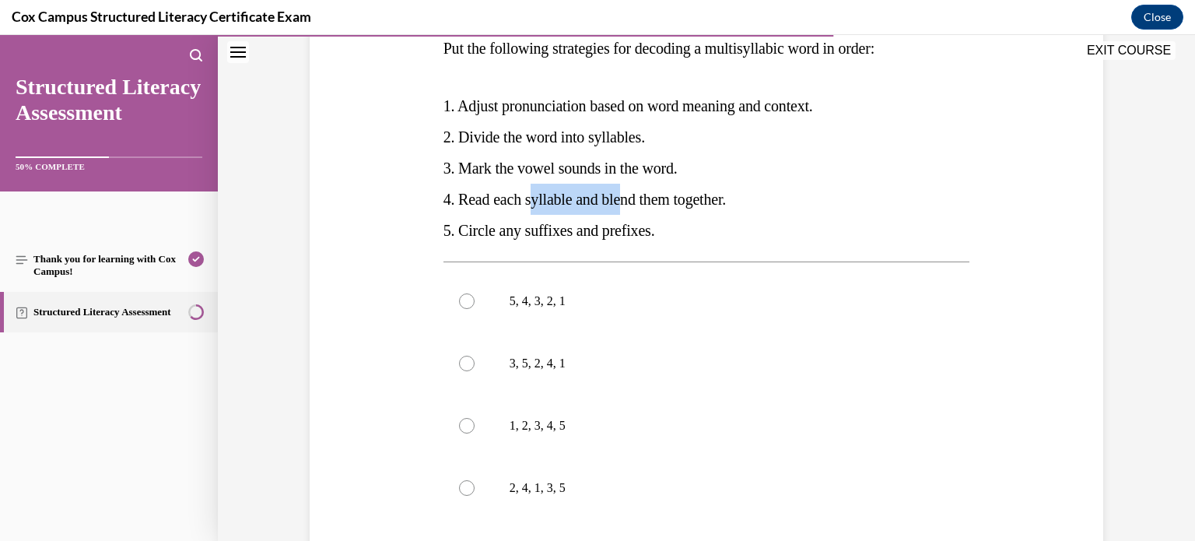
scroll to position [267, 0]
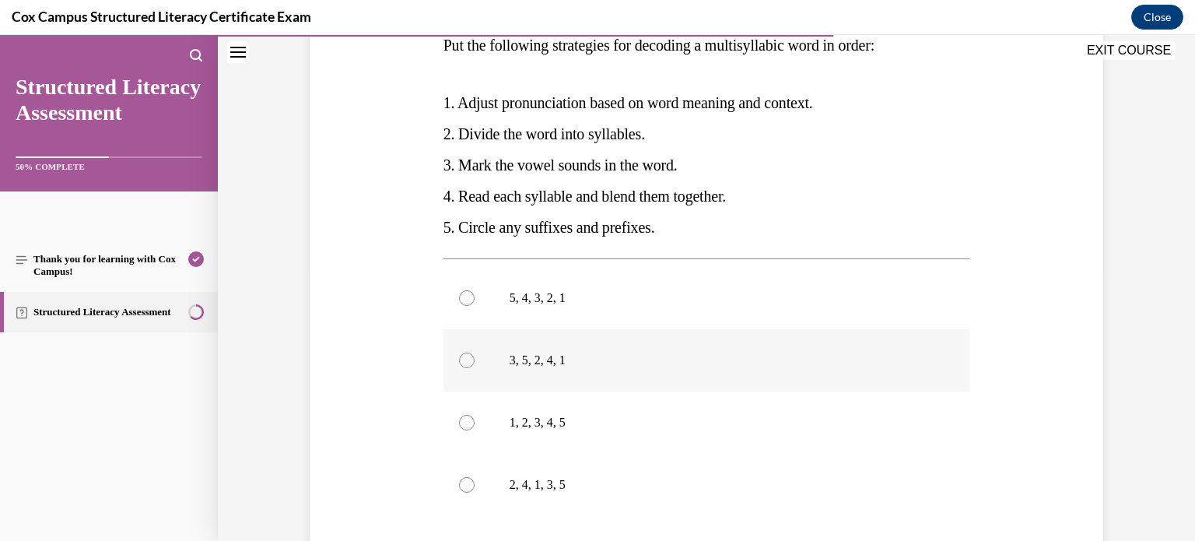
click at [590, 348] on label "3, 5, 2, 4, 1" at bounding box center [706, 360] width 527 height 62
click at [474, 352] on input "3, 5, 2, 4, 1" at bounding box center [467, 360] width 16 height 16
radio input "true"
click at [551, 290] on p "5, 4, 3, 2, 1" at bounding box center [720, 298] width 422 height 16
click at [474, 290] on input "5, 4, 3, 2, 1" at bounding box center [467, 298] width 16 height 16
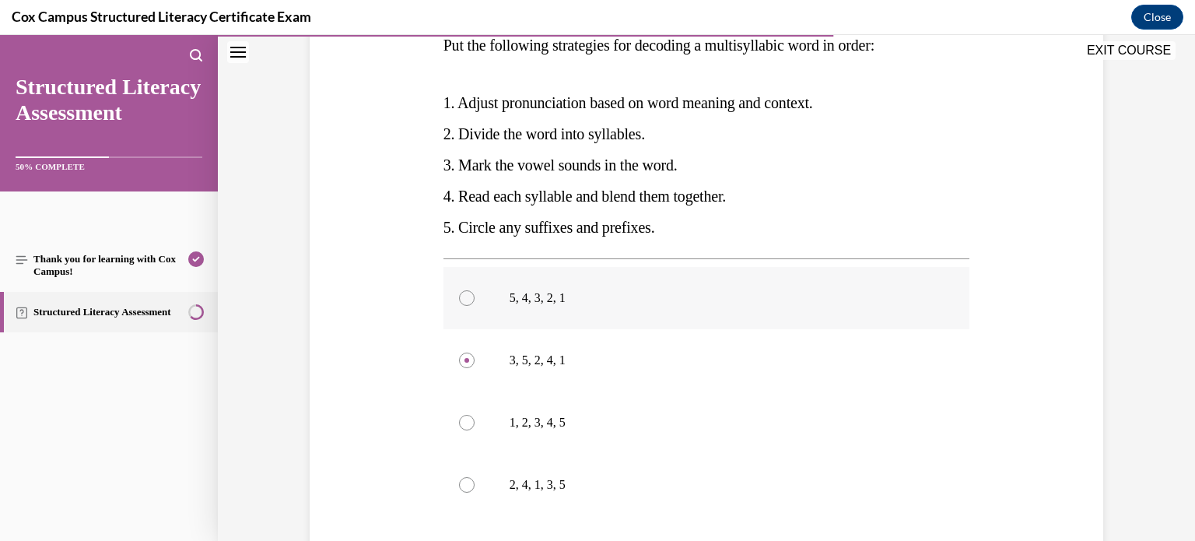
radio input "true"
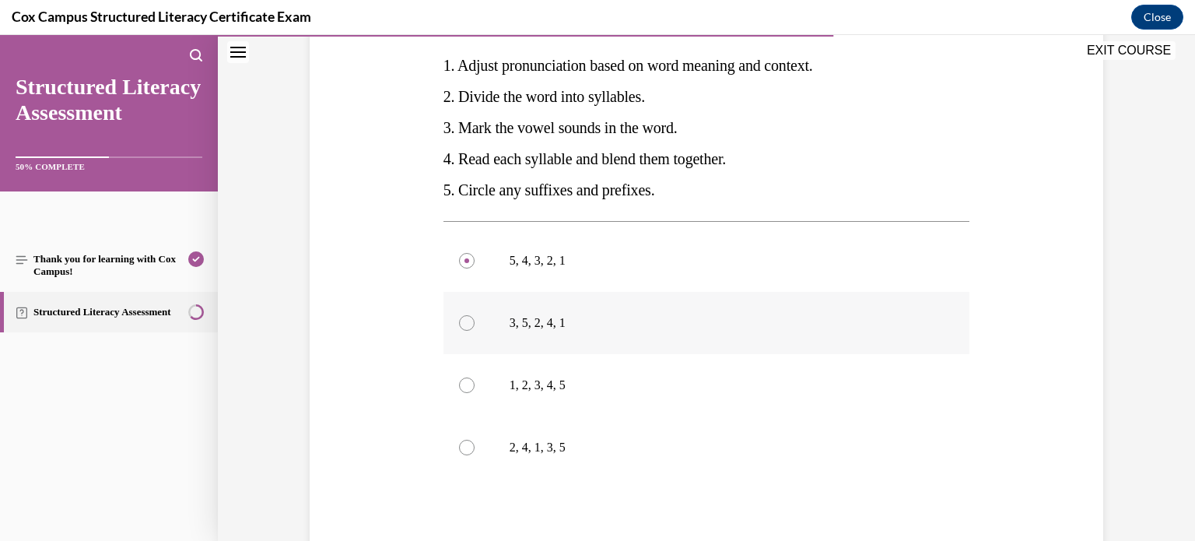
scroll to position [418, 0]
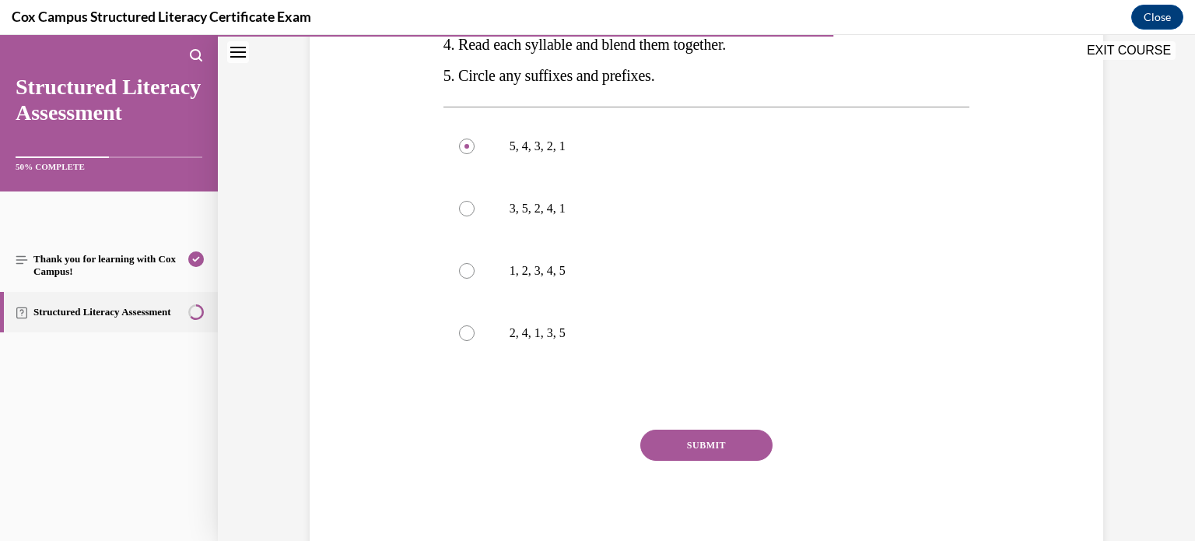
click at [682, 436] on button "SUBMIT" at bounding box center [706, 444] width 132 height 31
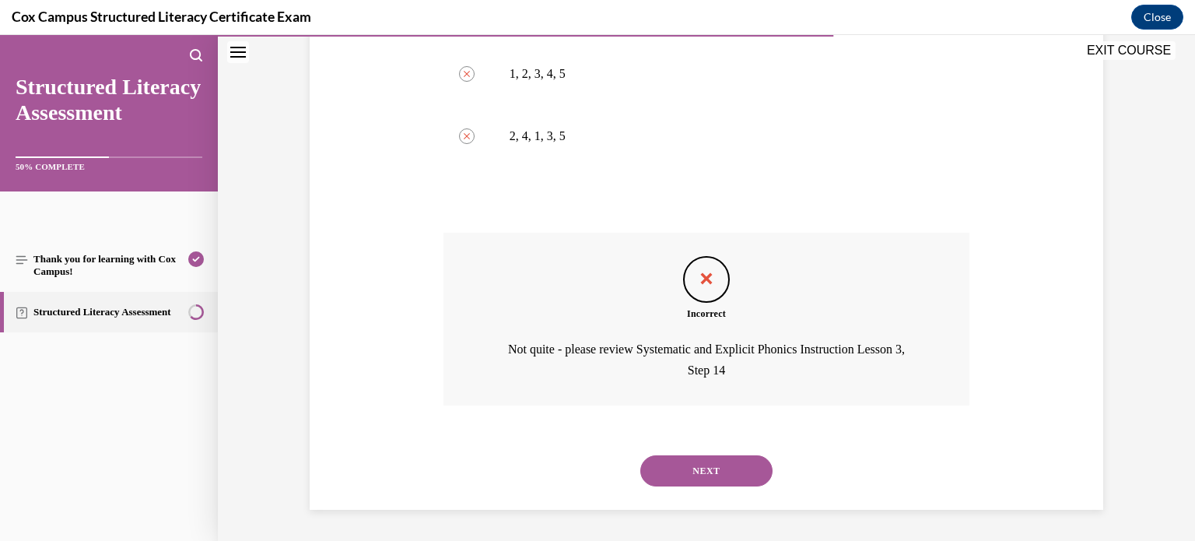
click at [675, 464] on button "NEXT" at bounding box center [706, 470] width 132 height 31
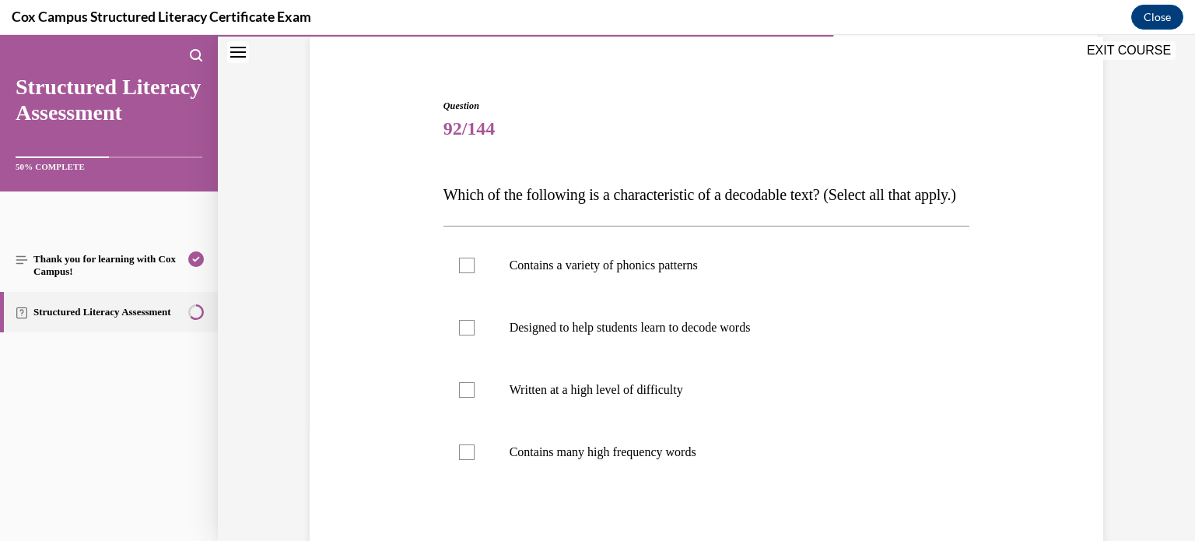
scroll to position [116, 0]
click at [649, 275] on p "Contains a variety of phonics patterns" at bounding box center [720, 267] width 422 height 16
click at [474, 275] on input "Contains a variety of phonics patterns" at bounding box center [467, 267] width 16 height 16
checkbox input "true"
click at [578, 337] on p "Designed to help students learn to decode words" at bounding box center [720, 329] width 422 height 16
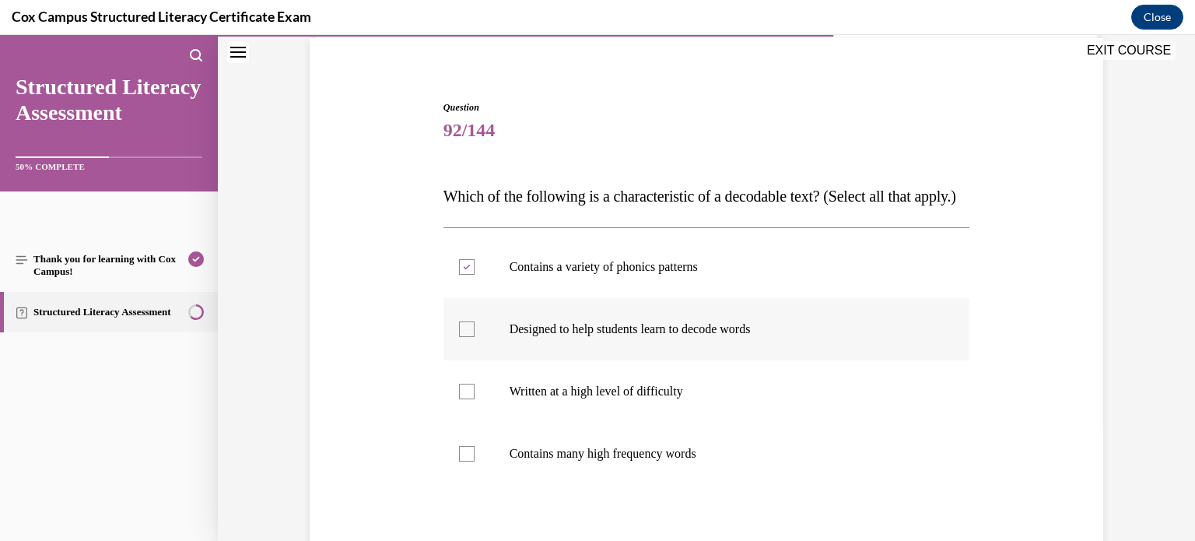
click at [474, 337] on input "Designed to help students learn to decode words" at bounding box center [467, 329] width 16 height 16
checkbox input "true"
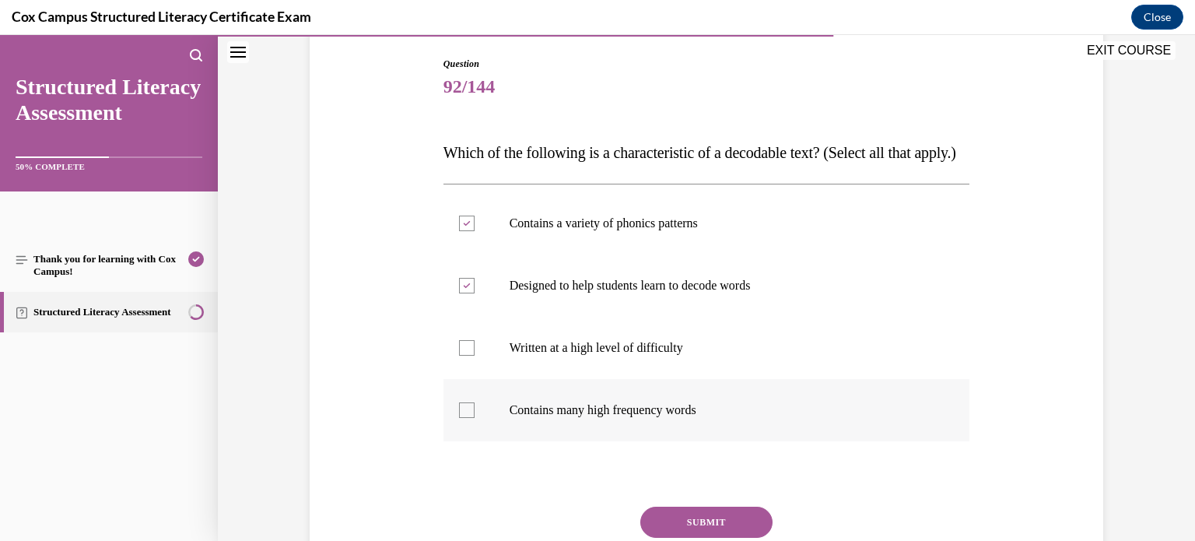
click at [549, 418] on p "Contains many high frequency words" at bounding box center [720, 410] width 422 height 16
click at [474, 418] on input "Contains many high frequency words" at bounding box center [467, 410] width 16 height 16
checkbox input "true"
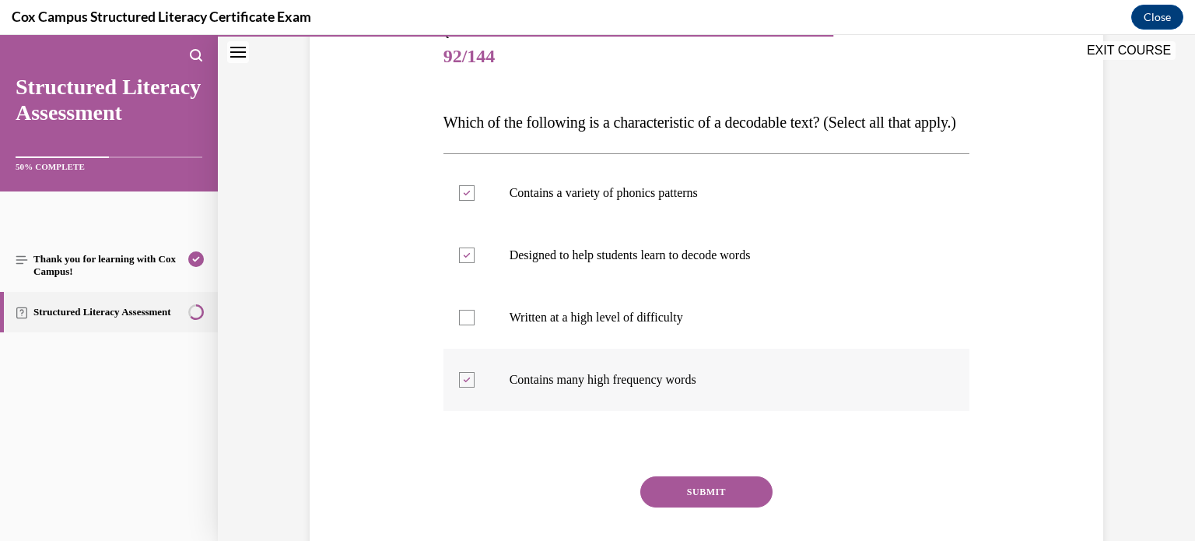
scroll to position [194, 0]
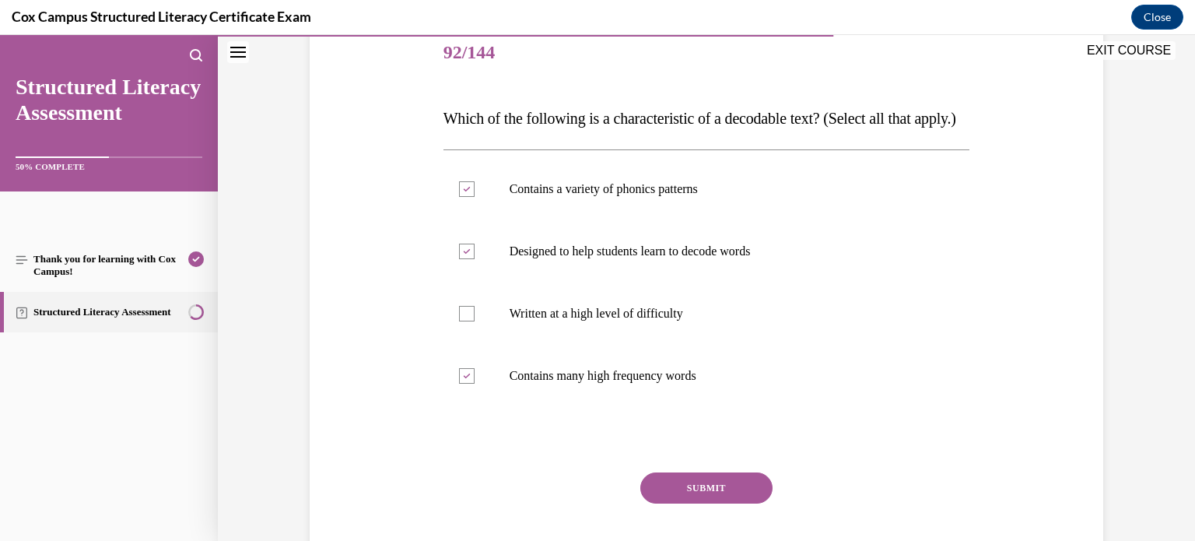
click at [650, 503] on button "SUBMIT" at bounding box center [706, 487] width 132 height 31
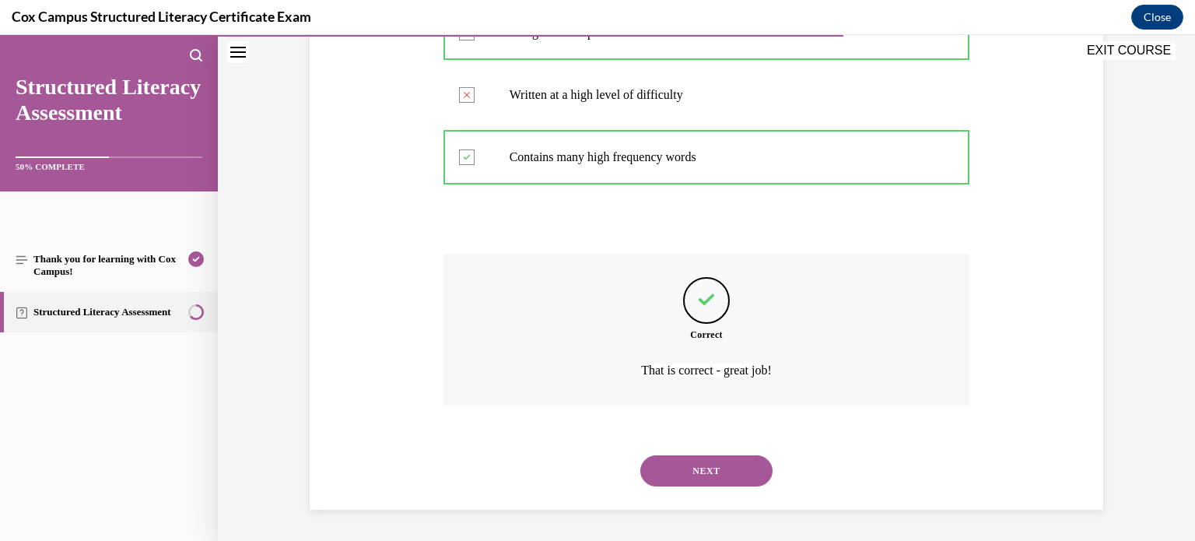
click at [695, 475] on button "NEXT" at bounding box center [706, 470] width 132 height 31
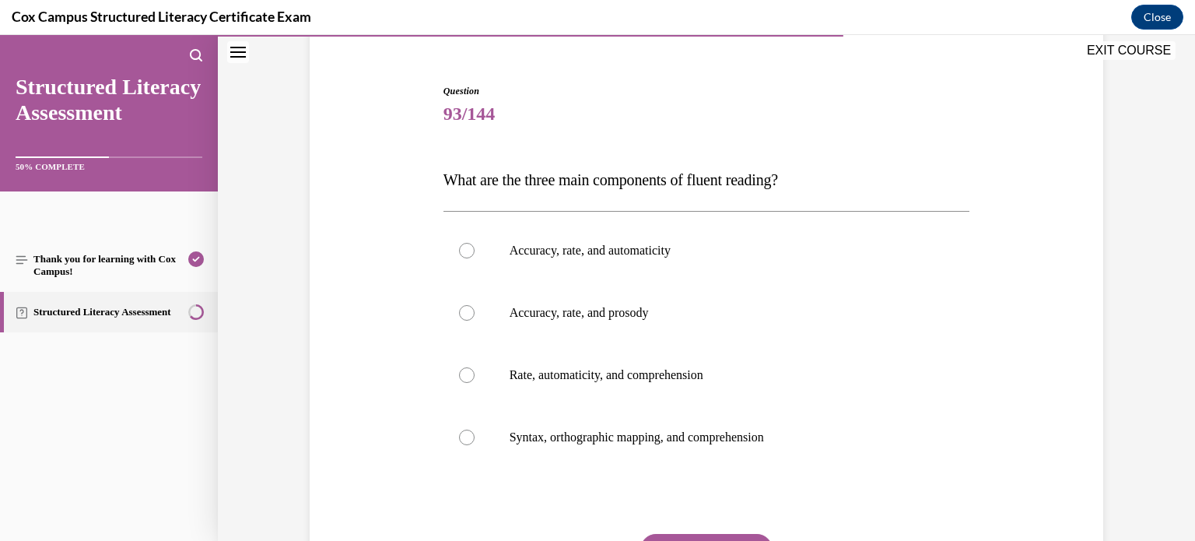
scroll to position [143, 0]
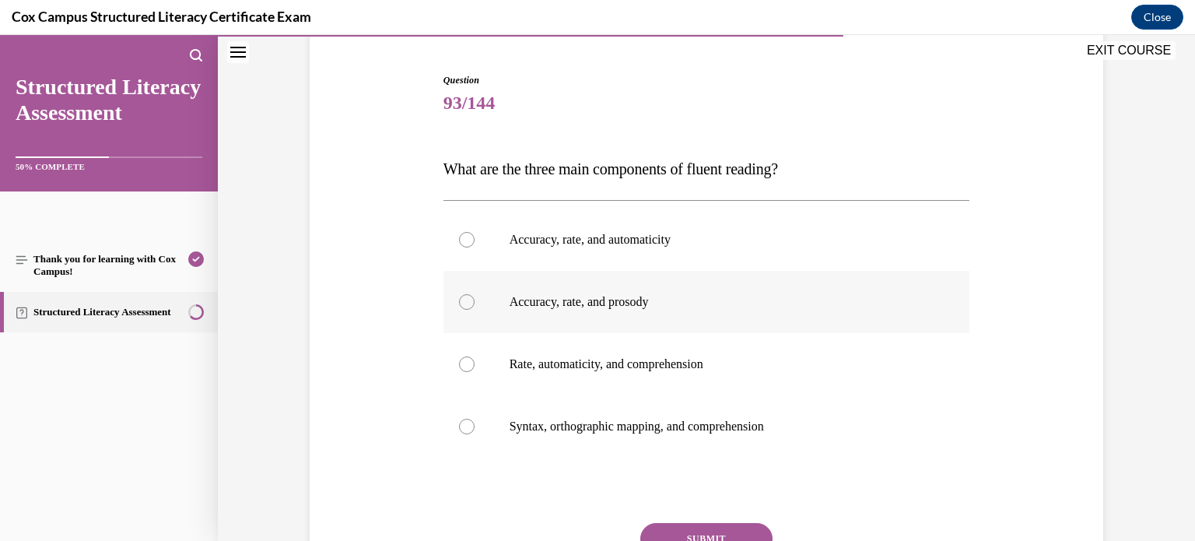
click at [590, 296] on p "Accuracy, rate, and prosody" at bounding box center [720, 302] width 422 height 16
click at [474, 296] on input "Accuracy, rate, and prosody" at bounding box center [467, 302] width 16 height 16
radio input "true"
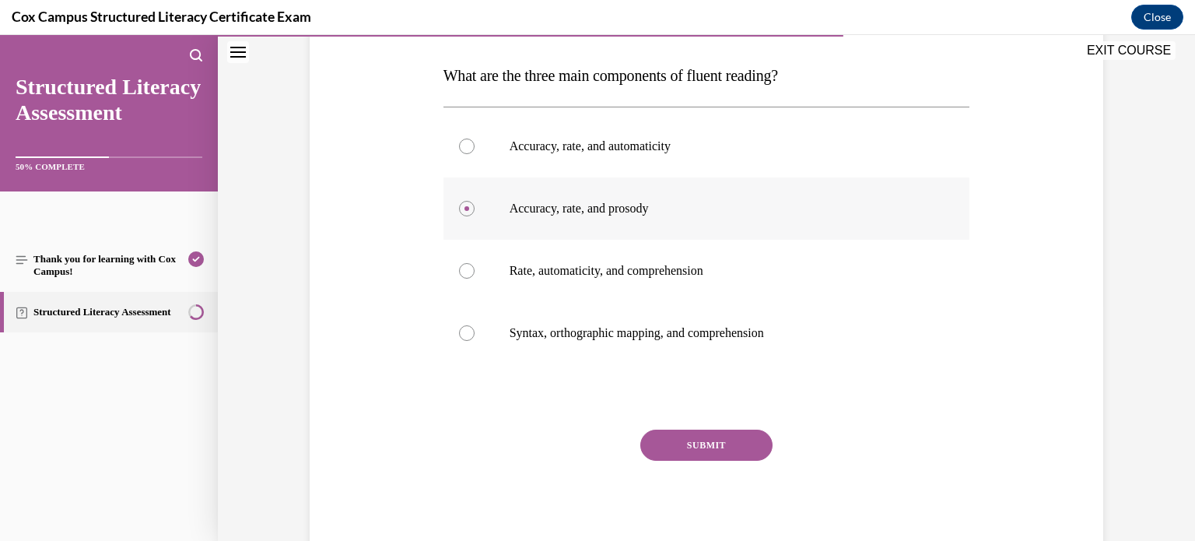
scroll to position [236, 0]
click at [725, 439] on button "SUBMIT" at bounding box center [706, 444] width 132 height 31
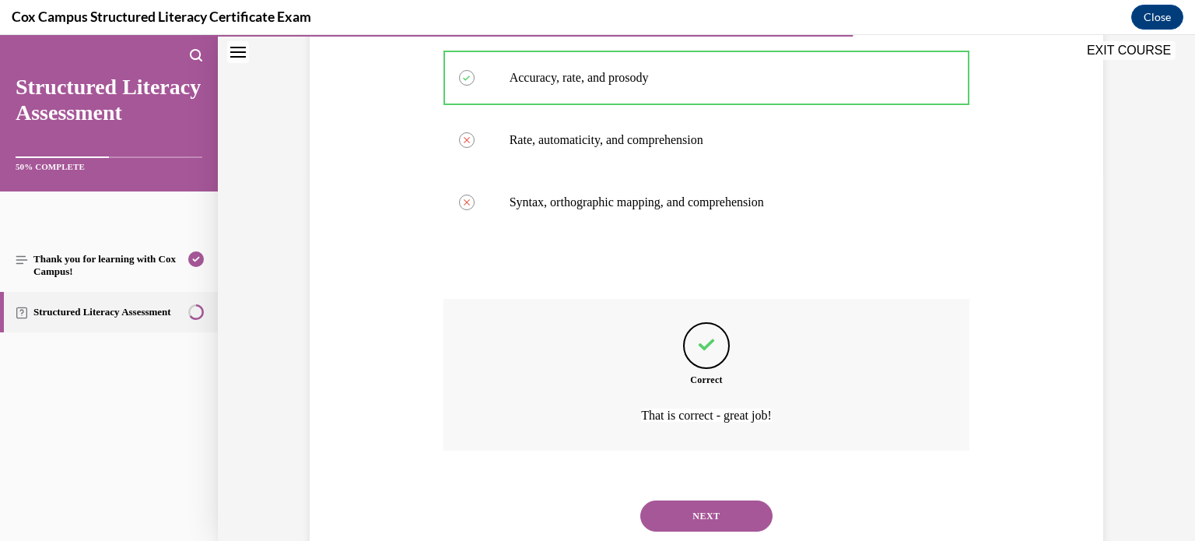
click at [699, 516] on button "NEXT" at bounding box center [706, 515] width 132 height 31
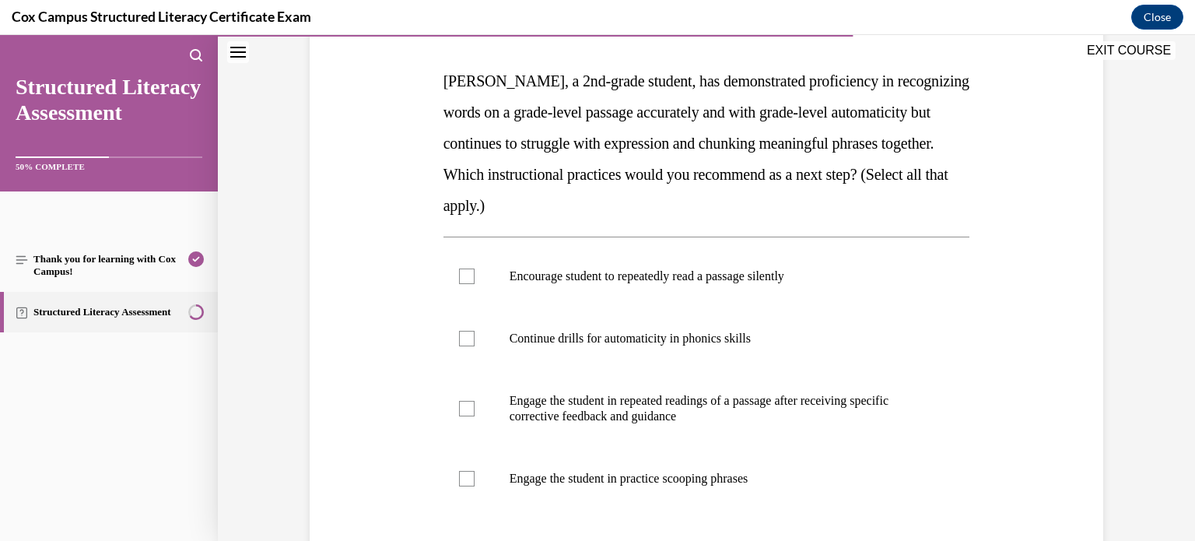
scroll to position [233, 0]
click at [586, 339] on p "Continue drills for automaticity in phonics skills" at bounding box center [720, 337] width 422 height 16
click at [474, 339] on input "Continue drills for automaticity in phonics skills" at bounding box center [467, 337] width 16 height 16
checkbox input "true"
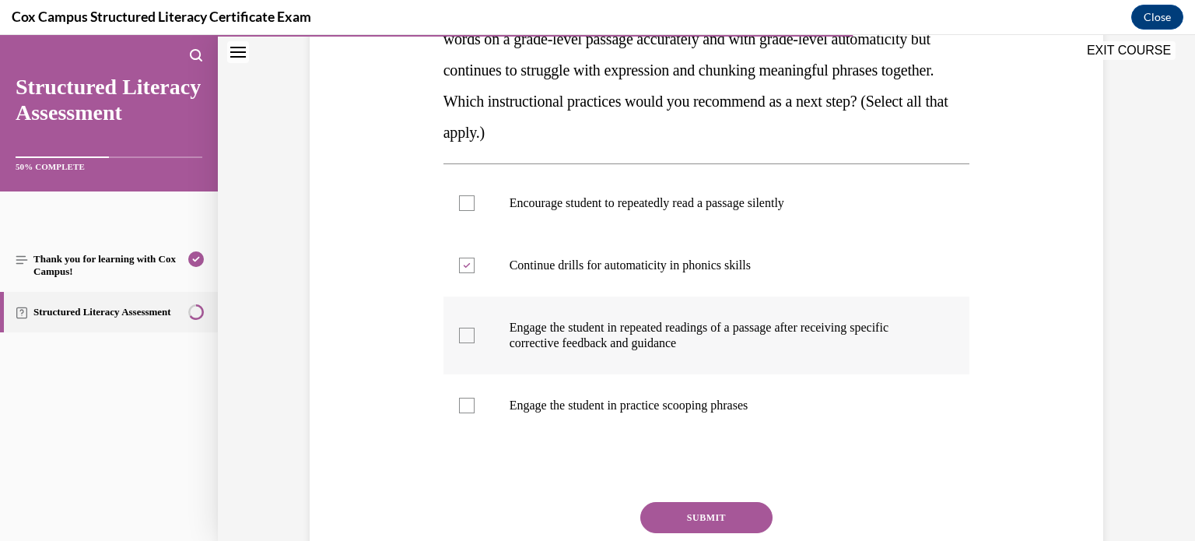
scroll to position [305, 0]
click at [552, 404] on p "Engage the student in practice scooping phrases" at bounding box center [720, 405] width 422 height 16
click at [474, 404] on input "Engage the student in practice scooping phrases" at bounding box center [467, 405] width 16 height 16
checkbox input "true"
click at [692, 513] on button "SUBMIT" at bounding box center [706, 516] width 132 height 31
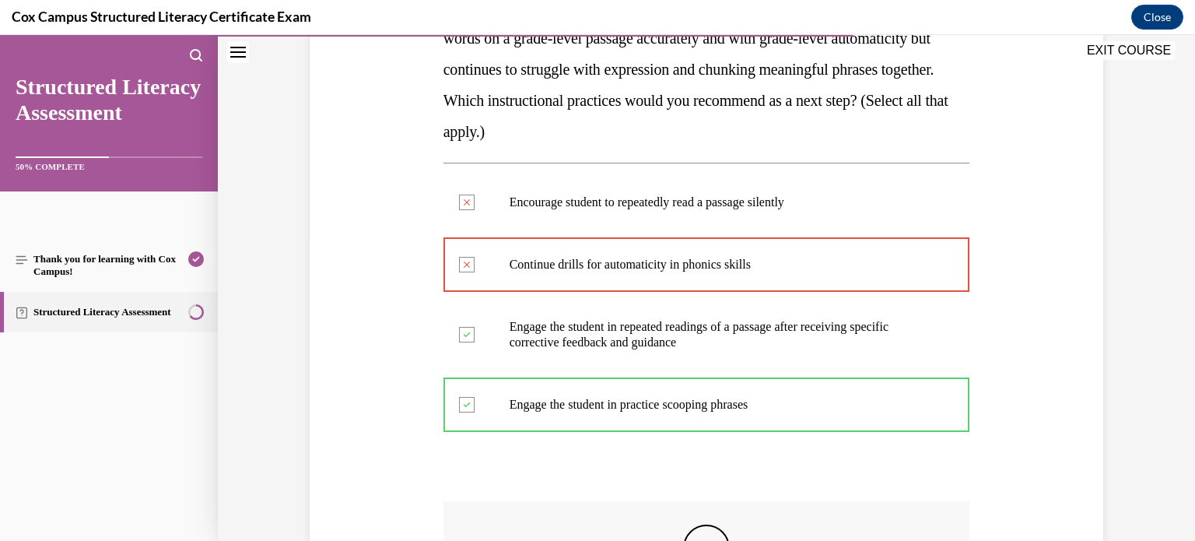
scroll to position [551, 0]
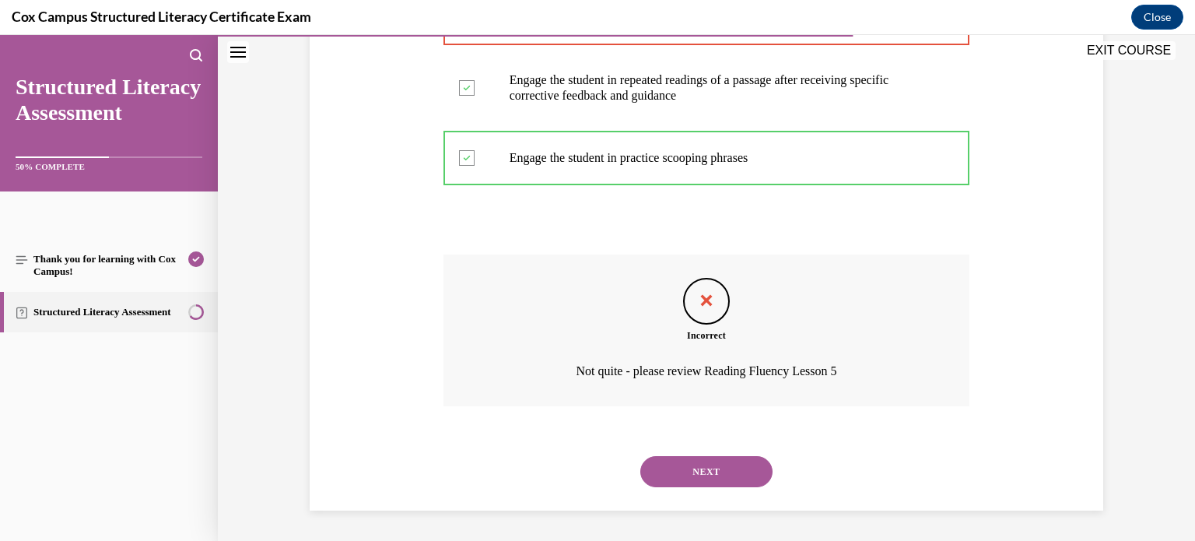
click at [707, 456] on button "NEXT" at bounding box center [706, 471] width 132 height 31
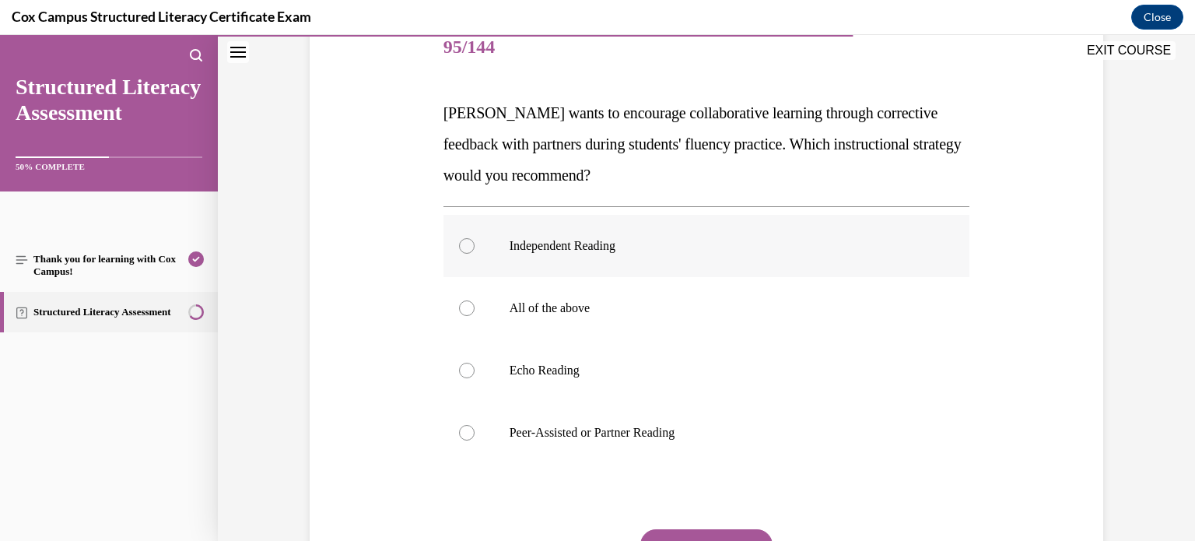
scroll to position [240, 0]
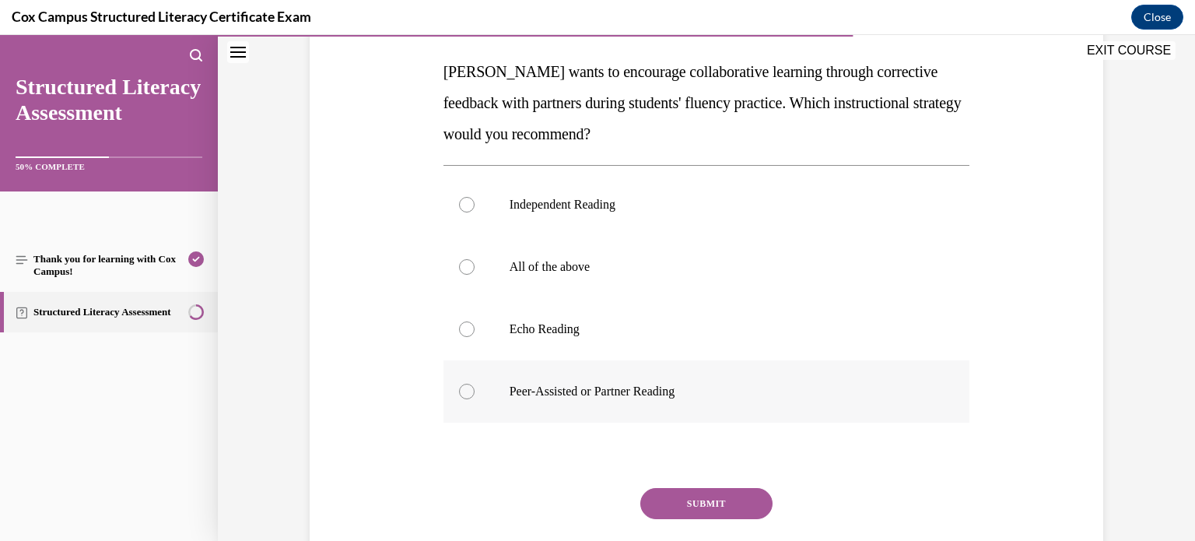
click at [565, 391] on p "Peer-Assisted or Partner Reading" at bounding box center [720, 391] width 422 height 16
click at [474, 391] on input "Peer-Assisted or Partner Reading" at bounding box center [467, 391] width 16 height 16
radio input "true"
click at [694, 503] on button "SUBMIT" at bounding box center [706, 503] width 132 height 31
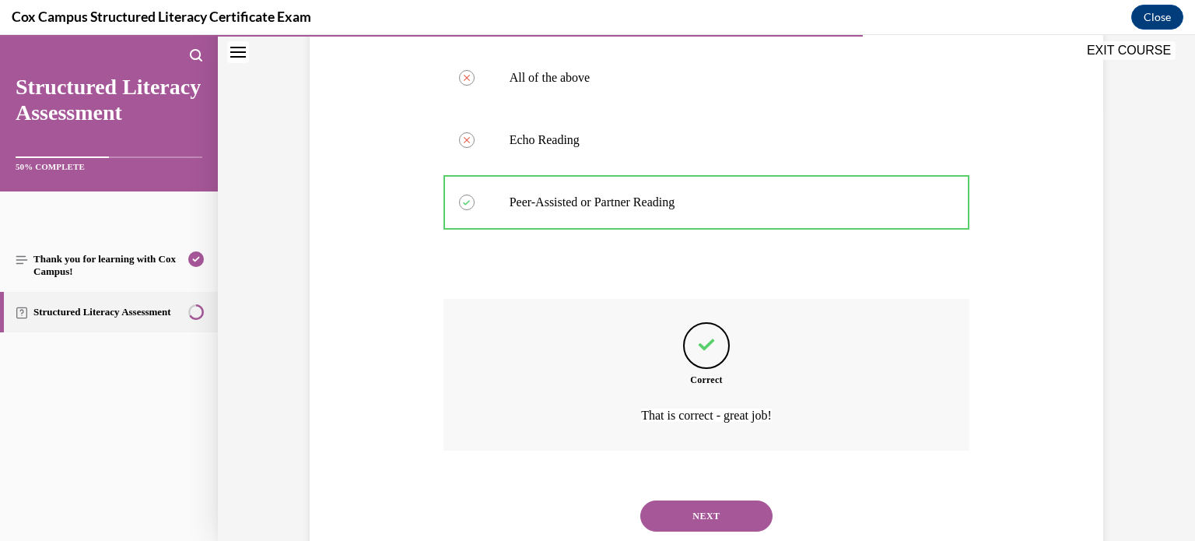
scroll to position [467, 0]
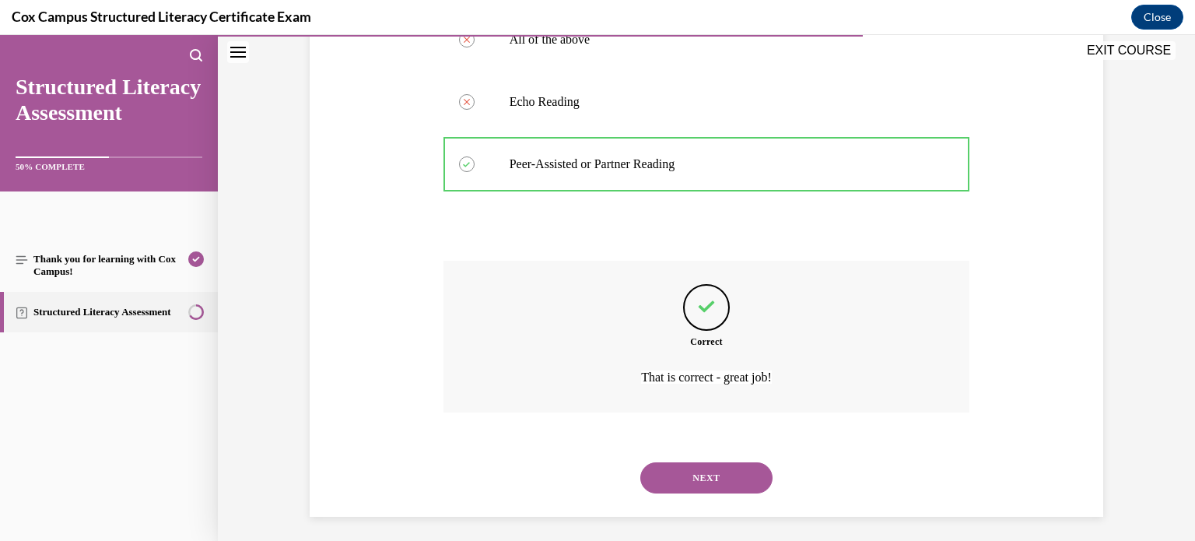
click at [697, 481] on button "NEXT" at bounding box center [706, 477] width 132 height 31
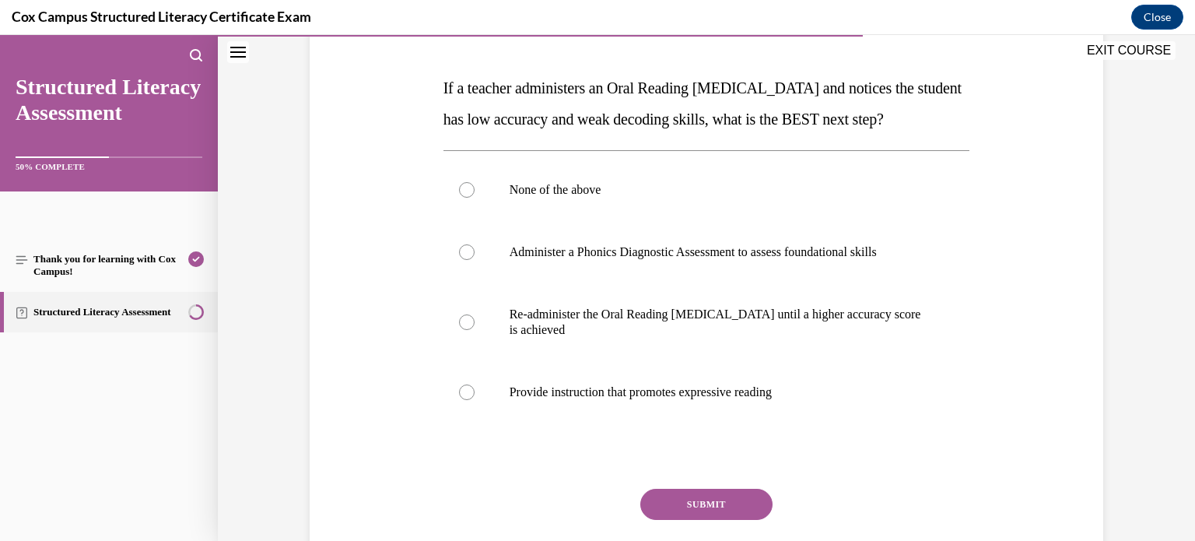
scroll to position [214, 0]
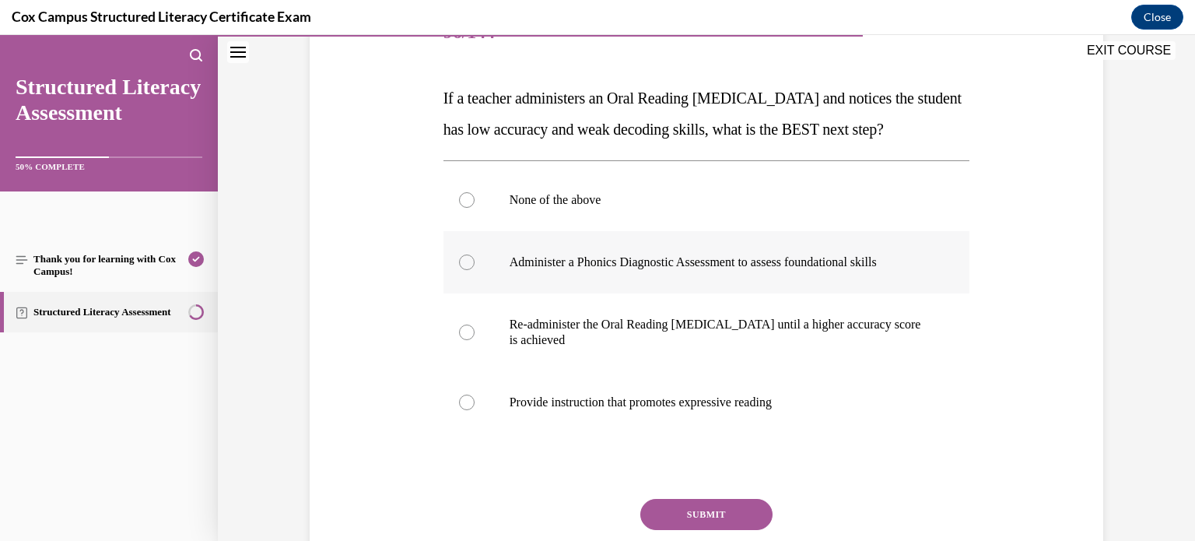
click at [608, 270] on p "Administer a Phonics Diagnostic Assessment to assess foundational skills" at bounding box center [720, 262] width 422 height 16
click at [474, 270] on input "Administer a Phonics Diagnostic Assessment to assess foundational skills" at bounding box center [467, 262] width 16 height 16
radio input "true"
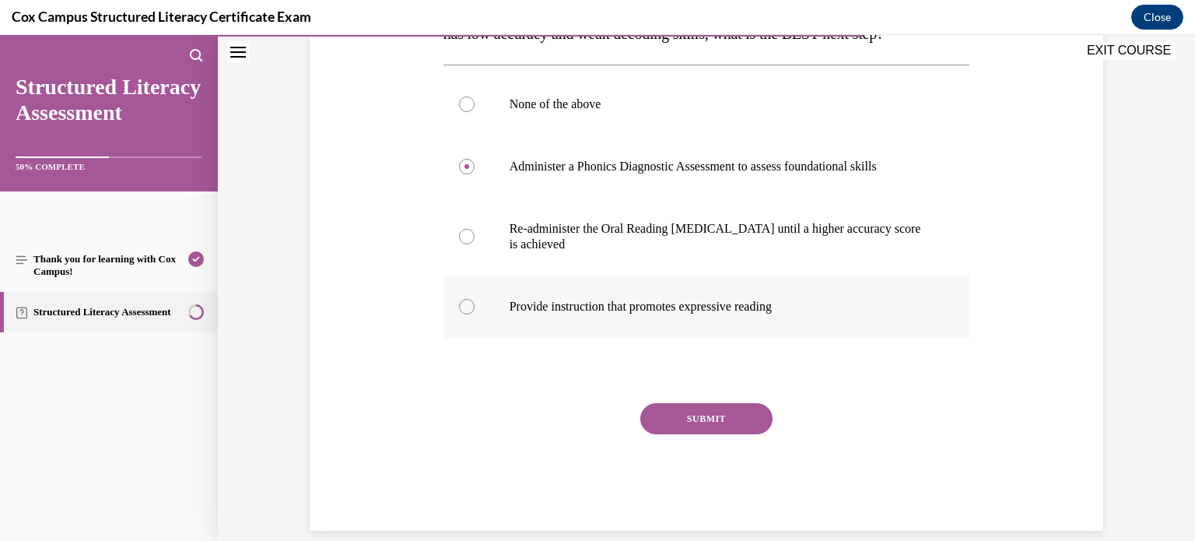
scroll to position [310, 0]
click at [681, 433] on button "SUBMIT" at bounding box center [706, 417] width 132 height 31
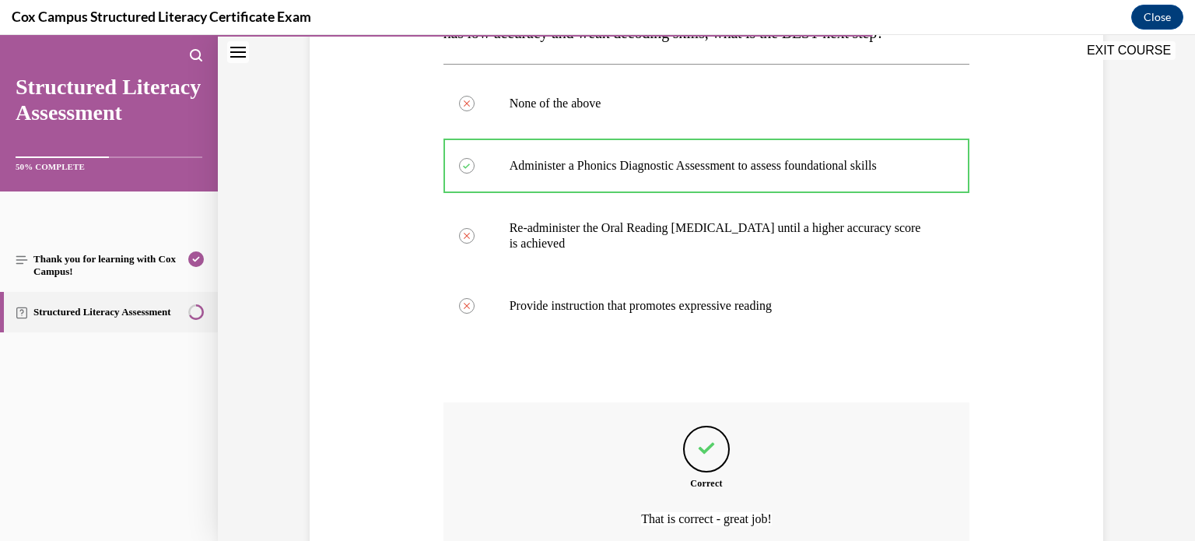
scroll to position [489, 0]
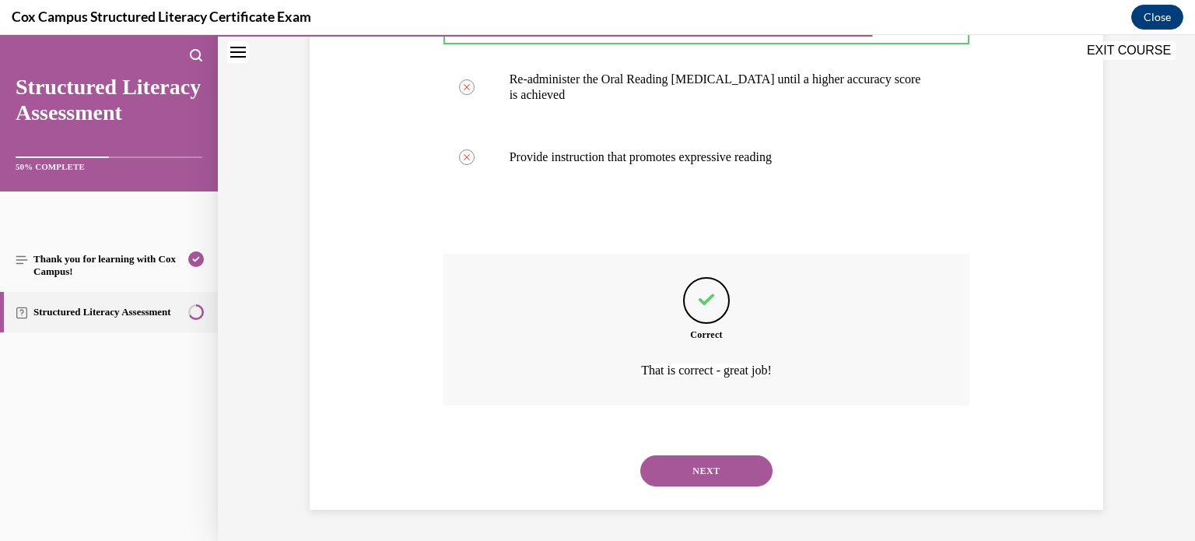
click at [679, 474] on button "NEXT" at bounding box center [706, 470] width 132 height 31
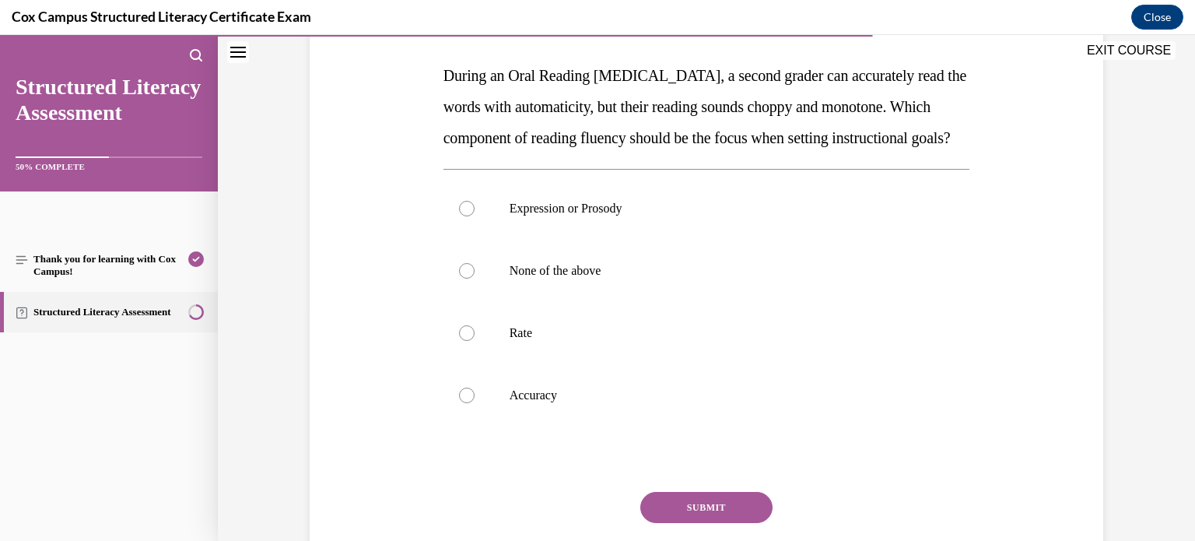
scroll to position [242, 0]
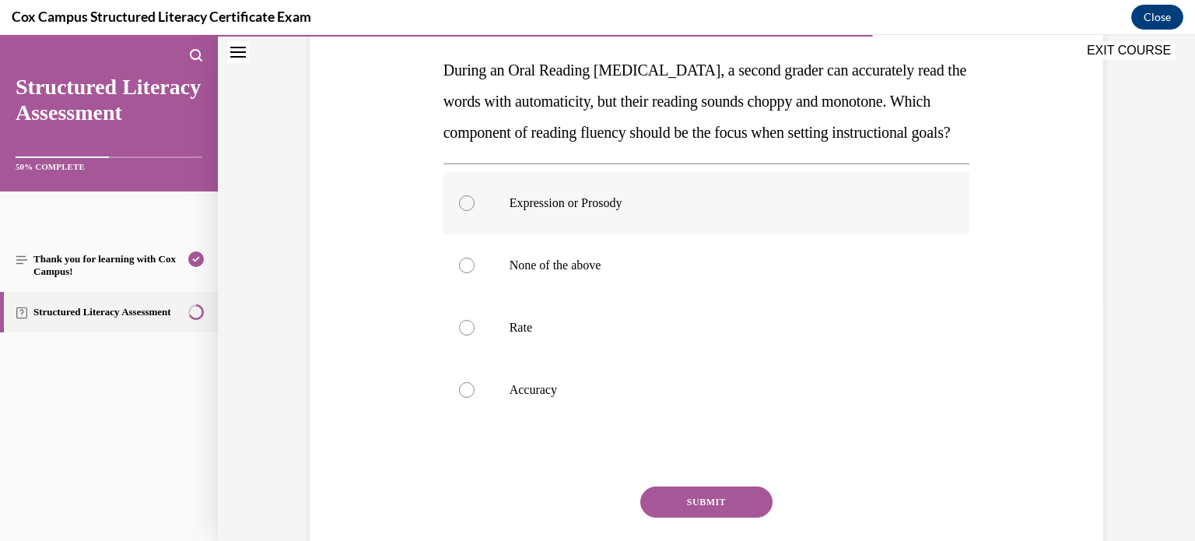
click at [569, 234] on label "Expression or Prosody" at bounding box center [706, 203] width 527 height 62
click at [474, 211] on input "Expression or Prosody" at bounding box center [467, 203] width 16 height 16
radio input "true"
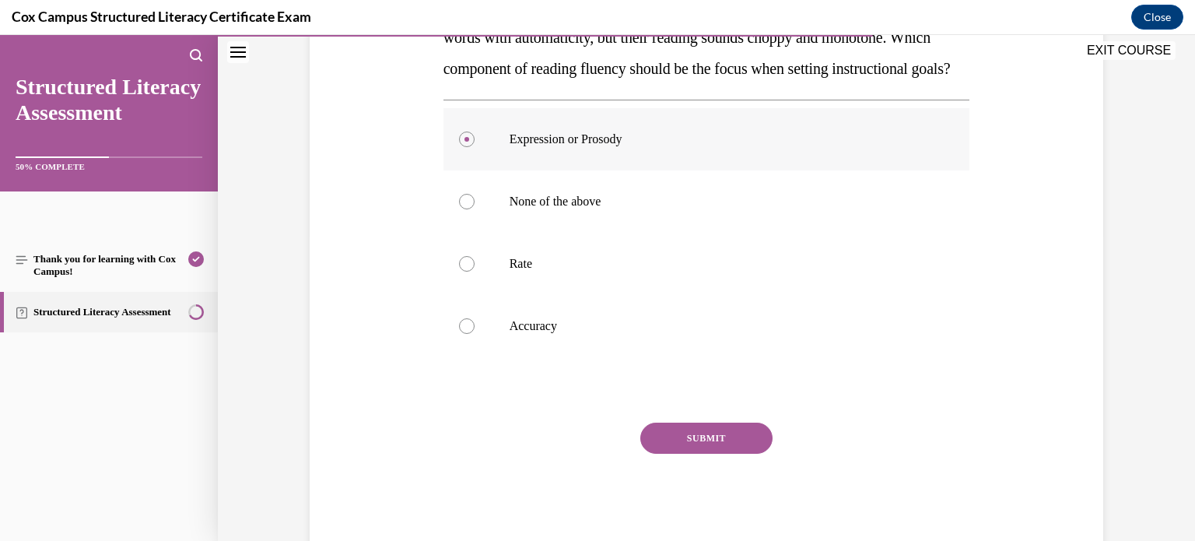
scroll to position [314, 0]
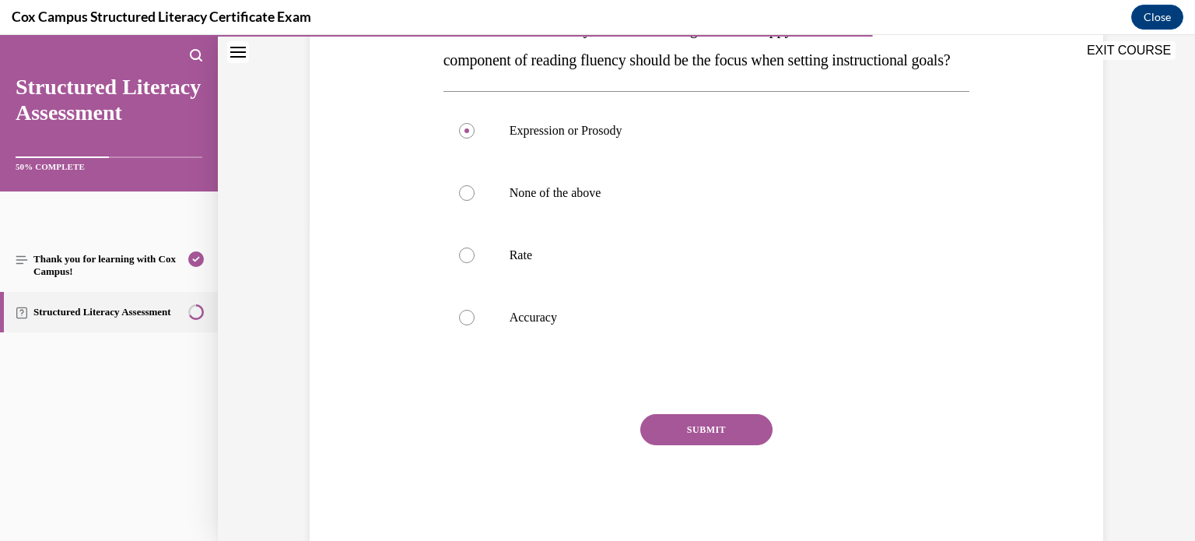
click at [663, 445] on button "SUBMIT" at bounding box center [706, 429] width 132 height 31
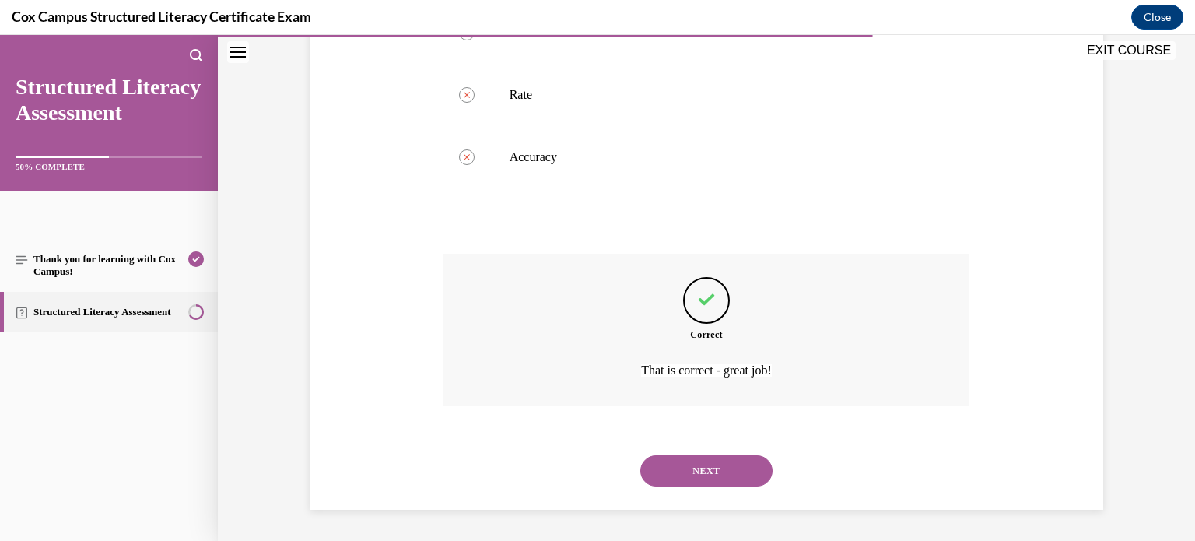
click at [694, 469] on button "NEXT" at bounding box center [706, 470] width 132 height 31
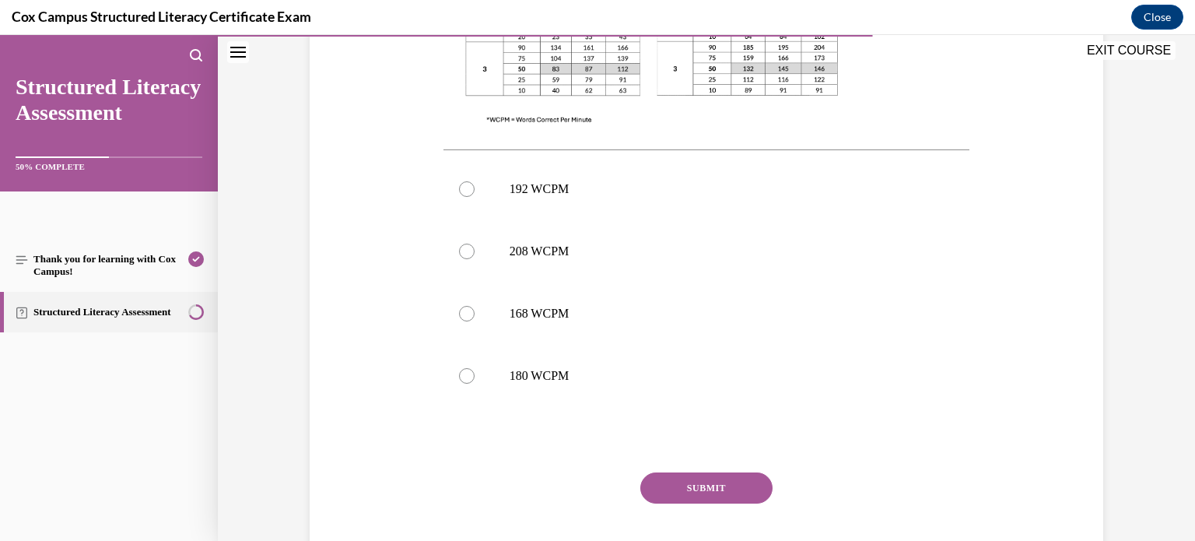
scroll to position [619, 0]
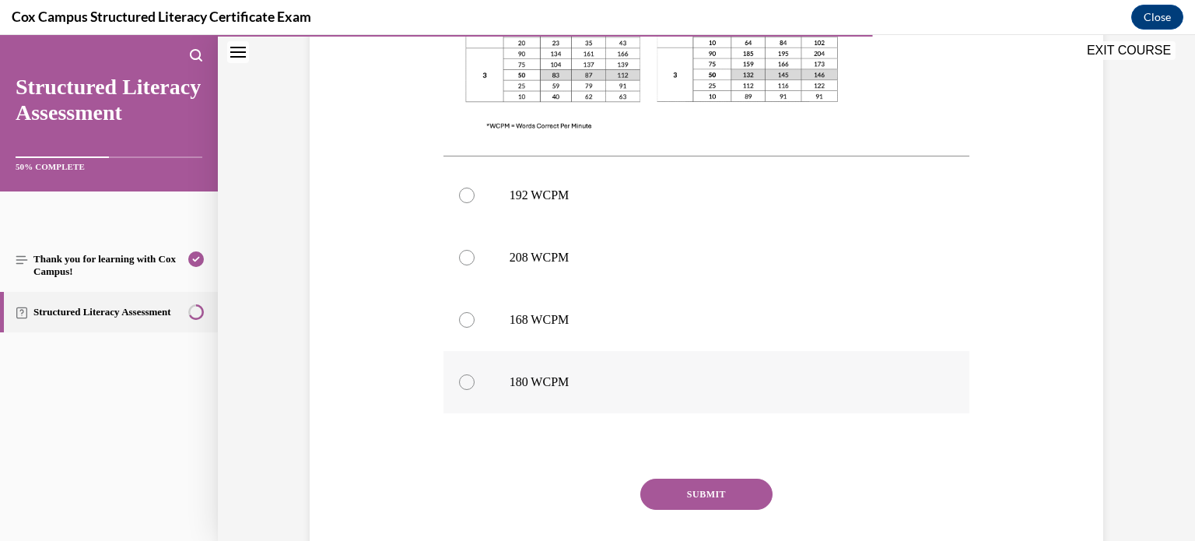
click at [516, 390] on label "180 WCPM" at bounding box center [706, 382] width 527 height 62
click at [474, 390] on input "180 WCPM" at bounding box center [467, 382] width 16 height 16
radio input "true"
click at [683, 485] on button "SUBMIT" at bounding box center [706, 493] width 132 height 31
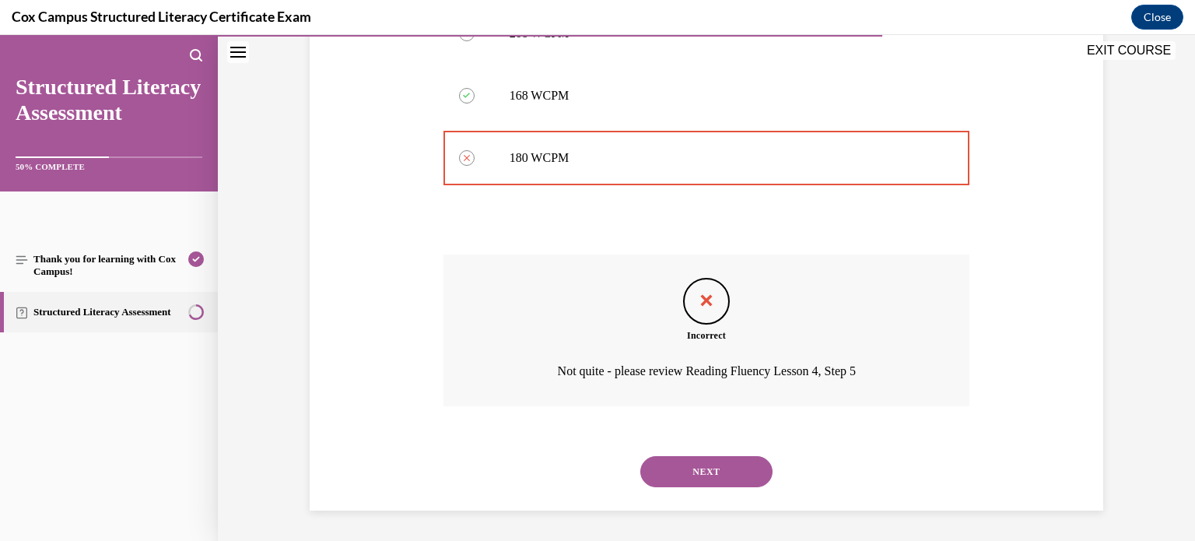
click at [697, 470] on button "NEXT" at bounding box center [706, 471] width 132 height 31
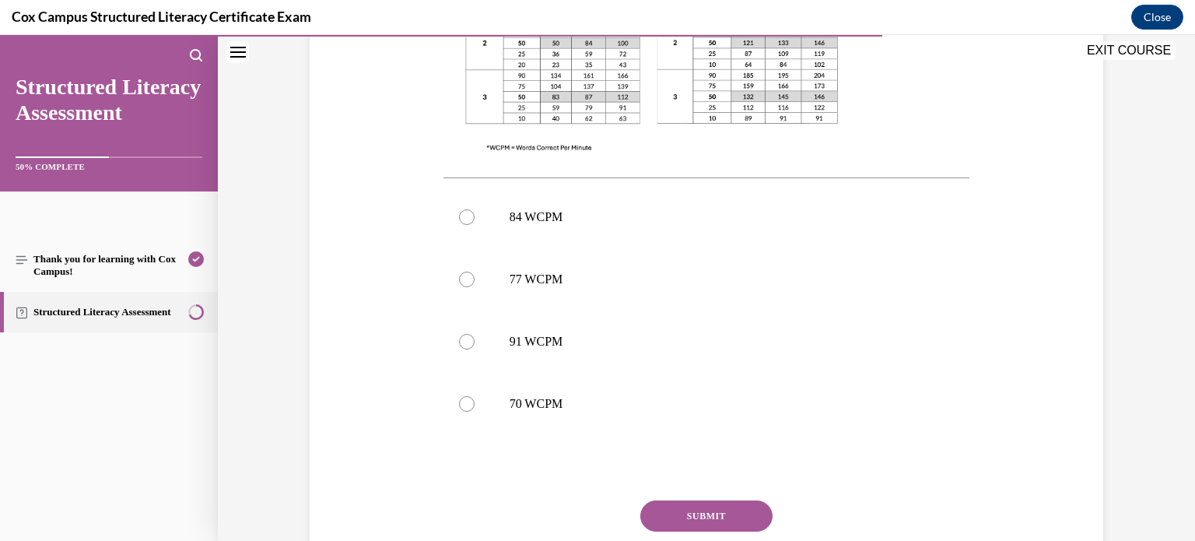
scroll to position [566, 0]
drag, startPoint x: 485, startPoint y: 275, endPoint x: 460, endPoint y: 288, distance: 27.8
click at [460, 288] on label "77 WCPM" at bounding box center [706, 279] width 527 height 62
click at [460, 287] on input "77 WCPM" at bounding box center [467, 279] width 16 height 16
radio input "true"
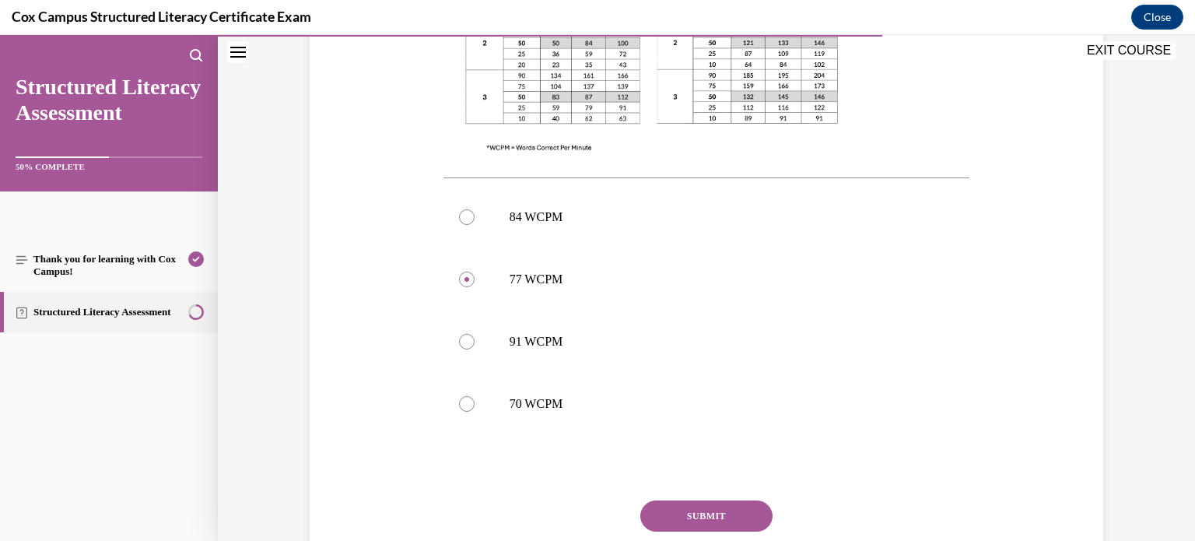
click at [706, 526] on button "SUBMIT" at bounding box center [706, 515] width 132 height 31
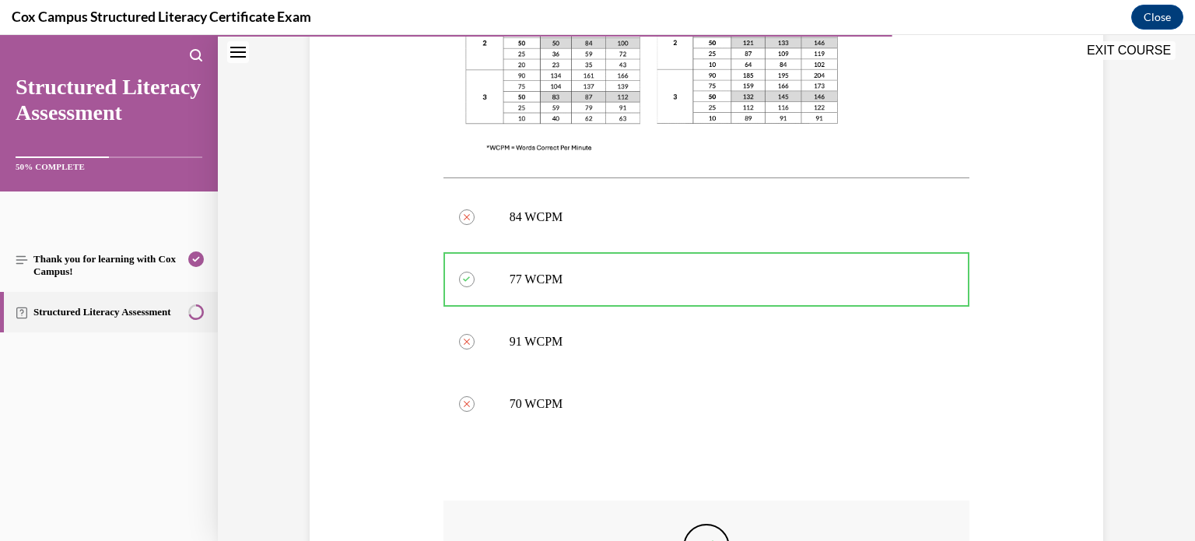
scroll to position [812, 0]
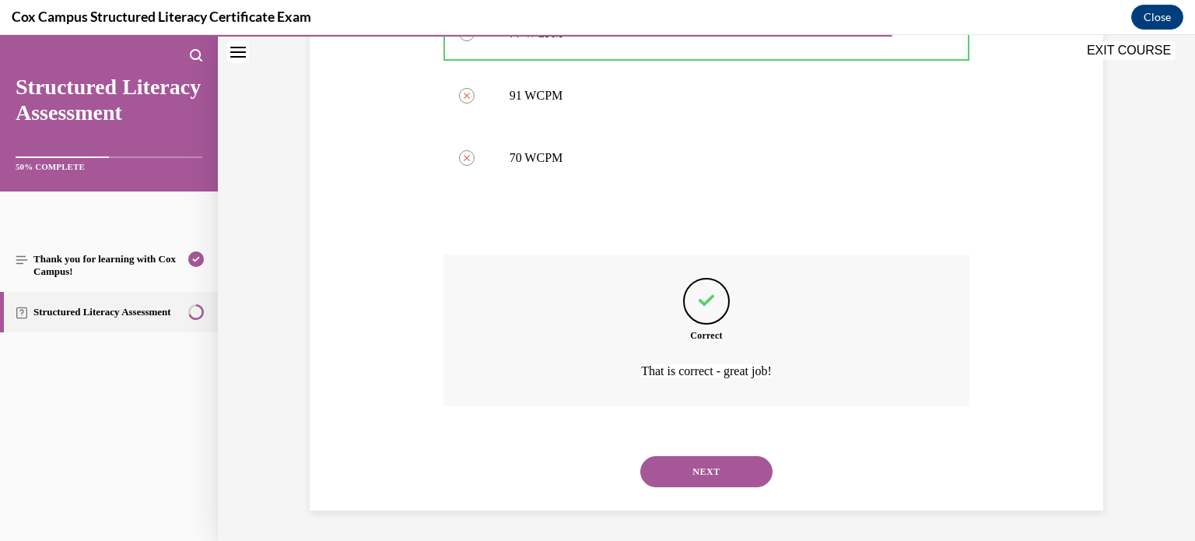
click at [710, 478] on button "NEXT" at bounding box center [706, 471] width 132 height 31
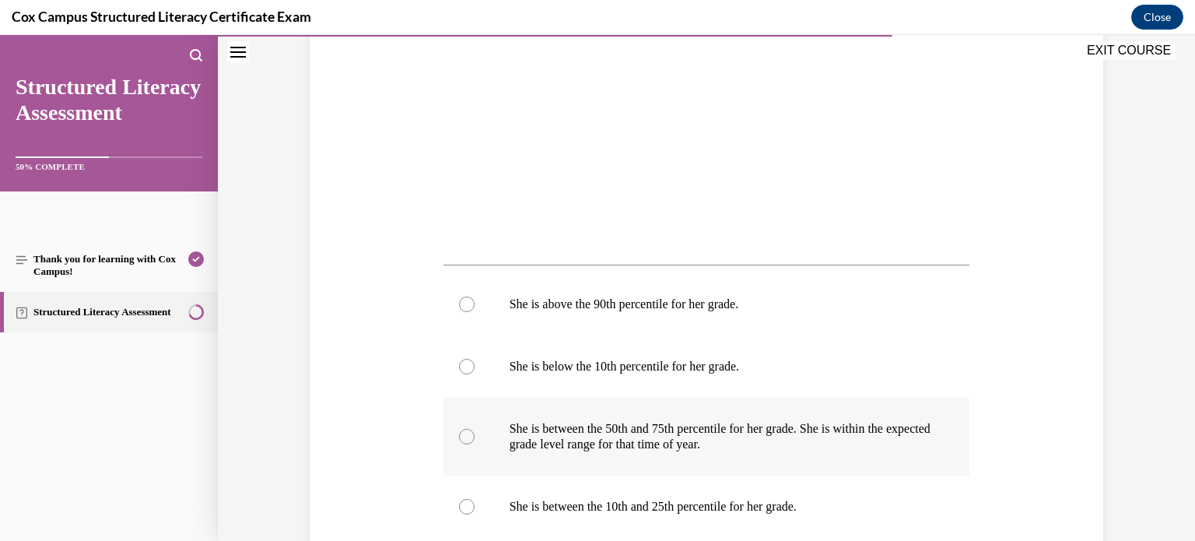
scroll to position [589, 0]
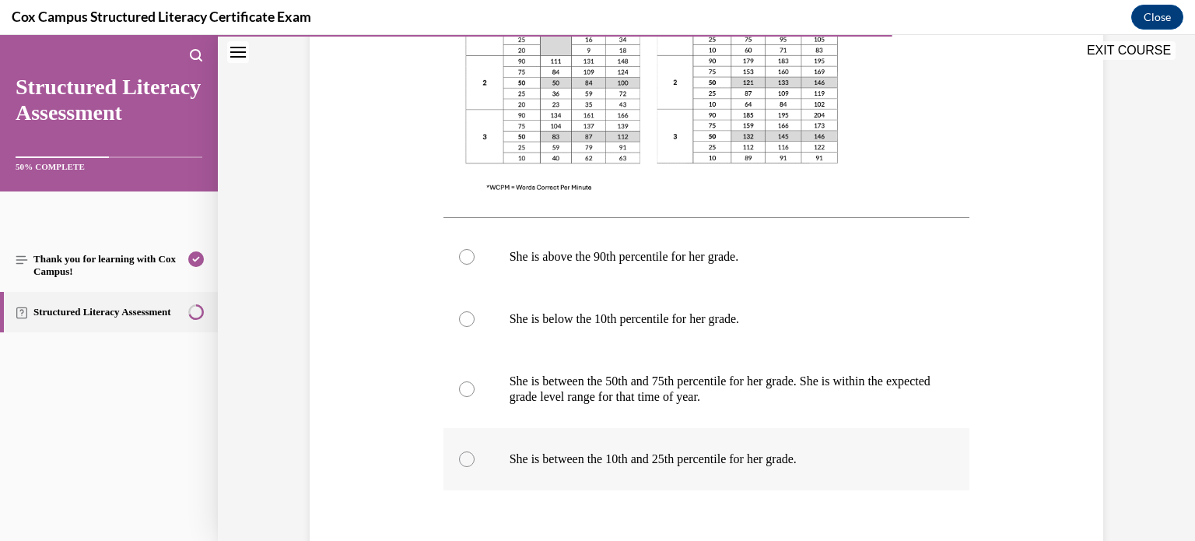
click at [629, 458] on p "She is between the 10th and 25th percentile for her grade." at bounding box center [720, 459] width 422 height 16
click at [474, 458] on input "She is between the 10th and 25th percentile for her grade." at bounding box center [467, 459] width 16 height 16
radio input "true"
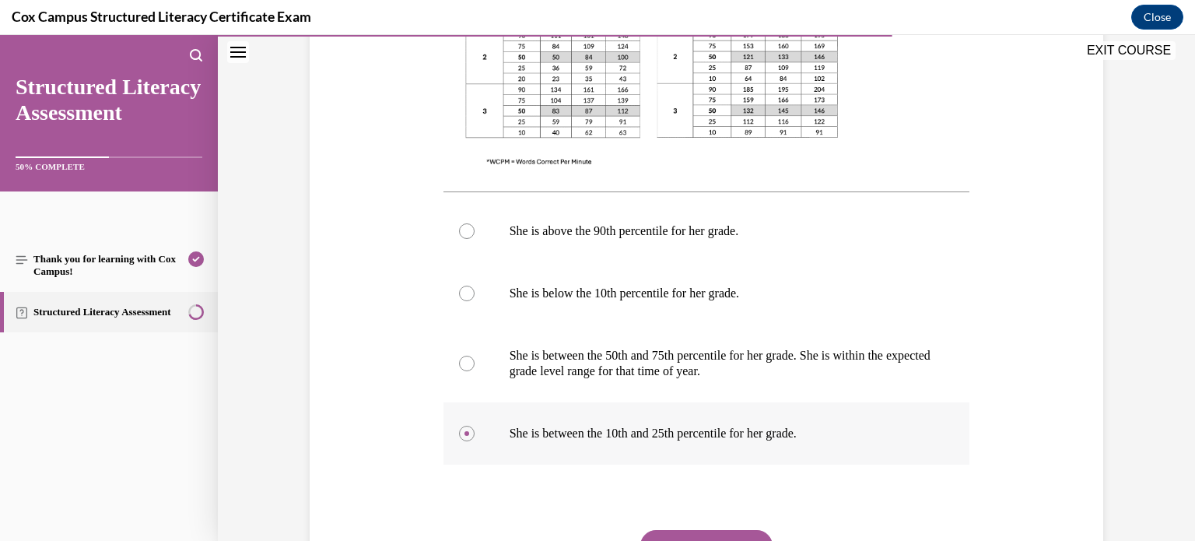
scroll to position [715, 0]
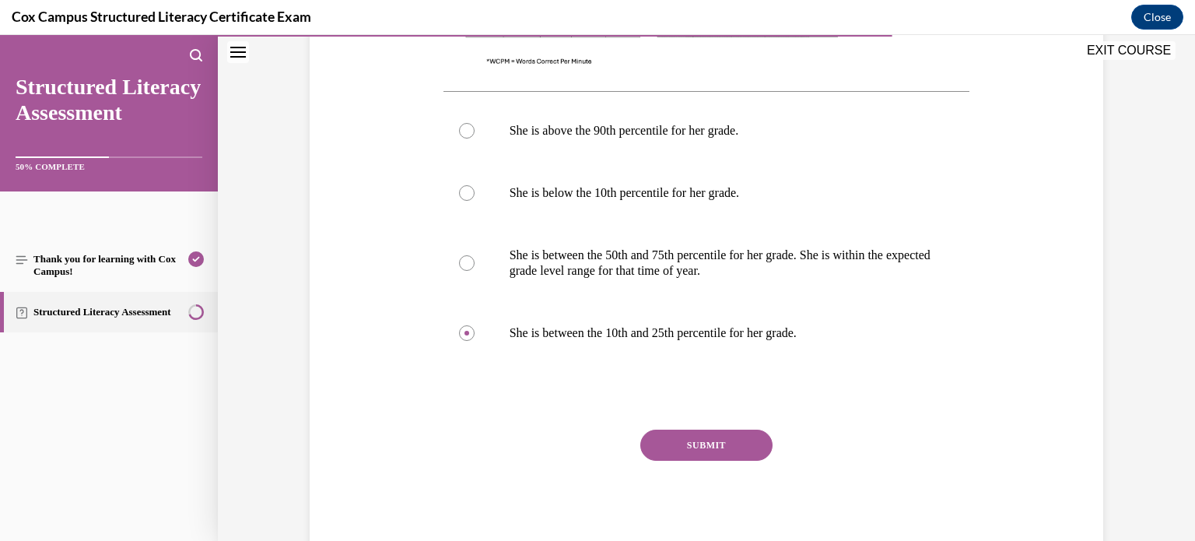
click at [656, 438] on button "SUBMIT" at bounding box center [706, 444] width 132 height 31
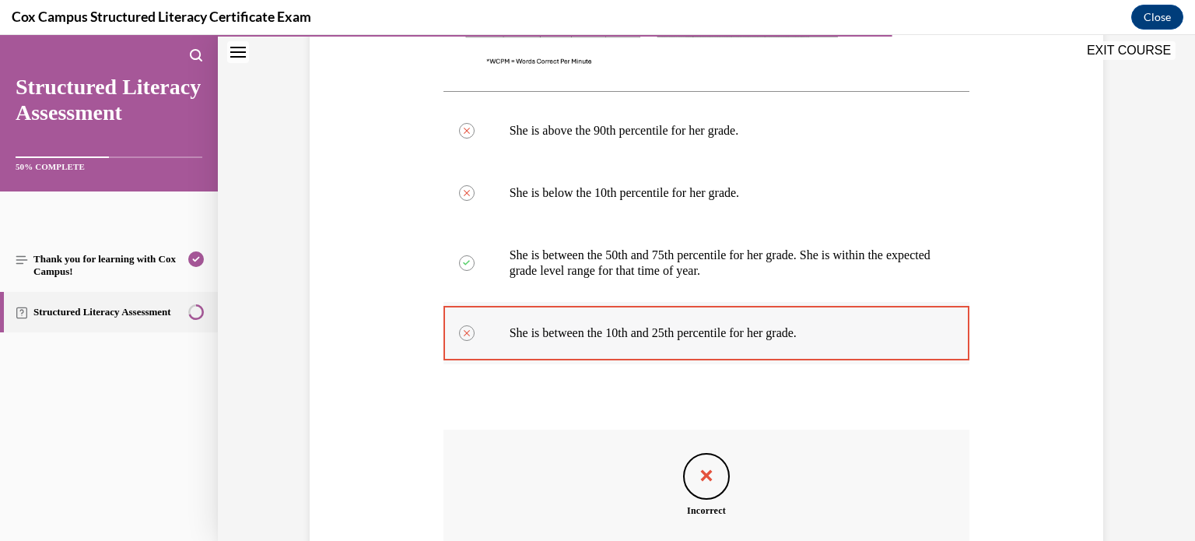
scroll to position [890, 0]
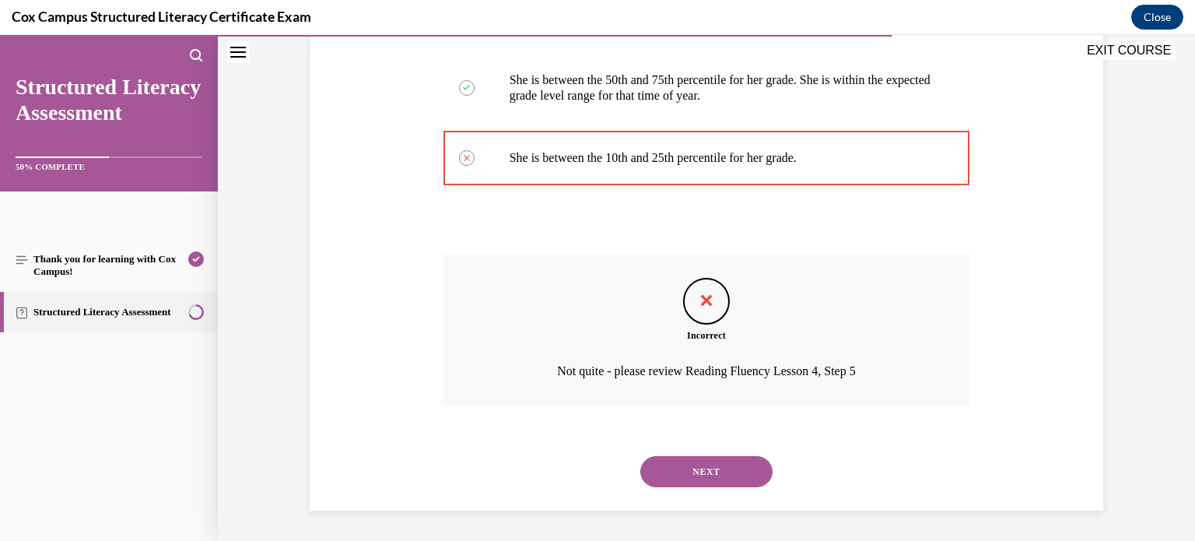
click at [697, 475] on button "NEXT" at bounding box center [706, 471] width 132 height 31
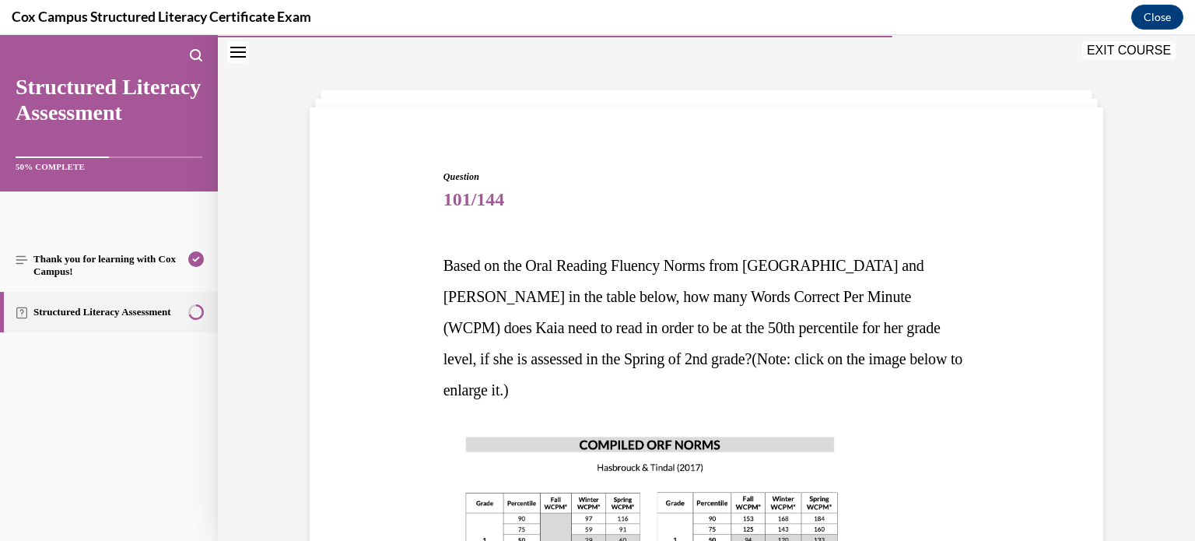
scroll to position [464, 0]
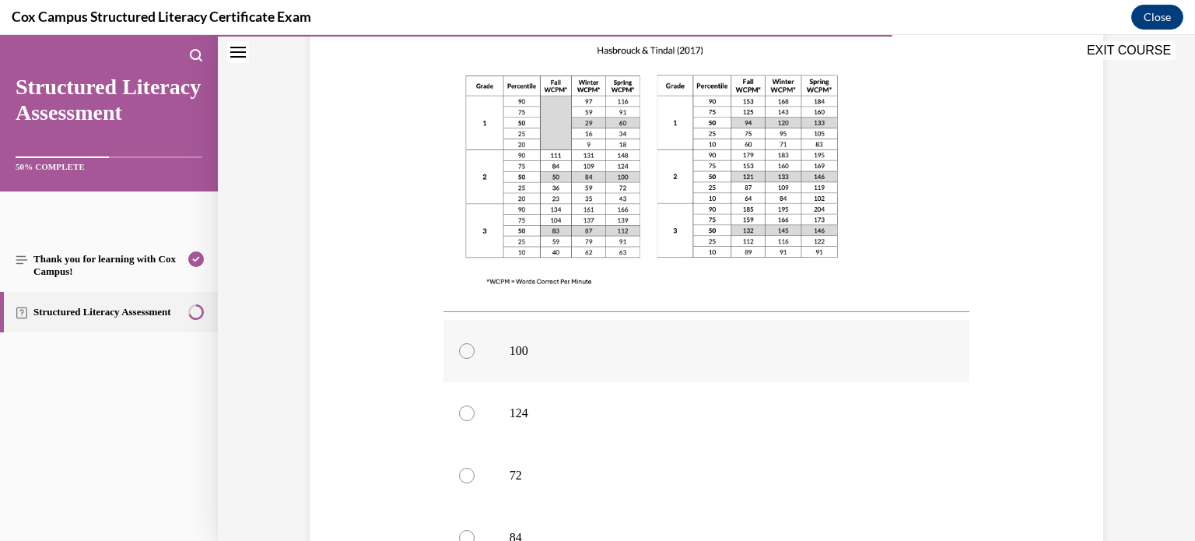
click at [529, 343] on p "100" at bounding box center [720, 351] width 422 height 16
click at [474, 343] on input "100" at bounding box center [467, 351] width 16 height 16
radio input "true"
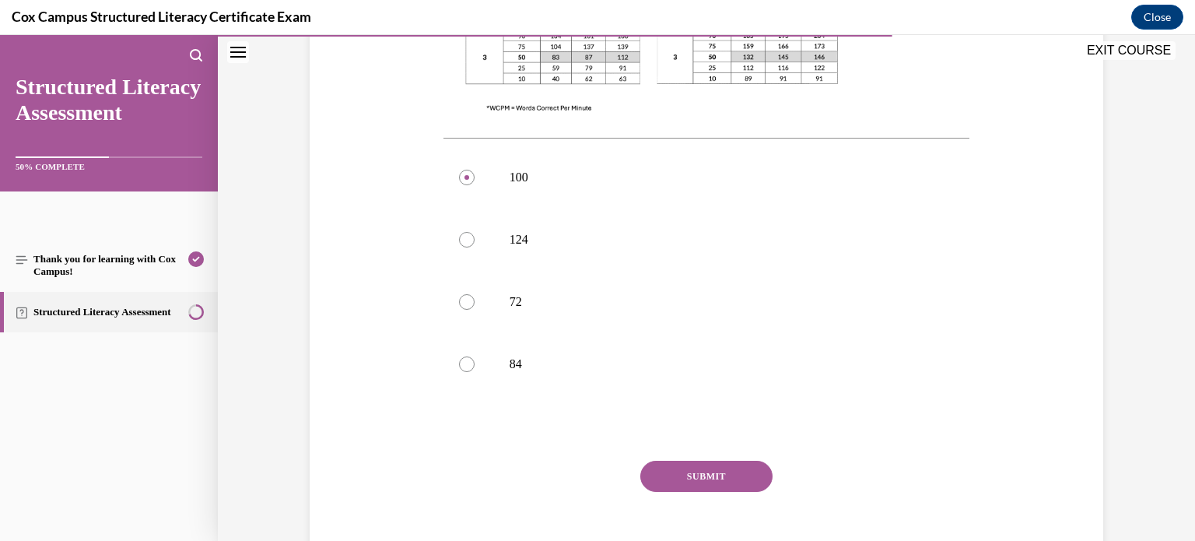
click at [719, 460] on button "SUBMIT" at bounding box center [706, 475] width 132 height 31
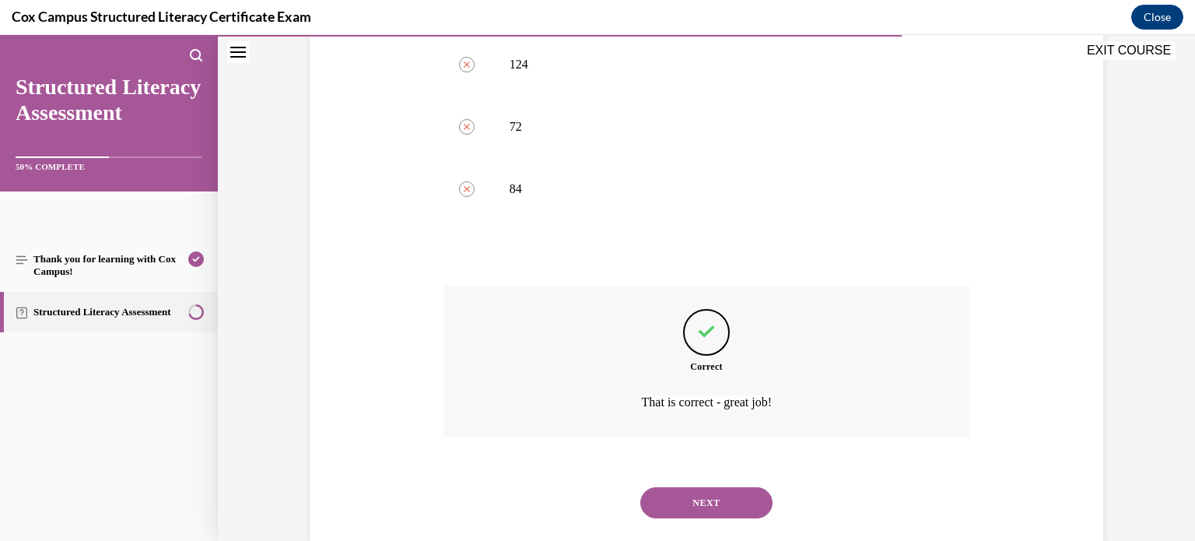
scroll to position [812, 0]
click at [672, 487] on button "NEXT" at bounding box center [706, 502] width 132 height 31
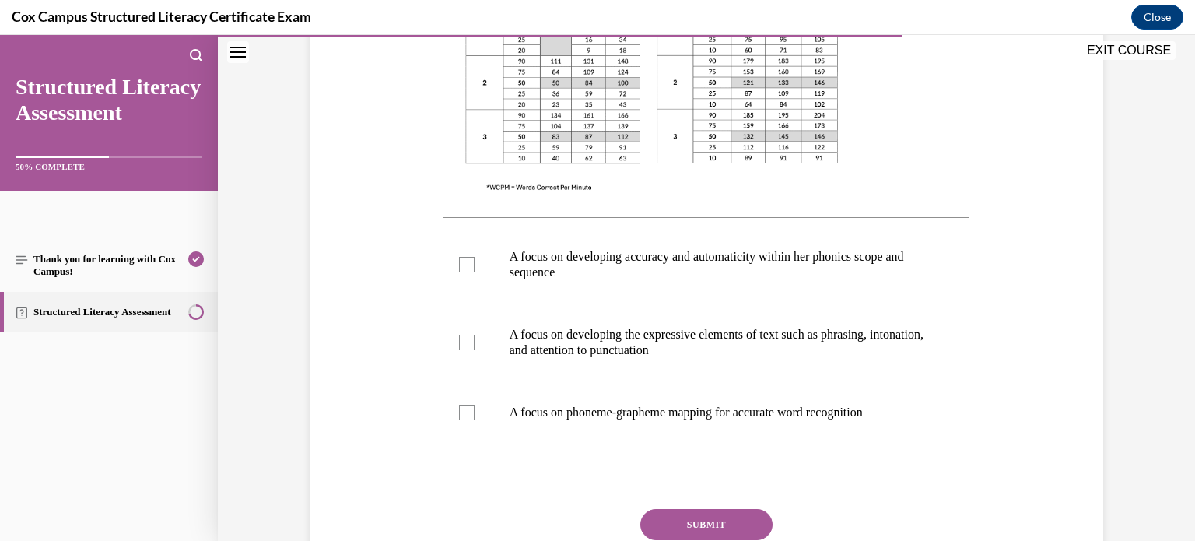
scroll to position [528, 0]
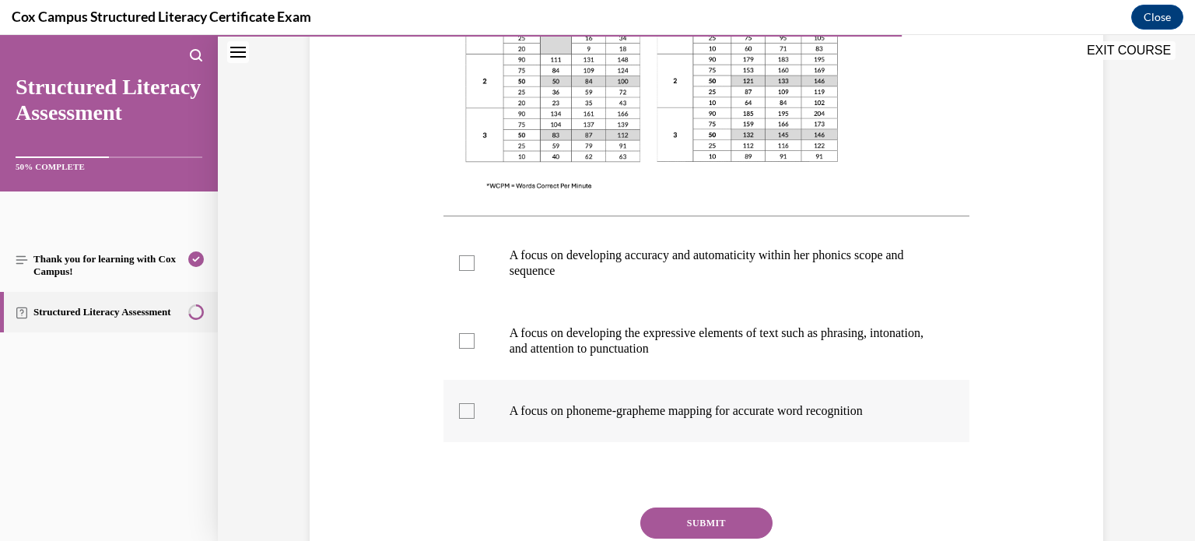
click at [629, 401] on label "A focus on phoneme-grapheme mapping for accurate word recognition" at bounding box center [706, 411] width 527 height 62
click at [474, 403] on input "A focus on phoneme-grapheme mapping for accurate word recognition" at bounding box center [467, 411] width 16 height 16
checkbox input "true"
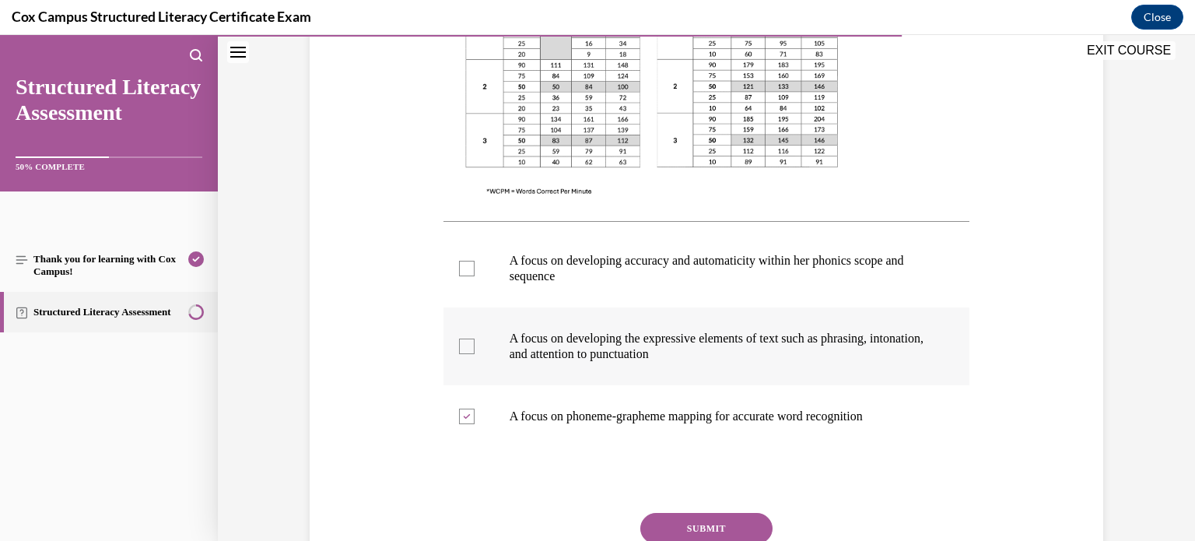
click at [644, 354] on p "A focus on developing the expressive elements of text such as phrasing, intonat…" at bounding box center [720, 346] width 422 height 31
click at [474, 354] on input "A focus on developing the expressive elements of text such as phrasing, intonat…" at bounding box center [467, 346] width 16 height 16
checkbox input "true"
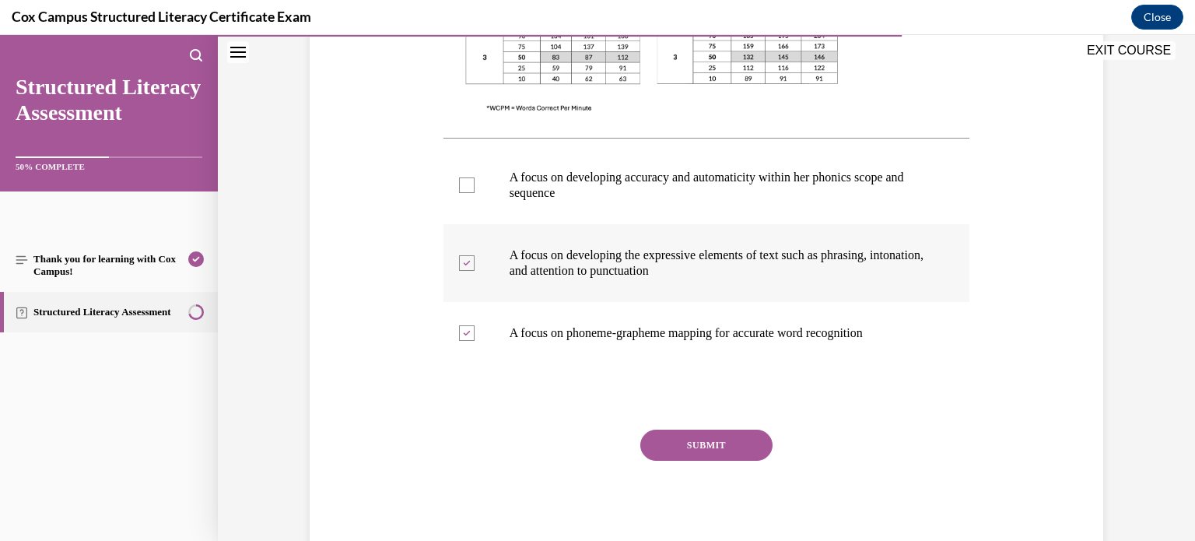
scroll to position [605, 0]
click at [694, 467] on div "SUBMIT NEXT" at bounding box center [706, 494] width 527 height 128
click at [698, 448] on button "SUBMIT" at bounding box center [706, 445] width 132 height 31
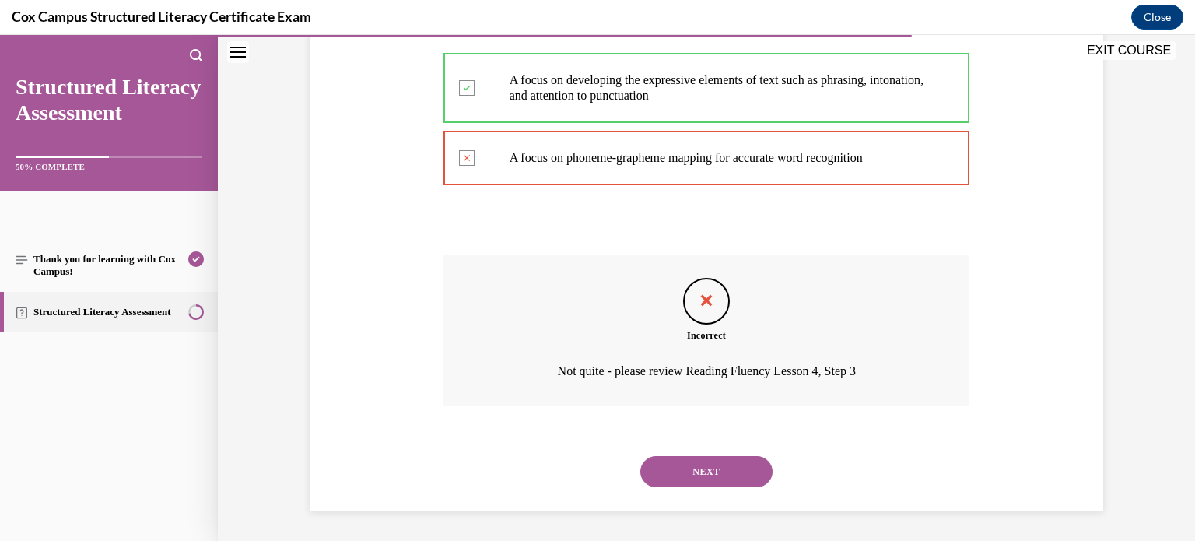
click at [660, 473] on button "NEXT" at bounding box center [706, 471] width 132 height 31
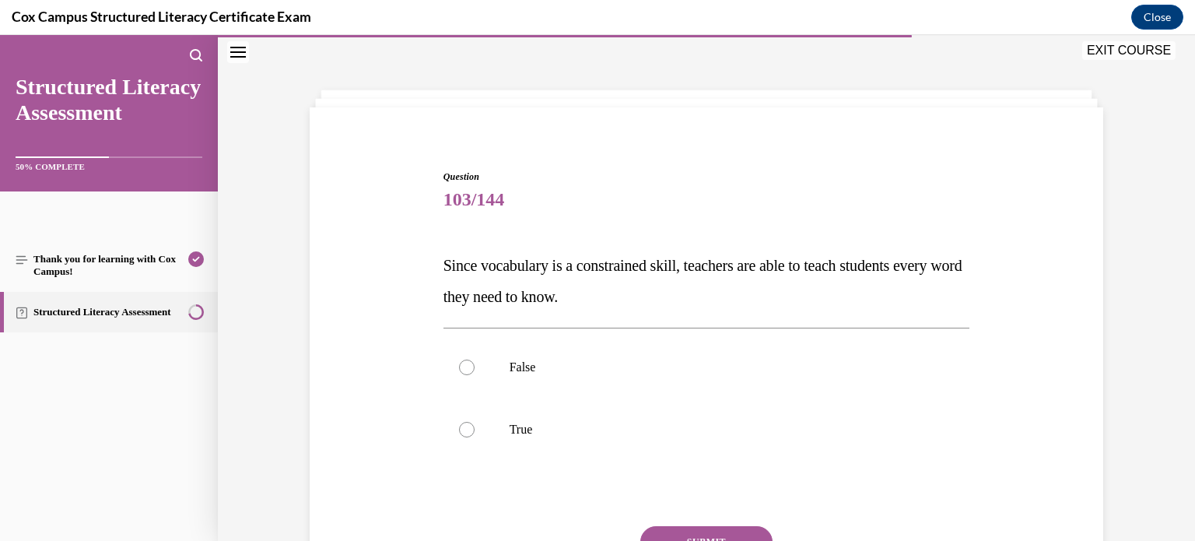
scroll to position [143, 0]
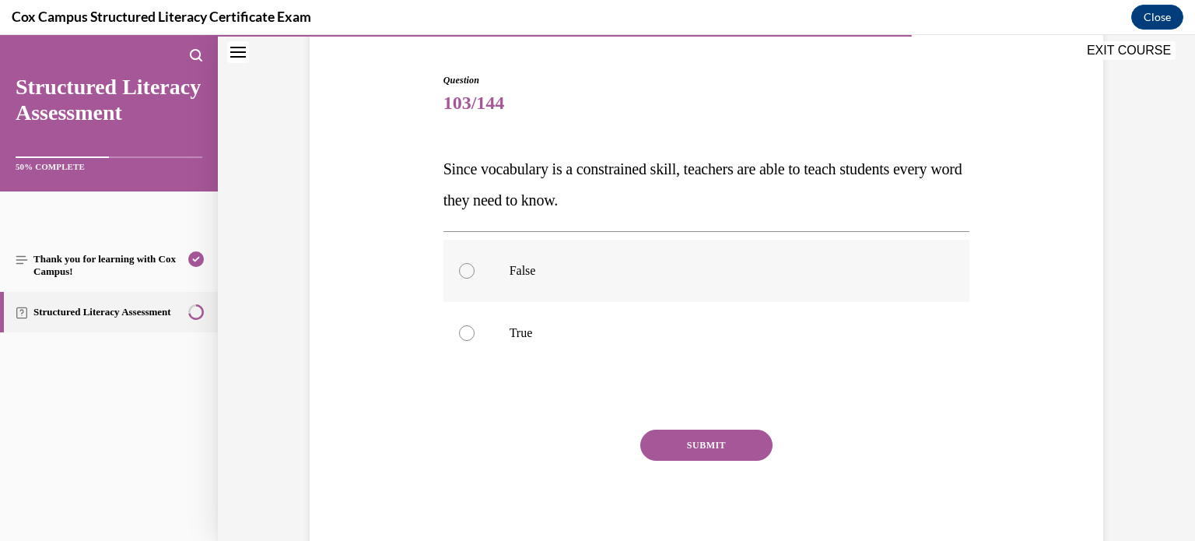
click at [516, 268] on p "False" at bounding box center [720, 271] width 422 height 16
click at [474, 268] on input "False" at bounding box center [467, 271] width 16 height 16
radio input "true"
click at [688, 442] on button "SUBMIT" at bounding box center [706, 444] width 132 height 31
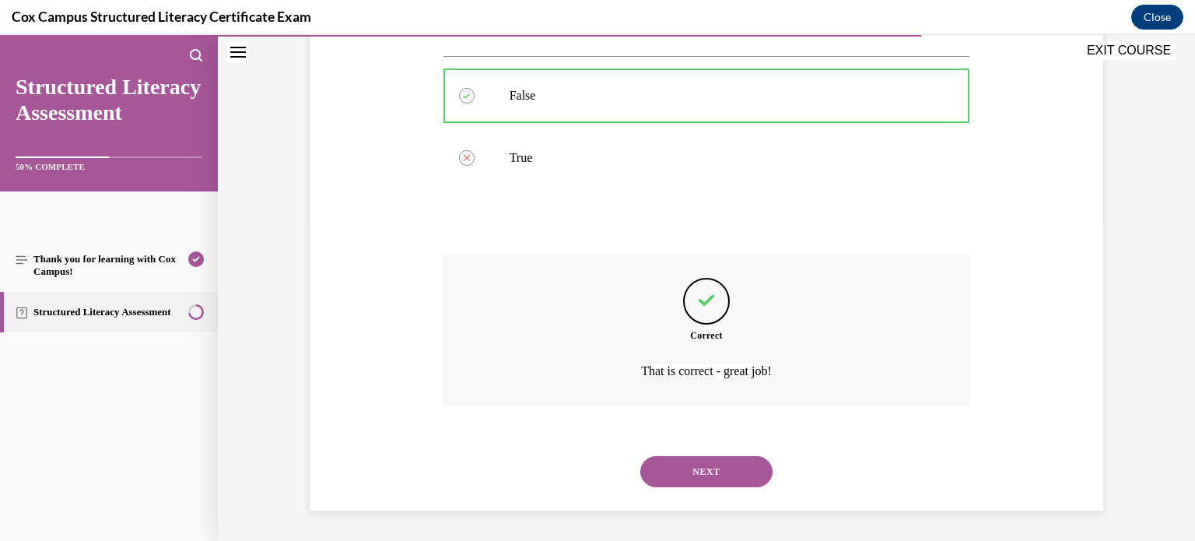
click at [666, 465] on button "NEXT" at bounding box center [706, 471] width 132 height 31
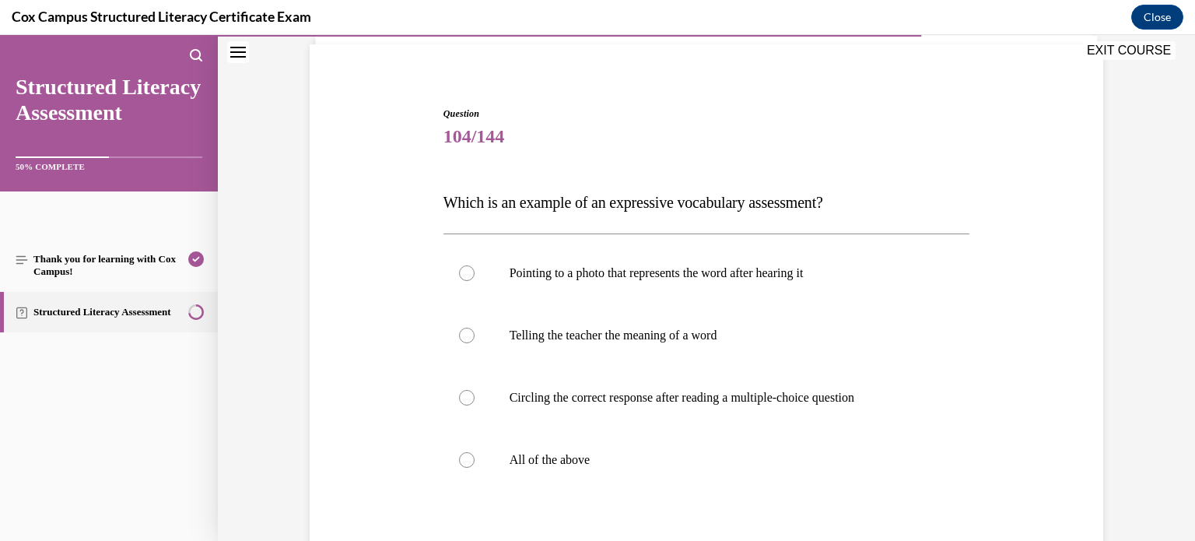
scroll to position [110, 0]
click at [640, 335] on p "Telling the teacher the meaning of a word" at bounding box center [720, 335] width 422 height 16
click at [474, 335] on input "Telling the teacher the meaning of a word" at bounding box center [467, 335] width 16 height 16
radio input "true"
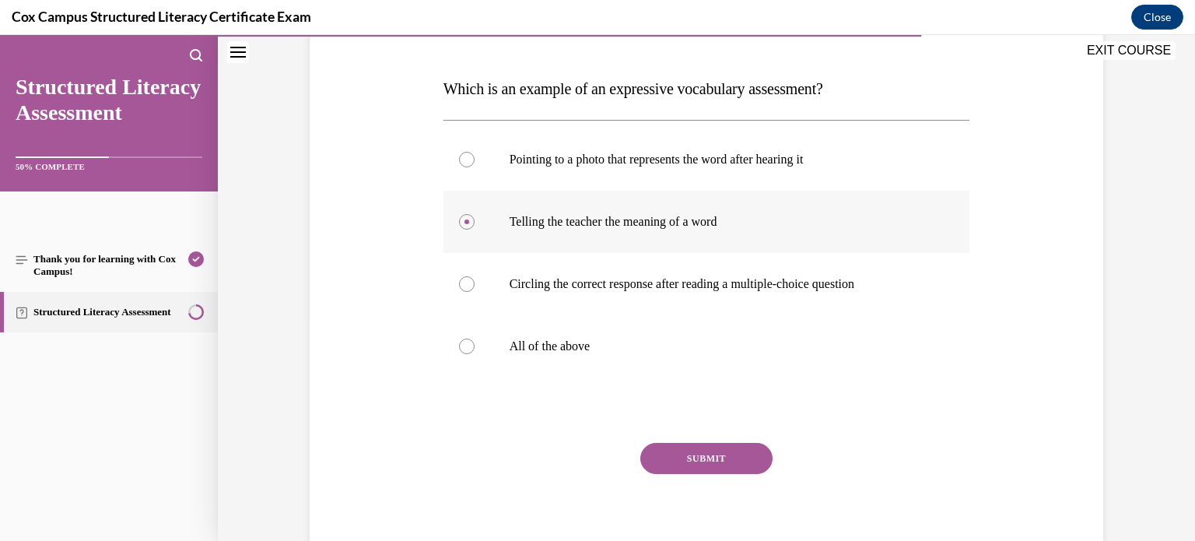
scroll to position [236, 0]
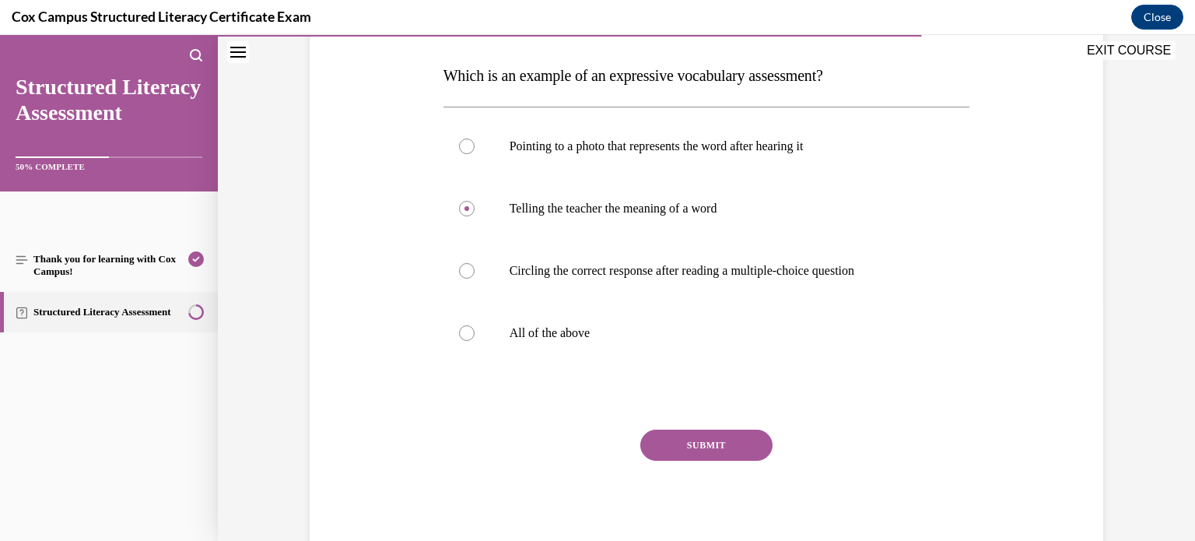
click at [671, 438] on button "SUBMIT" at bounding box center [706, 444] width 132 height 31
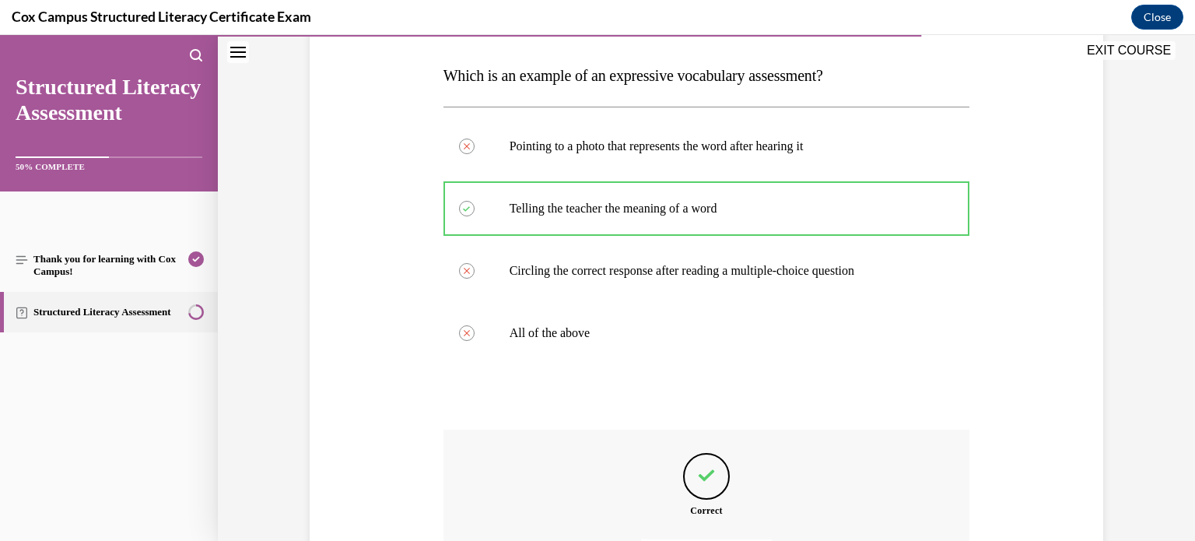
scroll to position [411, 0]
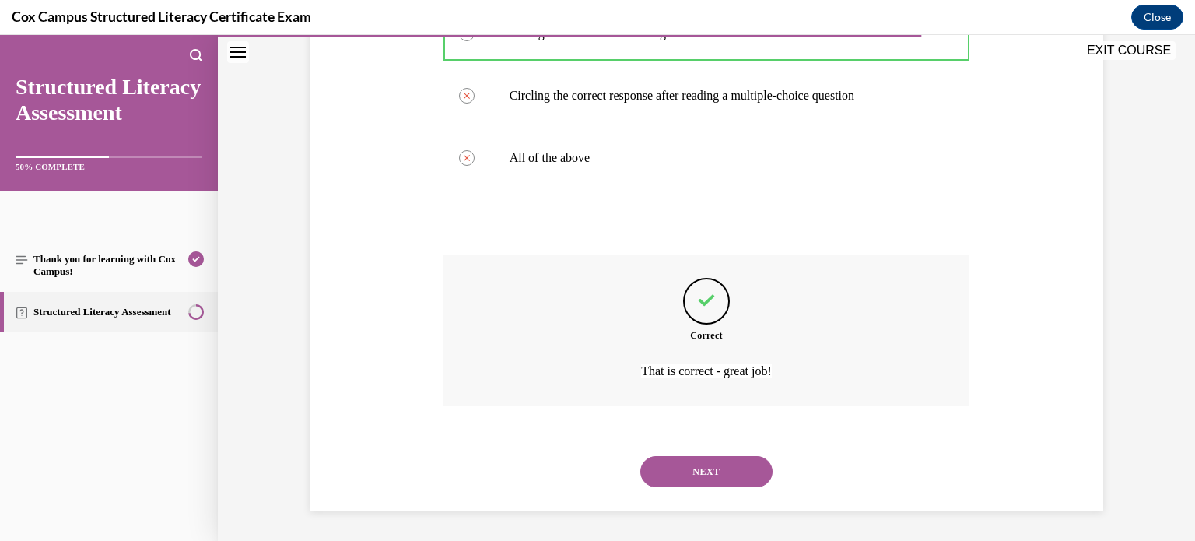
click at [675, 469] on button "NEXT" at bounding box center [706, 471] width 132 height 31
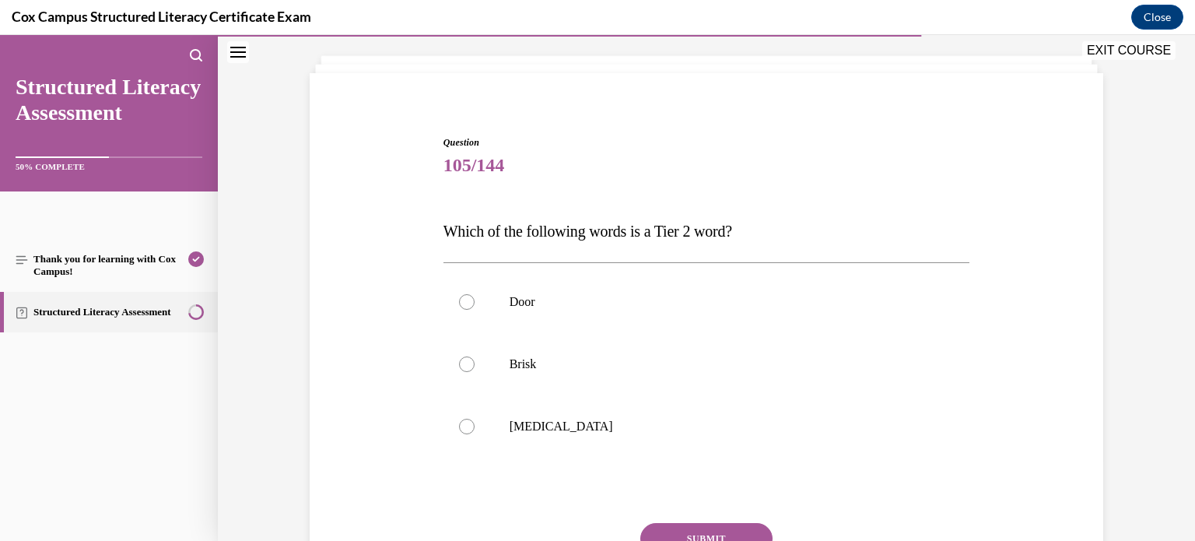
scroll to position [82, 0]
click at [516, 358] on p "Brisk" at bounding box center [720, 363] width 422 height 16
click at [474, 358] on input "Brisk" at bounding box center [467, 363] width 16 height 16
radio input "true"
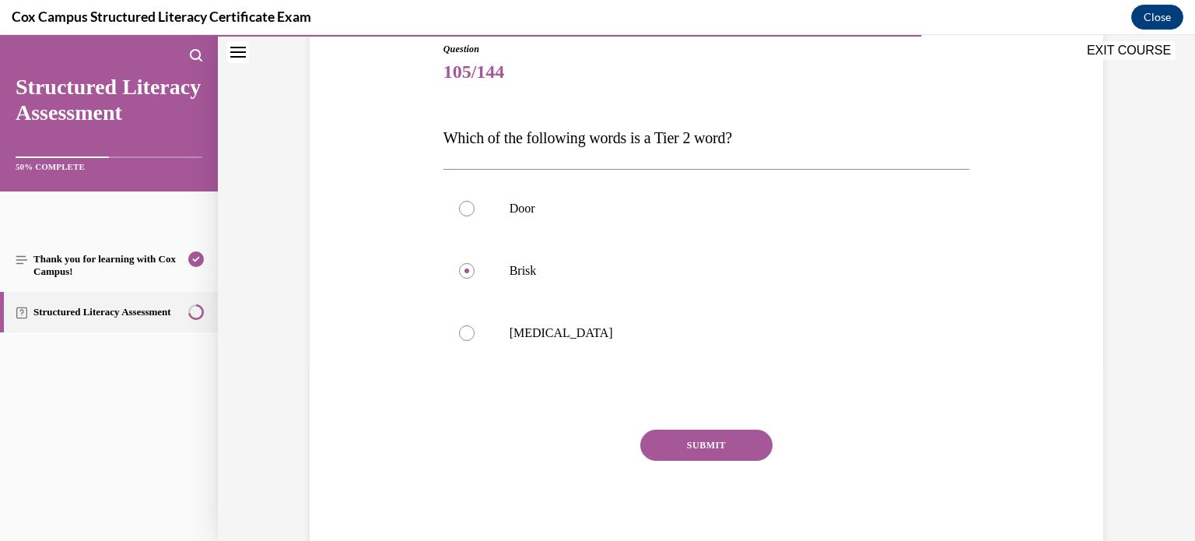
click at [719, 449] on button "SUBMIT" at bounding box center [706, 444] width 132 height 31
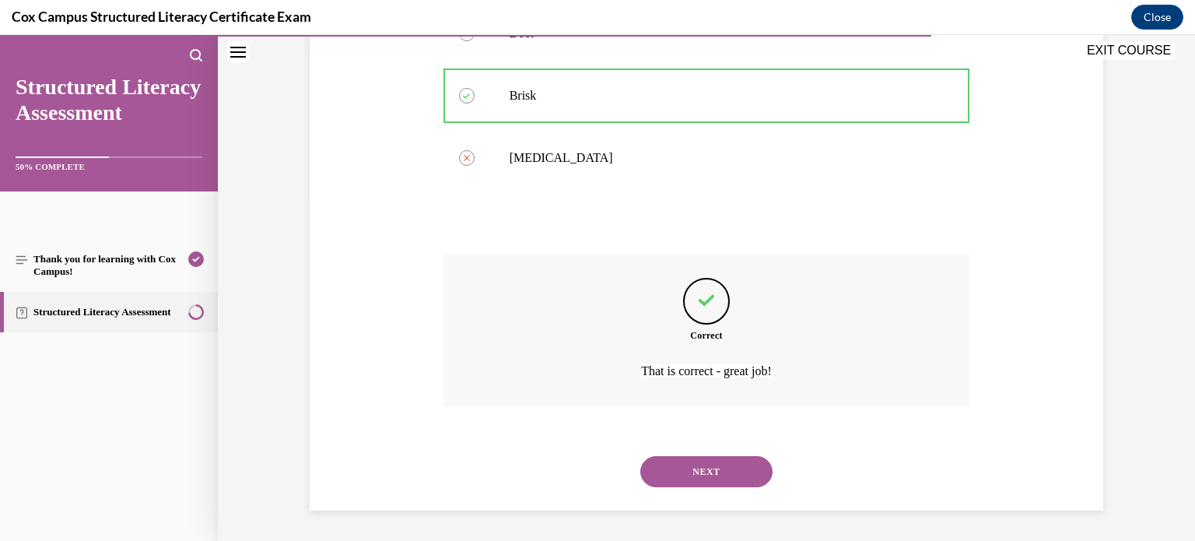
click at [700, 485] on button "NEXT" at bounding box center [706, 471] width 132 height 31
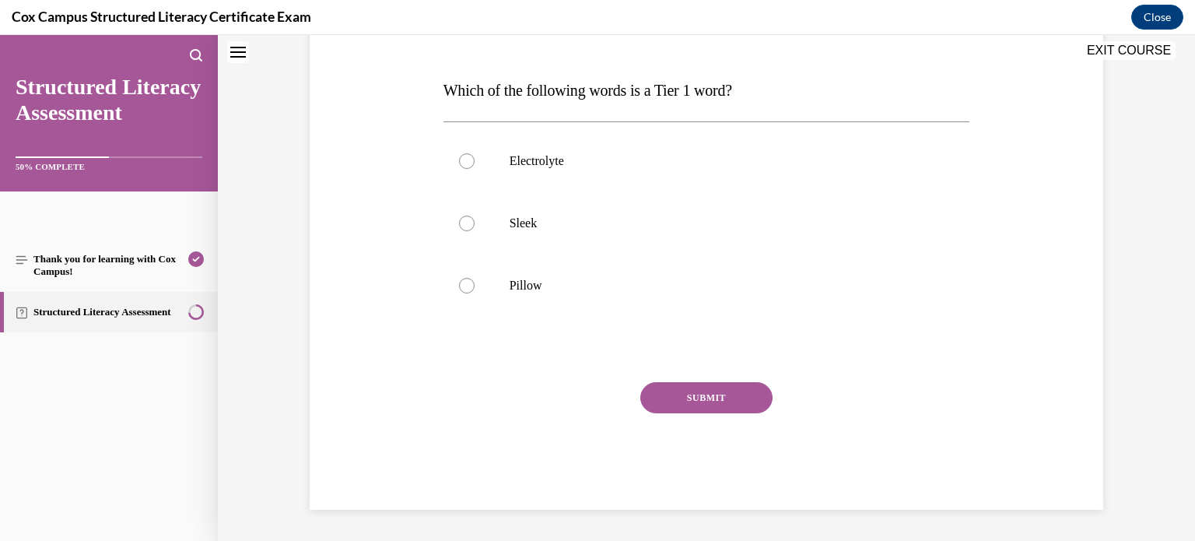
scroll to position [47, 0]
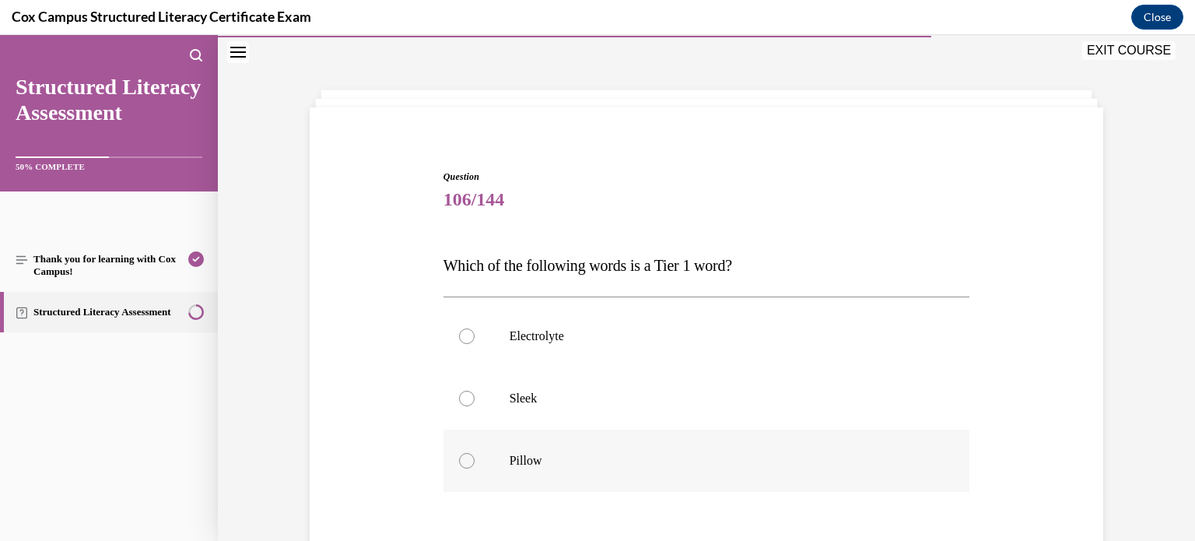
click at [544, 450] on label "Pillow" at bounding box center [706, 460] width 527 height 62
click at [474, 453] on input "Pillow" at bounding box center [467, 461] width 16 height 16
radio input "true"
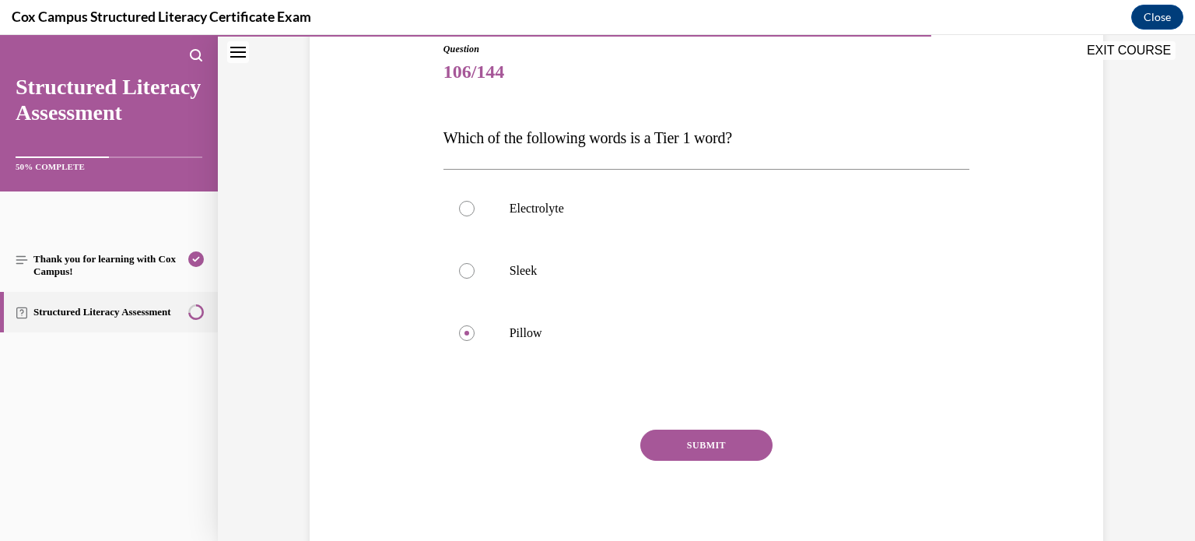
click at [680, 454] on button "SUBMIT" at bounding box center [706, 444] width 132 height 31
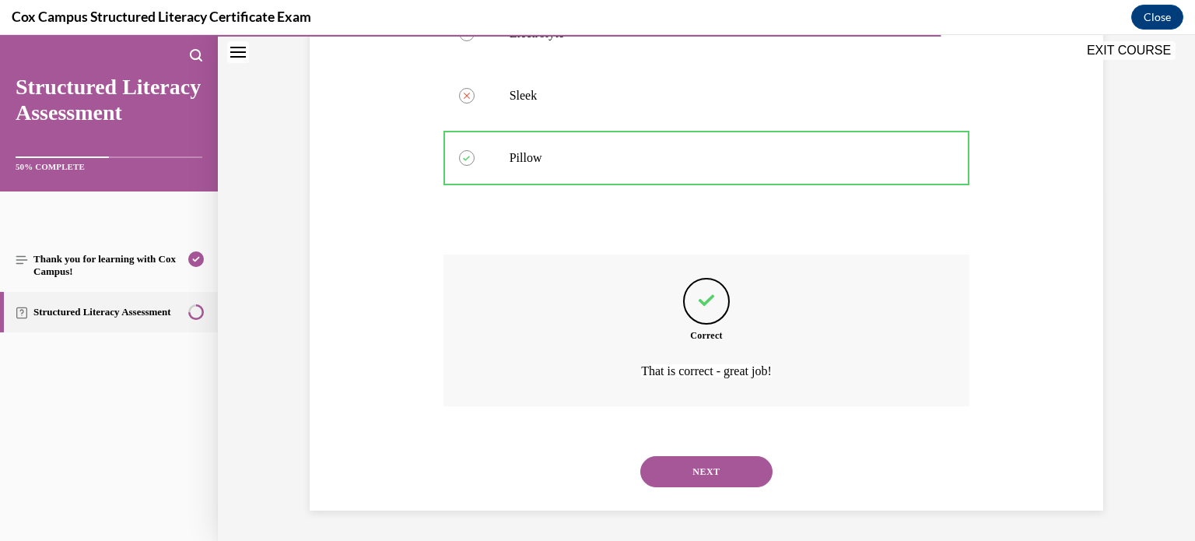
click at [668, 478] on button "NEXT" at bounding box center [706, 471] width 132 height 31
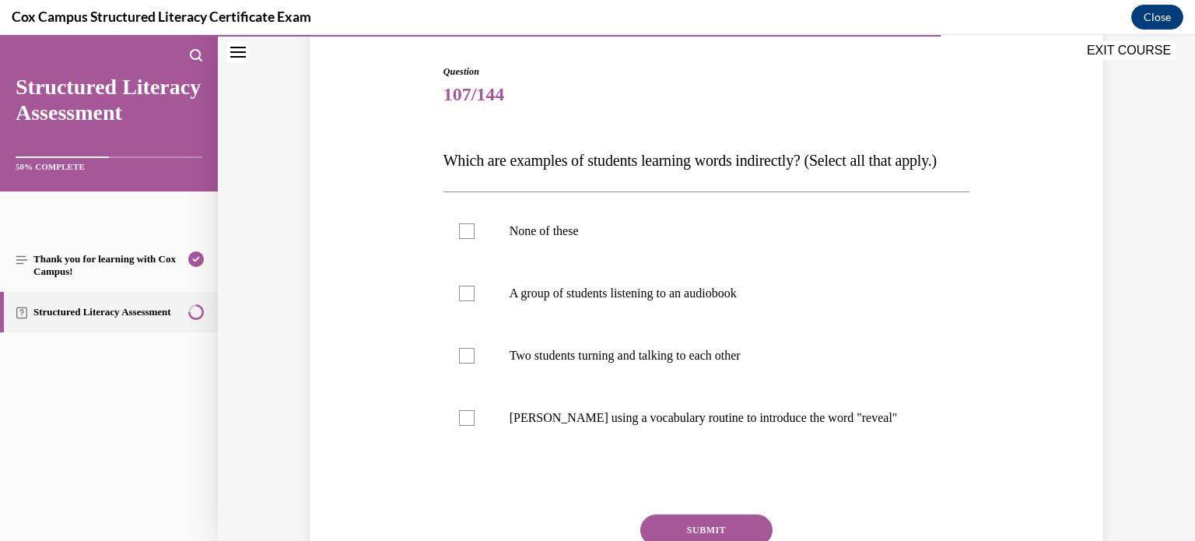
scroll to position [152, 0]
click at [643, 425] on p "Ms. Morgan using a vocabulary routine to introduce the word "reveal"" at bounding box center [720, 417] width 422 height 16
click at [474, 425] on input "Ms. Morgan using a vocabulary routine to introduce the word "reveal"" at bounding box center [467, 417] width 16 height 16
checkbox input "true"
drag, startPoint x: 643, startPoint y: 450, endPoint x: 702, endPoint y: 445, distance: 60.1
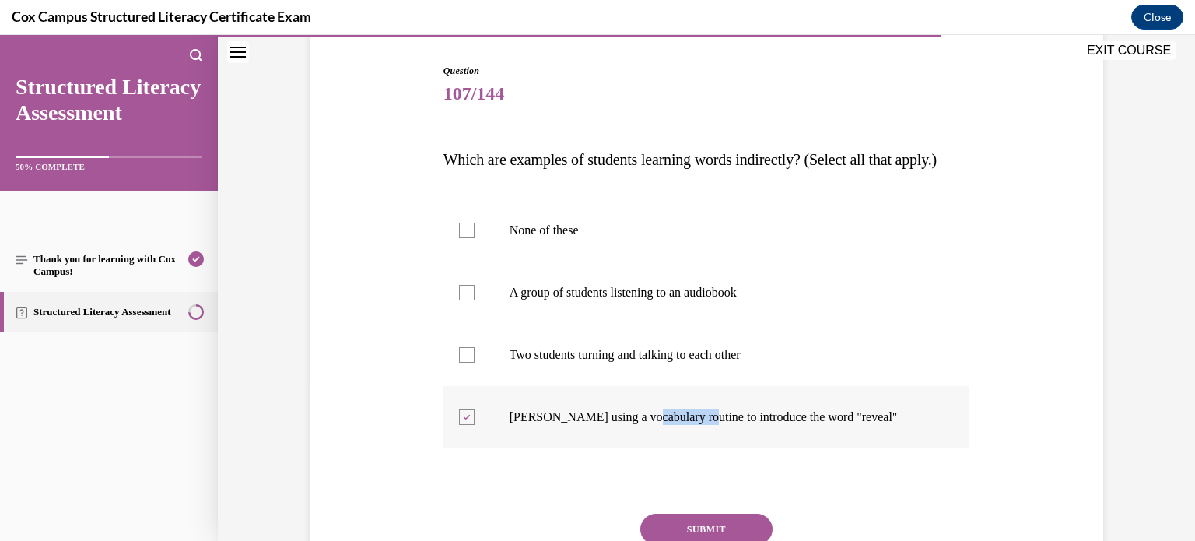
click at [702, 425] on p "Ms. Morgan using a vocabulary routine to introduce the word "reveal"" at bounding box center [720, 417] width 422 height 16
drag, startPoint x: 702, startPoint y: 445, endPoint x: 571, endPoint y: 385, distance: 144.5
click at [571, 362] on p "Two students turning and talking to each other" at bounding box center [720, 355] width 422 height 16
click at [474, 362] on input "Two students turning and talking to each other" at bounding box center [467, 355] width 16 height 16
checkbox input "true"
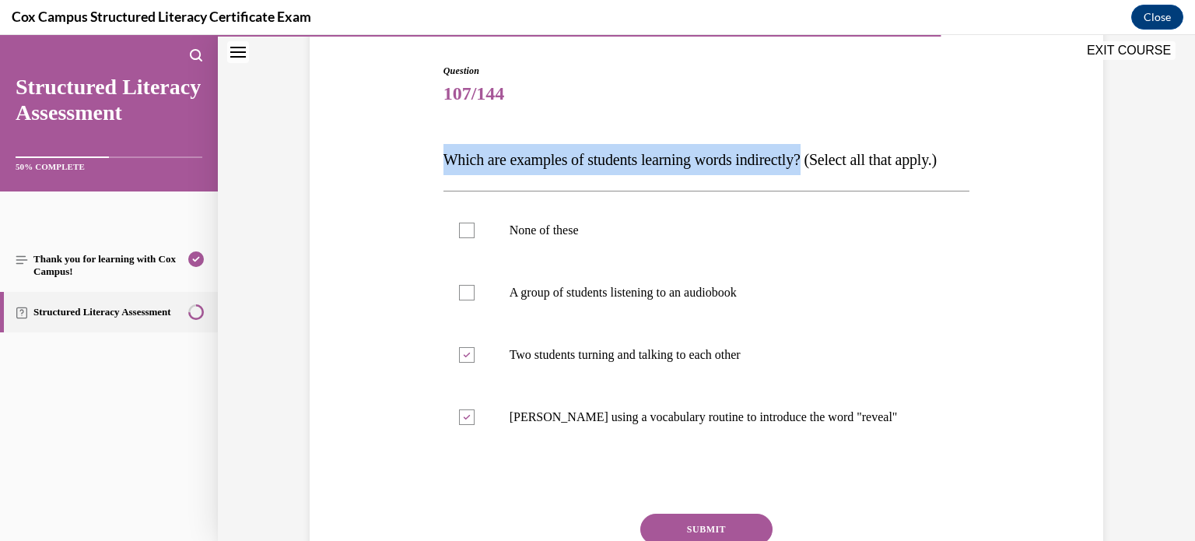
drag, startPoint x: 440, startPoint y: 156, endPoint x: 825, endPoint y: 152, distance: 384.3
click at [825, 152] on span "Which are examples of students learning words indirectly? (Select all that appl…" at bounding box center [689, 159] width 493 height 17
copy span "Which are examples of students learning words indirectly?"
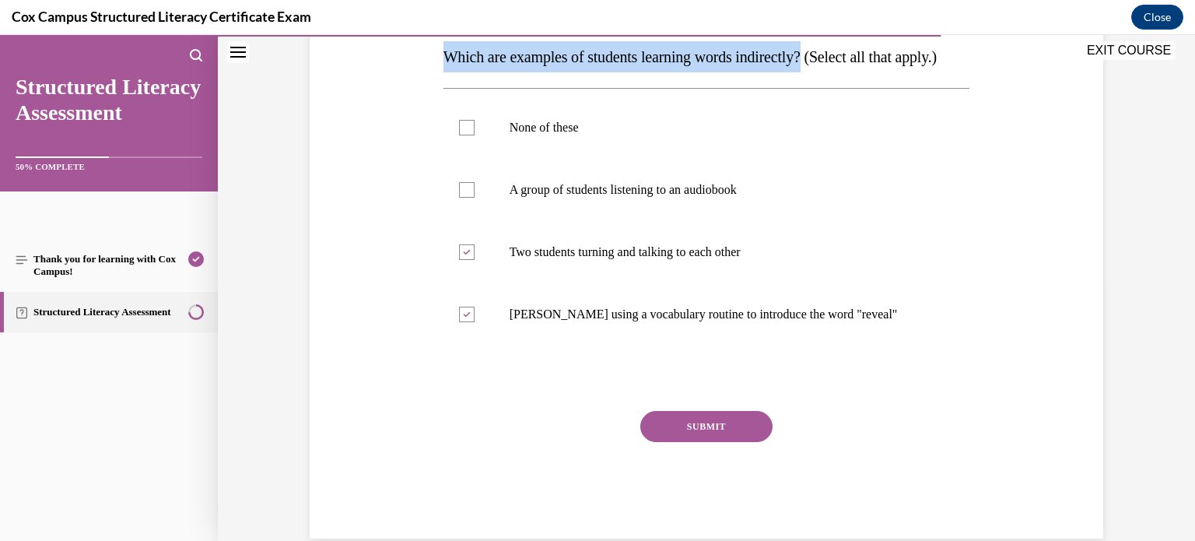
click at [678, 442] on button "SUBMIT" at bounding box center [706, 426] width 132 height 31
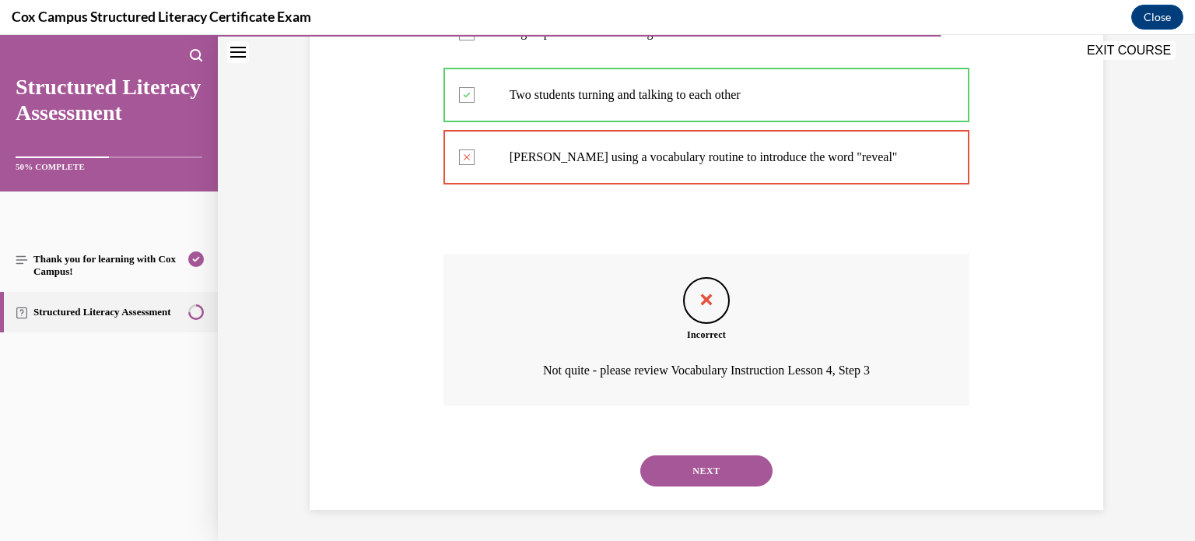
click at [684, 475] on button "NEXT" at bounding box center [706, 470] width 132 height 31
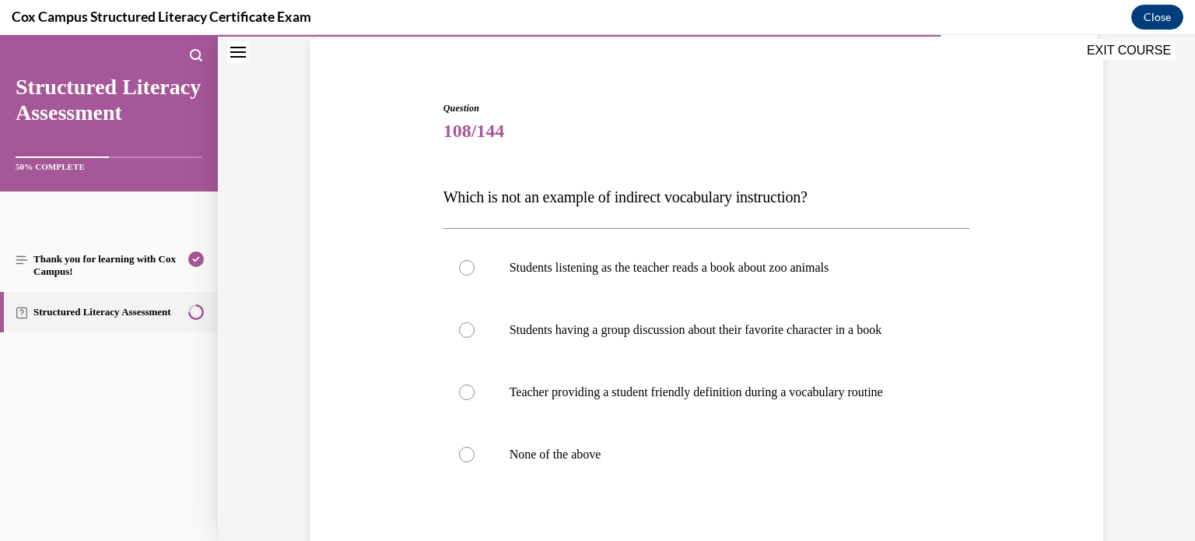
scroll to position [133, 0]
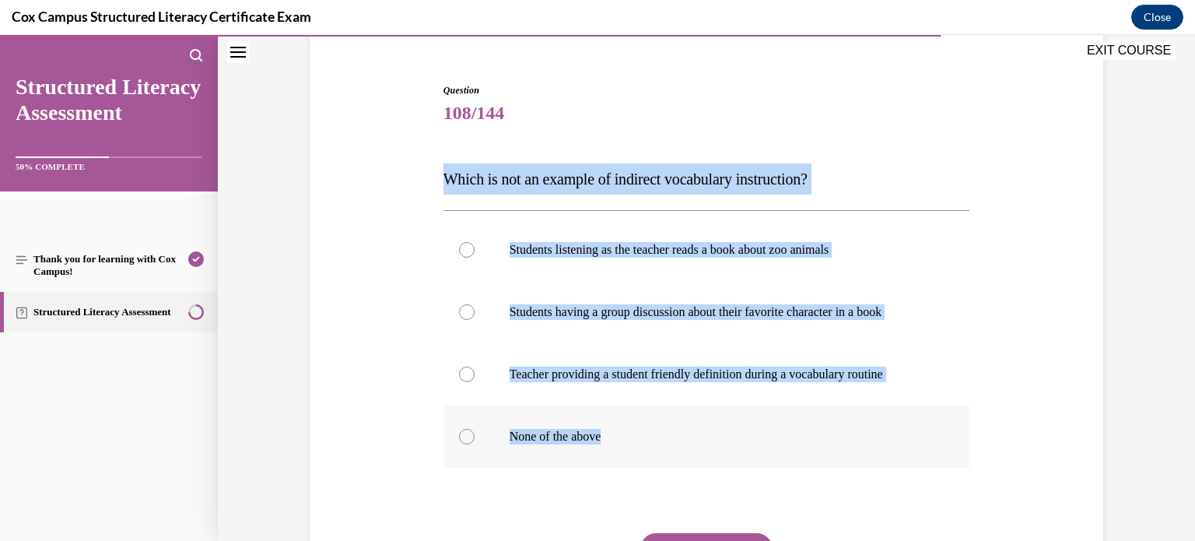
drag, startPoint x: 438, startPoint y: 175, endPoint x: 896, endPoint y: 443, distance: 531.0
click at [896, 443] on div "Question 108/144 Which is not an example of indirect vocabulary instruction?   …" at bounding box center [706, 371] width 527 height 577
copy div "Which is not an example of indirect vocabulary instruction?   Students listenin…"
click at [635, 369] on p "Teacher providing a student friendly definition during a vocabulary routine" at bounding box center [720, 374] width 422 height 16
click at [474, 369] on input "Teacher providing a student friendly definition during a vocabulary routine" at bounding box center [467, 374] width 16 height 16
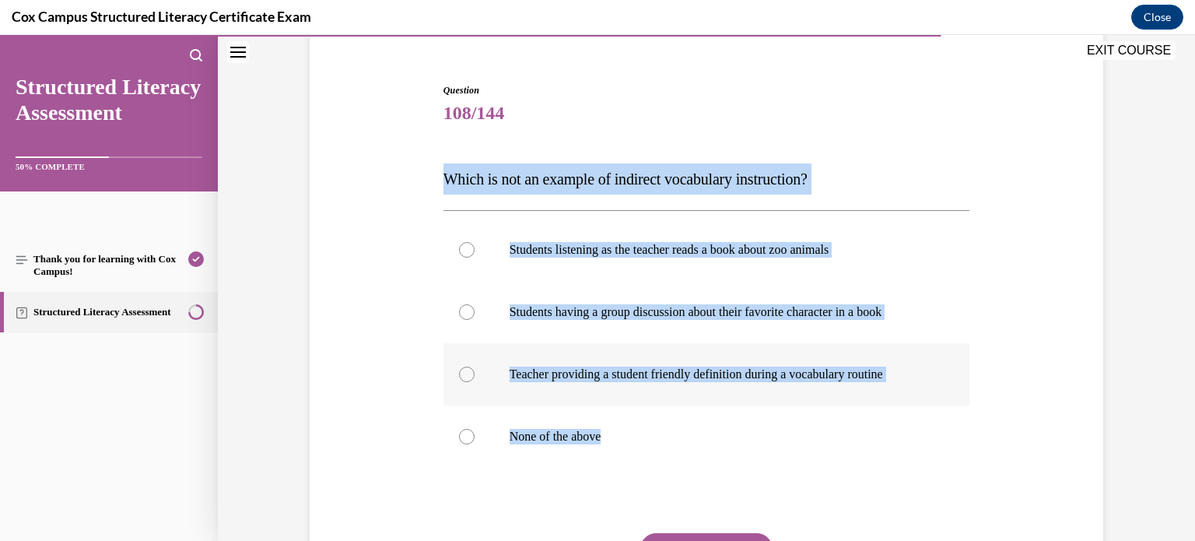
radio input "true"
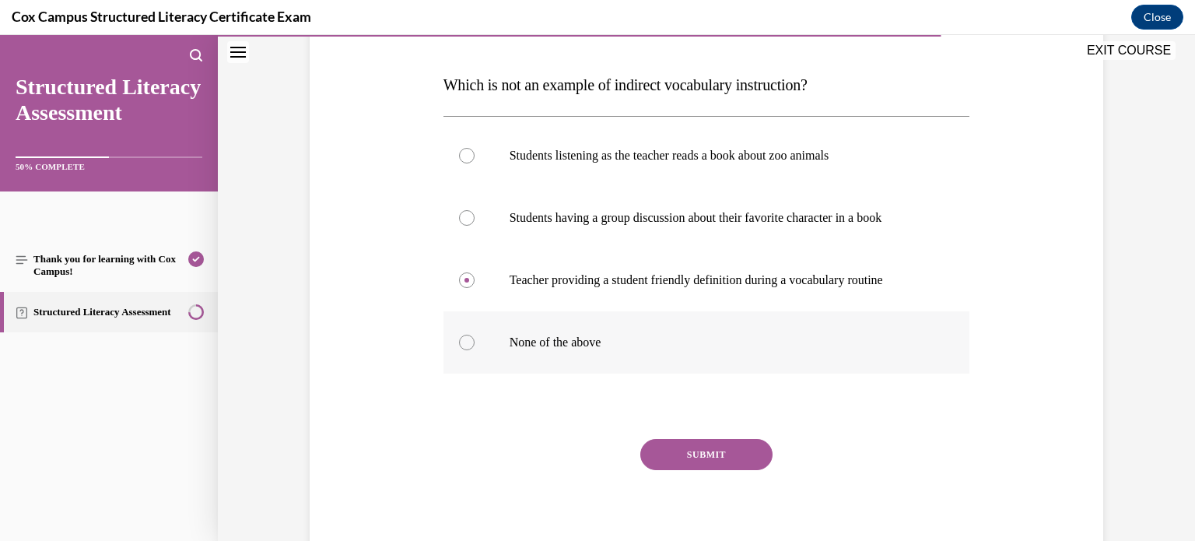
scroll to position [236, 0]
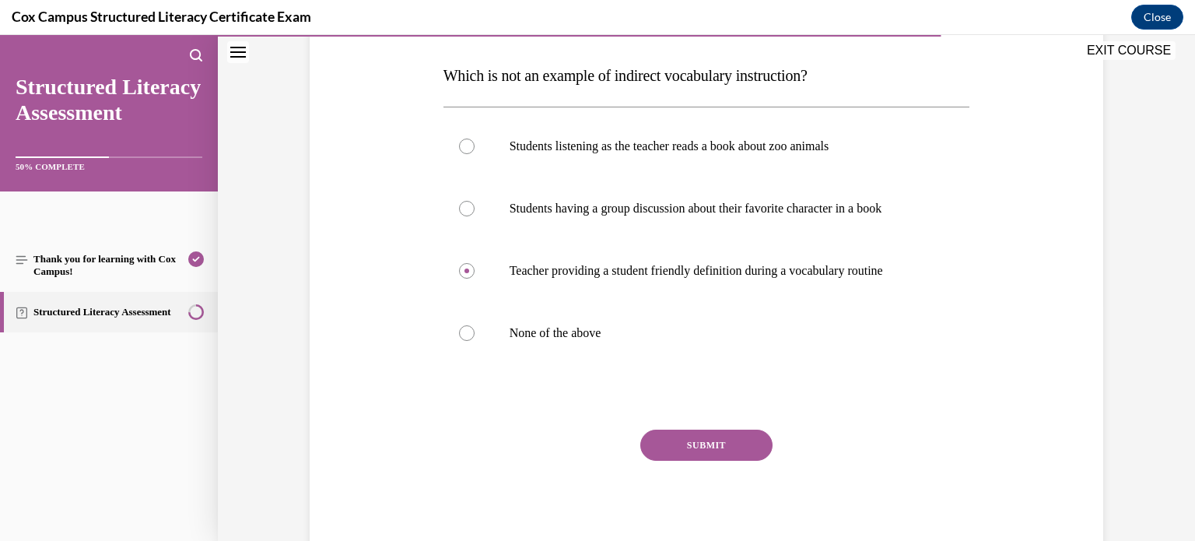
click at [695, 438] on button "SUBMIT" at bounding box center [706, 444] width 132 height 31
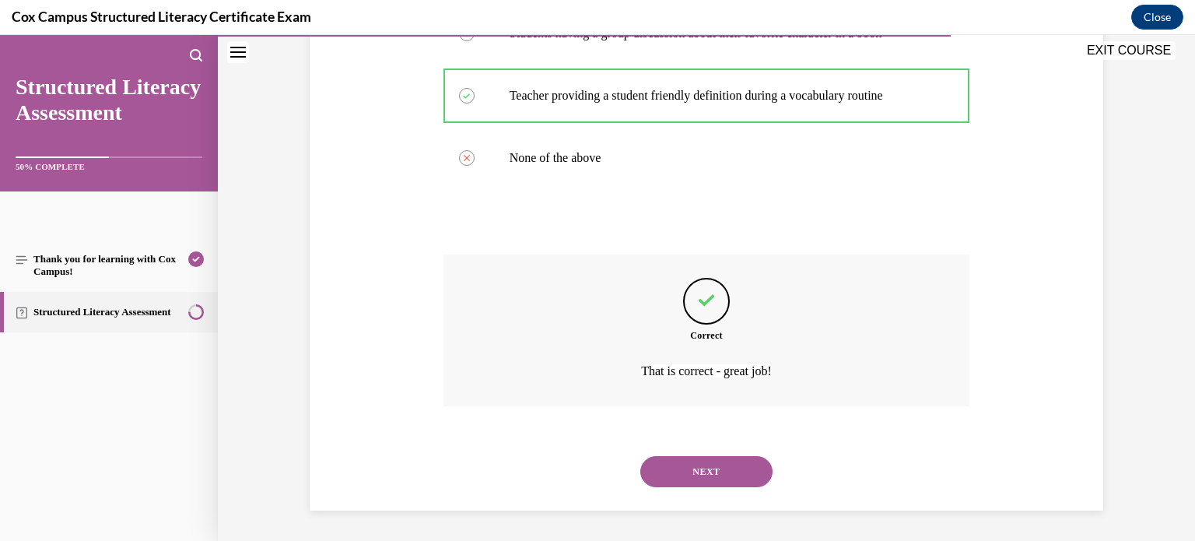
scroll to position [411, 0]
click at [739, 474] on button "NEXT" at bounding box center [706, 472] width 132 height 31
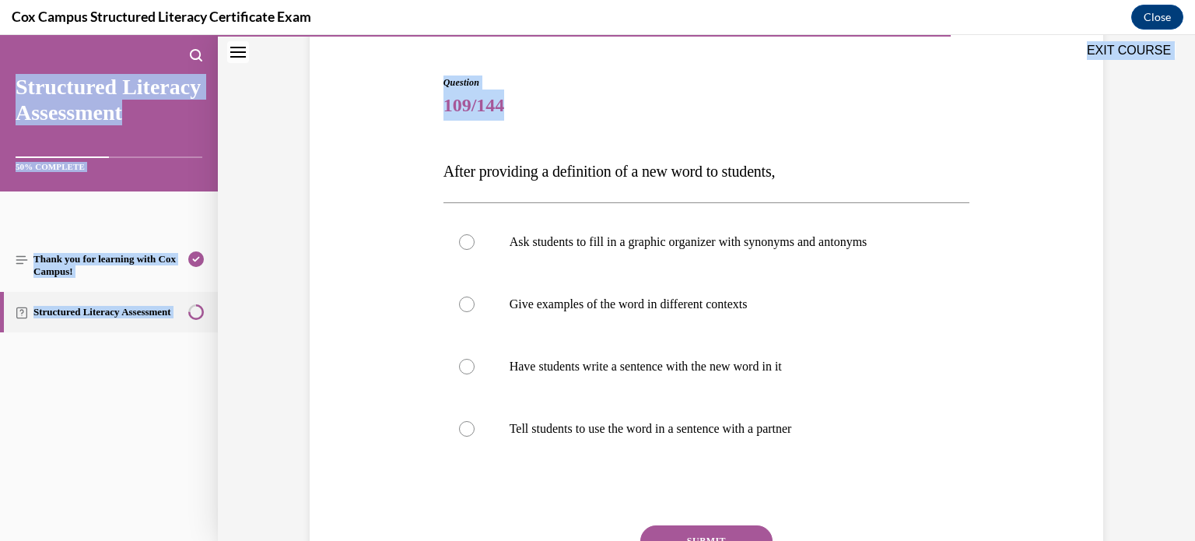
scroll to position [236, 0]
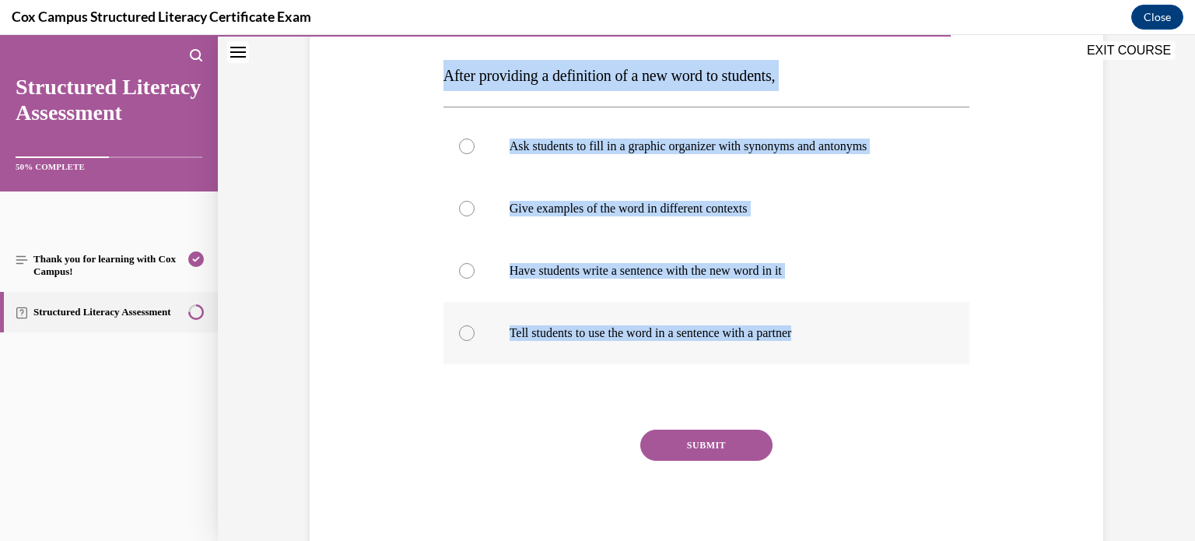
drag, startPoint x: 438, startPoint y: 263, endPoint x: 834, endPoint y: 327, distance: 401.2
click at [834, 327] on div "Question 109/144 After providing a definition of a new word to students, Ask st…" at bounding box center [706, 268] width 527 height 577
copy div "After providing a definition of a new word to students, Ask students to fill in…"
click at [1122, 205] on div "Question 109/144 After providing a definition of a new word to students, Ask st…" at bounding box center [706, 218] width 977 height 741
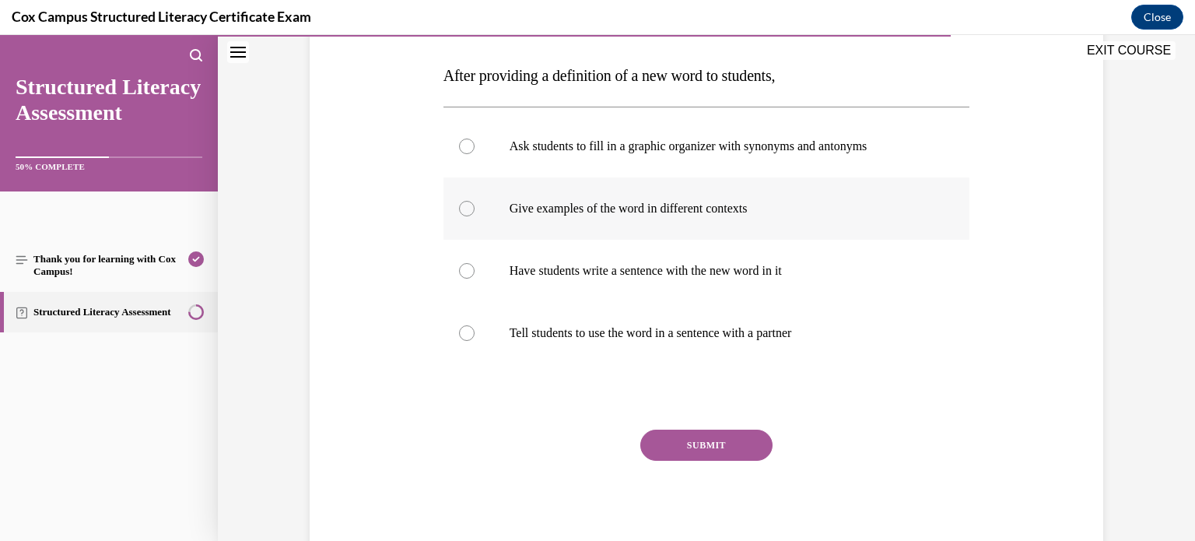
click at [694, 205] on p "Give examples of the word in different contexts" at bounding box center [720, 209] width 422 height 16
click at [474, 205] on input "Give examples of the word in different contexts" at bounding box center [467, 209] width 16 height 16
radio input "true"
click at [689, 432] on button "SUBMIT" at bounding box center [706, 444] width 132 height 31
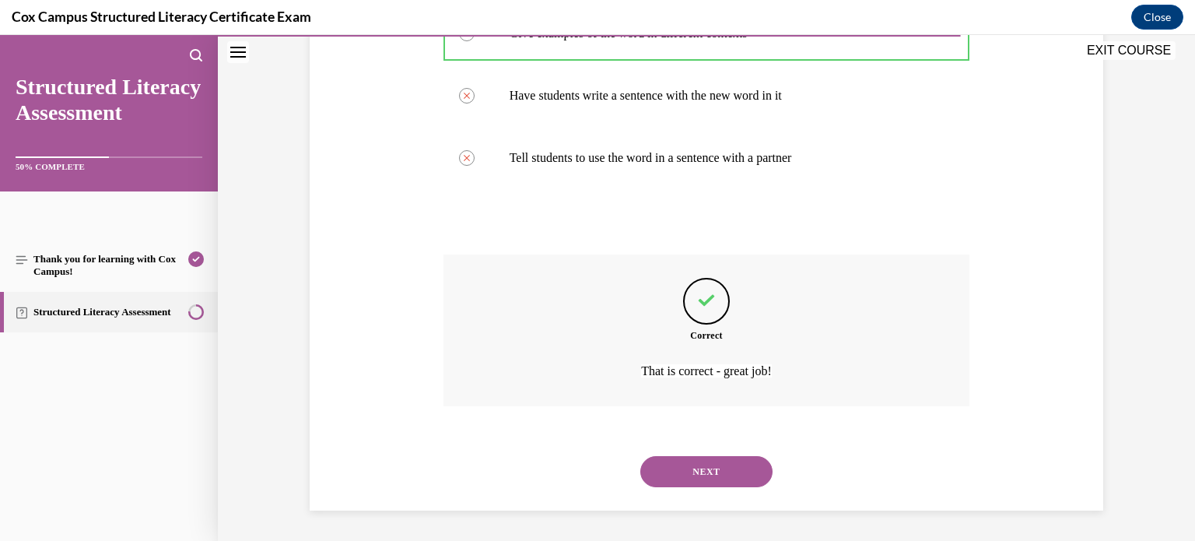
click at [660, 474] on button "NEXT" at bounding box center [706, 471] width 132 height 31
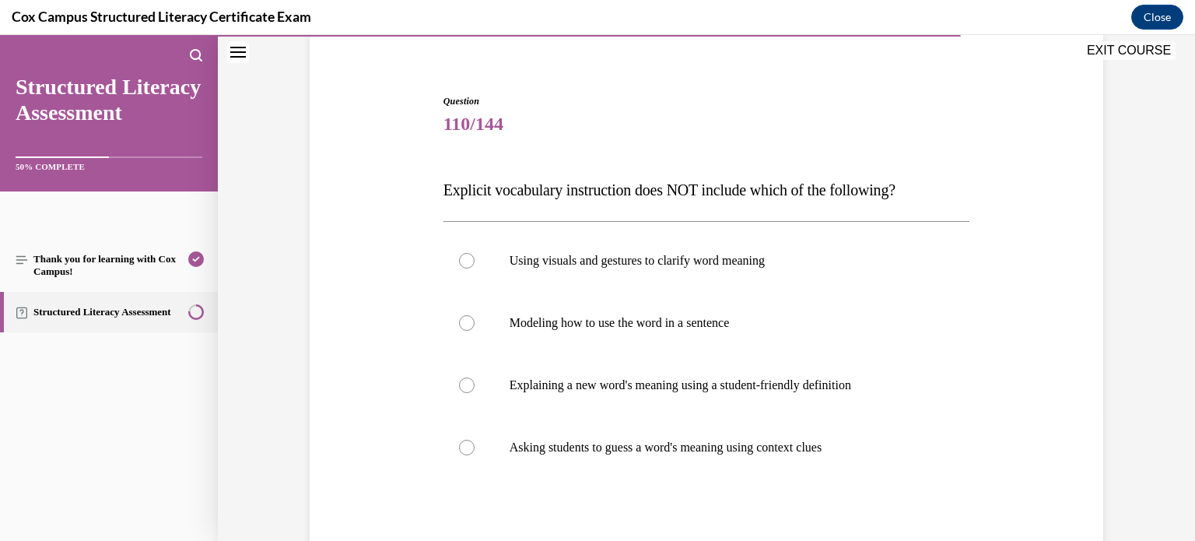
scroll to position [138, 0]
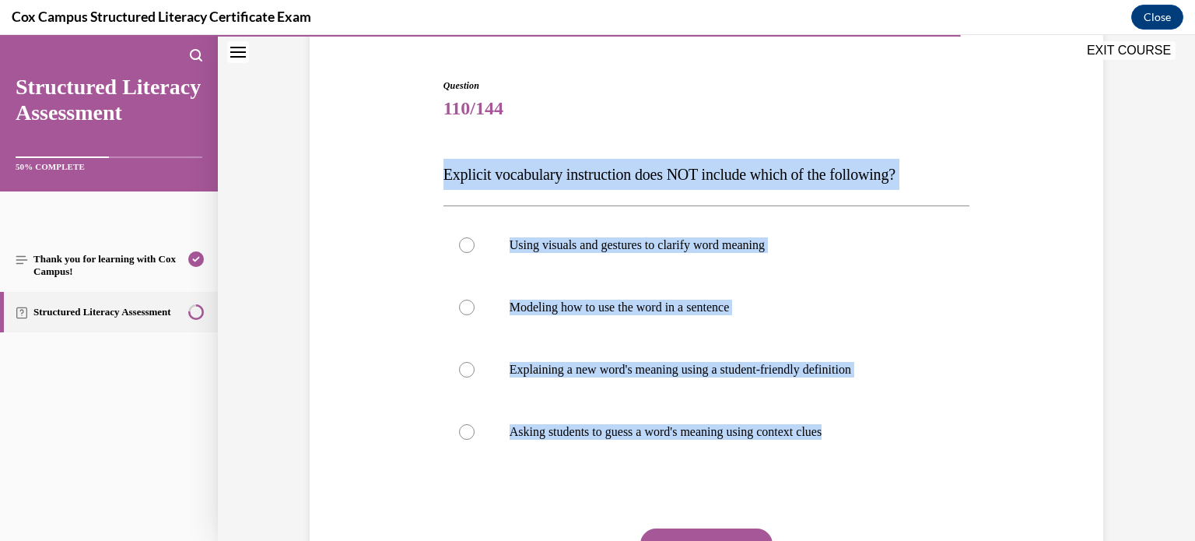
drag, startPoint x: 436, startPoint y: 172, endPoint x: 959, endPoint y: 467, distance: 601.2
click at [959, 467] on div "Question 110/144 Explicit vocabulary instruction does NOT include which of the …" at bounding box center [706, 355] width 534 height 600
copy div "Explicit vocabulary instruction does NOT include which of the following? Using …"
click at [757, 164] on p "Explicit vocabulary instruction does NOT include which of the following?" at bounding box center [706, 174] width 527 height 31
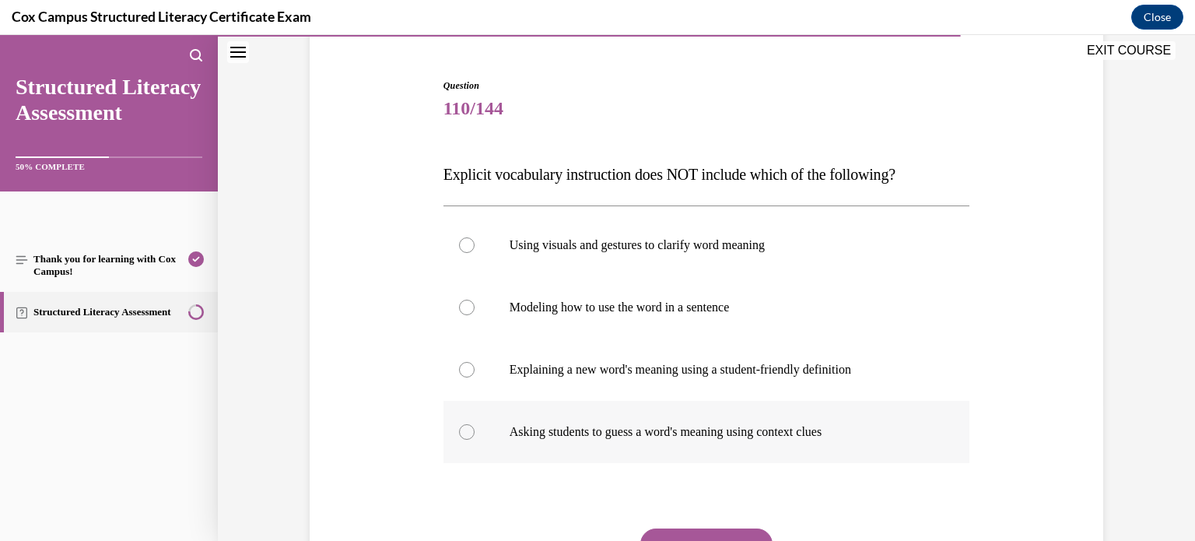
click at [628, 439] on label "Asking students to guess a word's meaning using context clues" at bounding box center [706, 432] width 527 height 62
click at [474, 439] on input "Asking students to guess a word's meaning using context clues" at bounding box center [467, 432] width 16 height 16
radio input "true"
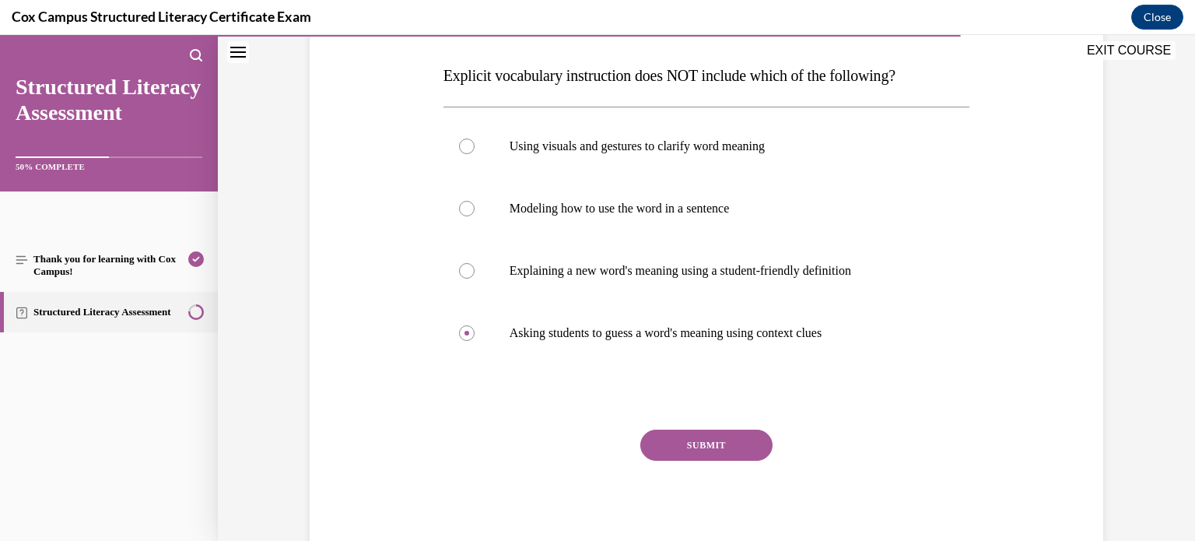
click at [683, 434] on button "SUBMIT" at bounding box center [706, 444] width 132 height 31
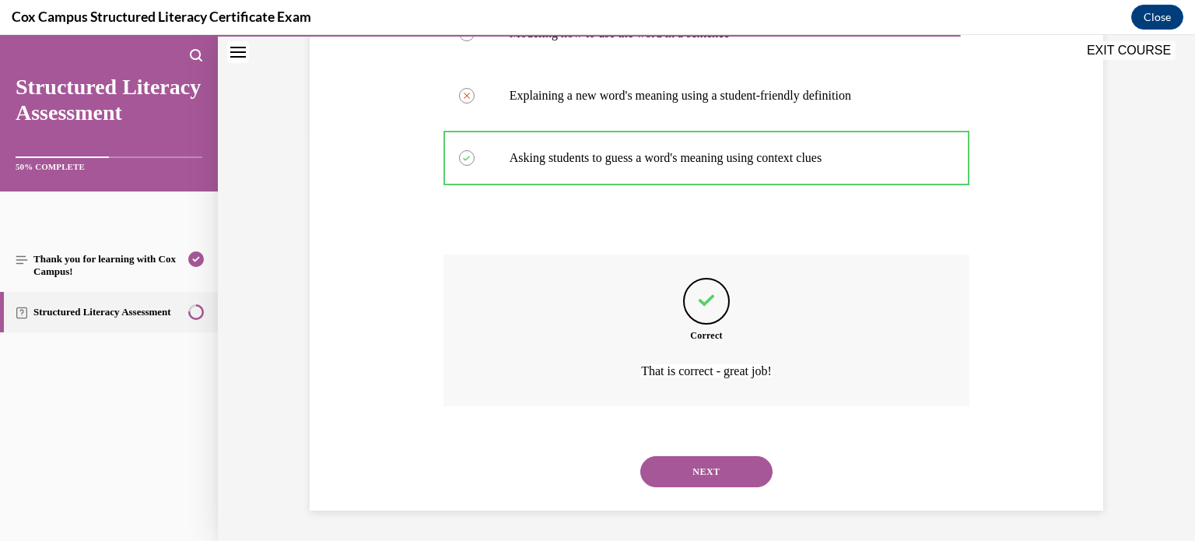
click at [649, 473] on button "NEXT" at bounding box center [706, 471] width 132 height 31
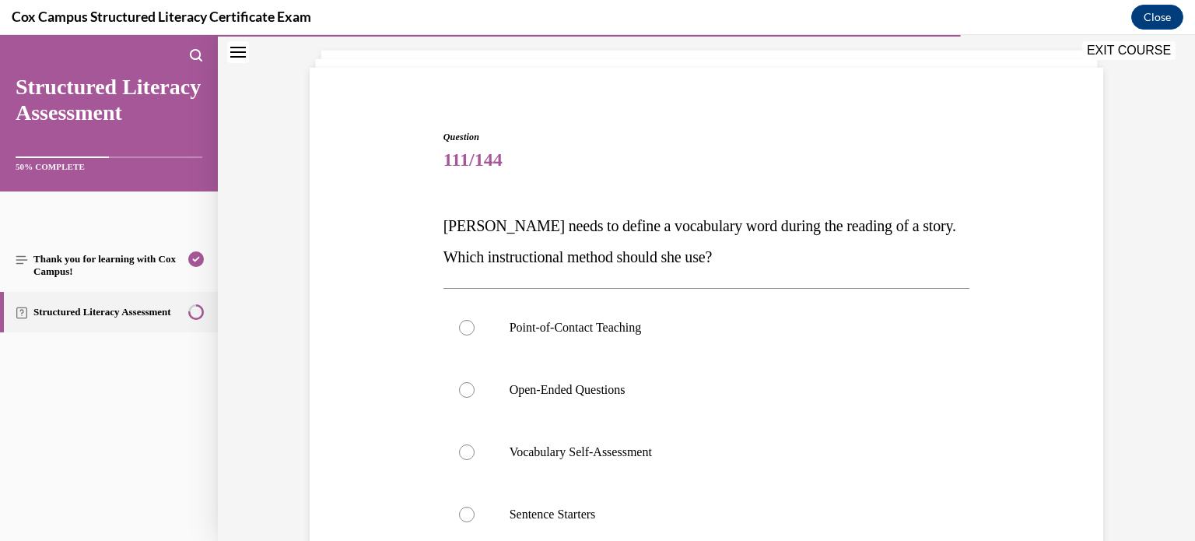
scroll to position [90, 0]
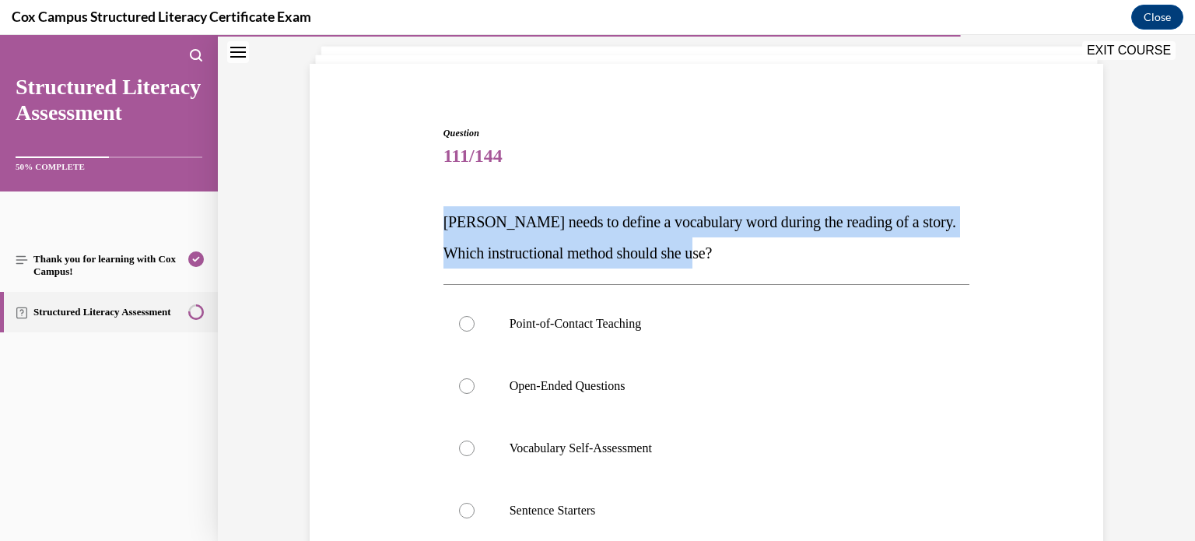
drag, startPoint x: 730, startPoint y: 249, endPoint x: 417, endPoint y: 226, distance: 314.3
click at [417, 226] on div "Question 111/144 Miss Smith needs to define a vocabulary word during the readin…" at bounding box center [706, 406] width 801 height 655
copy span "Miss Smith needs to define a vocabulary word during the reading of a story. Whi…"
click at [544, 317] on p "Point-of-Contact Teaching" at bounding box center [720, 324] width 422 height 16
click at [474, 317] on input "Point-of-Contact Teaching" at bounding box center [467, 324] width 16 height 16
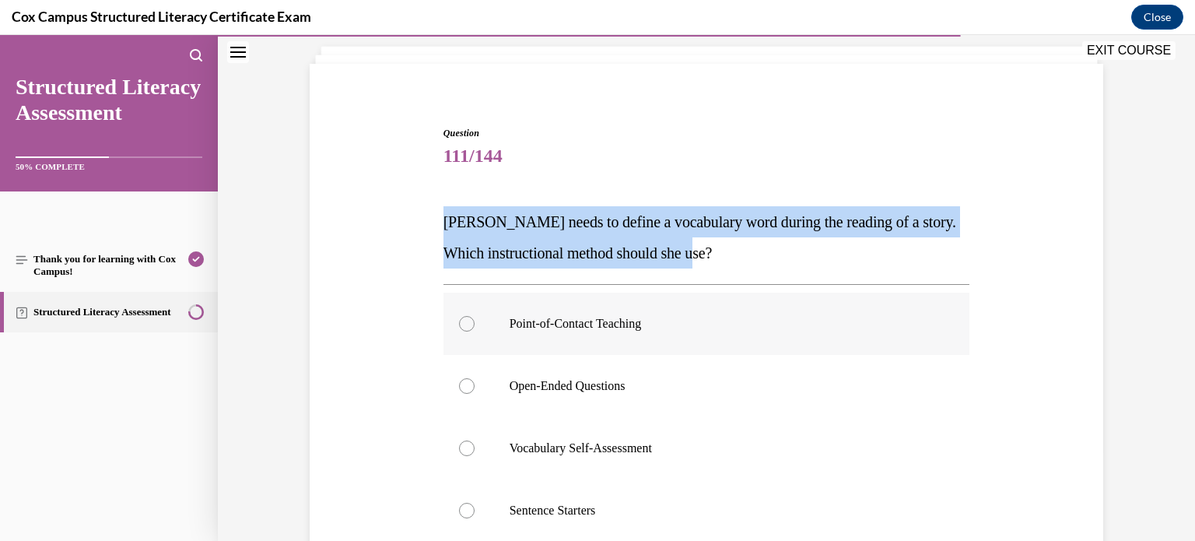
radio input "true"
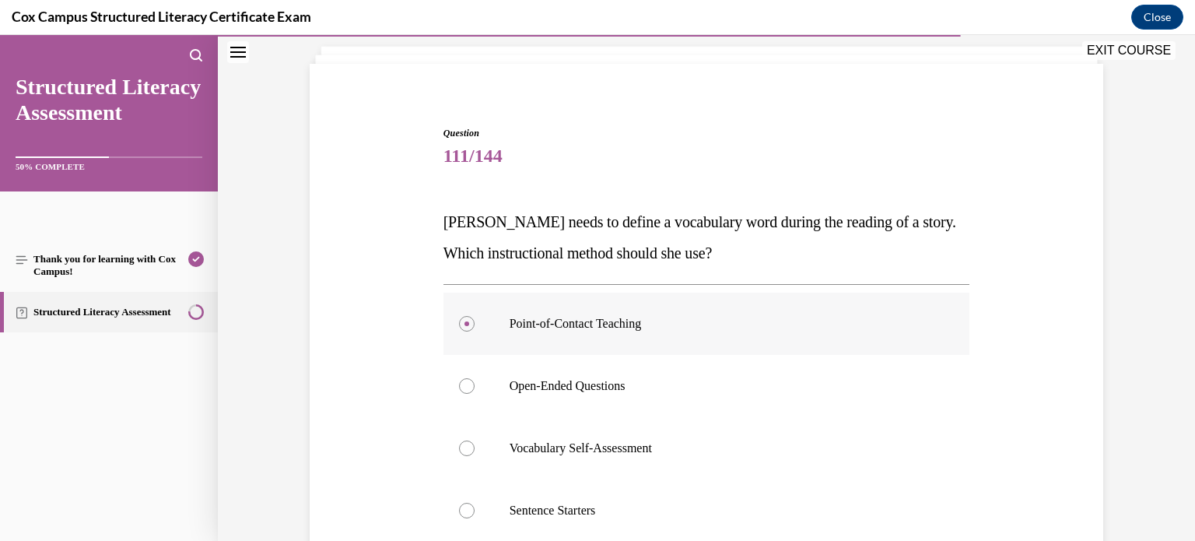
scroll to position [268, 0]
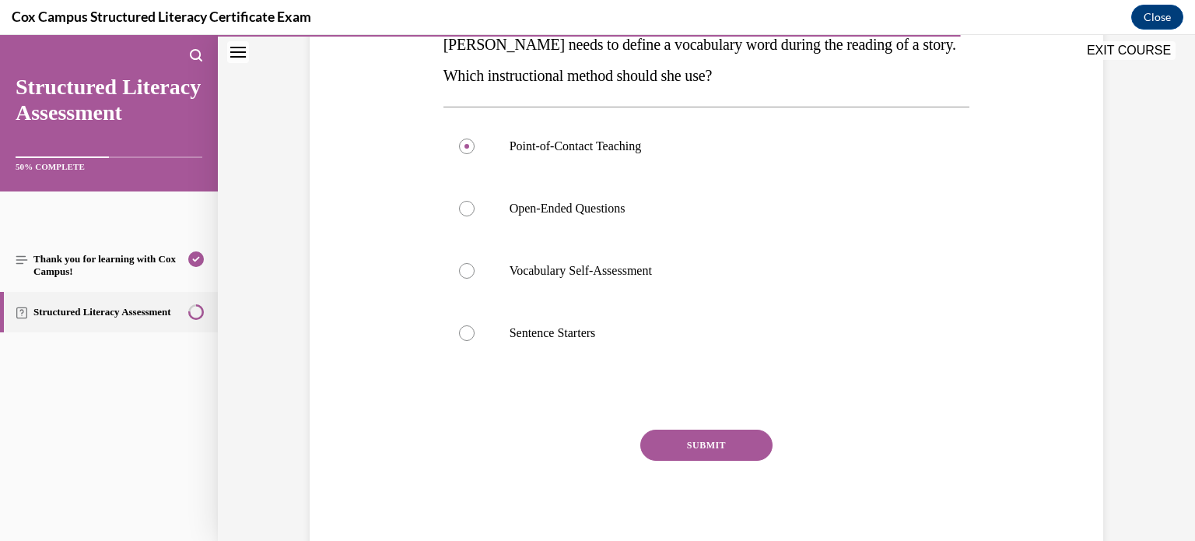
click at [720, 443] on button "SUBMIT" at bounding box center [706, 444] width 132 height 31
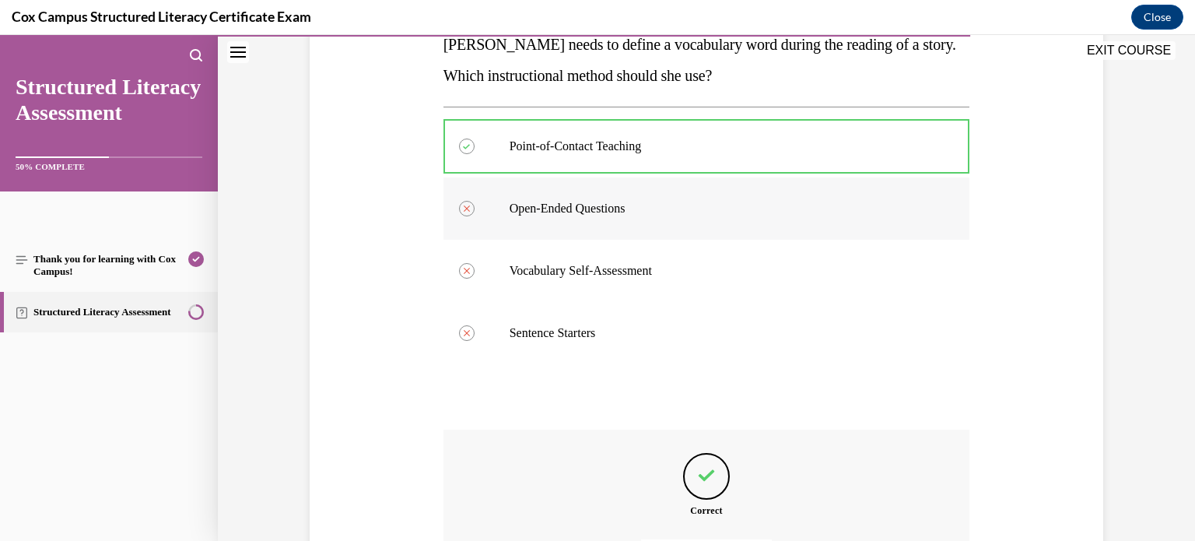
scroll to position [443, 0]
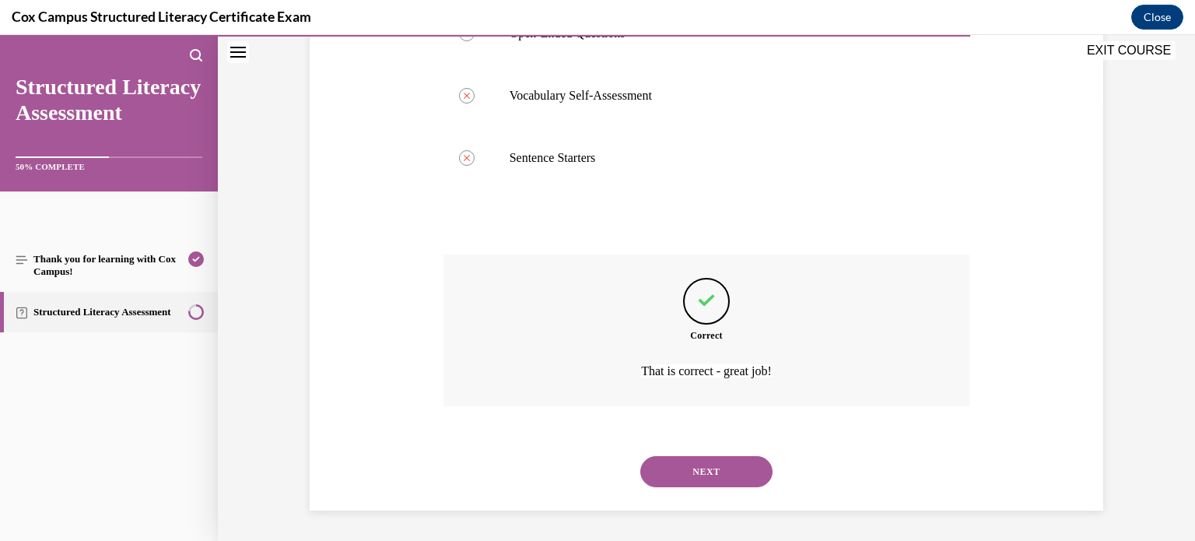
click at [713, 470] on button "NEXT" at bounding box center [706, 471] width 132 height 31
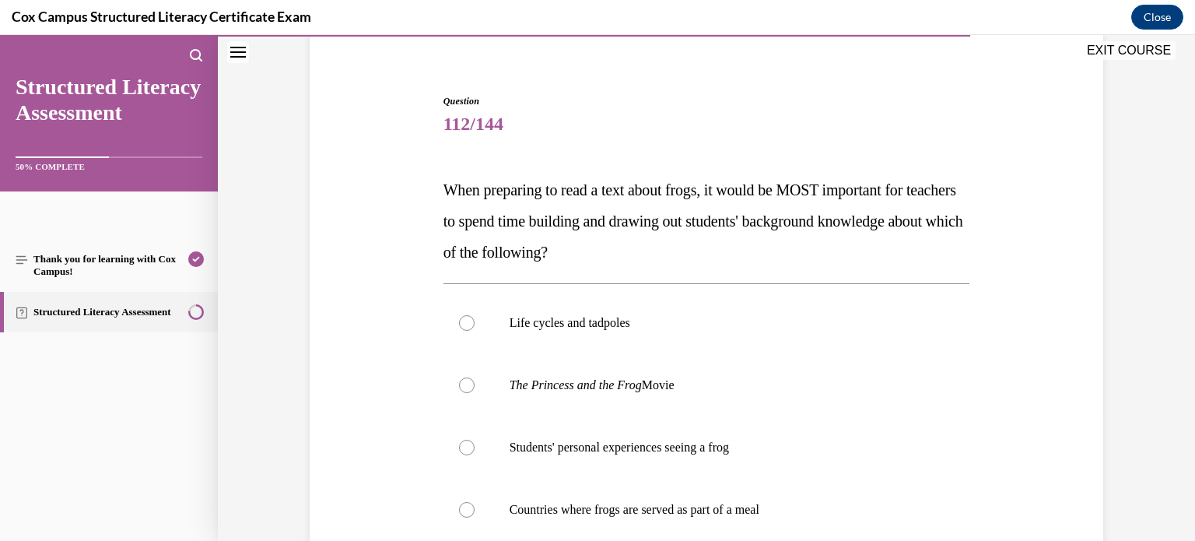
scroll to position [121, 0]
drag, startPoint x: 569, startPoint y: 317, endPoint x: 531, endPoint y: 324, distance: 38.8
click at [531, 324] on p "Life cycles and tadpoles" at bounding box center [720, 324] width 422 height 16
click at [474, 324] on input "Life cycles and tadpoles" at bounding box center [467, 324] width 16 height 16
radio input "true"
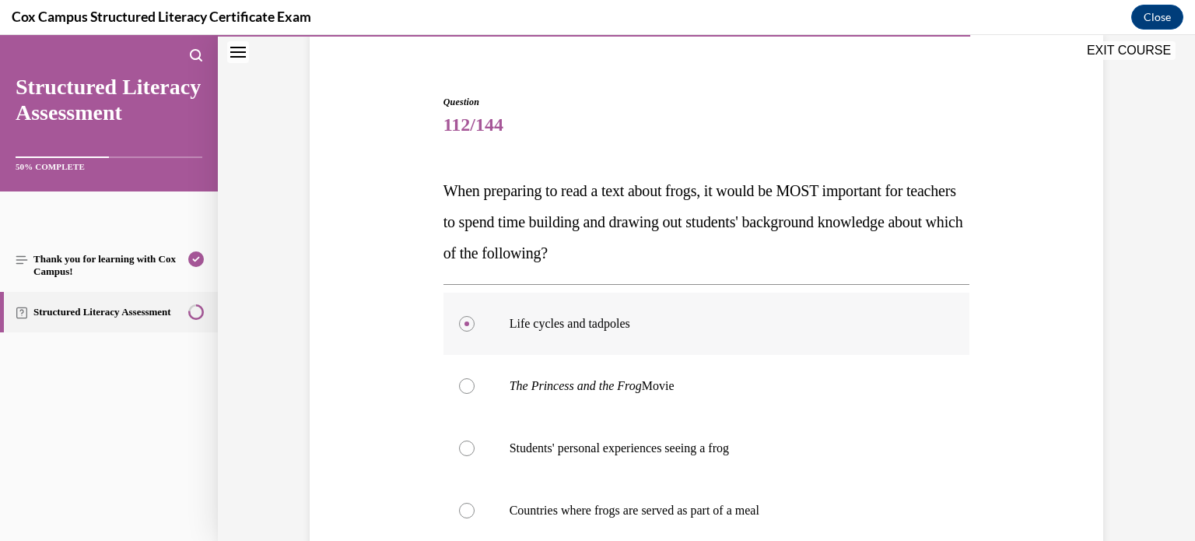
scroll to position [299, 0]
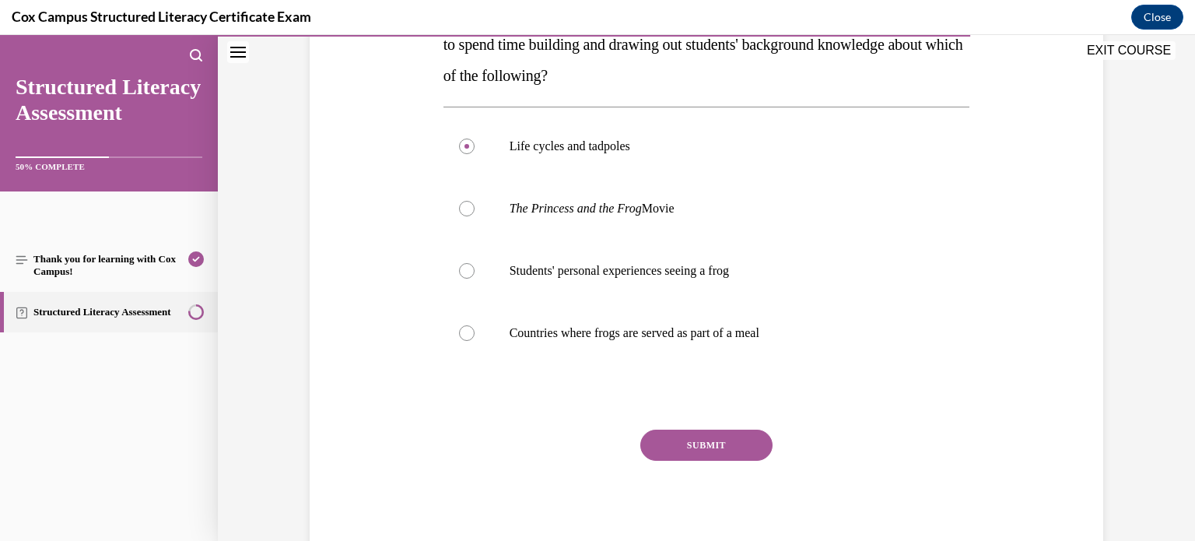
click at [690, 440] on button "SUBMIT" at bounding box center [706, 444] width 132 height 31
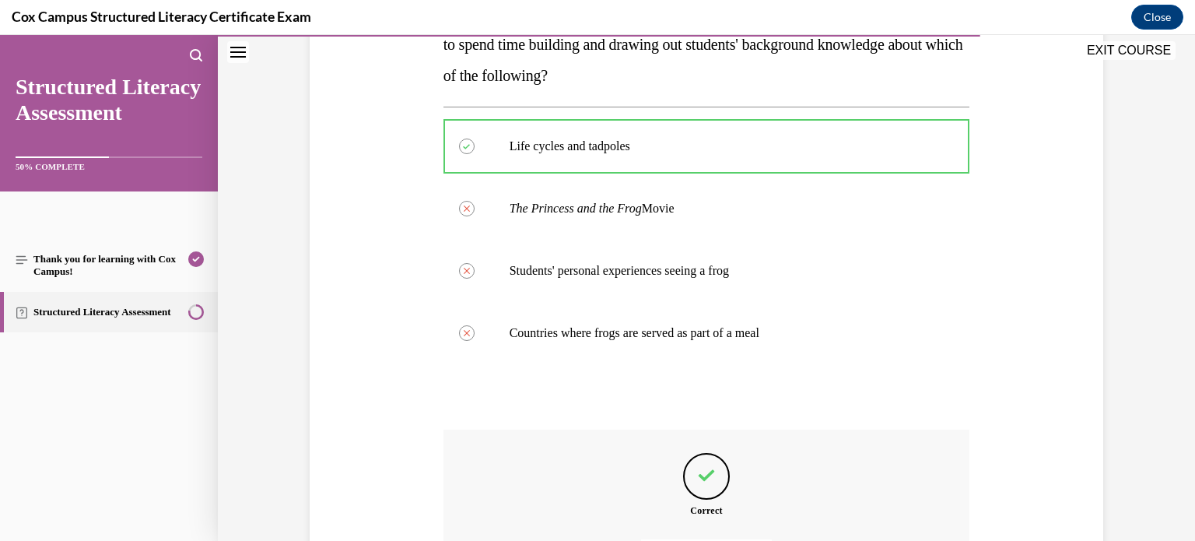
scroll to position [474, 0]
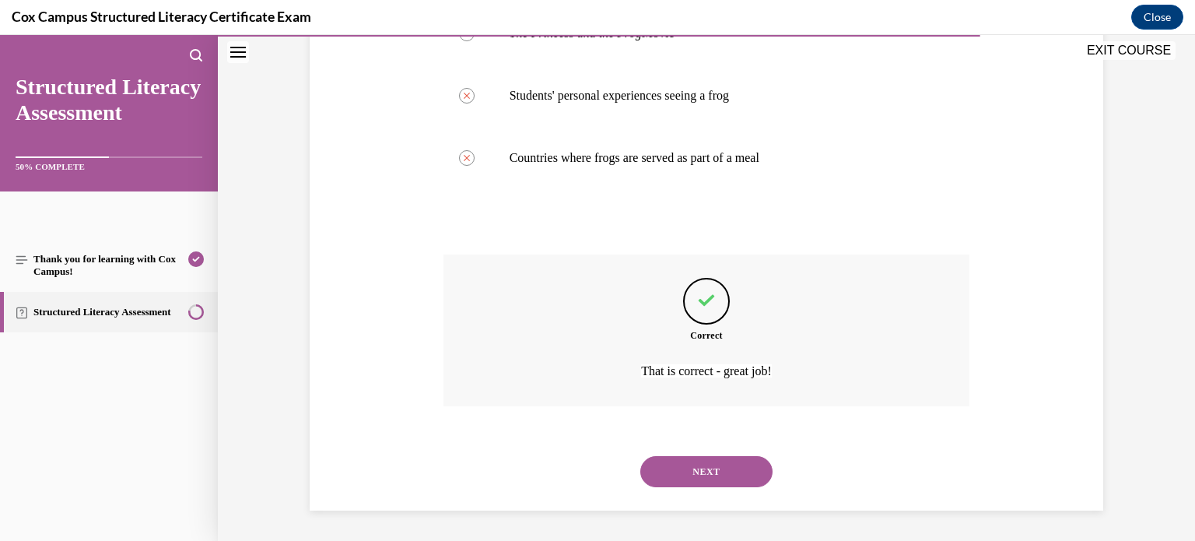
click at [688, 477] on button "NEXT" at bounding box center [706, 471] width 132 height 31
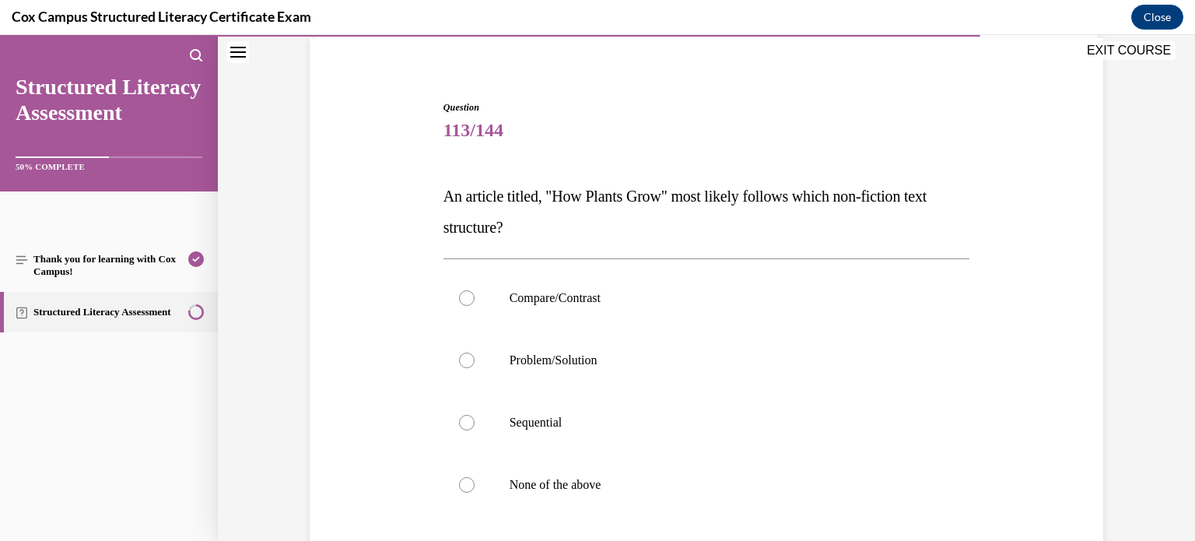
scroll to position [156, 0]
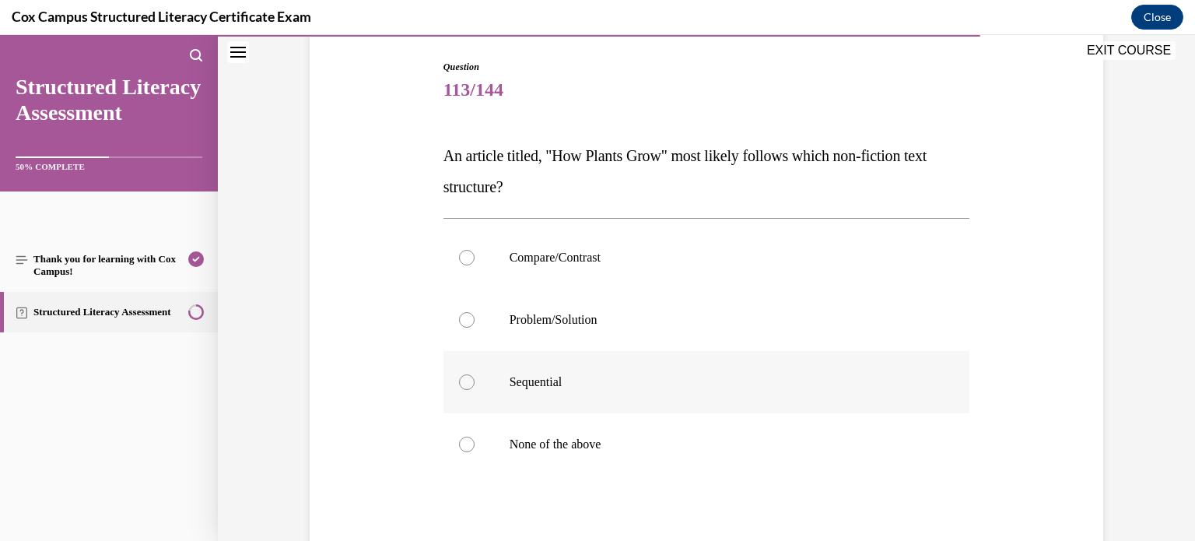
click at [536, 377] on p "Sequential" at bounding box center [720, 382] width 422 height 16
click at [474, 377] on input "Sequential" at bounding box center [467, 382] width 16 height 16
radio input "true"
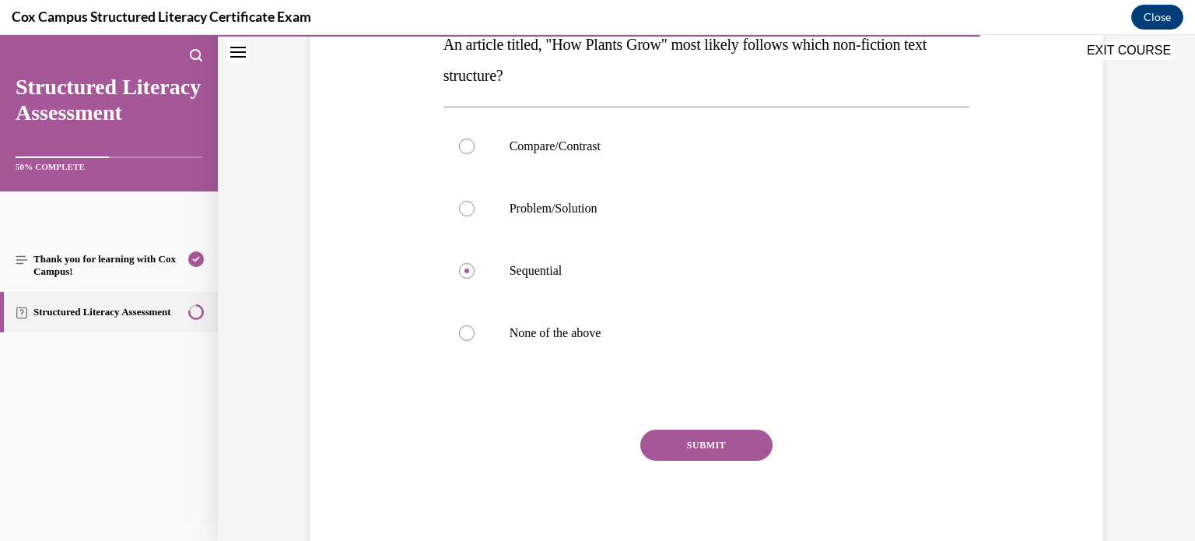
click at [663, 438] on button "SUBMIT" at bounding box center [706, 444] width 132 height 31
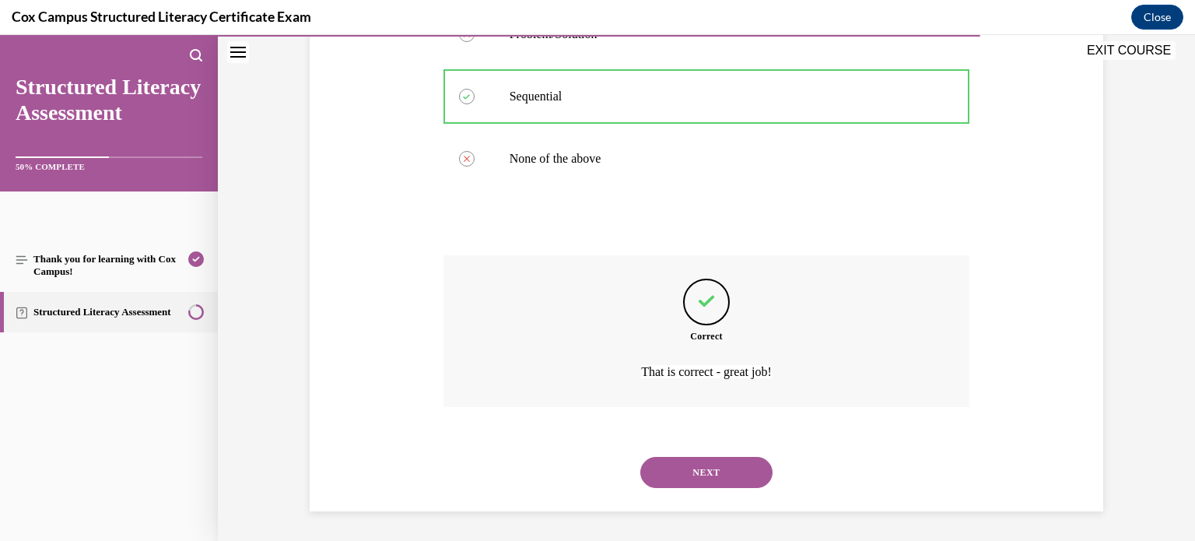
click at [668, 459] on button "NEXT" at bounding box center [706, 472] width 132 height 31
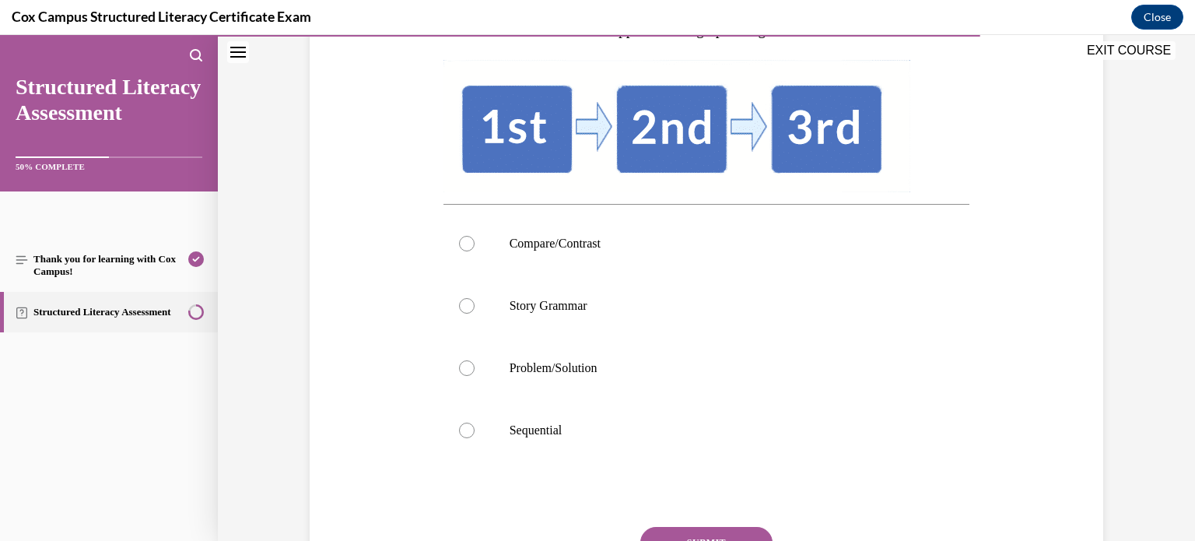
scroll to position [284, 0]
click at [526, 429] on p "Sequential" at bounding box center [720, 430] width 422 height 16
click at [474, 429] on input "Sequential" at bounding box center [467, 430] width 16 height 16
radio input "true"
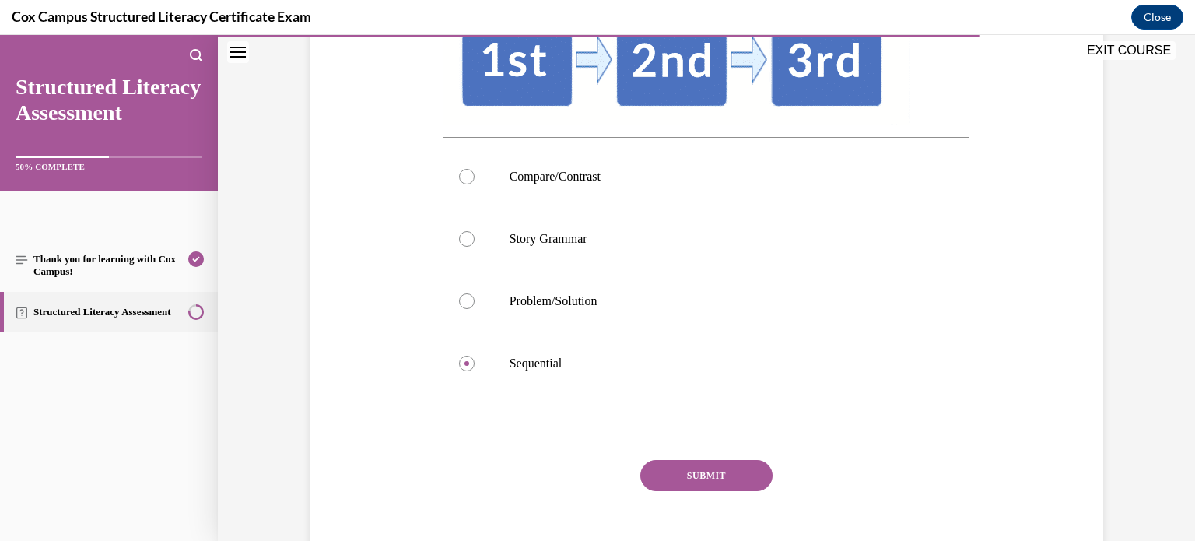
click at [708, 478] on button "SUBMIT" at bounding box center [706, 475] width 132 height 31
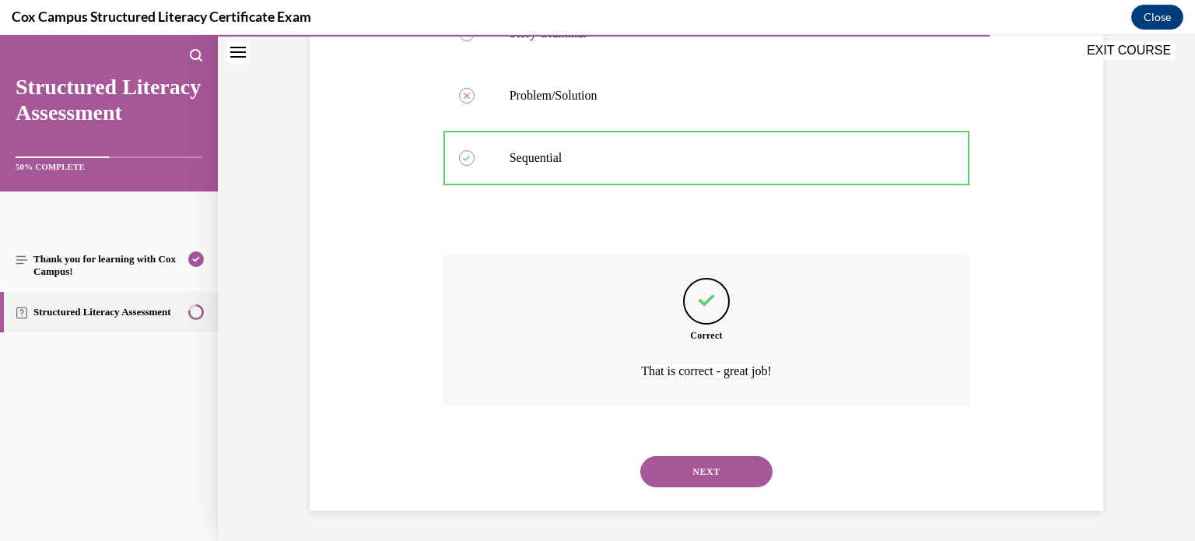
click at [702, 478] on button "NEXT" at bounding box center [706, 471] width 132 height 31
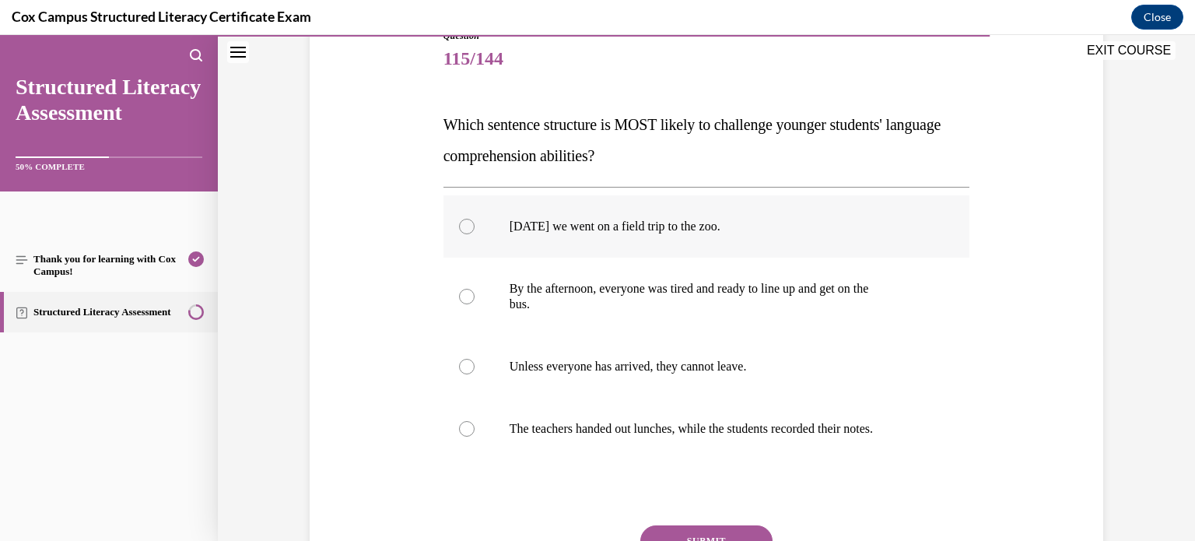
scroll to position [196, 0]
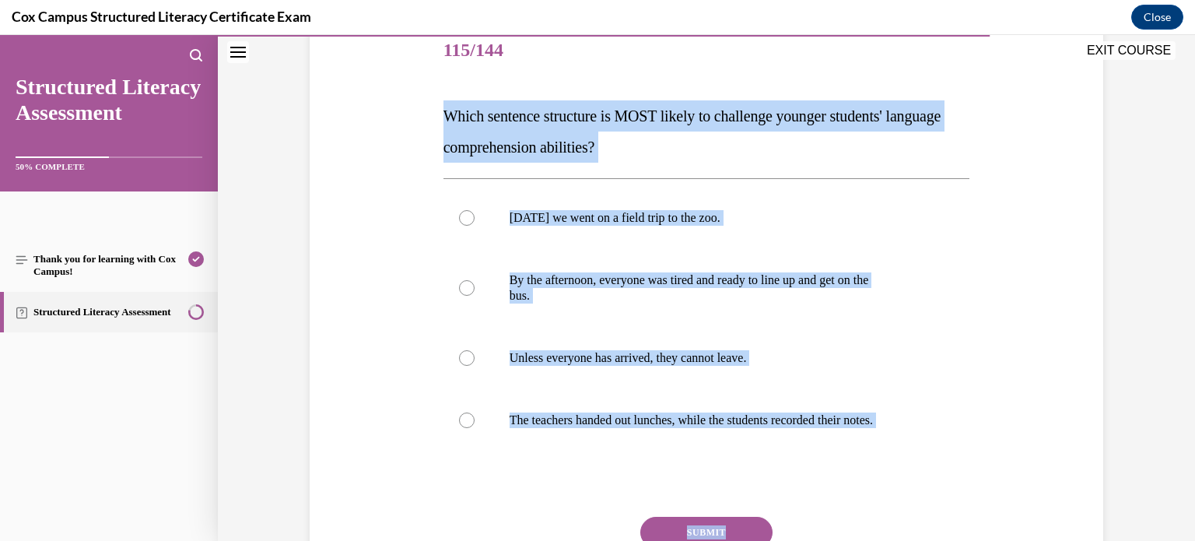
drag, startPoint x: 438, startPoint y: 110, endPoint x: 876, endPoint y: 499, distance: 585.7
click at [876, 499] on div "Question 115/144 Which sentence structure is MOST likely to challenge younger s…" at bounding box center [706, 332] width 527 height 624
drag, startPoint x: 876, startPoint y: 499, endPoint x: 919, endPoint y: 404, distance: 104.4
click at [919, 404] on div "Question 115/144 Which sentence structure is MOST likely to challenge younger s…" at bounding box center [706, 320] width 534 height 647
copy div "Which sentence structure is MOST likely to challenge younger students' language…"
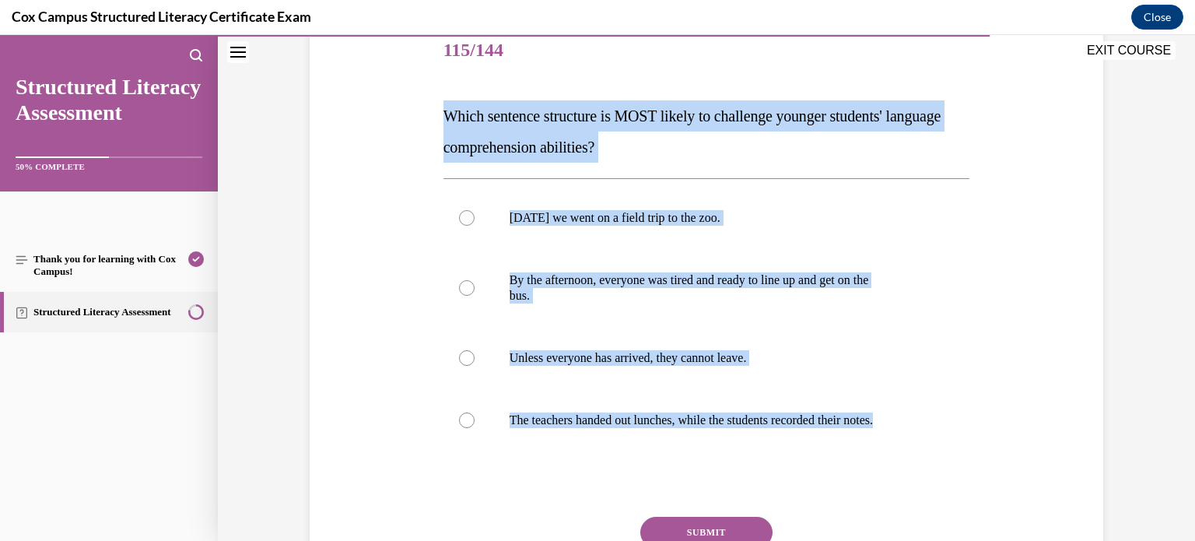
click at [653, 134] on p "Which sentence structure is MOST likely to challenge younger students' language…" at bounding box center [706, 131] width 527 height 62
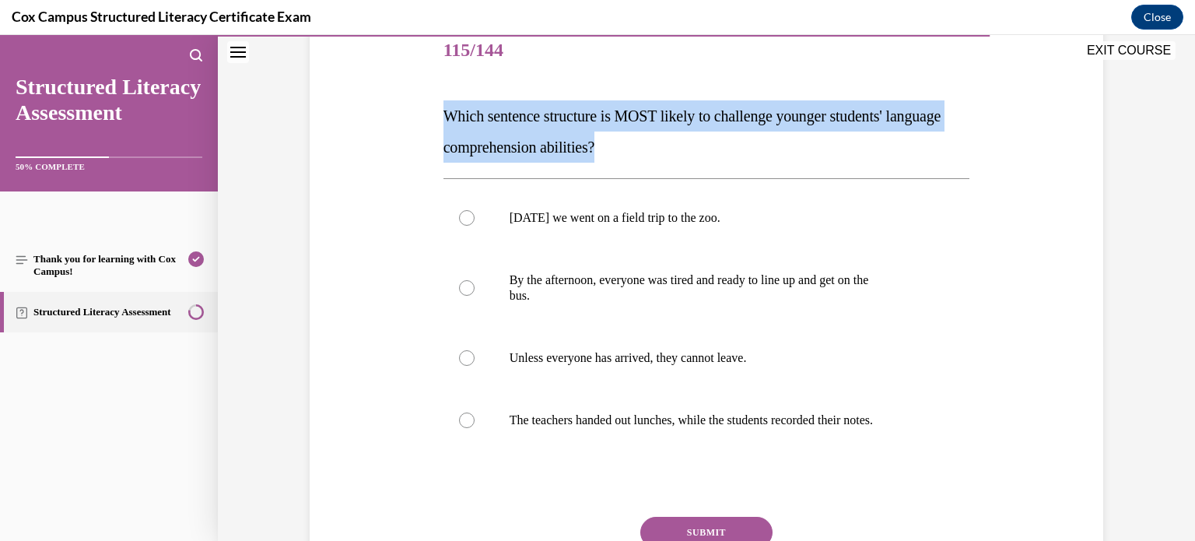
drag, startPoint x: 669, startPoint y: 145, endPoint x: 435, endPoint y: 109, distance: 237.0
click at [439, 109] on div "Question 115/144 Which sentence structure is MOST likely to challenge younger s…" at bounding box center [706, 320] width 534 height 647
copy span "Which sentence structure is MOST likely to challenge younger students' language…"
click at [443, 101] on p "Which sentence structure is MOST likely to challenge younger students' language…" at bounding box center [706, 131] width 527 height 62
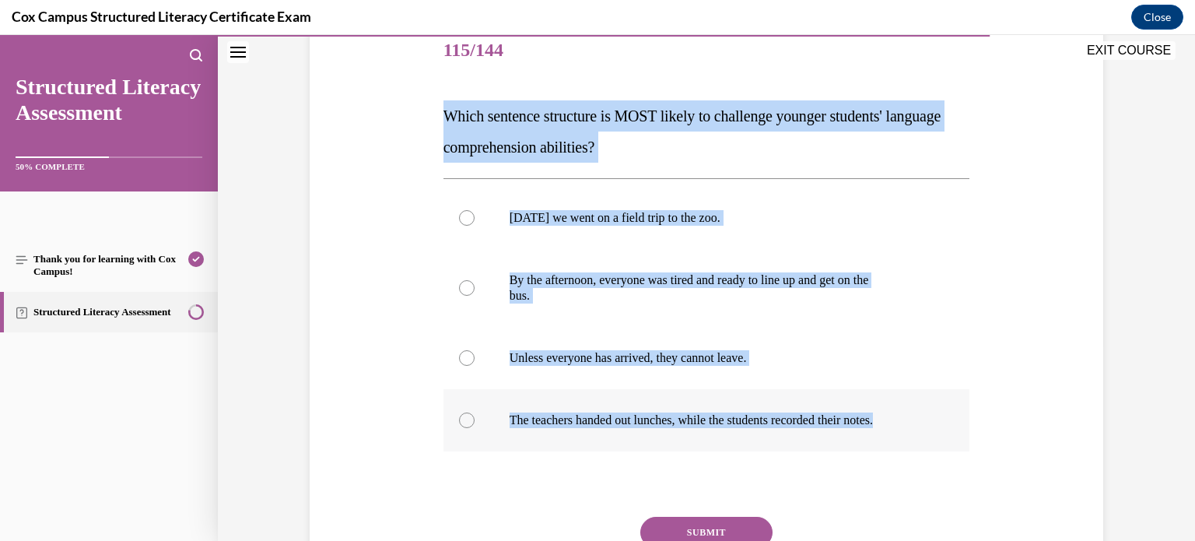
drag, startPoint x: 436, startPoint y: 113, endPoint x: 934, endPoint y: 407, distance: 578.2
click at [934, 407] on div "Question 115/144 Which sentence structure is MOST likely to challenge younger s…" at bounding box center [706, 332] width 527 height 624
copy div "Which sentence structure is MOST likely to challenge younger students' language…"
click at [582, 355] on p "Unless everyone has arrived, they cannot leave." at bounding box center [720, 358] width 422 height 16
click at [474, 355] on input "Unless everyone has arrived, they cannot leave." at bounding box center [467, 358] width 16 height 16
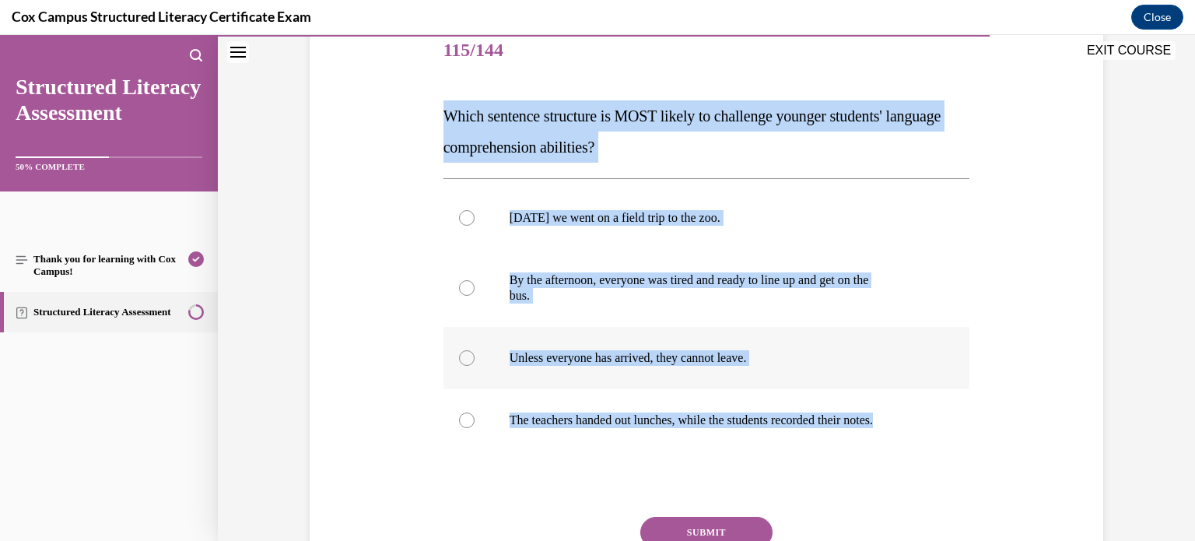
radio input "true"
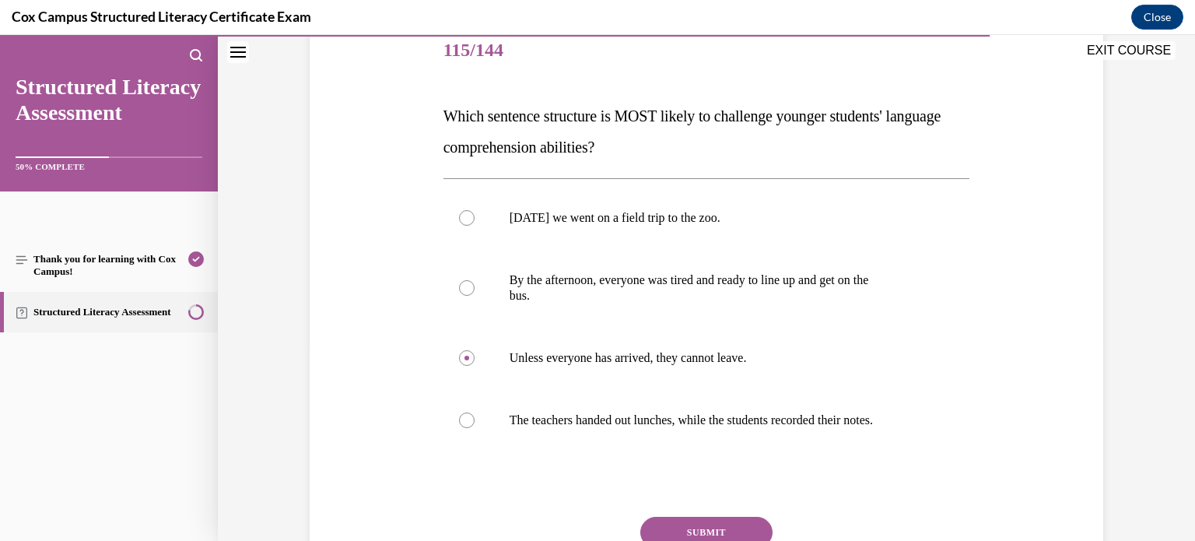
click at [713, 527] on button "SUBMIT" at bounding box center [706, 531] width 132 height 31
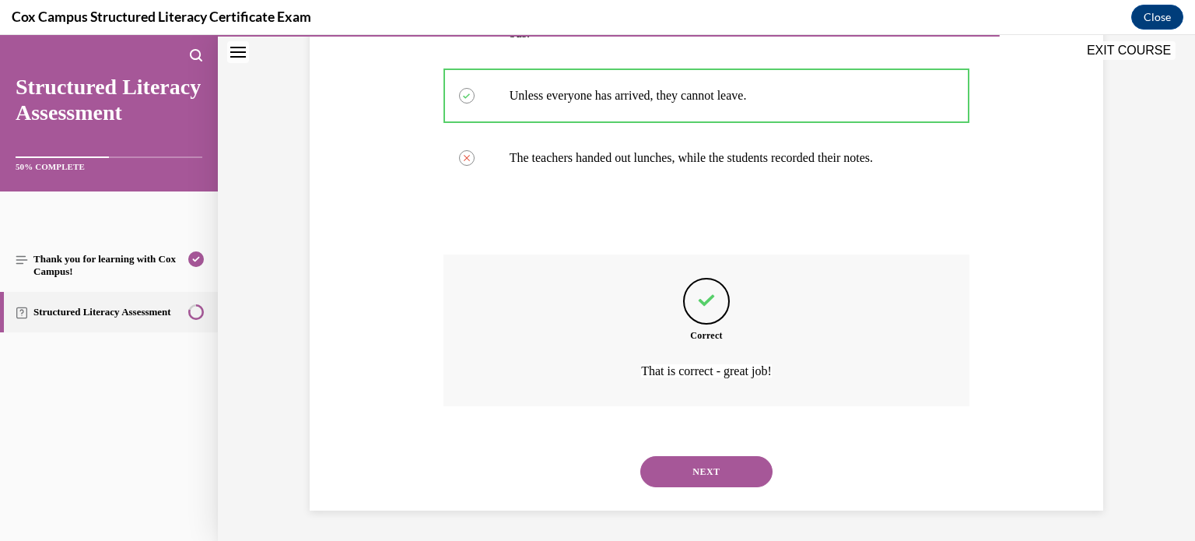
click at [688, 474] on button "NEXT" at bounding box center [706, 471] width 132 height 31
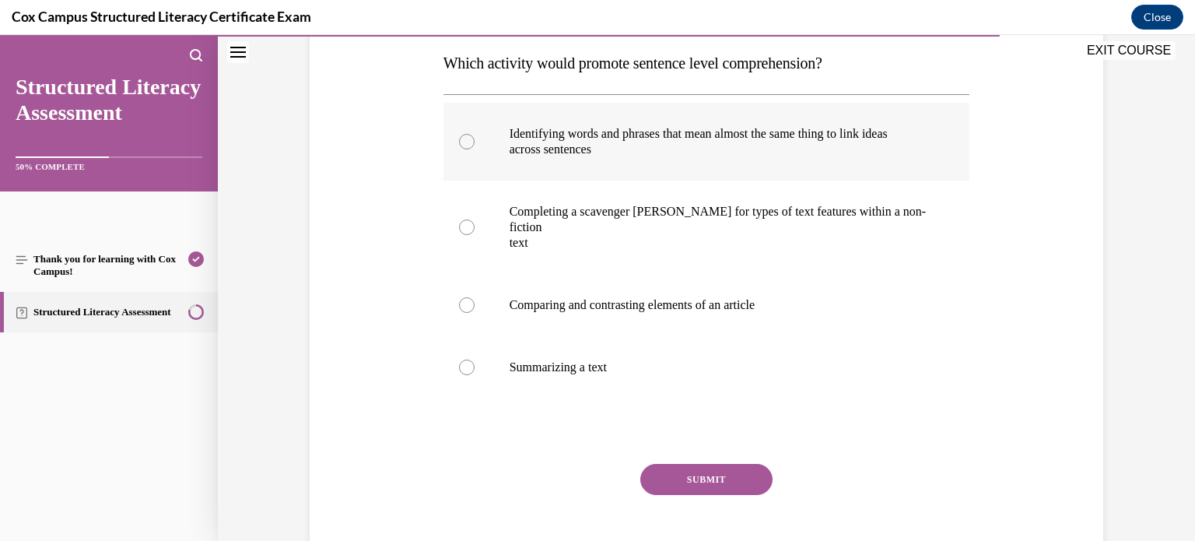
scroll to position [250, 0]
click at [556, 359] on p "Summarizing a text" at bounding box center [720, 367] width 422 height 16
click at [474, 359] on input "Summarizing a text" at bounding box center [467, 367] width 16 height 16
radio input "true"
click at [679, 463] on button "SUBMIT" at bounding box center [706, 478] width 132 height 31
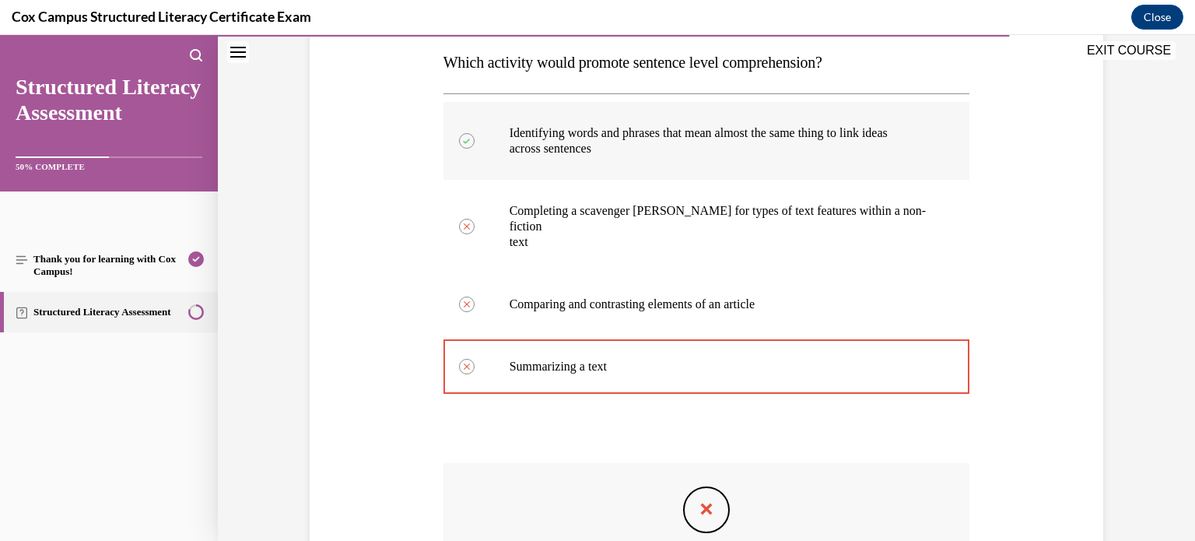
scroll to position [443, 0]
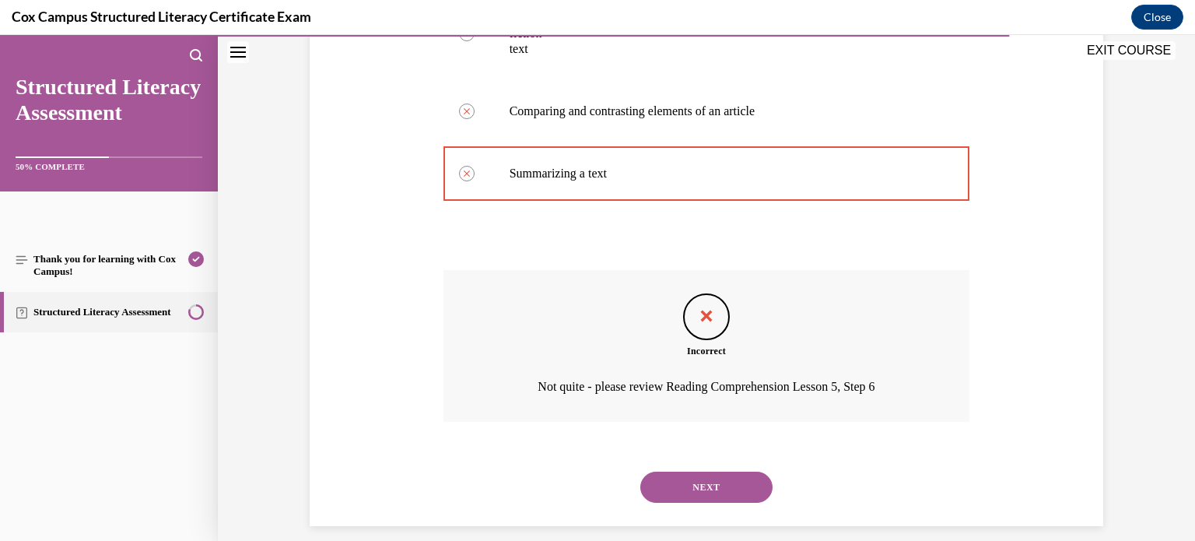
click at [700, 471] on button "NEXT" at bounding box center [706, 486] width 132 height 31
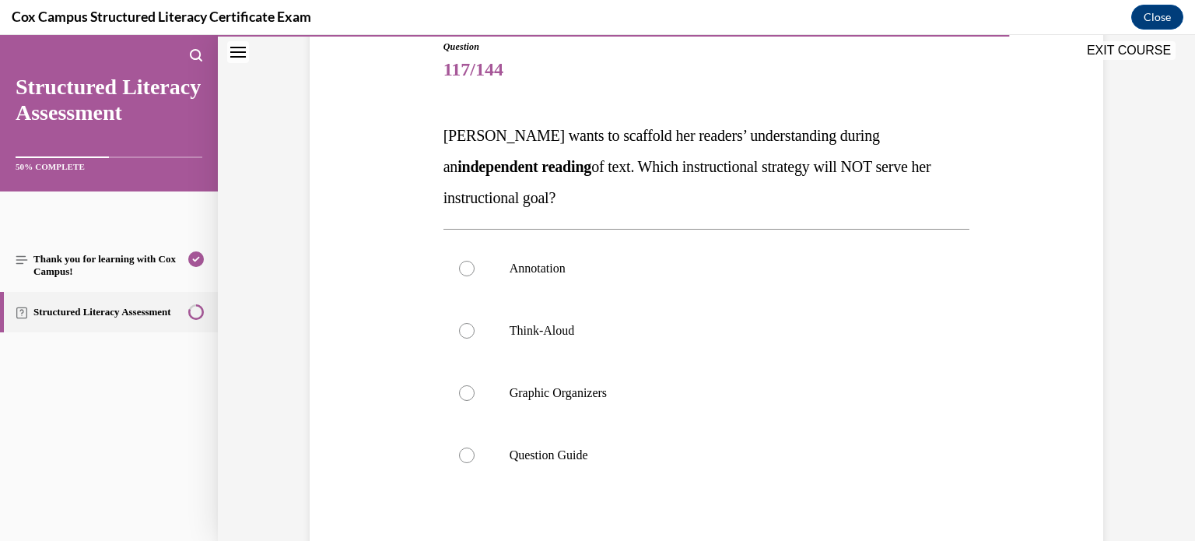
scroll to position [175, 0]
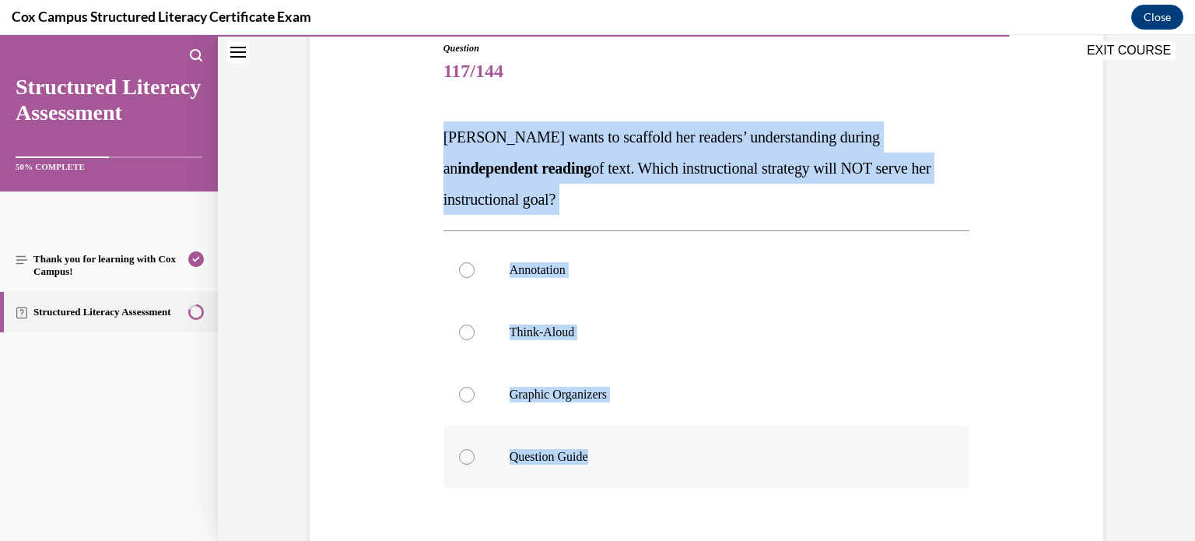
drag, startPoint x: 436, startPoint y: 136, endPoint x: 641, endPoint y: 482, distance: 402.5
click at [641, 482] on div "Question 117/144 Ms. Jones wants to scaffold her readers’ understanding during …" at bounding box center [706, 349] width 534 height 663
copy div "Ms. Jones wants to scaffold her readers’ understanding during an independent re…"
click at [760, 144] on p "Ms. Jones wants to scaffold her readers’ understanding during an independent re…" at bounding box center [706, 167] width 527 height 93
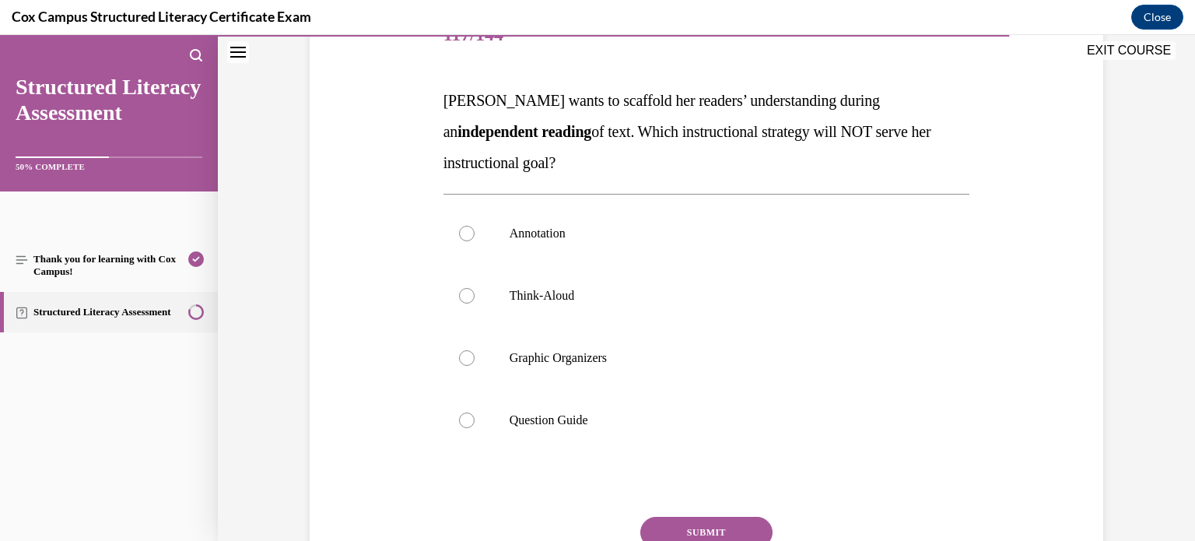
scroll to position [214, 0]
click at [525, 295] on p "Think-Aloud" at bounding box center [720, 293] width 422 height 16
click at [474, 295] on input "Think-Aloud" at bounding box center [467, 293] width 16 height 16
radio input "true"
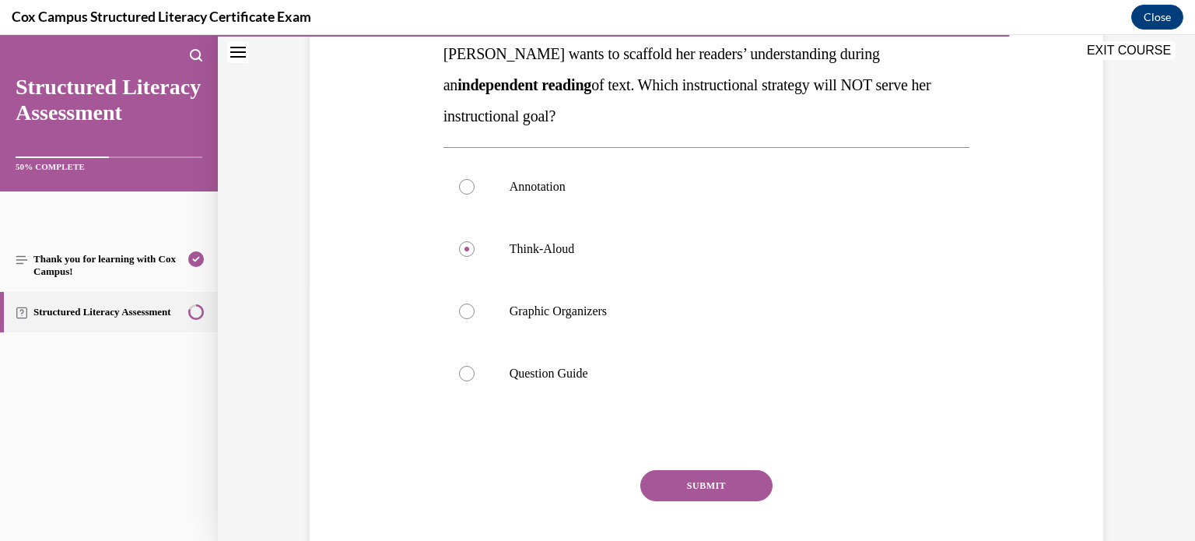
click at [708, 475] on button "SUBMIT" at bounding box center [706, 485] width 132 height 31
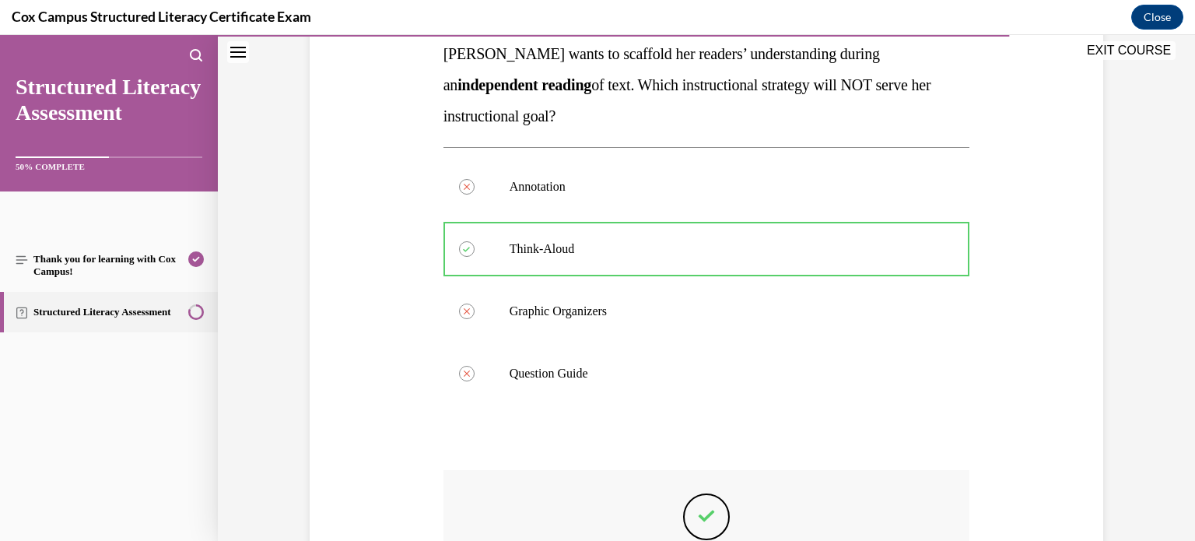
scroll to position [474, 0]
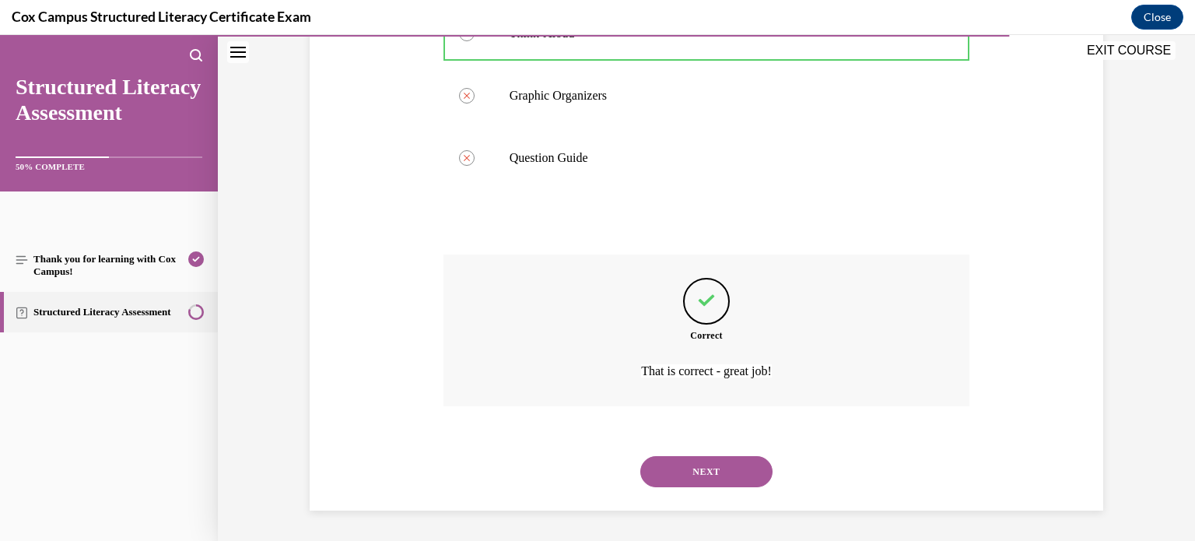
click at [708, 475] on button "NEXT" at bounding box center [706, 471] width 132 height 31
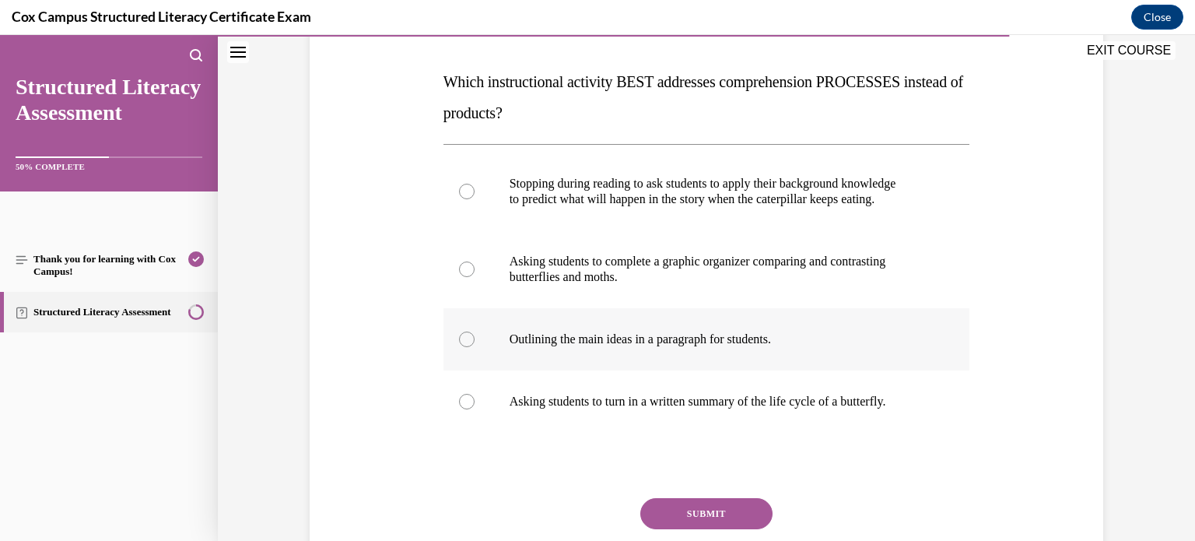
scroll to position [237, 0]
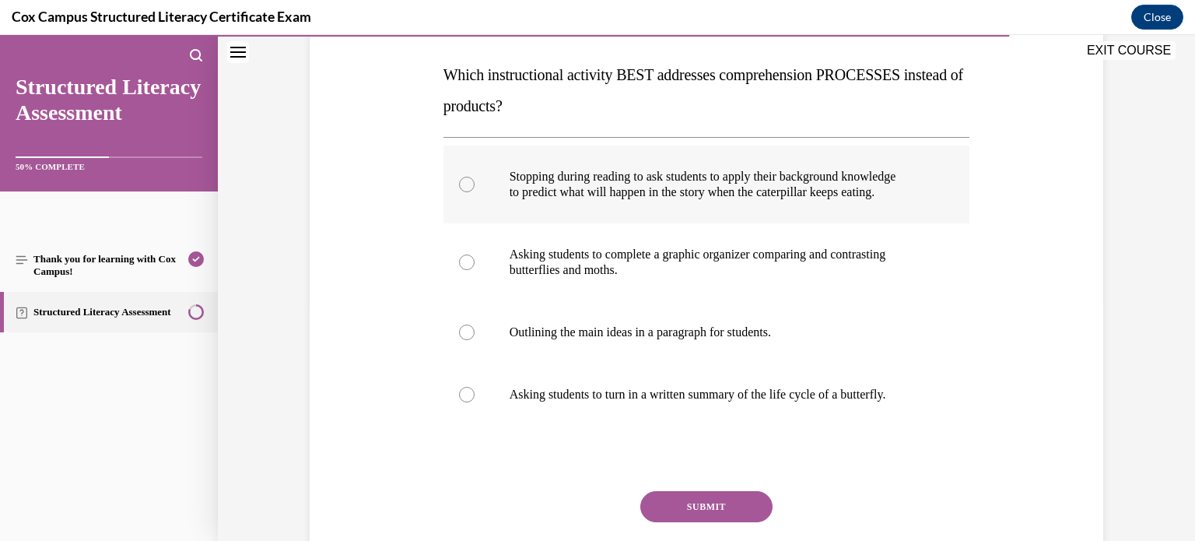
click at [555, 186] on p "to predict what will happen in the story when the caterpillar keeps eating." at bounding box center [720, 192] width 422 height 16
click at [474, 186] on input "Stopping during reading to ask students to apply their background knowledge to …" at bounding box center [467, 185] width 16 height 16
radio input "true"
click at [657, 501] on button "SUBMIT" at bounding box center [706, 506] width 132 height 31
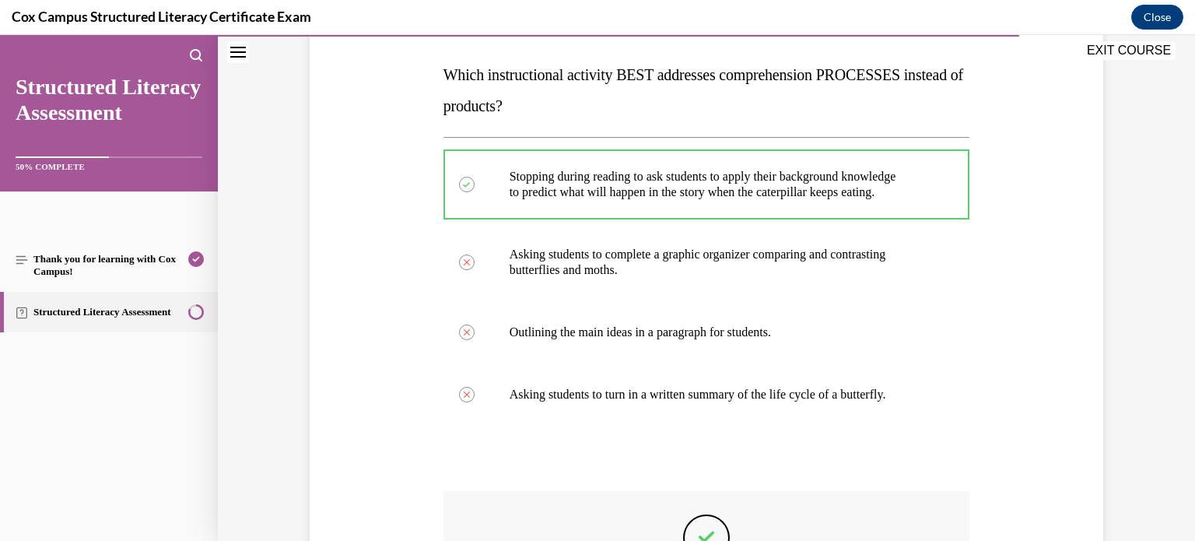
scroll to position [474, 0]
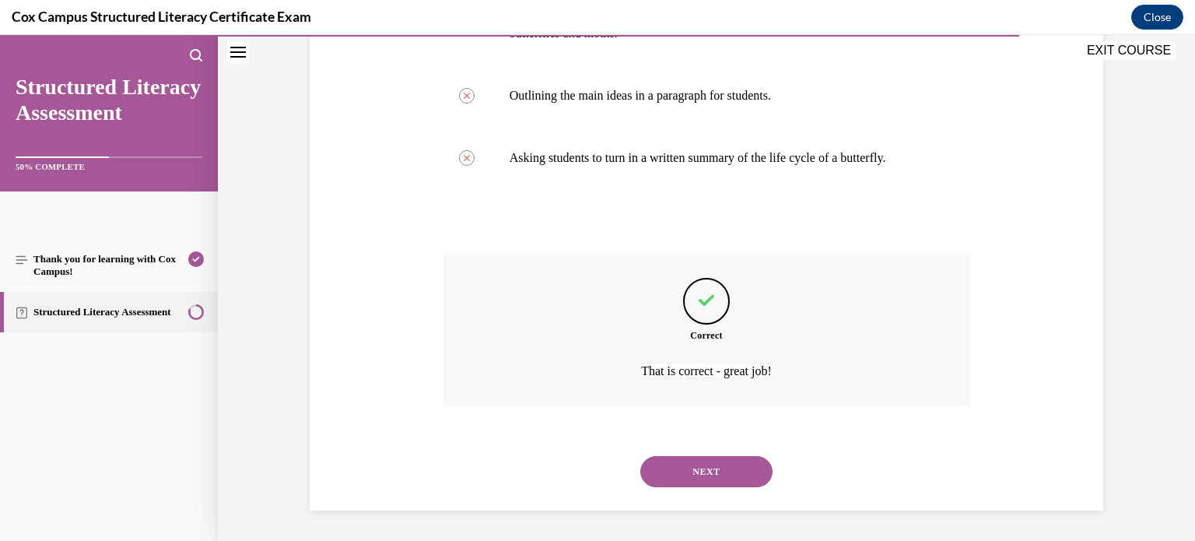
click at [721, 466] on button "NEXT" at bounding box center [706, 471] width 132 height 31
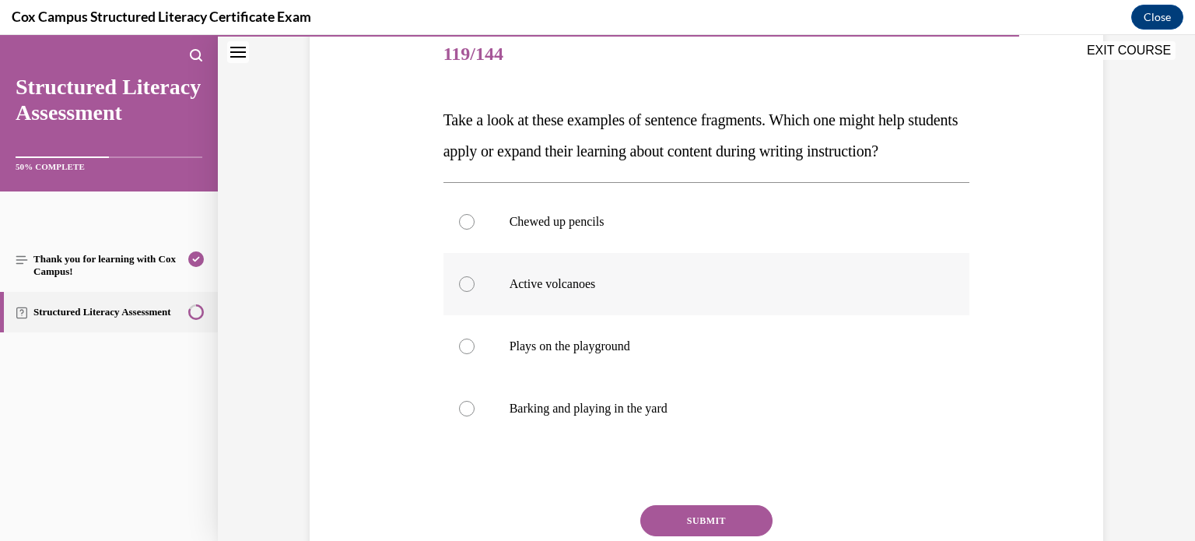
scroll to position [193, 0]
click at [569, 291] on p "Active volcanoes" at bounding box center [720, 283] width 422 height 16
click at [474, 291] on input "Active volcanoes" at bounding box center [467, 283] width 16 height 16
radio input "true"
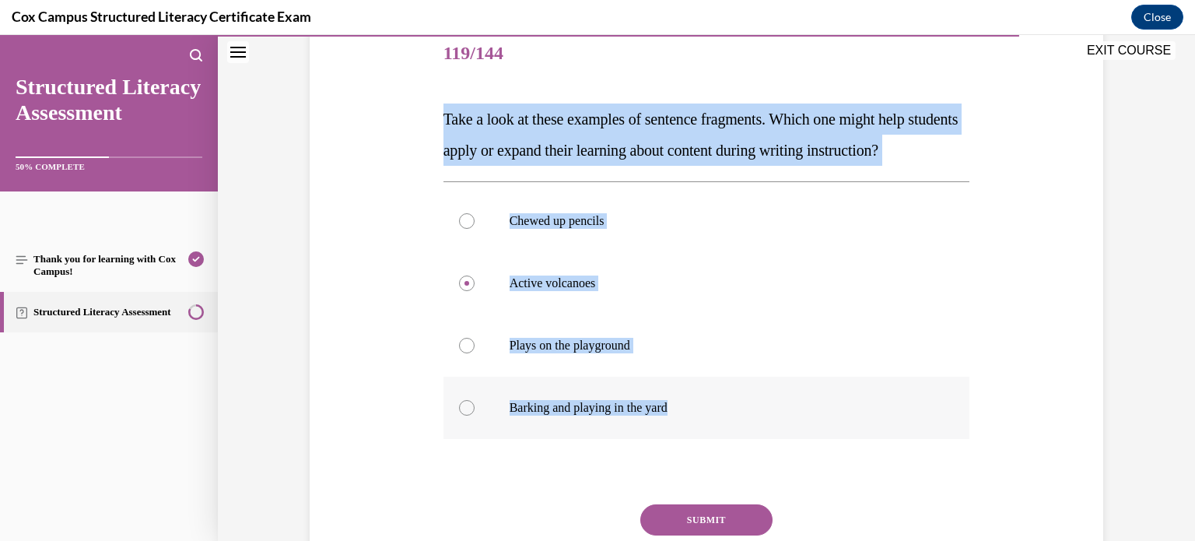
drag, startPoint x: 436, startPoint y: 118, endPoint x: 734, endPoint y: 449, distance: 445.0
click at [734, 449] on div "Question 119/144 Take a look at these examples of sentence fragments. Which one…" at bounding box center [706, 327] width 527 height 608
click at [548, 229] on p "Chewed up pencils" at bounding box center [720, 221] width 422 height 16
click at [474, 229] on input "Chewed up pencils" at bounding box center [467, 221] width 16 height 16
radio input "true"
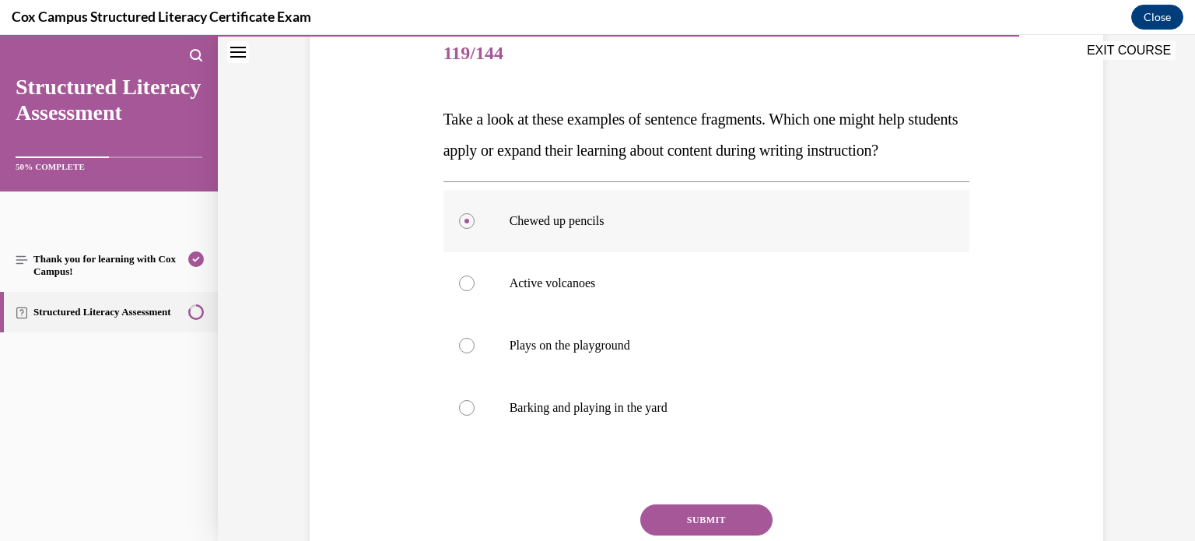
scroll to position [299, 0]
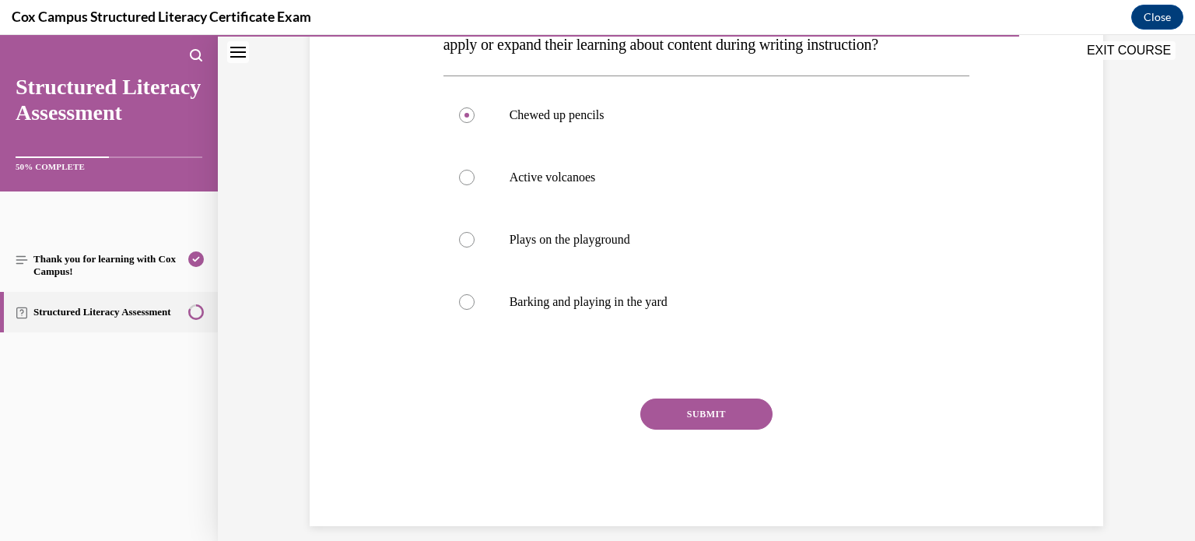
click at [714, 429] on button "SUBMIT" at bounding box center [706, 413] width 132 height 31
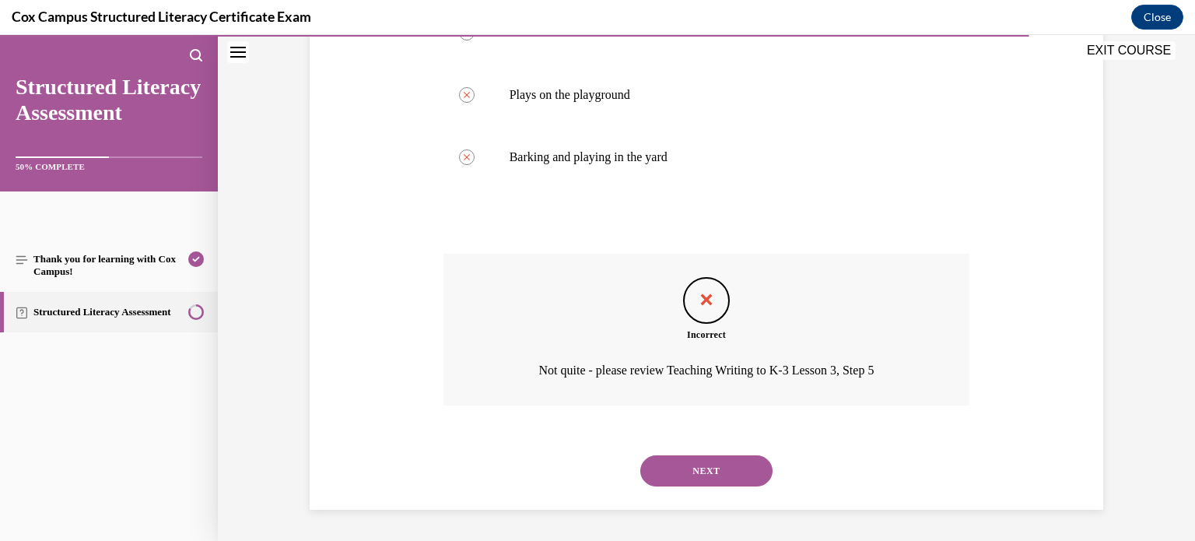
click at [664, 474] on button "NEXT" at bounding box center [706, 470] width 132 height 31
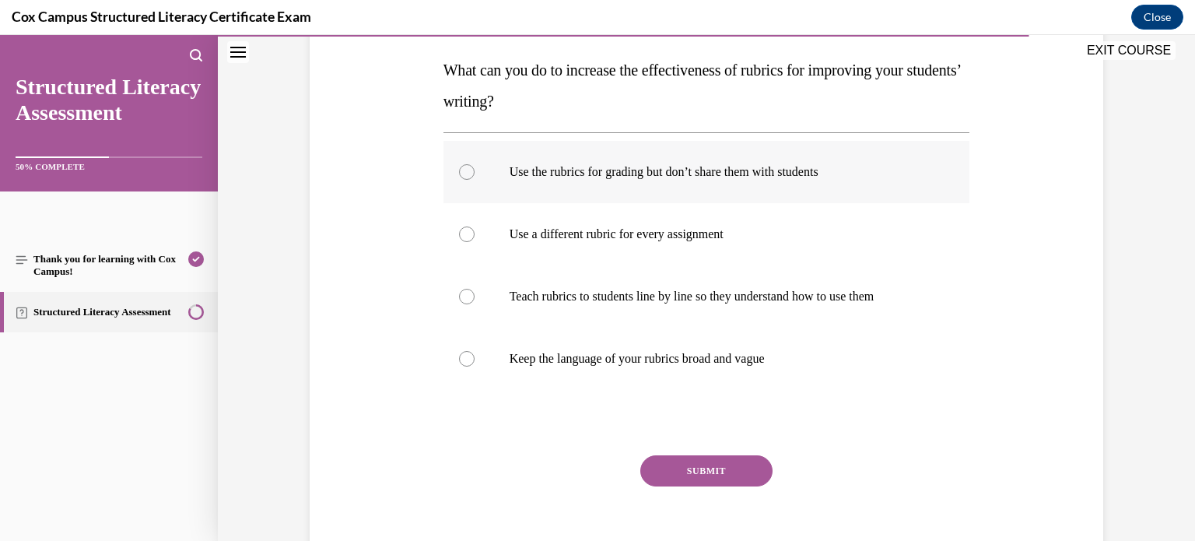
scroll to position [243, 0]
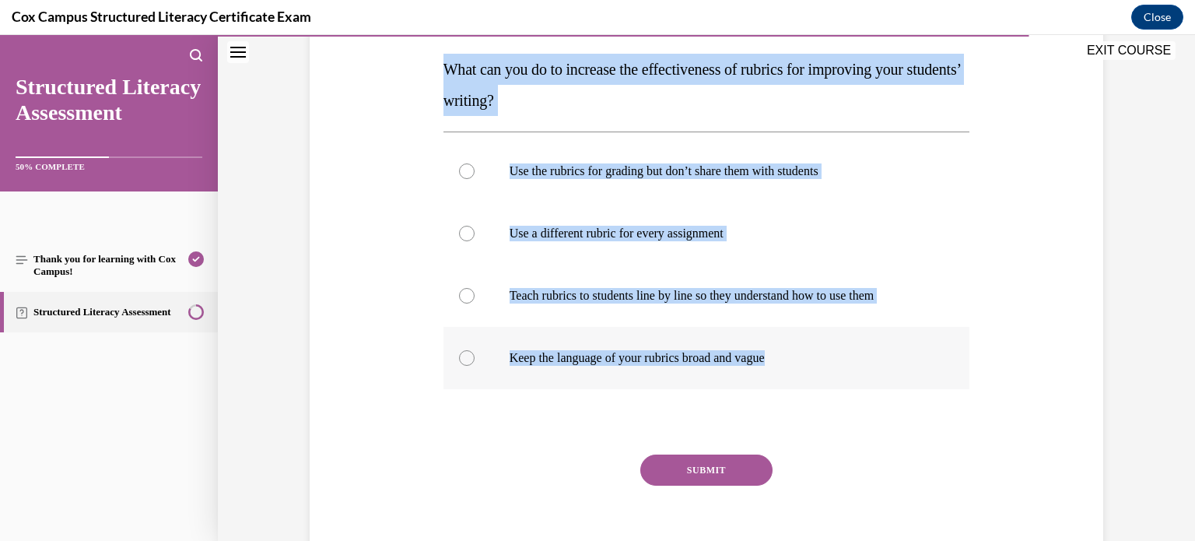
drag, startPoint x: 433, startPoint y: 60, endPoint x: 809, endPoint y: 373, distance: 489.3
click at [809, 373] on div "Question 120/144 What can you do to increase the effectiveness of rubrics for i…" at bounding box center [706, 266] width 534 height 632
click at [608, 301] on p "Teach rubrics to students line by line so they understand how to use them" at bounding box center [720, 296] width 422 height 16
click at [474, 301] on input "Teach rubrics to students line by line so they understand how to use them" at bounding box center [467, 296] width 16 height 16
radio input "true"
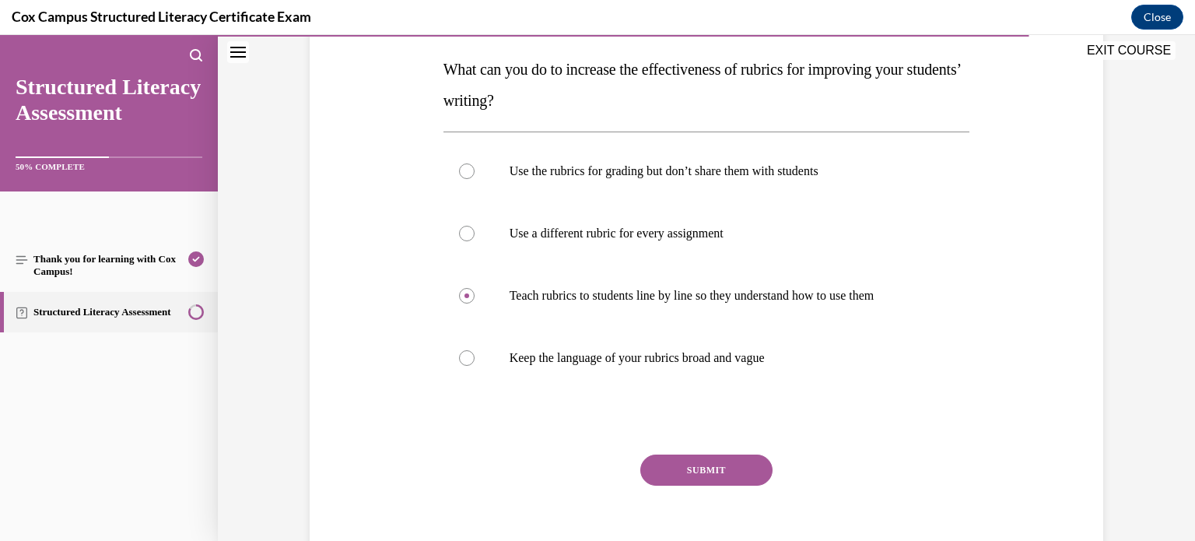
click at [685, 468] on button "SUBMIT" at bounding box center [706, 469] width 132 height 31
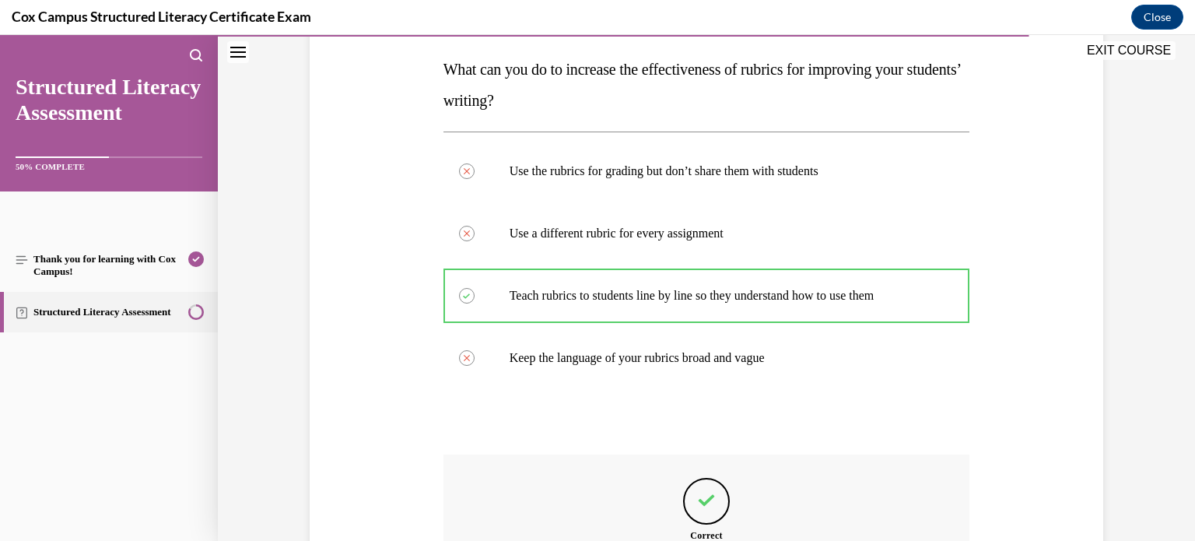
scroll to position [443, 0]
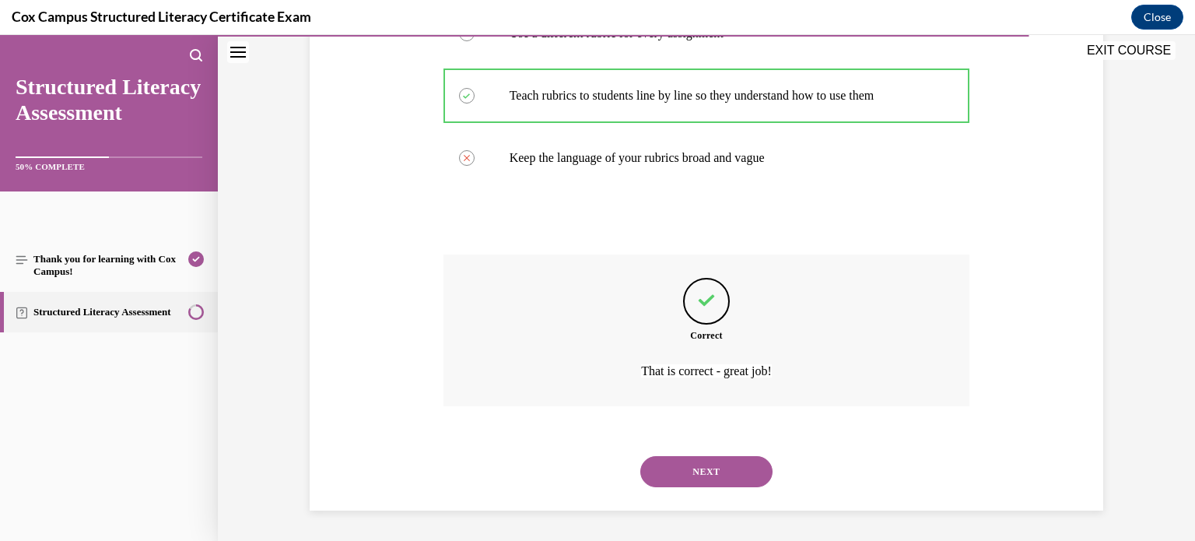
click at [755, 476] on button "NEXT" at bounding box center [706, 471] width 132 height 31
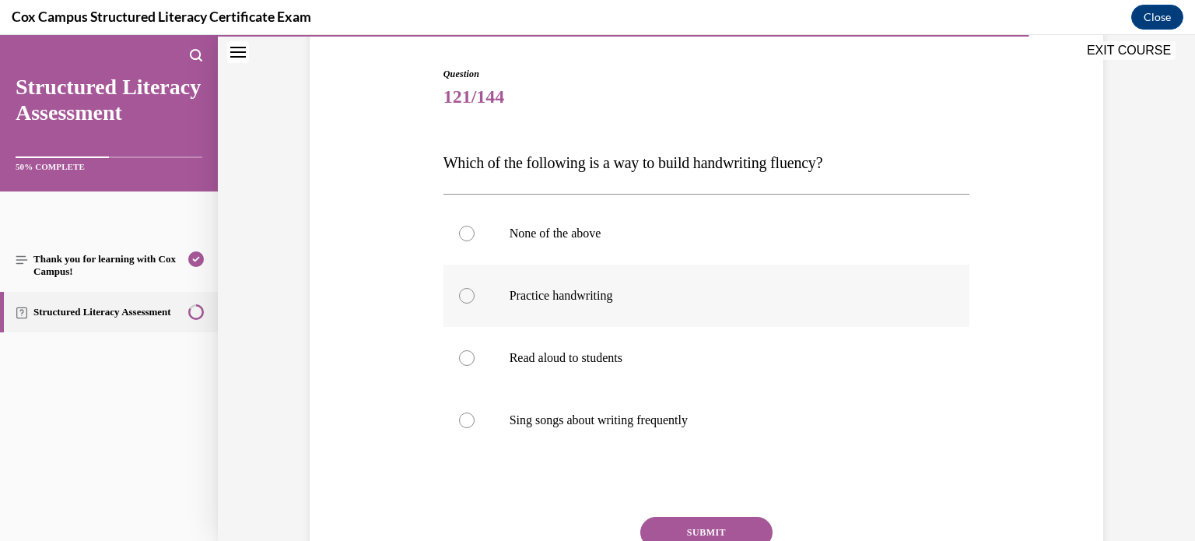
scroll to position [191, 0]
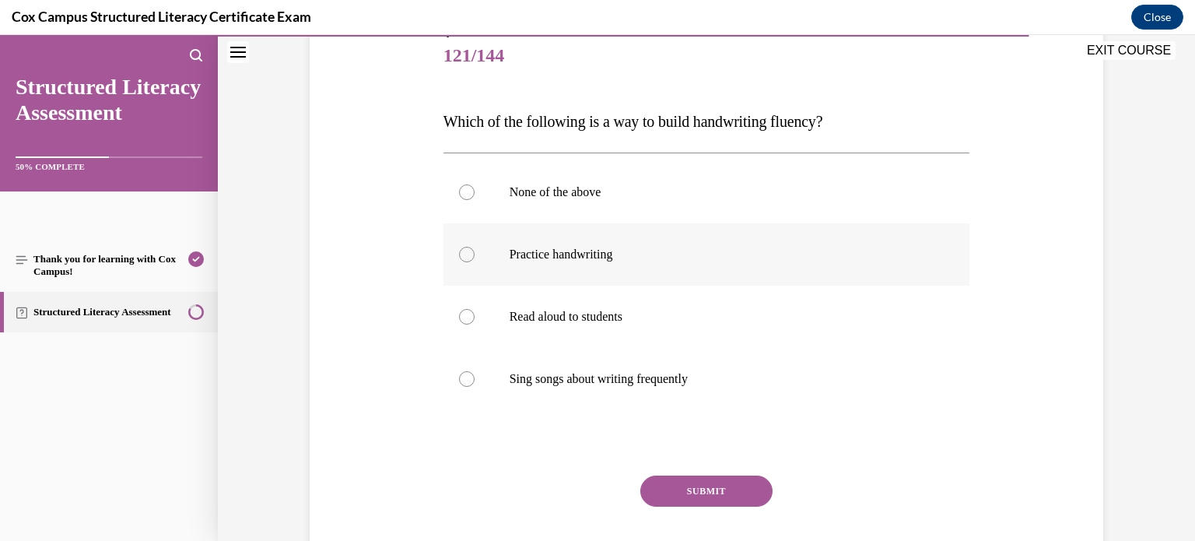
click at [551, 263] on label "Practice handwriting" at bounding box center [706, 254] width 527 height 62
click at [474, 262] on input "Practice handwriting" at bounding box center [467, 255] width 16 height 16
radio input "true"
click at [681, 484] on button "SUBMIT" at bounding box center [706, 490] width 132 height 31
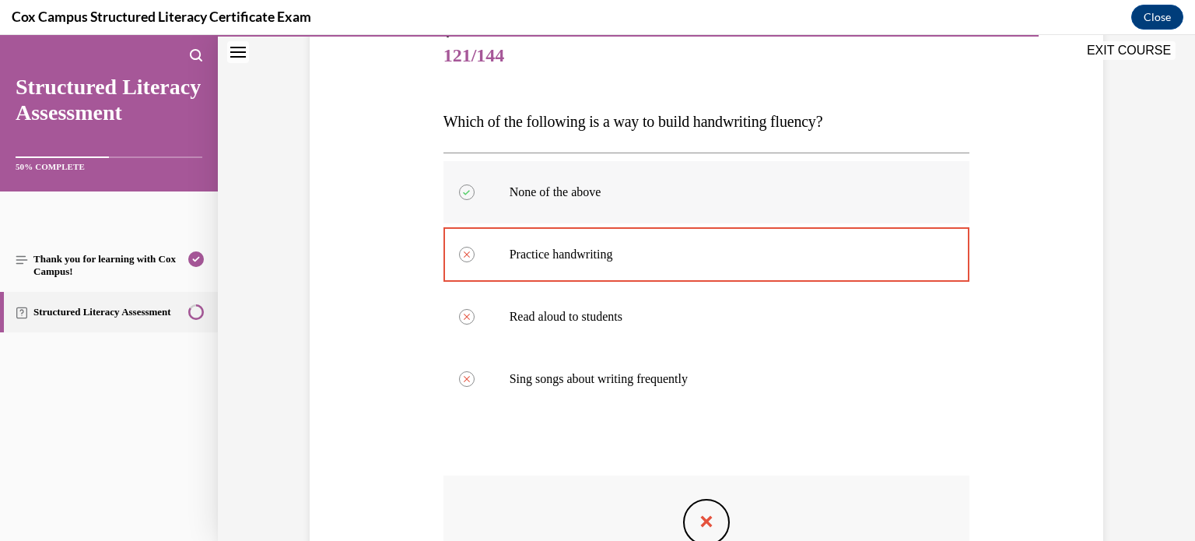
scroll to position [411, 0]
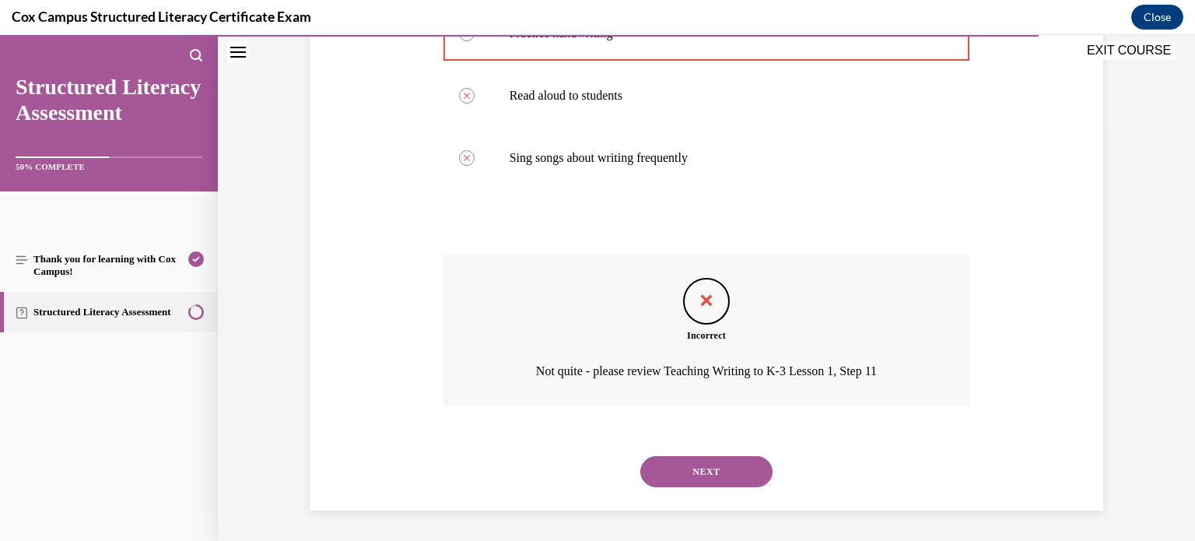
click at [666, 459] on button "NEXT" at bounding box center [706, 471] width 132 height 31
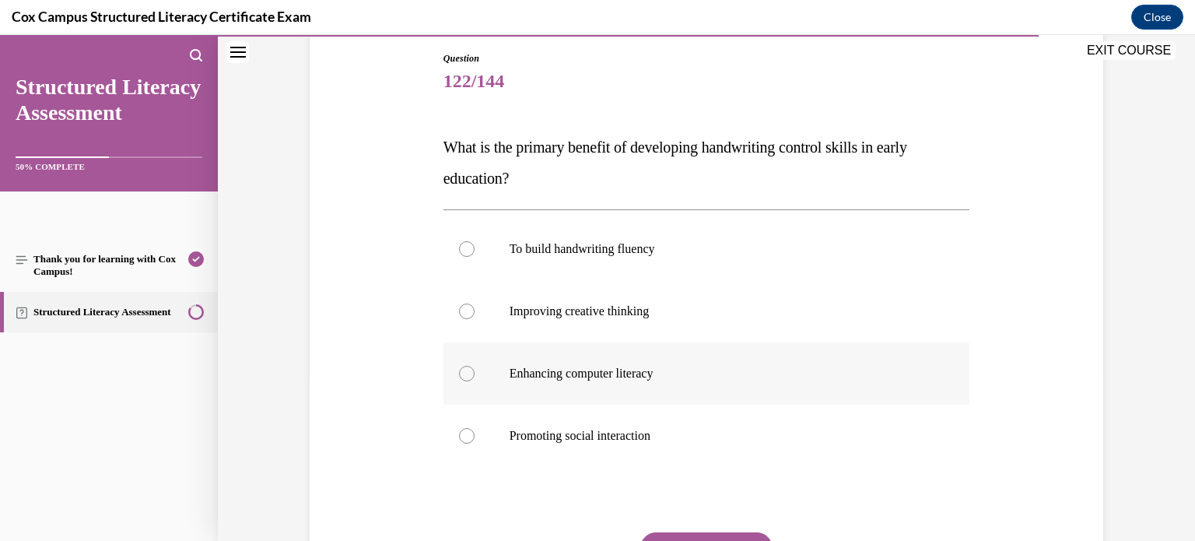
scroll to position [167, 0]
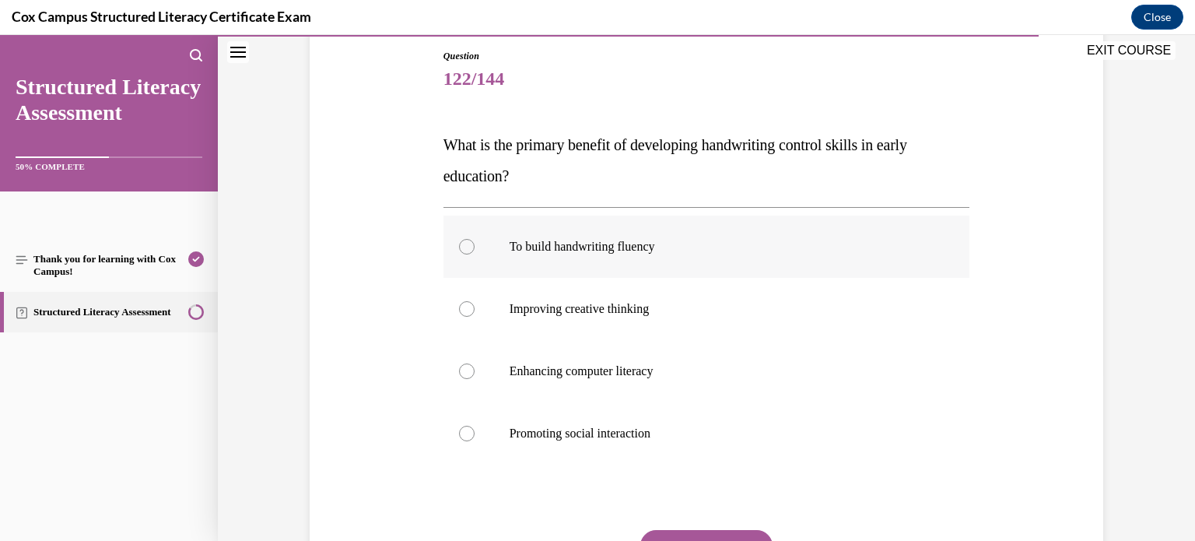
click at [565, 237] on label "To build handwriting fluency" at bounding box center [706, 246] width 527 height 62
click at [474, 239] on input "To build handwriting fluency" at bounding box center [467, 247] width 16 height 16
radio input "true"
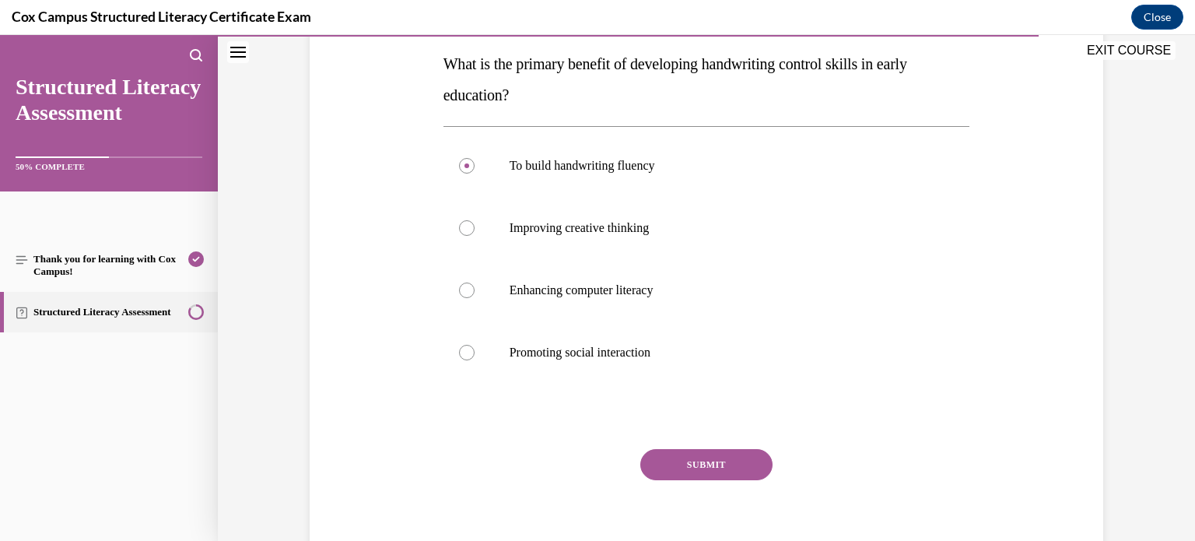
click at [692, 454] on button "SUBMIT" at bounding box center [706, 464] width 132 height 31
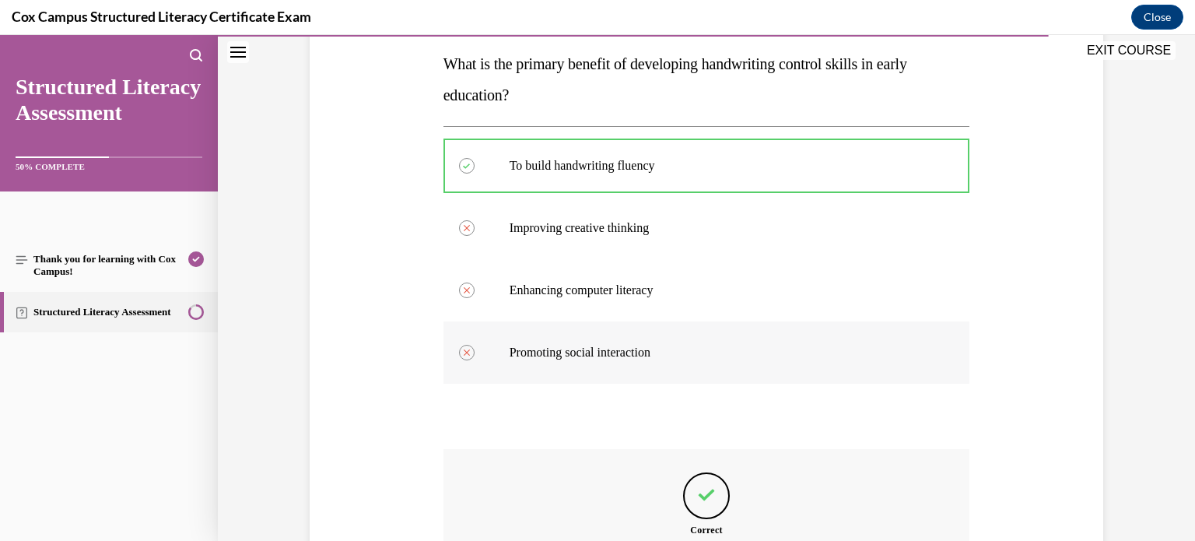
scroll to position [443, 0]
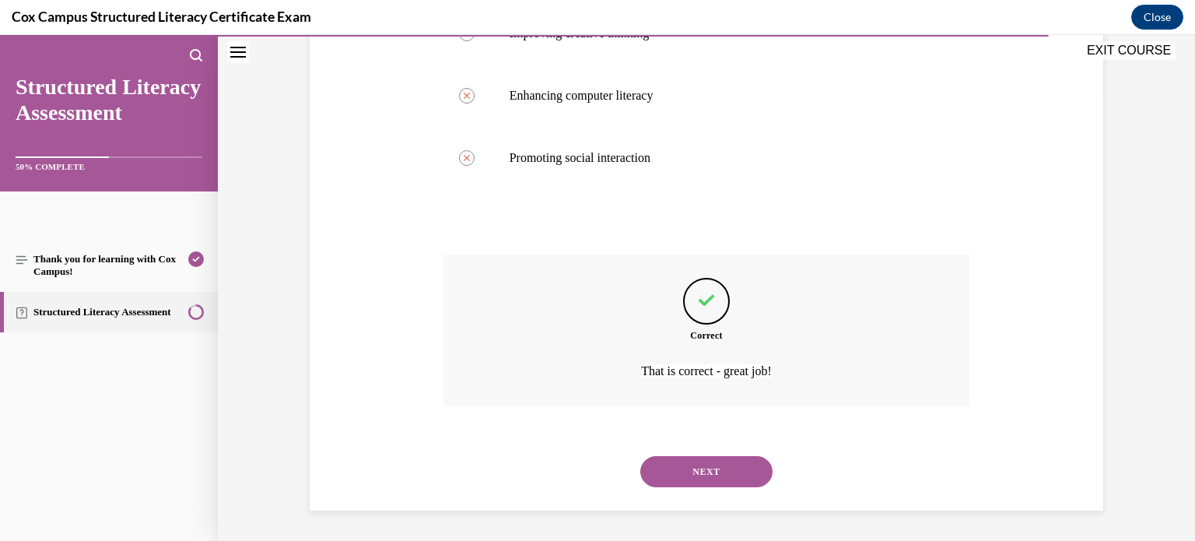
click at [709, 472] on button "NEXT" at bounding box center [706, 471] width 132 height 31
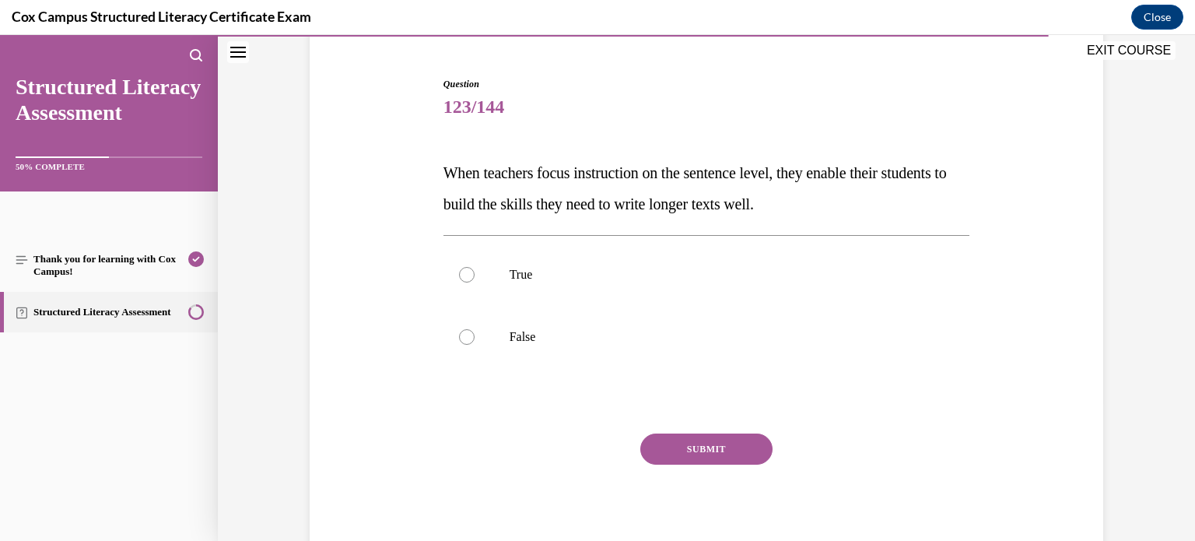
scroll to position [141, 0]
click at [488, 269] on label "True" at bounding box center [706, 273] width 527 height 62
click at [474, 269] on input "True" at bounding box center [467, 273] width 16 height 16
radio input "true"
click at [730, 450] on button "SUBMIT" at bounding box center [706, 447] width 132 height 31
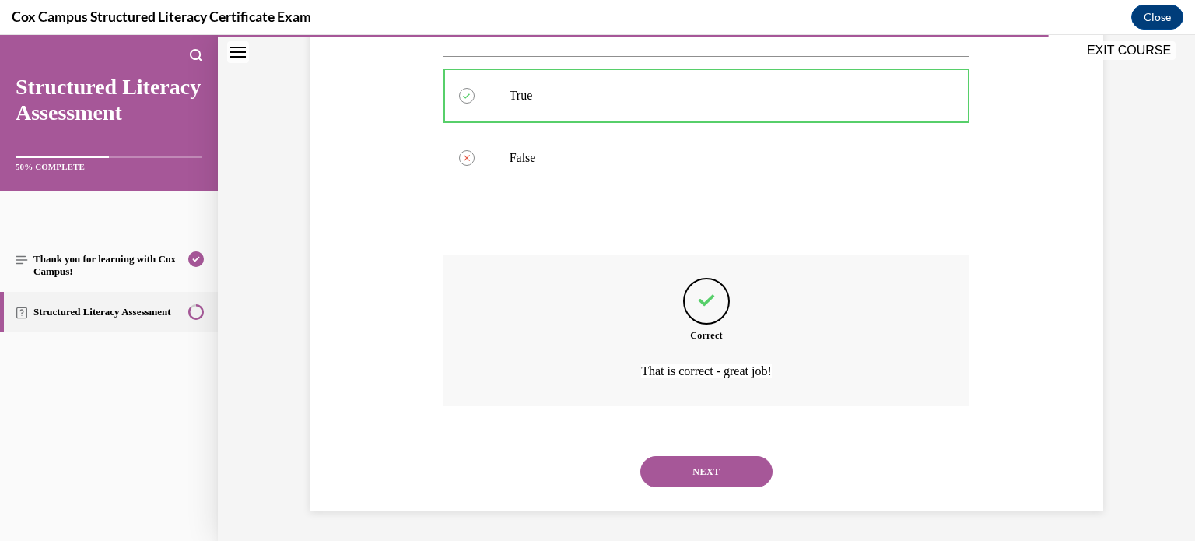
click at [671, 467] on button "NEXT" at bounding box center [706, 471] width 132 height 31
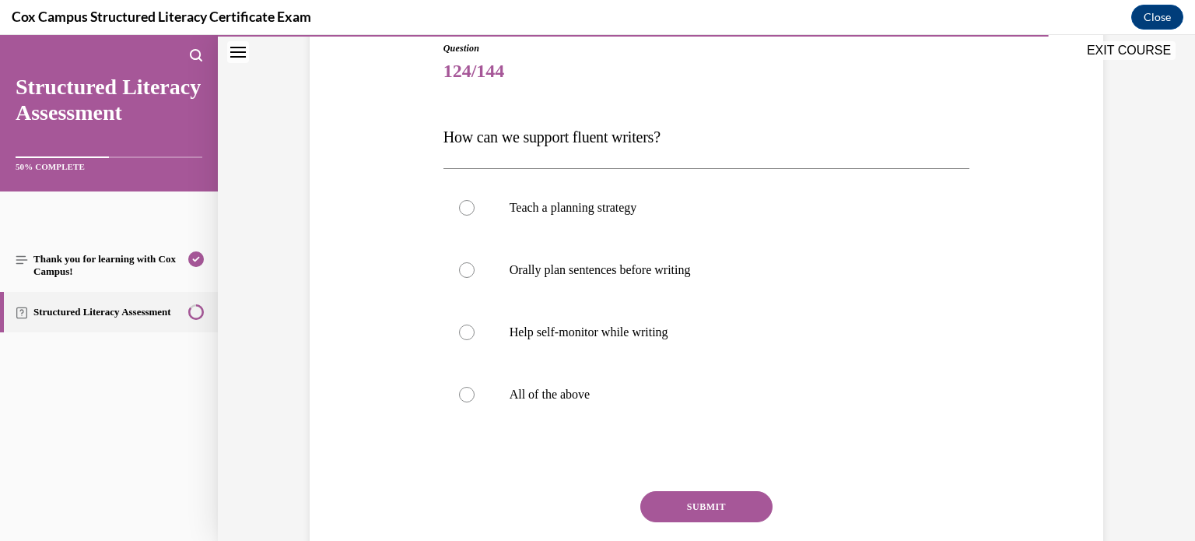
scroll to position [184, 0]
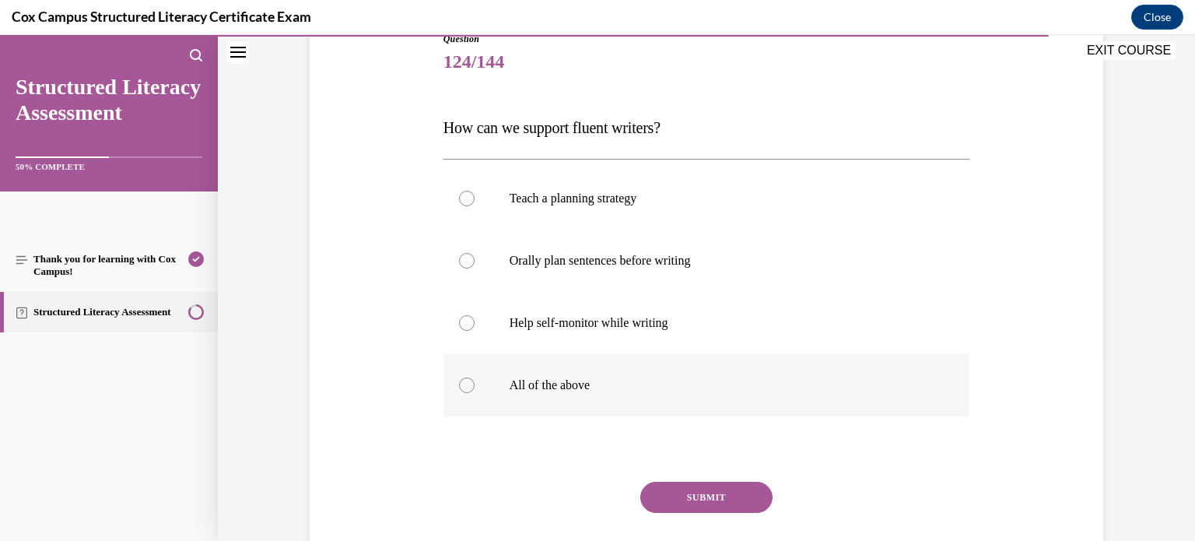
click at [539, 391] on p "All of the above" at bounding box center [720, 385] width 422 height 16
click at [474, 391] on input "All of the above" at bounding box center [467, 385] width 16 height 16
radio input "true"
click at [700, 515] on div "SUBMIT NEXT" at bounding box center [706, 545] width 527 height 128
click at [708, 500] on button "SUBMIT" at bounding box center [706, 496] width 132 height 31
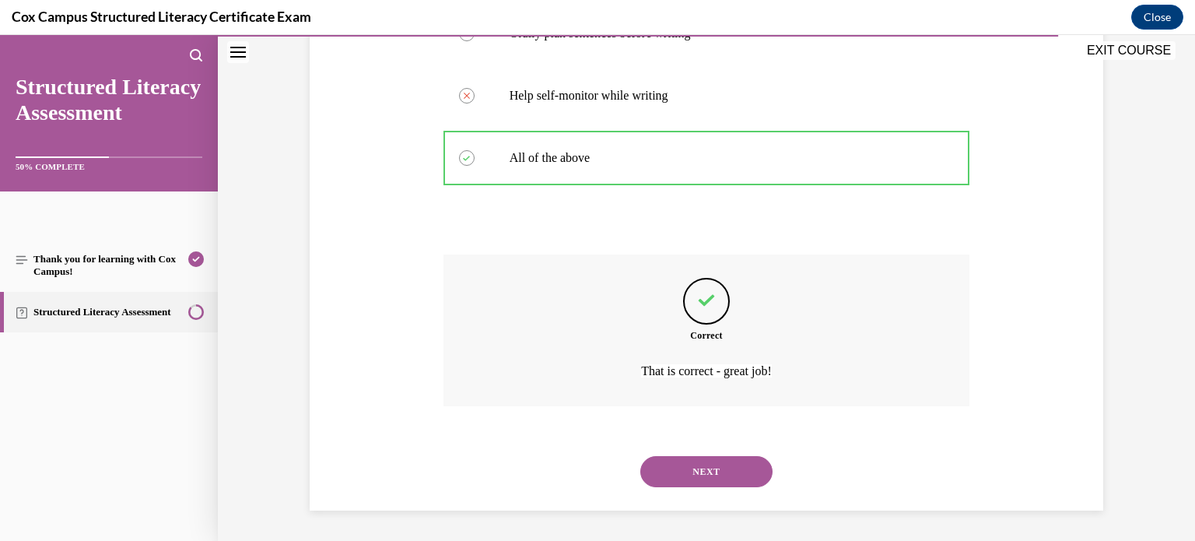
click at [669, 460] on button "NEXT" at bounding box center [706, 471] width 132 height 31
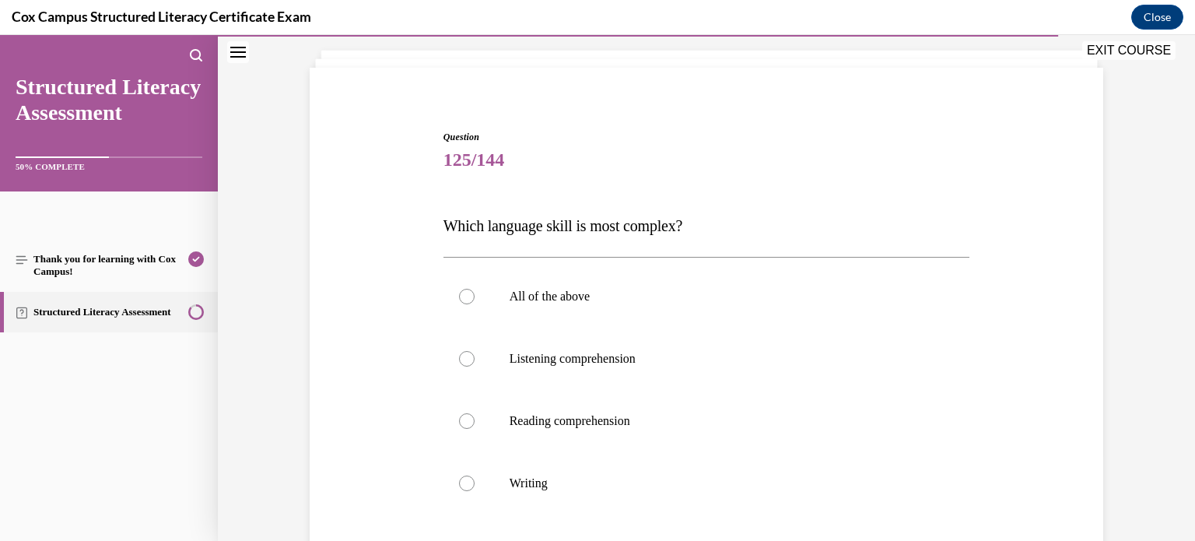
scroll to position [100, 0]
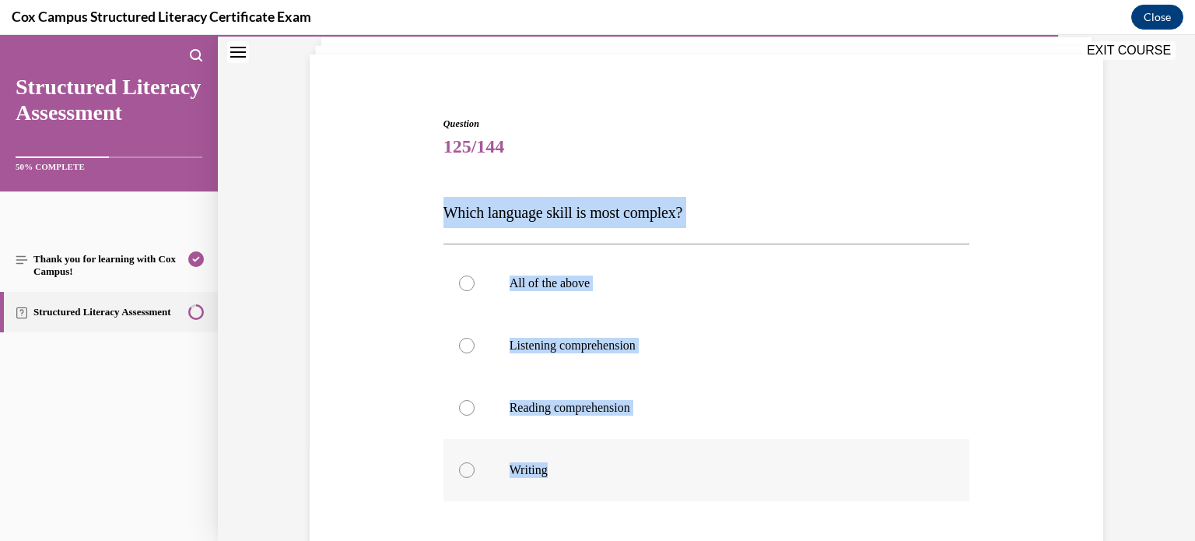
drag, startPoint x: 440, startPoint y: 212, endPoint x: 706, endPoint y: 460, distance: 363.8
click at [706, 460] on div "Question 125/144 Which language skill is most complex? All of the above Listeni…" at bounding box center [706, 405] width 527 height 577
click at [481, 345] on label "Listening comprehension" at bounding box center [706, 345] width 527 height 62
click at [474, 345] on input "Listening comprehension" at bounding box center [467, 346] width 16 height 16
radio input "true"
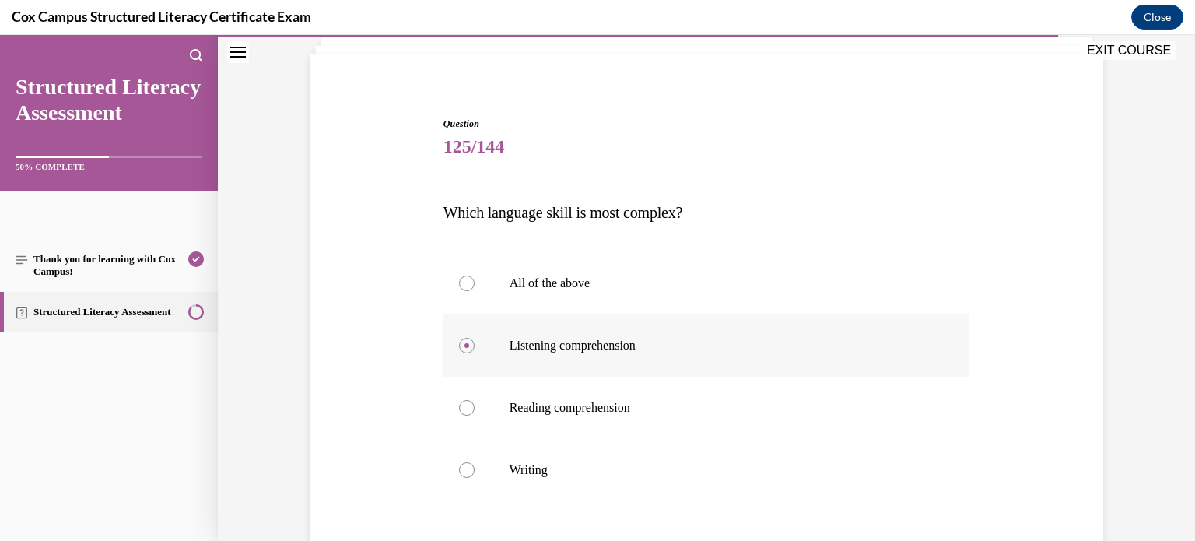
scroll to position [236, 0]
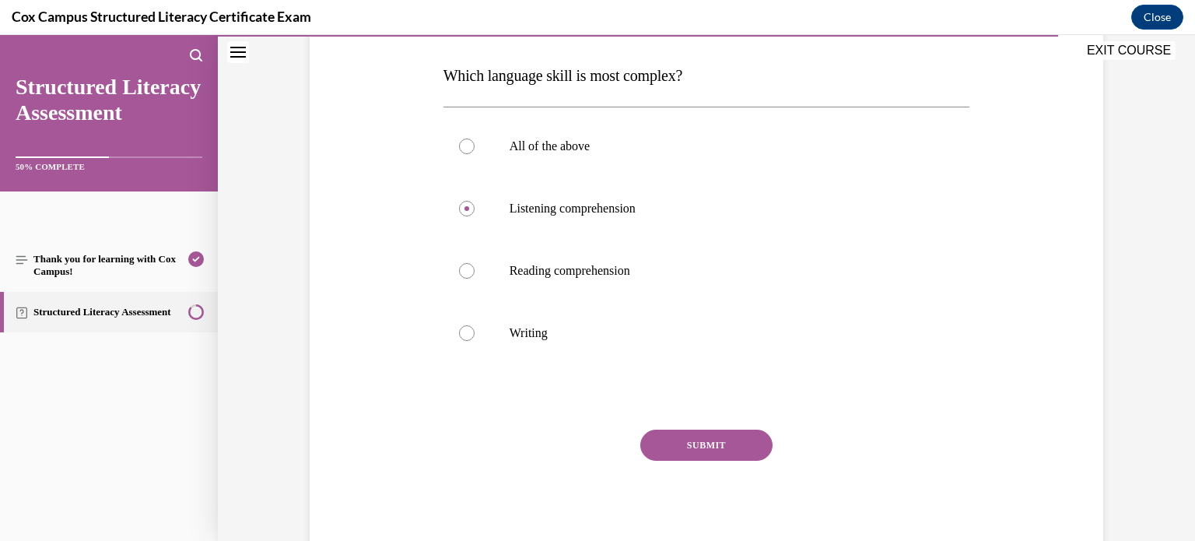
click at [691, 447] on button "SUBMIT" at bounding box center [706, 444] width 132 height 31
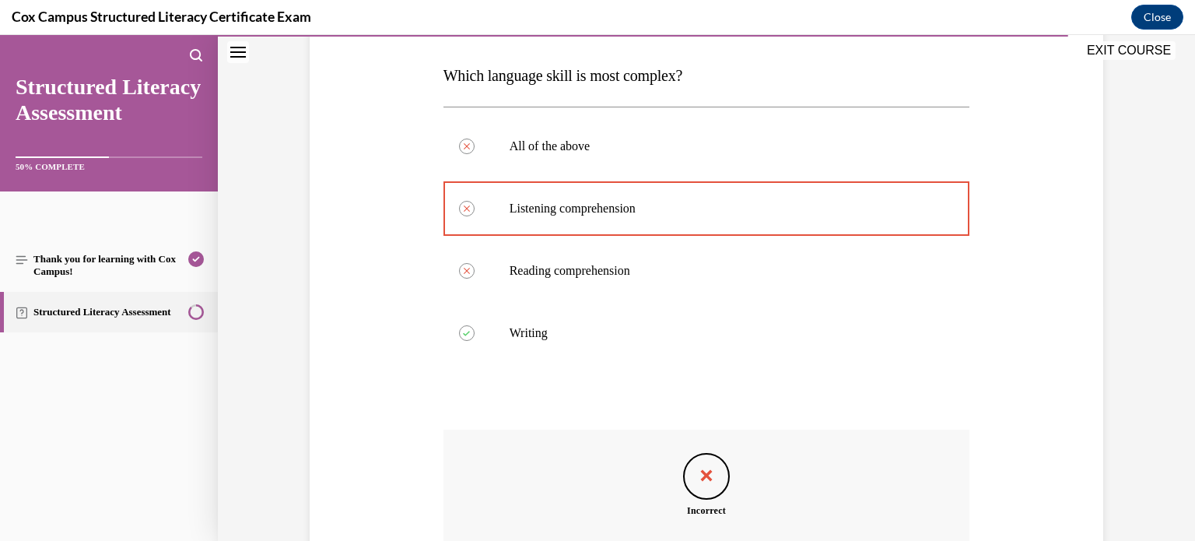
scroll to position [411, 0]
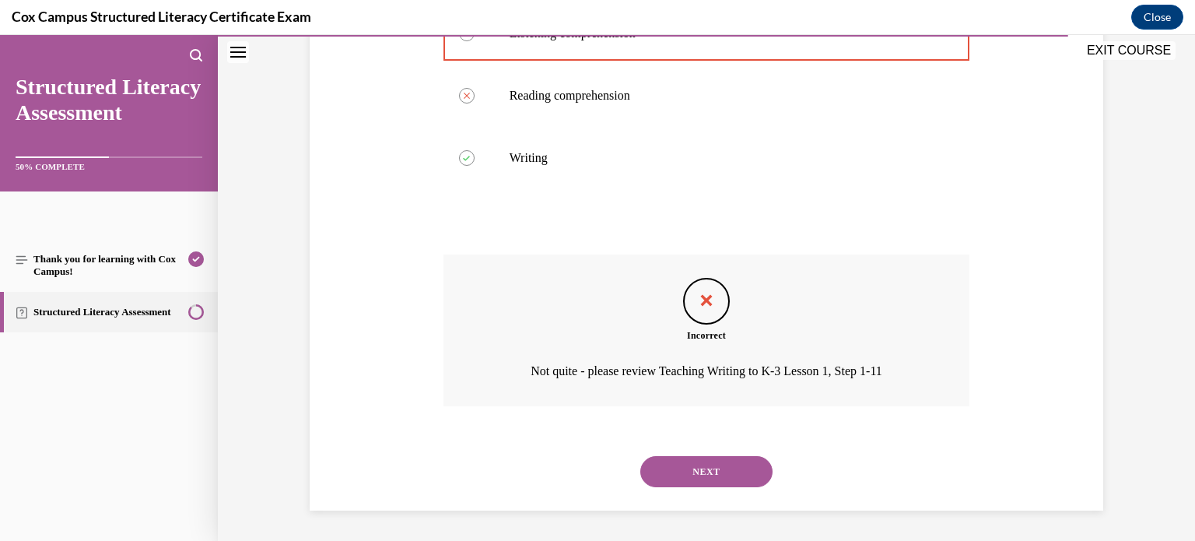
click at [746, 472] on button "NEXT" at bounding box center [706, 471] width 132 height 31
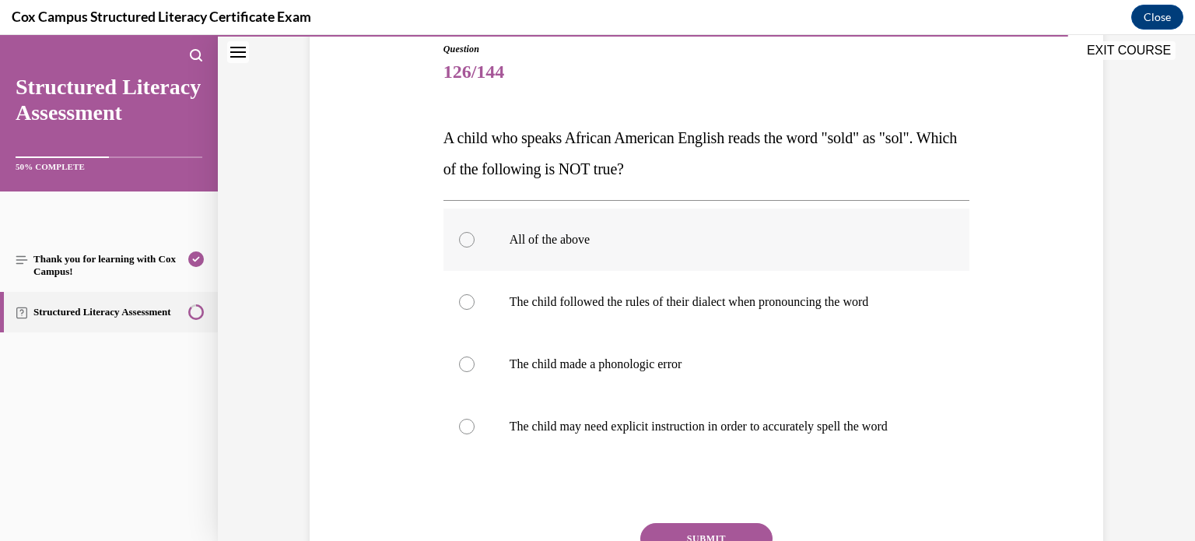
scroll to position [174, 0]
click at [600, 240] on p "All of the above" at bounding box center [720, 240] width 422 height 16
click at [474, 240] on input "All of the above" at bounding box center [467, 240] width 16 height 16
radio input "true"
click at [667, 527] on button "SUBMIT" at bounding box center [706, 538] width 132 height 31
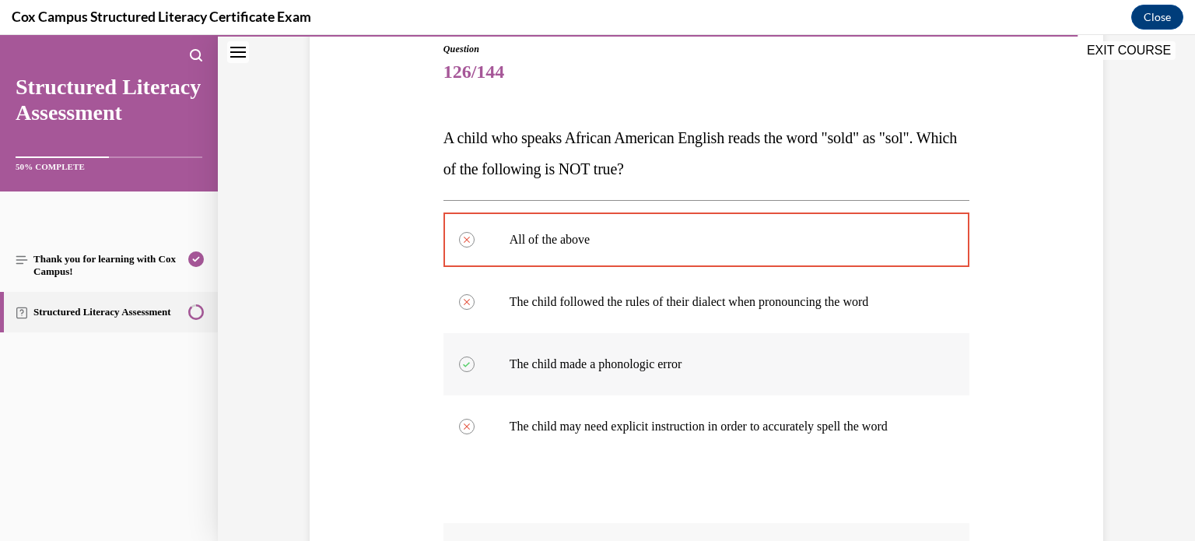
scroll to position [464, 0]
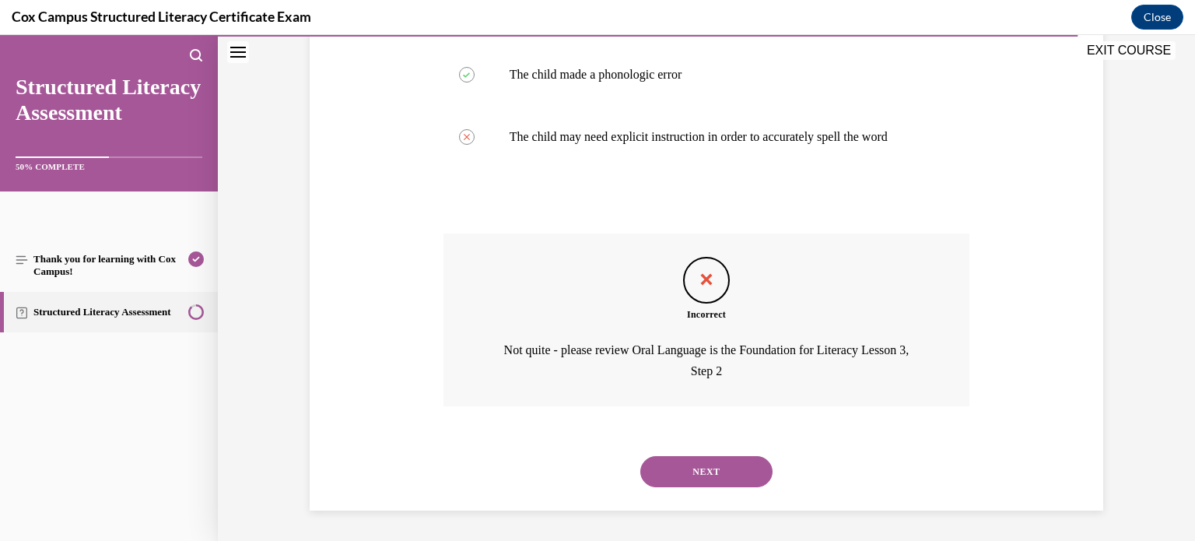
click at [674, 456] on button "NEXT" at bounding box center [706, 471] width 132 height 31
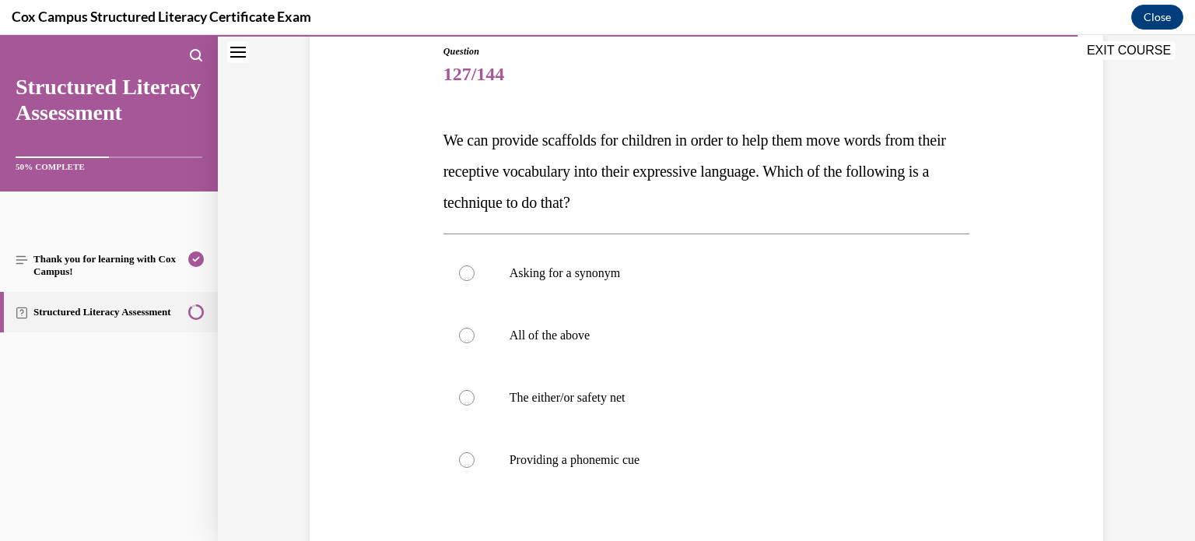
scroll to position [277, 0]
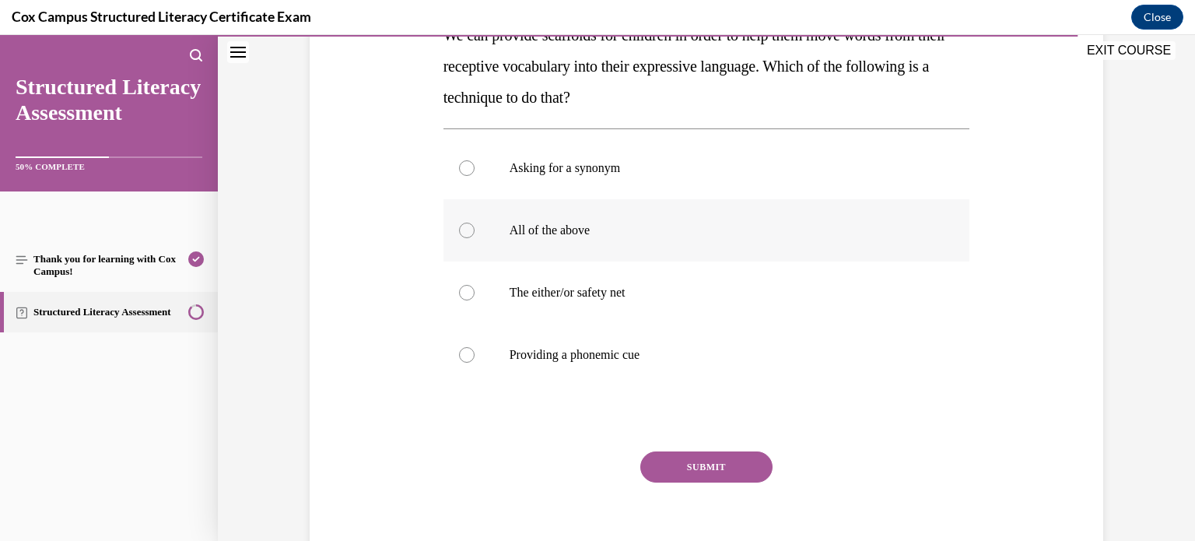
click at [530, 229] on p "All of the above" at bounding box center [720, 230] width 422 height 16
click at [474, 229] on input "All of the above" at bounding box center [467, 230] width 16 height 16
radio input "true"
click at [710, 472] on button "SUBMIT" at bounding box center [706, 466] width 132 height 31
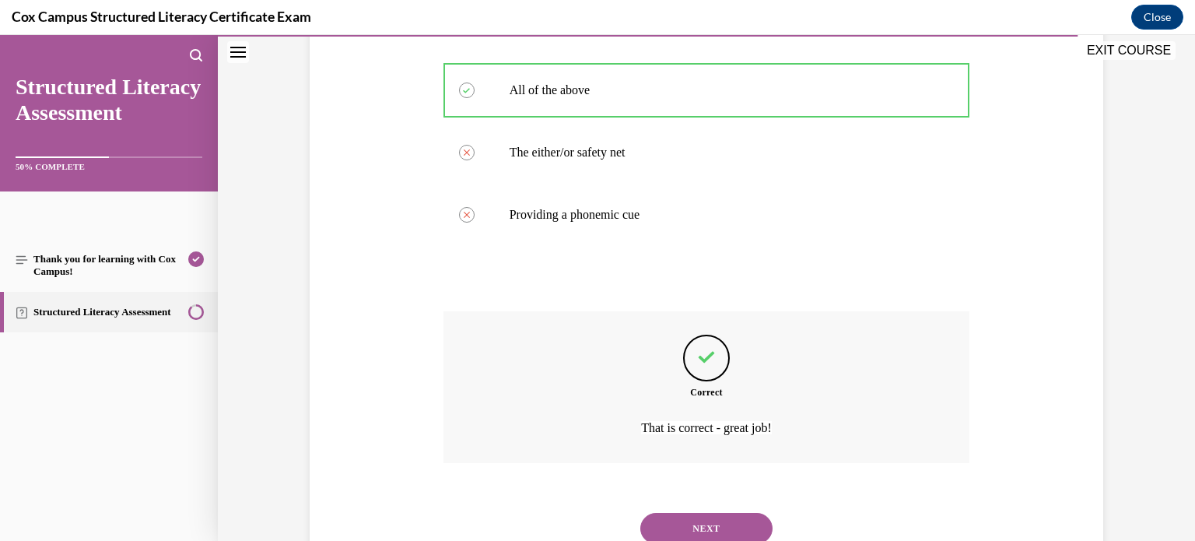
click at [663, 530] on button "NEXT" at bounding box center [706, 528] width 132 height 31
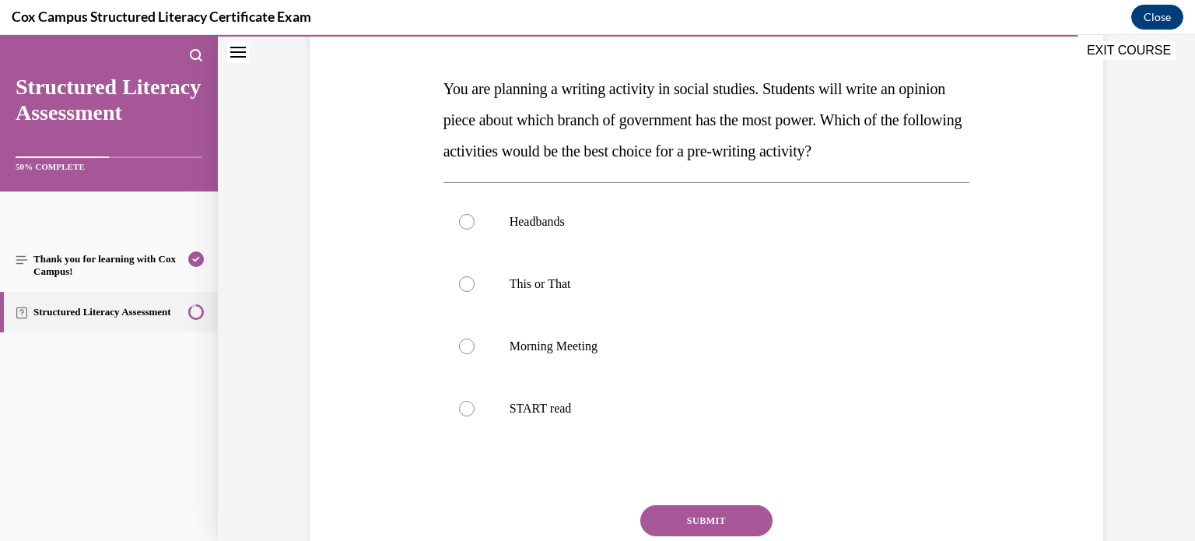
scroll to position [224, 0]
click at [538, 404] on p "START read" at bounding box center [720, 408] width 422 height 16
click at [474, 404] on input "START read" at bounding box center [467, 408] width 16 height 16
radio input "true"
click at [666, 511] on button "SUBMIT" at bounding box center [706, 519] width 132 height 31
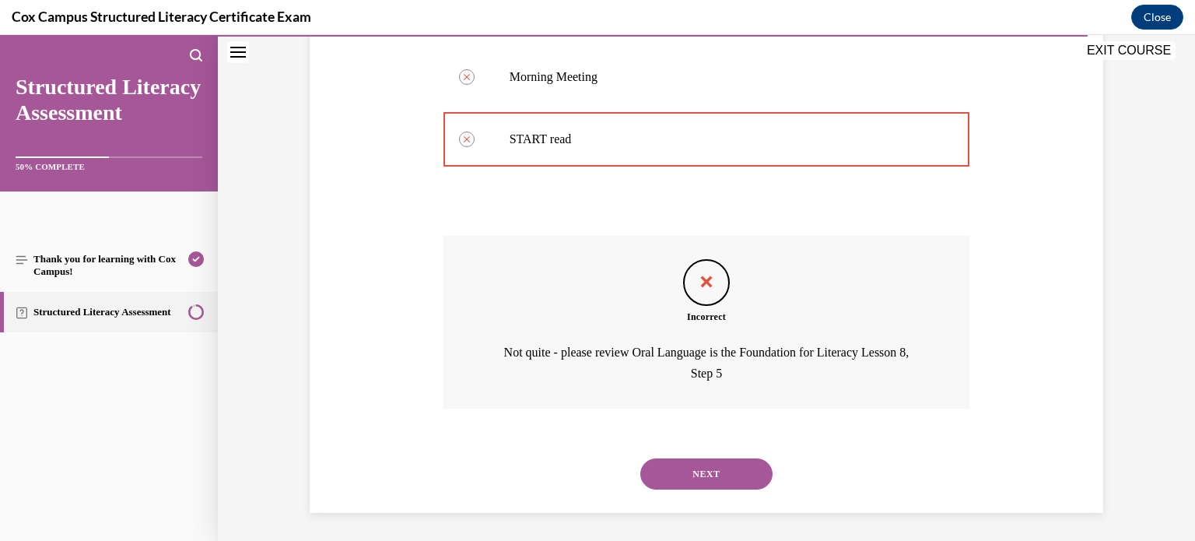
scroll to position [495, 0]
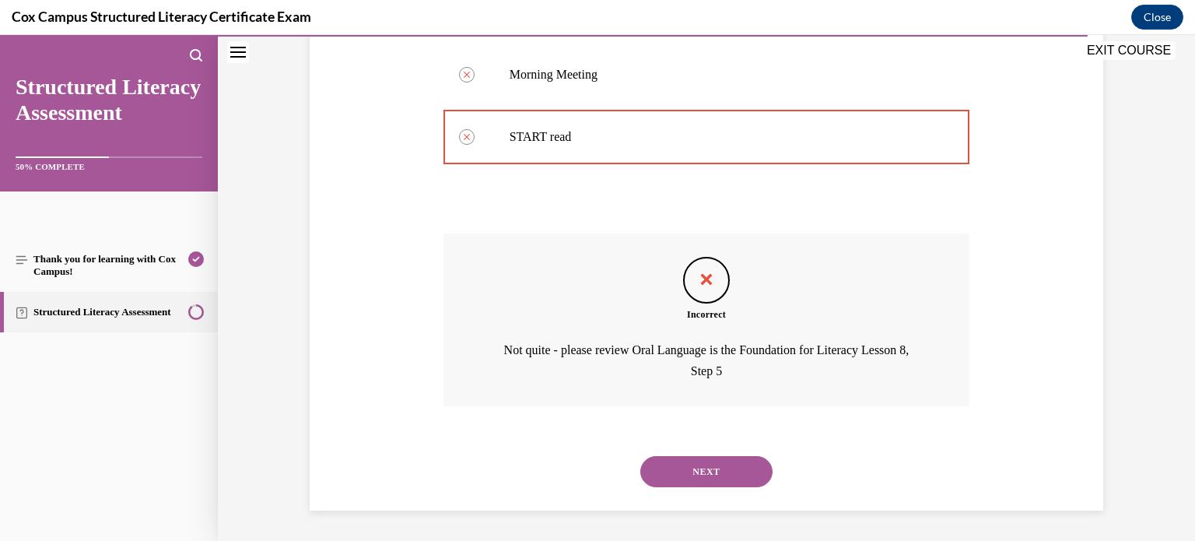
click at [691, 477] on button "NEXT" at bounding box center [706, 471] width 132 height 31
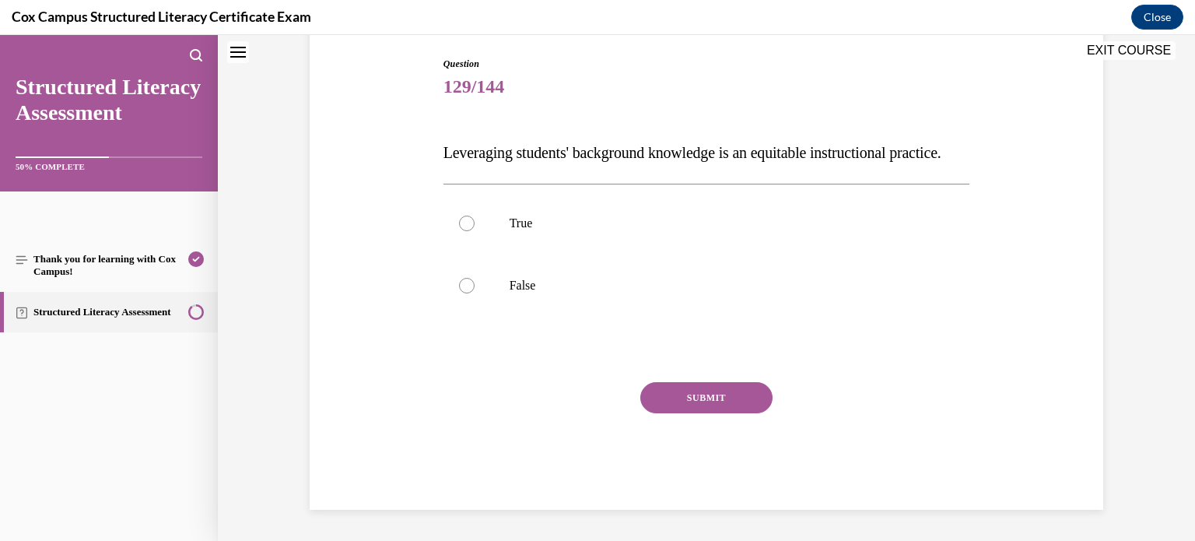
scroll to position [47, 0]
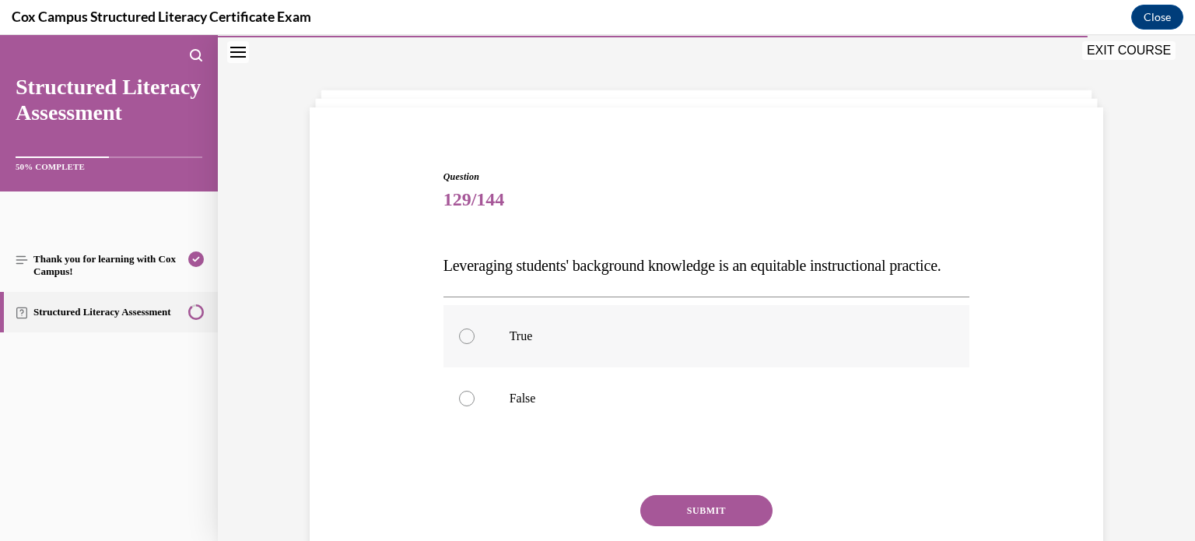
click at [497, 367] on label "True" at bounding box center [706, 336] width 527 height 62
click at [474, 344] on input "True" at bounding box center [467, 336] width 16 height 16
radio input "true"
click at [686, 526] on button "SUBMIT" at bounding box center [706, 510] width 132 height 31
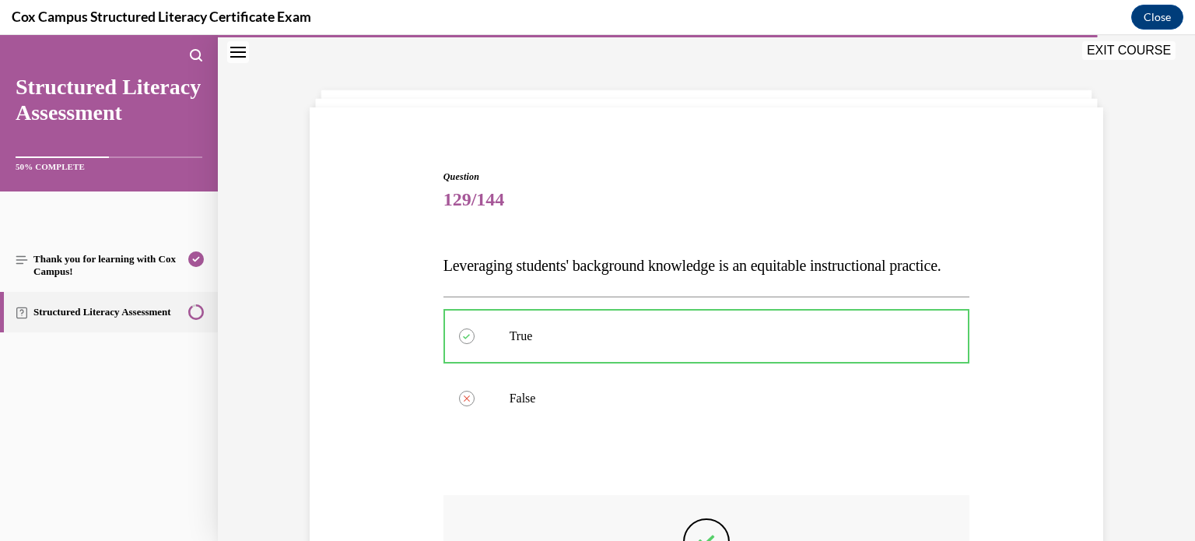
scroll to position [243, 0]
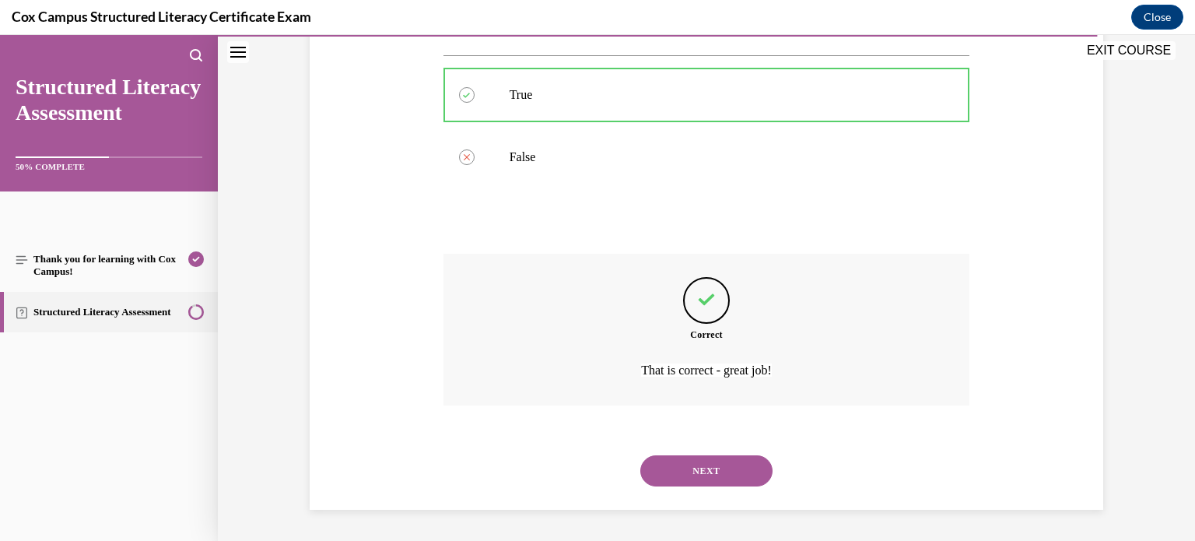
click at [671, 471] on button "NEXT" at bounding box center [706, 470] width 132 height 31
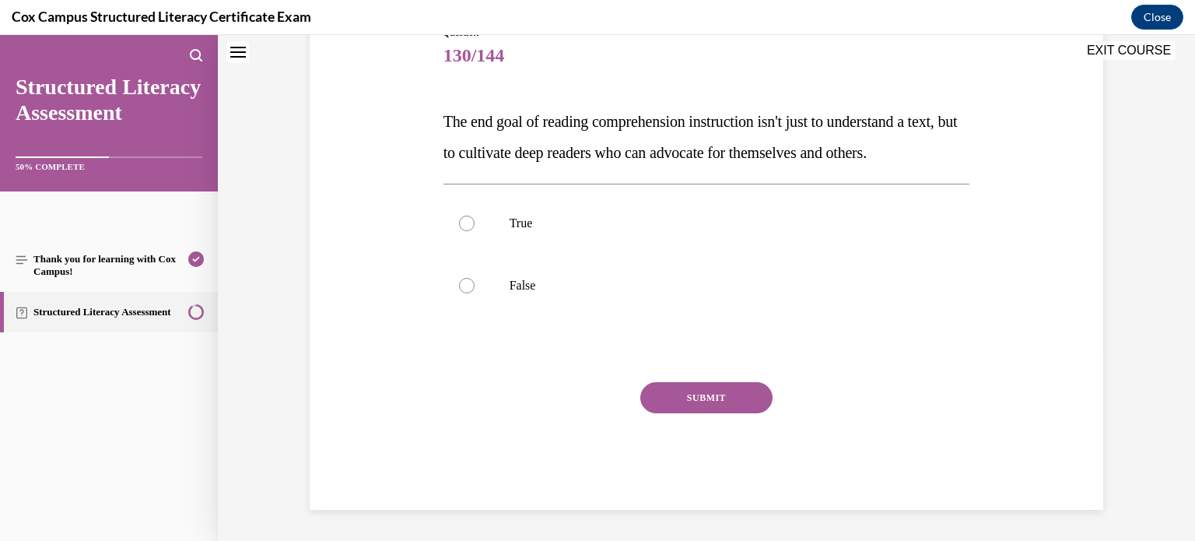
scroll to position [47, 0]
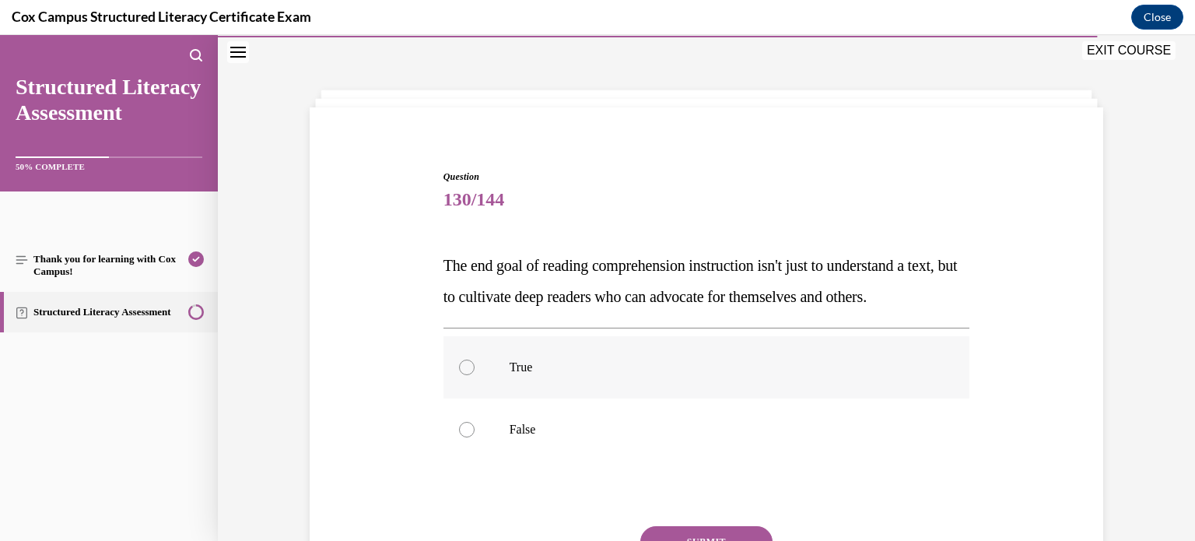
click at [545, 398] on label "True" at bounding box center [706, 367] width 527 height 62
click at [474, 375] on input "True" at bounding box center [467, 367] width 16 height 16
radio input "true"
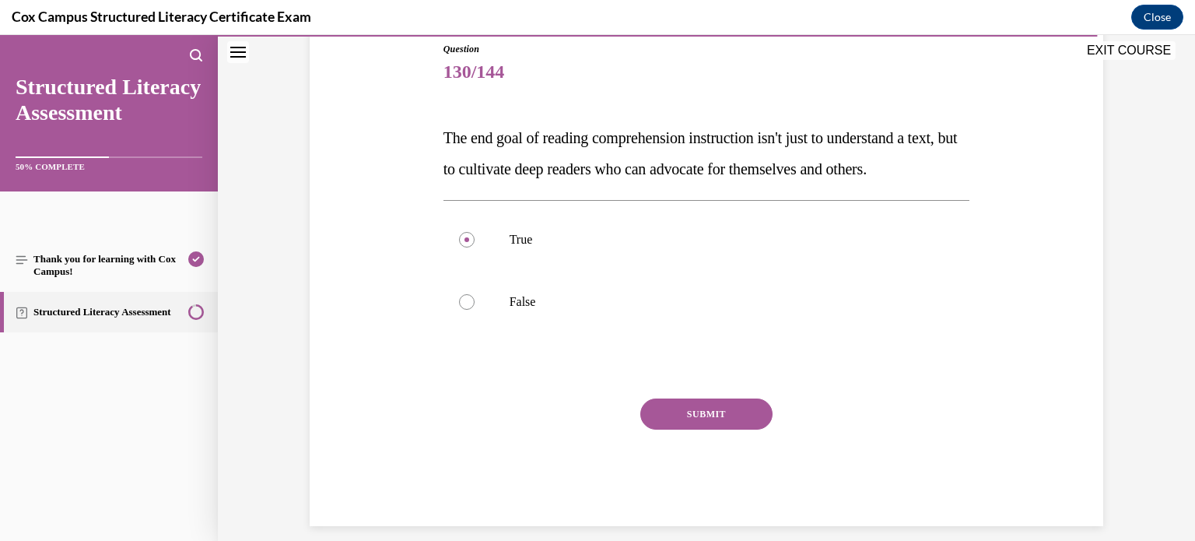
click at [674, 429] on button "SUBMIT" at bounding box center [706, 413] width 132 height 31
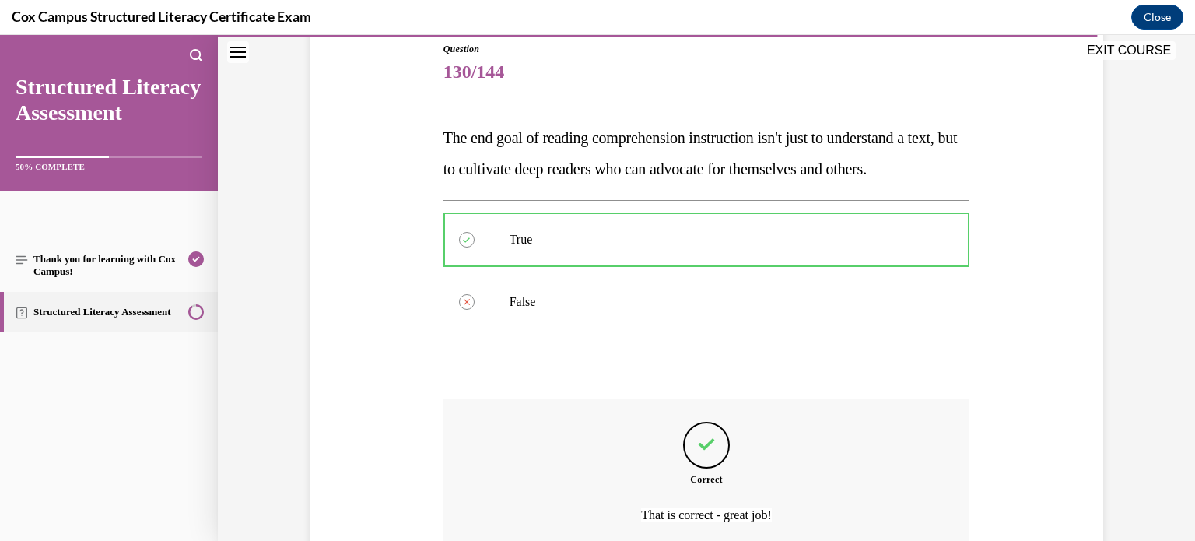
scroll to position [349, 0]
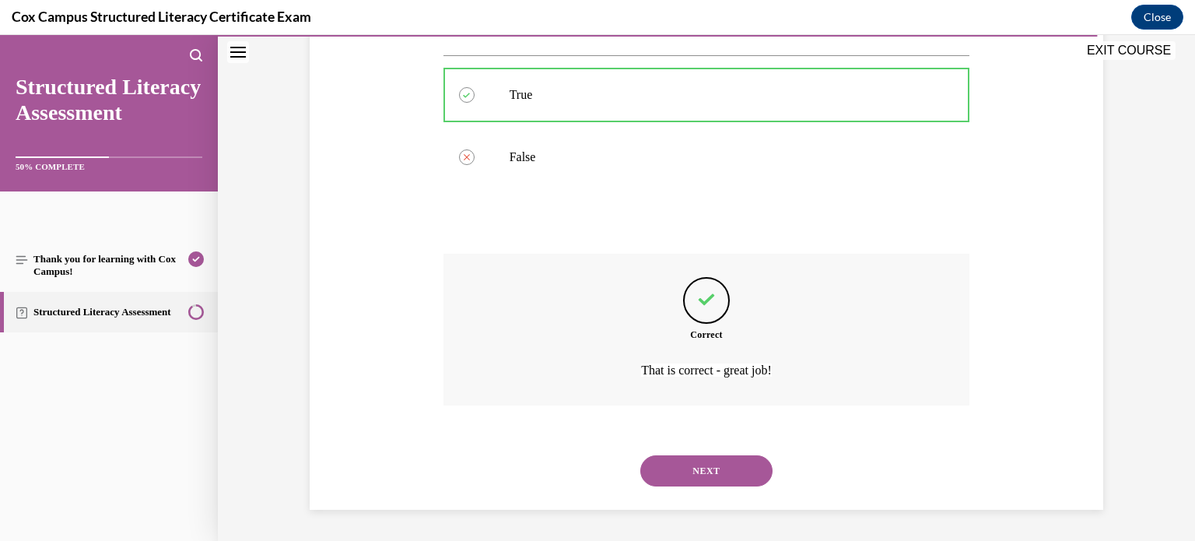
click at [681, 472] on button "NEXT" at bounding box center [706, 470] width 132 height 31
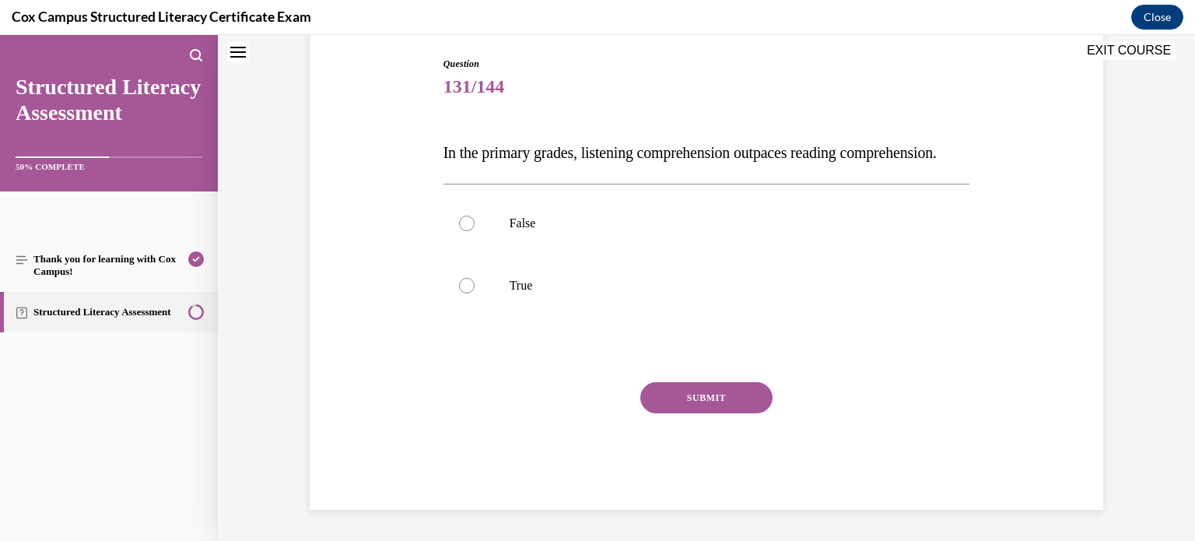
scroll to position [47, 0]
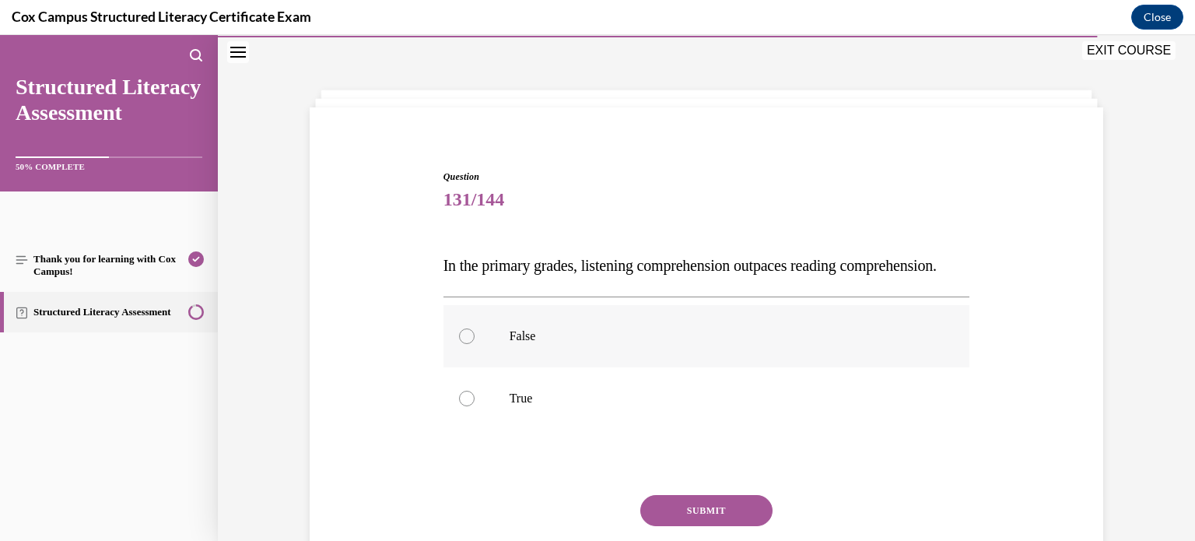
click at [509, 344] on p "False" at bounding box center [720, 336] width 422 height 16
click at [474, 344] on input "False" at bounding box center [467, 336] width 16 height 16
radio input "true"
click at [517, 415] on label "True" at bounding box center [706, 398] width 527 height 62
click at [474, 406] on input "True" at bounding box center [467, 398] width 16 height 16
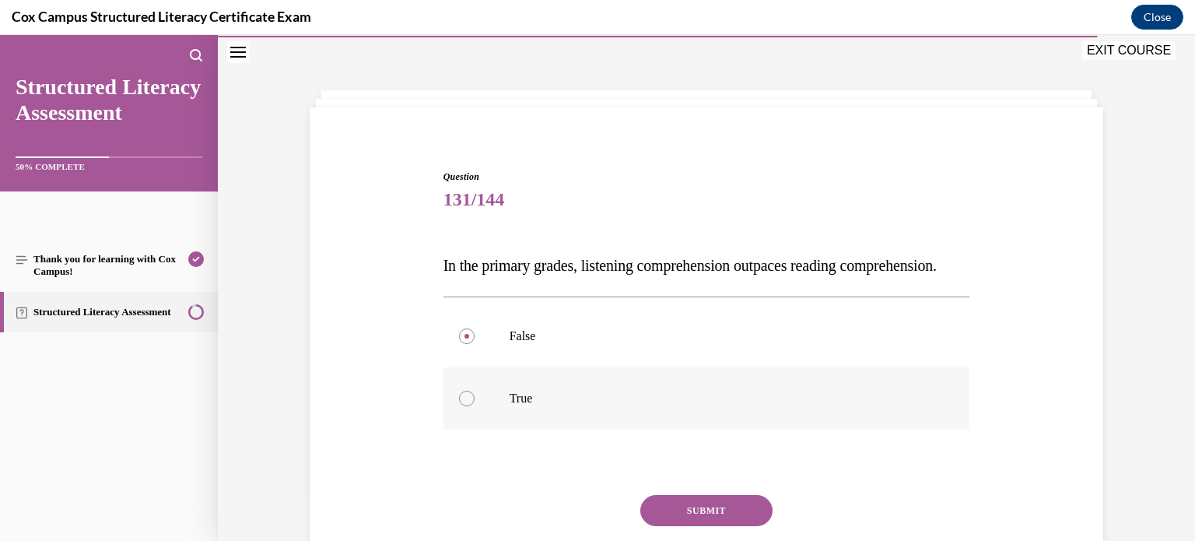
radio input "true"
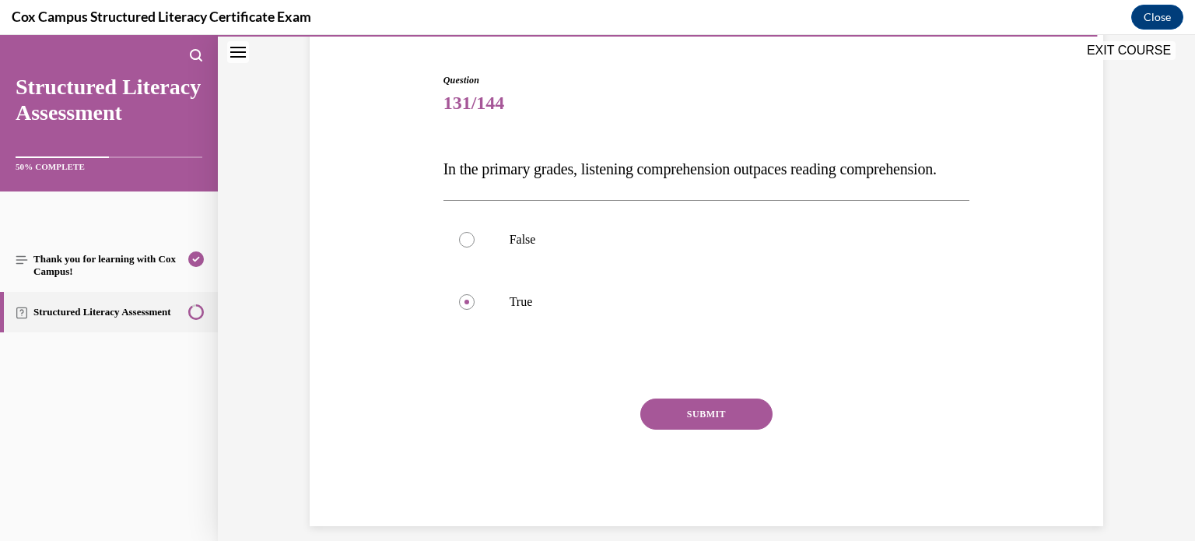
click at [662, 429] on button "SUBMIT" at bounding box center [706, 413] width 132 height 31
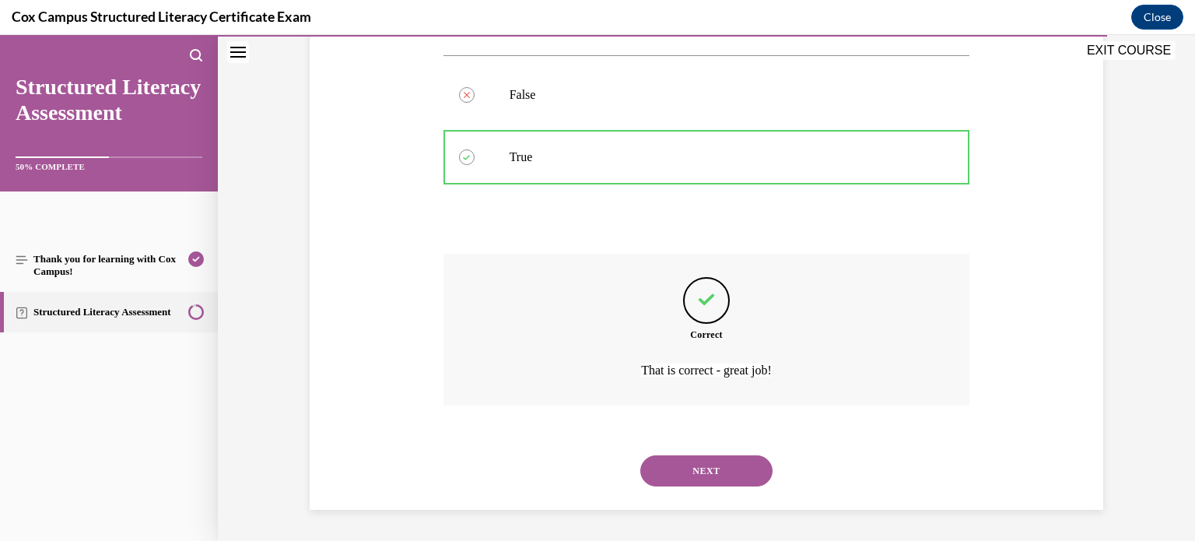
scroll to position [317, 0]
click at [678, 479] on button "NEXT" at bounding box center [706, 470] width 132 height 31
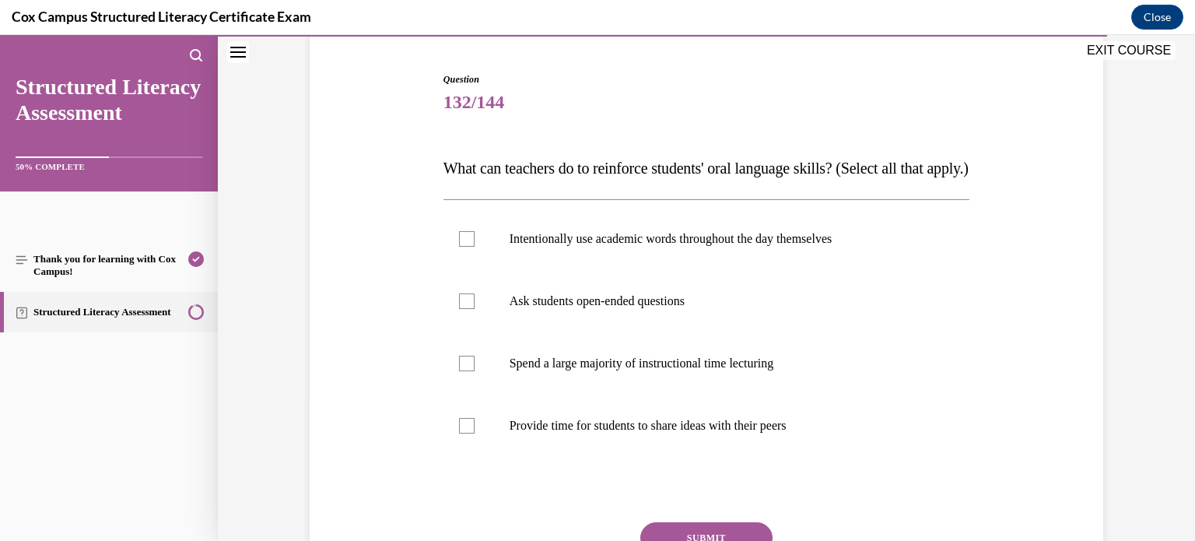
scroll to position [146, 0]
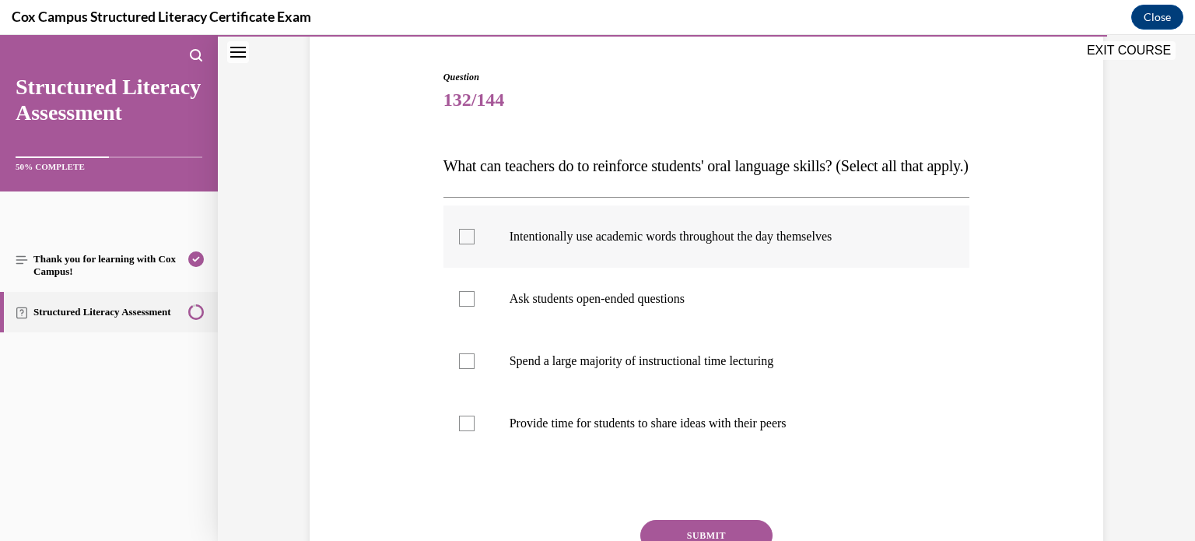
click at [586, 244] on p "Intentionally use academic words throughout the day themselves" at bounding box center [720, 237] width 422 height 16
click at [474, 244] on input "Intentionally use academic words throughout the day themselves" at bounding box center [467, 237] width 16 height 16
checkbox input "true"
click at [624, 306] on p "Ask students open-ended questions" at bounding box center [720, 299] width 422 height 16
click at [474, 306] on input "Ask students open-ended questions" at bounding box center [467, 299] width 16 height 16
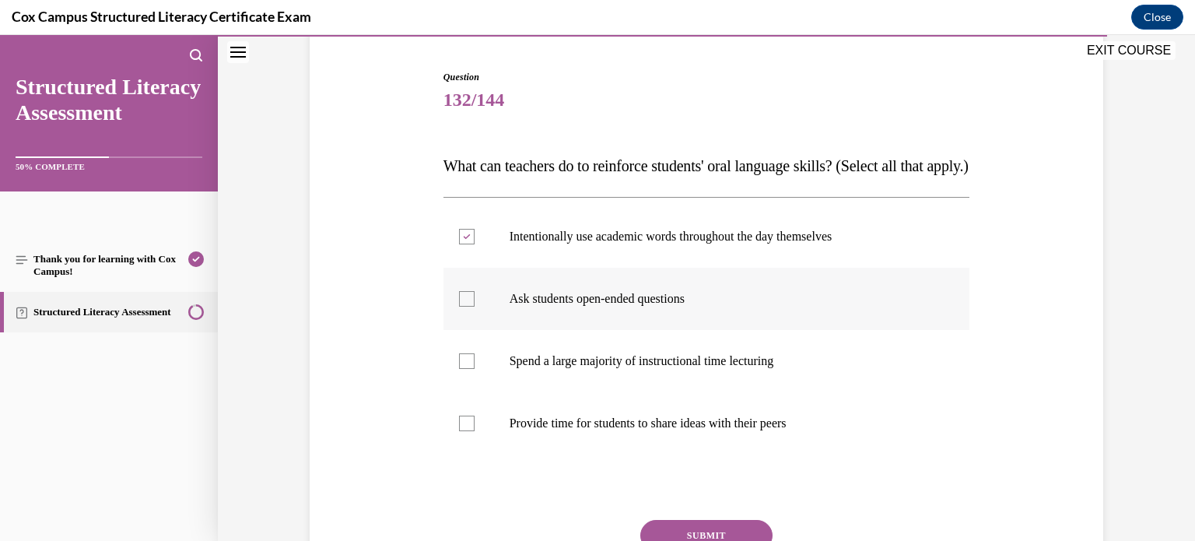
checkbox input "true"
click at [583, 431] on p "Provide time for students to share ideas with their peers" at bounding box center [720, 423] width 422 height 16
click at [474, 431] on input "Provide time for students to share ideas with their peers" at bounding box center [467, 423] width 16 height 16
checkbox input "true"
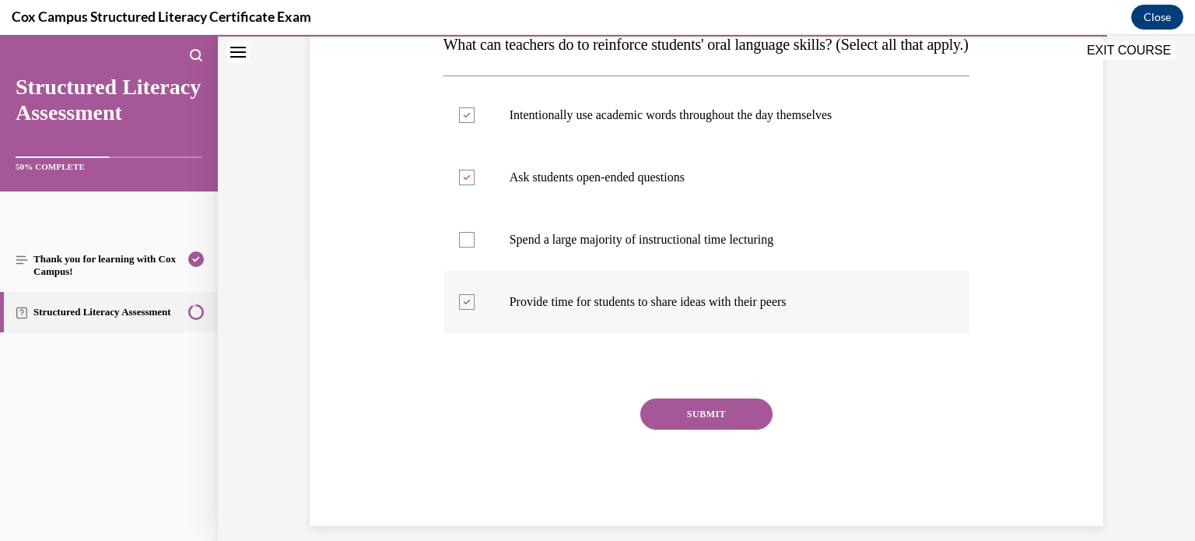
scroll to position [268, 0]
click at [678, 429] on button "SUBMIT" at bounding box center [706, 413] width 132 height 31
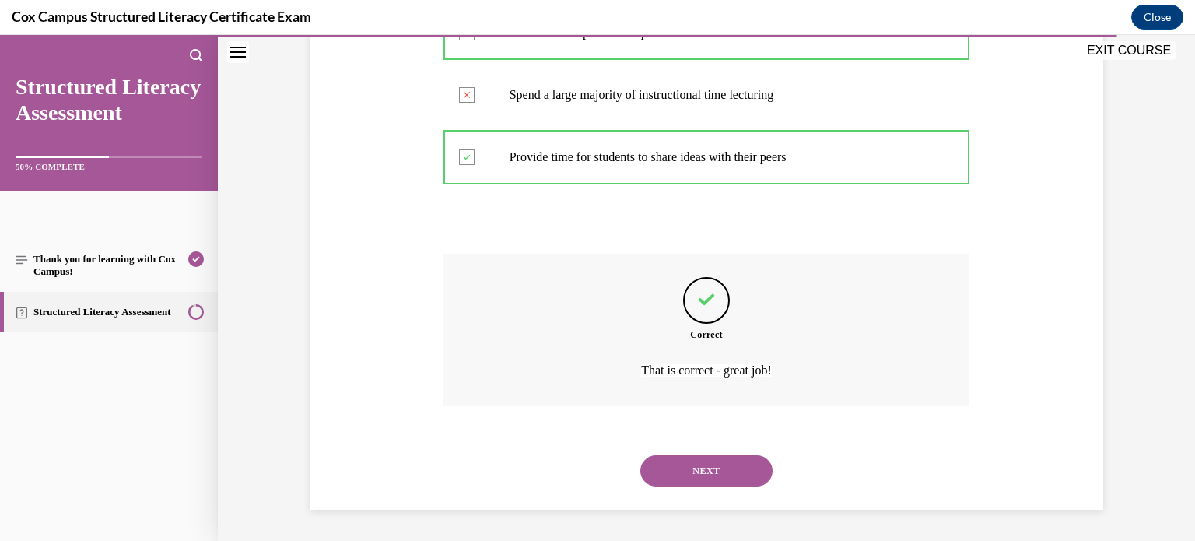
scroll to position [442, 0]
click at [705, 467] on button "NEXT" at bounding box center [706, 470] width 132 height 31
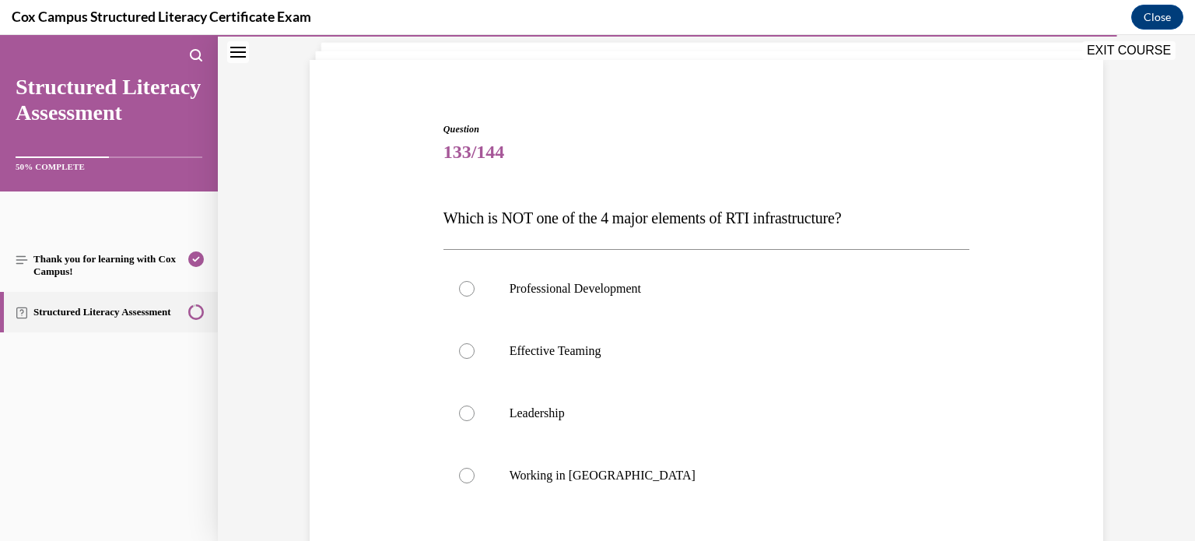
scroll to position [95, 0]
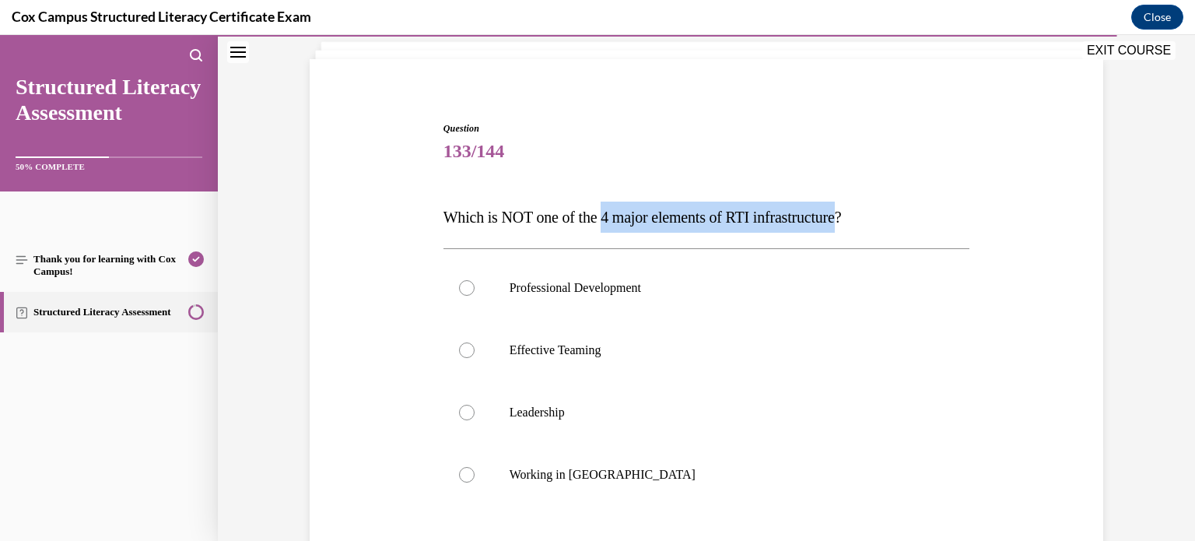
drag, startPoint x: 606, startPoint y: 213, endPoint x: 860, endPoint y: 223, distance: 253.8
click at [842, 223] on span "Which is NOT one of the 4 major elements of RTI infrastructure?" at bounding box center [642, 216] width 398 height 17
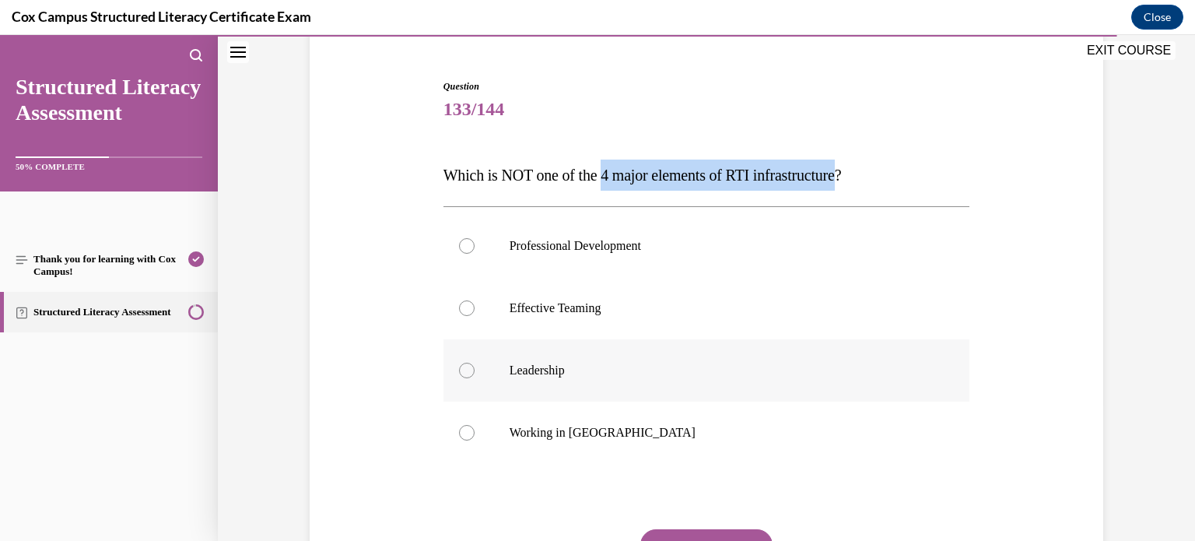
scroll to position [165, 0]
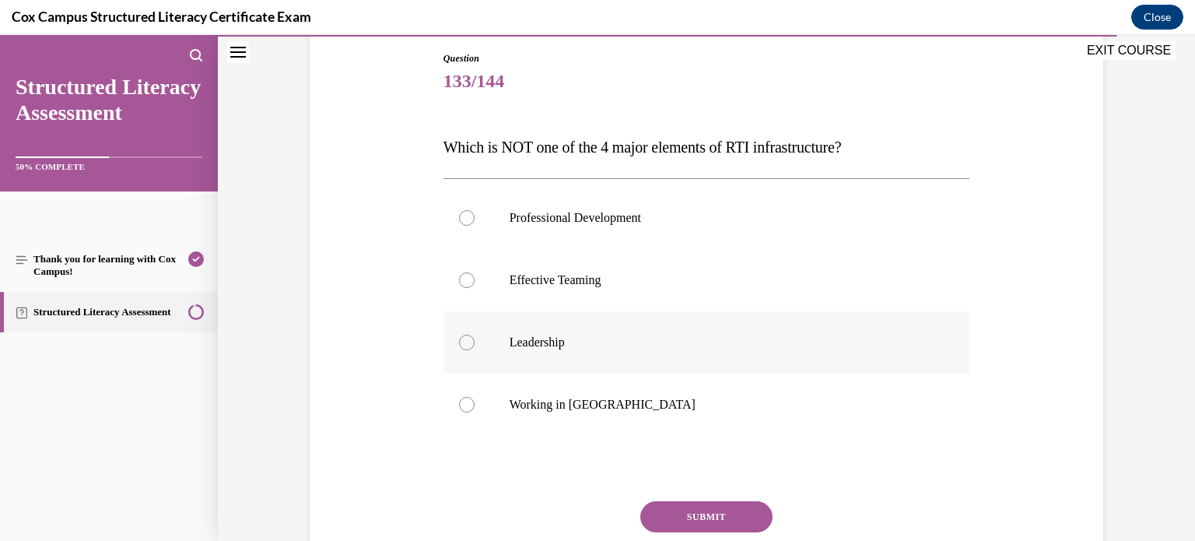
click at [561, 404] on p "Working in Silos" at bounding box center [720, 405] width 422 height 16
click at [474, 404] on input "Working in Silos" at bounding box center [467, 405] width 16 height 16
radio input "true"
click at [710, 525] on button "SUBMIT" at bounding box center [706, 516] width 132 height 31
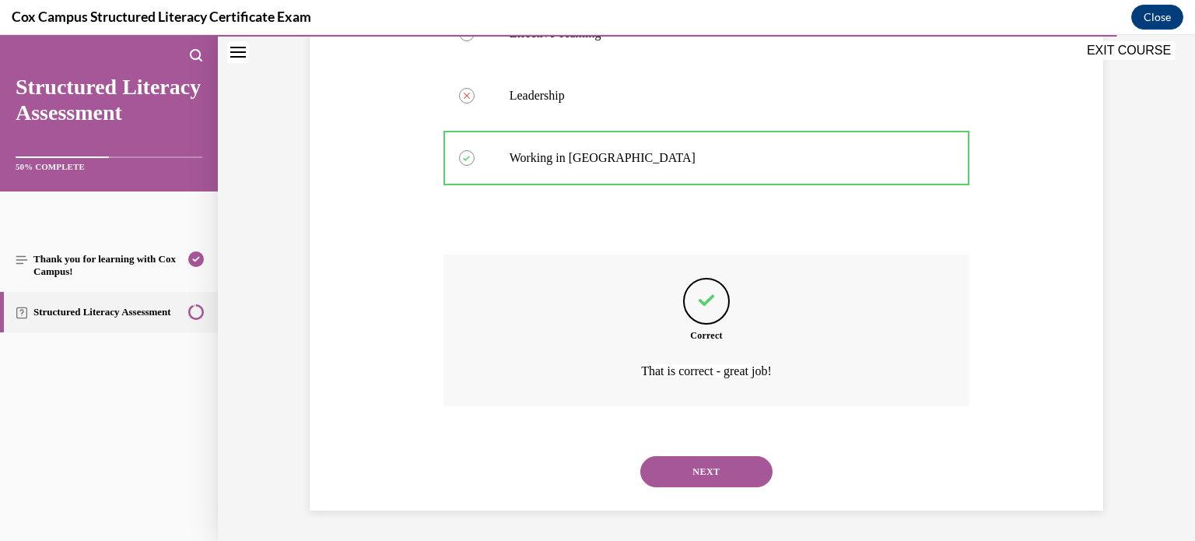
click at [653, 457] on button "NEXT" at bounding box center [706, 471] width 132 height 31
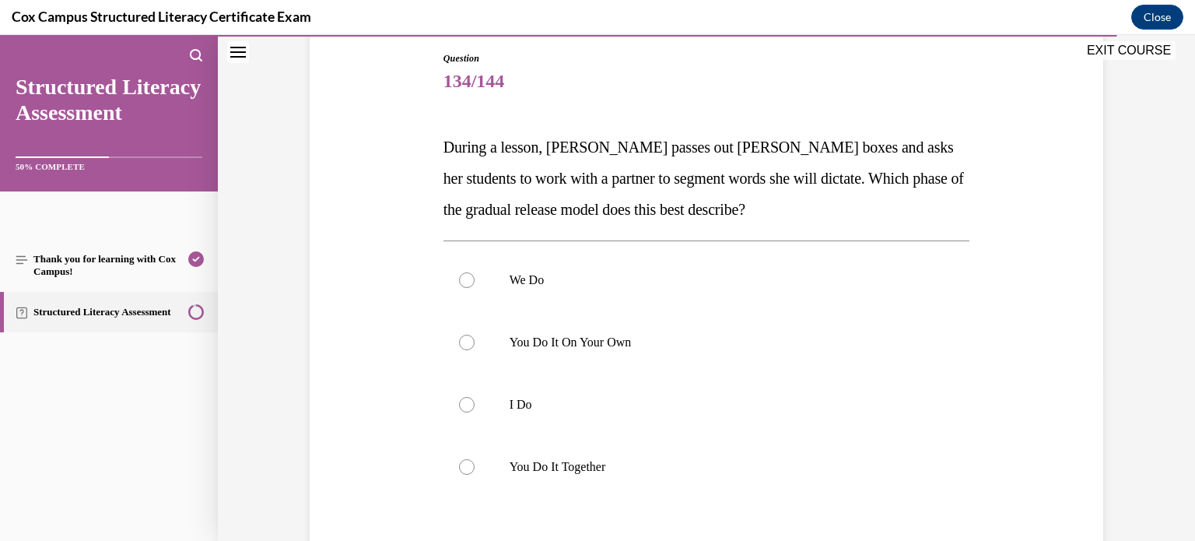
scroll to position [166, 0]
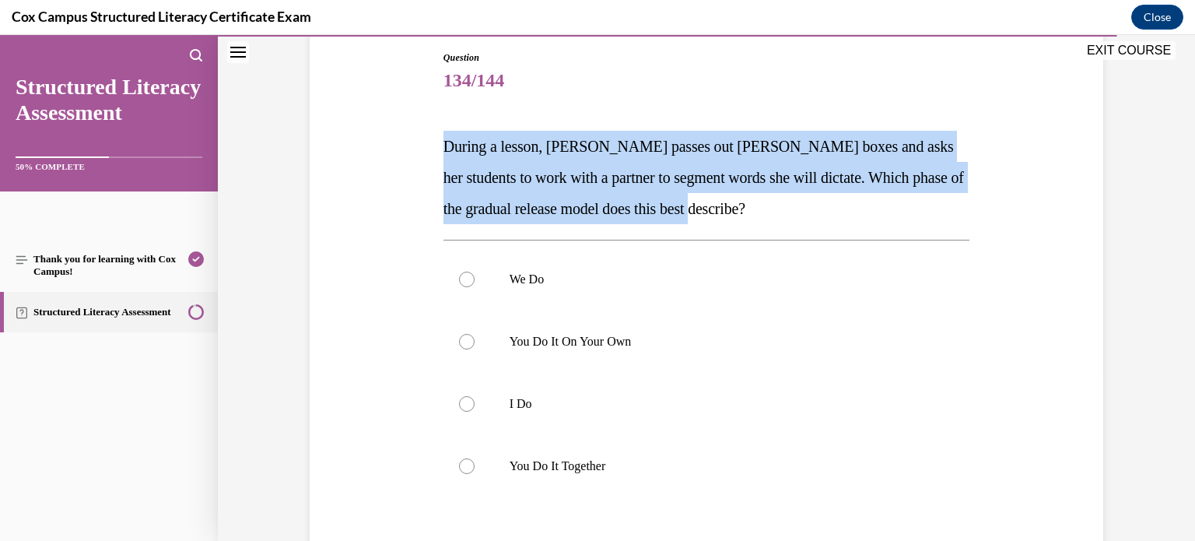
drag, startPoint x: 439, startPoint y: 145, endPoint x: 752, endPoint y: 221, distance: 322.4
click at [752, 221] on p "During a lesson, Mrs. Davis passes out Elkonin boxes and asks her students to w…" at bounding box center [706, 177] width 527 height 93
click at [744, 216] on p "During a lesson, Mrs. Davis passes out Elkonin boxes and asks her students to w…" at bounding box center [706, 177] width 527 height 93
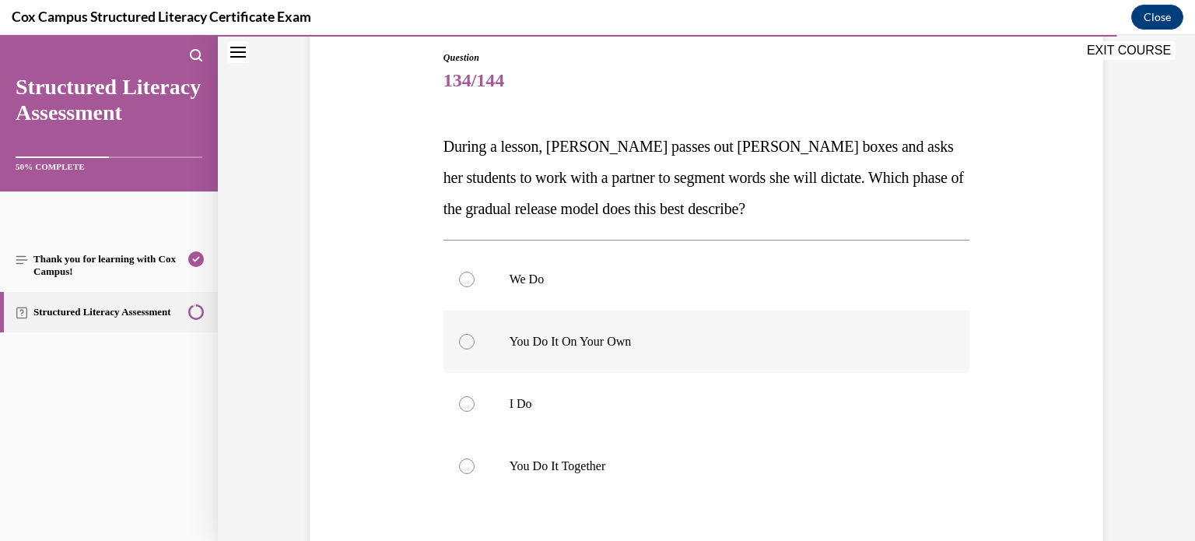
click at [577, 341] on p "You Do It On Your Own" at bounding box center [720, 342] width 422 height 16
click at [474, 341] on input "You Do It On Your Own" at bounding box center [467, 342] width 16 height 16
radio input "true"
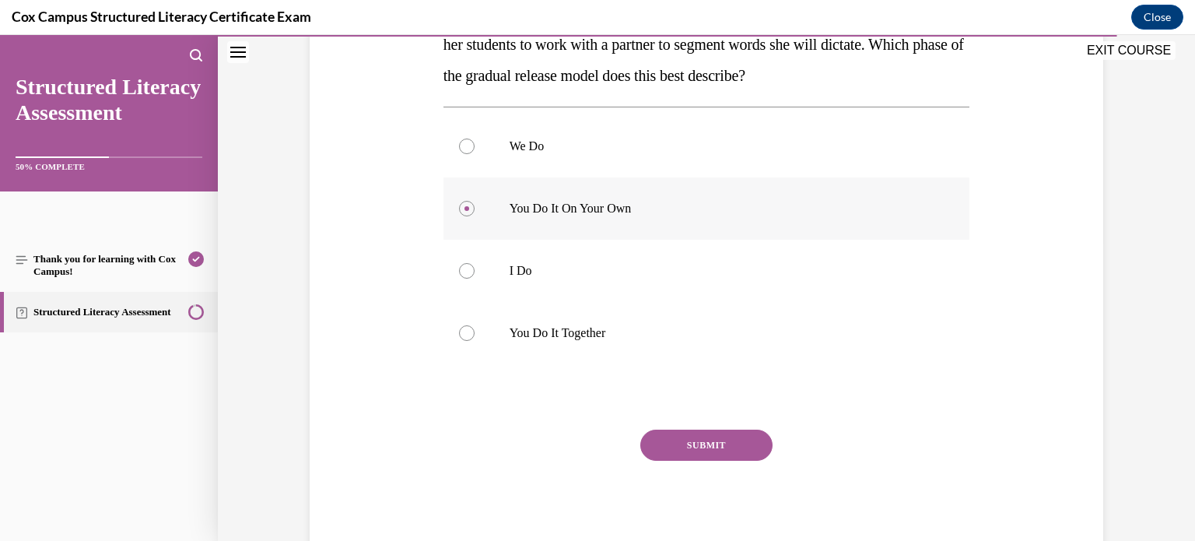
scroll to position [299, 0]
click at [576, 335] on p "You Do It Together" at bounding box center [720, 333] width 422 height 16
click at [474, 335] on input "You Do It Together" at bounding box center [467, 333] width 16 height 16
radio input "true"
click at [709, 449] on button "SUBMIT" at bounding box center [706, 444] width 132 height 31
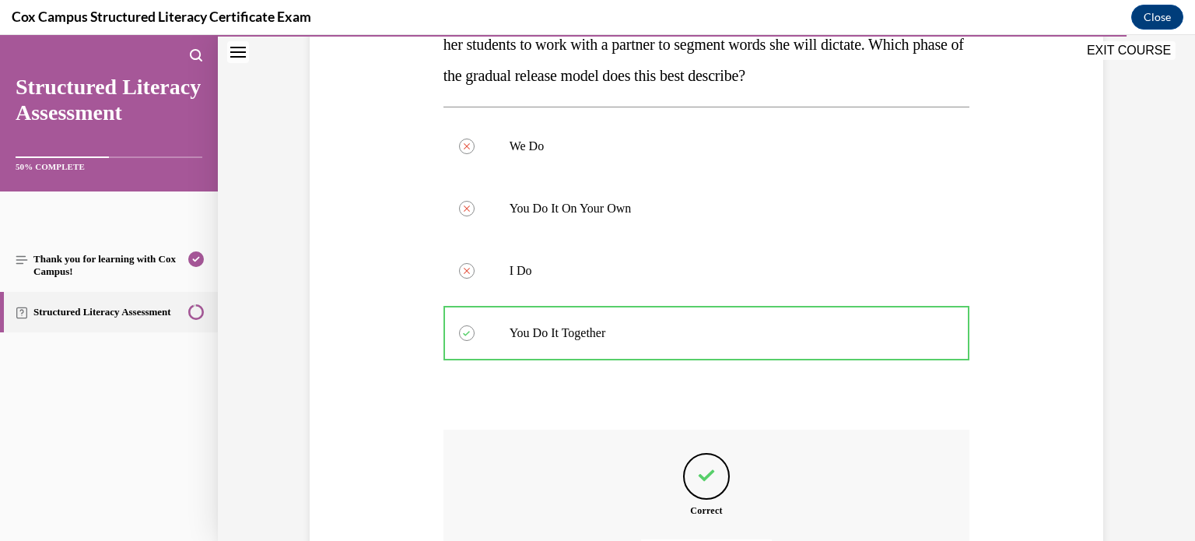
scroll to position [474, 0]
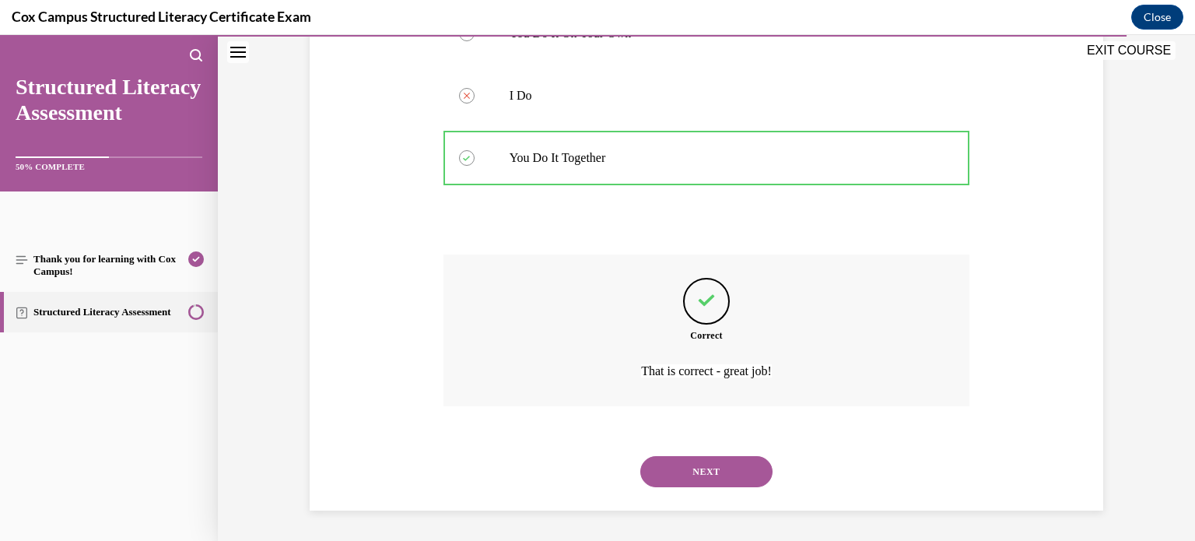
click at [659, 486] on div "NEXT" at bounding box center [706, 471] width 527 height 62
click at [675, 469] on button "NEXT" at bounding box center [706, 471] width 132 height 31
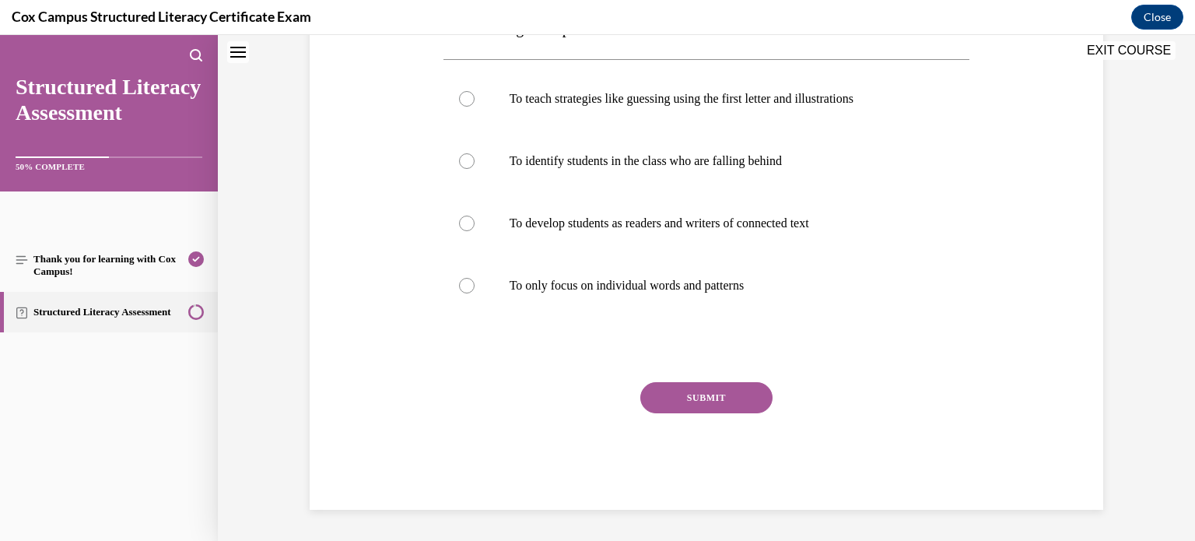
scroll to position [47, 0]
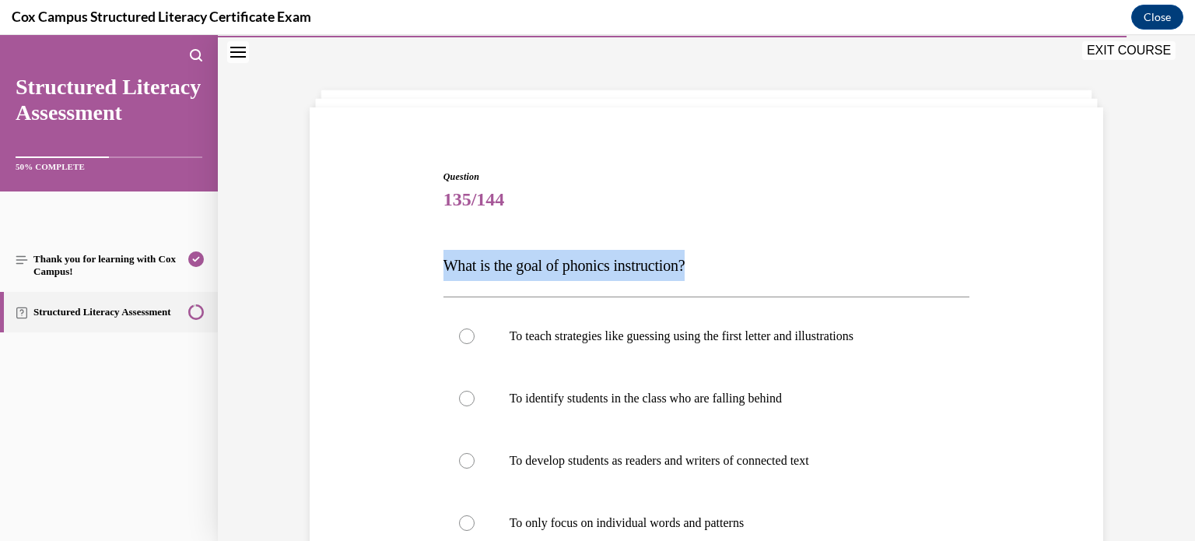
drag, startPoint x: 439, startPoint y: 262, endPoint x: 699, endPoint y: 268, distance: 260.7
click at [685, 268] on span "What is the goal of phonics instruction?" at bounding box center [564, 265] width 242 height 17
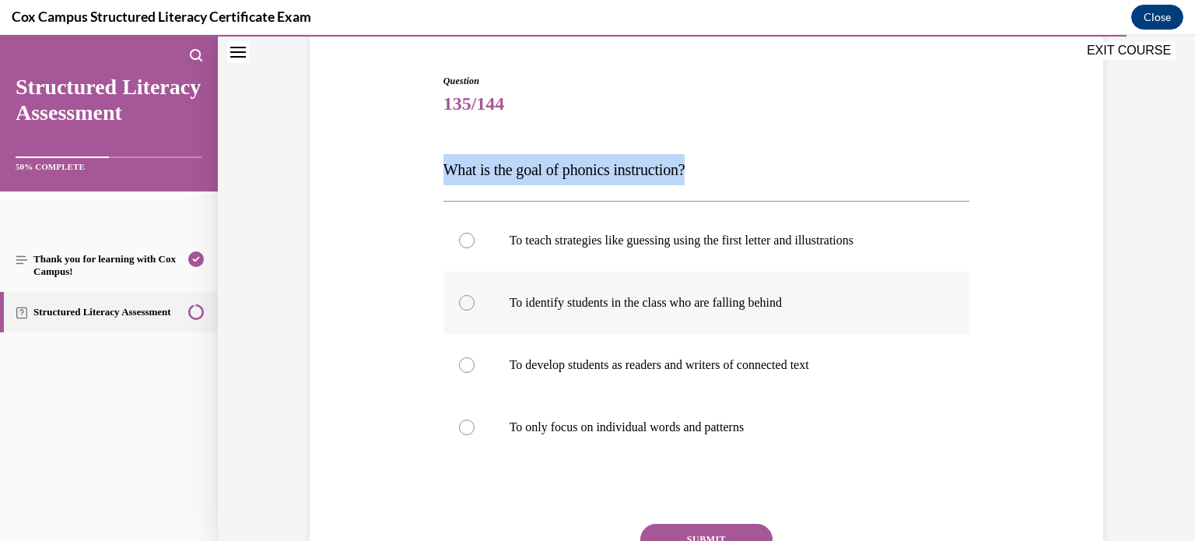
scroll to position [143, 0]
click at [707, 371] on p "To develop students as readers and writers of connected text" at bounding box center [720, 364] width 422 height 16
click at [474, 371] on input "To develop students as readers and writers of connected text" at bounding box center [467, 364] width 16 height 16
radio input "true"
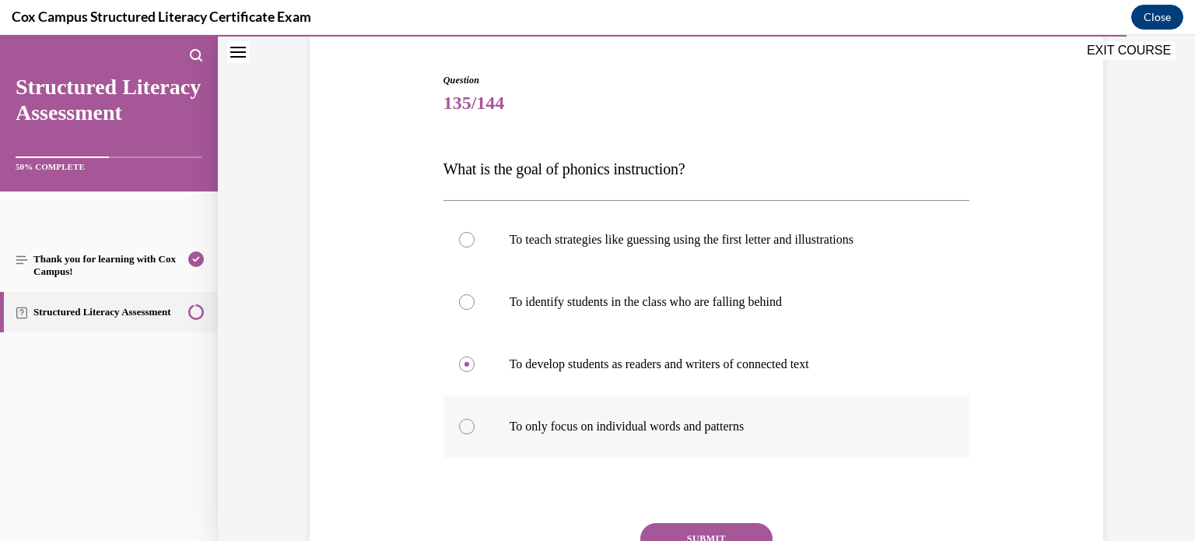
scroll to position [199, 0]
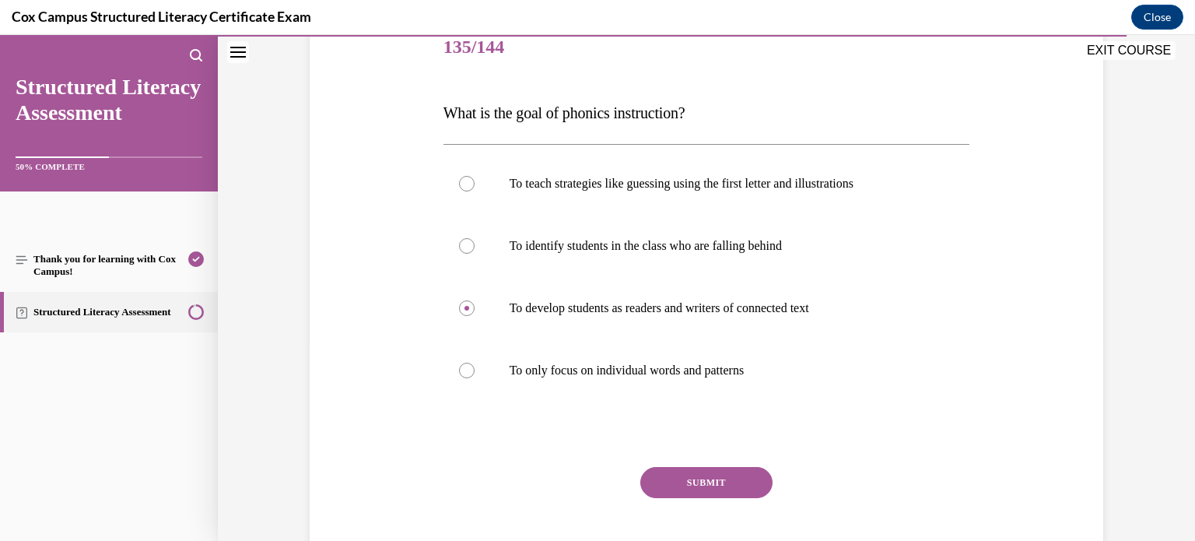
click at [678, 488] on button "SUBMIT" at bounding box center [706, 482] width 132 height 31
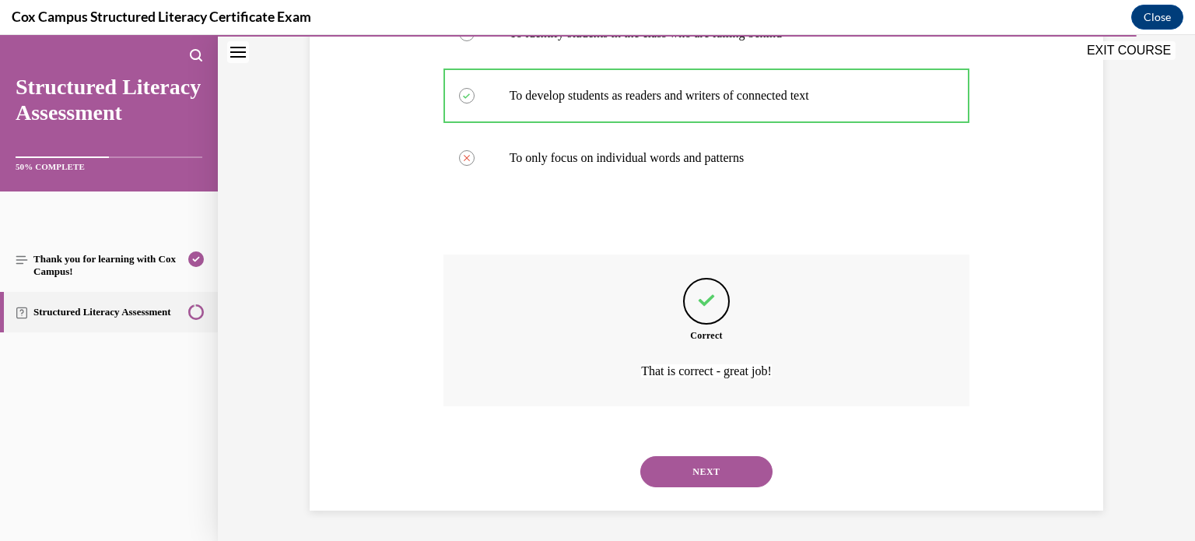
click at [683, 467] on button "NEXT" at bounding box center [706, 471] width 132 height 31
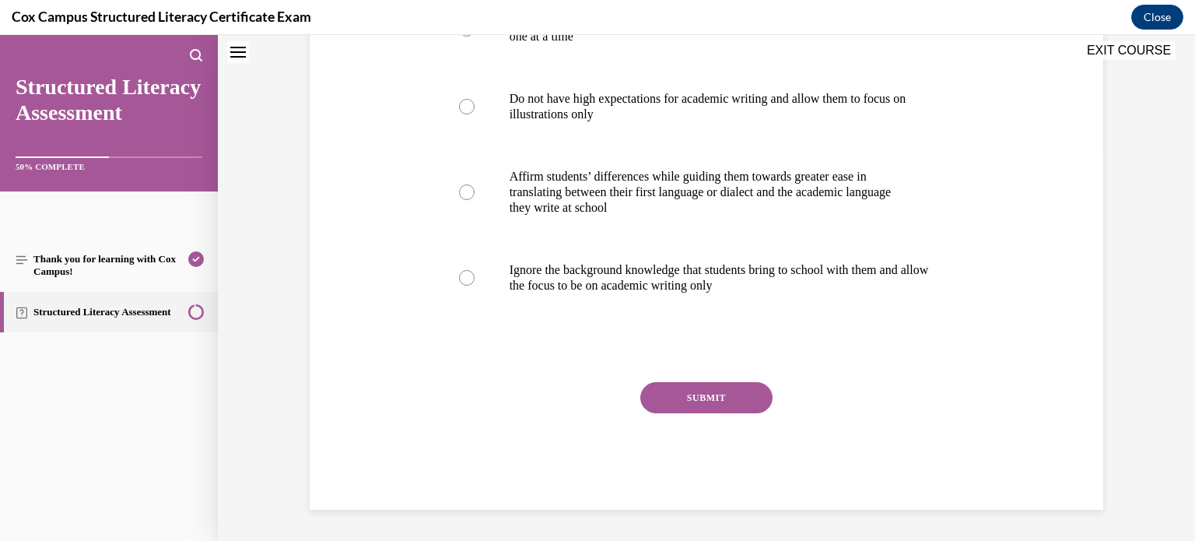
scroll to position [47, 0]
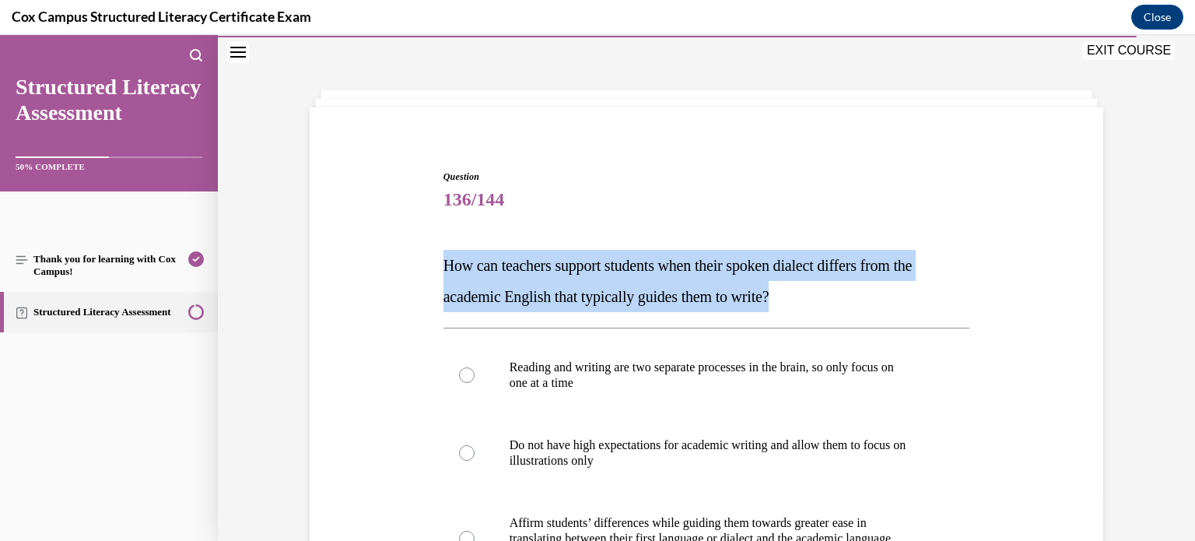
drag, startPoint x: 793, startPoint y: 294, endPoint x: 421, endPoint y: 264, distance: 373.8
click at [421, 264] on div "Question 136/144 How can teachers support students when their spoken dialect di…" at bounding box center [706, 489] width 801 height 733
click at [703, 276] on p "How can teachers support students when their spoken dialect differs from the ac…" at bounding box center [706, 281] width 527 height 62
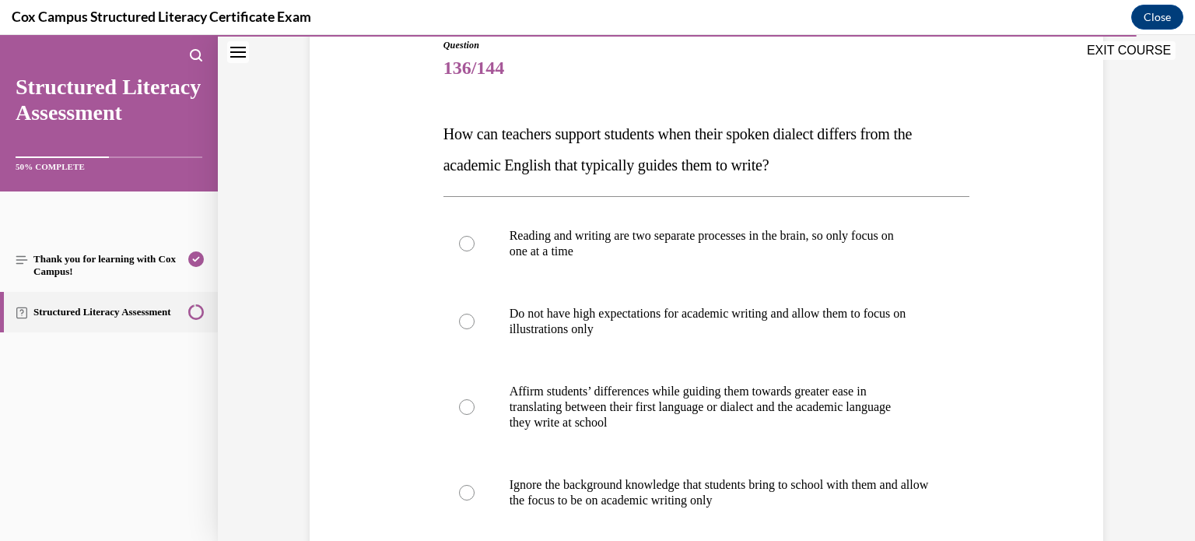
scroll to position [226, 0]
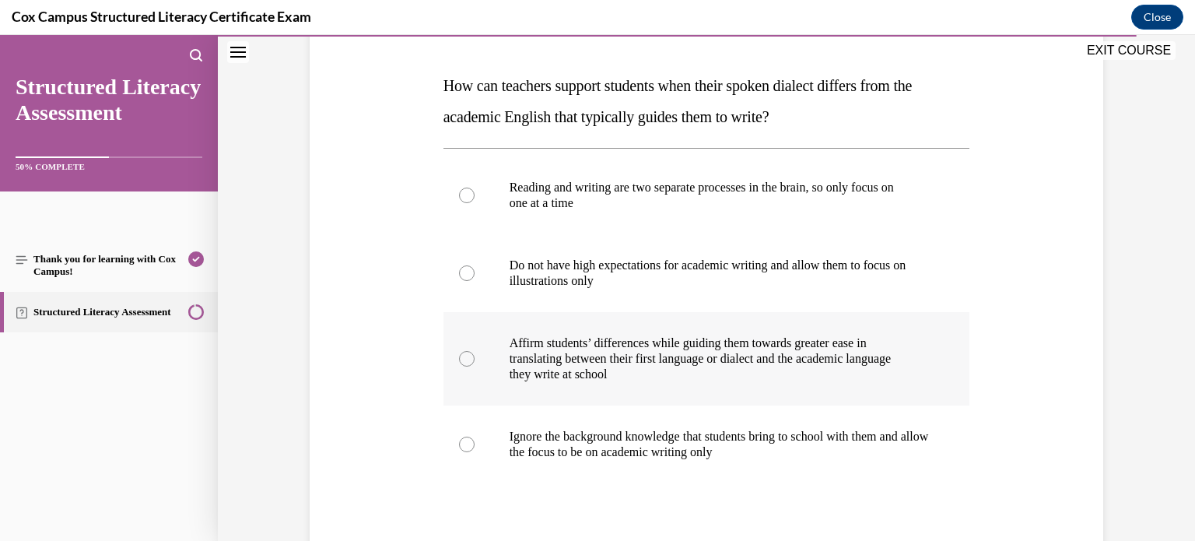
click at [653, 344] on p "Affirm students’ differences while guiding them towards greater ease in" at bounding box center [720, 343] width 422 height 16
click at [474, 351] on input "Affirm students’ differences while guiding them towards greater ease in transla…" at bounding box center [467, 359] width 16 height 16
radio input "true"
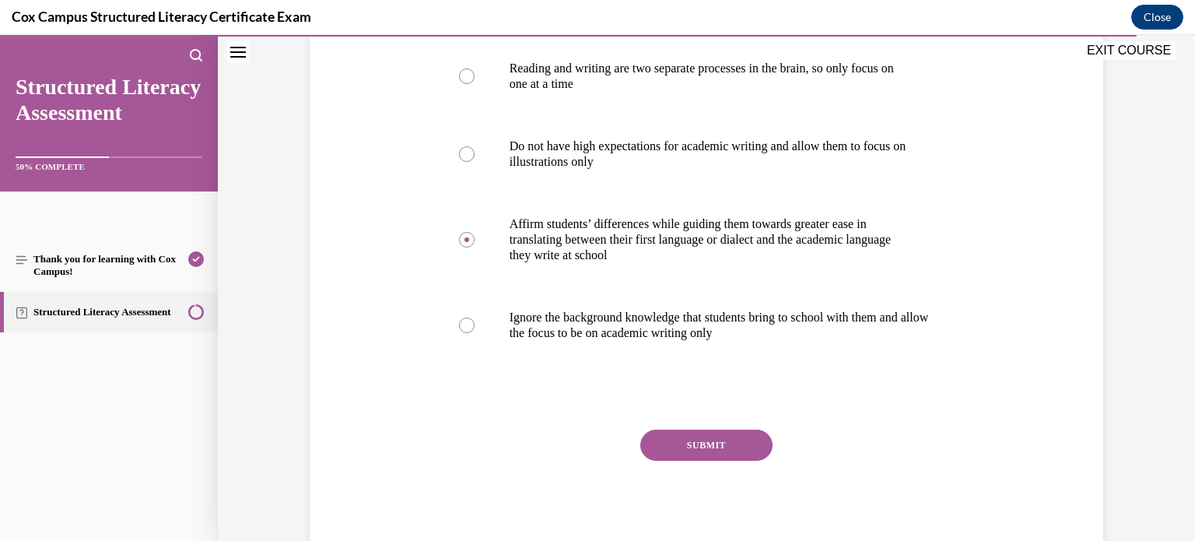
click at [698, 436] on button "SUBMIT" at bounding box center [706, 444] width 132 height 31
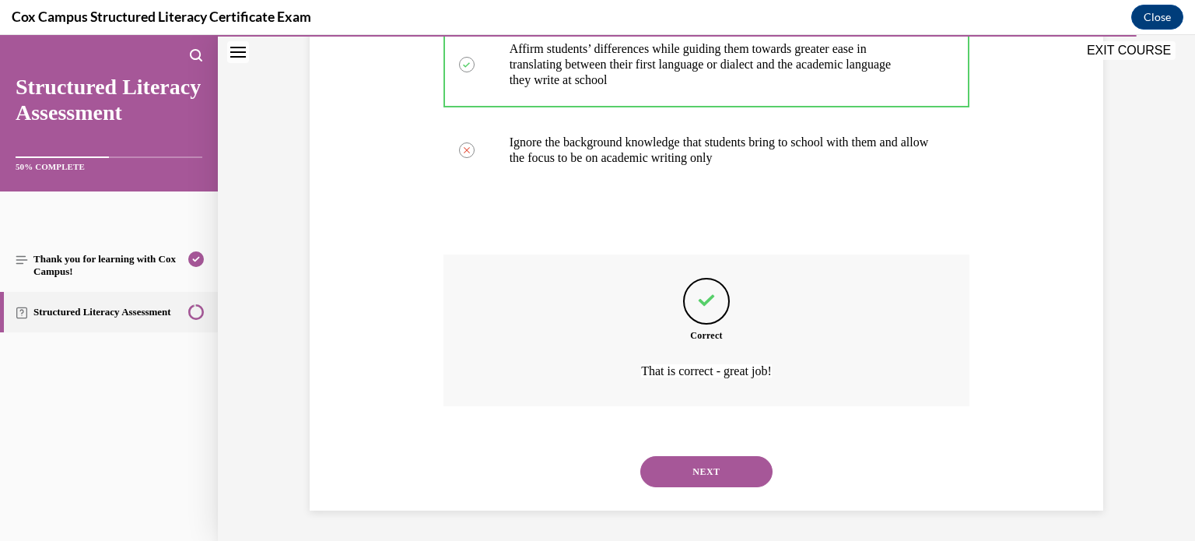
click at [685, 481] on button "NEXT" at bounding box center [706, 471] width 132 height 31
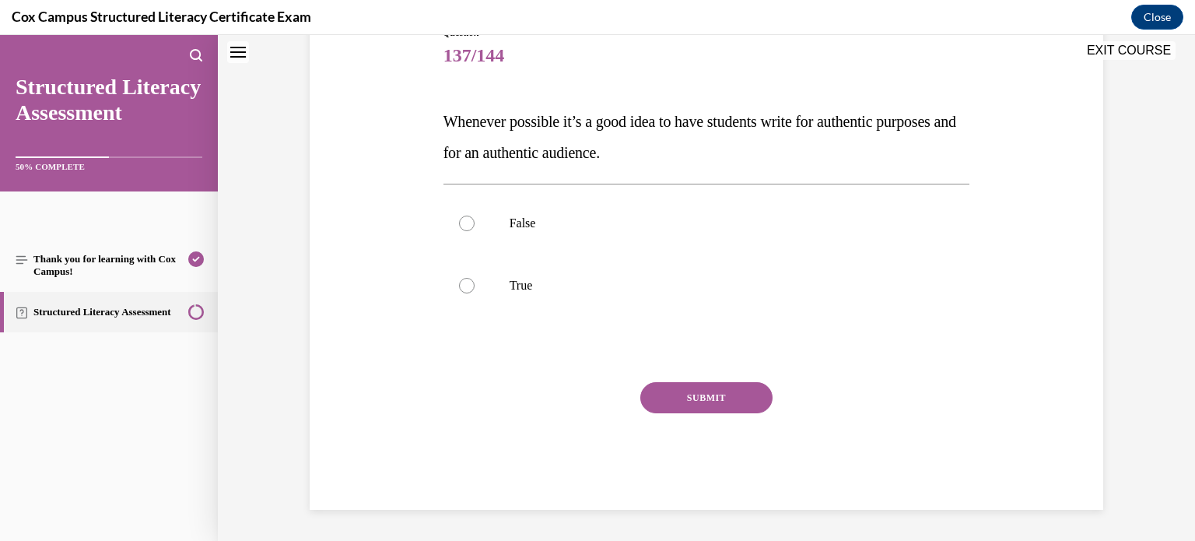
scroll to position [47, 0]
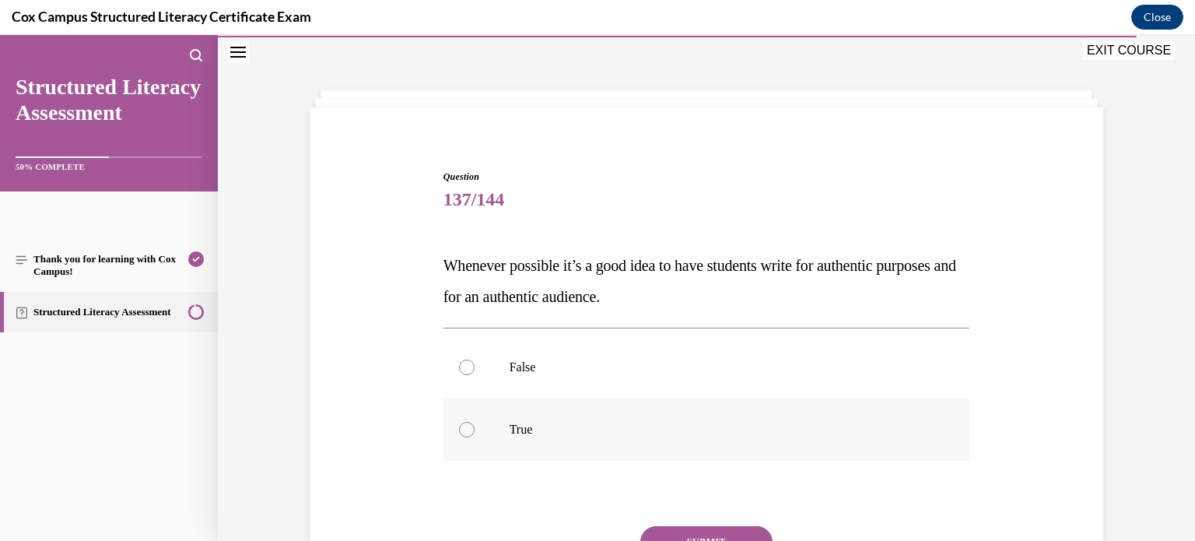
click at [509, 419] on label "True" at bounding box center [706, 429] width 527 height 62
click at [474, 422] on input "True" at bounding box center [467, 430] width 16 height 16
radio input "true"
click at [663, 529] on button "SUBMIT" at bounding box center [706, 541] width 132 height 31
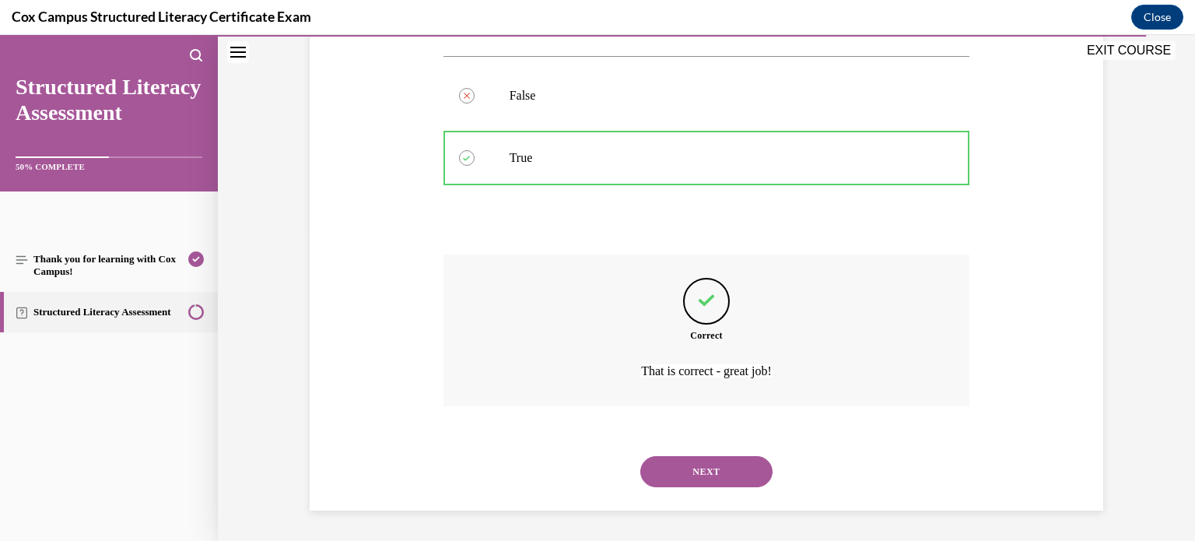
click at [681, 474] on button "NEXT" at bounding box center [706, 471] width 132 height 31
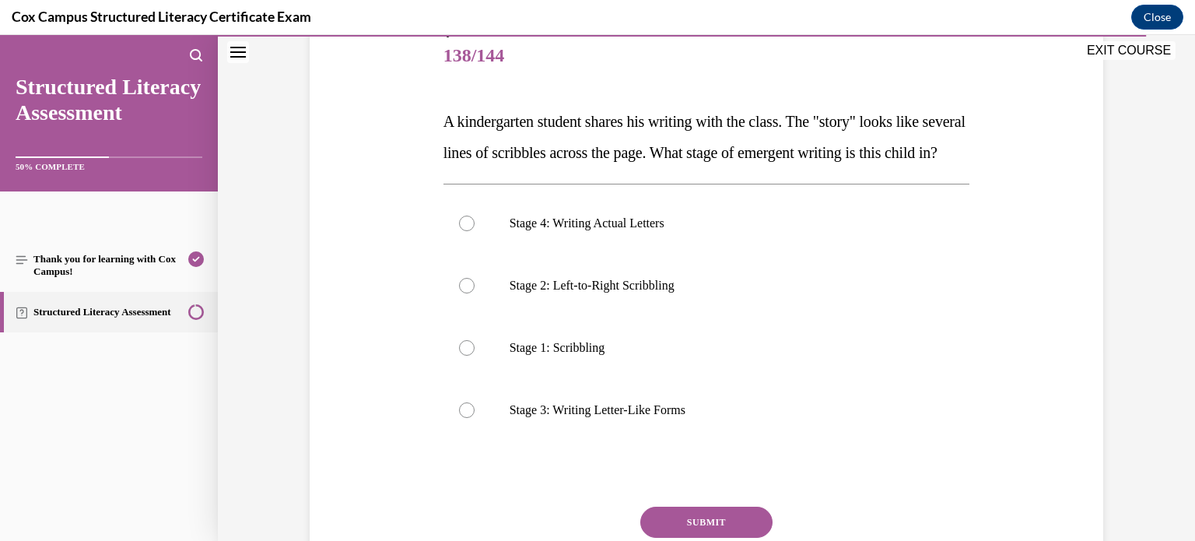
scroll to position [192, 0]
click at [585, 354] on p "Stage 1: Scribbling" at bounding box center [720, 346] width 422 height 16
click at [474, 354] on input "Stage 1: Scribbling" at bounding box center [467, 346] width 16 height 16
radio input "true"
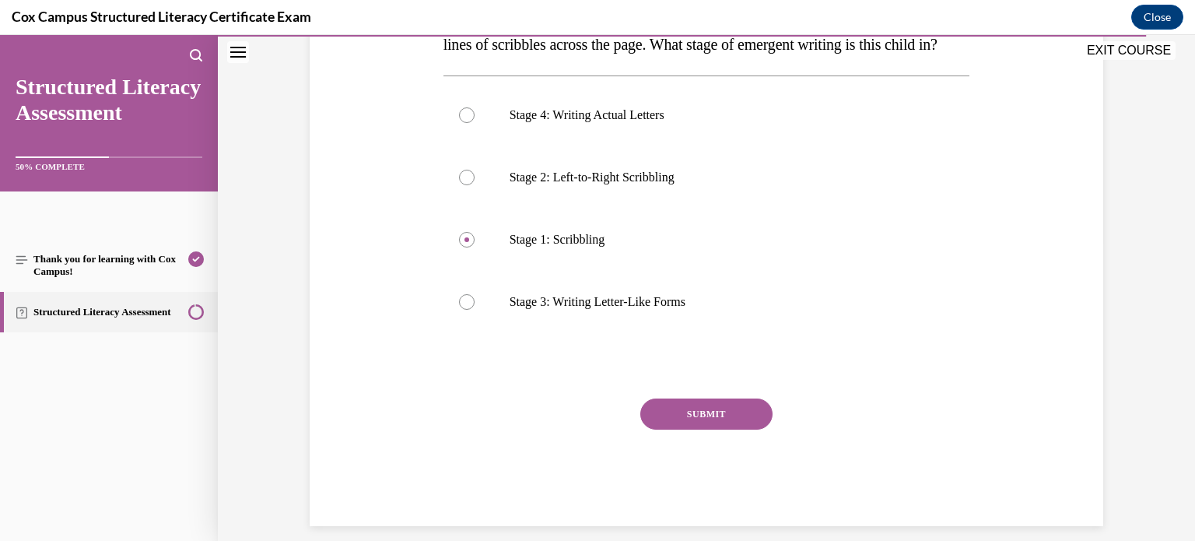
click at [683, 429] on button "SUBMIT" at bounding box center [706, 413] width 132 height 31
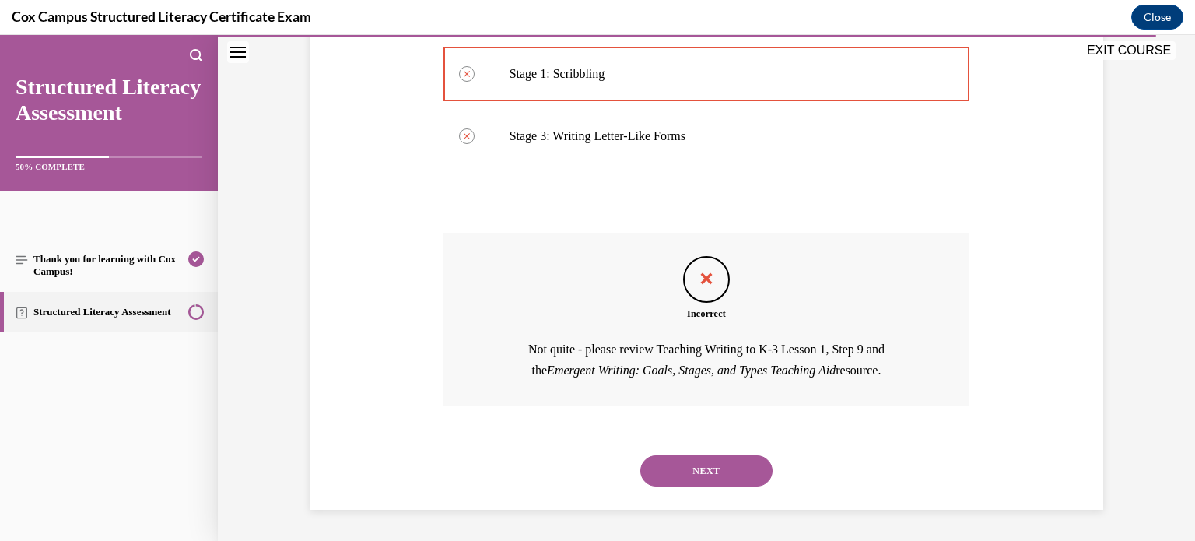
click at [667, 467] on button "NEXT" at bounding box center [706, 470] width 132 height 31
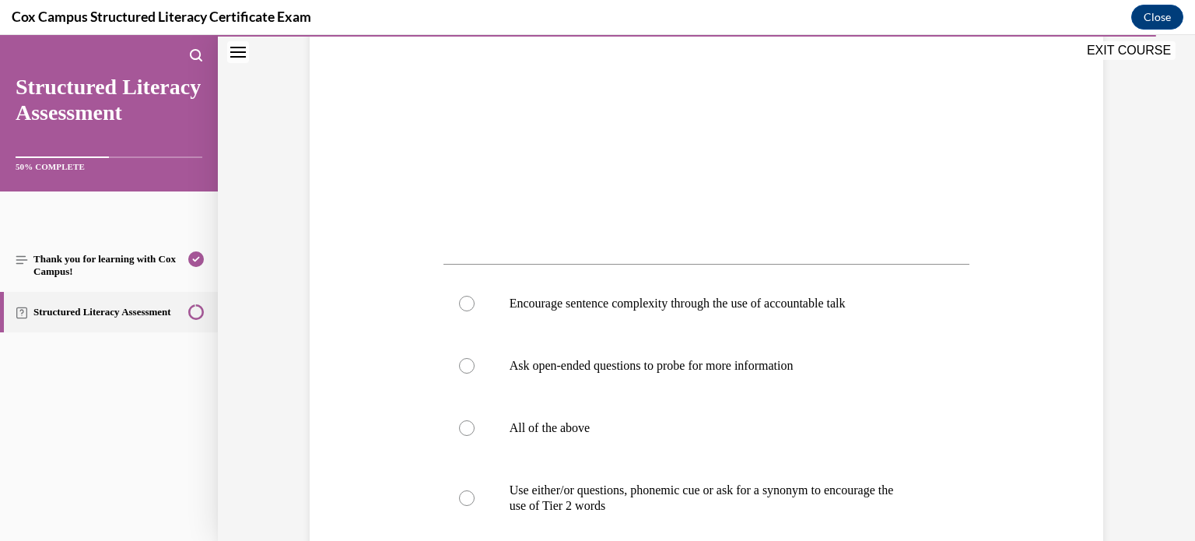
scroll to position [513, 0]
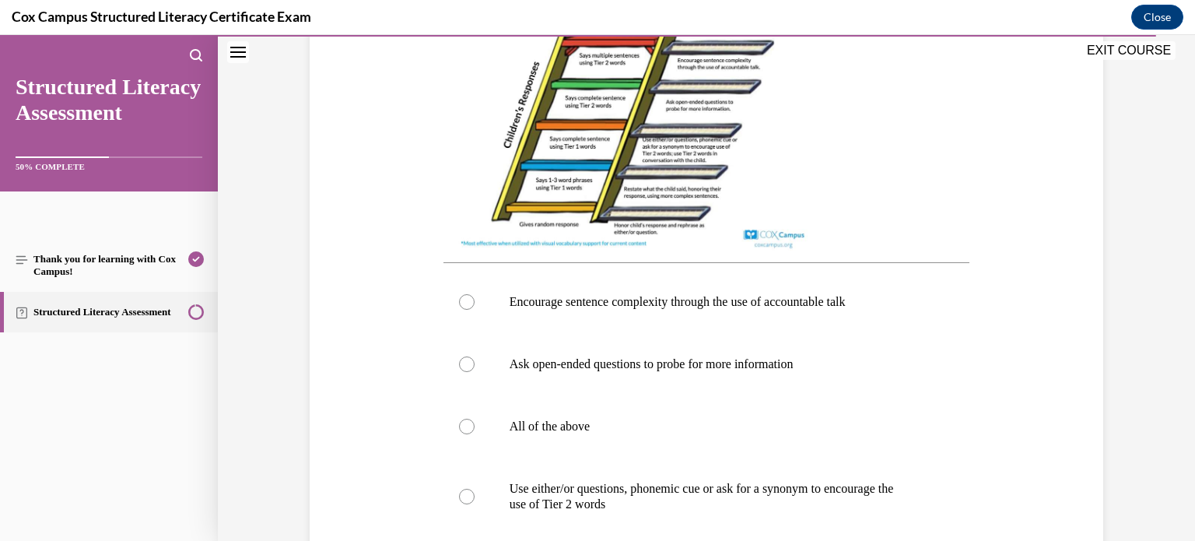
click at [600, 357] on p "Ask open-ended questions to probe for more information" at bounding box center [720, 364] width 422 height 16
click at [474, 357] on input "Ask open-ended questions to probe for more information" at bounding box center [467, 364] width 16 height 16
radio input "true"
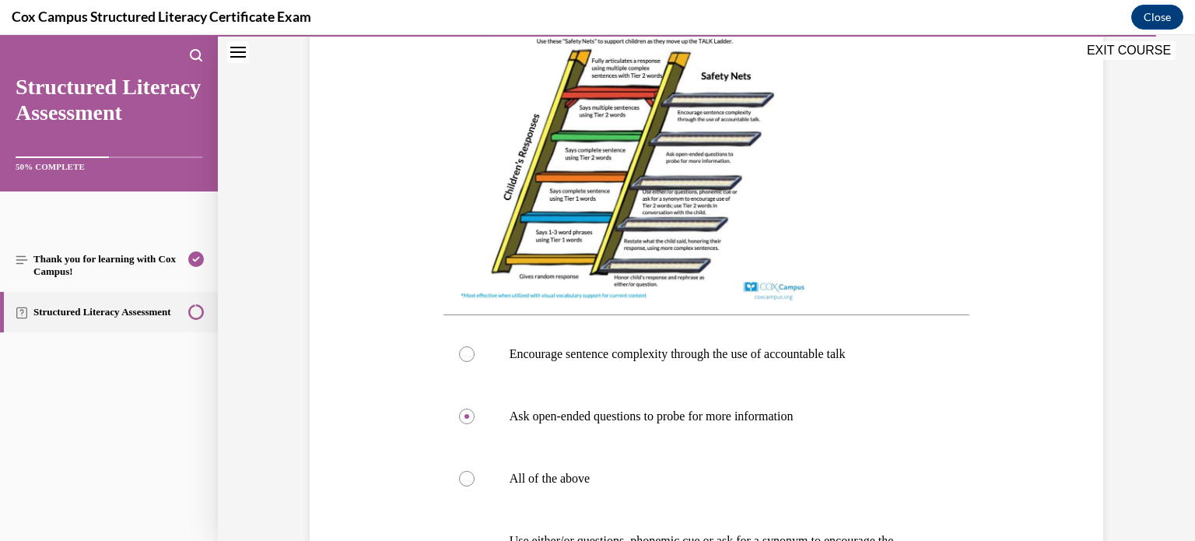
scroll to position [460, 0]
click at [599, 354] on p "Encourage sentence complexity through the use of accountable talk" at bounding box center [720, 354] width 422 height 16
click at [474, 354] on input "Encourage sentence complexity through the use of accountable talk" at bounding box center [467, 354] width 16 height 16
radio input "true"
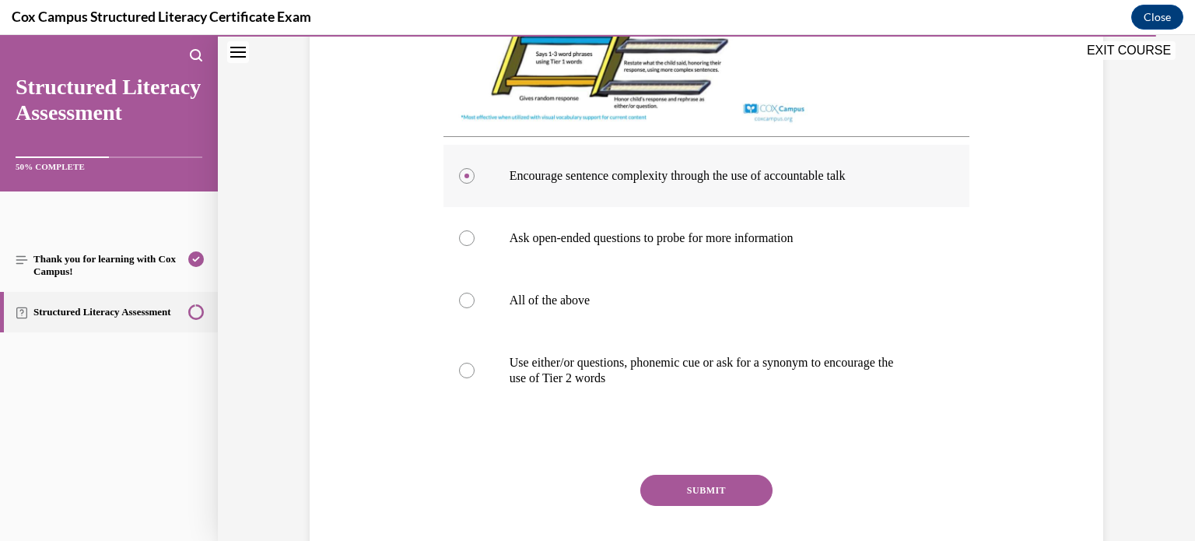
scroll to position [700, 0]
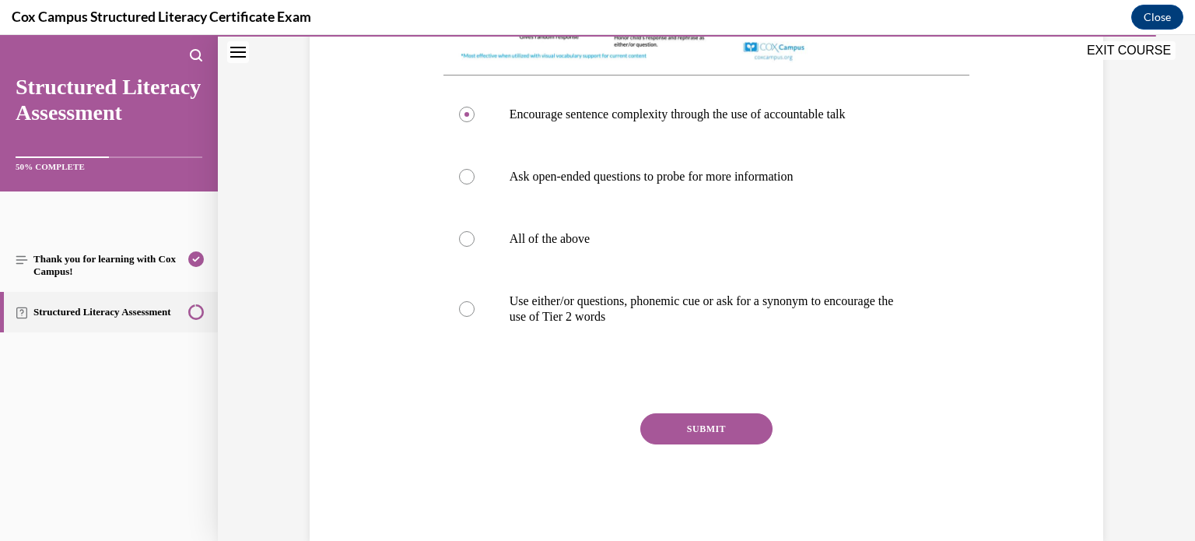
click at [733, 444] on button "SUBMIT" at bounding box center [706, 428] width 132 height 31
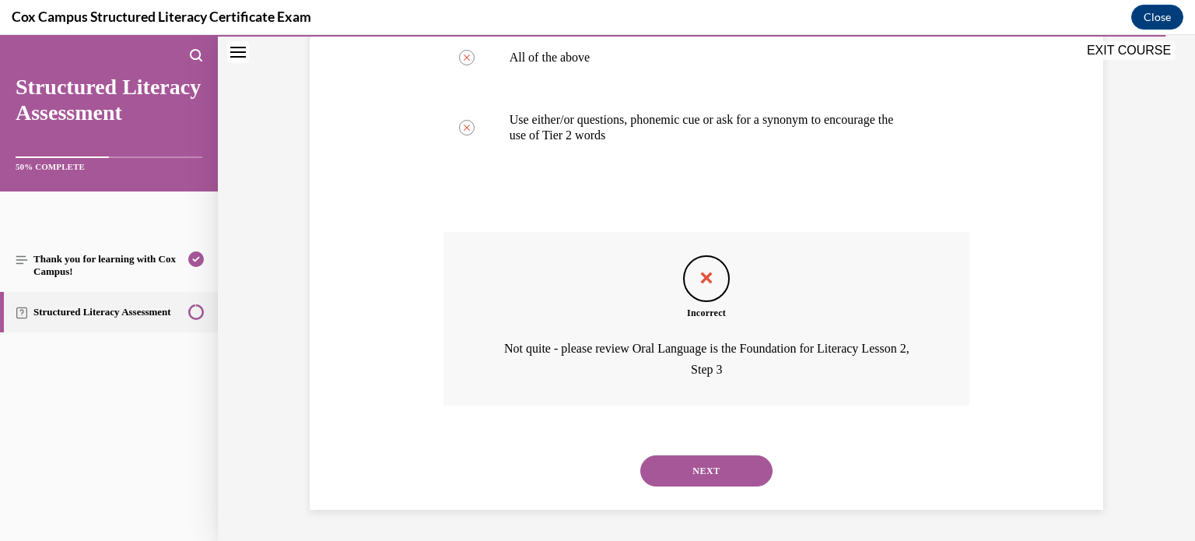
click at [686, 474] on button "NEXT" at bounding box center [706, 470] width 132 height 31
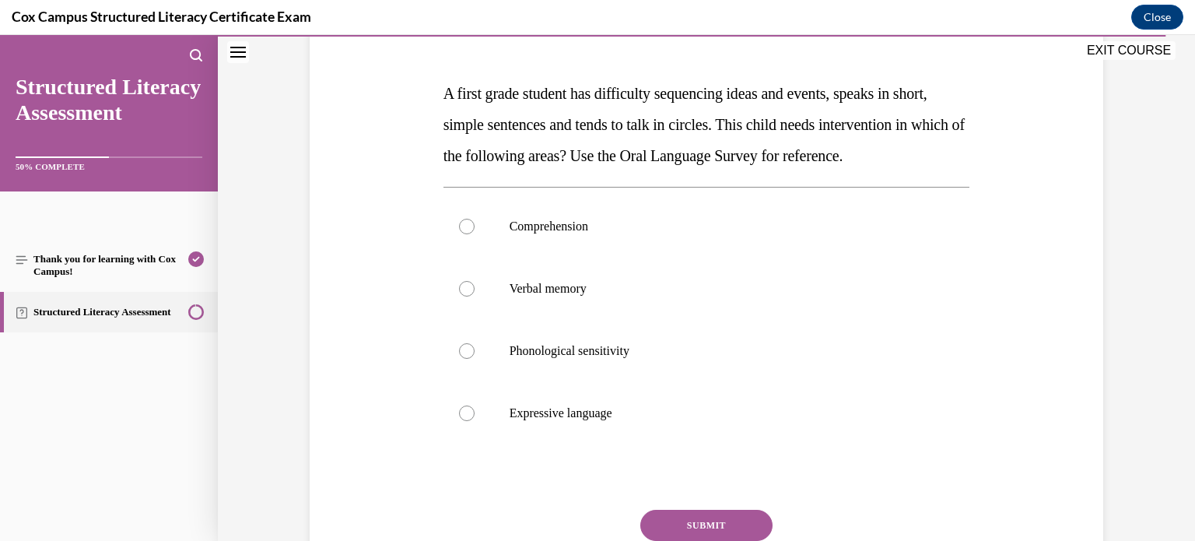
scroll to position [218, 0]
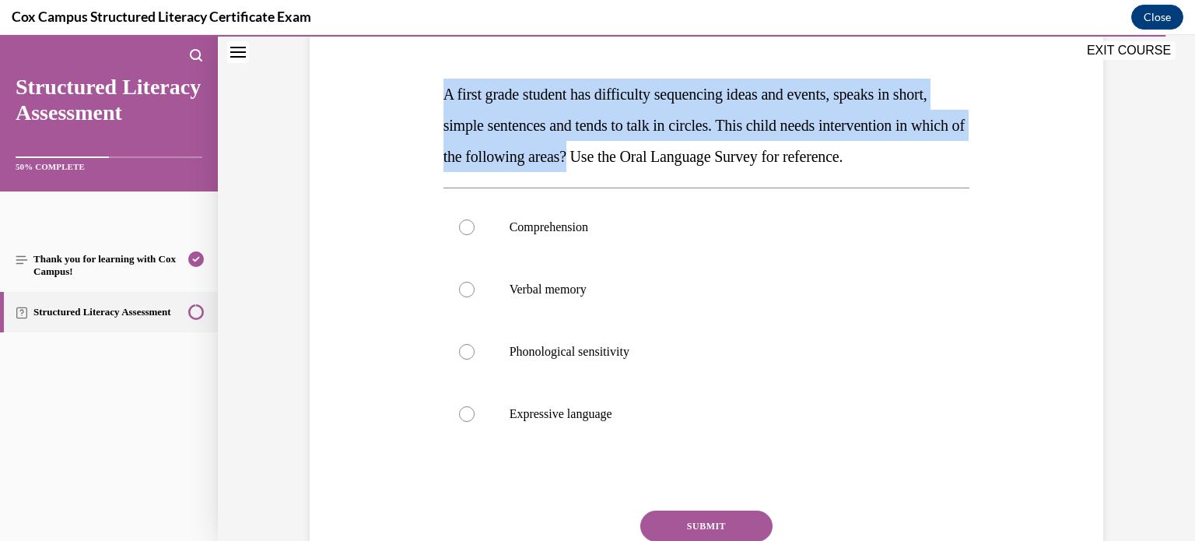
drag, startPoint x: 435, startPoint y: 86, endPoint x: 732, endPoint y: 149, distance: 303.6
click at [732, 149] on div "Question 140/144 A first grade student has difficulty sequencing ideas and even…" at bounding box center [706, 306] width 534 height 663
click at [473, 99] on span "A first grade student has difficulty sequencing ideas and events, speaks in sho…" at bounding box center [703, 125] width 521 height 79
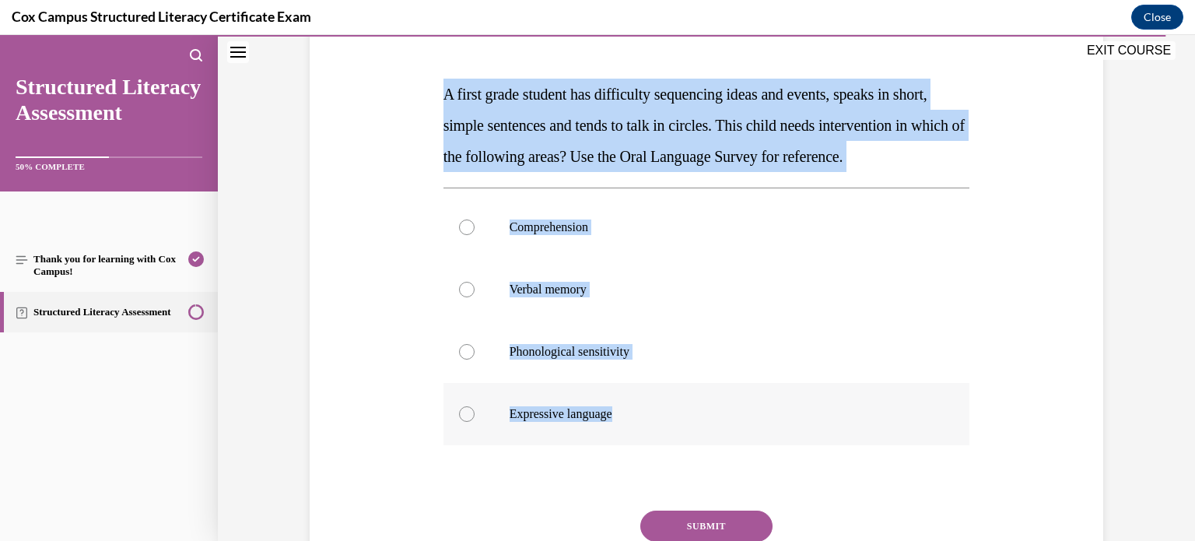
drag, startPoint x: 436, startPoint y: 92, endPoint x: 813, endPoint y: 425, distance: 503.1
click at [813, 425] on div "Question 140/144 A first grade student has difficulty sequencing ideas and even…" at bounding box center [706, 317] width 527 height 639
click at [742, 128] on span "A first grade student has difficulty sequencing ideas and events, speaks in sho…" at bounding box center [703, 125] width 521 height 79
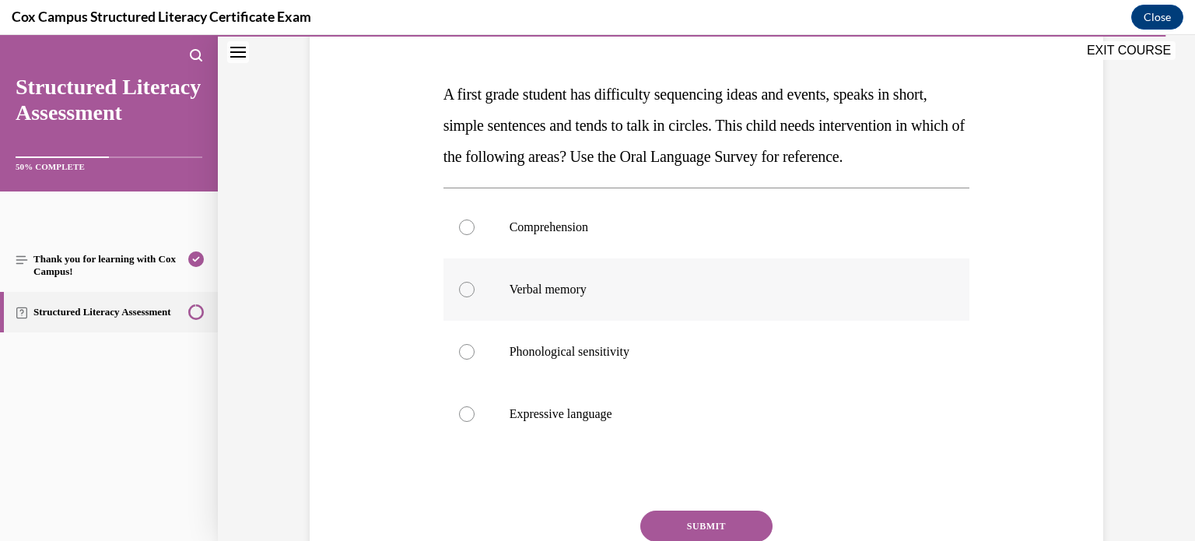
click at [567, 297] on p "Verbal memory" at bounding box center [720, 290] width 422 height 16
click at [474, 297] on input "Verbal memory" at bounding box center [467, 290] width 16 height 16
radio input "true"
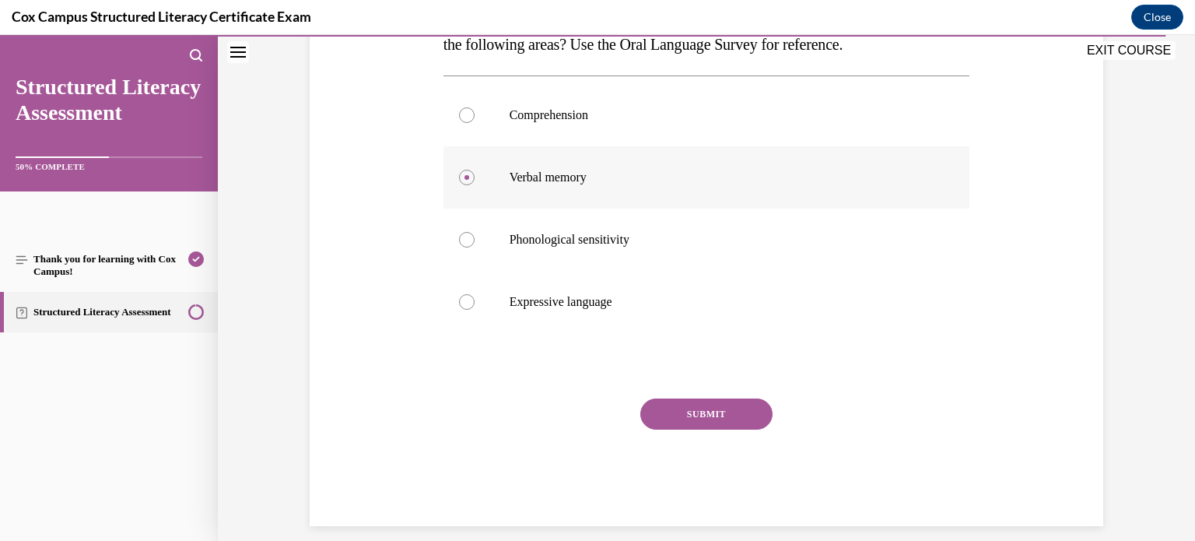
scroll to position [330, 0]
click at [694, 429] on button "SUBMIT" at bounding box center [706, 413] width 132 height 31
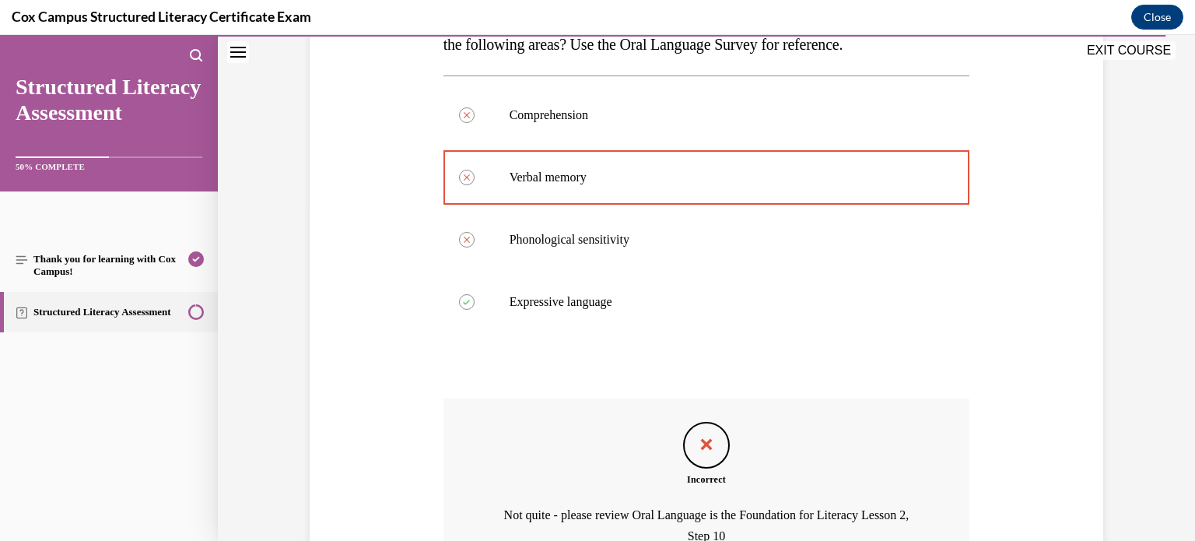
scroll to position [526, 0]
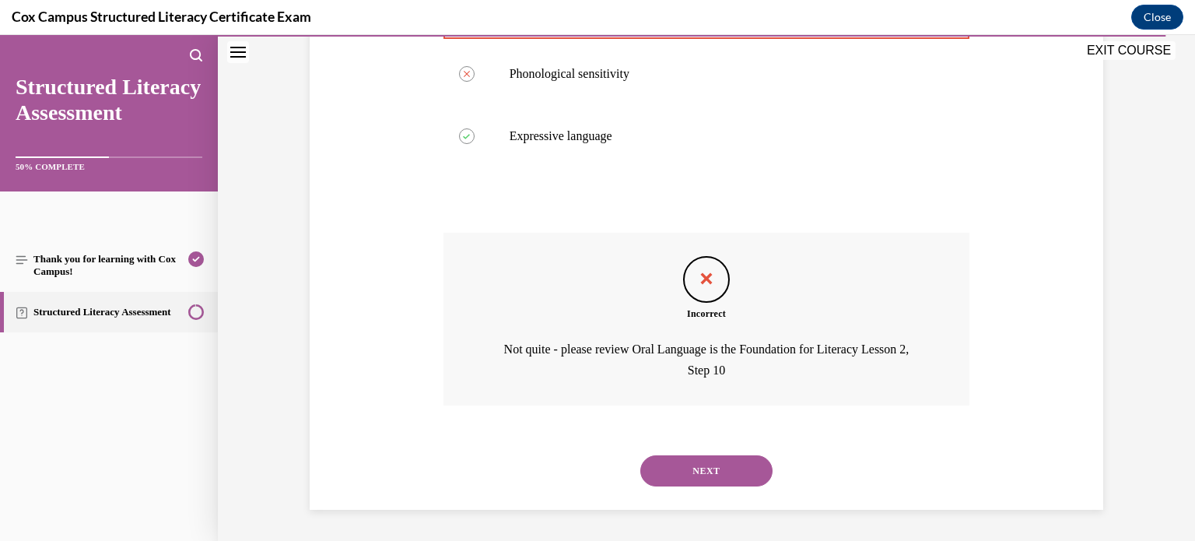
click at [660, 489] on div "NEXT" at bounding box center [706, 470] width 527 height 62
click at [681, 457] on button "NEXT" at bounding box center [706, 470] width 132 height 31
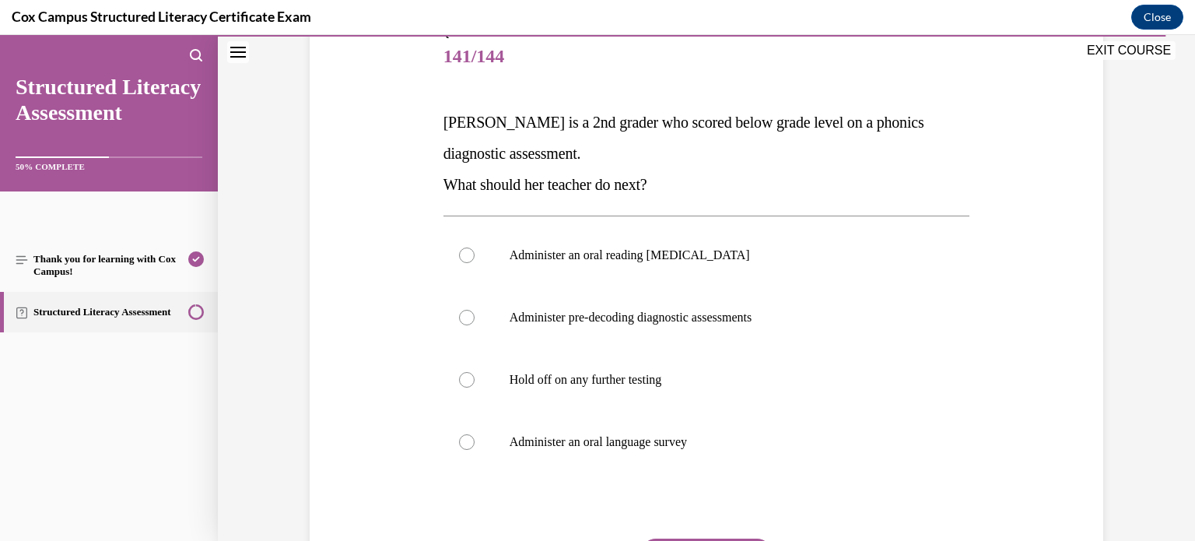
scroll to position [192, 0]
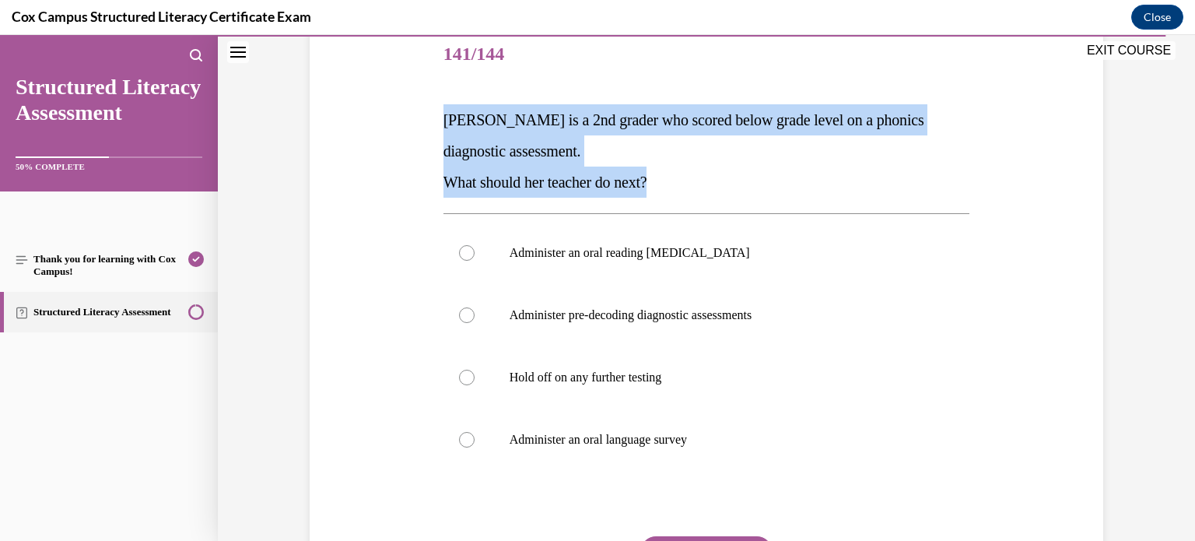
drag, startPoint x: 439, startPoint y: 117, endPoint x: 728, endPoint y: 182, distance: 296.6
click at [728, 182] on div "Sara is a 2nd grader who scored below grade level on a phonics diagnostic asses…" at bounding box center [706, 150] width 527 height 93
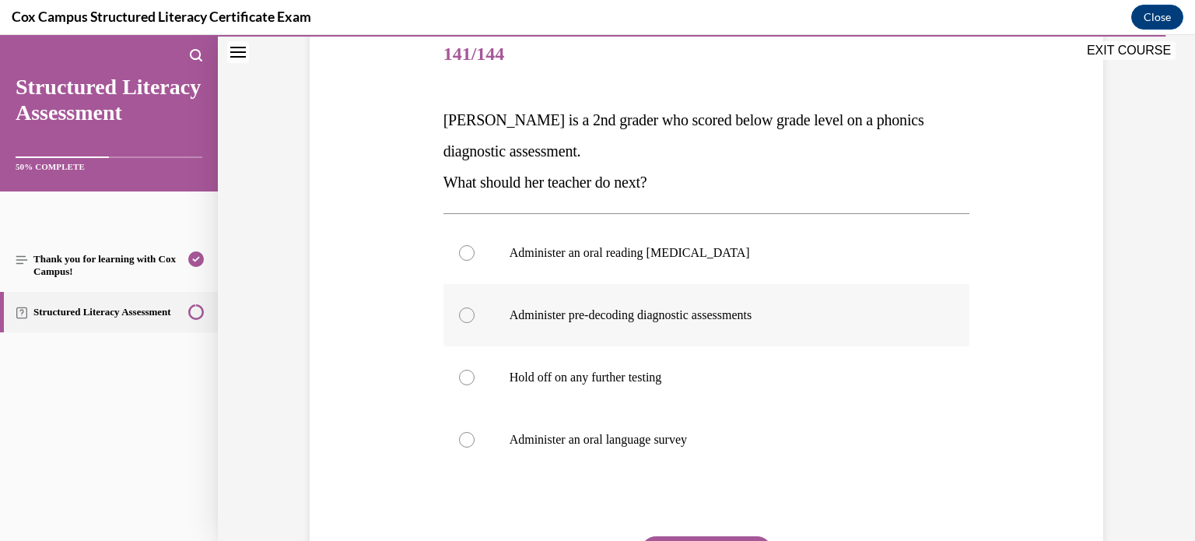
click at [632, 311] on p "Administer pre-decoding diagnostic assessments" at bounding box center [720, 315] width 422 height 16
click at [474, 311] on input "Administer pre-decoding diagnostic assessments" at bounding box center [467, 315] width 16 height 16
radio input "true"
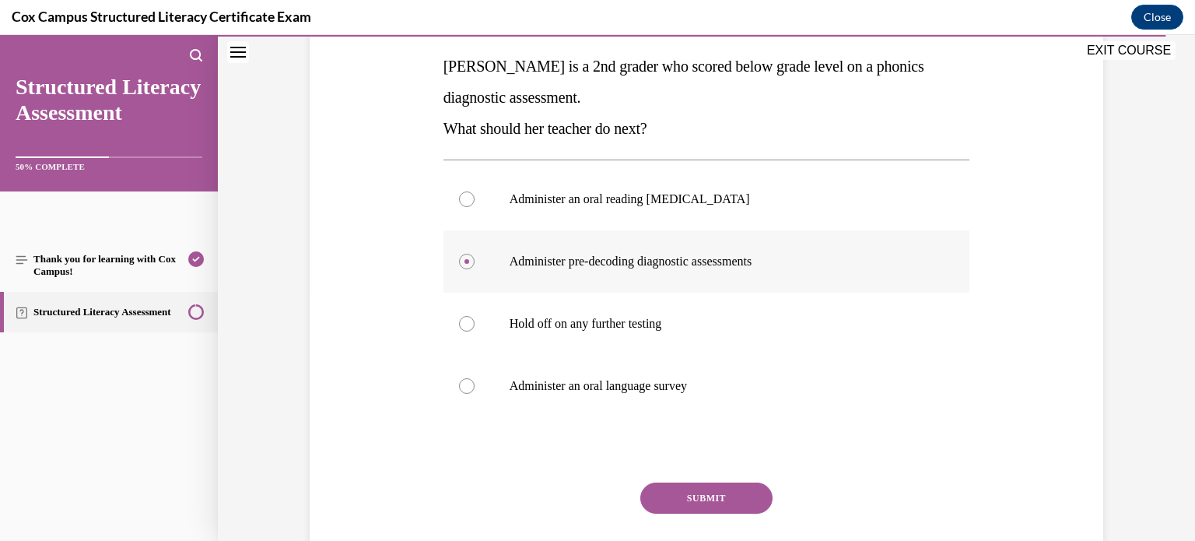
scroll to position [268, 0]
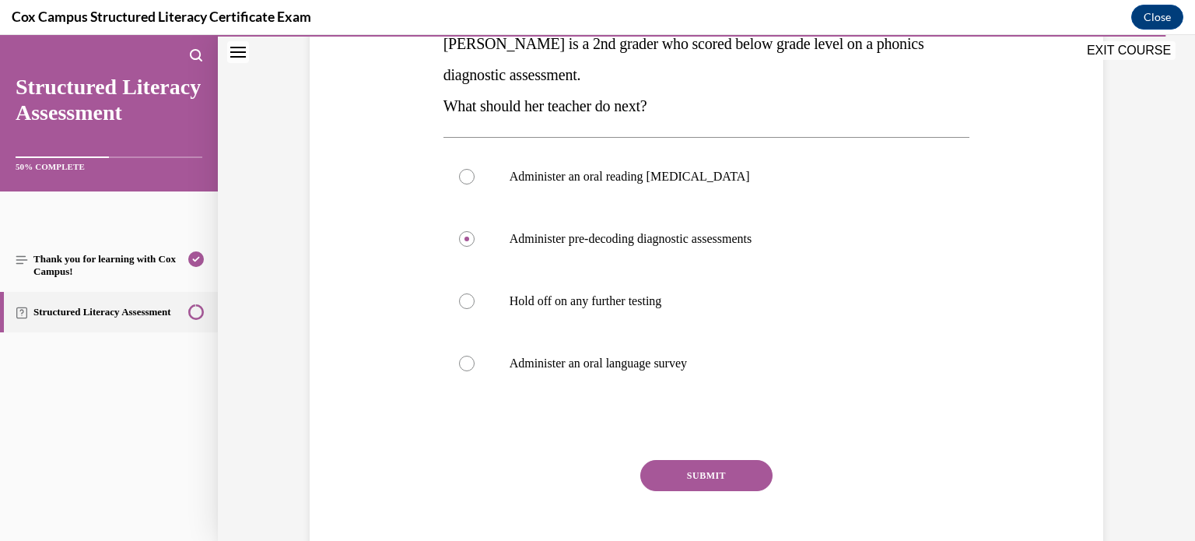
click at [682, 466] on button "SUBMIT" at bounding box center [706, 475] width 132 height 31
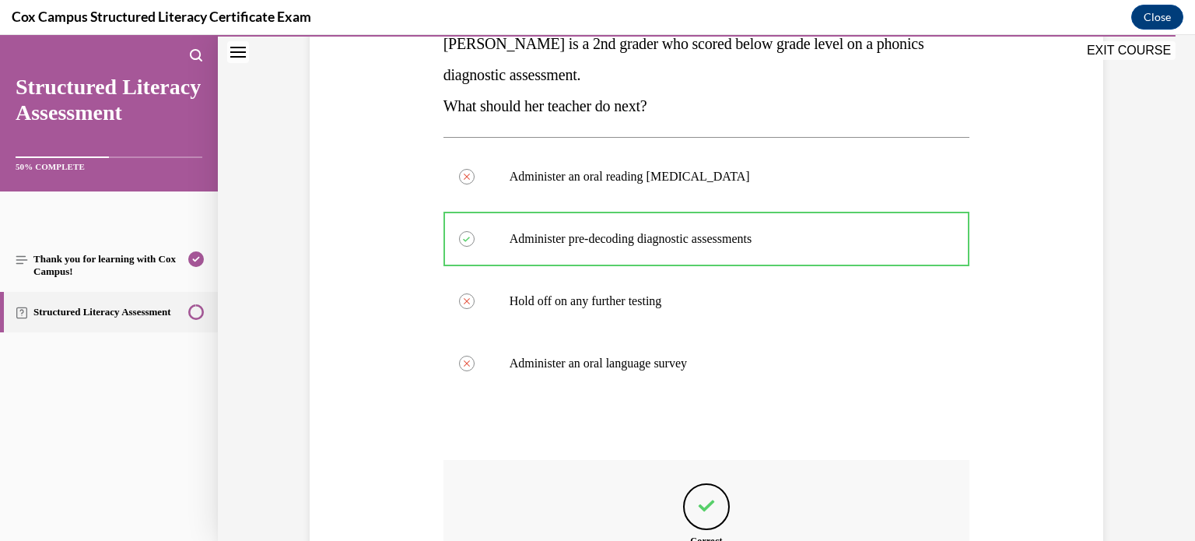
scroll to position [474, 0]
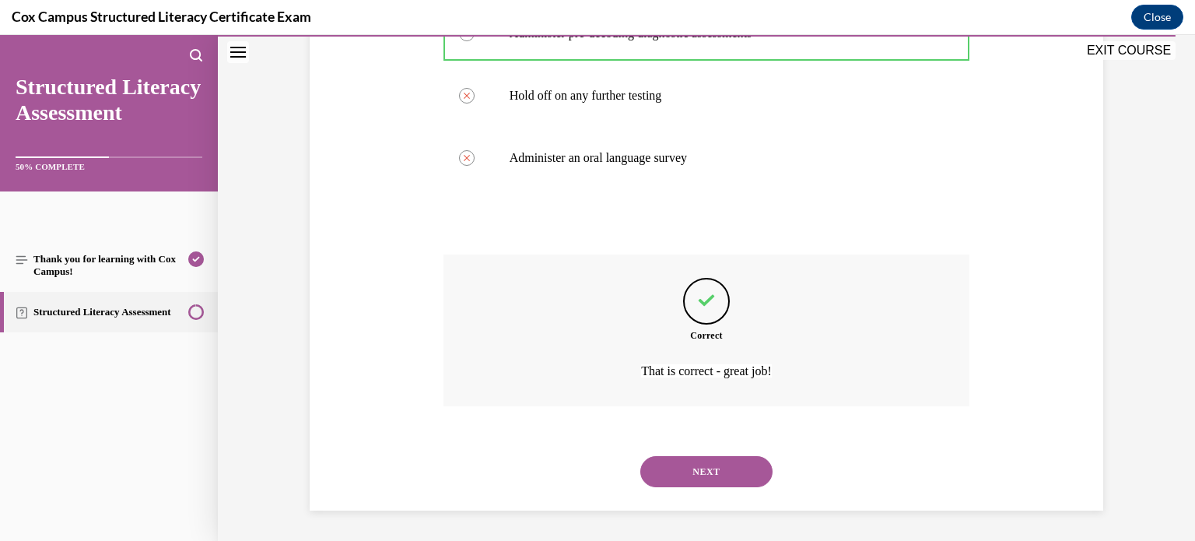
click at [713, 476] on button "NEXT" at bounding box center [706, 471] width 132 height 31
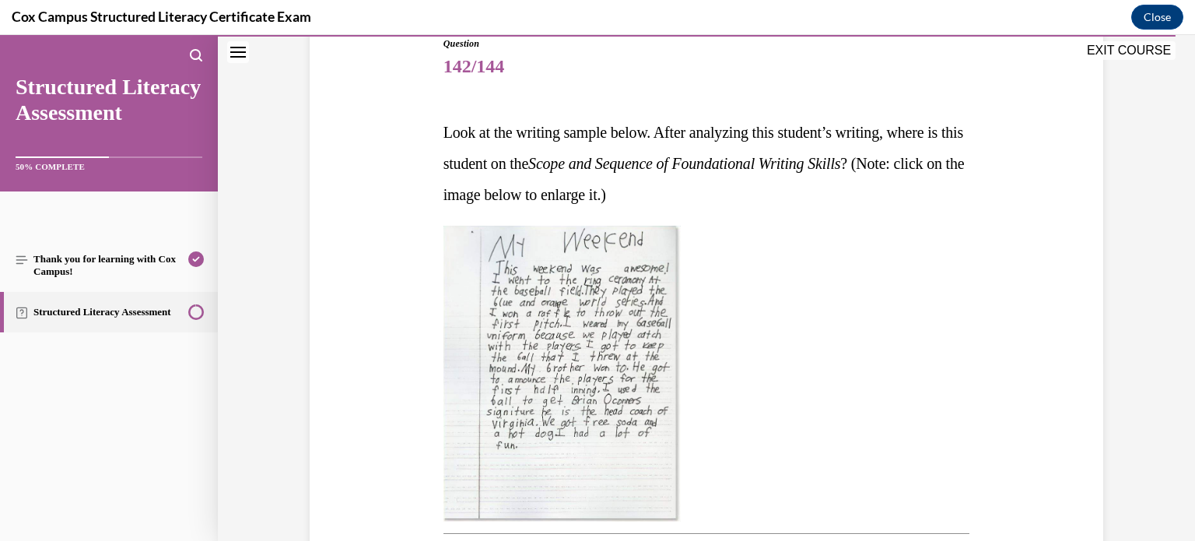
scroll to position [178, 0]
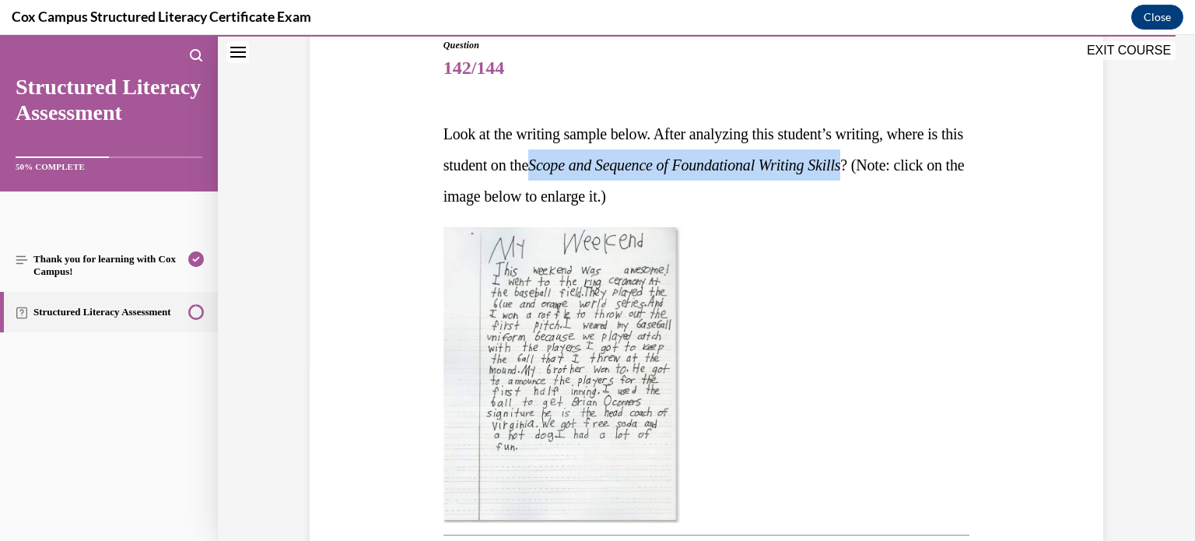
drag, startPoint x: 579, startPoint y: 156, endPoint x: 897, endPoint y: 159, distance: 317.4
click at [897, 159] on span "Look at the writing sample below. After analyzing this student’s writing, where…" at bounding box center [703, 164] width 521 height 79
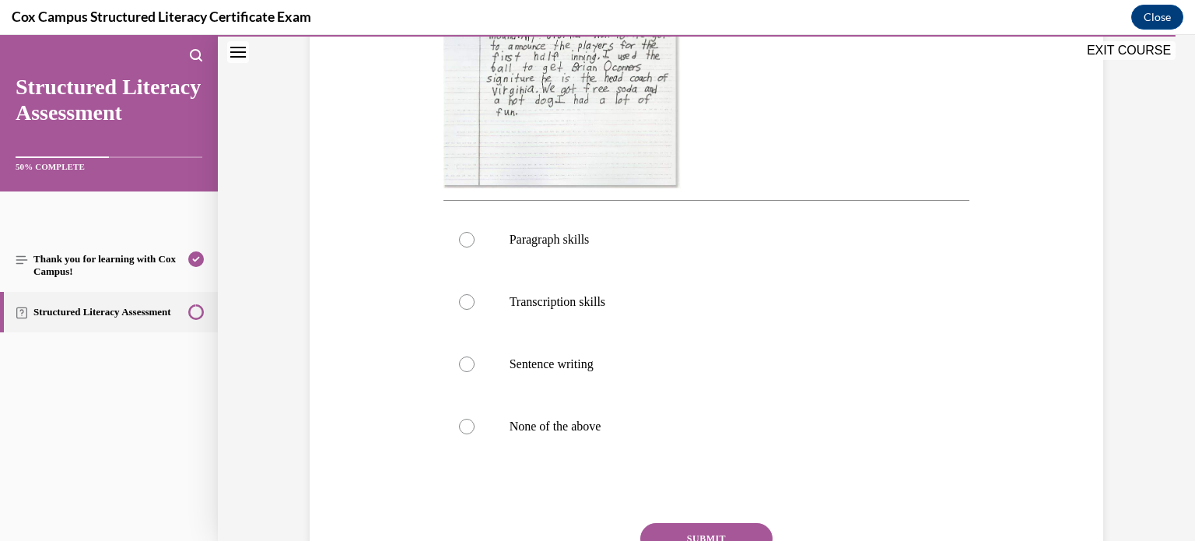
scroll to position [511, 0]
click at [544, 233] on p "Paragraph skills" at bounding box center [720, 241] width 422 height 16
click at [474, 233] on input "Paragraph skills" at bounding box center [467, 241] width 16 height 16
radio input "true"
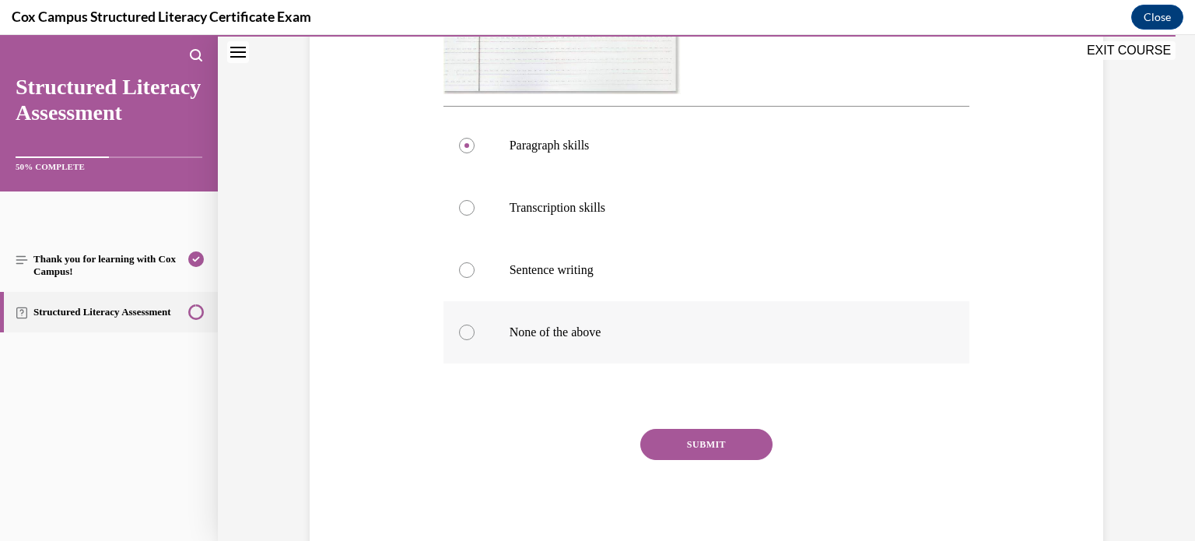
click at [657, 450] on button "SUBMIT" at bounding box center [706, 444] width 132 height 31
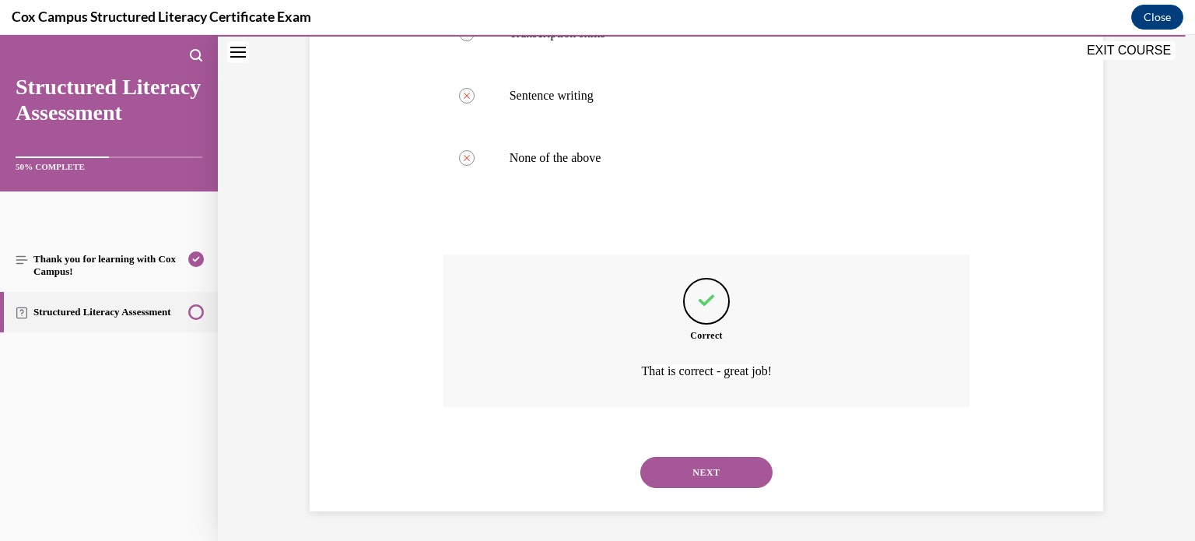
click at [660, 471] on button "NEXT" at bounding box center [706, 472] width 132 height 31
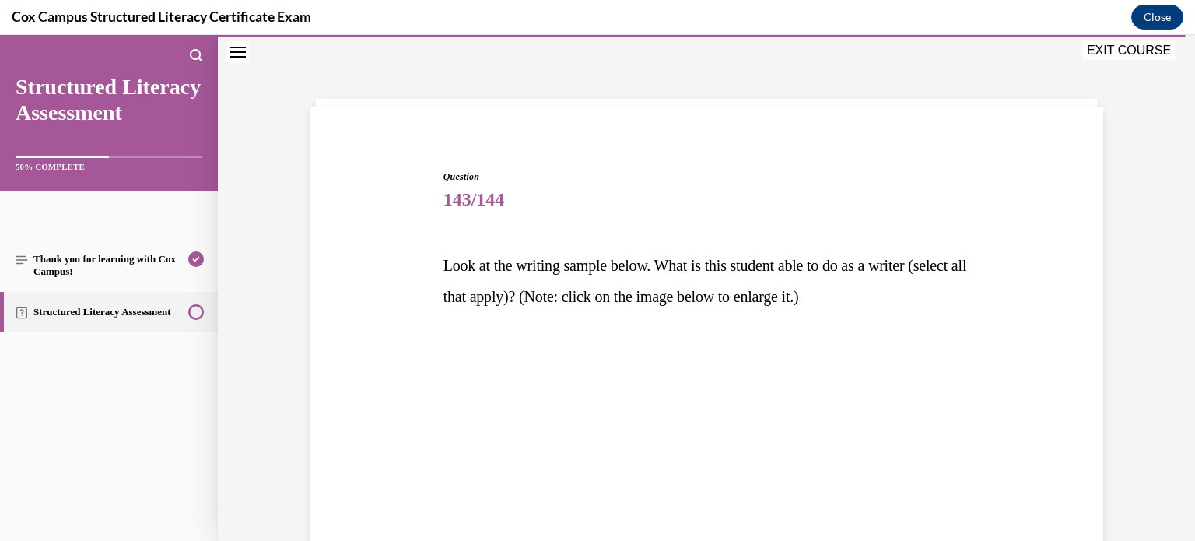
scroll to position [486, 0]
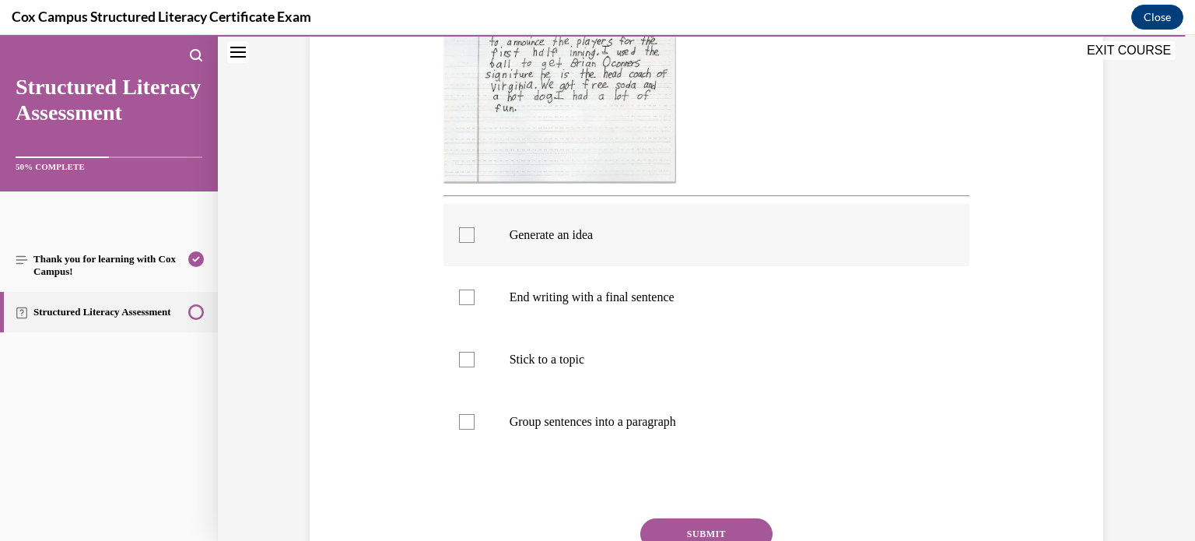
click at [462, 246] on label "Generate an idea" at bounding box center [706, 235] width 527 height 62
click at [462, 243] on input "Generate an idea" at bounding box center [467, 235] width 16 height 16
checkbox input "true"
click at [460, 299] on div at bounding box center [467, 297] width 16 height 16
click at [460, 299] on input "End writing with a final sentence" at bounding box center [467, 297] width 16 height 16
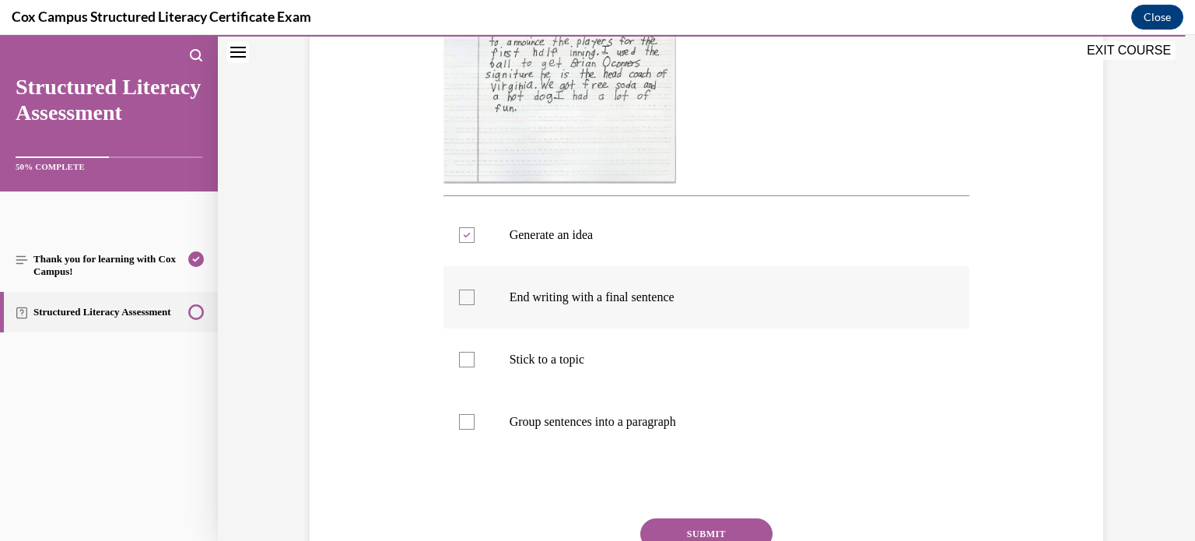
checkbox input "true"
click at [460, 336] on label "Stick to a topic" at bounding box center [706, 359] width 527 height 62
click at [460, 352] on input "Stick to a topic" at bounding box center [467, 360] width 16 height 16
checkbox input "true"
click at [477, 436] on label "Group sentences into a paragraph" at bounding box center [706, 421] width 527 height 62
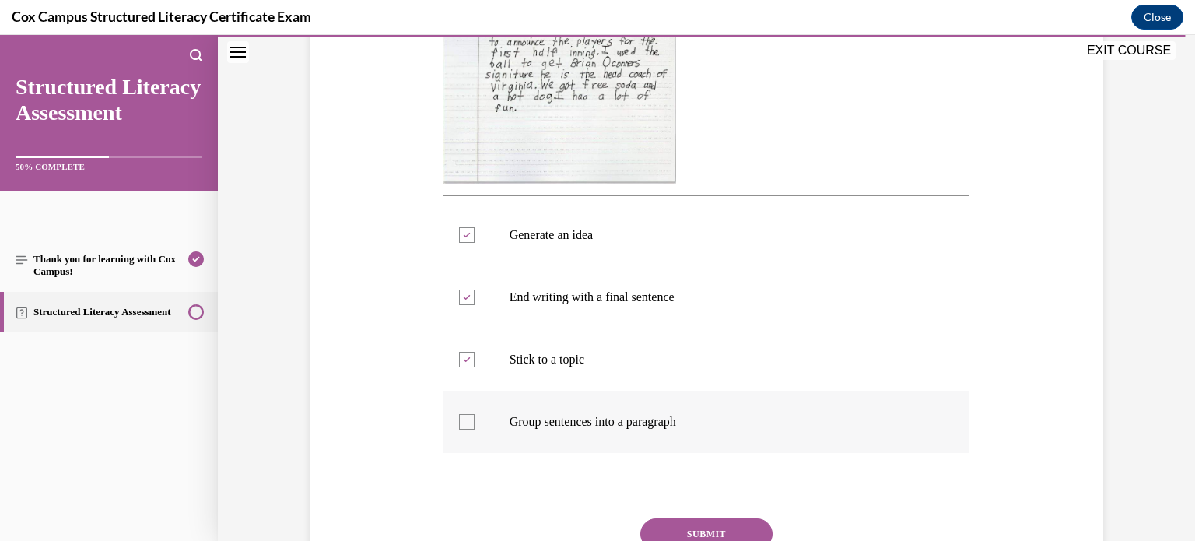
click at [474, 429] on input "Group sentences into a paragraph" at bounding box center [467, 422] width 16 height 16
checkbox input "true"
click at [664, 519] on button "SUBMIT" at bounding box center [706, 533] width 132 height 31
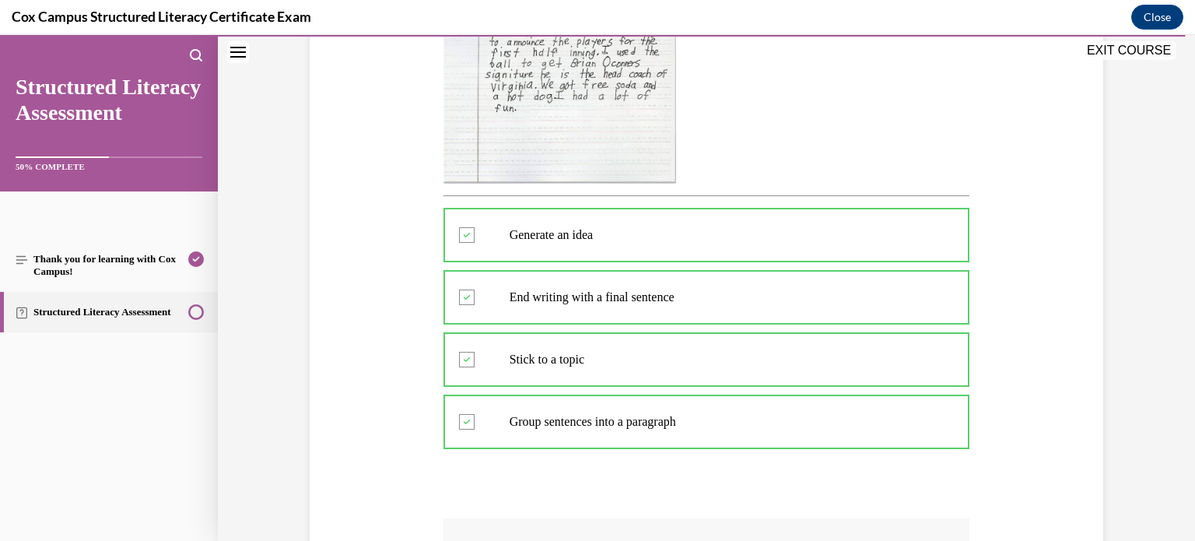
scroll to position [716, 0]
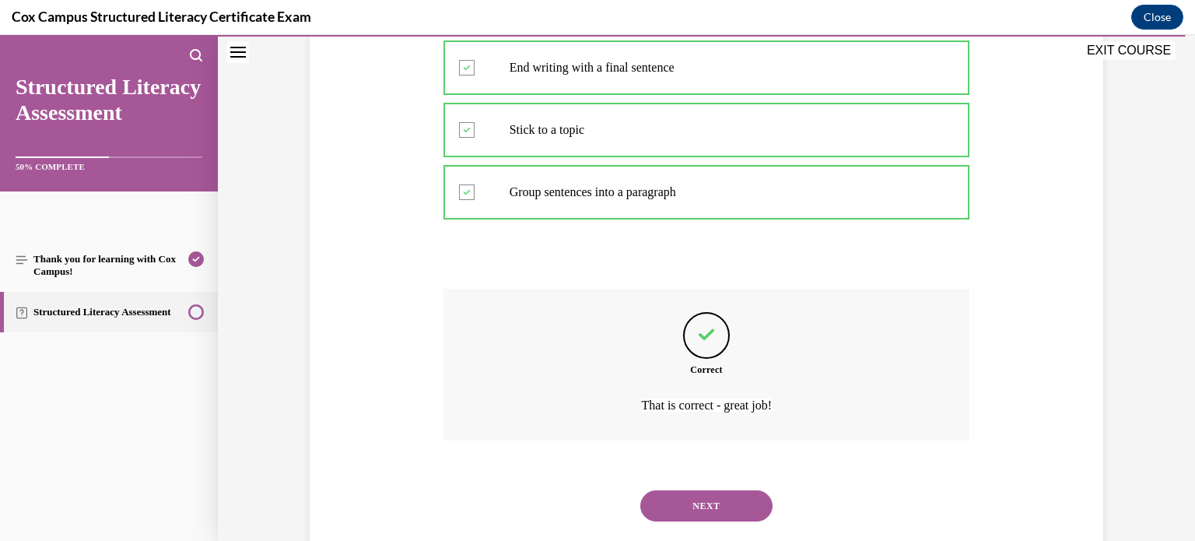
click at [667, 505] on button "NEXT" at bounding box center [706, 505] width 132 height 31
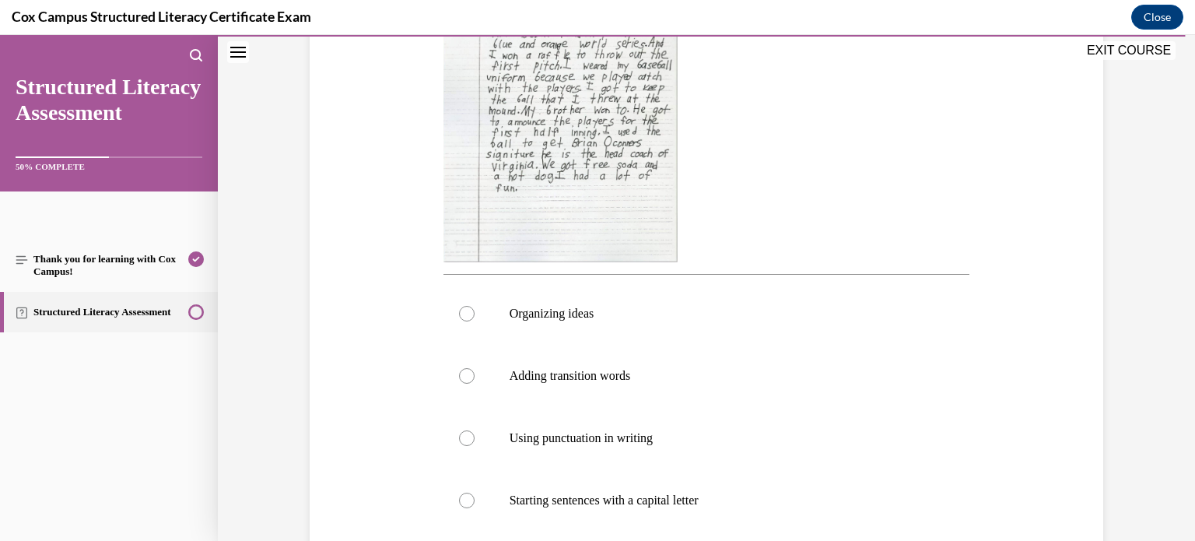
scroll to position [408, 0]
click at [616, 379] on p "Adding transition words" at bounding box center [720, 376] width 422 height 16
click at [474, 379] on input "Adding transition words" at bounding box center [467, 376] width 16 height 16
radio input "true"
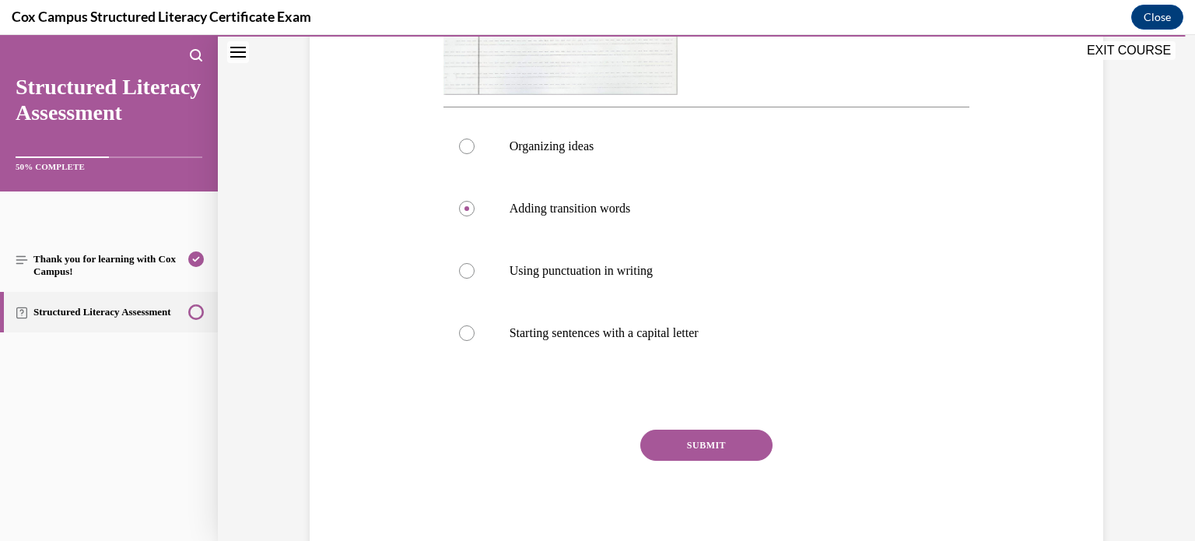
click at [674, 432] on button "SUBMIT" at bounding box center [706, 444] width 132 height 31
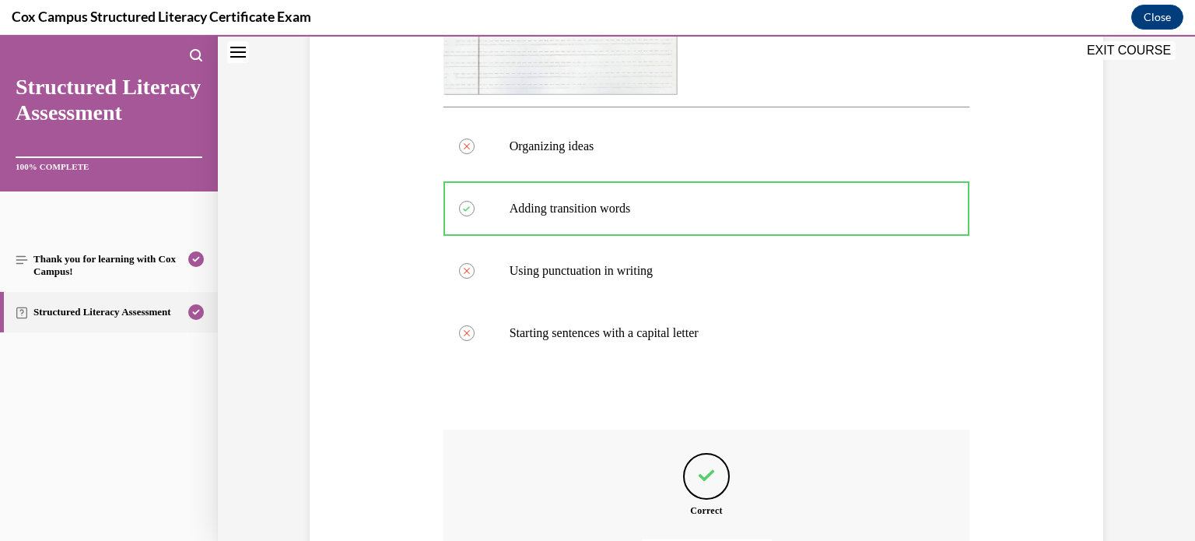
scroll to position [750, 0]
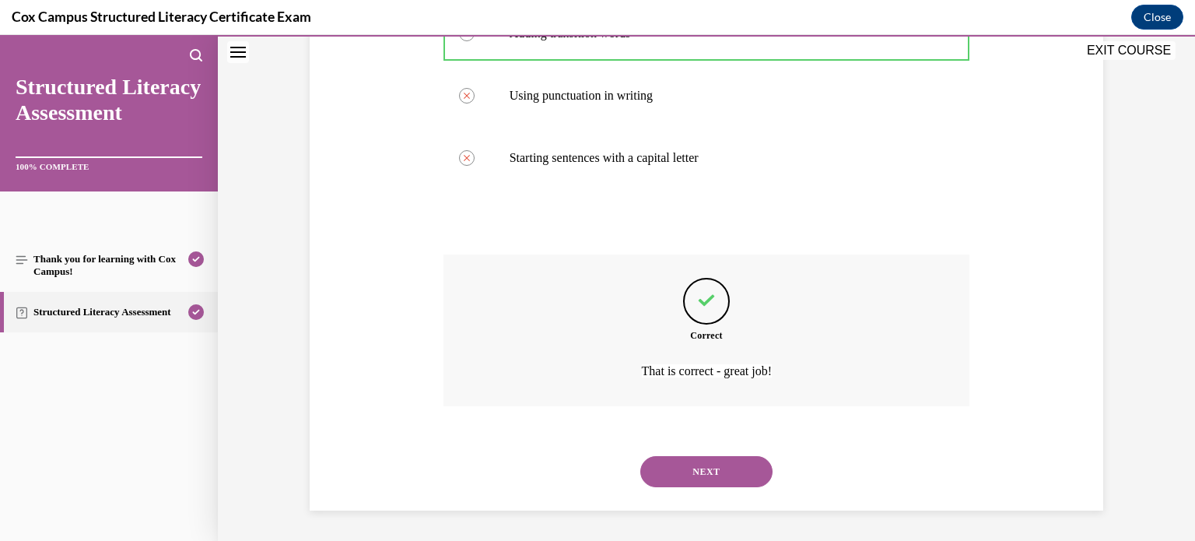
click at [664, 476] on button "NEXT" at bounding box center [706, 471] width 132 height 31
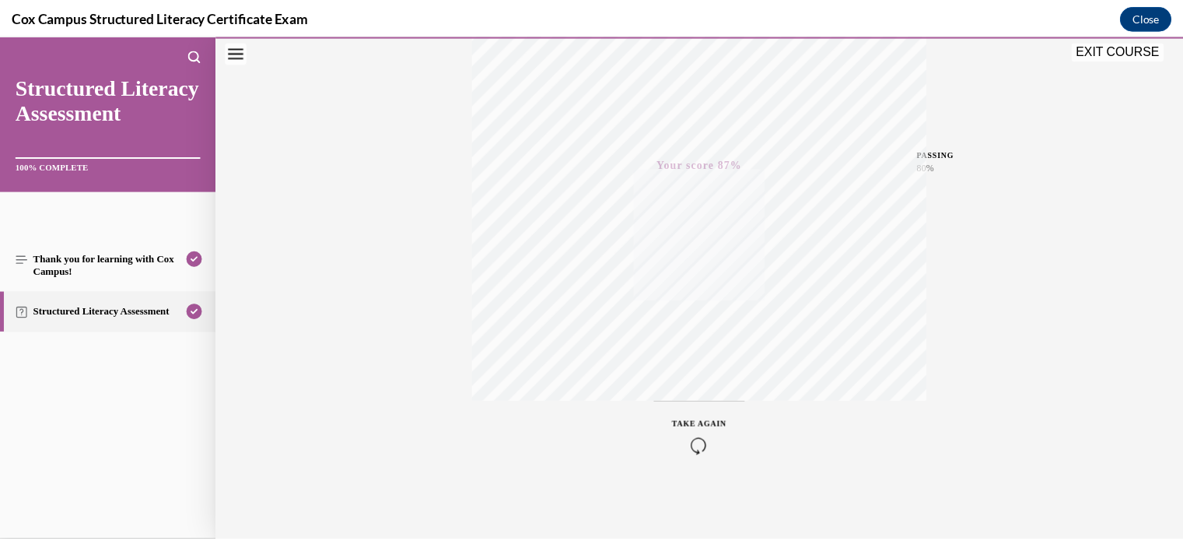
scroll to position [291, 0]
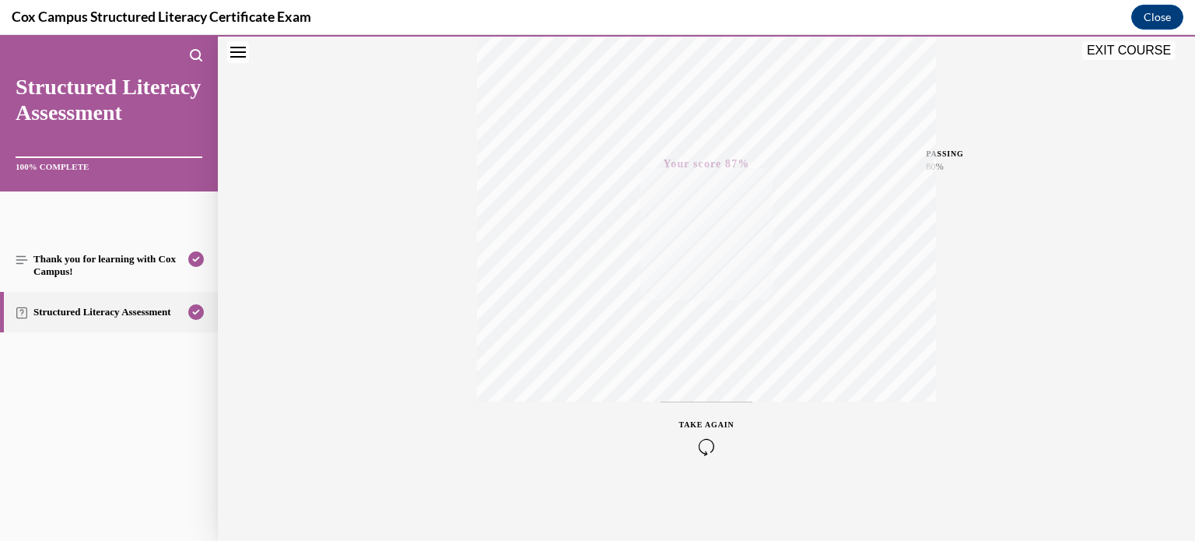
click at [1101, 49] on button "EXIT COURSE" at bounding box center [1128, 50] width 93 height 19
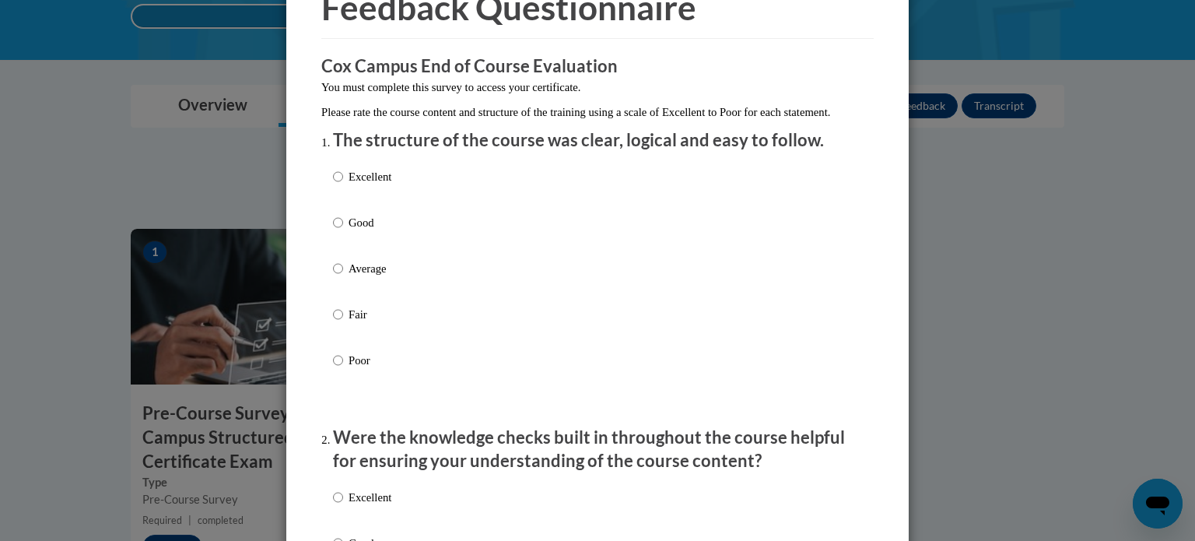
scroll to position [89, 0]
click at [354, 230] on p "Good" at bounding box center [369, 221] width 43 height 17
click at [343, 230] on input "Good" at bounding box center [338, 221] width 10 height 17
radio input "true"
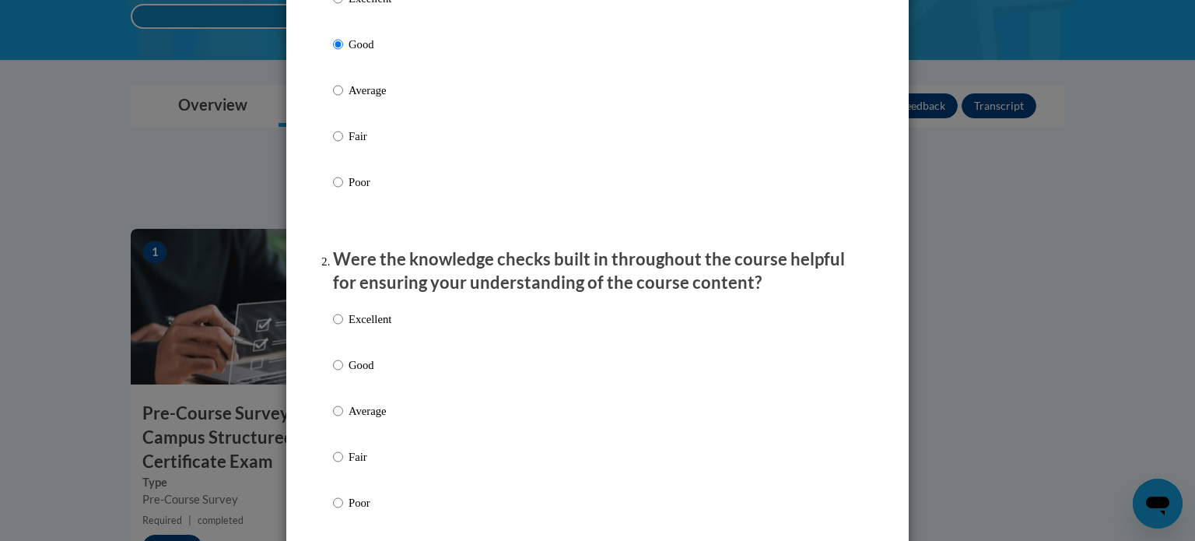
click at [366, 373] on p "Good" at bounding box center [369, 364] width 43 height 17
click at [343, 373] on input "Good" at bounding box center [338, 364] width 10 height 17
radio input "true"
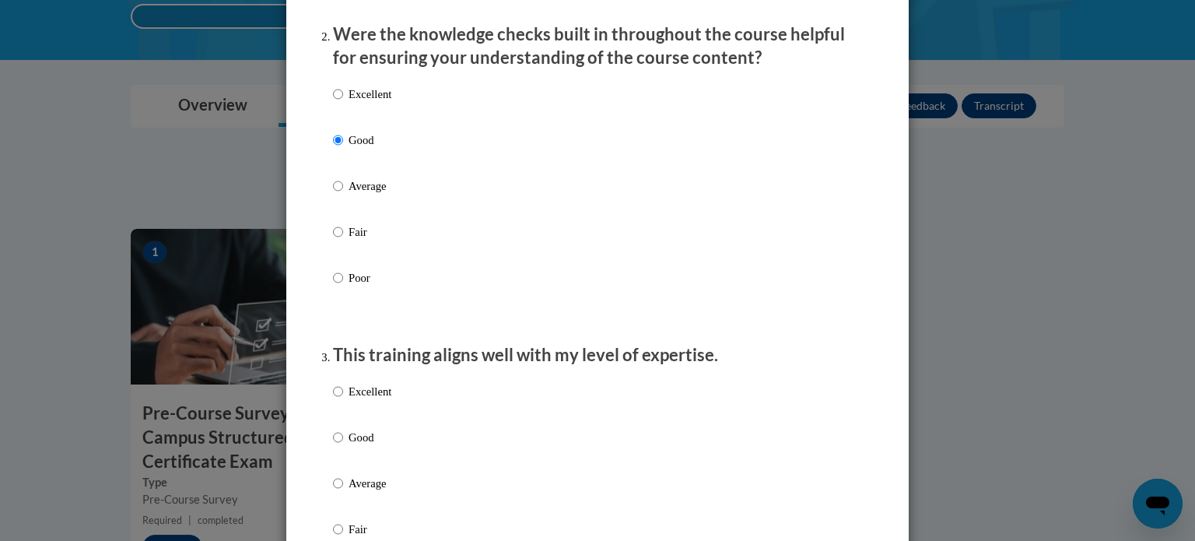
click at [348, 446] on p "Good" at bounding box center [369, 437] width 43 height 17
click at [343, 446] on input "Good" at bounding box center [338, 437] width 10 height 17
radio input "true"
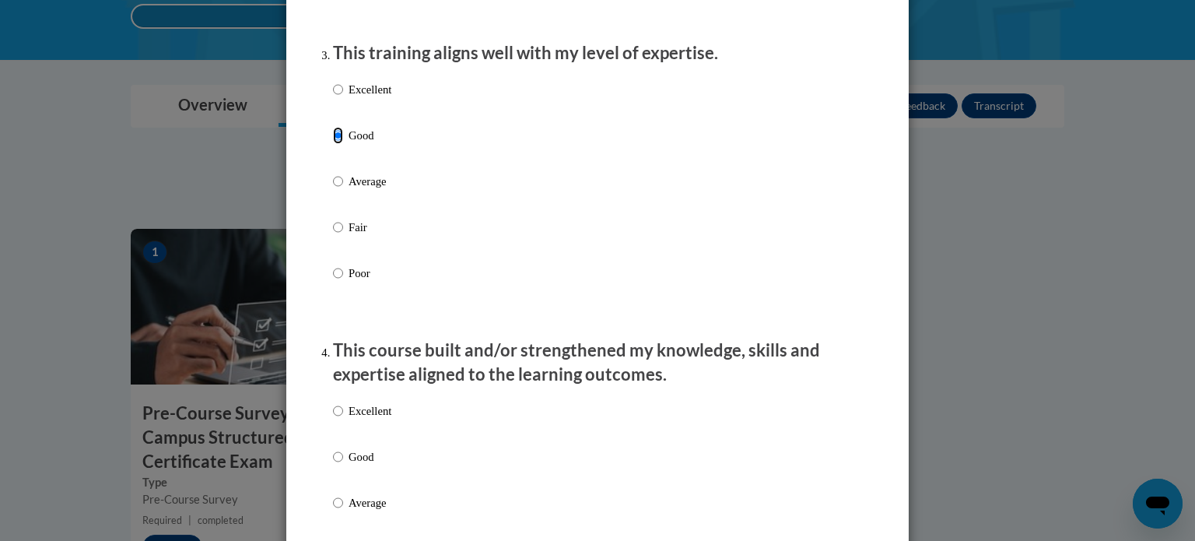
scroll to position [795, 0]
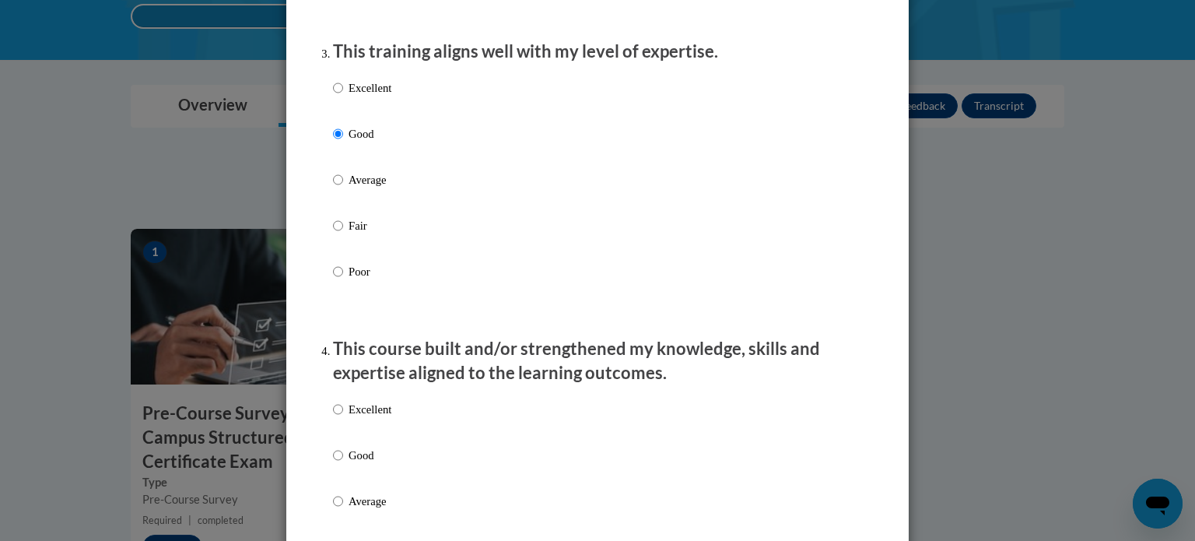
click at [351, 464] on p "Good" at bounding box center [369, 454] width 43 height 17
click at [343, 464] on input "Good" at bounding box center [338, 454] width 10 height 17
radio input "true"
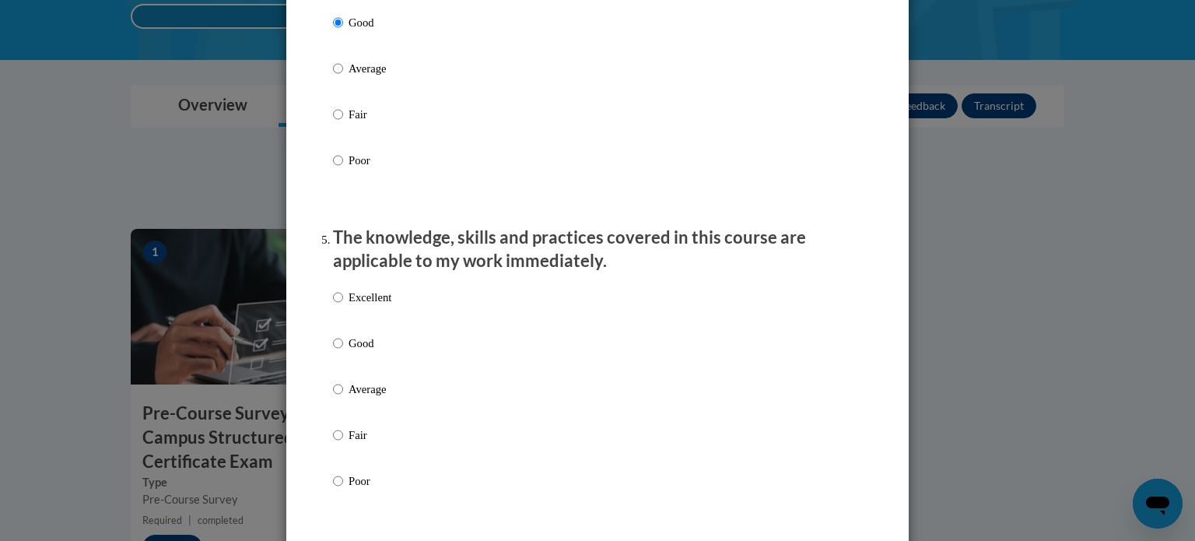
click at [355, 352] on p "Good" at bounding box center [369, 342] width 43 height 17
click at [343, 352] on input "Good" at bounding box center [338, 342] width 10 height 17
radio input "true"
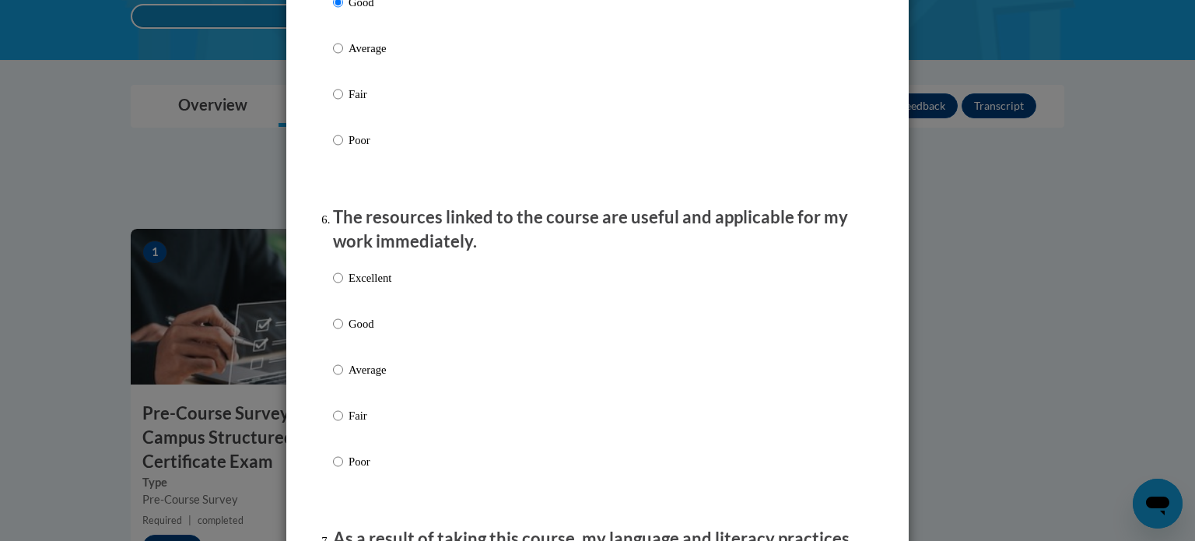
click at [352, 332] on p "Good" at bounding box center [369, 323] width 43 height 17
click at [343, 332] on input "Good" at bounding box center [338, 323] width 10 height 17
radio input "true"
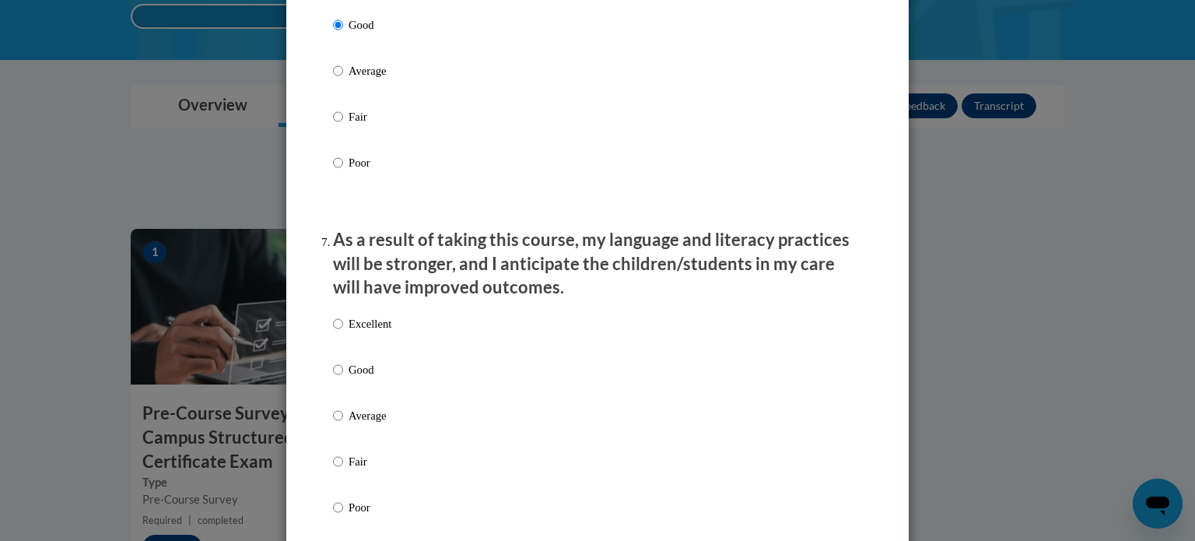
click at [347, 394] on label "Good" at bounding box center [362, 382] width 58 height 42
click at [343, 378] on input "Good" at bounding box center [338, 369] width 10 height 17
radio input "true"
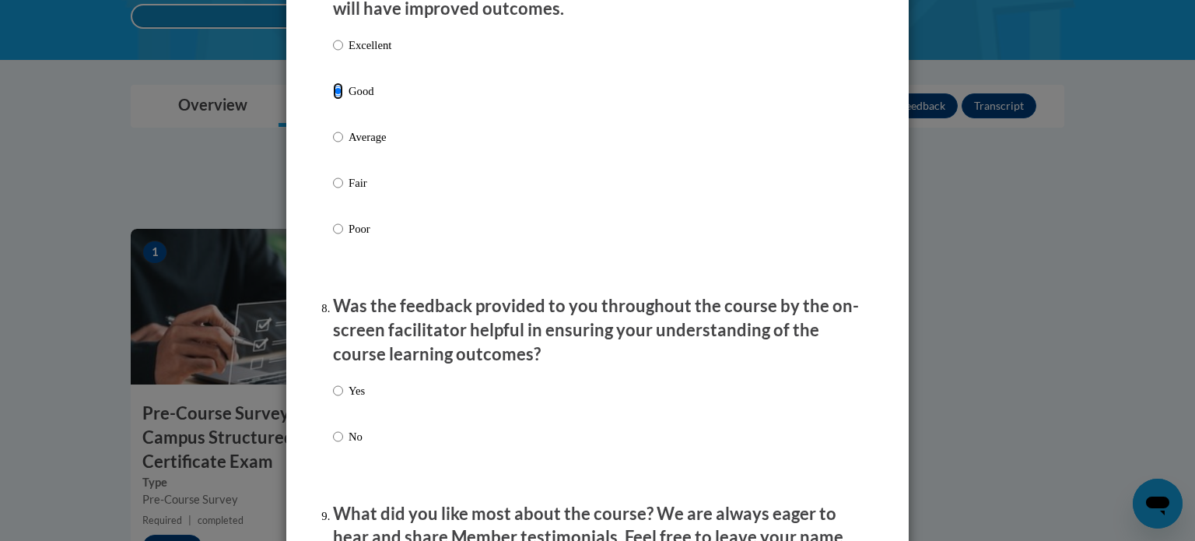
scroll to position [2155, 0]
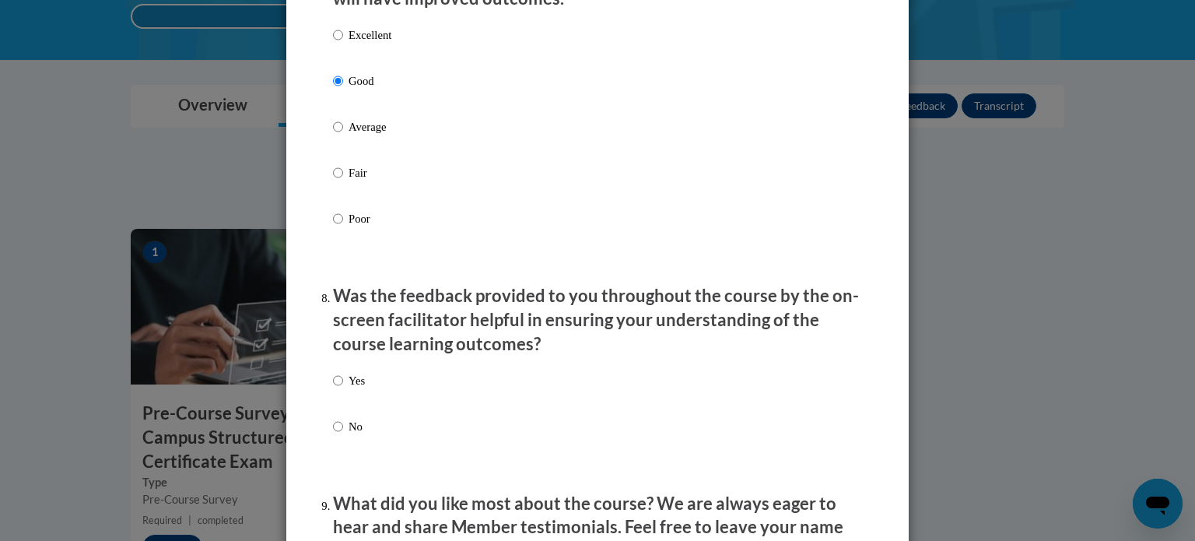
click at [348, 389] on p "Yes" at bounding box center [356, 380] width 16 height 17
click at [343, 389] on input "Yes" at bounding box center [338, 380] width 10 height 17
radio input "true"
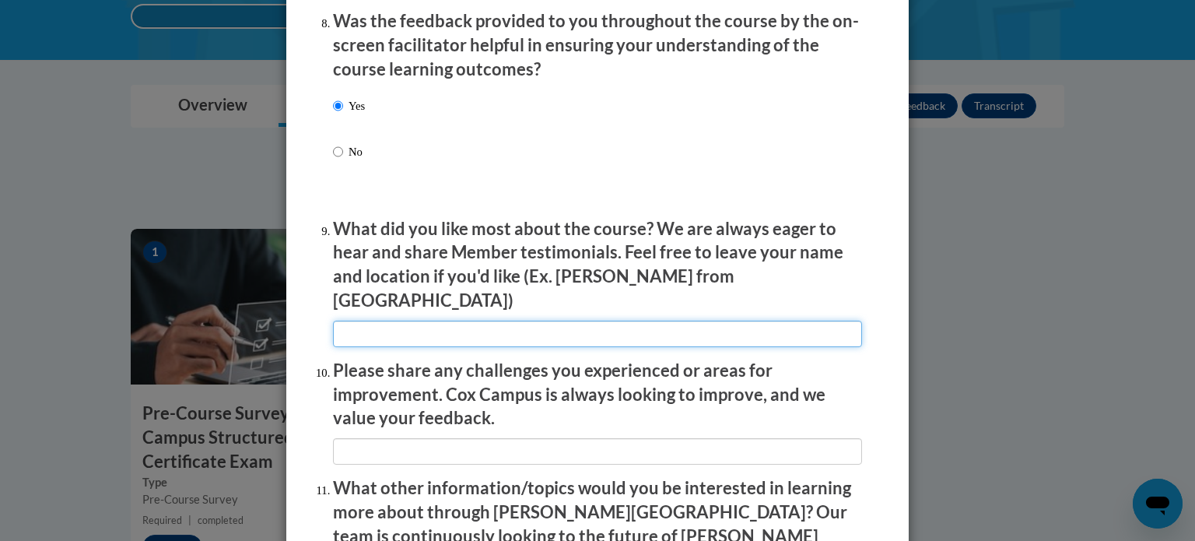
click at [360, 328] on input "textbox" at bounding box center [597, 333] width 529 height 26
type input "Helped me better understand and think of ways to implement in my classroom"
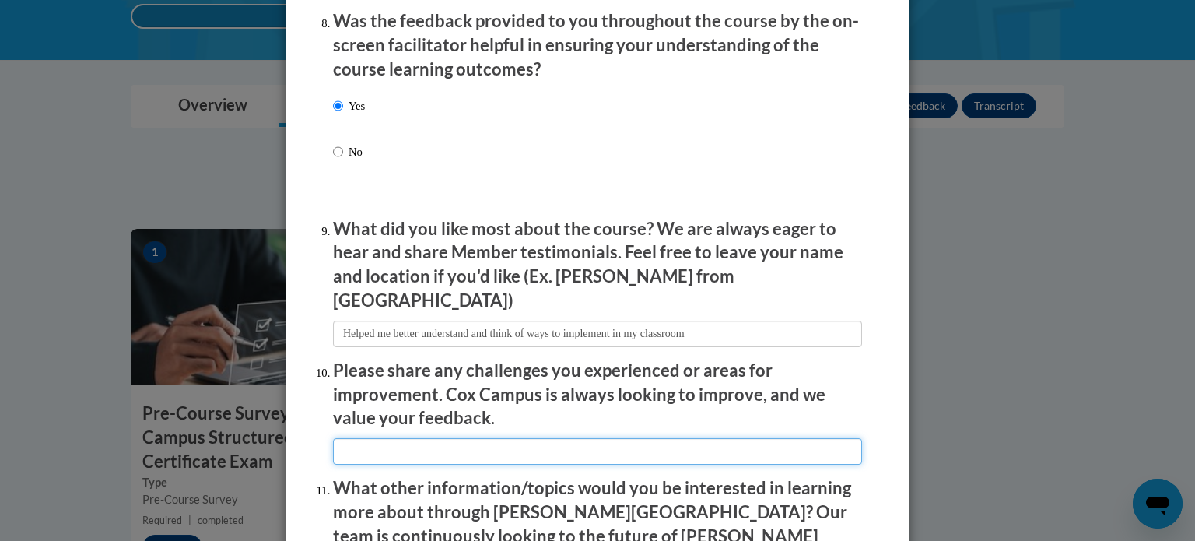
click at [377, 439] on input "textbox" at bounding box center [597, 451] width 529 height 26
type input "n/a"
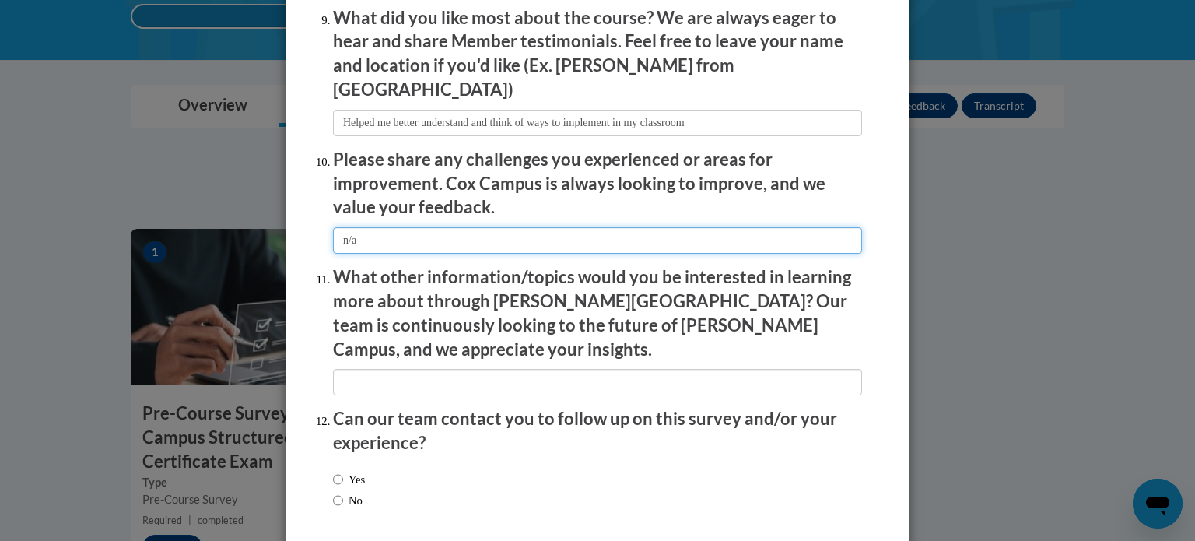
scroll to position [2698, 0]
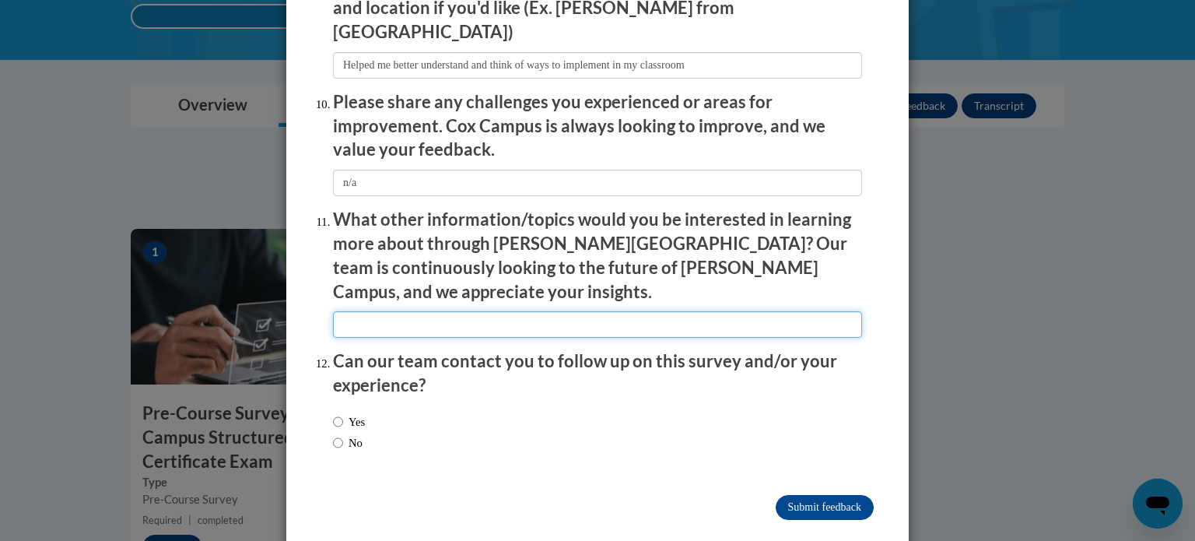
click at [378, 311] on input "textbox" at bounding box center [597, 324] width 529 height 26
type input "n/a"
click at [334, 413] on input "Yes" at bounding box center [338, 421] width 10 height 17
radio input "true"
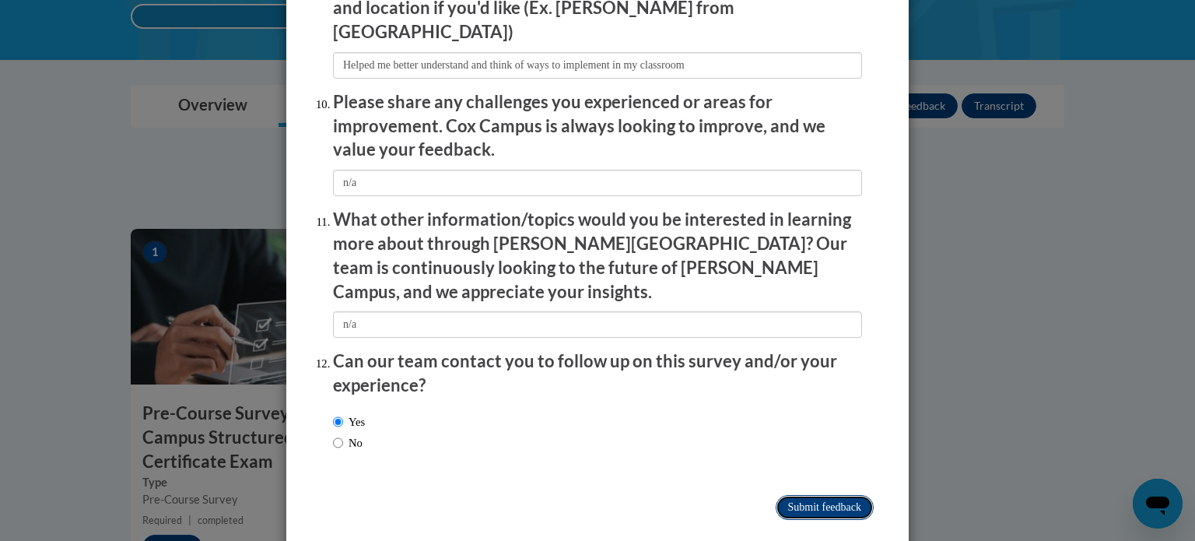
click at [780, 495] on input "Submit feedback" at bounding box center [825, 507] width 98 height 25
